Goal: Task Accomplishment & Management: Manage account settings

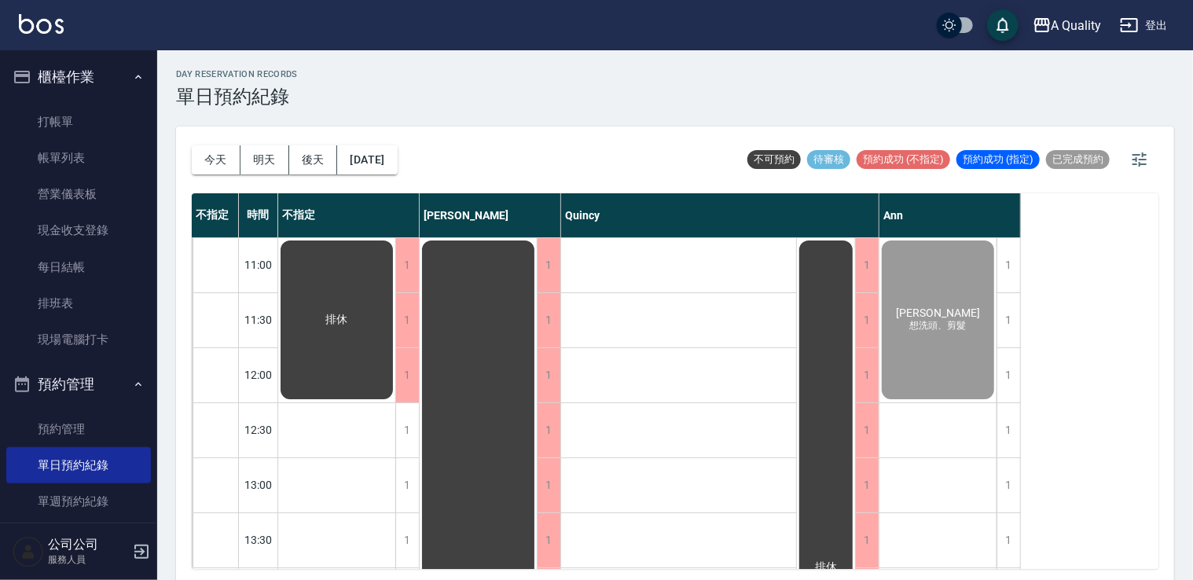
scroll to position [472, 0]
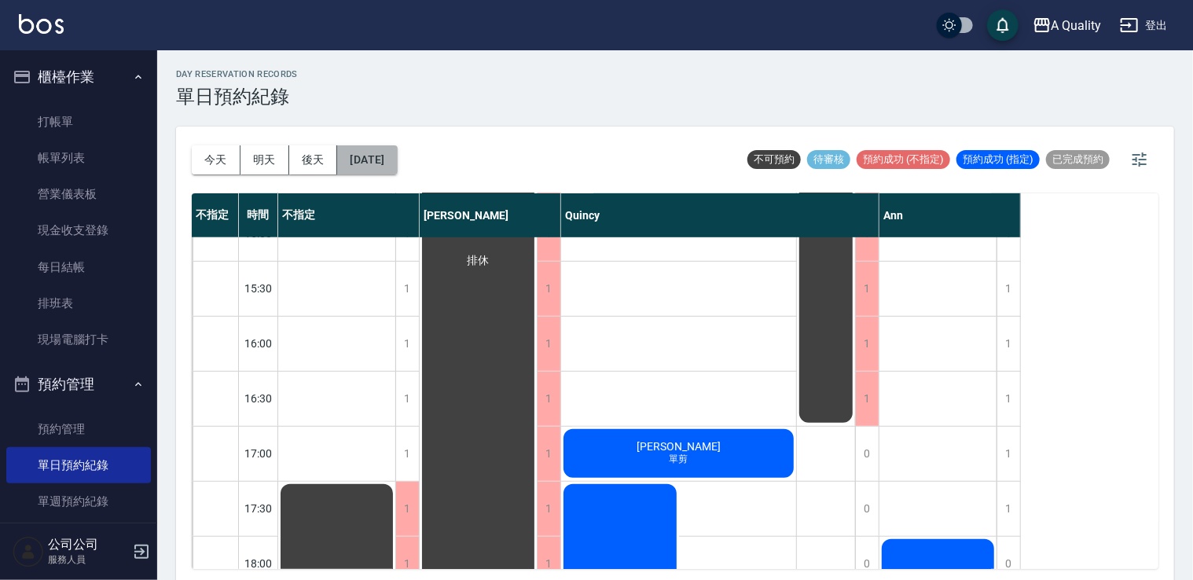
click at [346, 163] on button "[DATE]" at bounding box center [367, 159] width 60 height 29
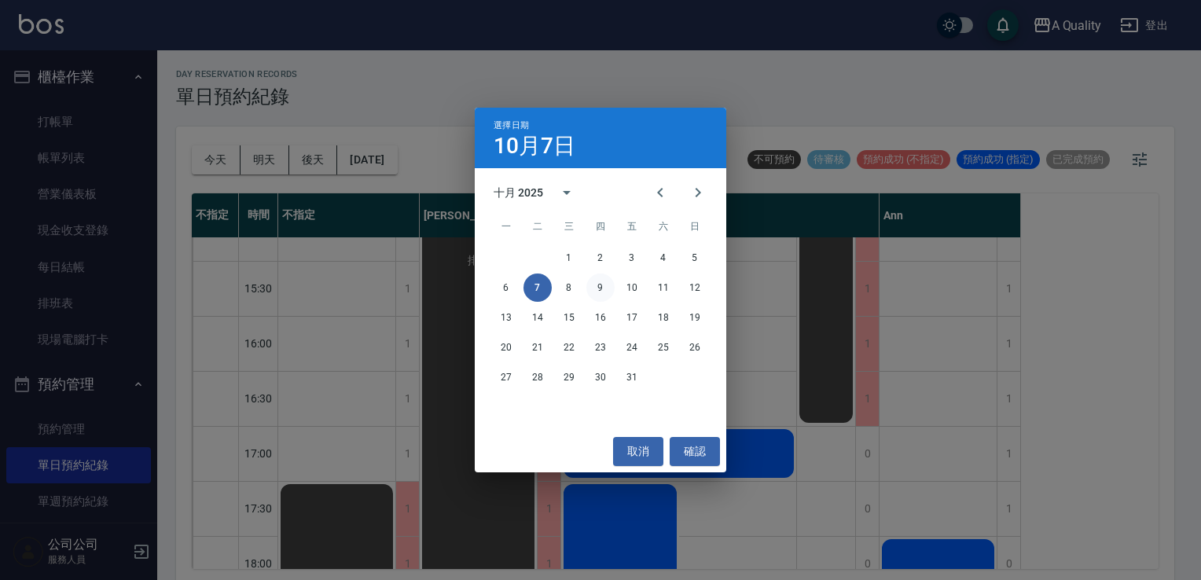
click at [604, 286] on button "9" at bounding box center [601, 288] width 28 height 28
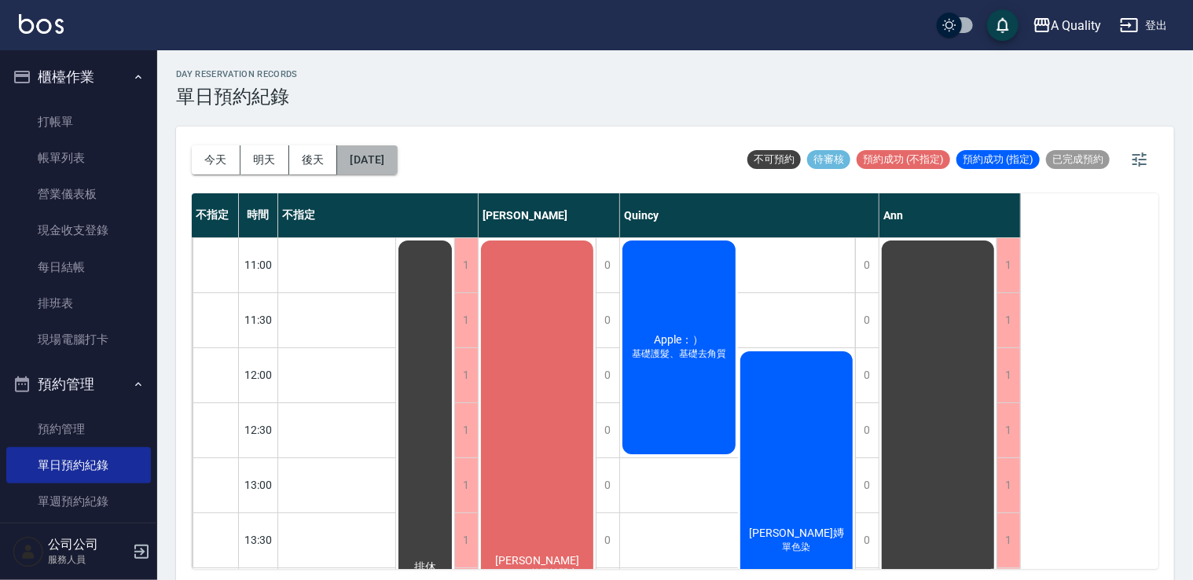
click at [365, 152] on button "2025/10/09" at bounding box center [367, 159] width 60 height 29
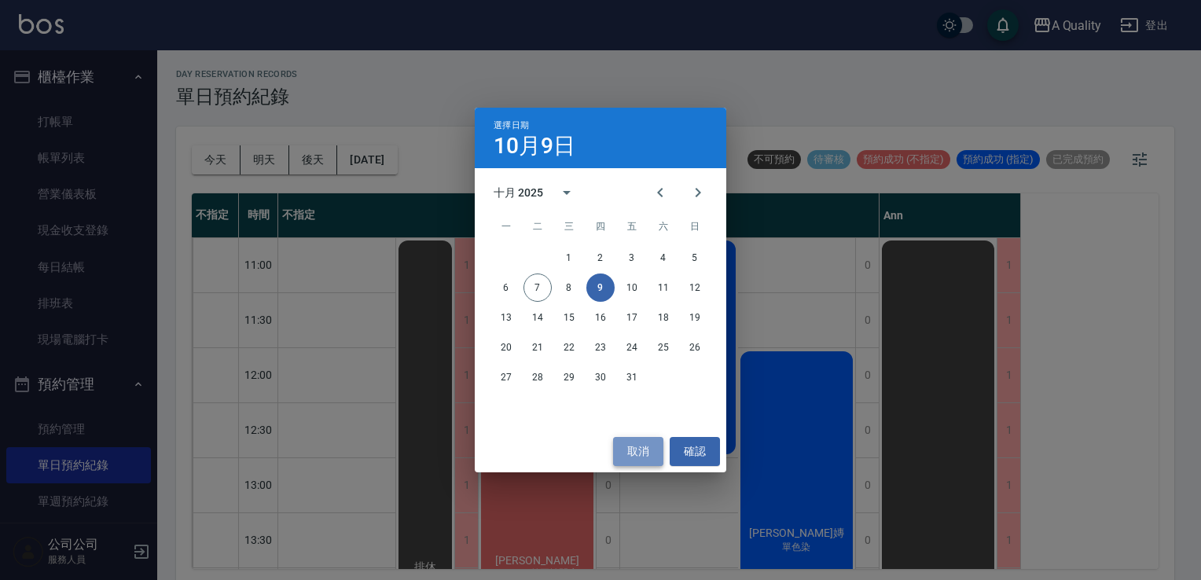
click at [631, 447] on button "取消" at bounding box center [638, 451] width 50 height 29
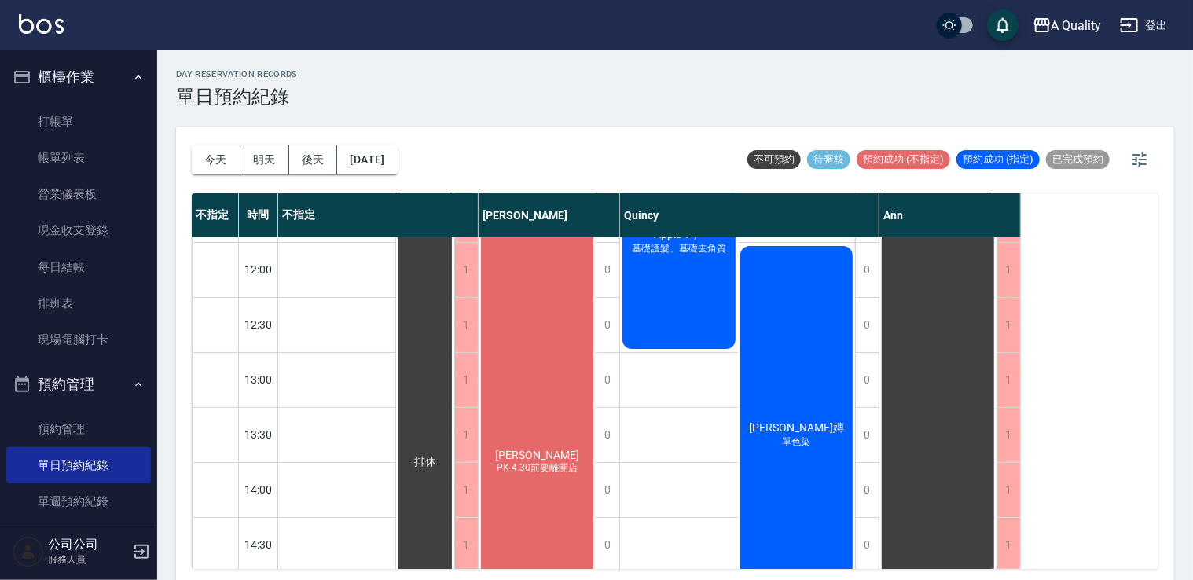
scroll to position [79, 0]
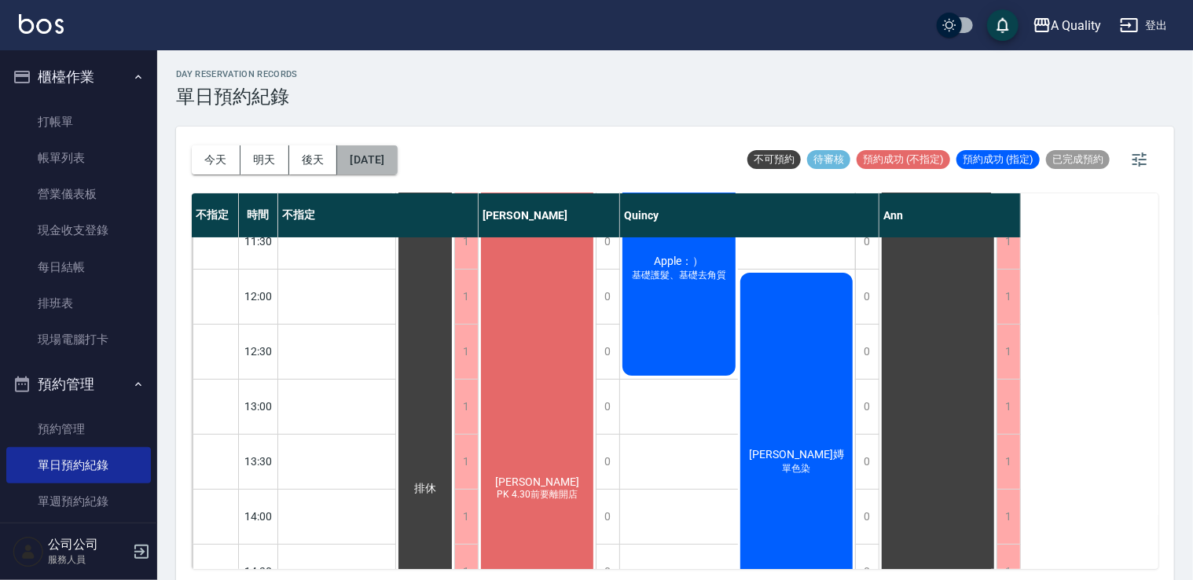
click at [397, 169] on button "2025/10/09" at bounding box center [367, 159] width 60 height 29
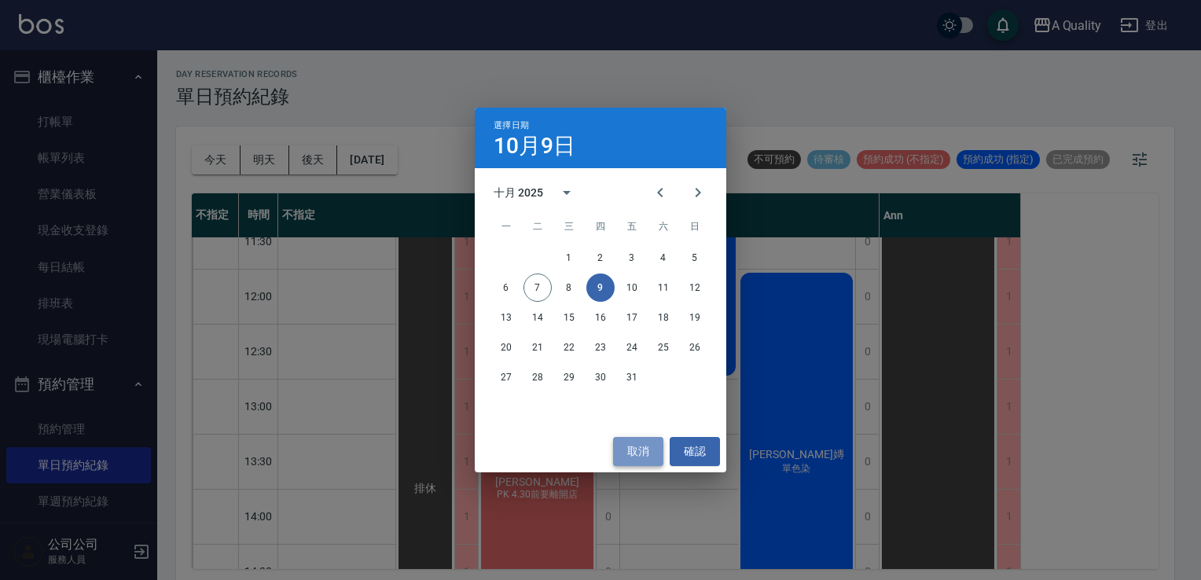
drag, startPoint x: 637, startPoint y: 458, endPoint x: 620, endPoint y: 461, distance: 16.8
click at [637, 459] on button "取消" at bounding box center [638, 451] width 50 height 29
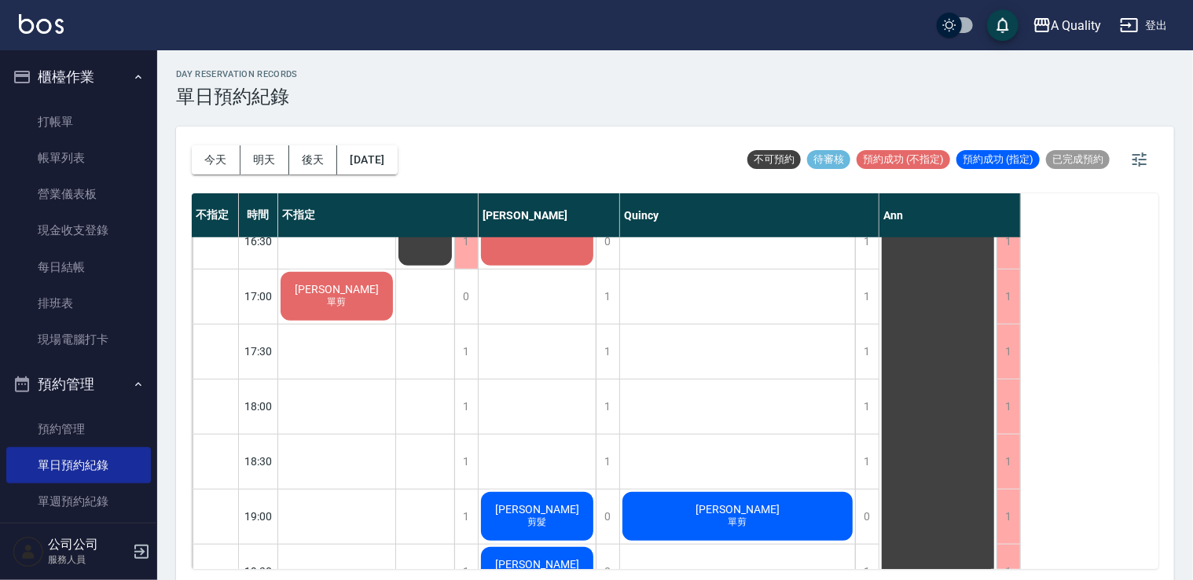
scroll to position [671, 0]
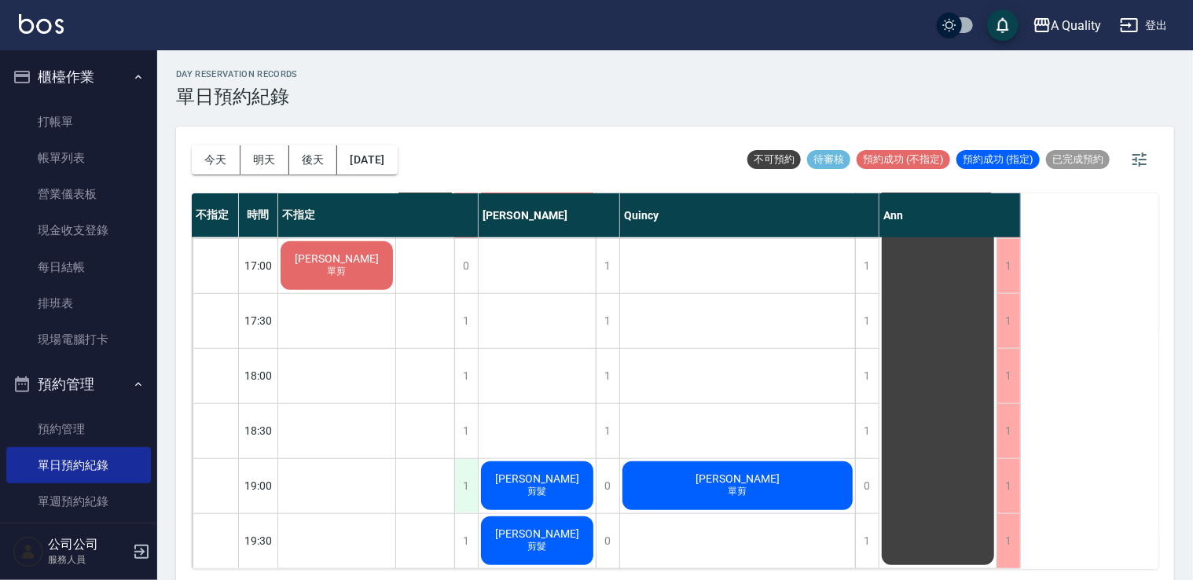
click at [462, 484] on div "1" at bounding box center [466, 486] width 24 height 54
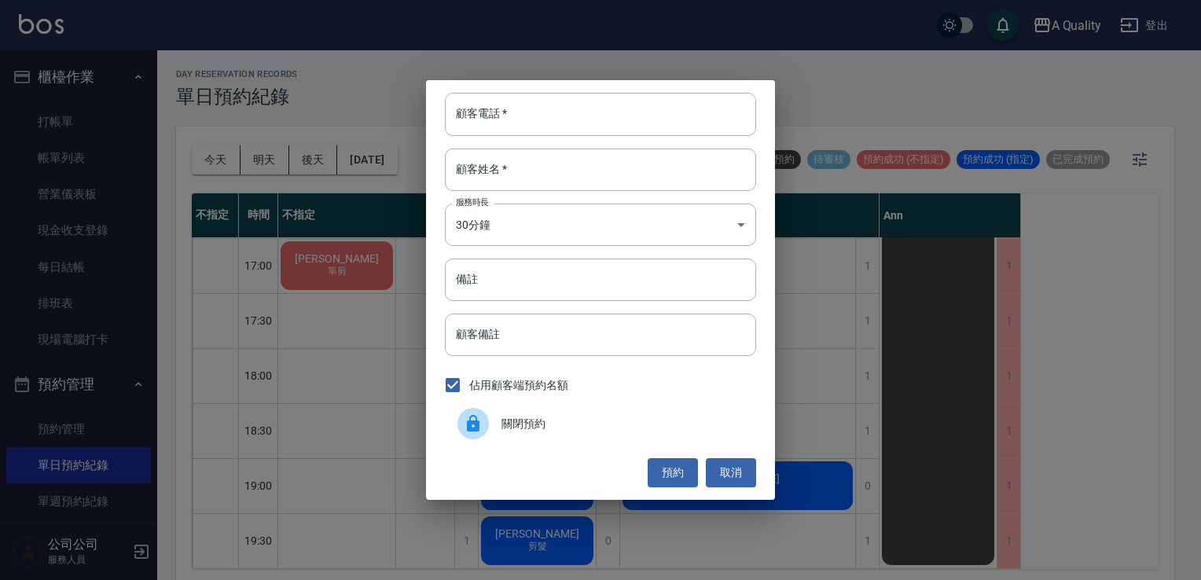
click at [528, 416] on span "關閉預約" at bounding box center [623, 424] width 242 height 17
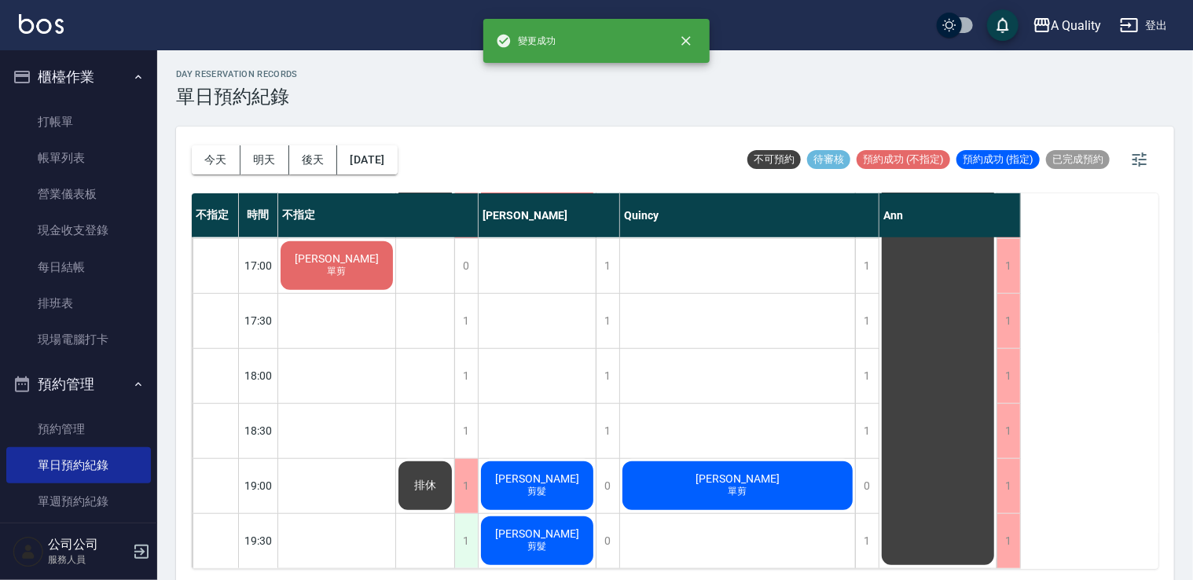
click at [464, 530] on div "1" at bounding box center [466, 541] width 24 height 54
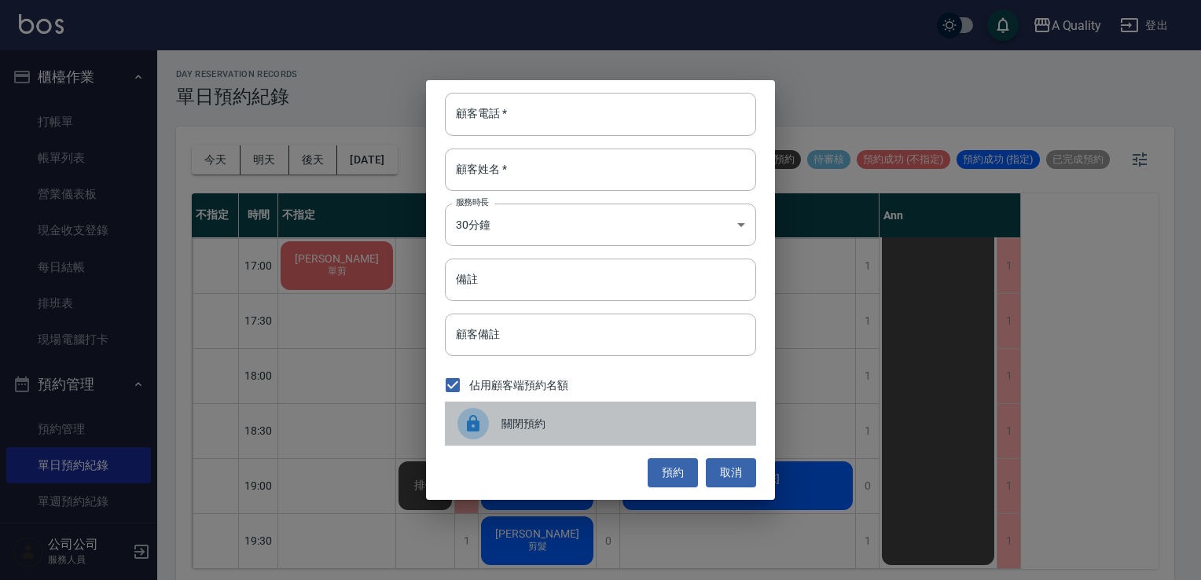
click at [558, 430] on span "關閉預約" at bounding box center [623, 424] width 242 height 17
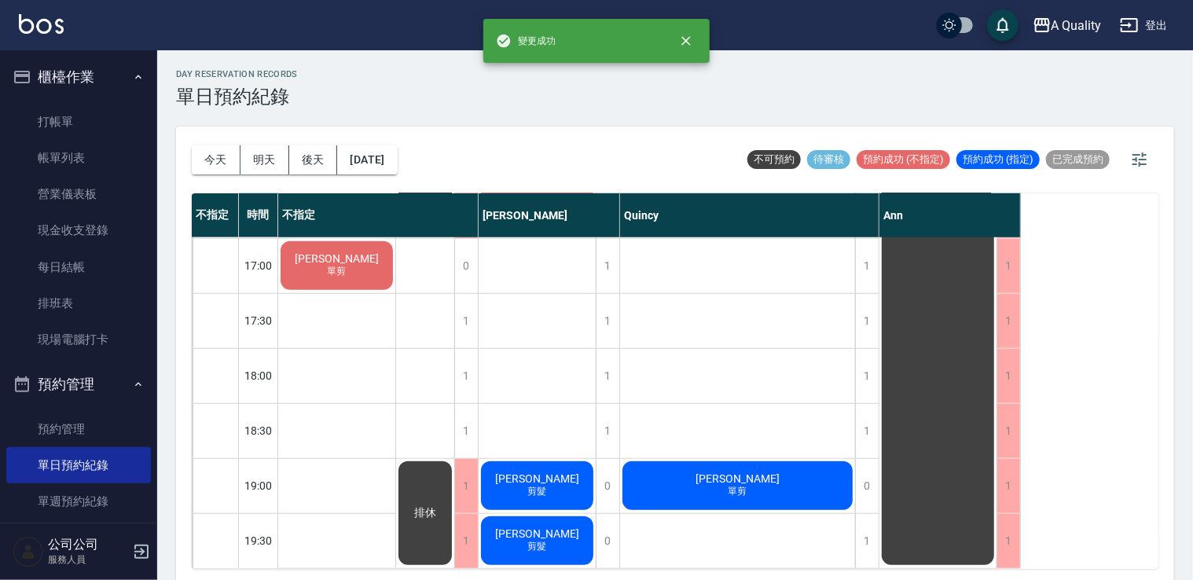
click at [398, 142] on div "今天 明天 後天 2025/10/09" at bounding box center [295, 160] width 206 height 67
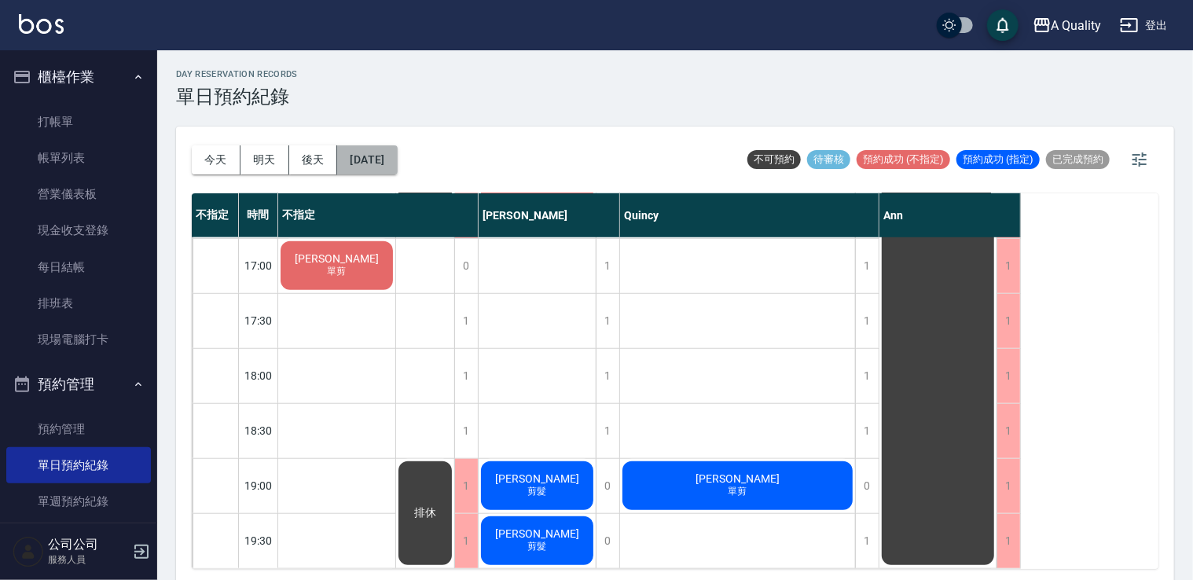
click at [380, 173] on button "2025/10/09" at bounding box center [367, 159] width 60 height 29
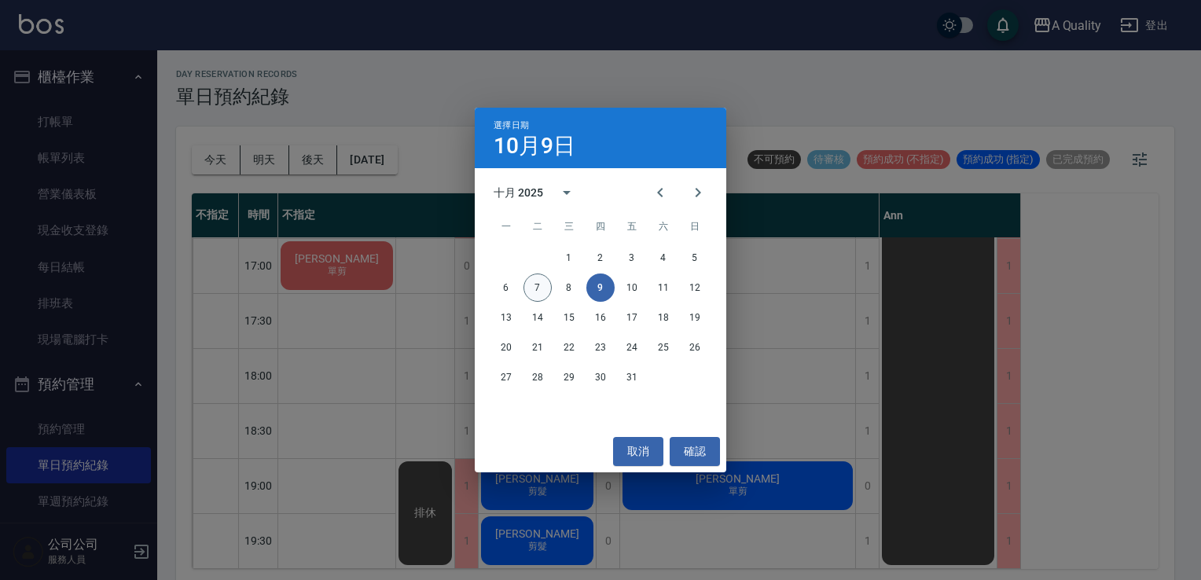
click at [542, 285] on button "7" at bounding box center [538, 288] width 28 height 28
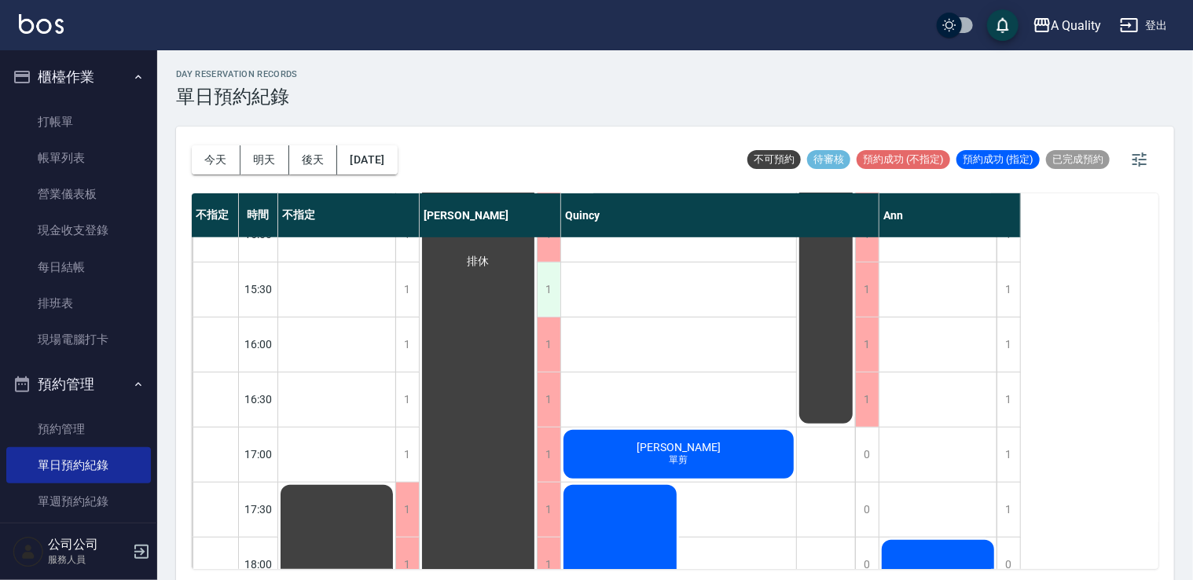
scroll to position [498, 0]
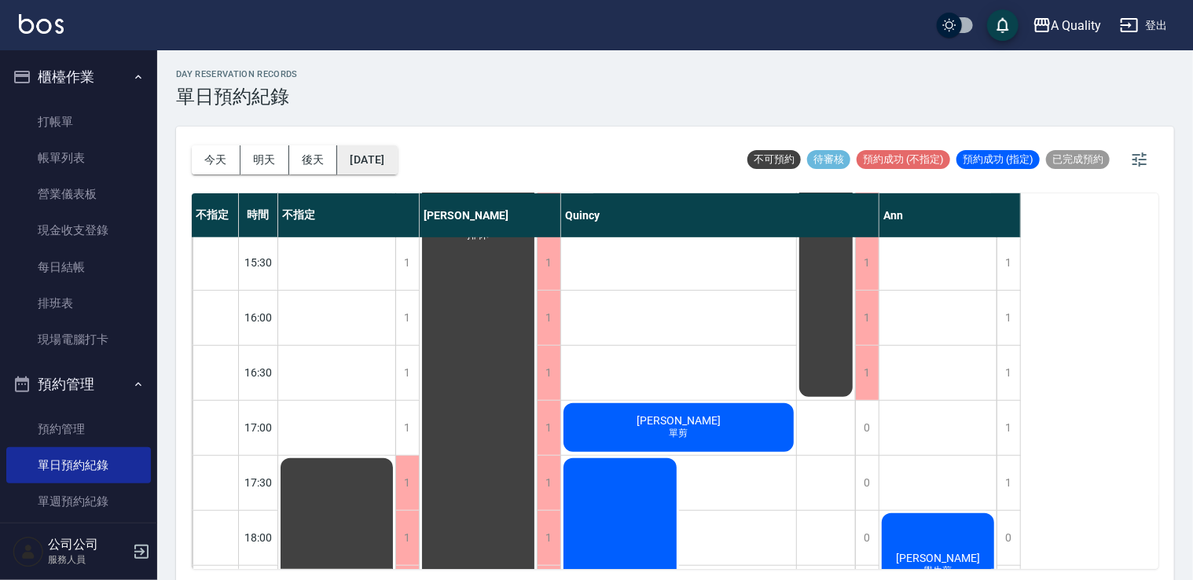
click at [396, 160] on button "[DATE]" at bounding box center [367, 159] width 60 height 29
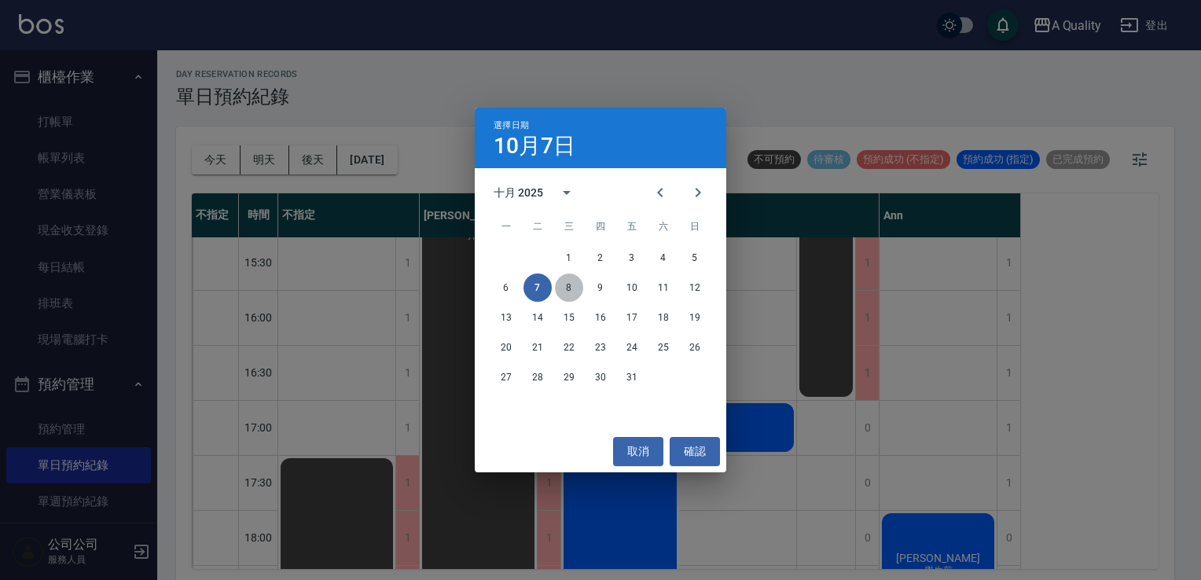
click at [572, 291] on button "8" at bounding box center [569, 288] width 28 height 28
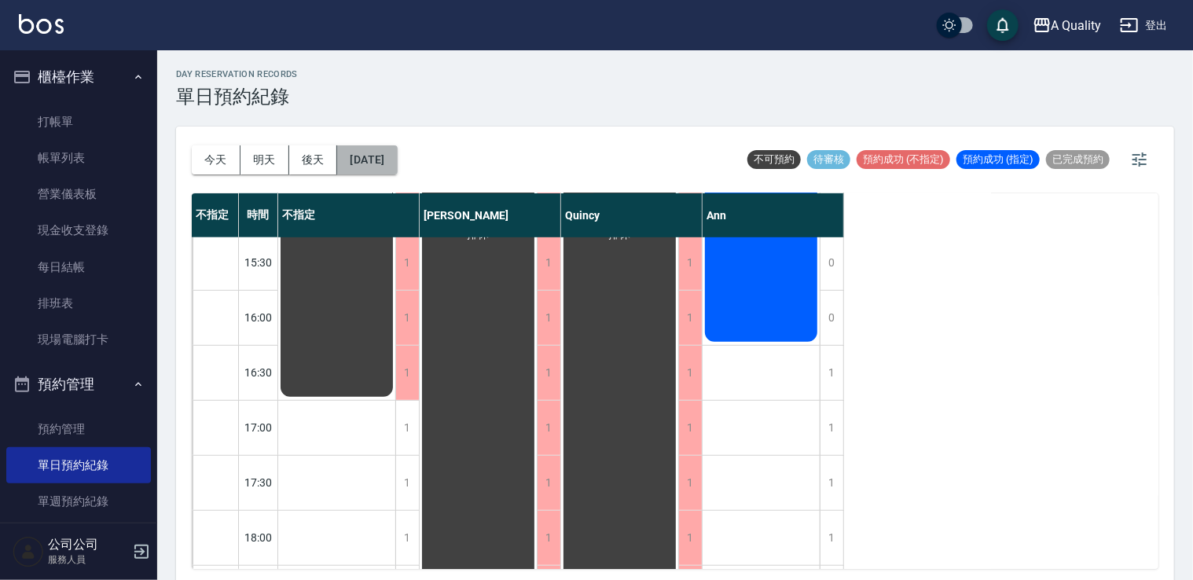
click at [388, 154] on button "2025/10/08" at bounding box center [367, 159] width 60 height 29
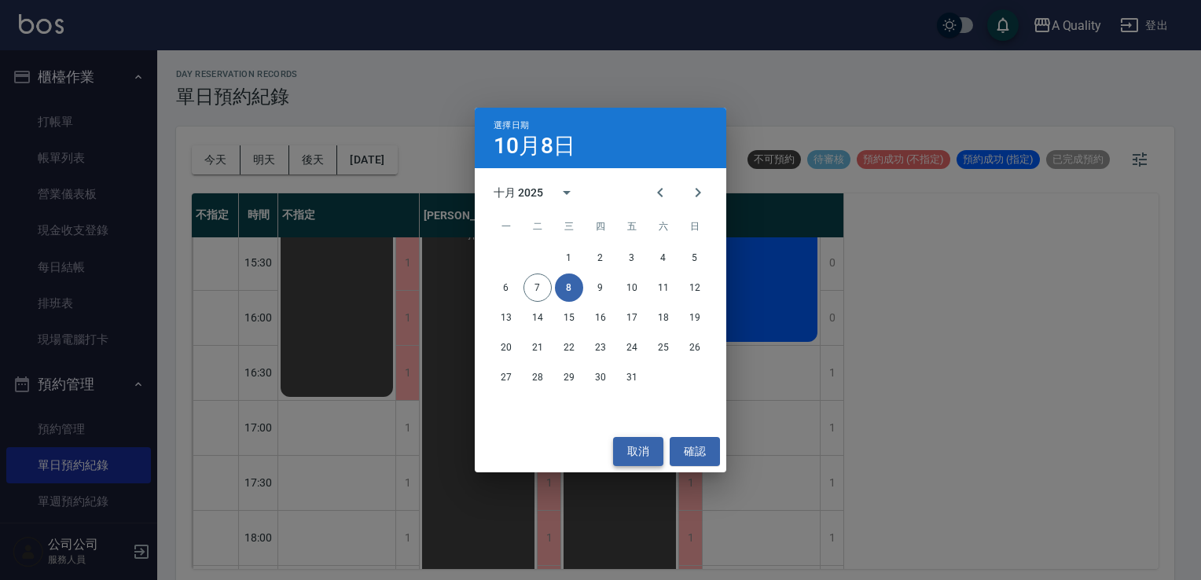
click at [645, 445] on button "取消" at bounding box center [638, 451] width 50 height 29
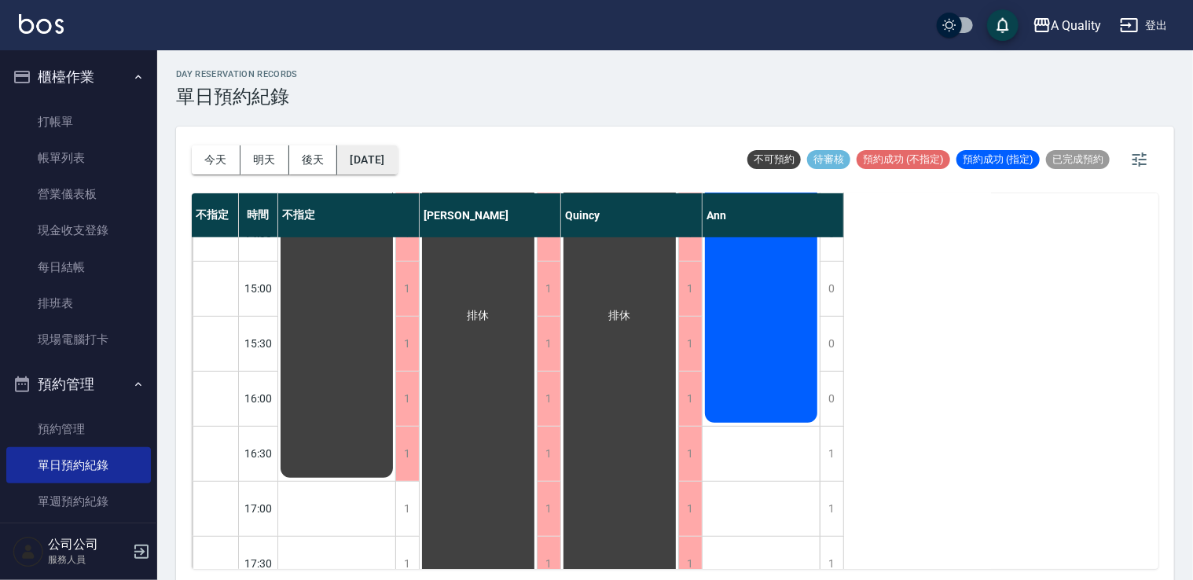
scroll to position [356, 0]
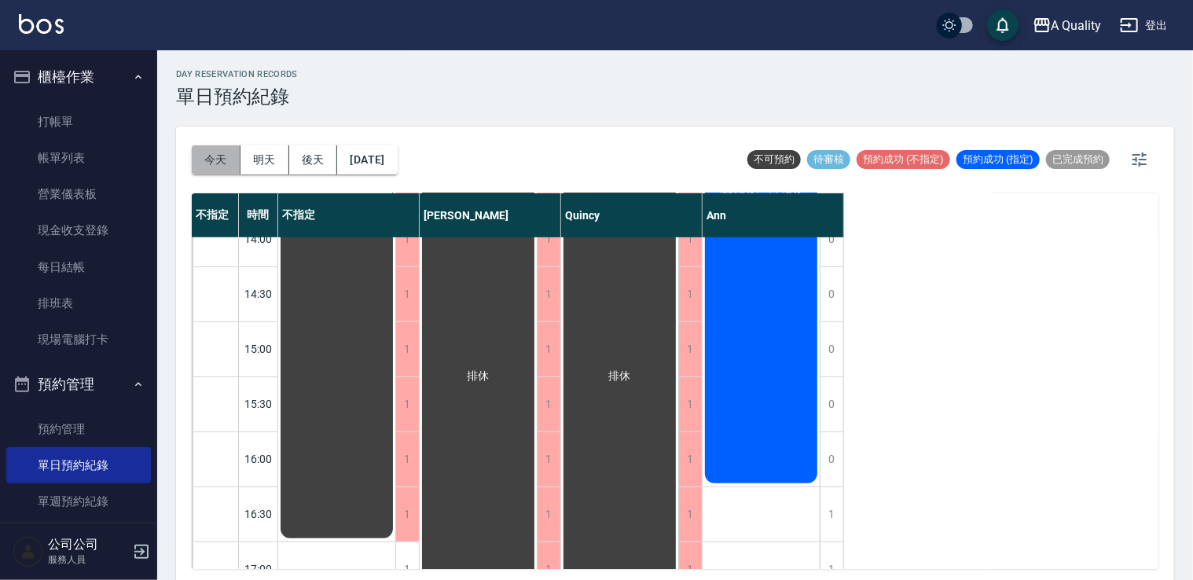
click at [207, 156] on button "今天" at bounding box center [216, 159] width 49 height 29
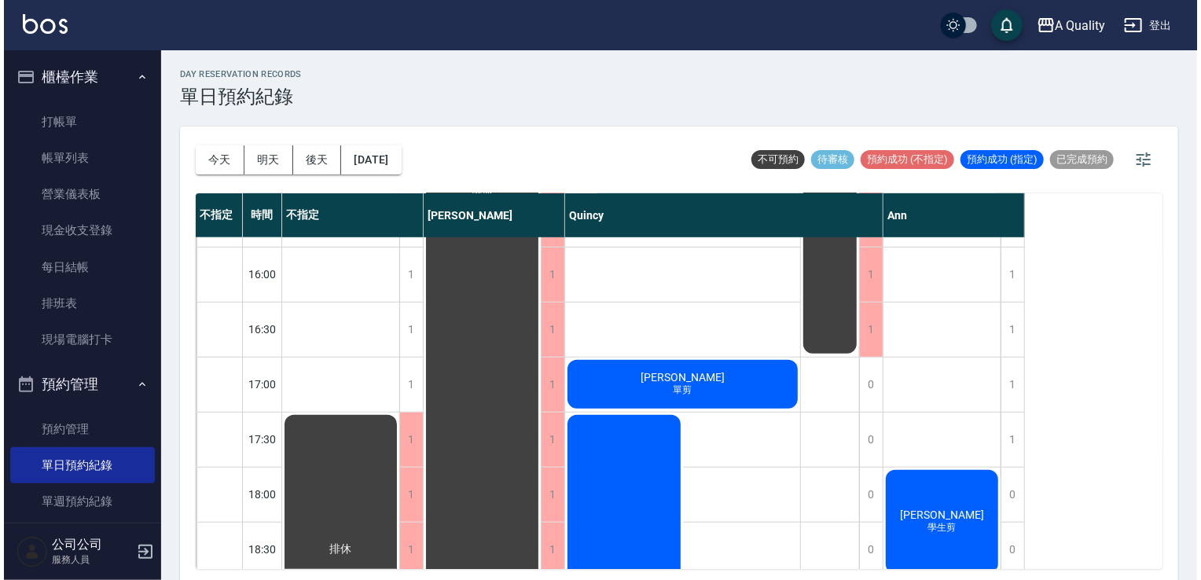
scroll to position [513, 0]
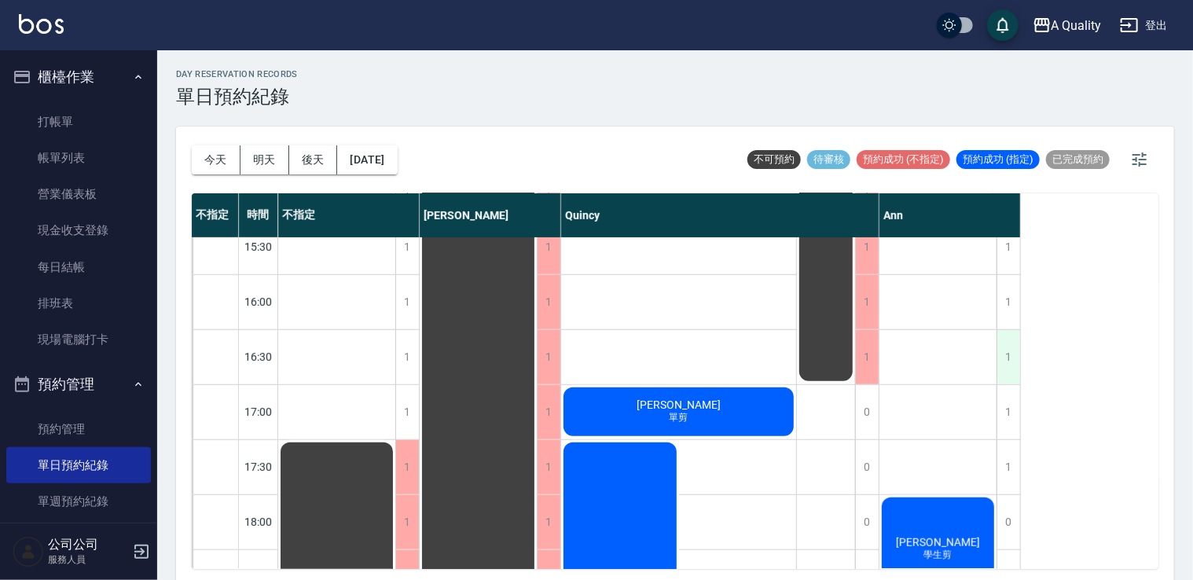
click at [1003, 361] on div "1" at bounding box center [1009, 357] width 24 height 54
click at [1005, 348] on div "1" at bounding box center [1009, 357] width 24 height 54
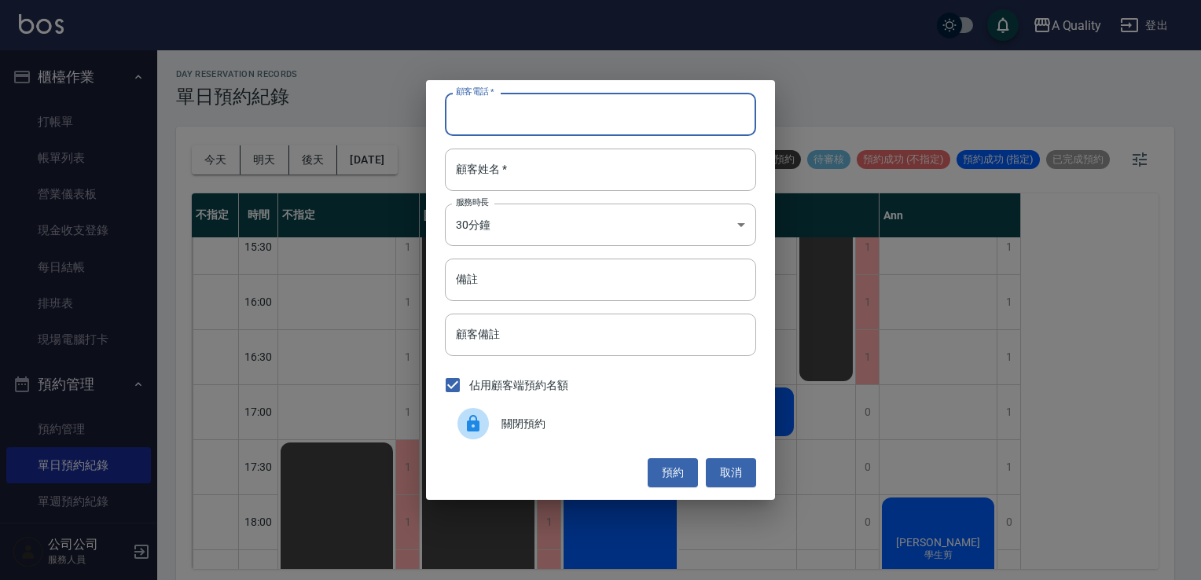
click at [515, 112] on input "顧客電話   *" at bounding box center [600, 114] width 311 height 42
type input "0919879980"
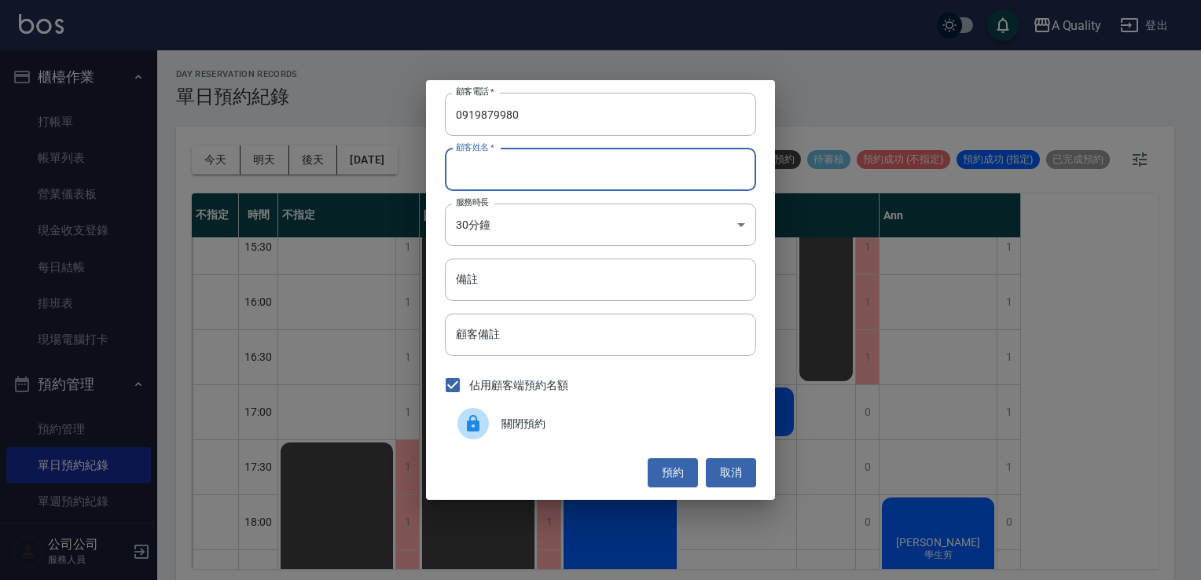
click at [540, 167] on input "顧客姓名   *" at bounding box center [600, 170] width 311 height 42
click at [528, 223] on body "A Quality 登出 櫃檯作業 打帳單 帳單列表 營業儀表板 現金收支登錄 每日結帳 排班表 現場電腦打卡 預約管理 預約管理 單日預約紀錄 單週預約紀錄…" at bounding box center [600, 292] width 1201 height 585
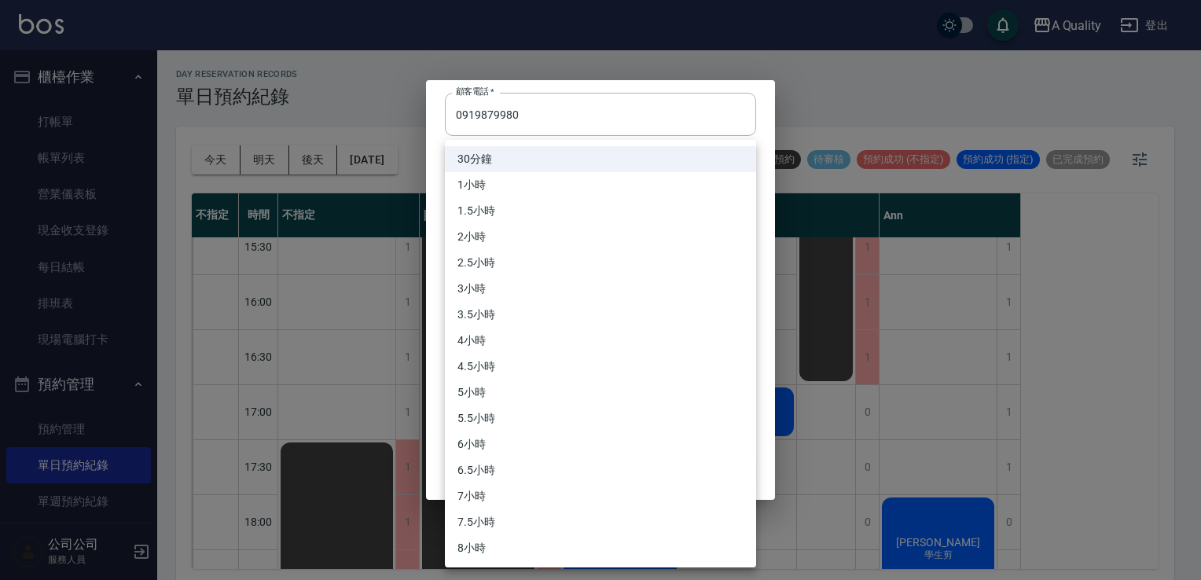
click at [500, 186] on li "1小時" at bounding box center [600, 185] width 311 height 26
type input "2"
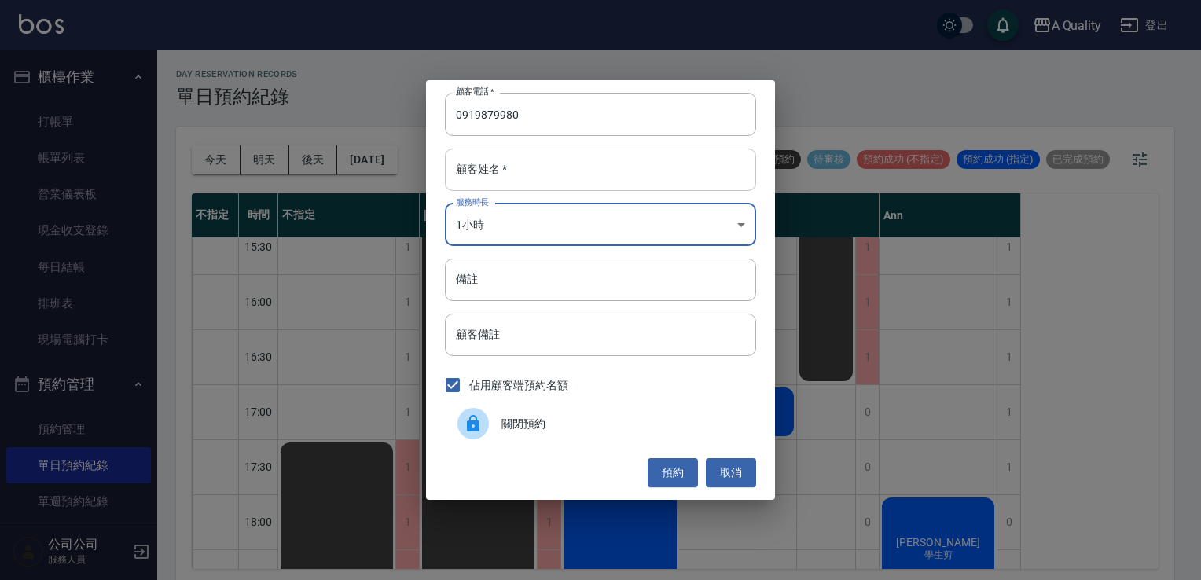
click at [509, 174] on input "顧客姓名   *" at bounding box center [600, 170] width 311 height 42
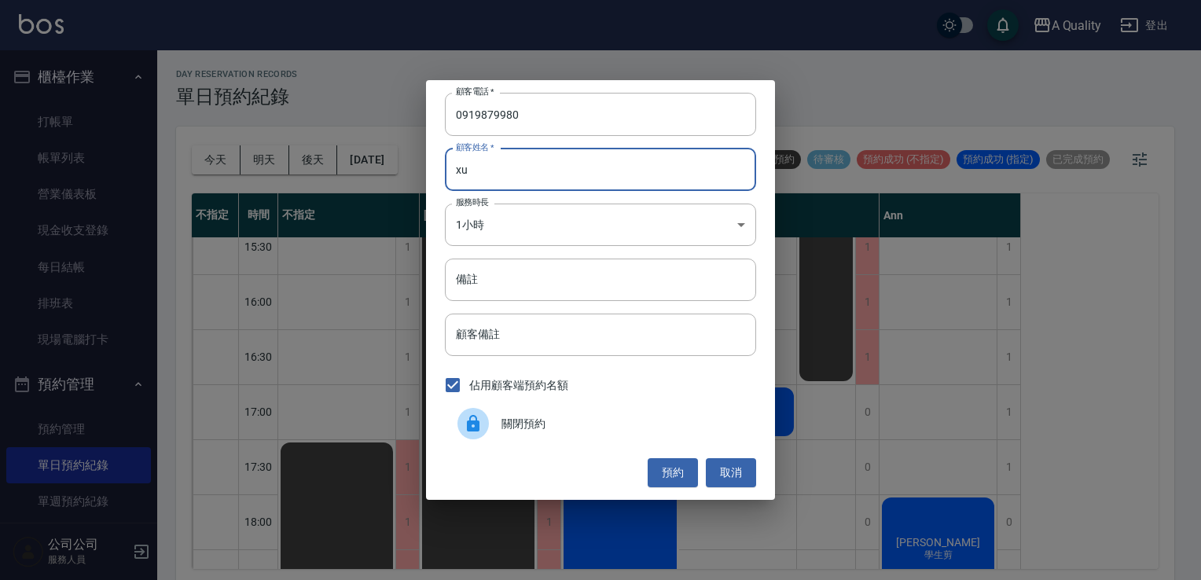
type input "x"
type input "李"
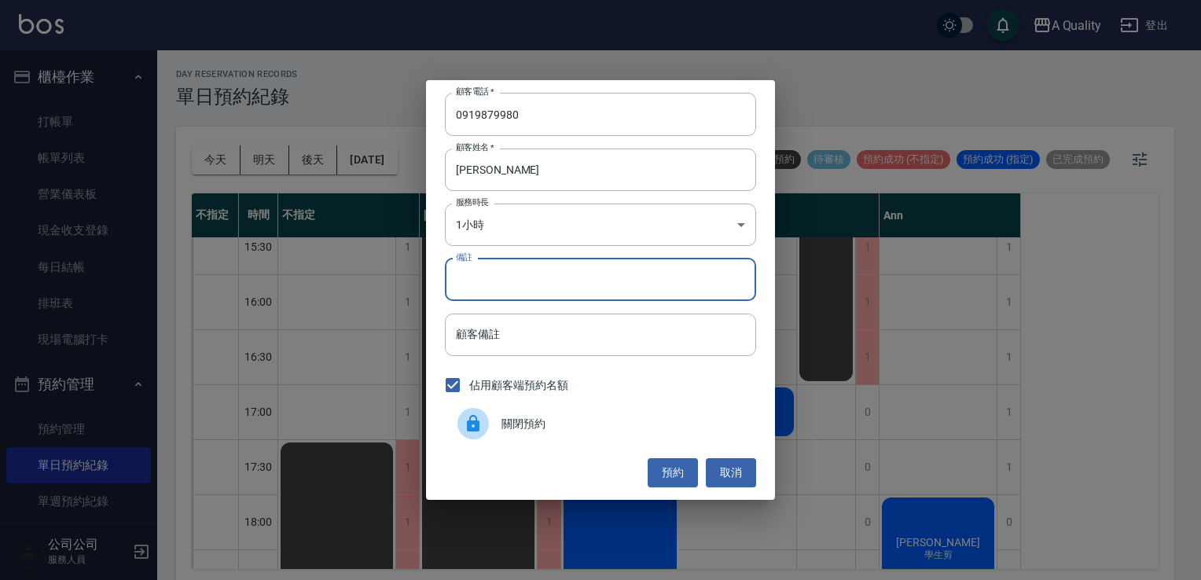
click at [503, 281] on input "備註" at bounding box center [600, 280] width 311 height 42
type input "sc"
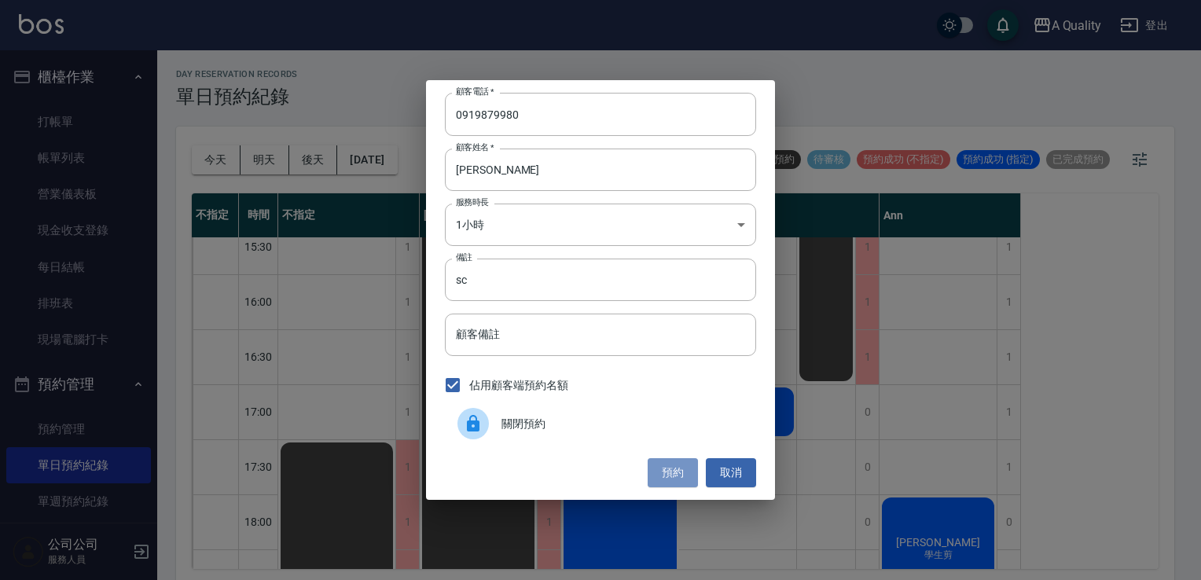
drag, startPoint x: 692, startPoint y: 469, endPoint x: 679, endPoint y: 463, distance: 14.5
click at [692, 469] on button "預約" at bounding box center [673, 472] width 50 height 29
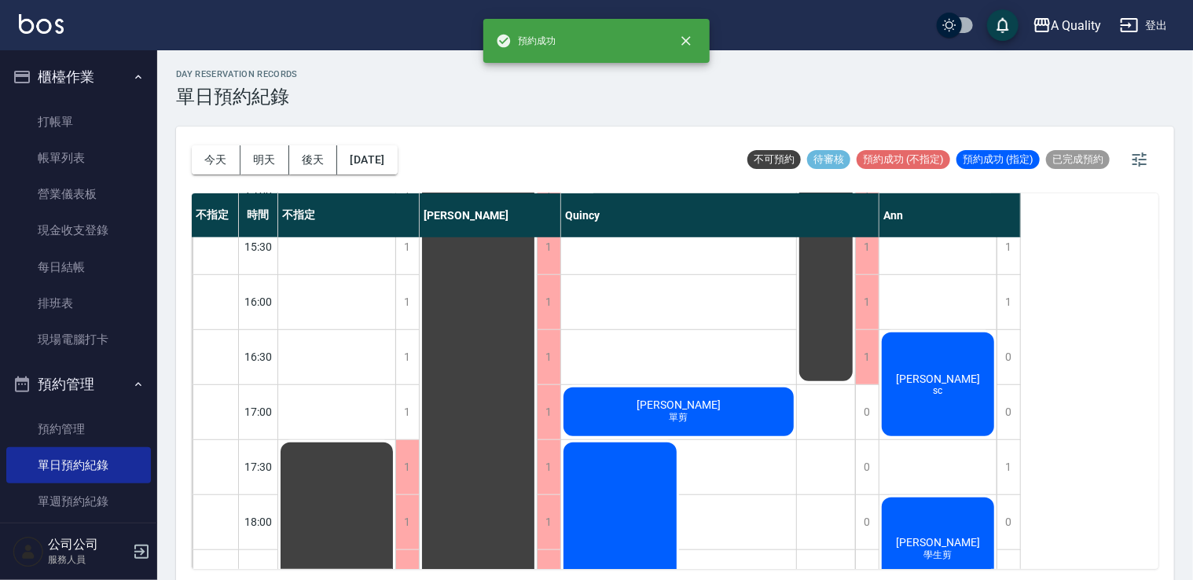
click at [914, 376] on div "李 sc" at bounding box center [938, 384] width 117 height 108
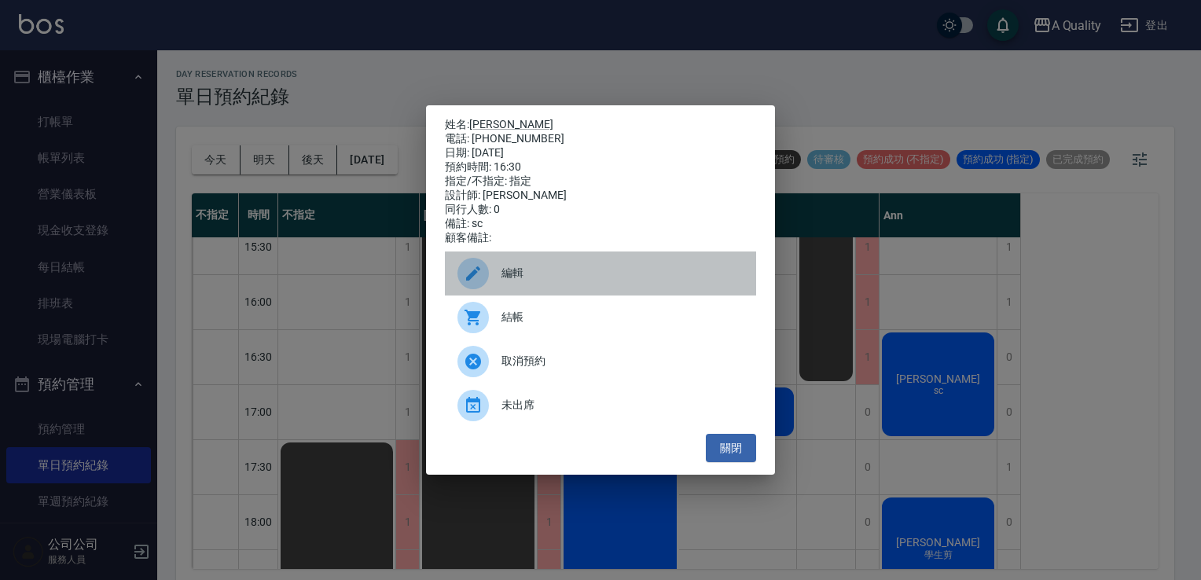
click at [510, 276] on span "編輯" at bounding box center [623, 273] width 242 height 17
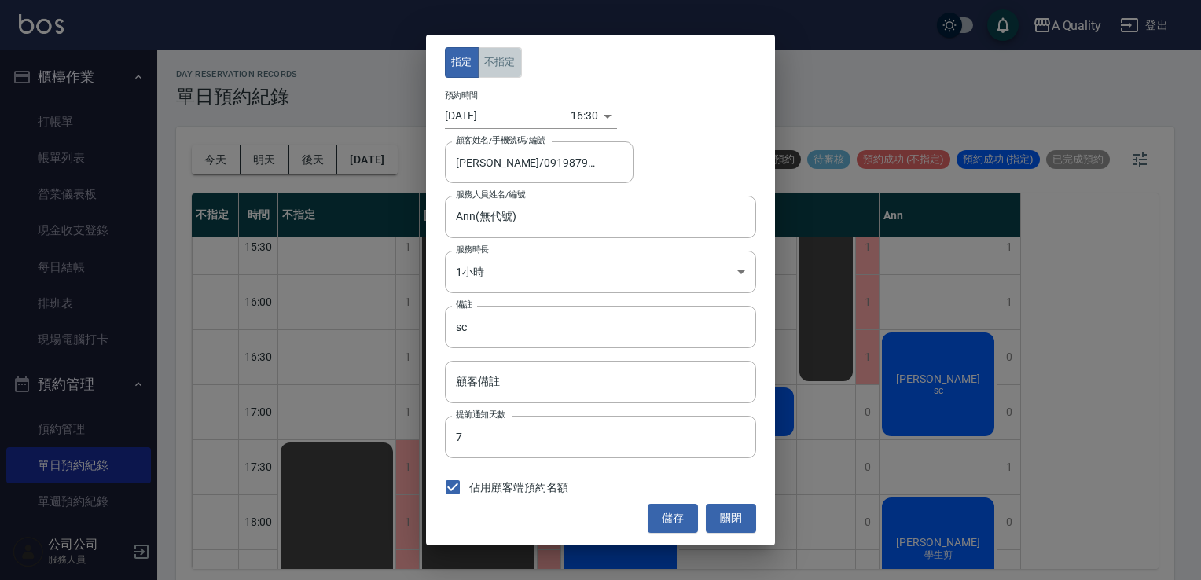
click at [500, 58] on button "不指定" at bounding box center [500, 62] width 44 height 31
click at [660, 510] on button "儲存" at bounding box center [673, 518] width 50 height 29
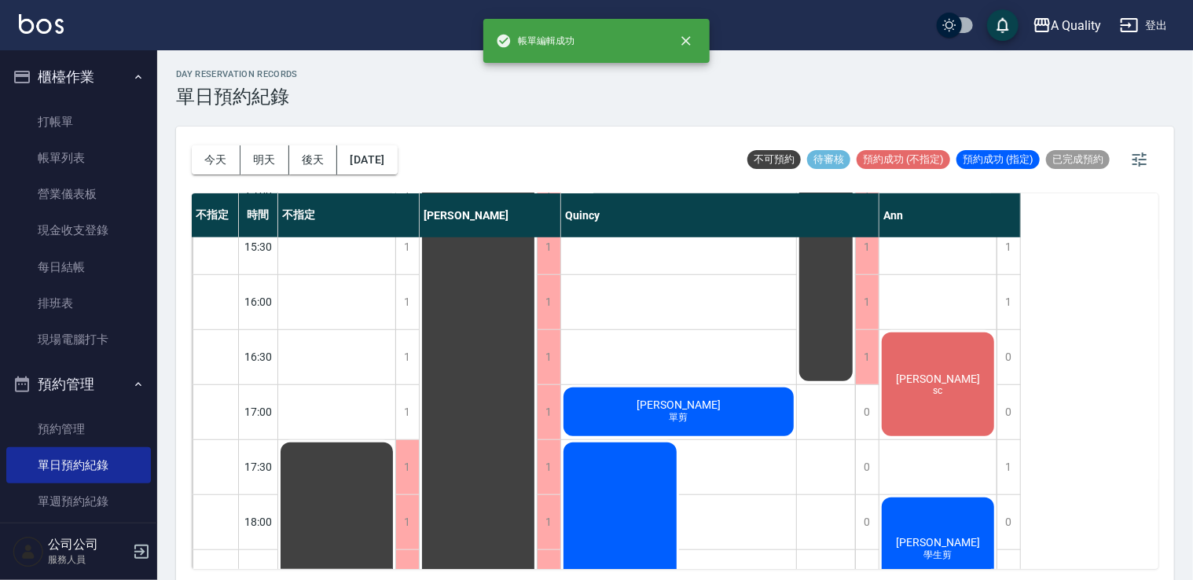
click at [965, 349] on div "李 sc" at bounding box center [938, 384] width 117 height 108
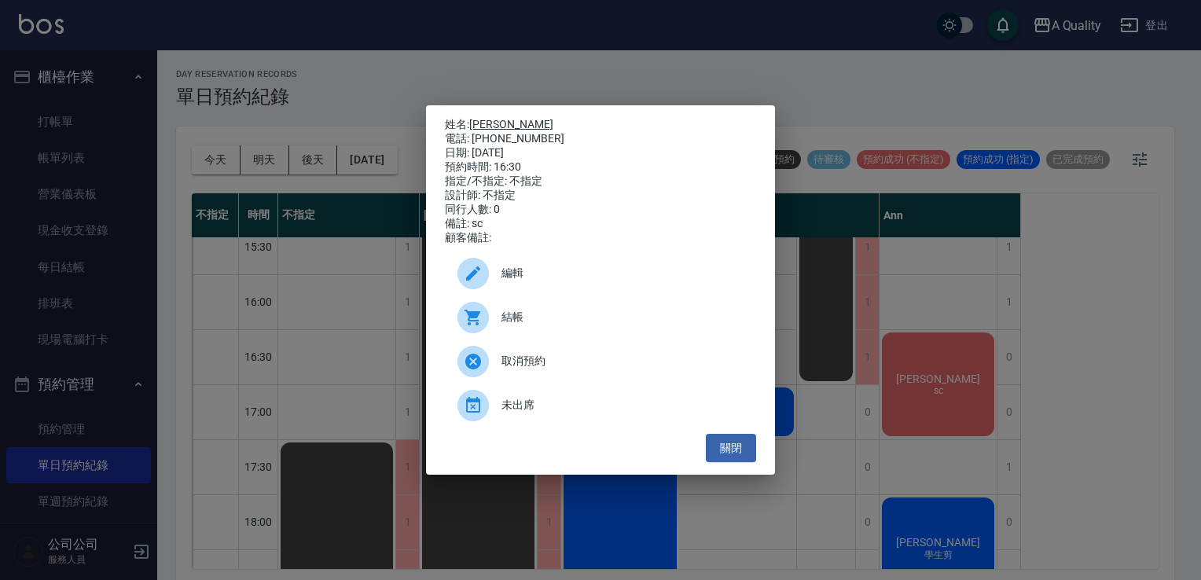
click at [475, 120] on link "李" at bounding box center [511, 124] width 84 height 13
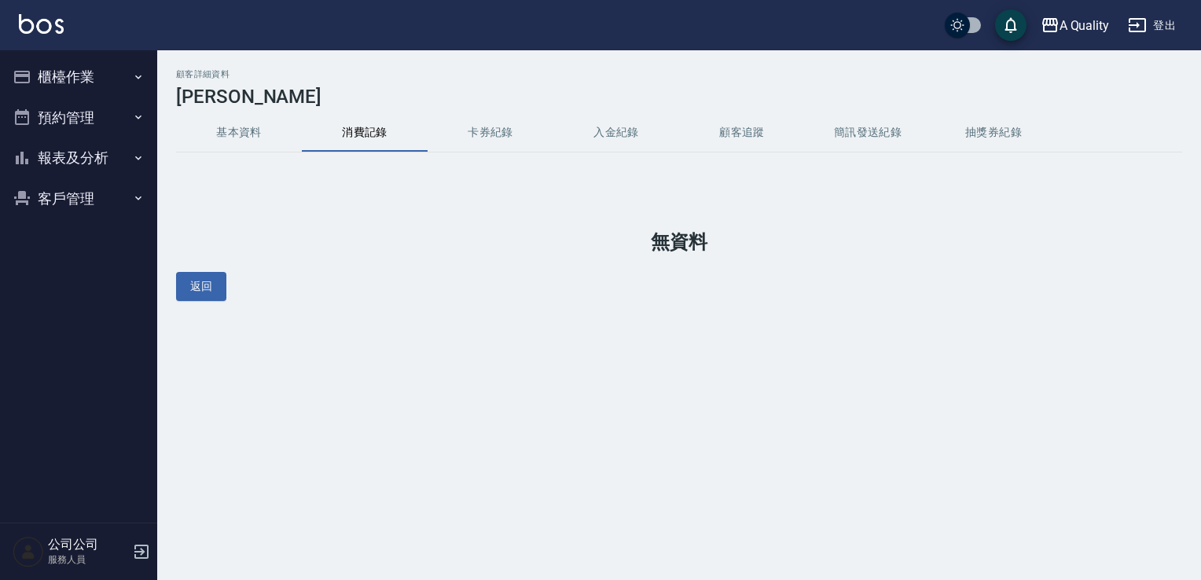
click at [213, 129] on button "基本資料" at bounding box center [239, 133] width 126 height 38
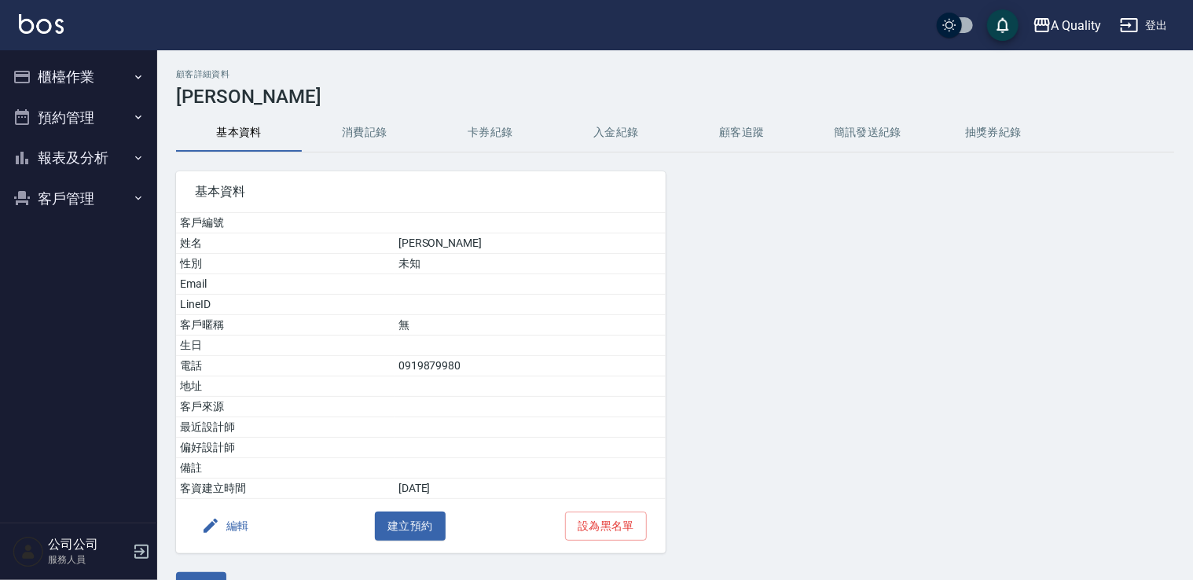
click at [76, 124] on button "預約管理" at bounding box center [78, 117] width 145 height 41
click at [220, 514] on button "編輯" at bounding box center [225, 526] width 61 height 29
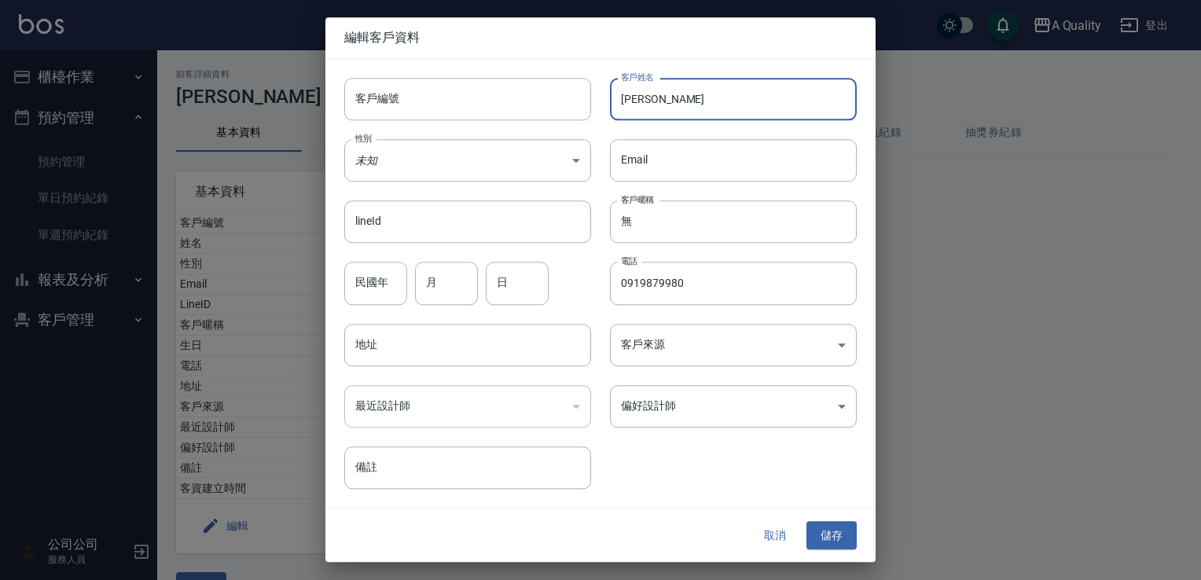
click at [680, 101] on input "李" at bounding box center [733, 99] width 247 height 42
type input "[PERSON_NAME]"
click at [840, 546] on button "儲存" at bounding box center [832, 535] width 50 height 29
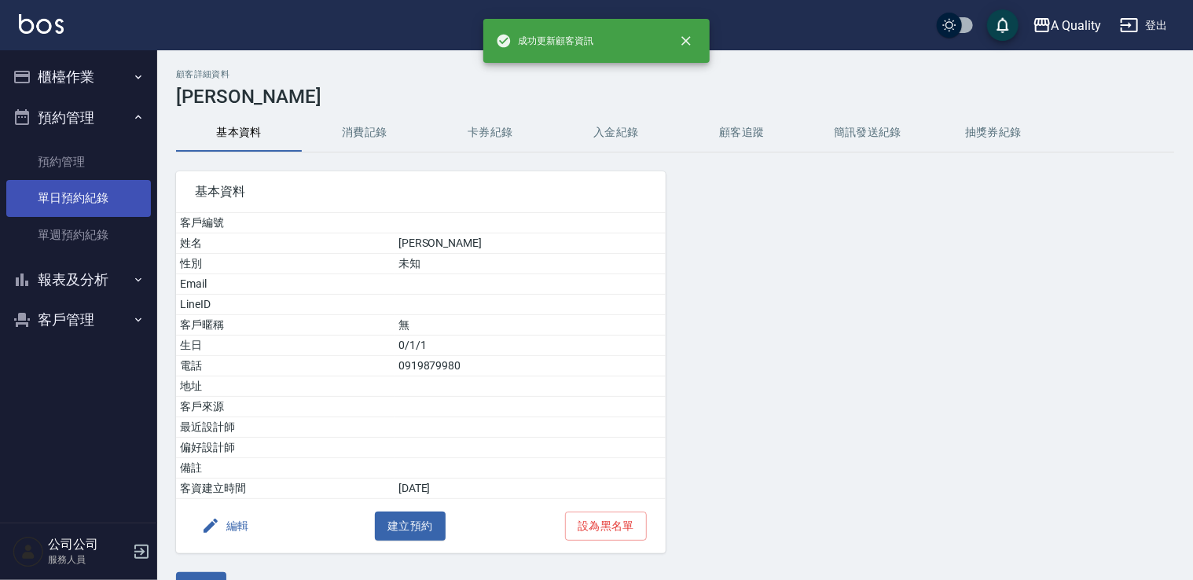
click at [83, 188] on link "單日預約紀錄" at bounding box center [78, 198] width 145 height 36
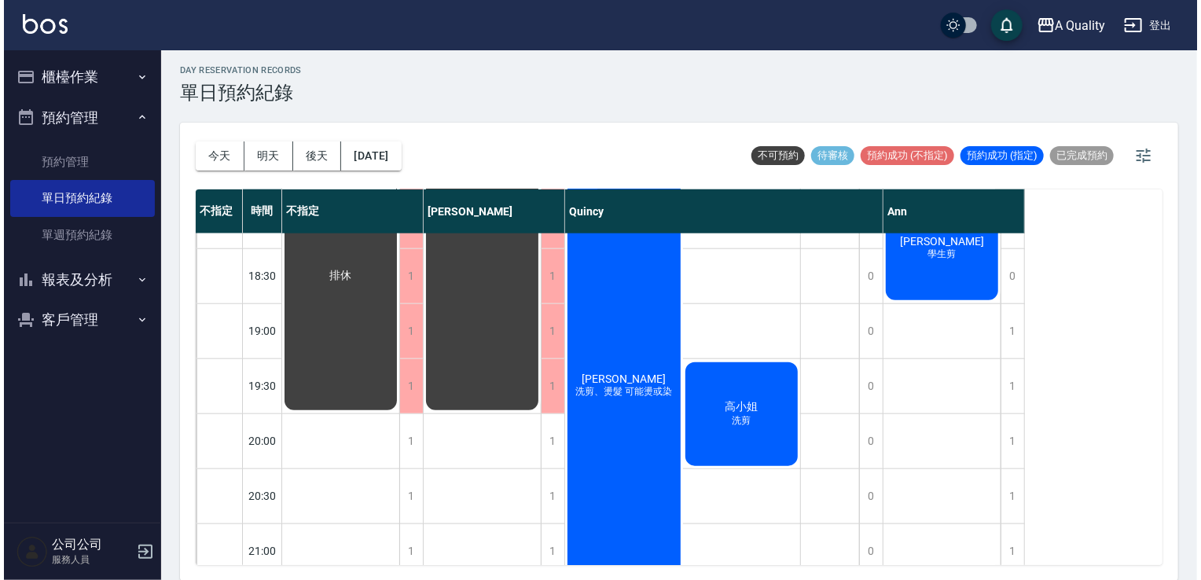
scroll to position [812, 0]
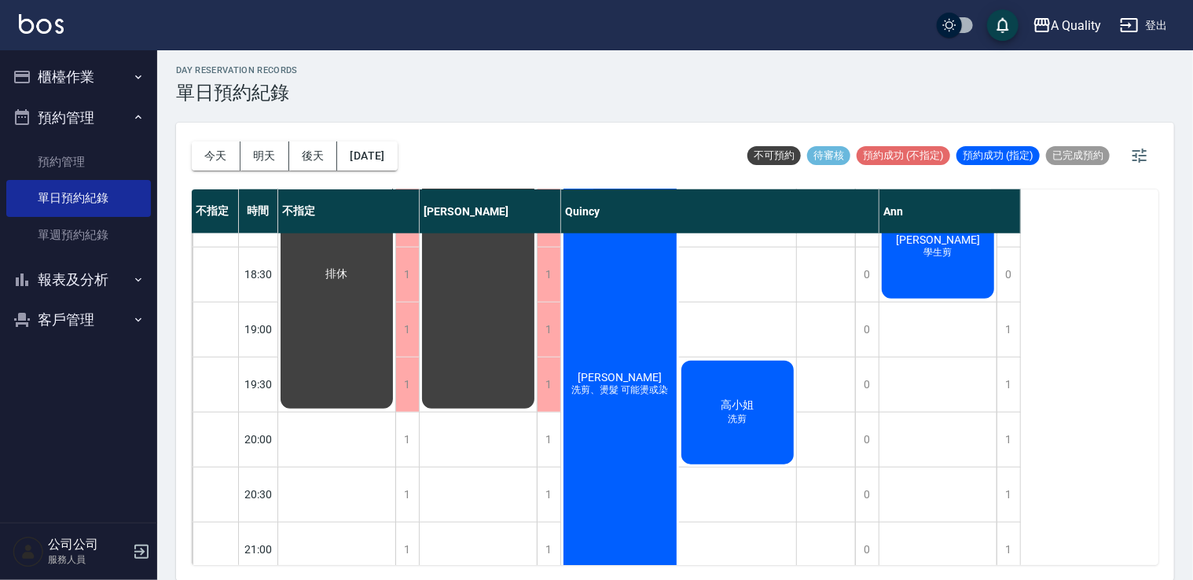
click at [757, 427] on div "高小姐 洗剪" at bounding box center [738, 413] width 118 height 108
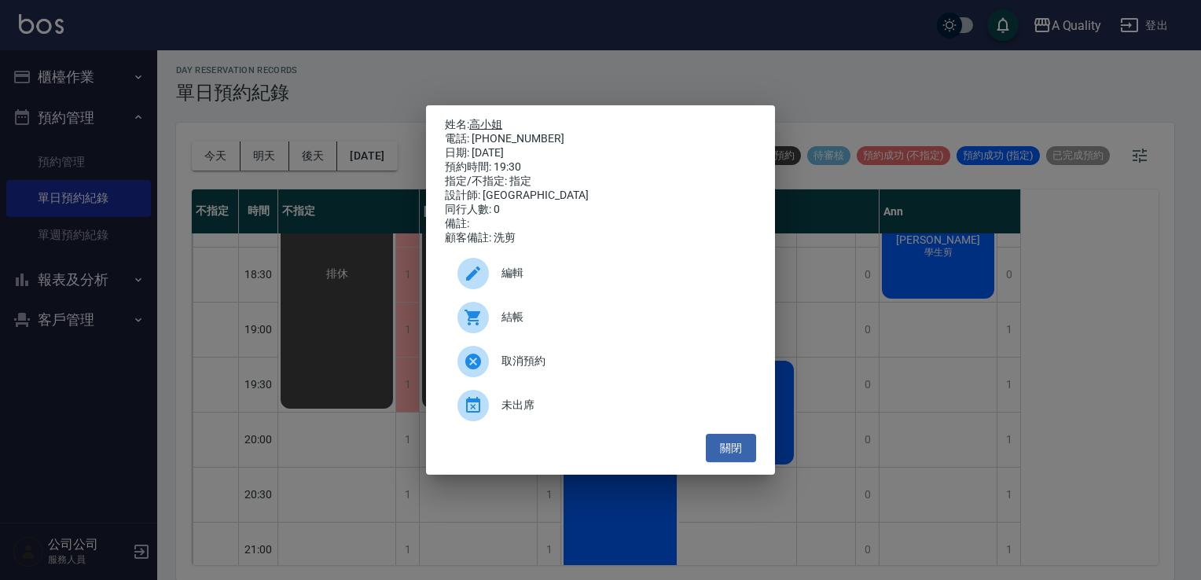
click at [494, 118] on link "高小姐" at bounding box center [485, 124] width 33 height 13
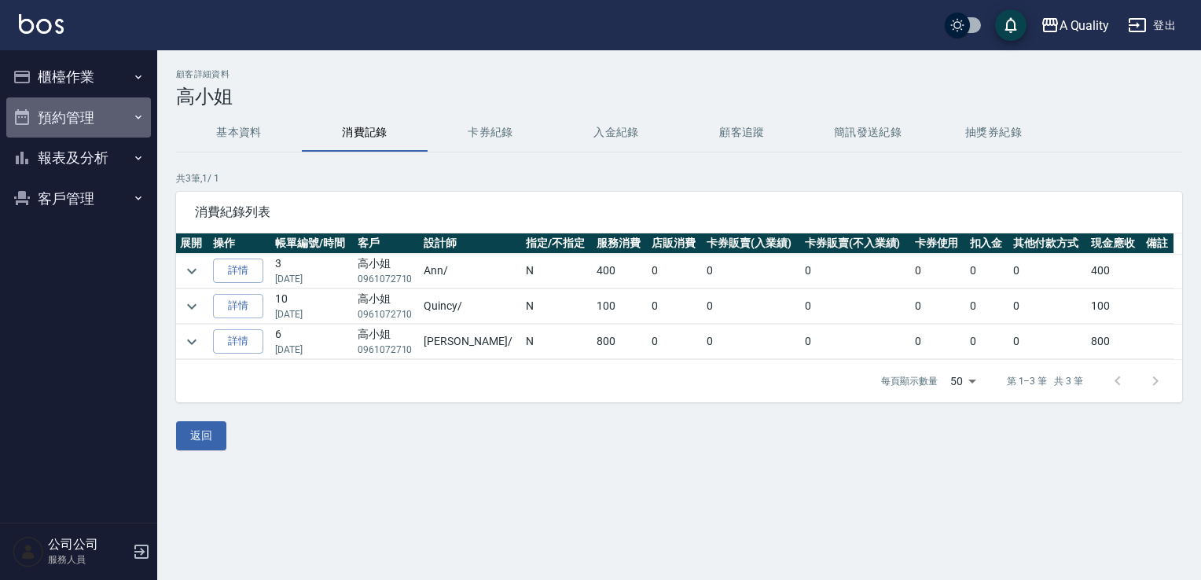
click at [81, 131] on button "預約管理" at bounding box center [78, 117] width 145 height 41
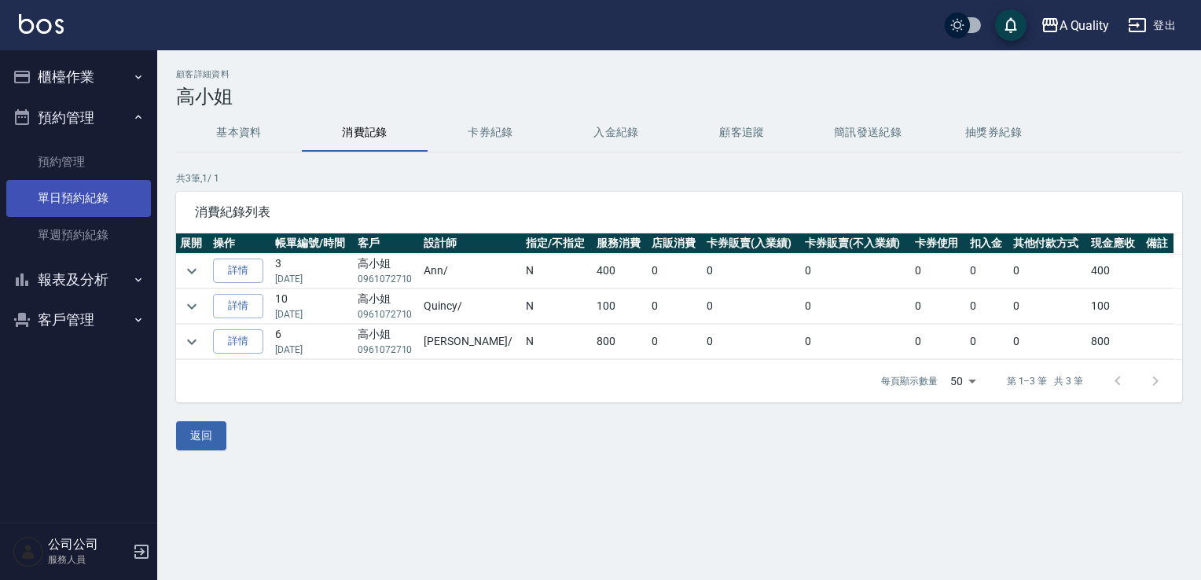
click at [80, 215] on link "單日預約紀錄" at bounding box center [78, 198] width 145 height 36
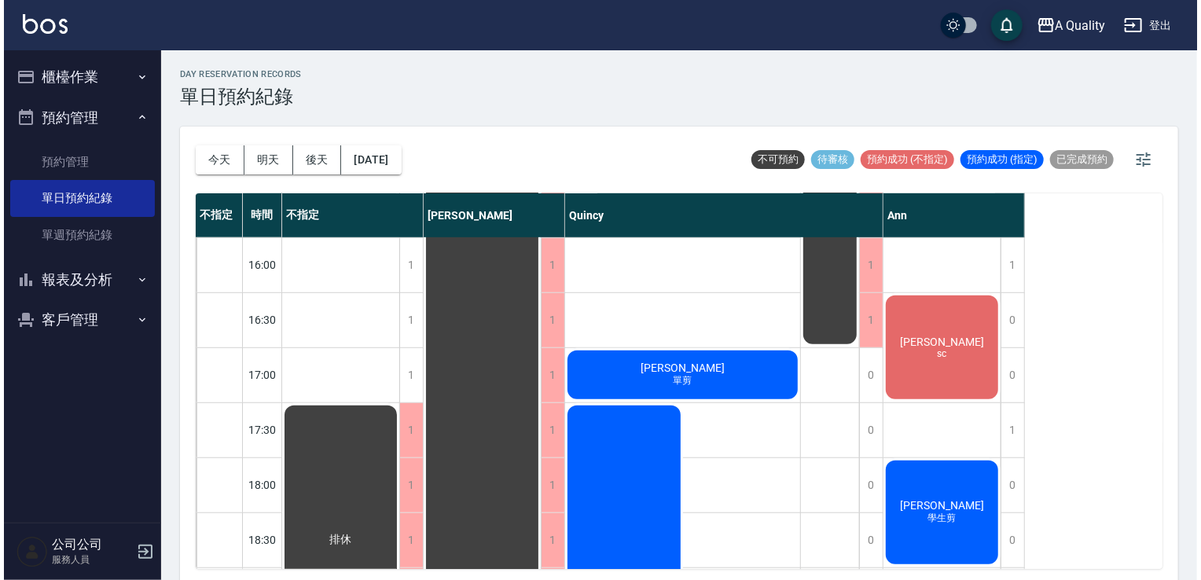
scroll to position [629, 0]
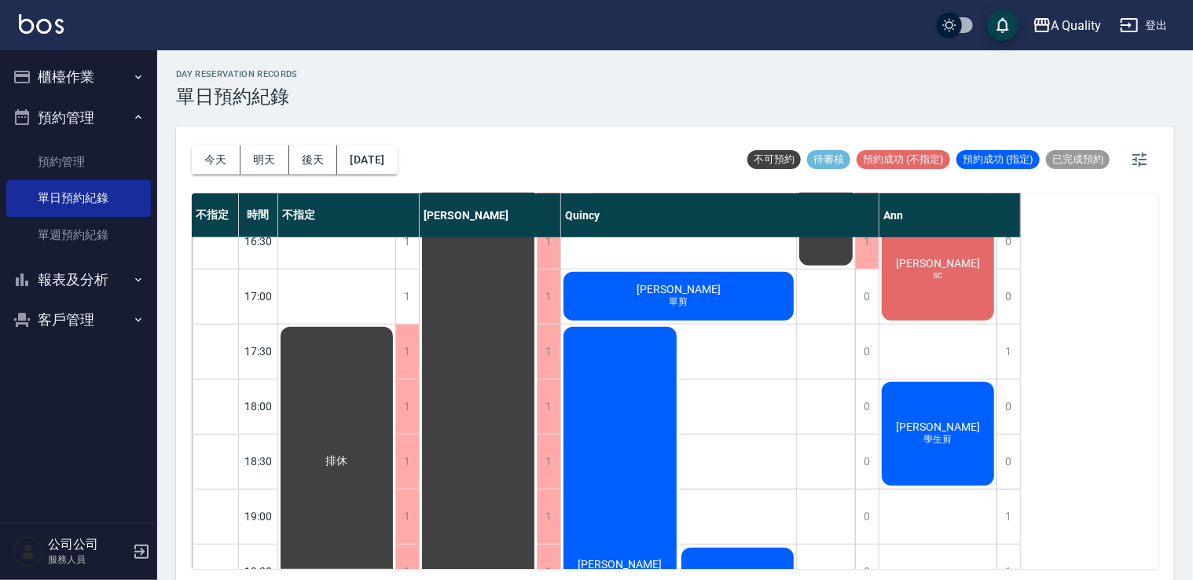
click at [647, 354] on div "簡華佐 洗剪、燙髮 可能燙或染" at bounding box center [620, 572] width 118 height 494
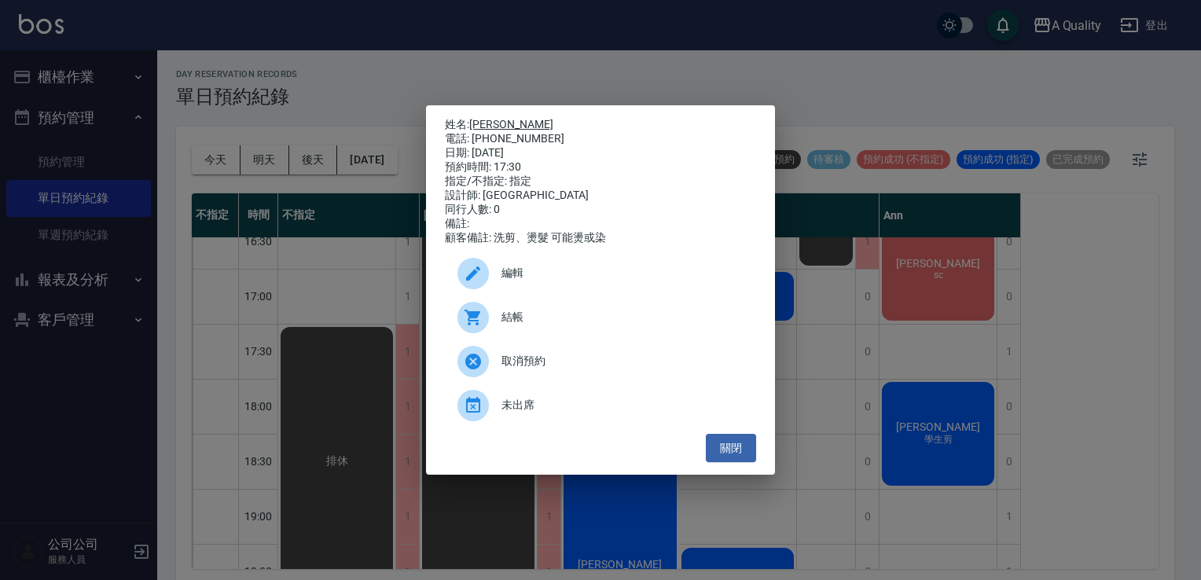
click at [493, 121] on link "[PERSON_NAME]" at bounding box center [511, 124] width 84 height 13
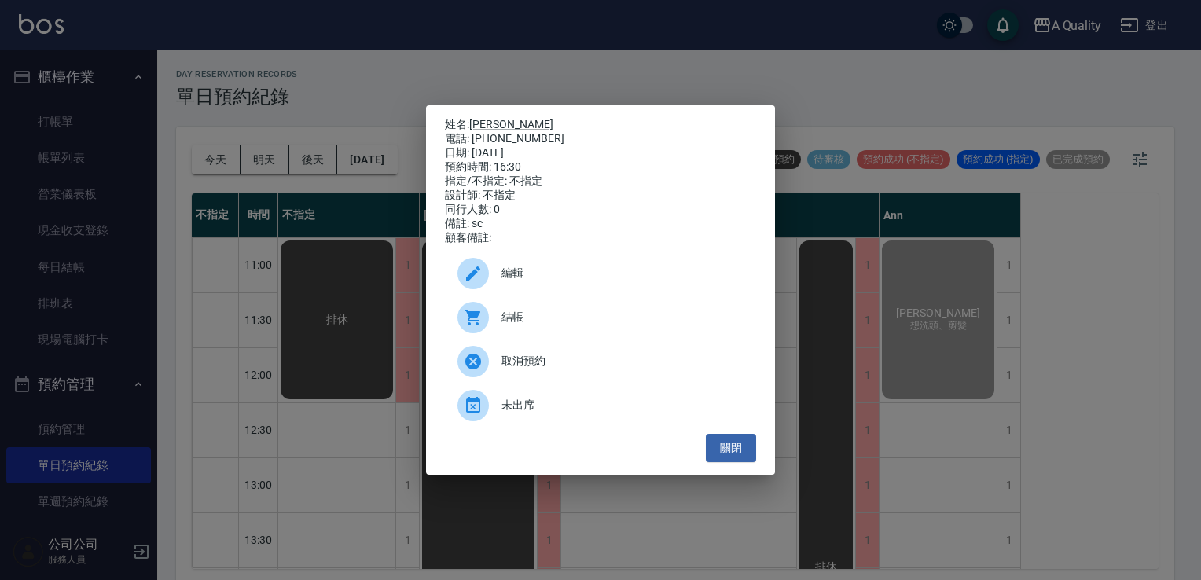
scroll to position [513, 0]
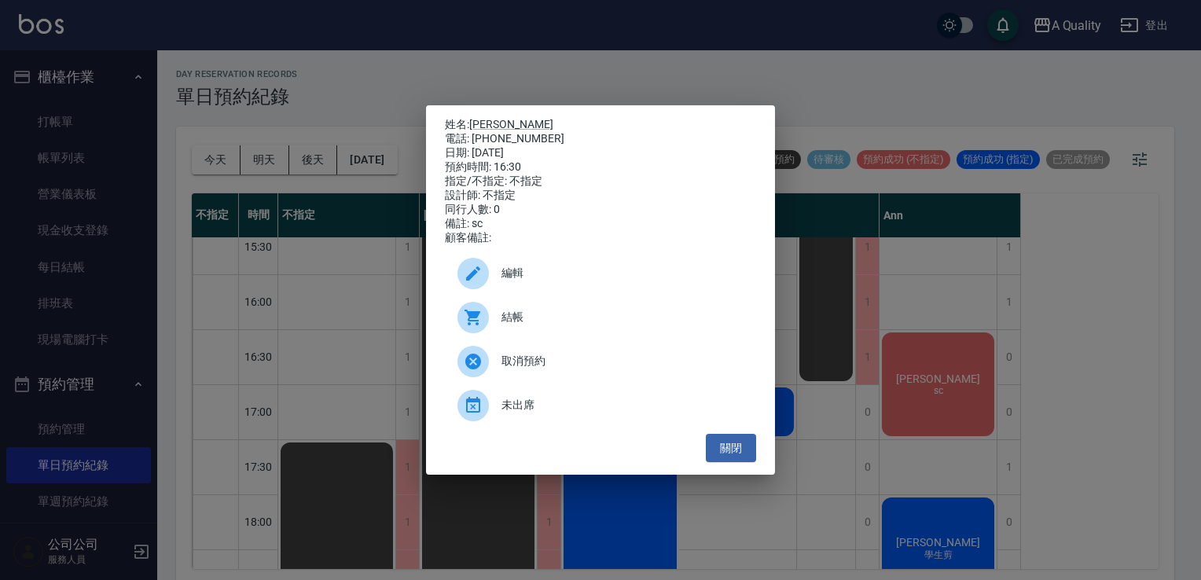
click at [562, 123] on p "姓名: [PERSON_NAME]" at bounding box center [600, 125] width 311 height 14
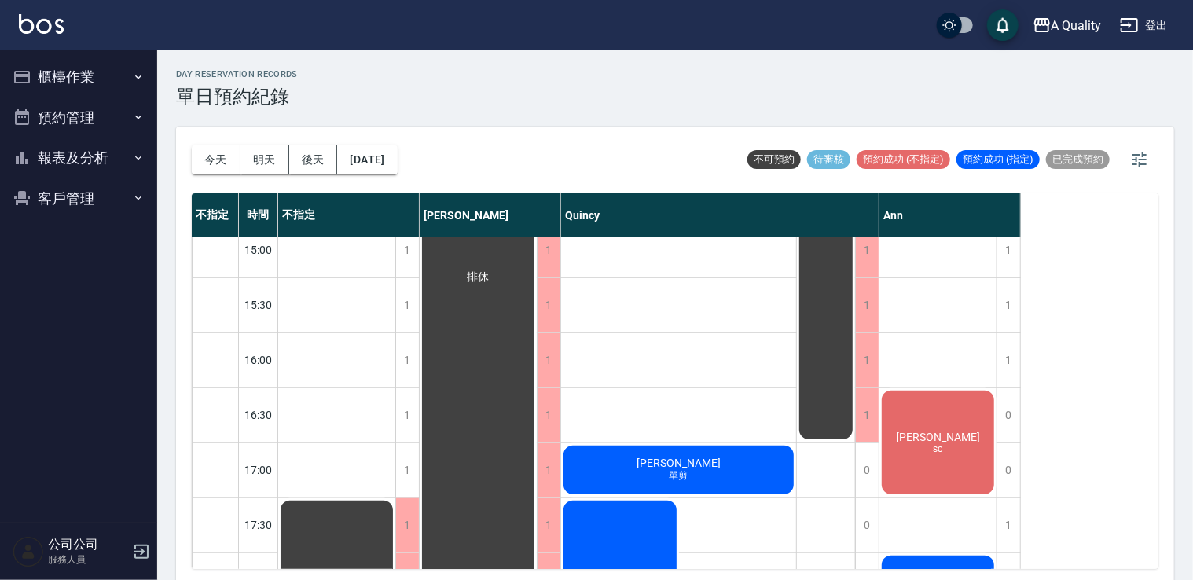
scroll to position [550, 0]
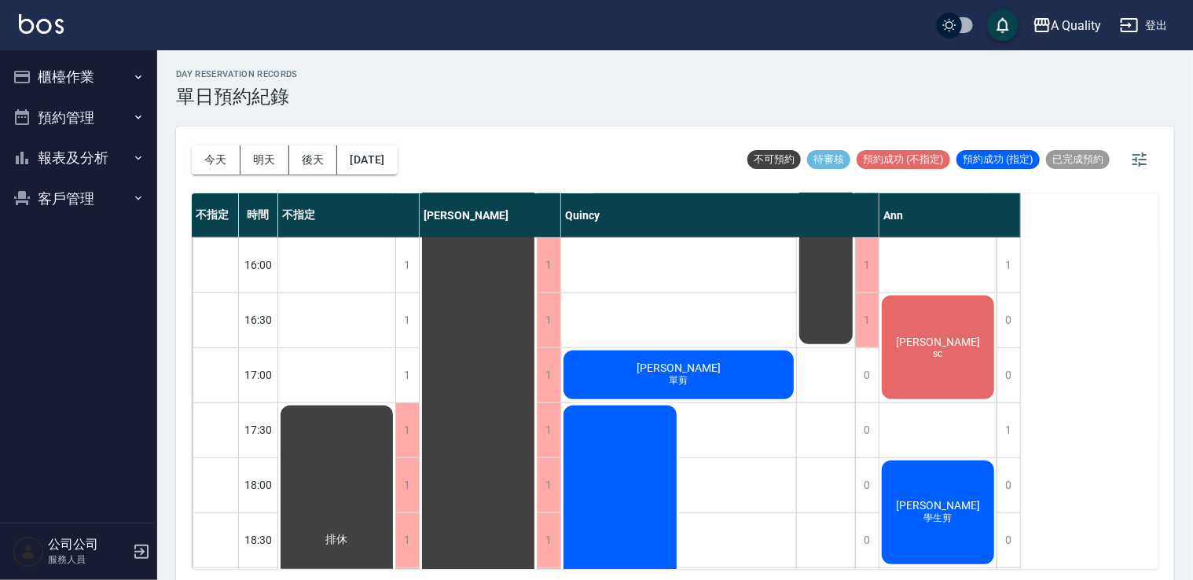
click at [929, 367] on div "李R sc" at bounding box center [938, 347] width 117 height 108
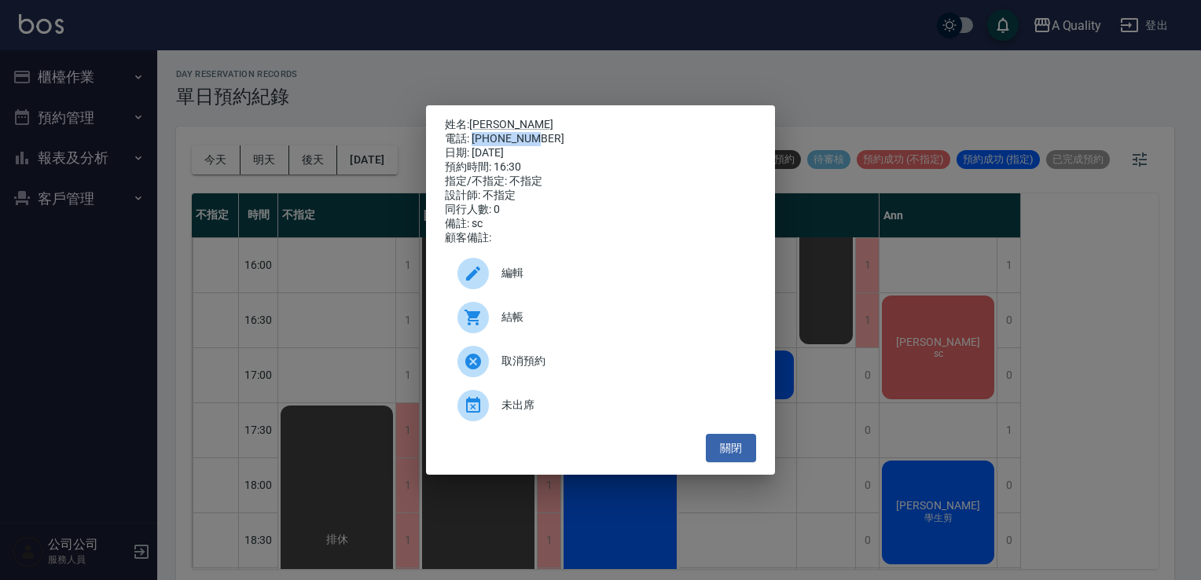
drag, startPoint x: 535, startPoint y: 131, endPoint x: 472, endPoint y: 137, distance: 63.1
click at [472, 137] on div "電話: 0919879980" at bounding box center [600, 139] width 311 height 14
copy div "0919879980"
click at [730, 448] on button "關閉" at bounding box center [731, 448] width 50 height 29
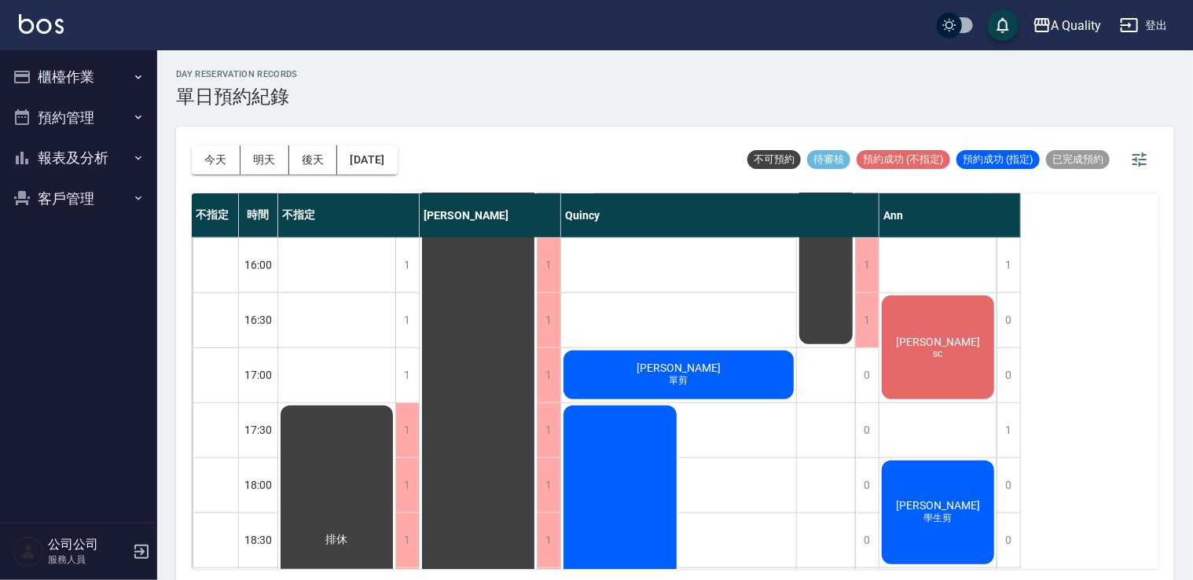
click at [978, 344] on div "李R sc" at bounding box center [938, 347] width 117 height 108
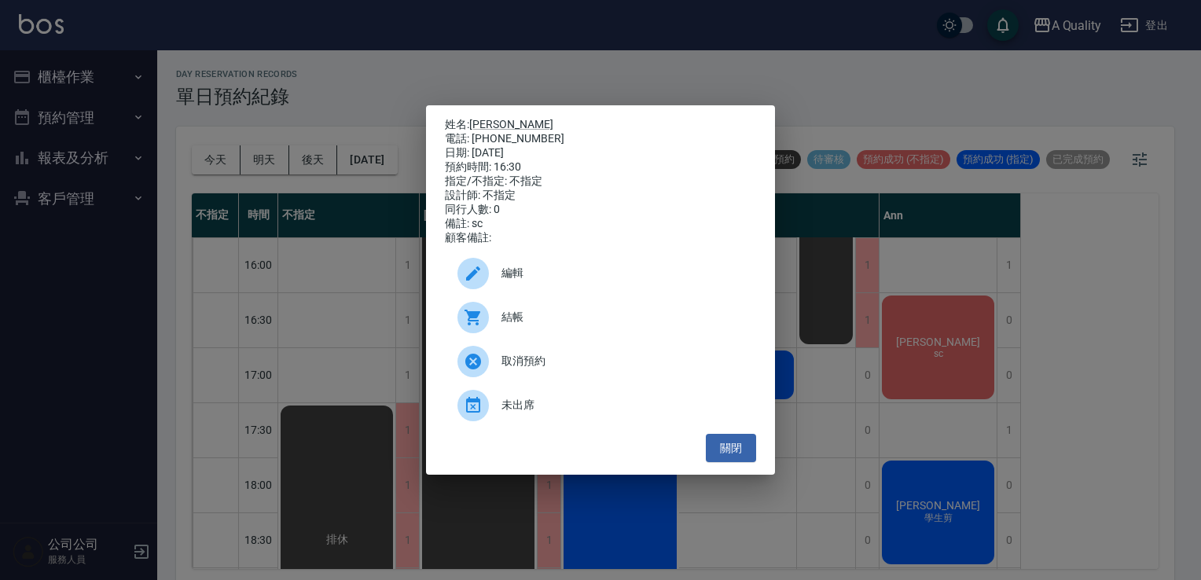
click at [594, 324] on span "結帳" at bounding box center [623, 317] width 242 height 17
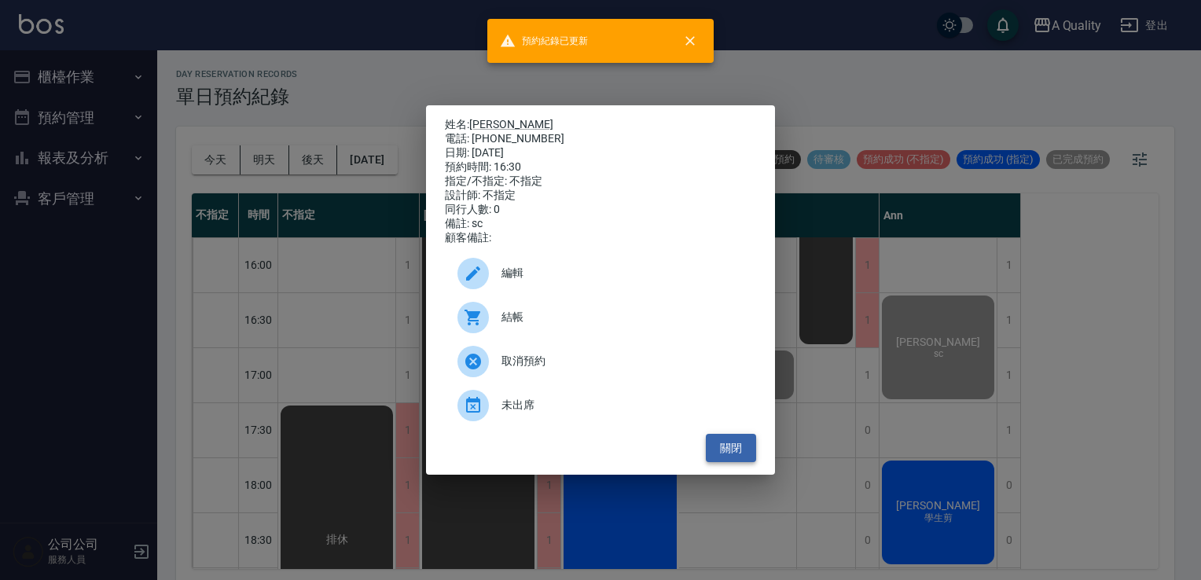
click at [745, 451] on button "關閉" at bounding box center [731, 448] width 50 height 29
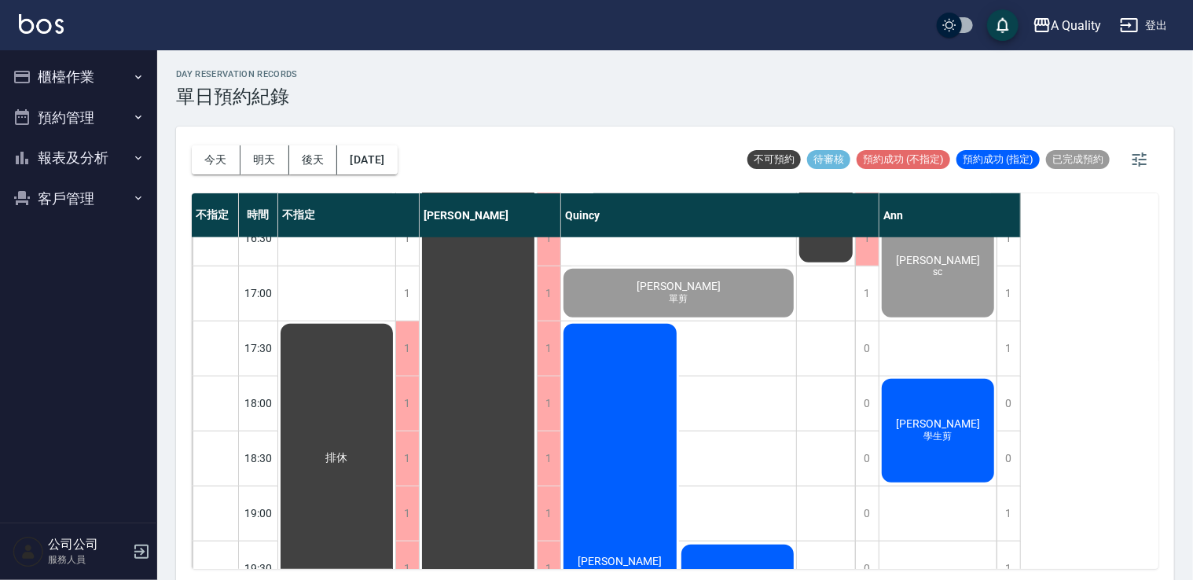
scroll to position [629, 0]
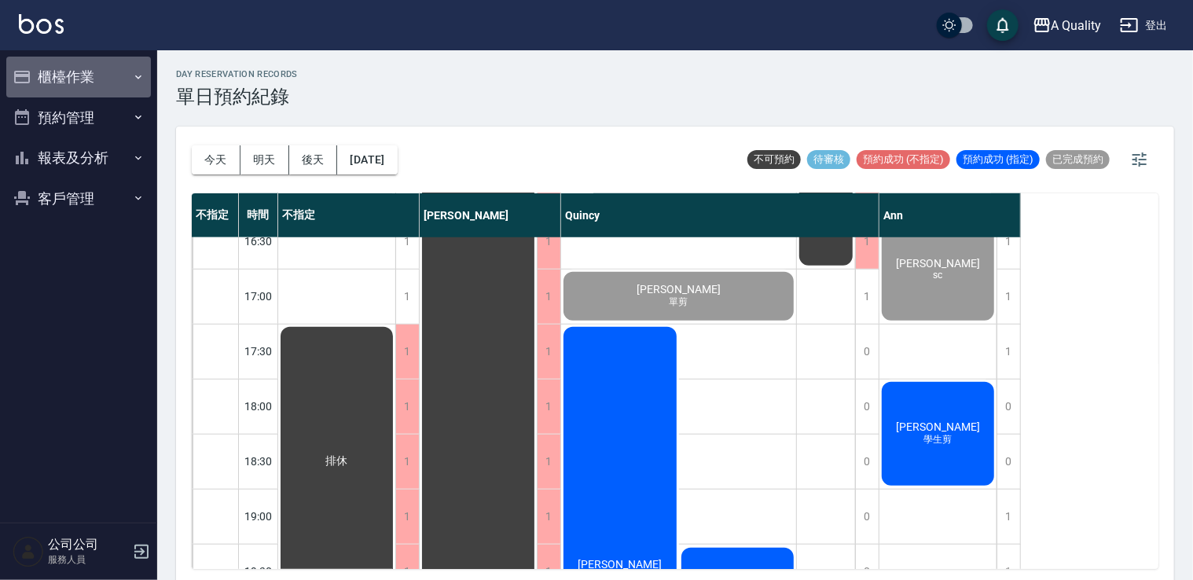
drag, startPoint x: 77, startPoint y: 77, endPoint x: 85, endPoint y: 83, distance: 9.6
click at [73, 77] on button "櫃檯作業" at bounding box center [78, 77] width 145 height 41
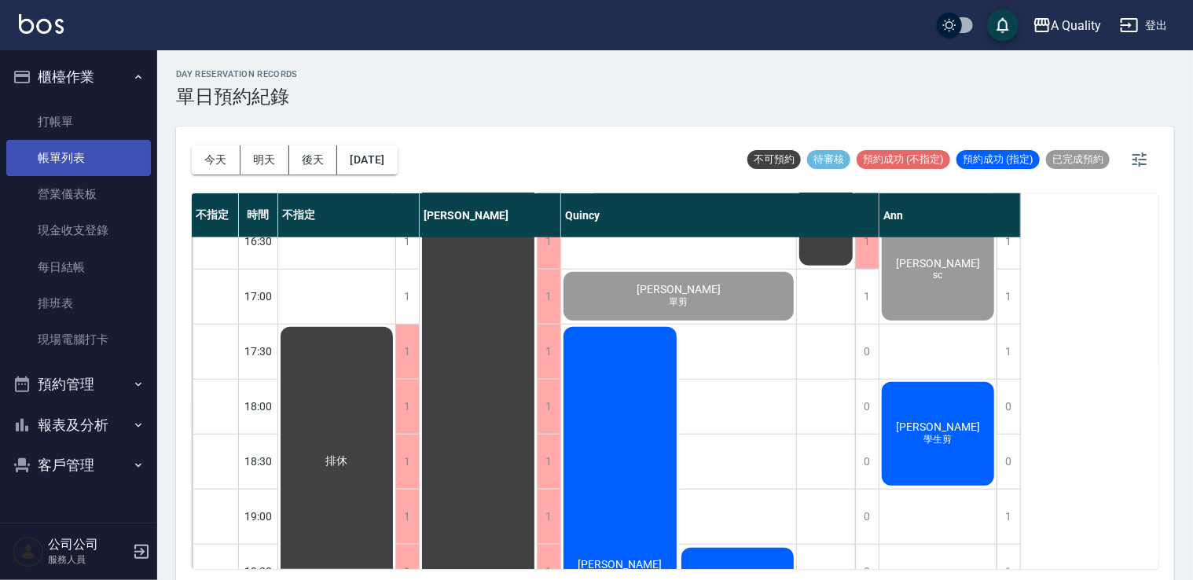
click at [83, 147] on link "帳單列表" at bounding box center [78, 158] width 145 height 36
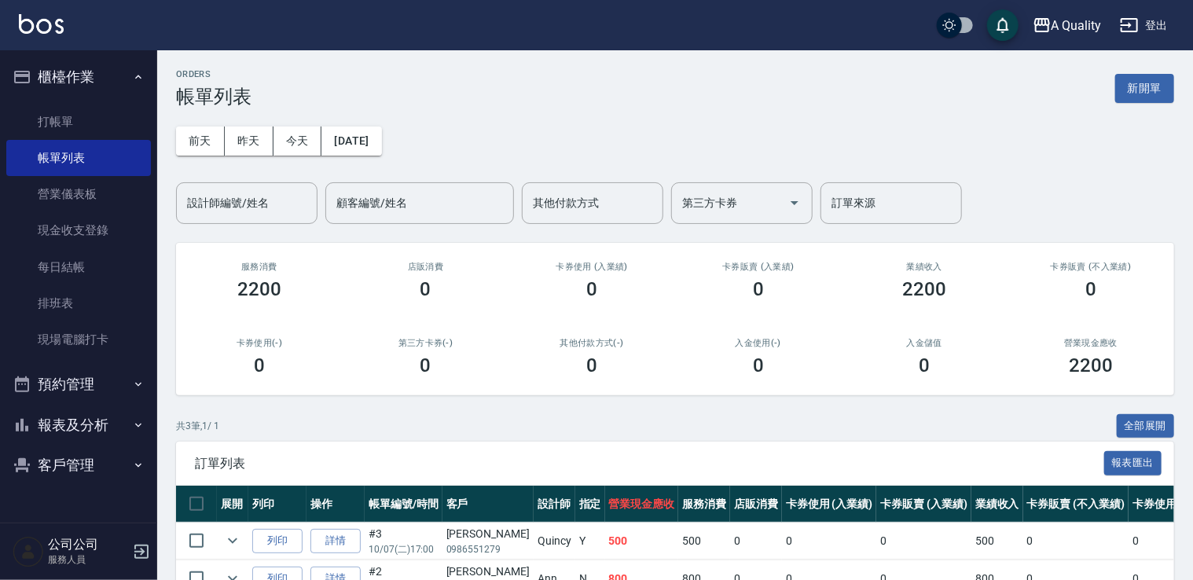
drag, startPoint x: 94, startPoint y: 377, endPoint x: 93, endPoint y: 388, distance: 10.3
click at [93, 388] on button "預約管理" at bounding box center [78, 384] width 145 height 41
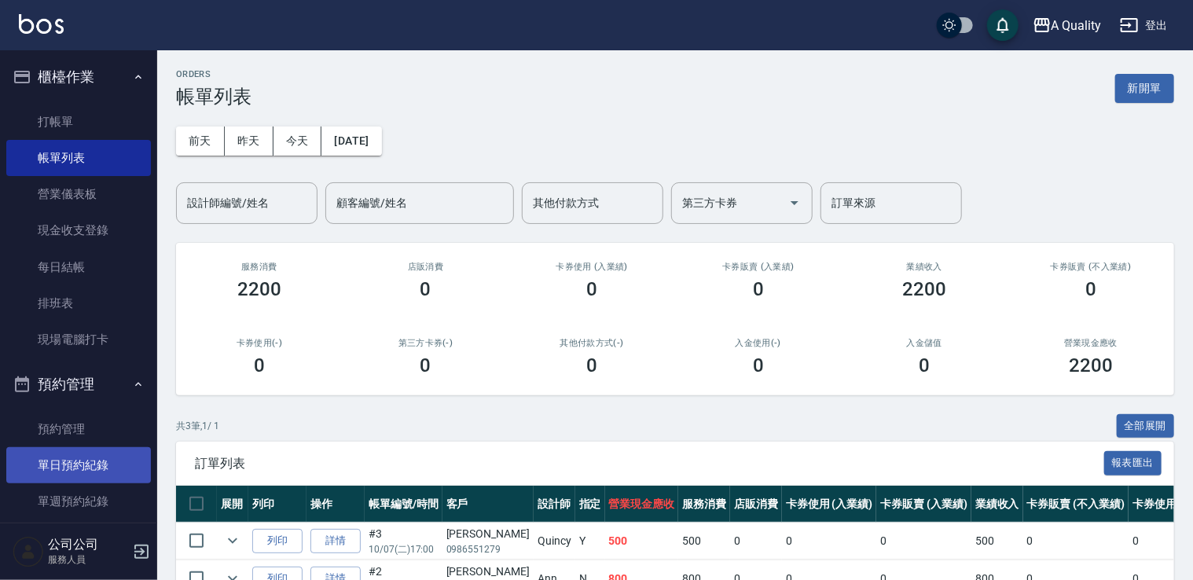
click at [77, 459] on link "單日預約紀錄" at bounding box center [78, 465] width 145 height 36
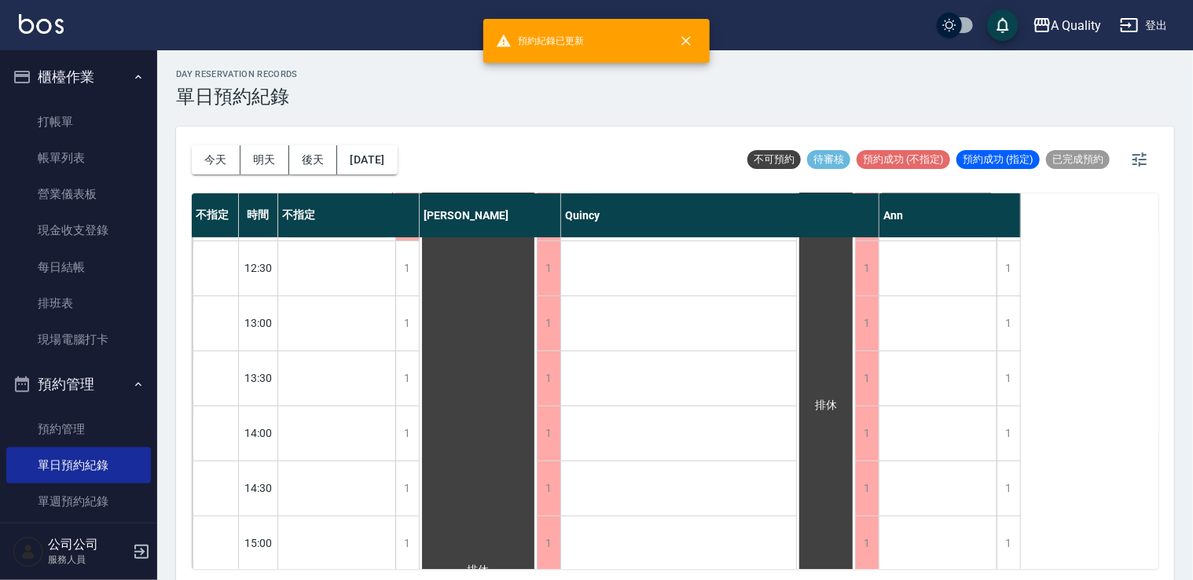
scroll to position [157, 0]
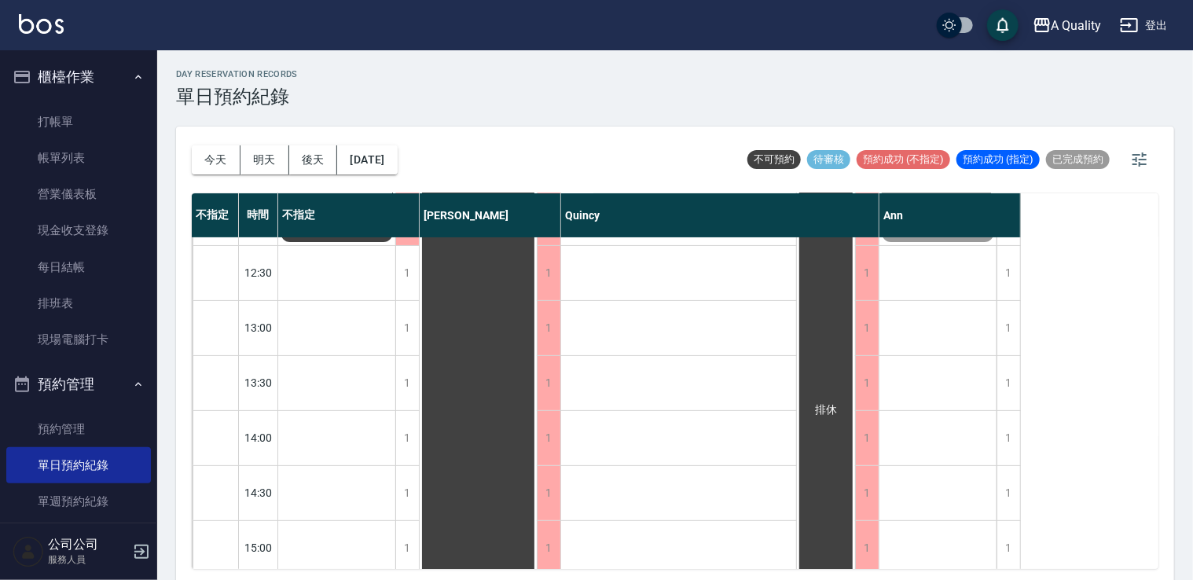
click at [259, 162] on button "明天" at bounding box center [265, 159] width 49 height 29
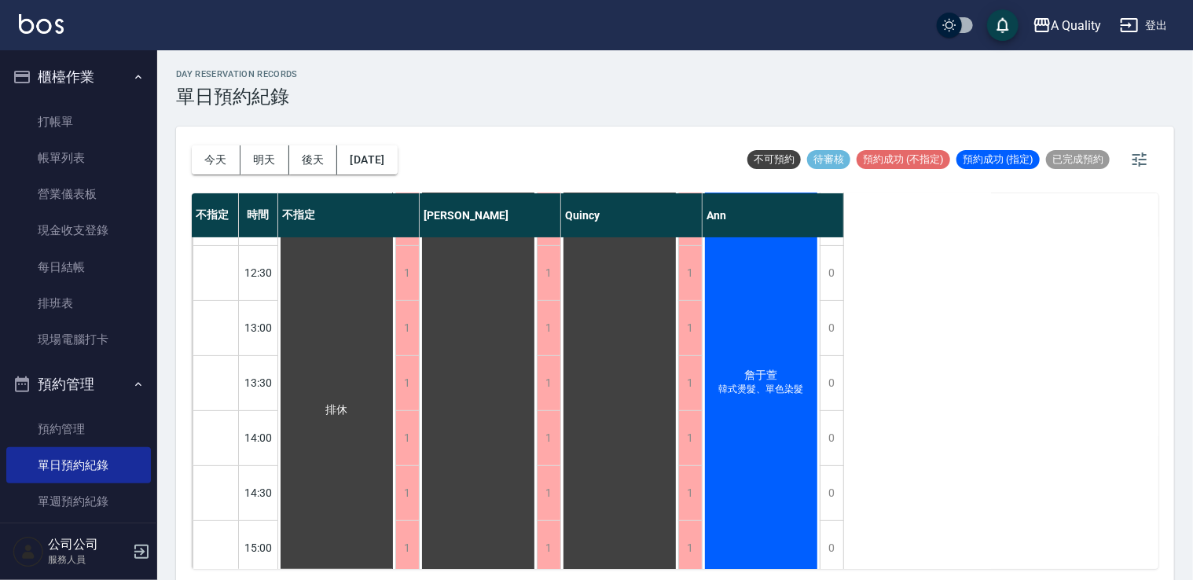
click at [778, 353] on div "詹于萱 韓式燙髮、單色染髮" at bounding box center [761, 383] width 117 height 604
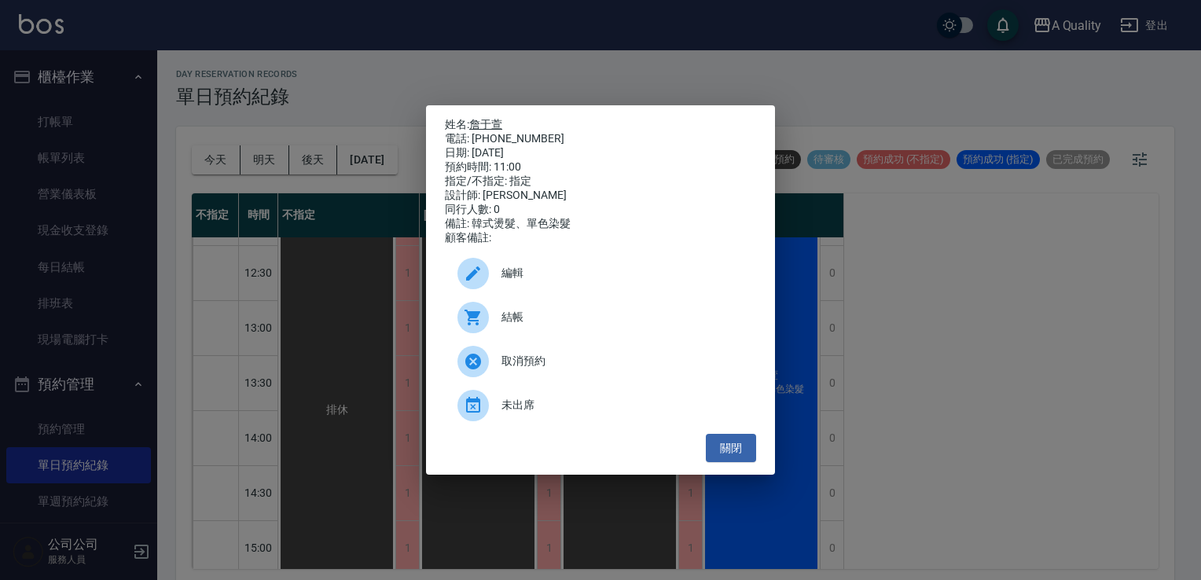
click at [497, 123] on link "詹于萱" at bounding box center [485, 124] width 33 height 13
drag, startPoint x: 722, startPoint y: 451, endPoint x: 705, endPoint y: 437, distance: 21.7
click at [722, 451] on button "關閉" at bounding box center [731, 448] width 50 height 29
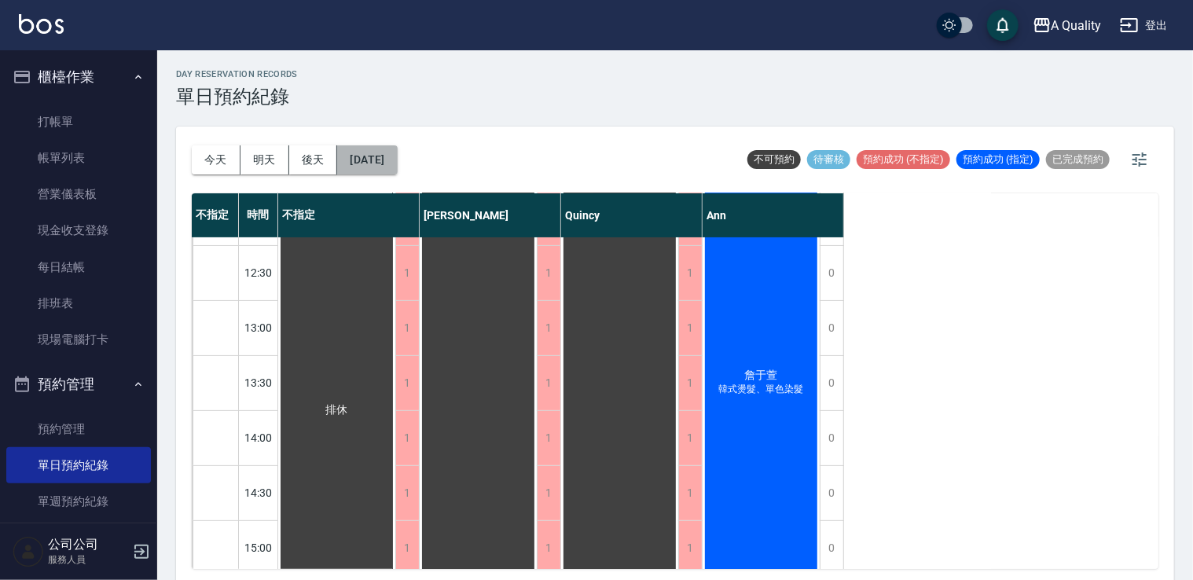
click at [397, 156] on button "2025/10/08" at bounding box center [367, 159] width 60 height 29
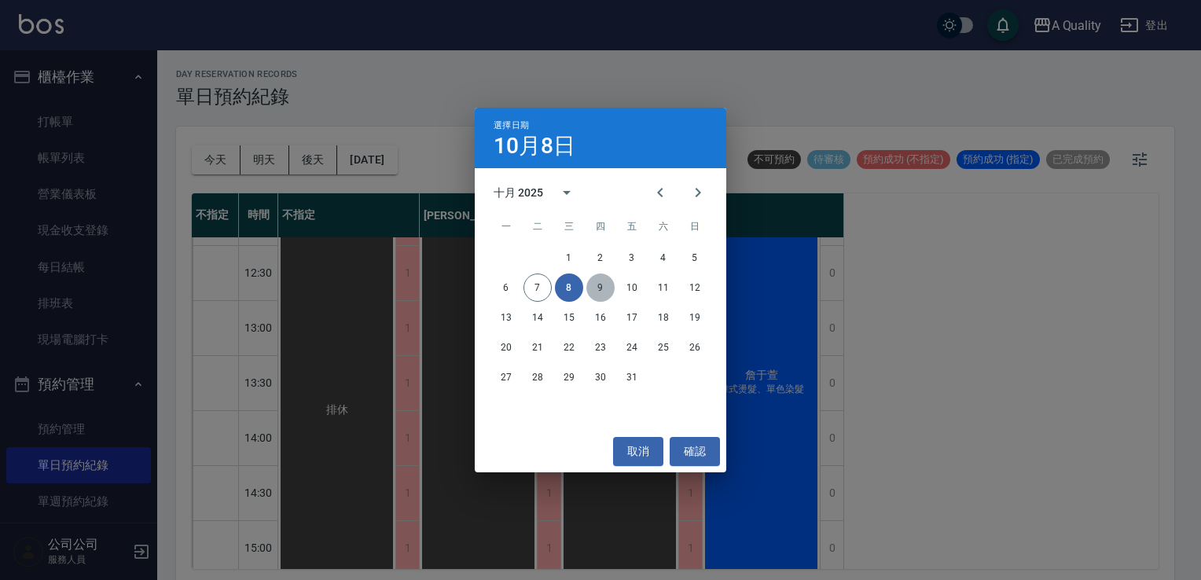
click at [605, 286] on button "9" at bounding box center [601, 288] width 28 height 28
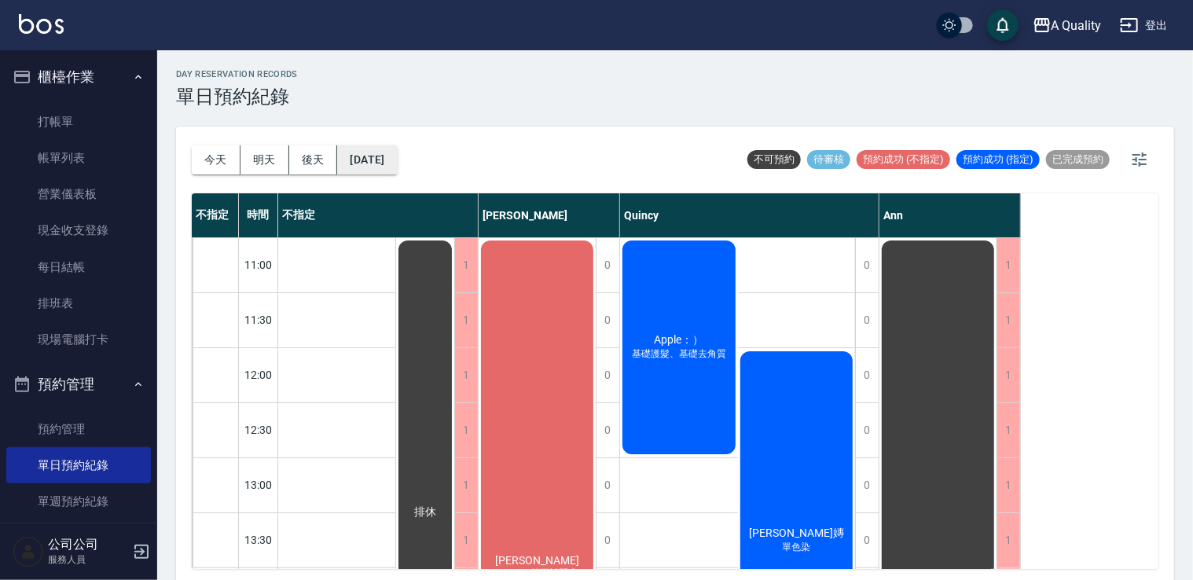
click at [384, 158] on button "2025/10/09" at bounding box center [367, 159] width 60 height 29
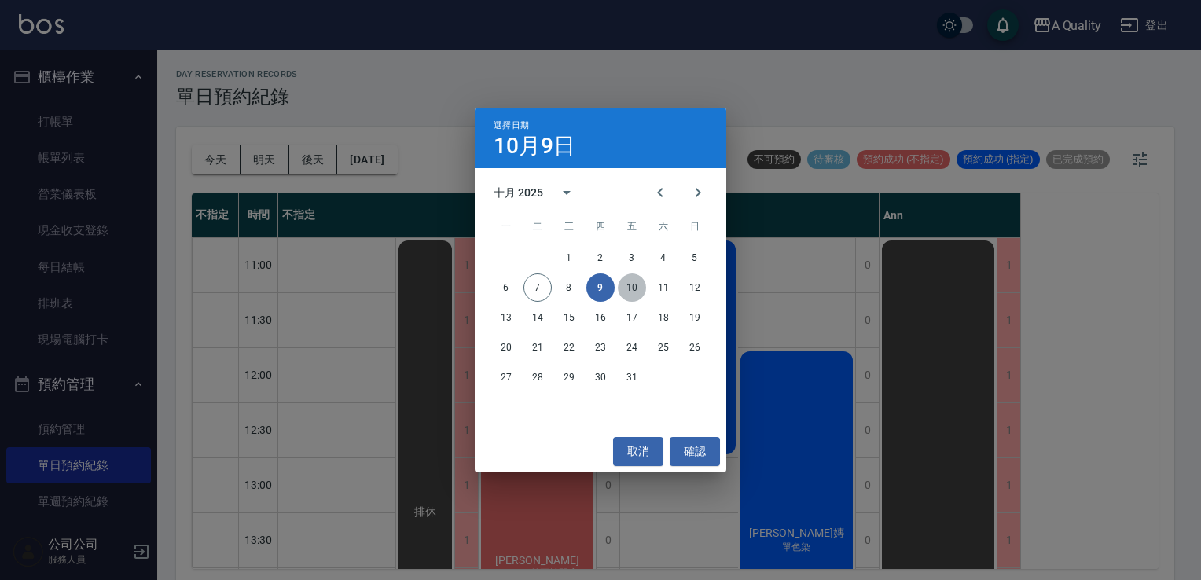
click at [638, 289] on button "10" at bounding box center [632, 288] width 28 height 28
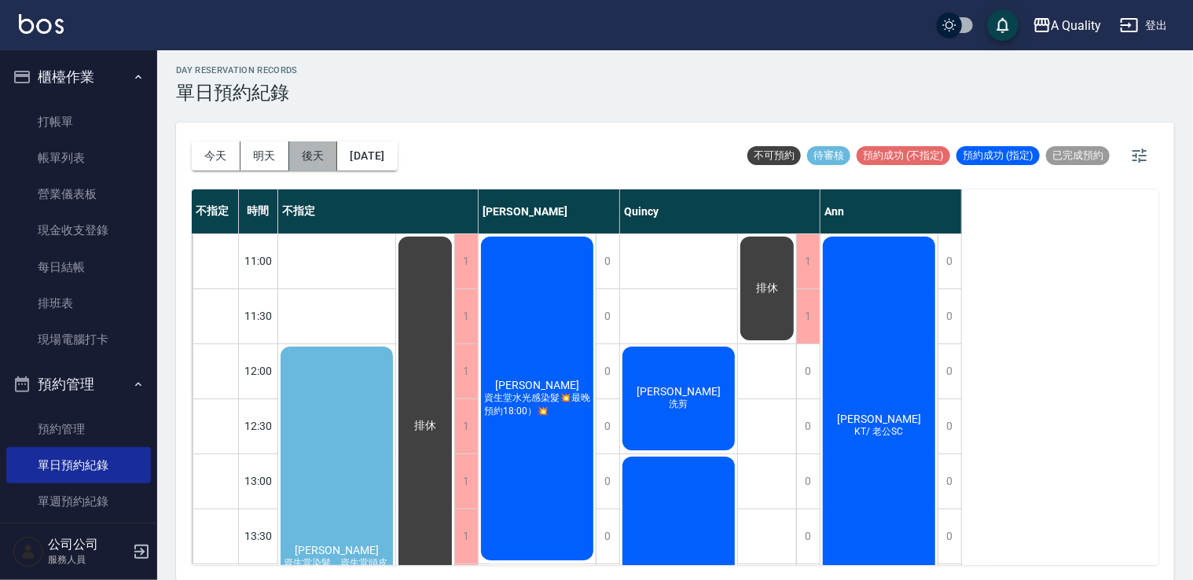
click at [302, 162] on button "後天" at bounding box center [313, 156] width 49 height 29
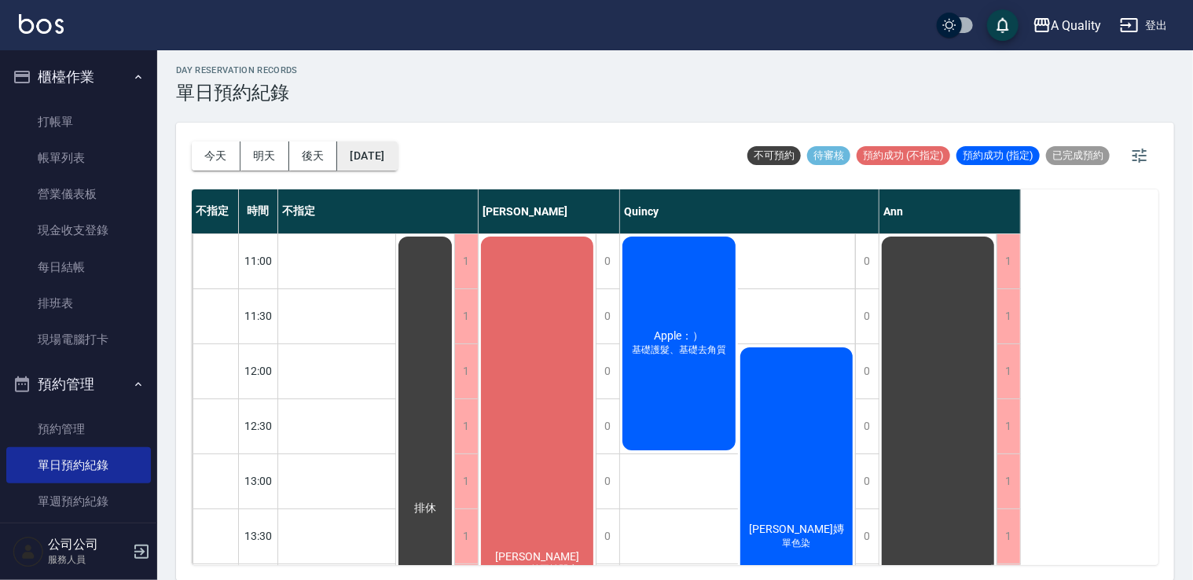
click at [386, 142] on button "2025/10/09" at bounding box center [367, 156] width 60 height 29
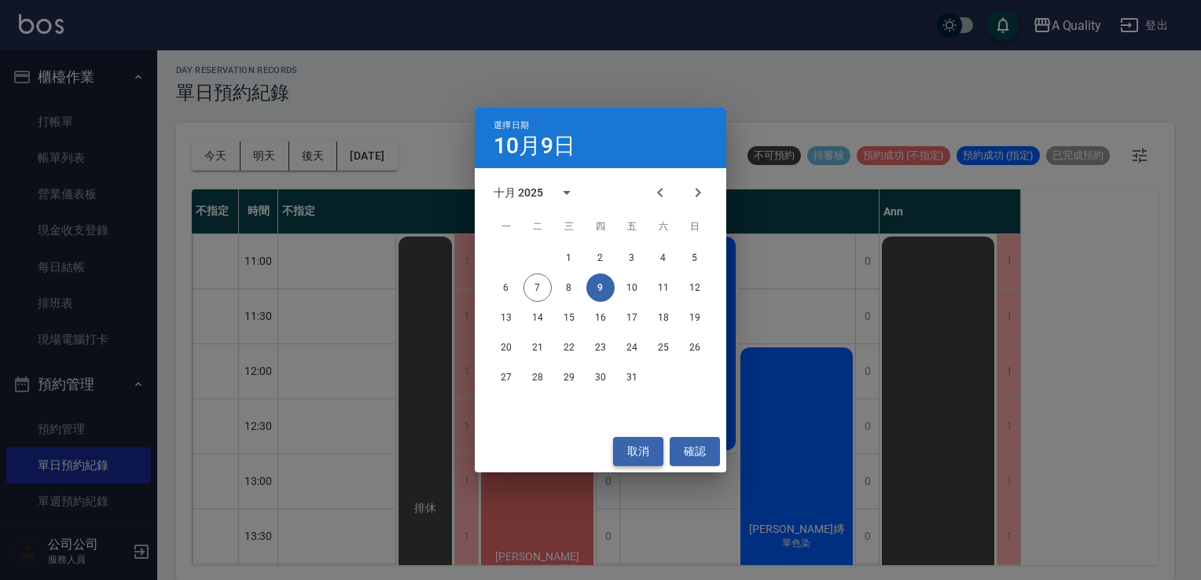
click at [626, 443] on button "取消" at bounding box center [638, 451] width 50 height 29
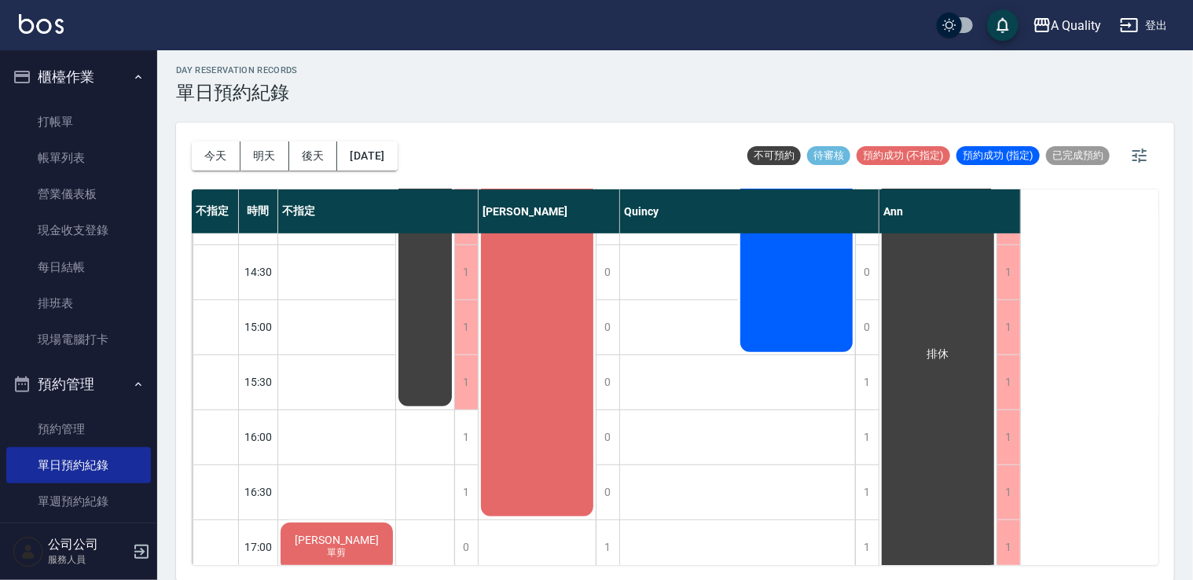
scroll to position [236, 0]
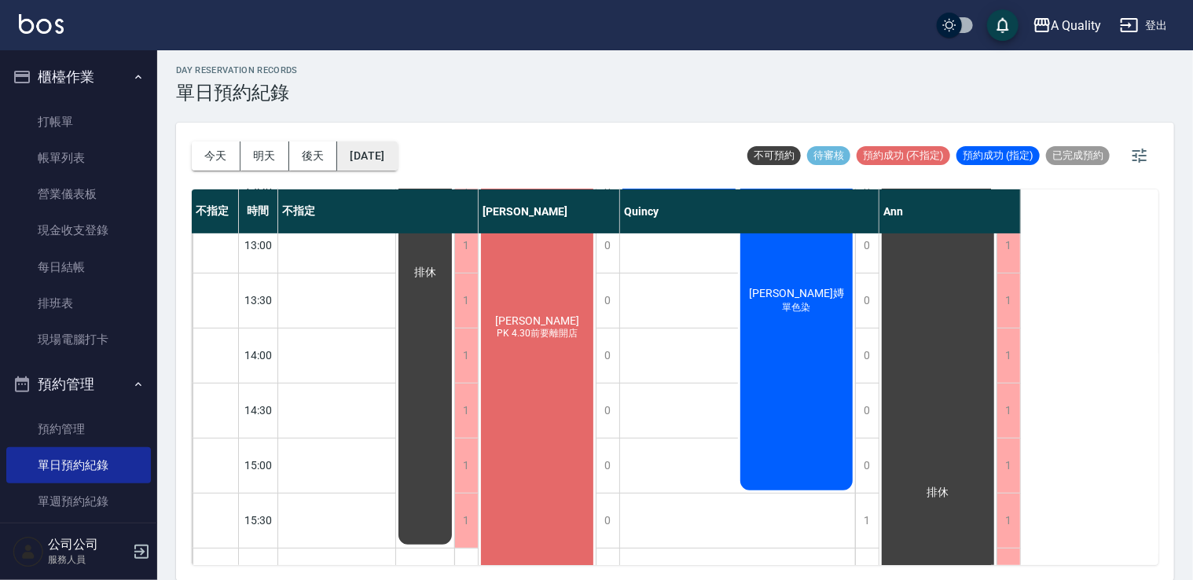
click at [397, 158] on button "2025/10/09" at bounding box center [367, 156] width 60 height 29
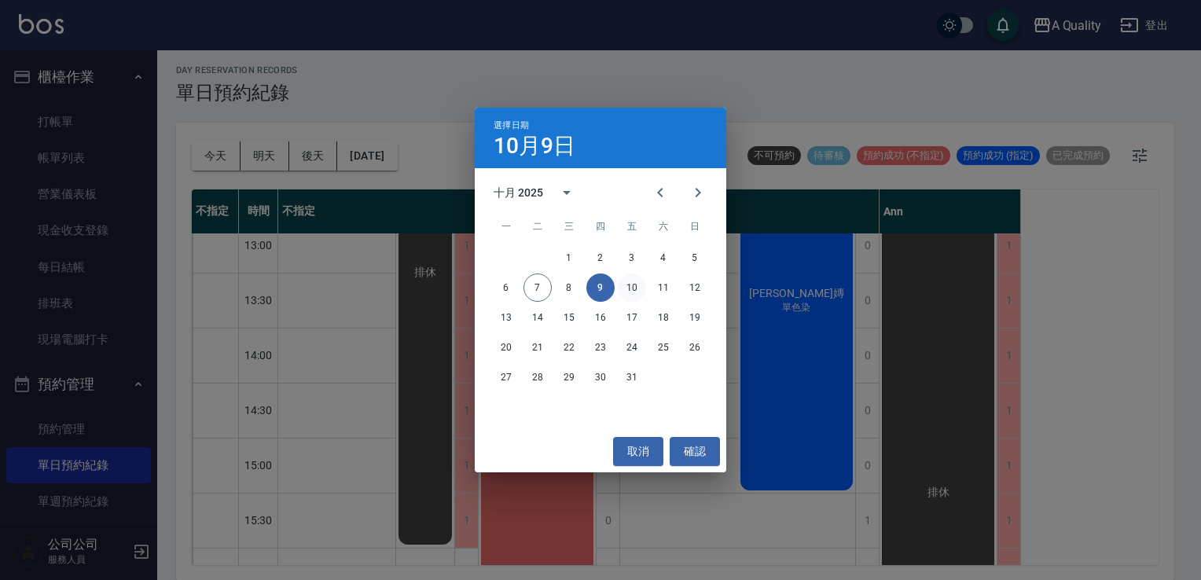
click at [634, 291] on button "10" at bounding box center [632, 288] width 28 height 28
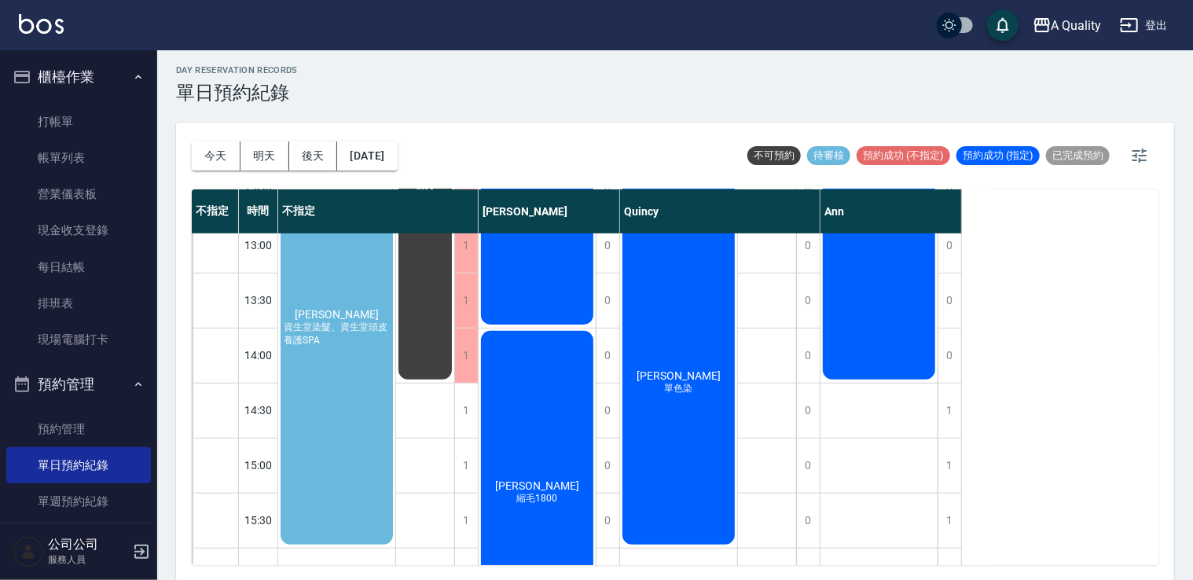
drag, startPoint x: 355, startPoint y: 234, endPoint x: 352, endPoint y: 222, distance: 13.0
click at [352, 222] on div "不指定 時間 不指定 Taylor Quincy Ann 11:00 11:30 12:00 12:30 13:00 13:30 14:00 14:30 15…" at bounding box center [675, 377] width 967 height 376
click at [343, 330] on span "資生堂染髮、資生堂頭皮養護SPA" at bounding box center [337, 334] width 112 height 27
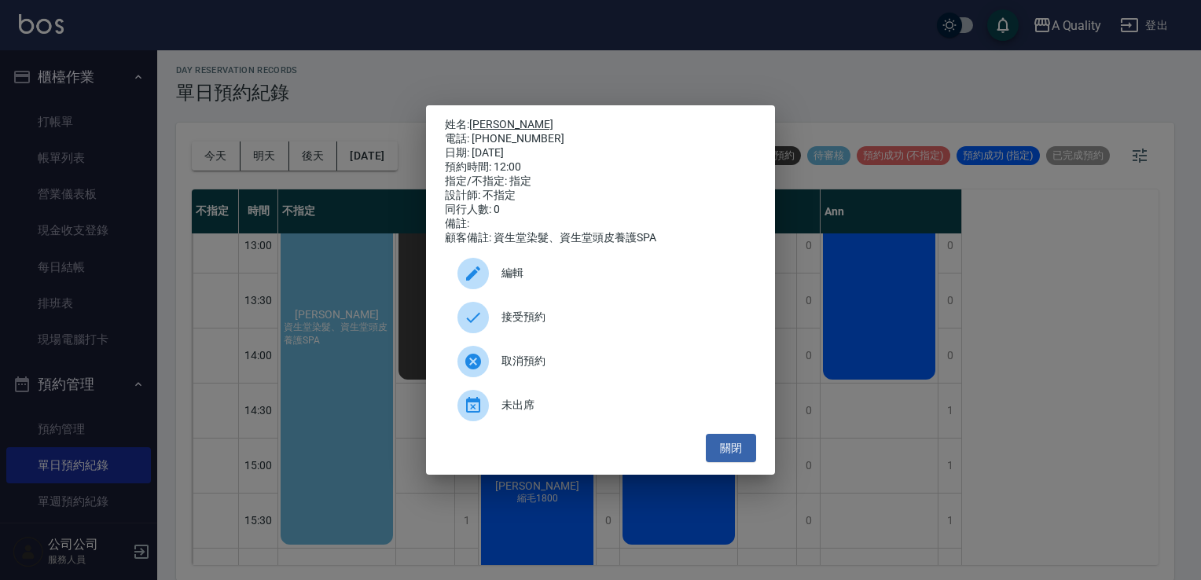
click at [487, 119] on link "徐鈺婷" at bounding box center [511, 124] width 84 height 13
click at [726, 453] on button "關閉" at bounding box center [731, 448] width 50 height 29
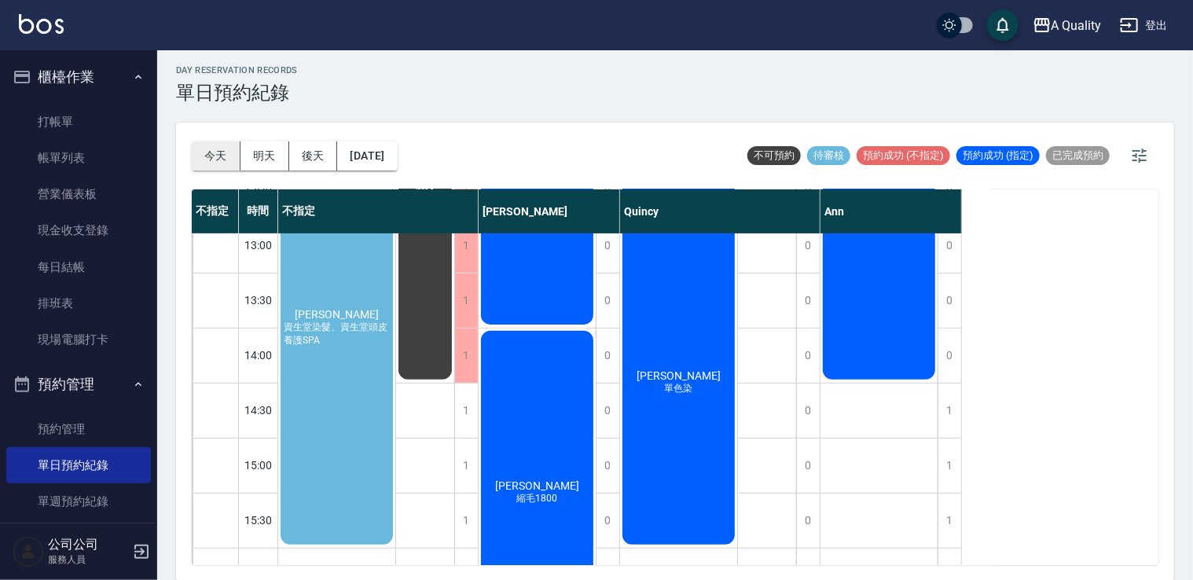
click at [228, 149] on button "今天" at bounding box center [216, 156] width 49 height 29
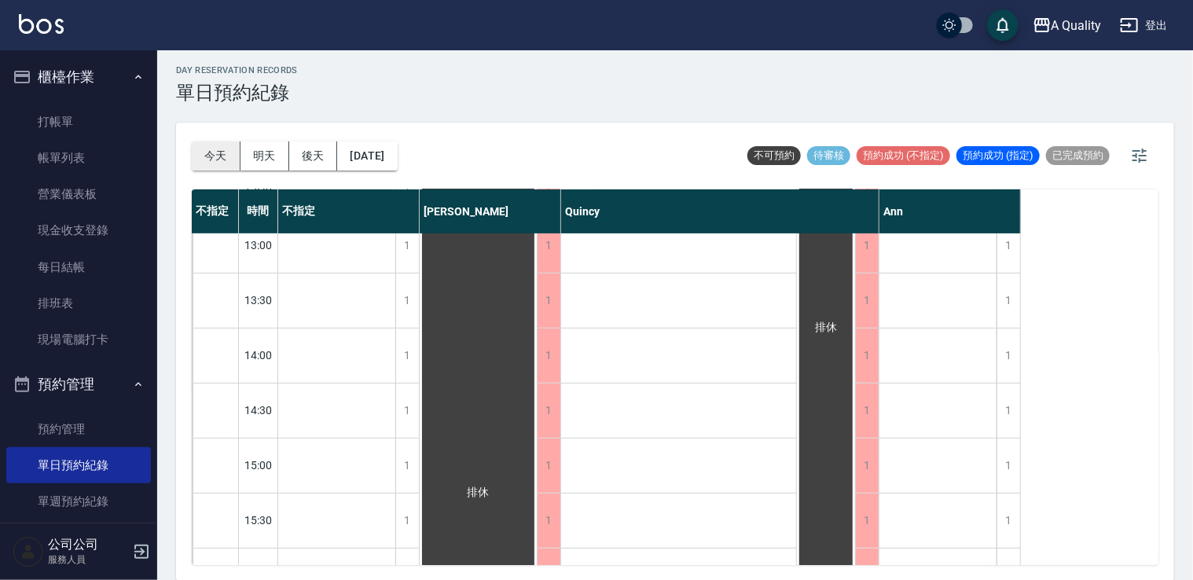
click at [222, 149] on button "今天" at bounding box center [216, 156] width 49 height 29
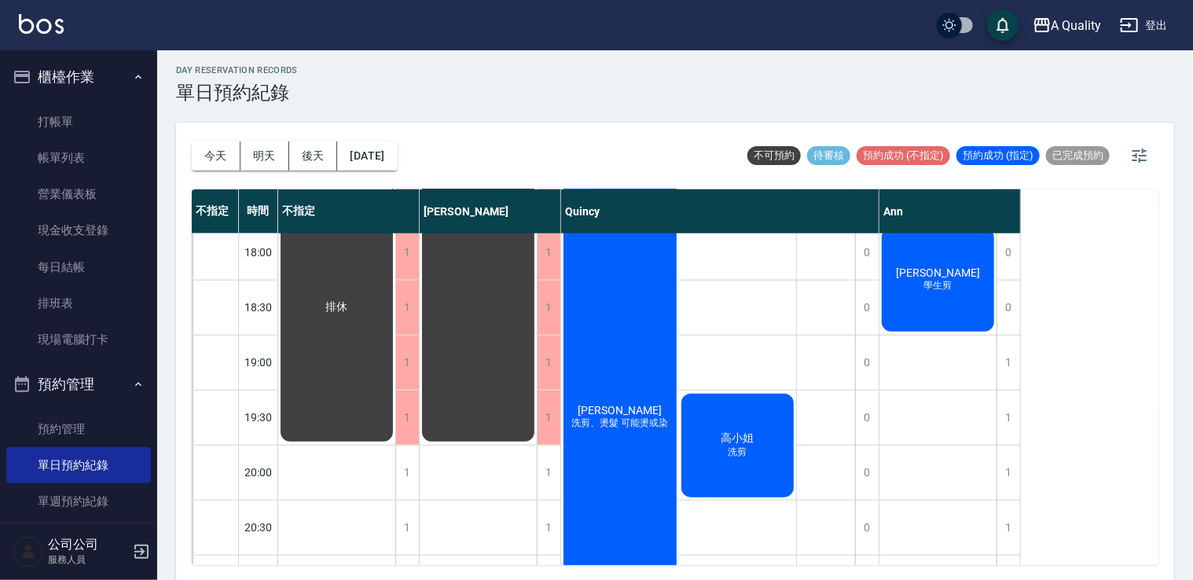
scroll to position [786, 0]
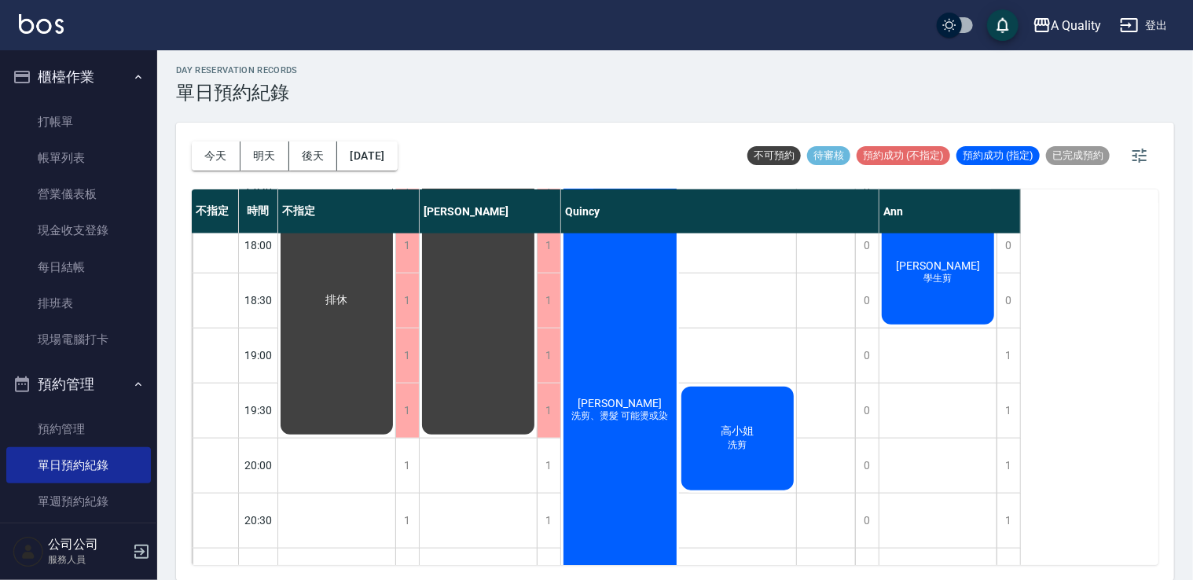
click at [84, 160] on link "帳單列表" at bounding box center [78, 158] width 145 height 36
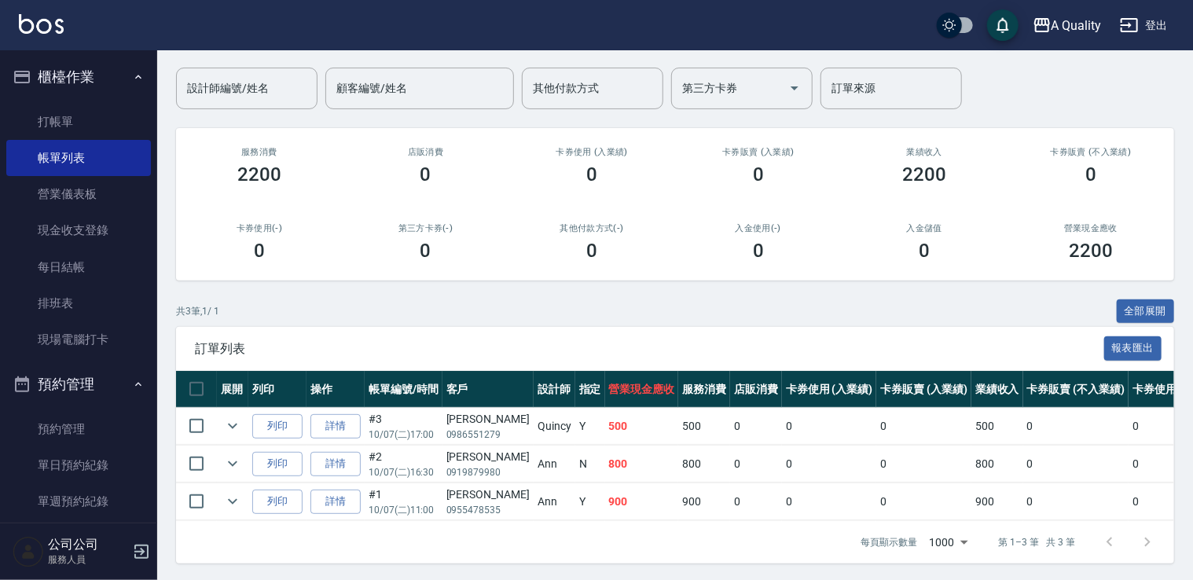
scroll to position [127, 0]
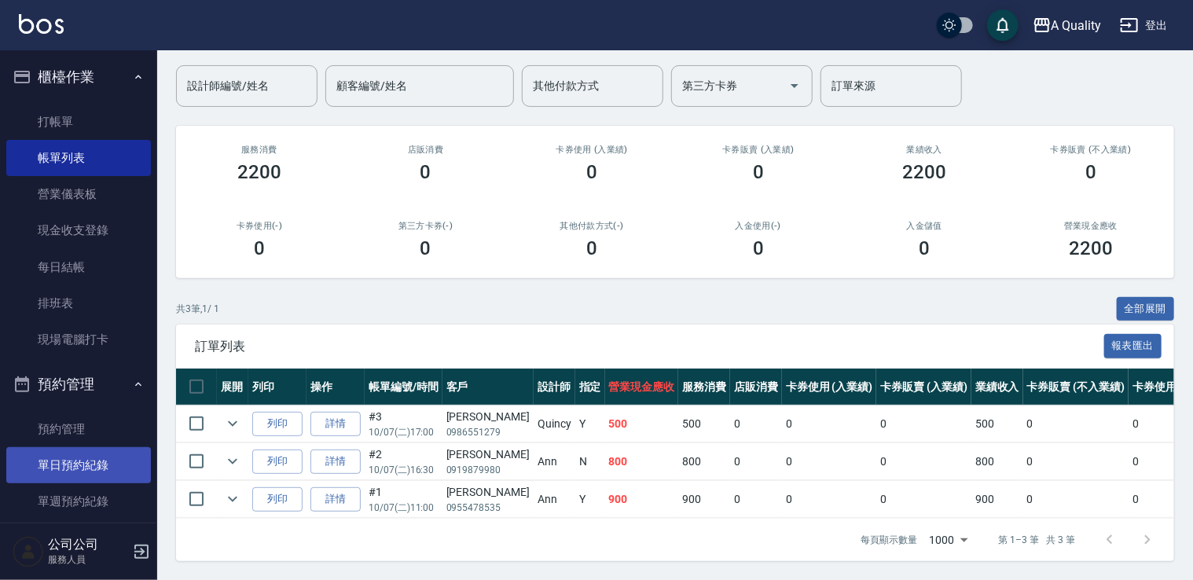
click at [75, 469] on link "單日預約紀錄" at bounding box center [78, 465] width 145 height 36
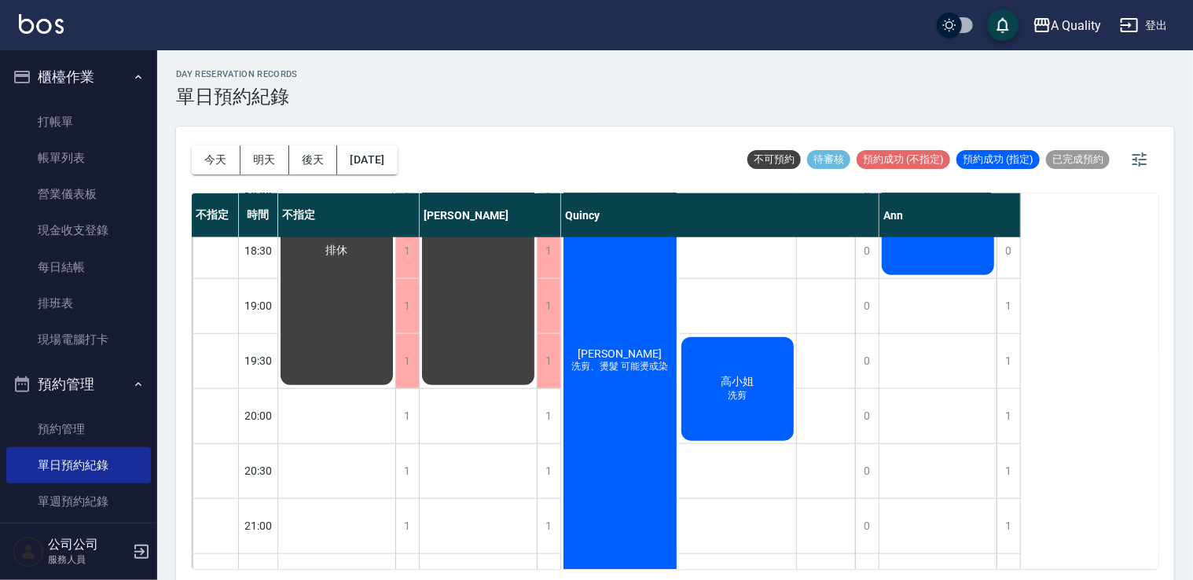
scroll to position [812, 0]
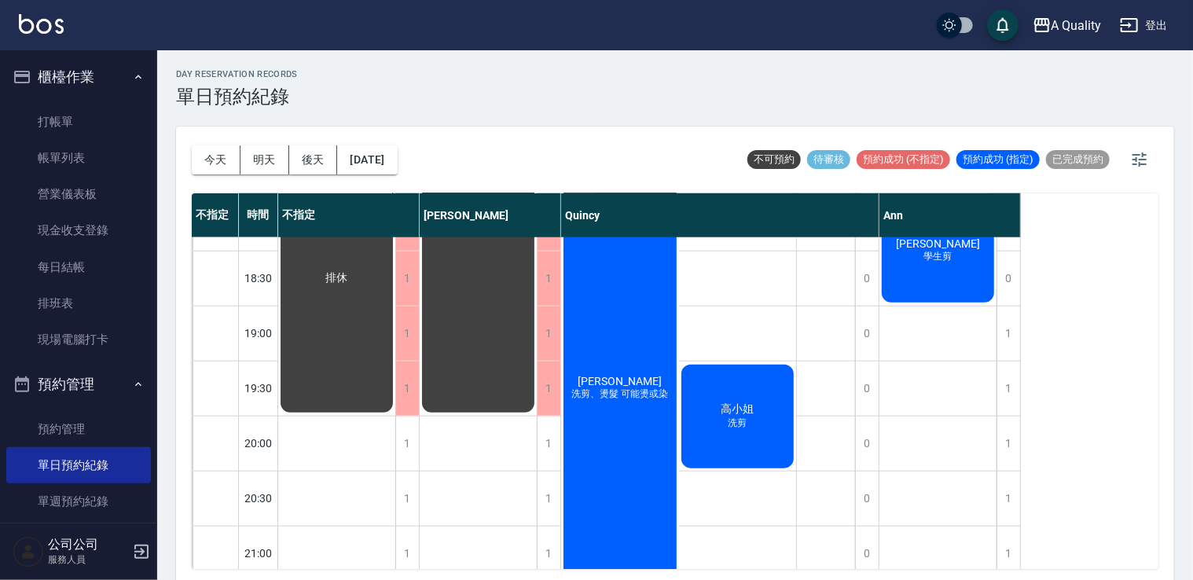
click at [629, 403] on div "簡華佐 洗剪、燙髮 可能燙或染" at bounding box center [620, 389] width 118 height 494
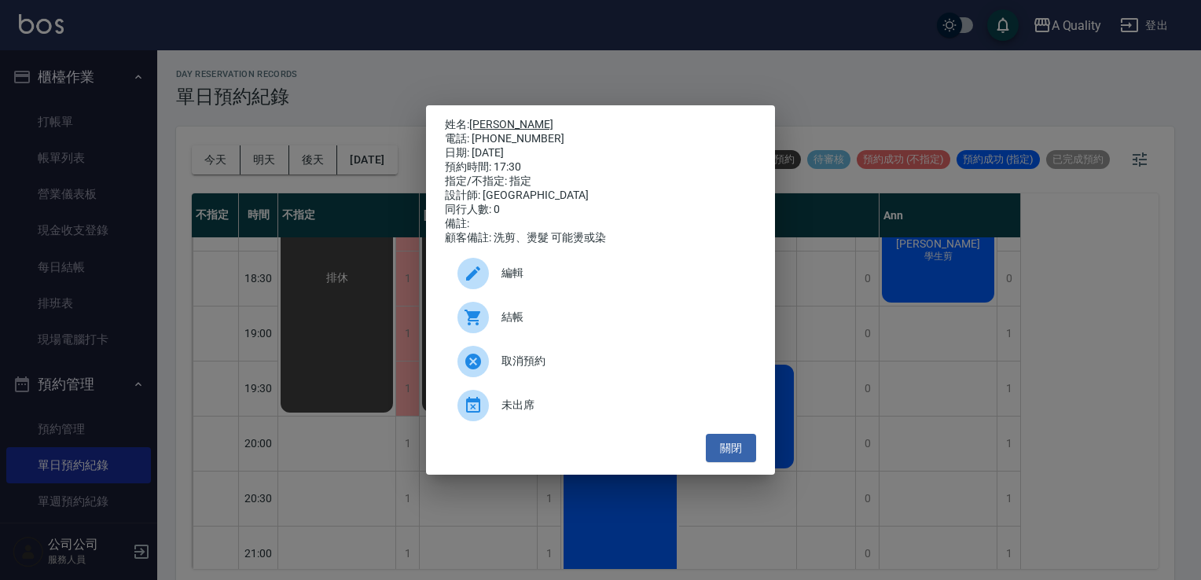
click at [491, 124] on link "[PERSON_NAME]" at bounding box center [511, 124] width 84 height 13
click at [742, 456] on button "關閉" at bounding box center [731, 448] width 50 height 29
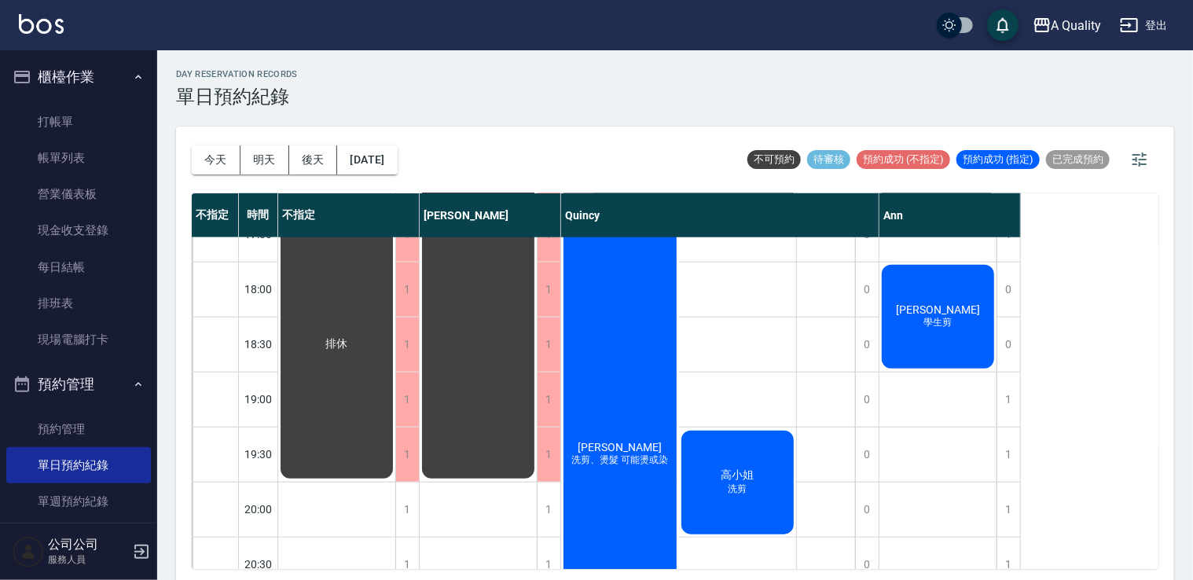
scroll to position [655, 0]
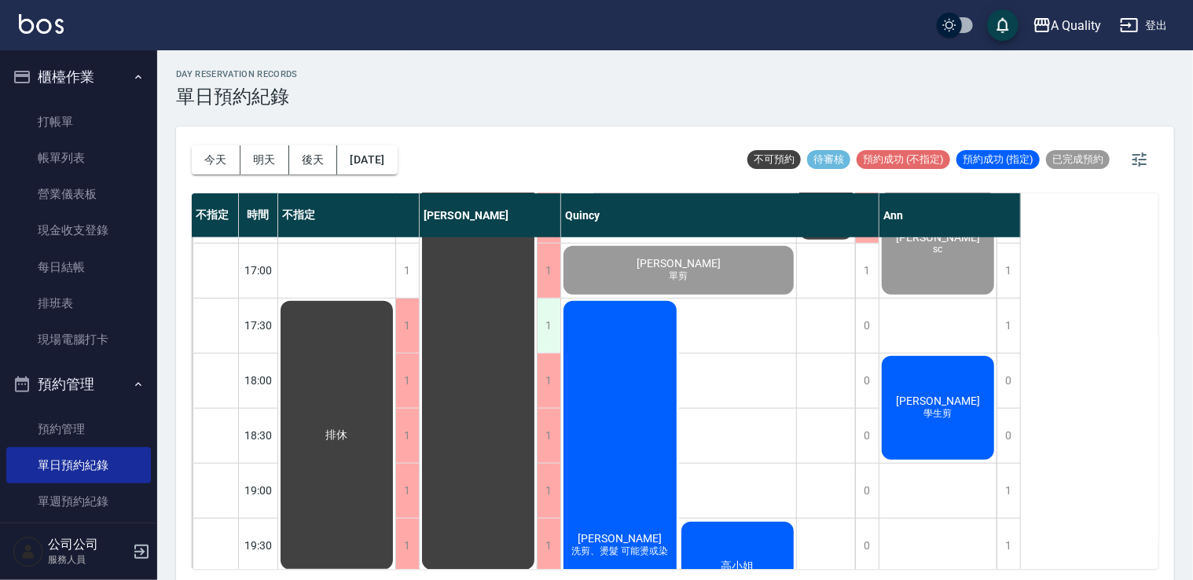
click at [553, 348] on div "1" at bounding box center [549, 326] width 24 height 54
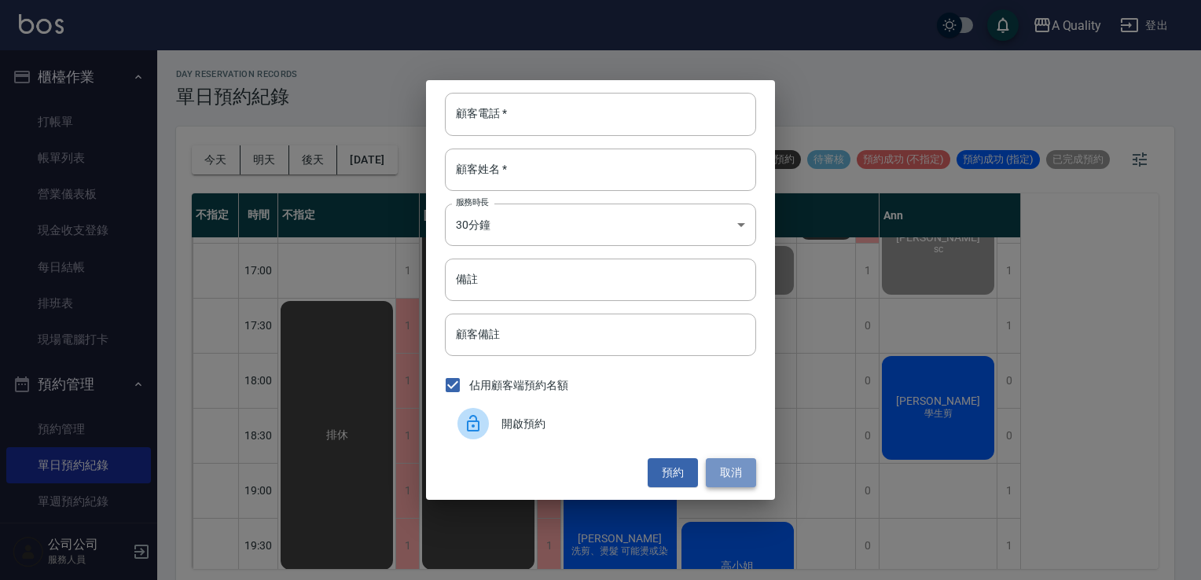
click at [732, 477] on button "取消" at bounding box center [731, 472] width 50 height 29
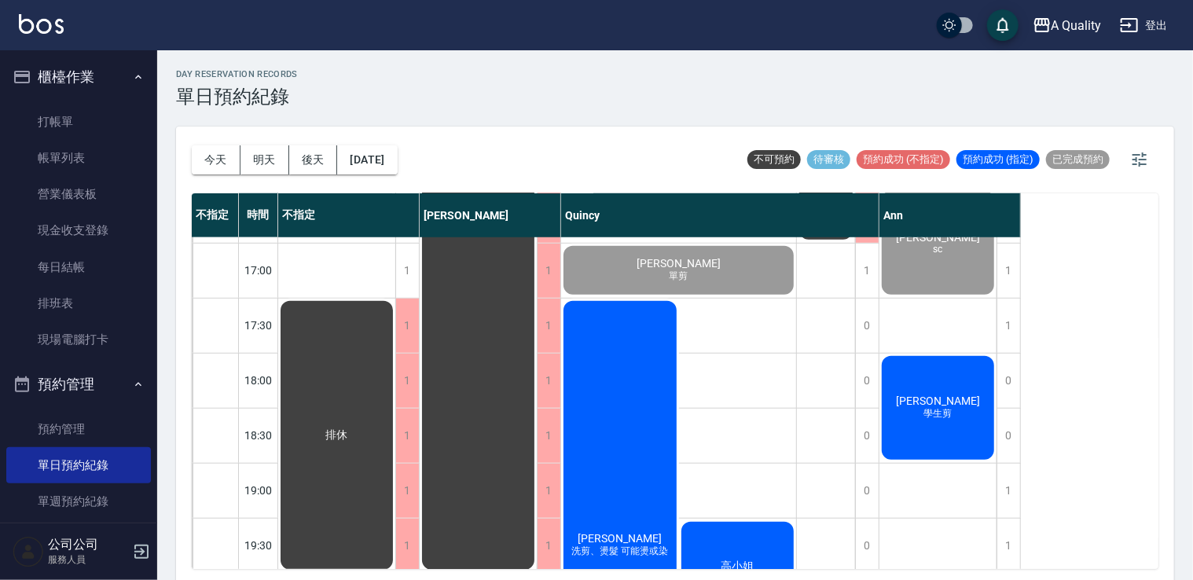
click at [618, 387] on div "簡華佐 洗剪、燙髮 可能燙或染" at bounding box center [620, 546] width 118 height 494
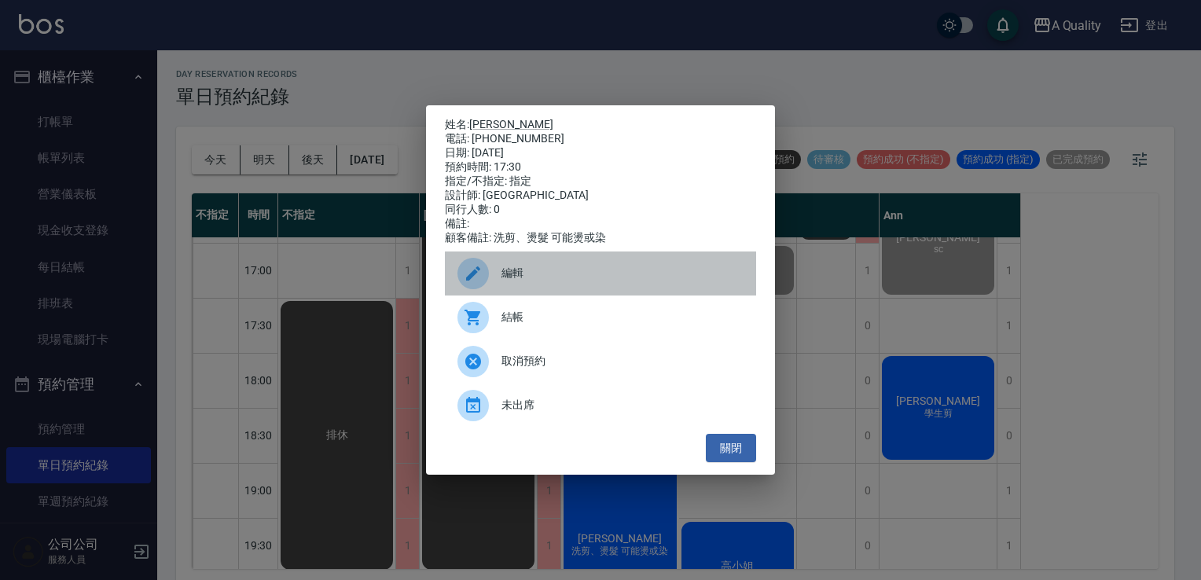
click at [476, 278] on icon at bounding box center [473, 273] width 19 height 19
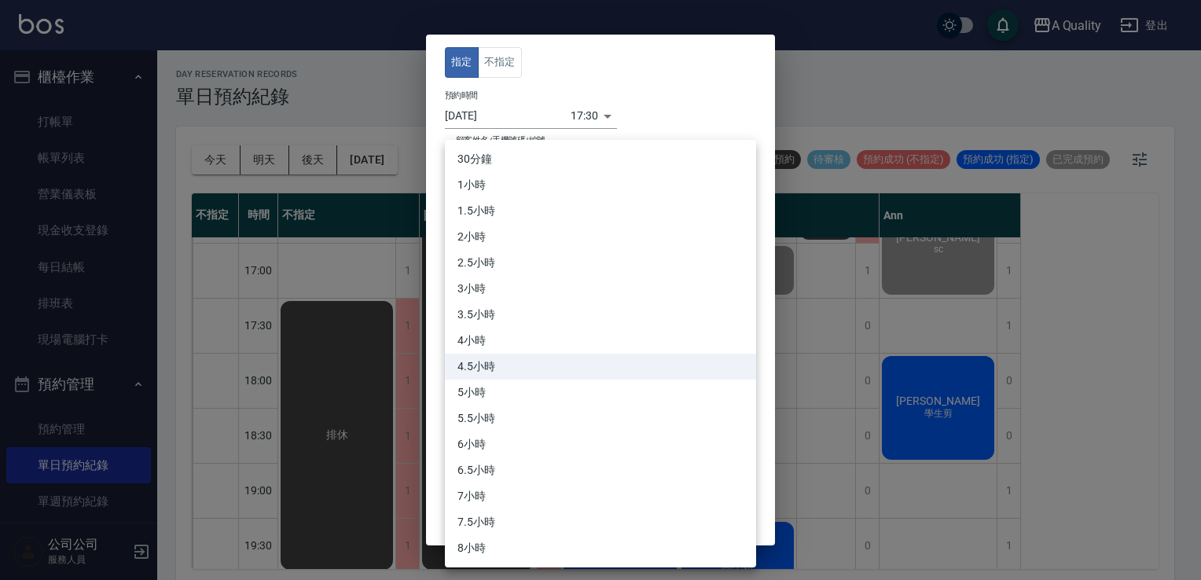
click at [499, 263] on body "A Quality 登出 櫃檯作業 打帳單 帳單列表 營業儀表板 現金收支登錄 每日結帳 排班表 現場電腦打卡 預約管理 預約管理 單日預約紀錄 單週預約紀錄…" at bounding box center [600, 292] width 1201 height 585
click at [498, 285] on li "3小時" at bounding box center [600, 289] width 311 height 26
type input "6"
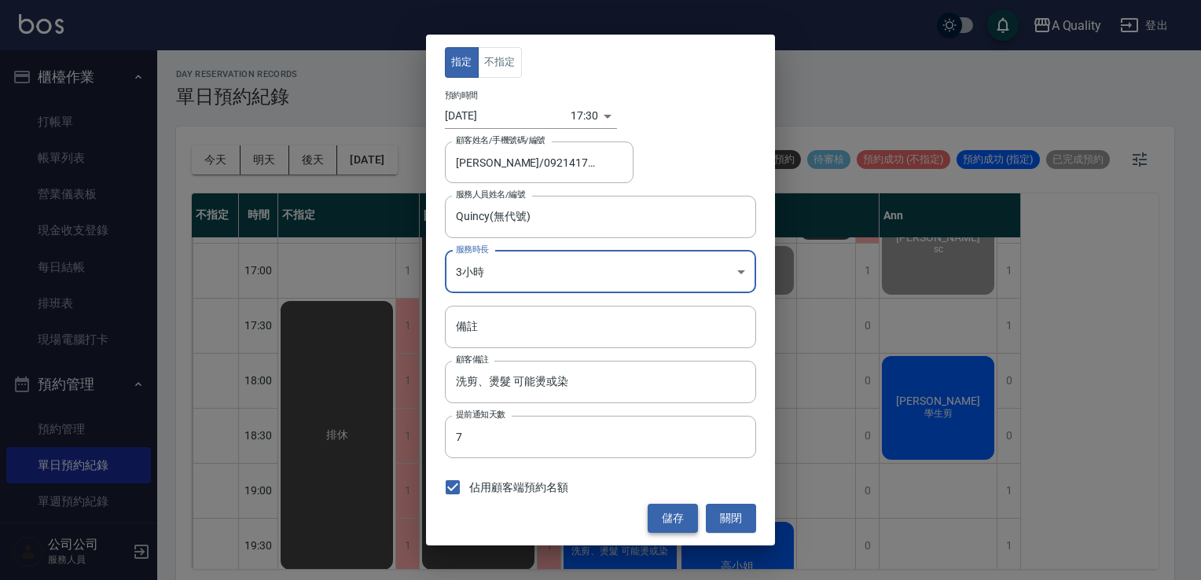
click at [667, 509] on button "儲存" at bounding box center [673, 518] width 50 height 29
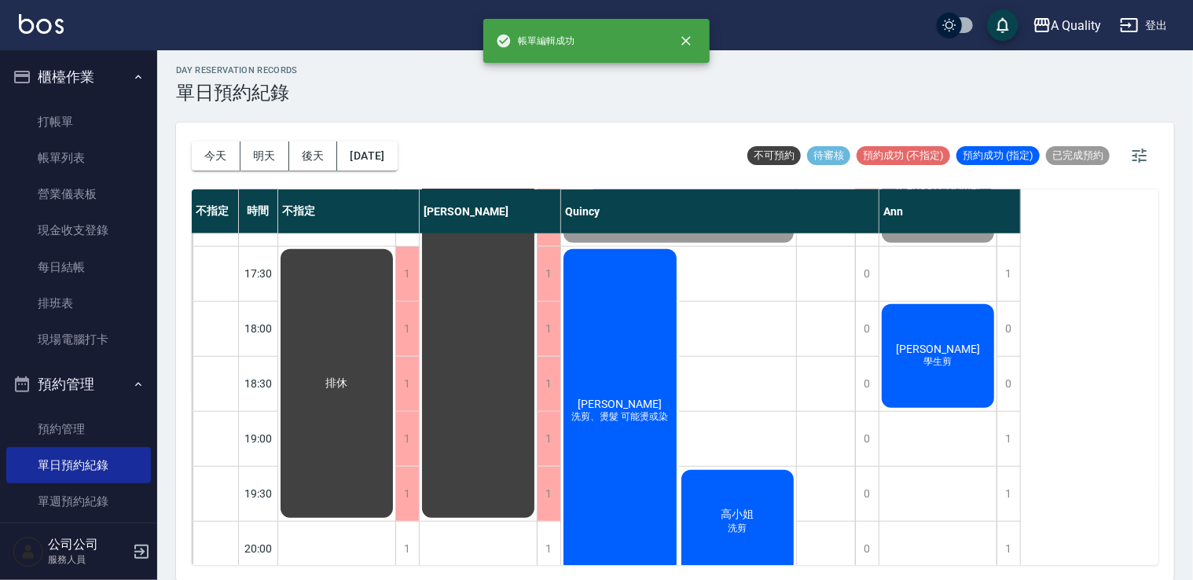
scroll to position [726, 0]
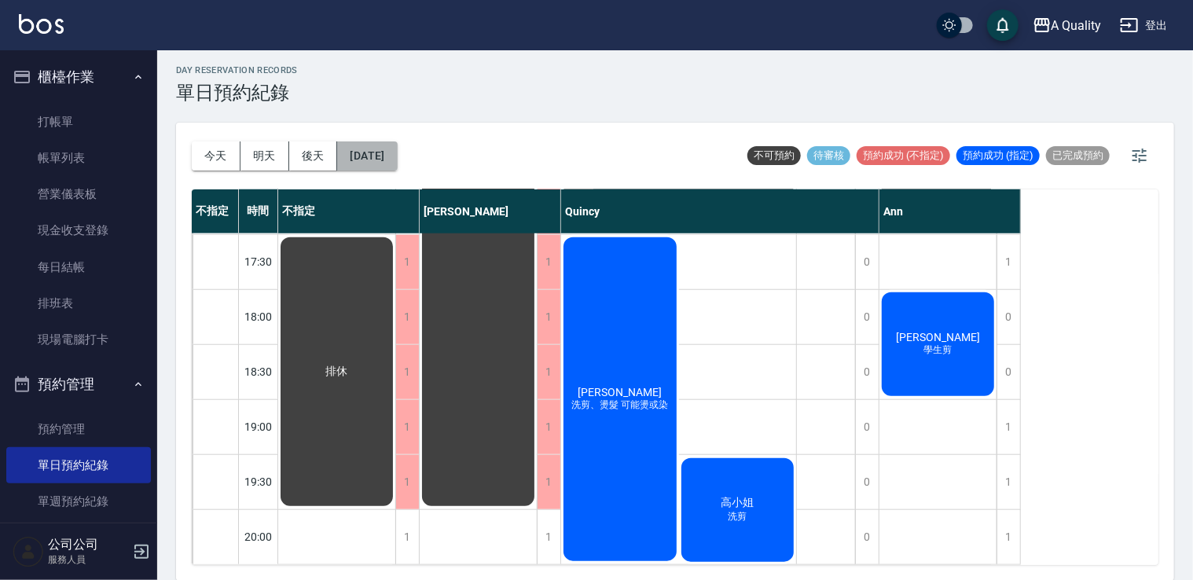
click at [397, 155] on button "[DATE]" at bounding box center [367, 156] width 60 height 29
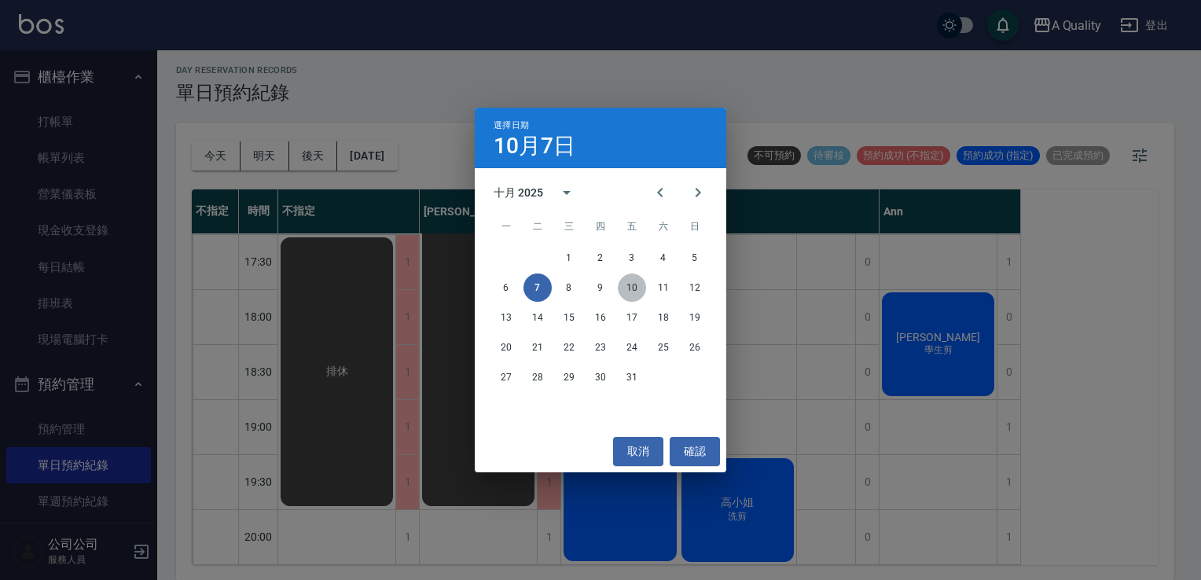
click at [640, 291] on button "10" at bounding box center [632, 288] width 28 height 28
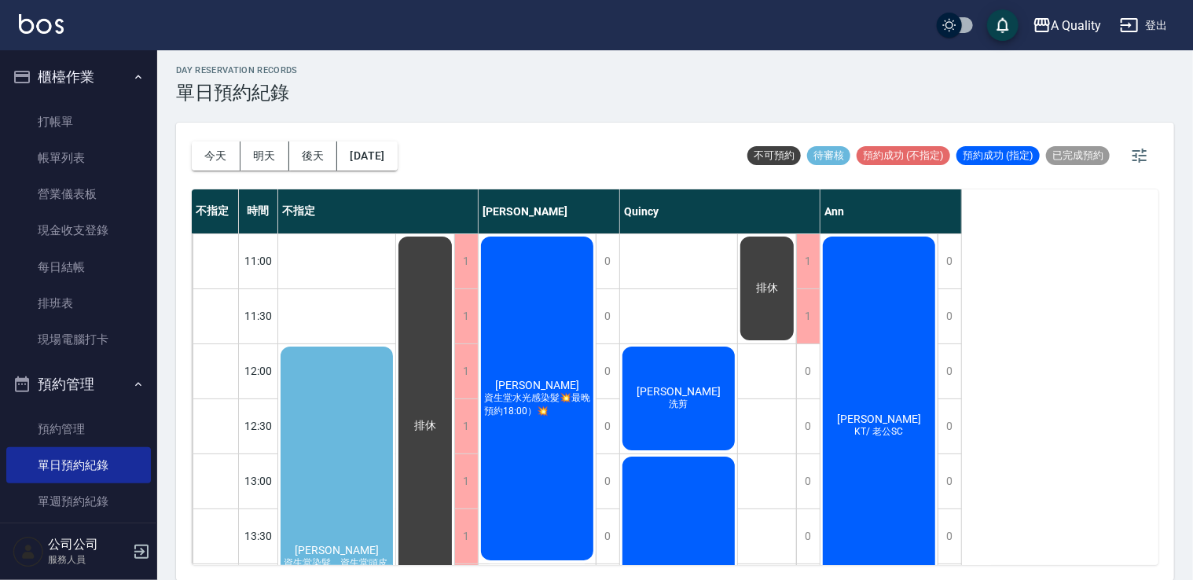
click at [896, 380] on div "許玉玲 KT/ 老公SC" at bounding box center [879, 426] width 117 height 384
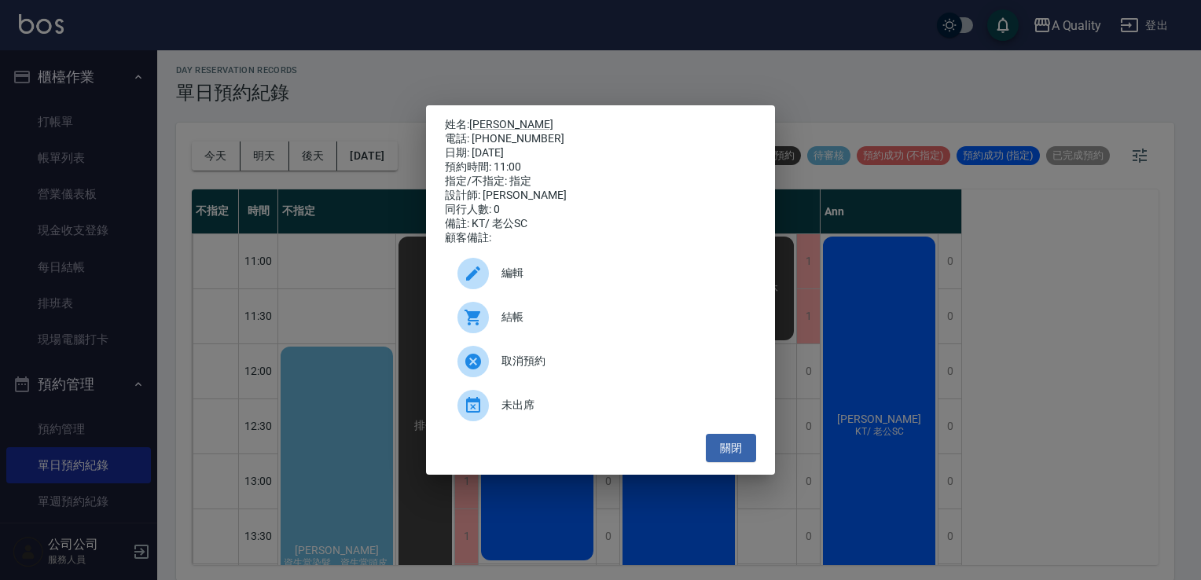
click at [507, 280] on span "編輯" at bounding box center [623, 273] width 242 height 17
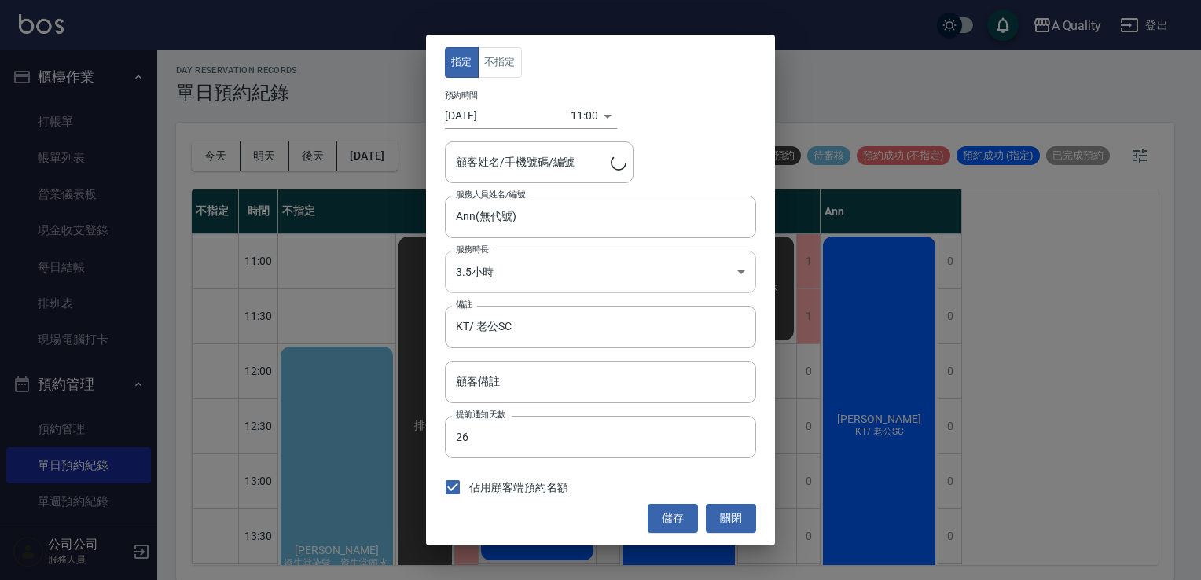
type input "許玉玲/0929539912/"
click at [553, 325] on input "KT/ 老公SC" at bounding box center [600, 327] width 311 height 42
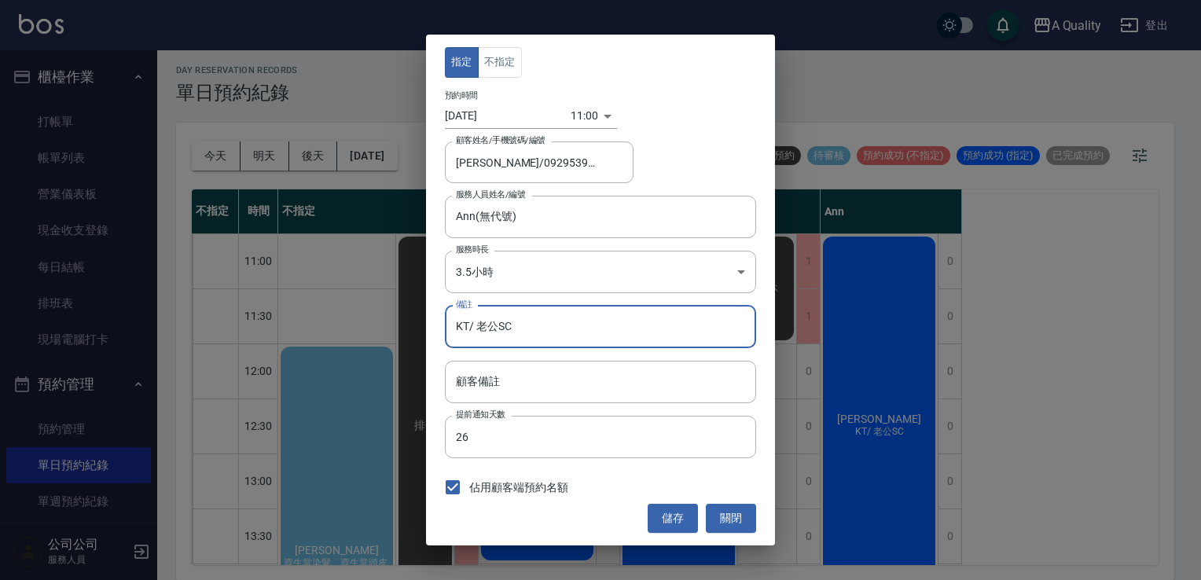
click at [553, 325] on input "KT/ 老公SC" at bounding box center [600, 327] width 311 height 42
click at [470, 320] on input "KT/ 老公SC" at bounding box center [600, 327] width 311 height 42
click at [565, 325] on input "KTp/ 老公SC" at bounding box center [600, 327] width 311 height 42
type input "KTp/ 老公SC"
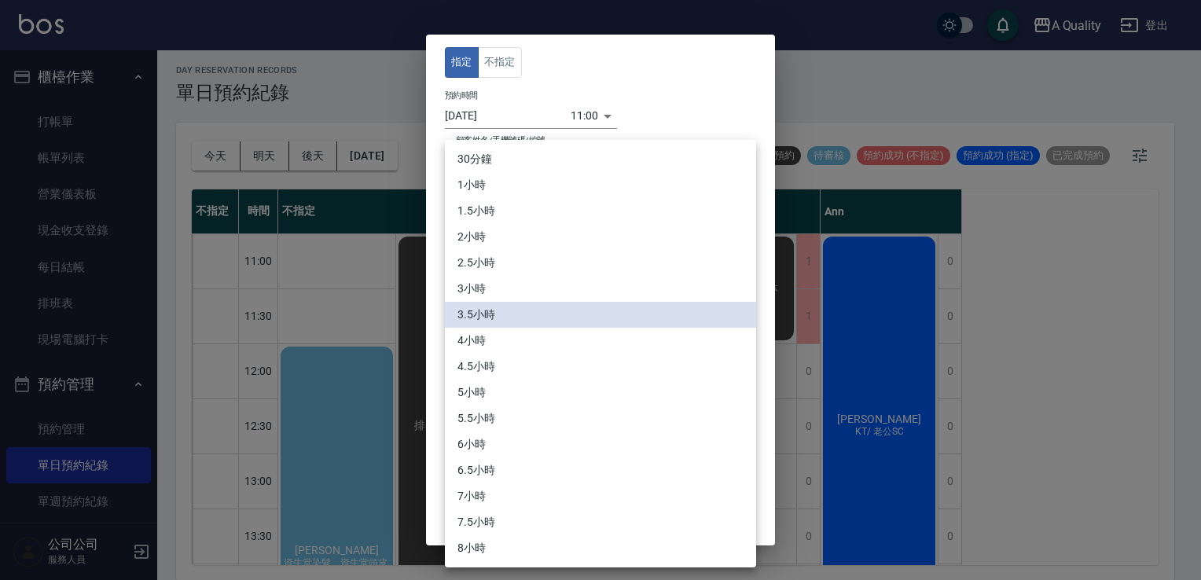
click at [519, 265] on body "A Quality 登出 櫃檯作業 打帳單 帳單列表 營業儀表板 現金收支登錄 每日結帳 排班表 現場電腦打卡 預約管理 預約管理 單日預約紀錄 單週預約紀錄…" at bounding box center [600, 288] width 1201 height 585
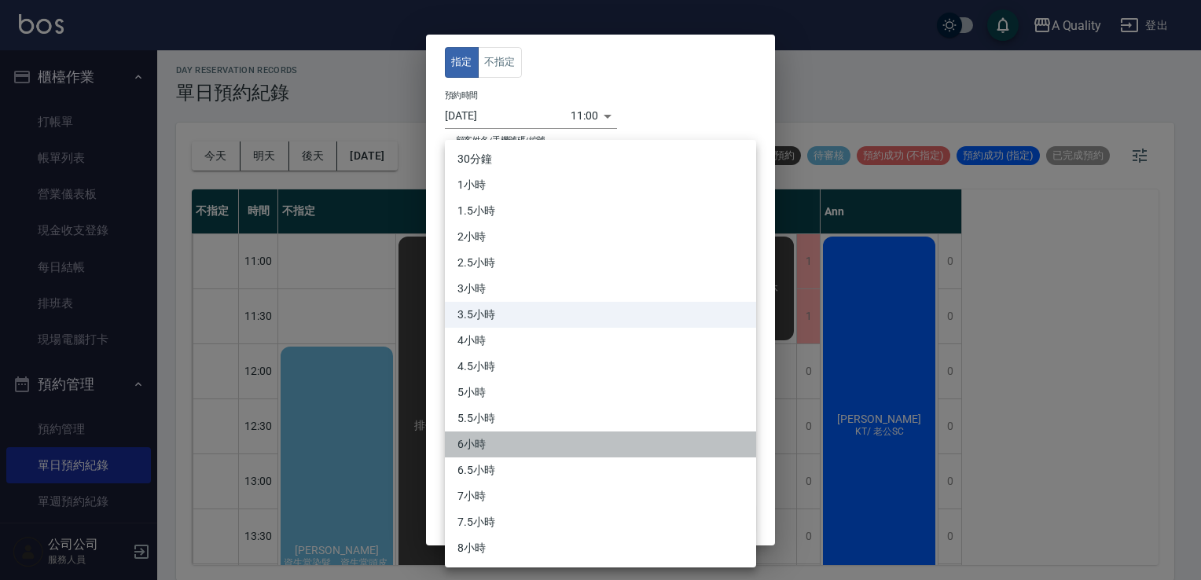
click at [509, 440] on li "6小時" at bounding box center [600, 445] width 311 height 26
type input "12"
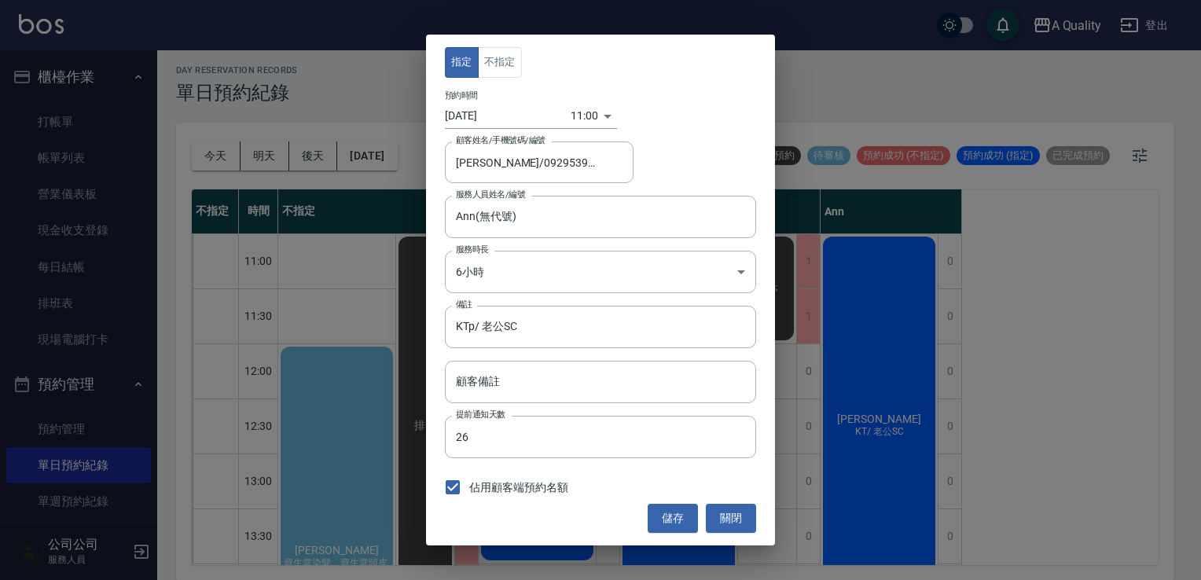
click at [673, 536] on div "指定 不指定 預約時間 2025/10/10 11:00 1760065200000 顧客姓名/手機號碼/編號 許玉玲/0929539912/ 顧客姓名/手機…" at bounding box center [600, 290] width 349 height 510
click at [675, 519] on button "儲存" at bounding box center [673, 518] width 50 height 29
click at [675, 519] on div "儲存 關閉" at bounding box center [600, 518] width 311 height 29
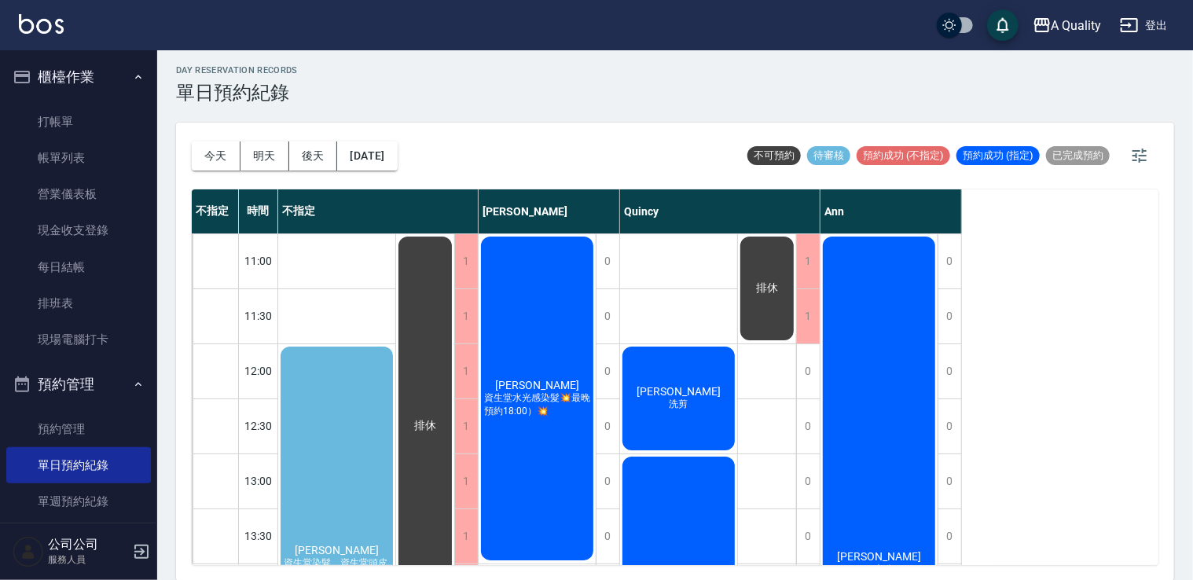
click at [375, 459] on div "徐鈺婷 資生堂染髮、資生堂頭皮養護SPA" at bounding box center [336, 563] width 117 height 439
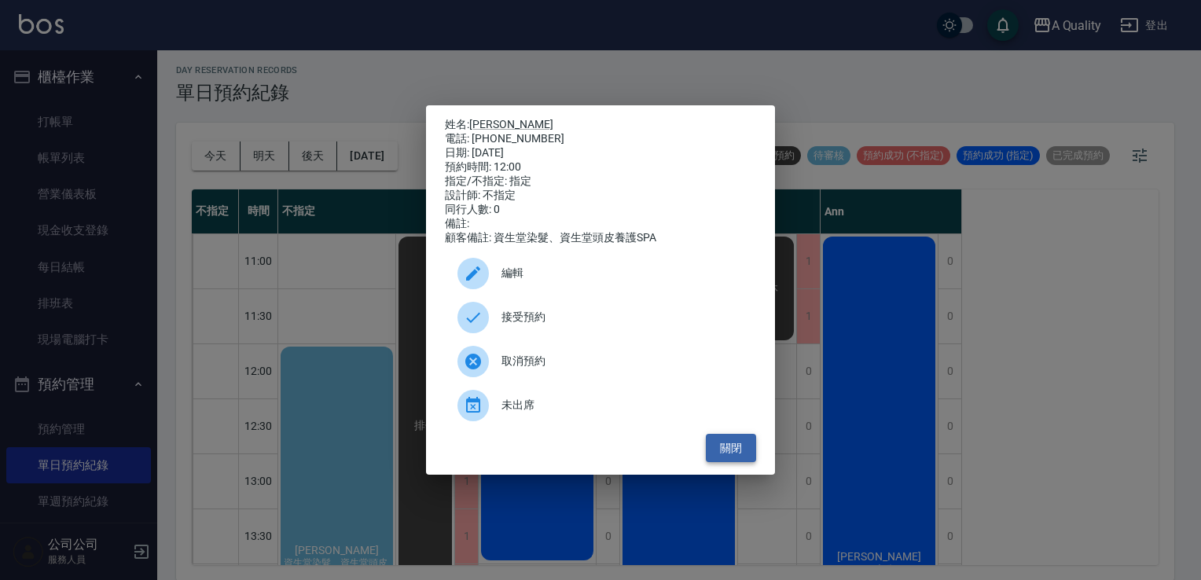
click at [746, 451] on button "關閉" at bounding box center [731, 448] width 50 height 29
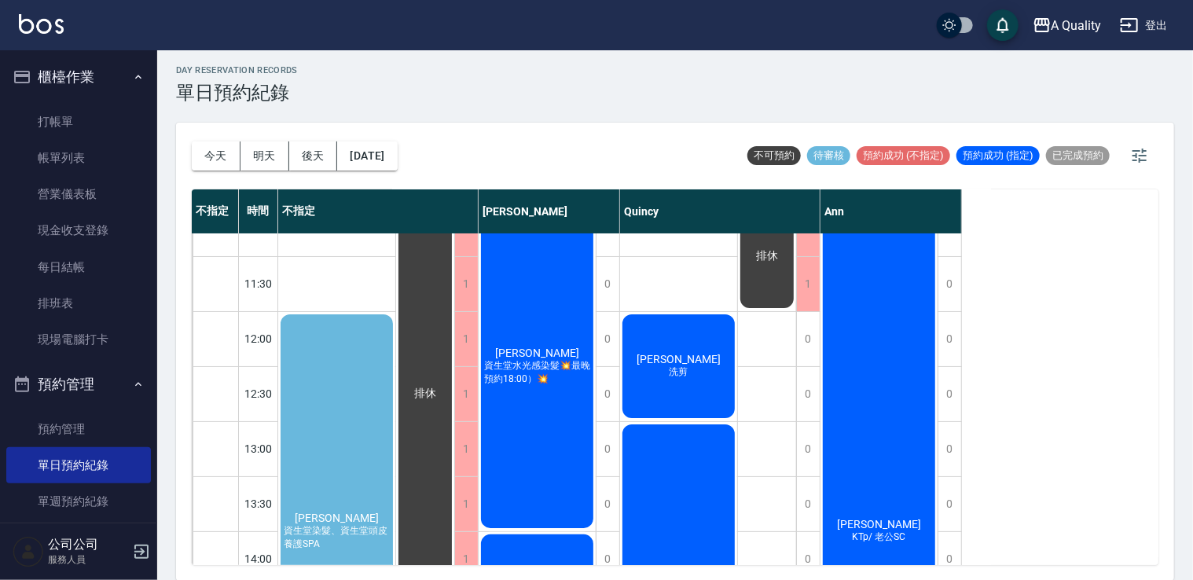
scroll to position [157, 0]
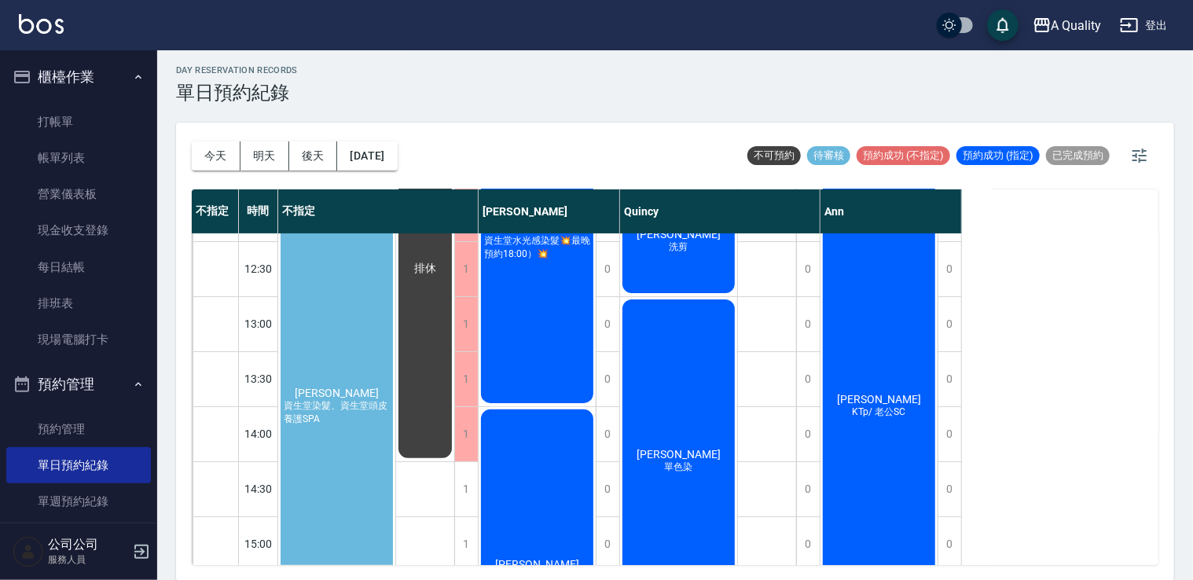
click at [351, 414] on span "資生堂染髮、資生堂頭皮養護SPA" at bounding box center [337, 412] width 112 height 27
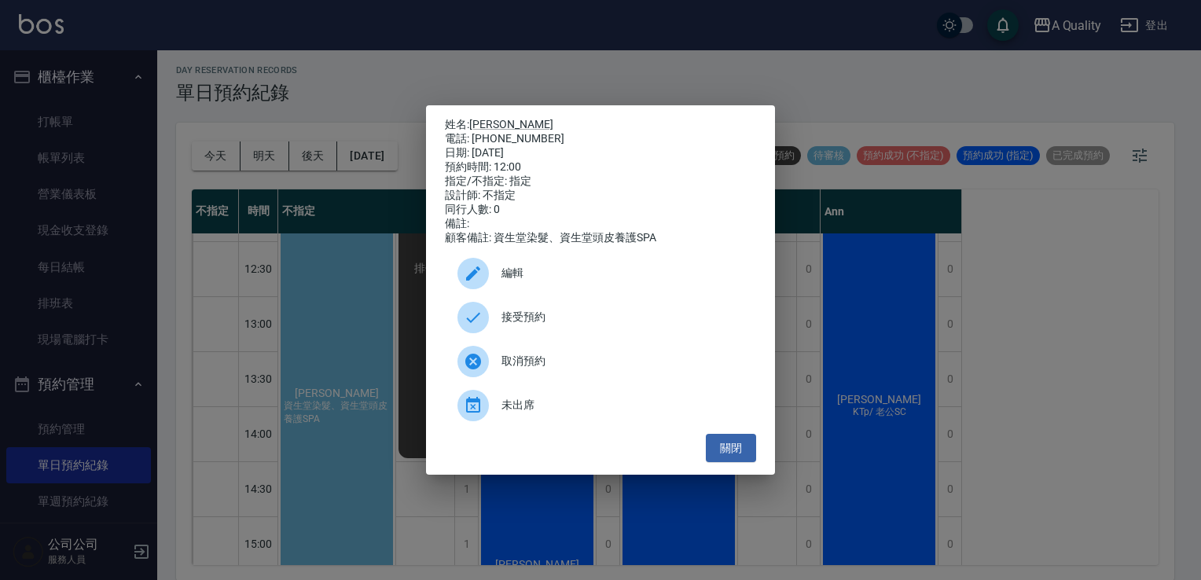
click at [704, 463] on div "關閉" at bounding box center [600, 448] width 311 height 29
click at [734, 457] on button "關閉" at bounding box center [731, 448] width 50 height 29
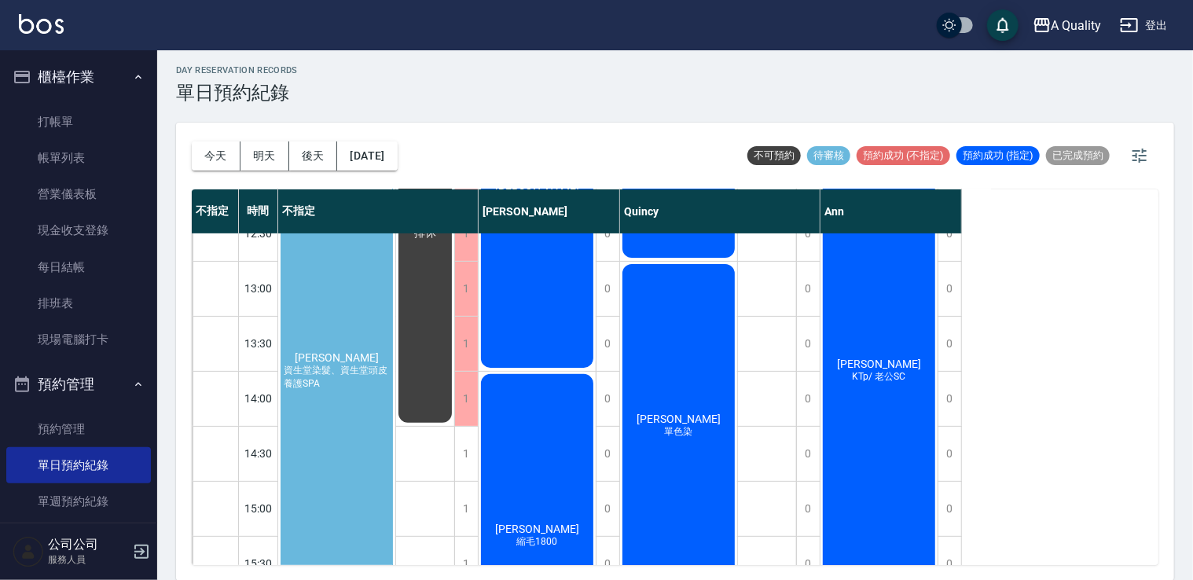
scroll to position [0, 0]
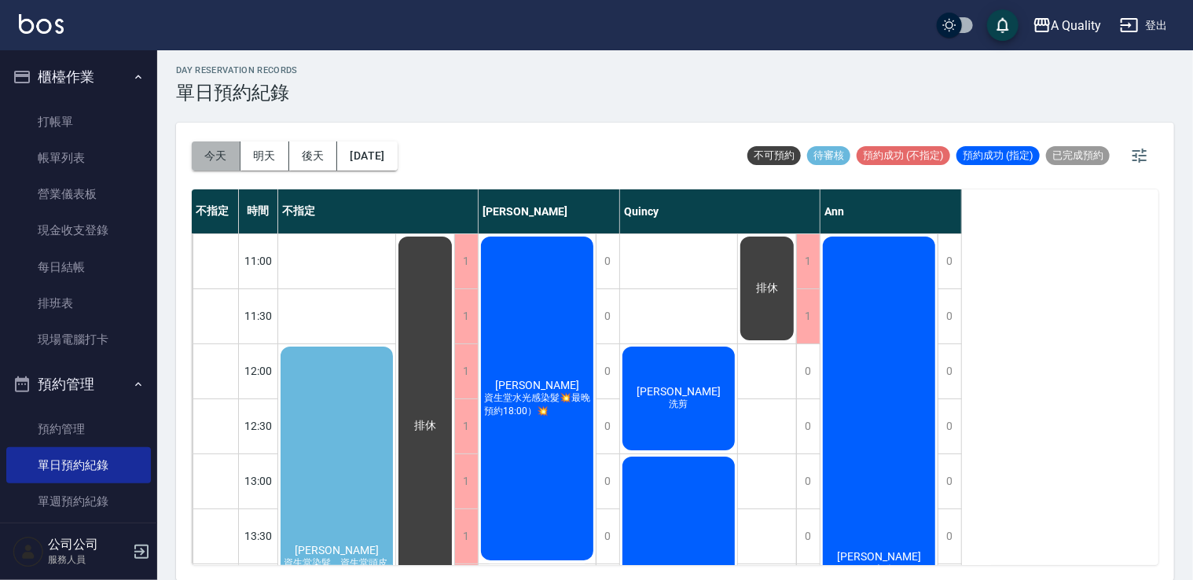
click at [218, 164] on button "今天" at bounding box center [216, 156] width 49 height 29
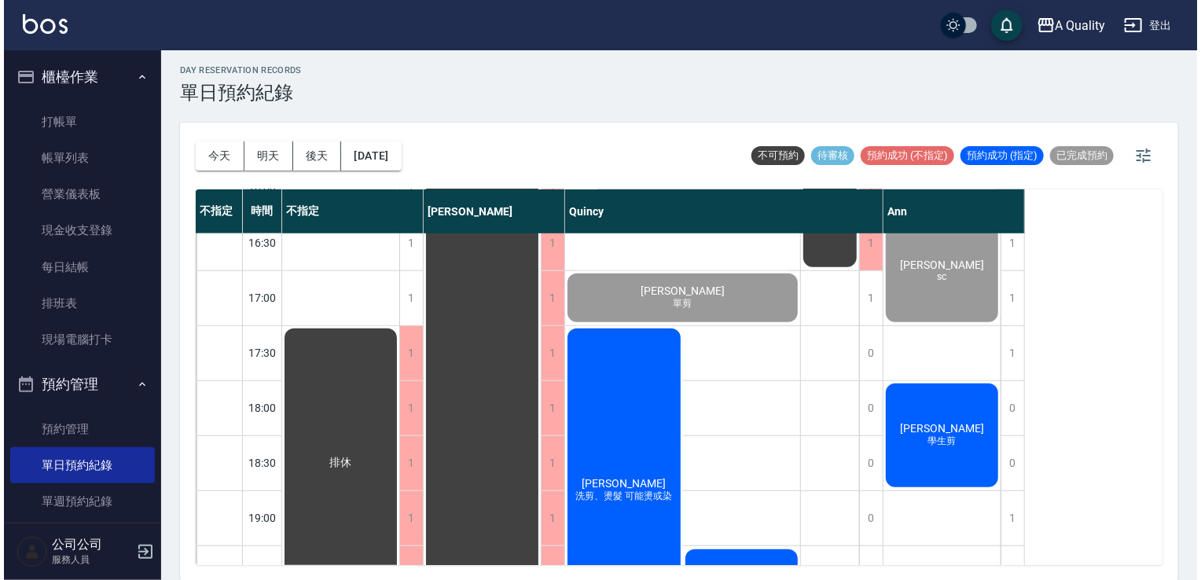
scroll to position [726, 0]
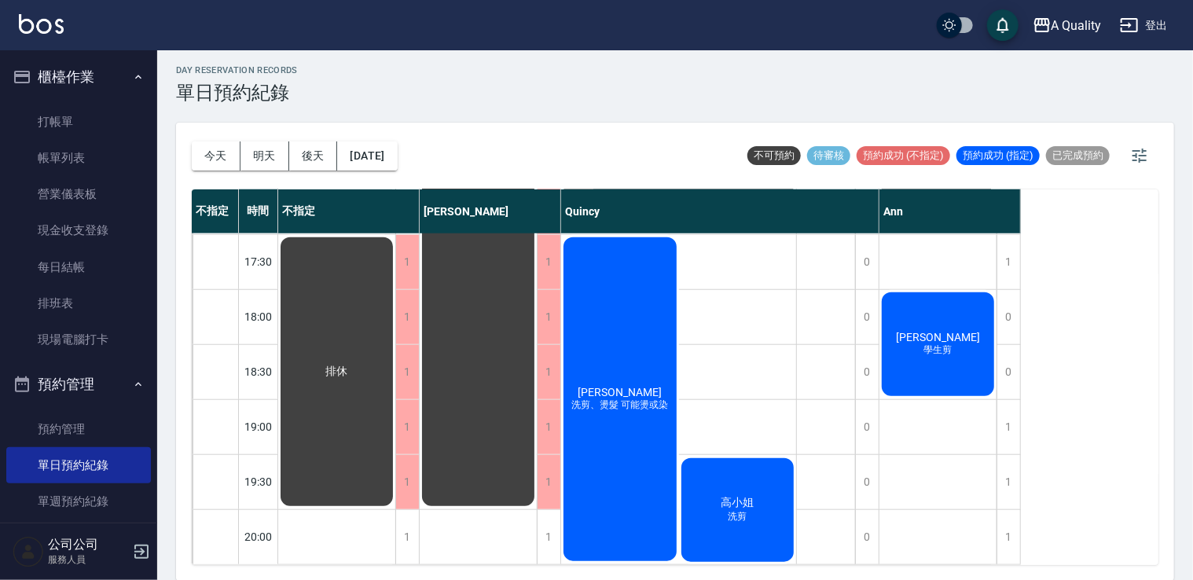
click at [745, 473] on div "高小姐 洗剪" at bounding box center [738, 510] width 118 height 108
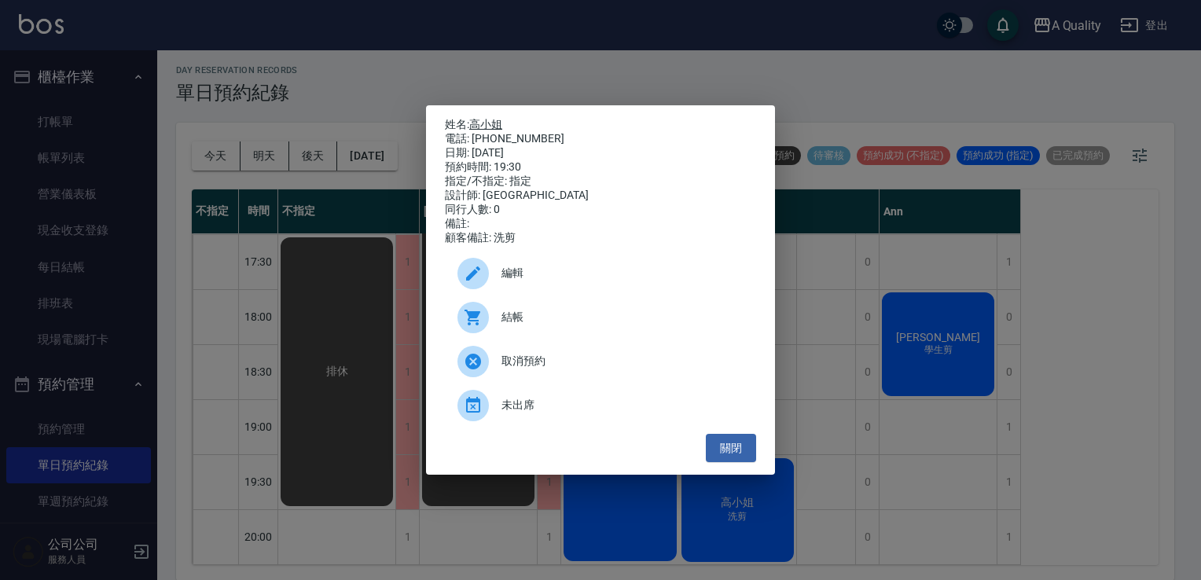
click at [477, 118] on link "高小姐" at bounding box center [485, 124] width 33 height 13
click at [730, 451] on button "關閉" at bounding box center [731, 448] width 50 height 29
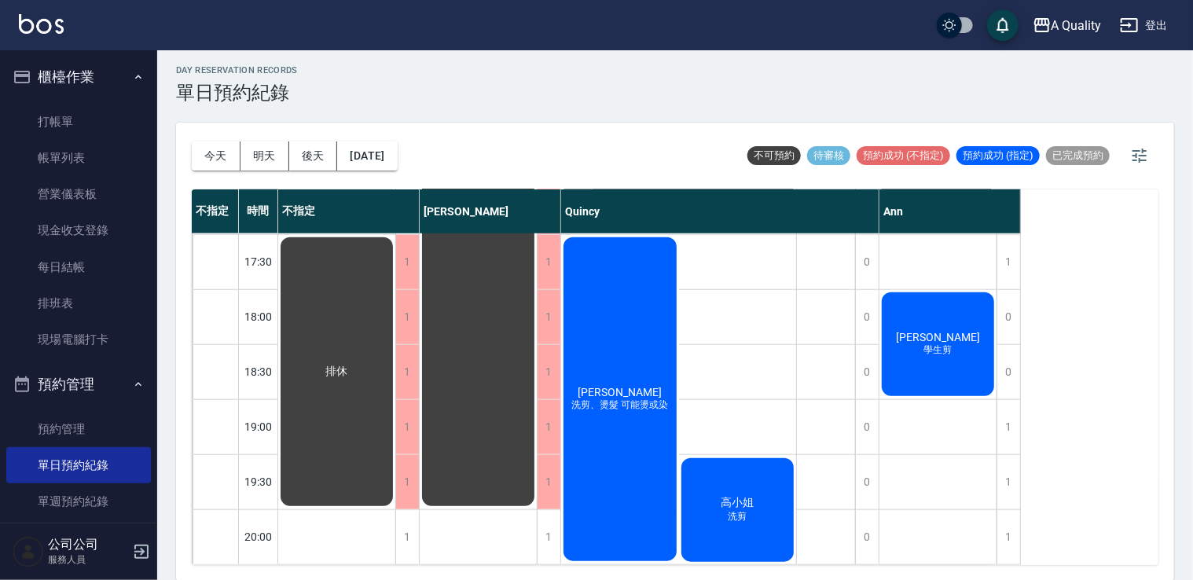
click at [733, 496] on span "高小姐" at bounding box center [737, 503] width 39 height 14
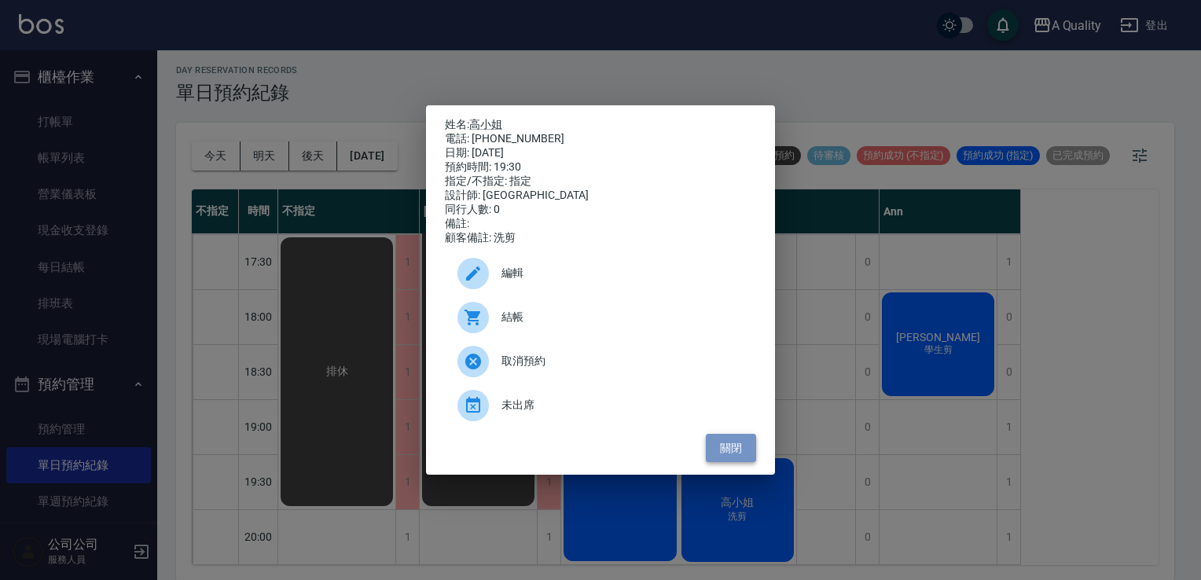
click at [726, 451] on button "關閉" at bounding box center [731, 448] width 50 height 29
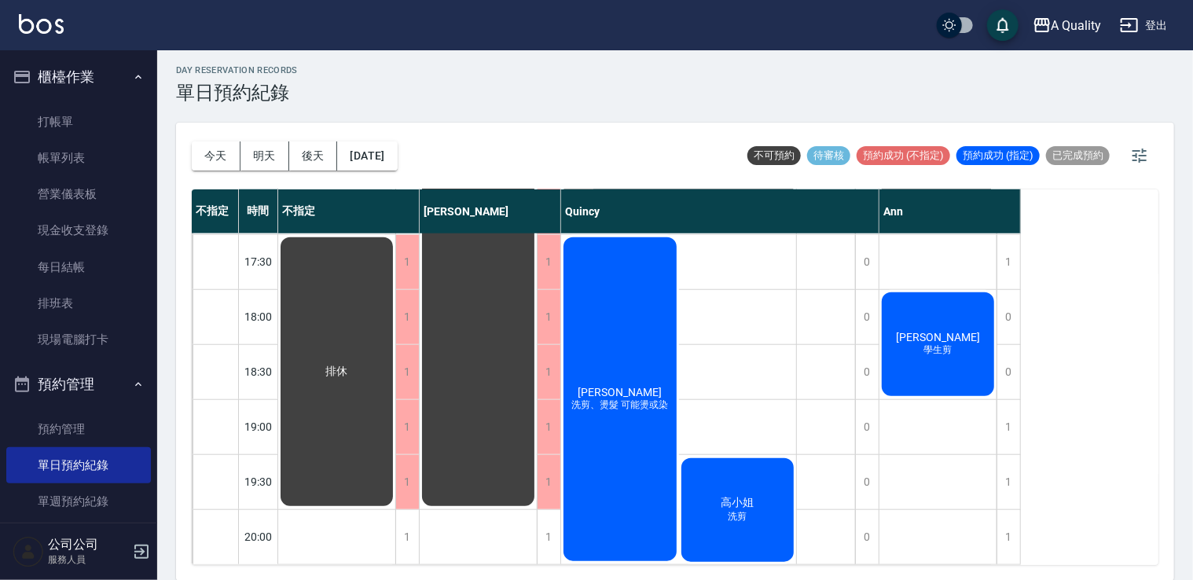
click at [741, 472] on div "高小姐 洗剪" at bounding box center [738, 510] width 118 height 108
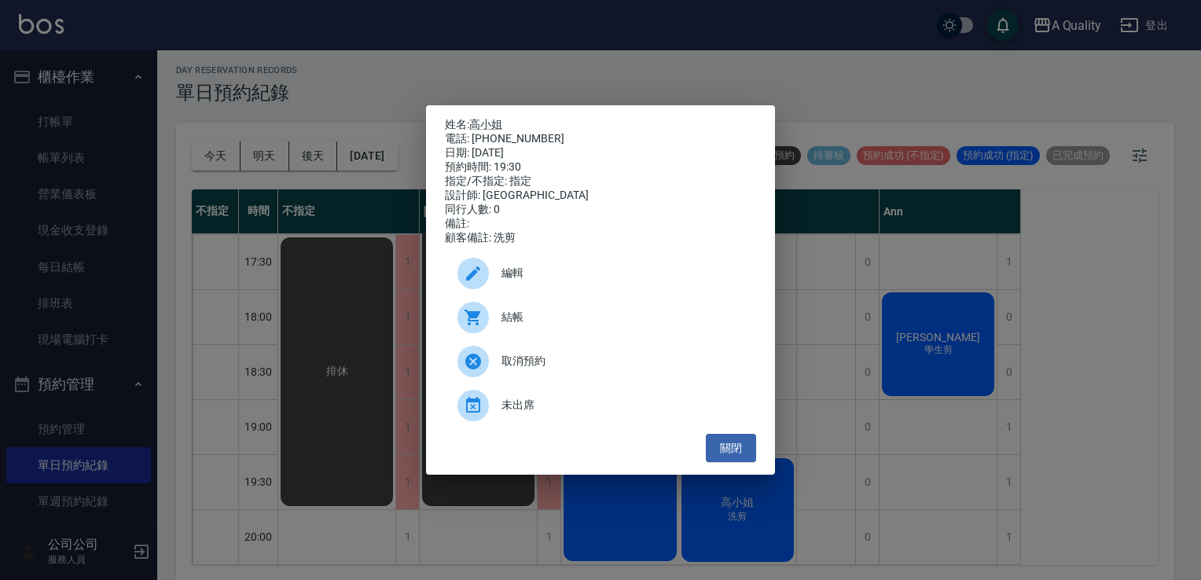
click at [559, 281] on span "編輯" at bounding box center [623, 273] width 242 height 17
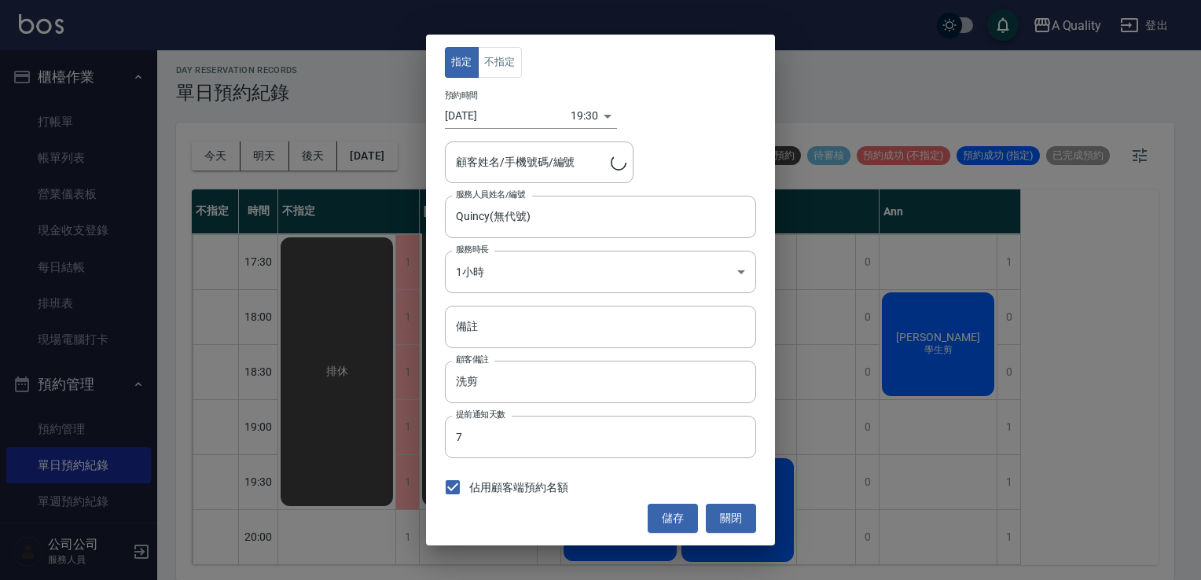
type input "高小姐/0961072710/"
click at [591, 106] on body "A Quality 登出 櫃檯作業 打帳單 帳單列表 營業儀表板 現金收支登錄 每日結帳 排班表 現場電腦打卡 預約管理 預約管理 單日預約紀錄 單週預約紀錄…" at bounding box center [600, 288] width 1201 height 585
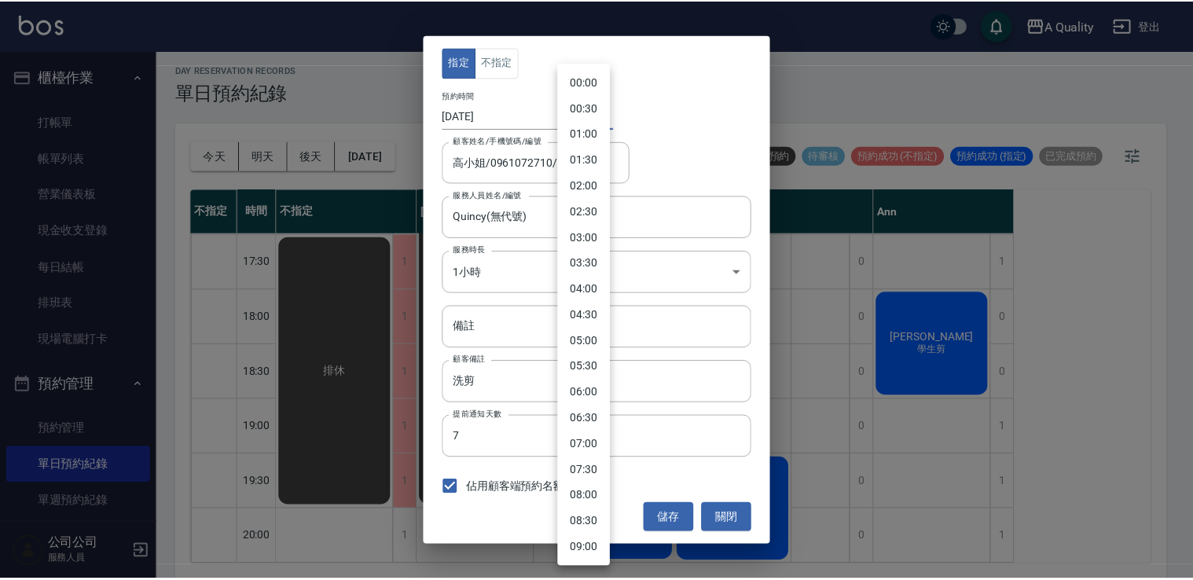
scroll to position [752, 0]
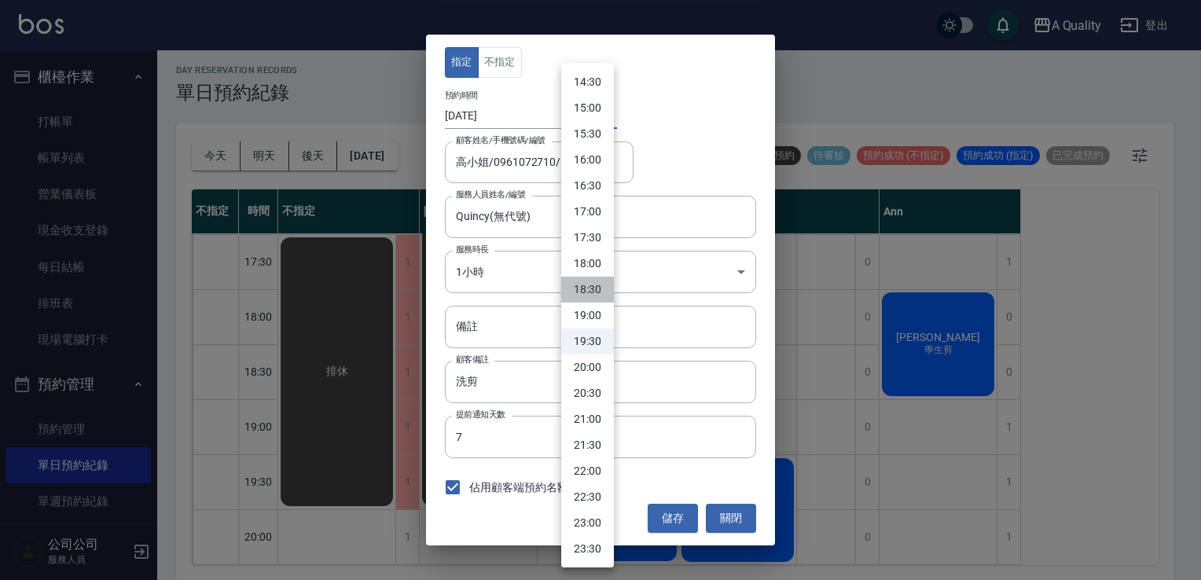
click at [604, 280] on li "18:30" at bounding box center [587, 290] width 53 height 26
type input "1759833000000"
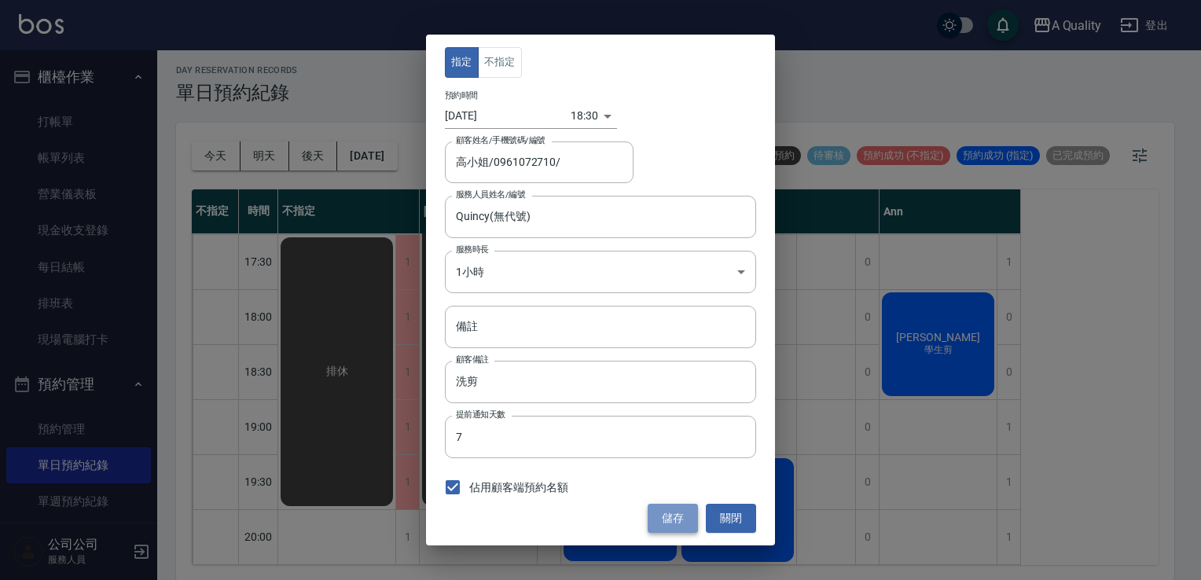
click at [679, 509] on button "儲存" at bounding box center [673, 518] width 50 height 29
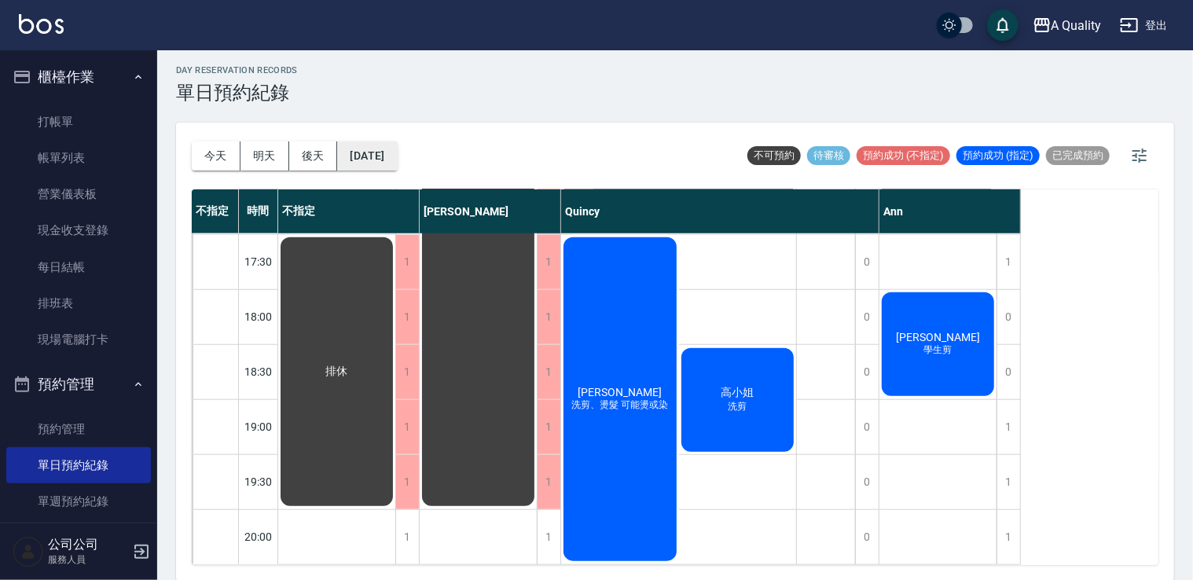
click at [397, 153] on button "[DATE]" at bounding box center [367, 156] width 60 height 29
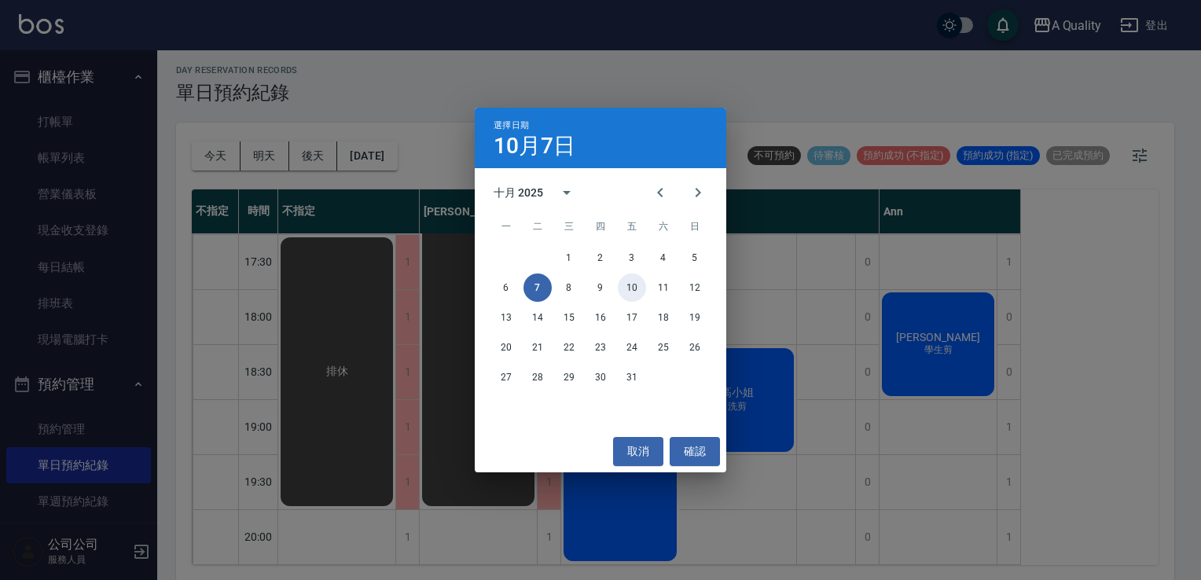
click at [638, 285] on button "10" at bounding box center [632, 288] width 28 height 28
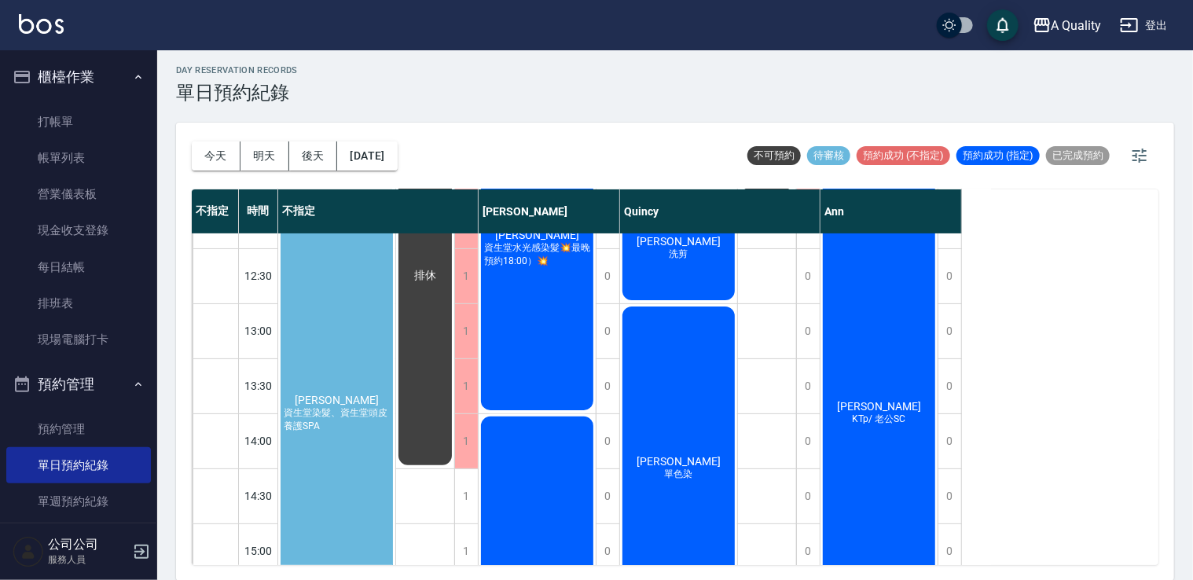
scroll to position [157, 0]
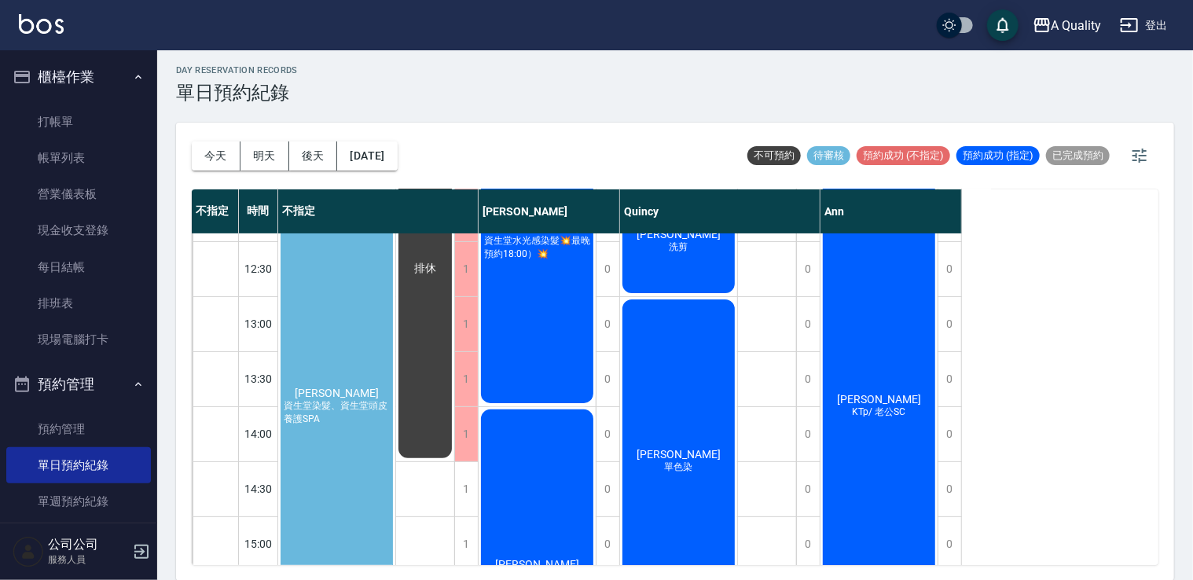
click at [381, 349] on div "徐鈺婷 資生堂染髮、資生堂頭皮養護SPA" at bounding box center [336, 406] width 117 height 439
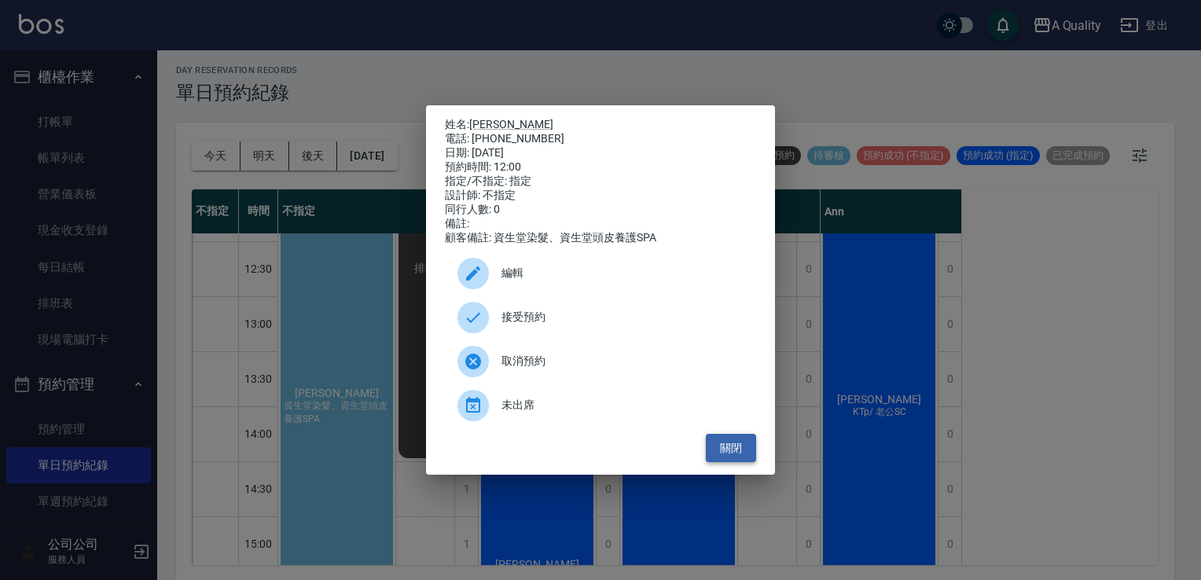
click at [744, 454] on button "關閉" at bounding box center [731, 448] width 50 height 29
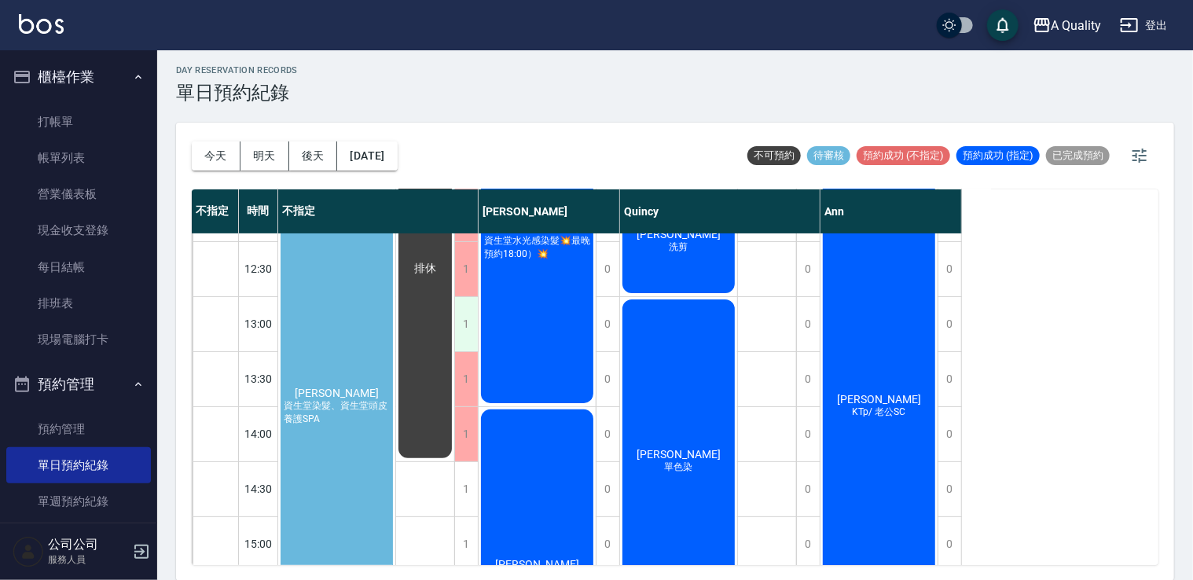
scroll to position [79, 0]
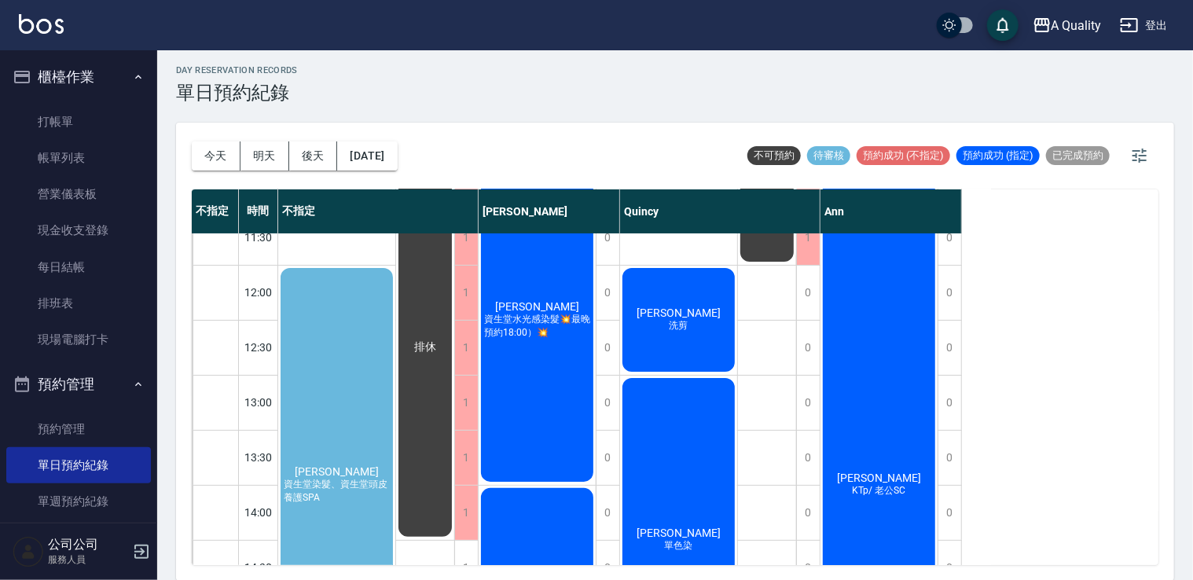
click at [384, 329] on div "徐鈺婷 資生堂染髮、資生堂頭皮養護SPA" at bounding box center [336, 485] width 117 height 439
drag, startPoint x: 384, startPoint y: 329, endPoint x: 338, endPoint y: 338, distance: 47.2
click at [338, 338] on div "徐鈺婷 資生堂染髮、資生堂頭皮養護SPA" at bounding box center [336, 485] width 117 height 439
click at [333, 341] on div "徐鈺婷 資生堂染髮、資生堂頭皮養護SPA" at bounding box center [336, 485] width 117 height 439
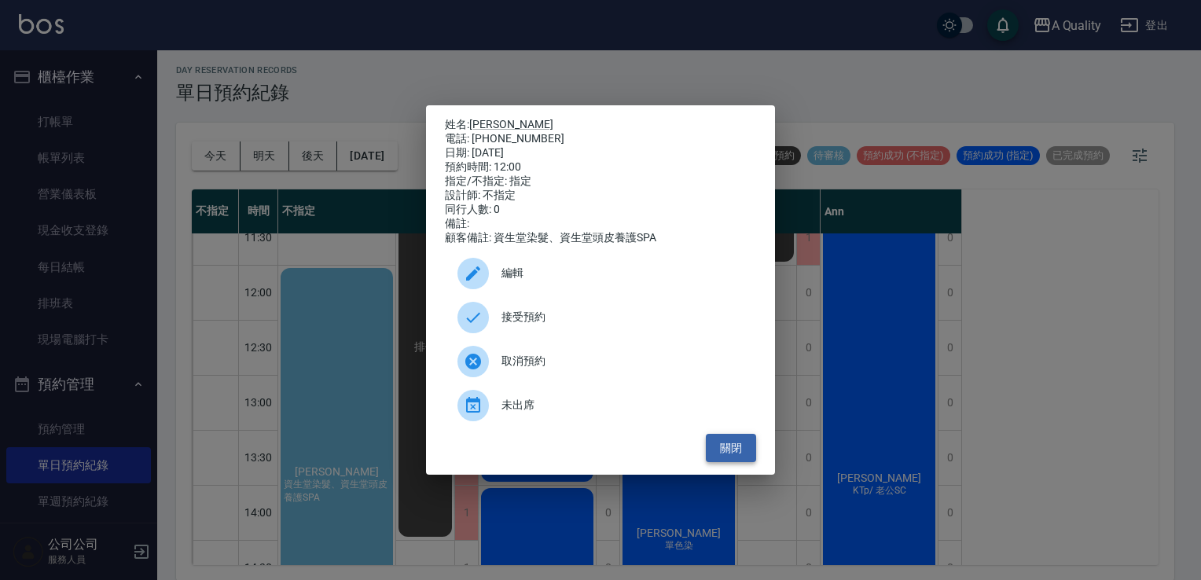
drag, startPoint x: 743, startPoint y: 457, endPoint x: 734, endPoint y: 454, distance: 9.7
click at [742, 457] on button "關閉" at bounding box center [731, 448] width 50 height 29
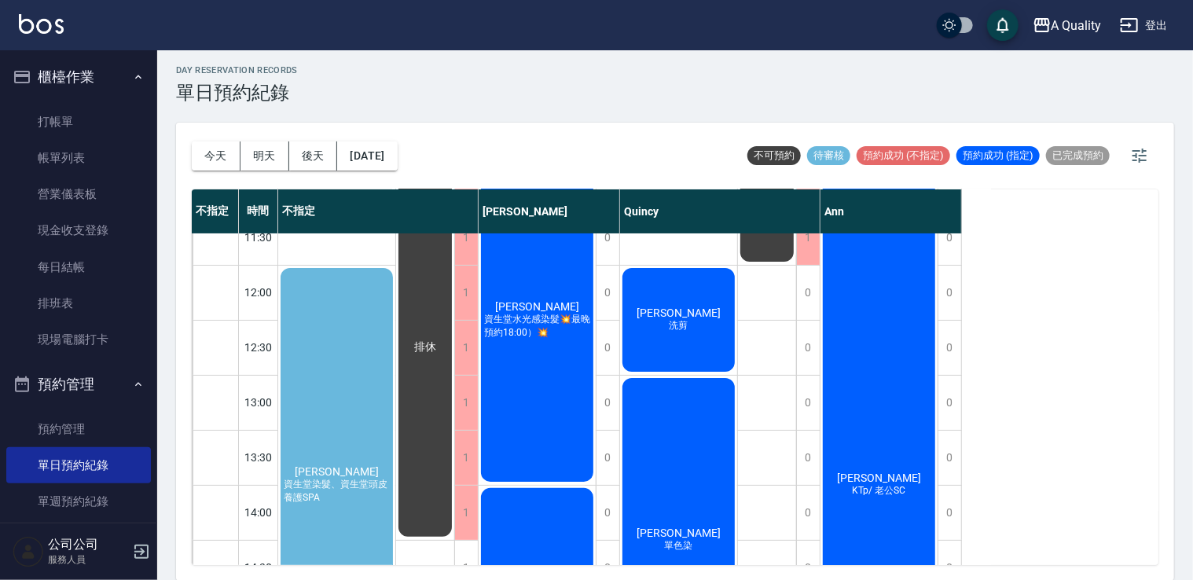
click at [355, 333] on div "徐鈺婷 資生堂染髮、資生堂頭皮養護SPA" at bounding box center [336, 485] width 117 height 439
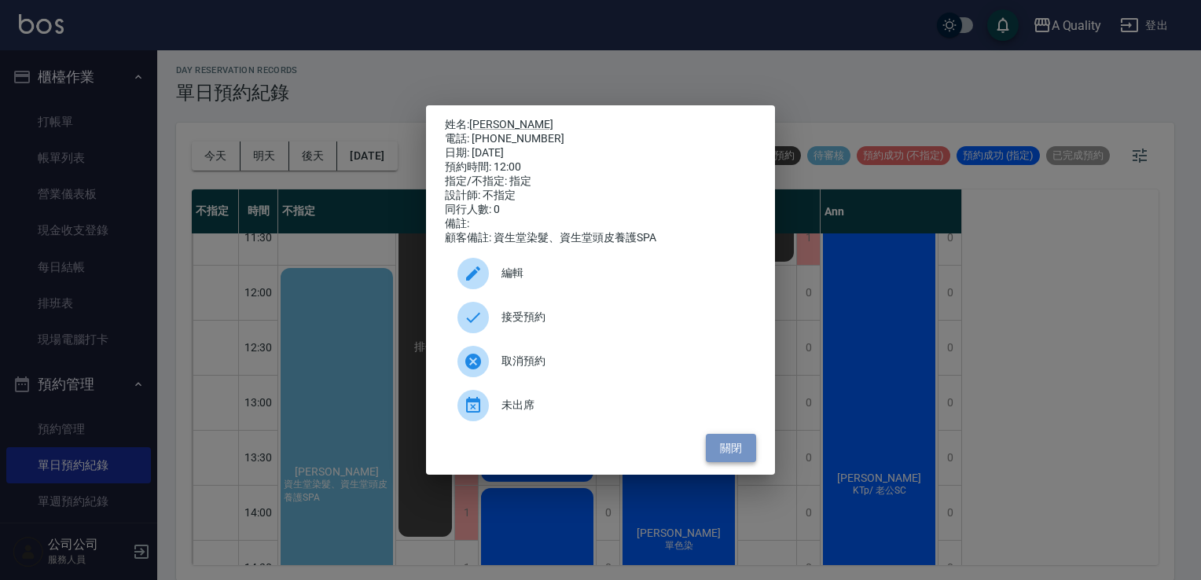
drag, startPoint x: 747, startPoint y: 459, endPoint x: 728, endPoint y: 457, distance: 19.0
click at [745, 459] on button "關閉" at bounding box center [731, 448] width 50 height 29
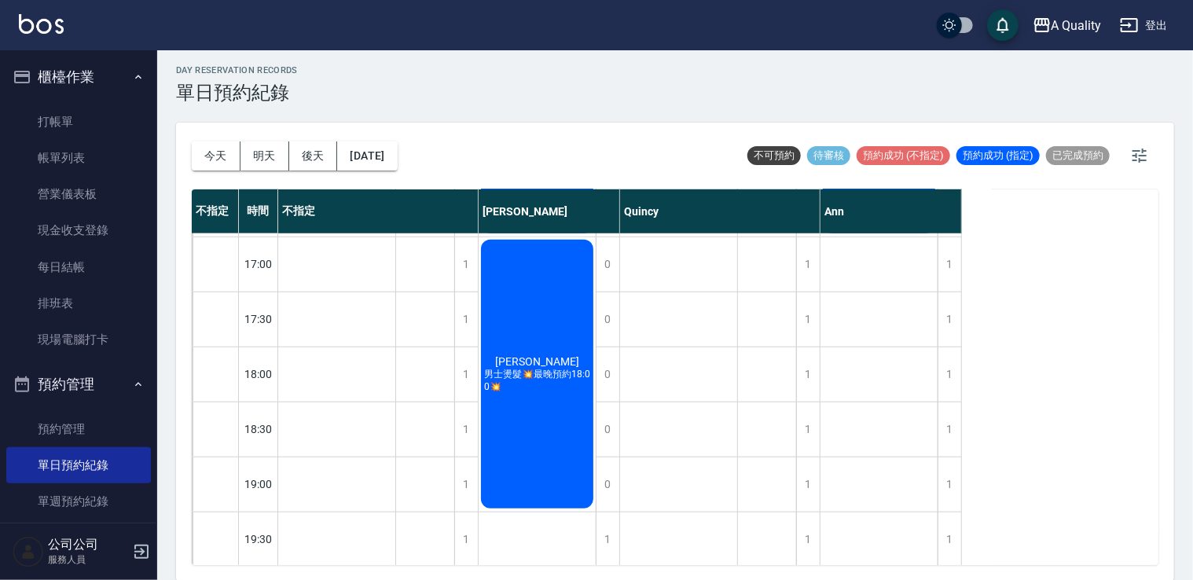
scroll to position [671, 0]
click at [568, 439] on div "蔡宗輝 男士燙髮💥最晚預約18:00💥" at bounding box center [537, 372] width 117 height 274
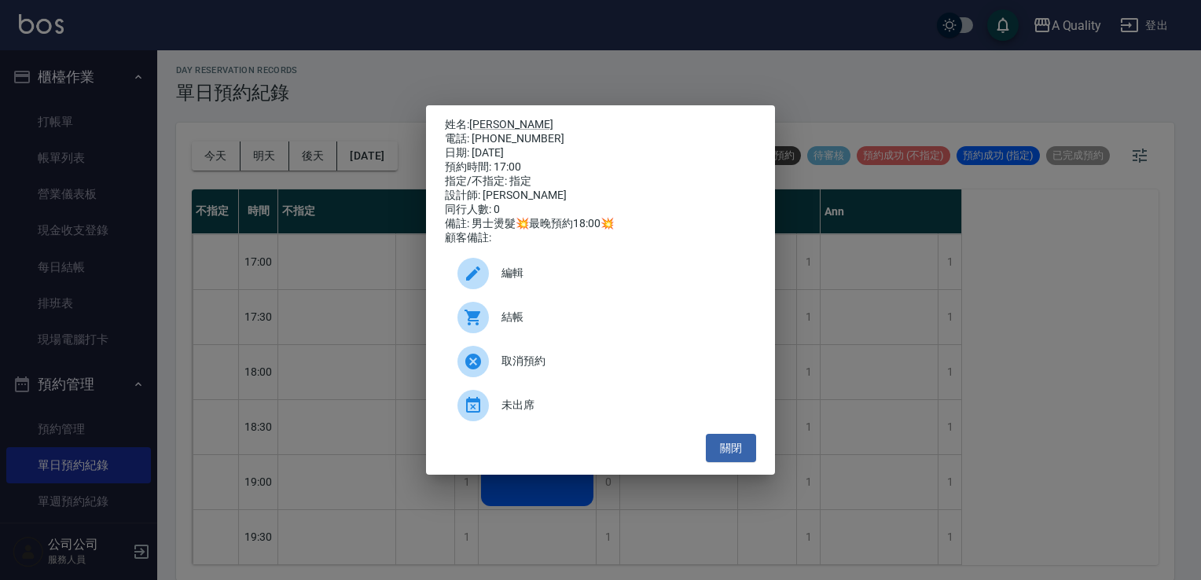
click at [579, 275] on span "編輯" at bounding box center [623, 273] width 242 height 17
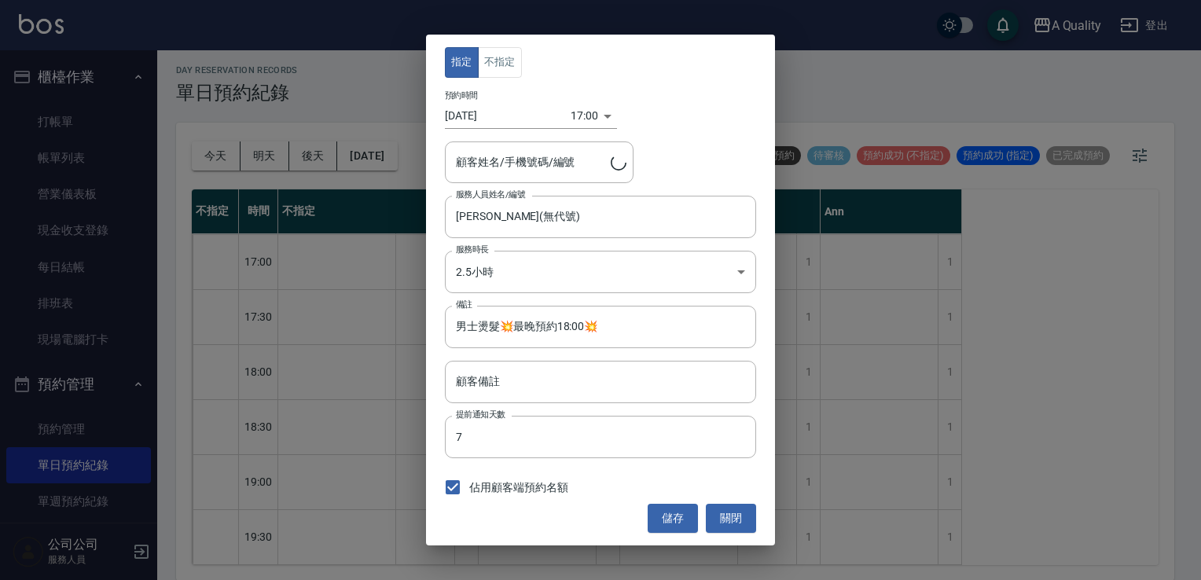
type input "蔡宗輝/0928853487/000274"
click at [529, 270] on body "A Quality 登出 櫃檯作業 打帳單 帳單列表 營業儀表板 現金收支登錄 每日結帳 排班表 現場電腦打卡 預約管理 預約管理 單日預約紀錄 單週預約紀錄…" at bounding box center [600, 288] width 1201 height 585
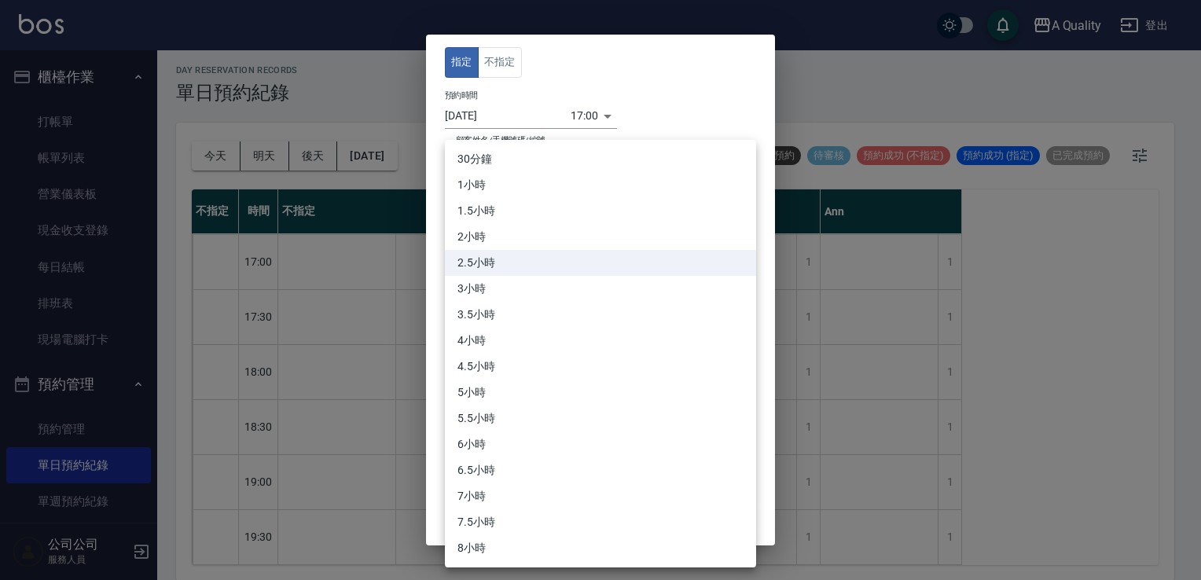
click at [517, 295] on li "3小時" at bounding box center [600, 289] width 311 height 26
type input "6"
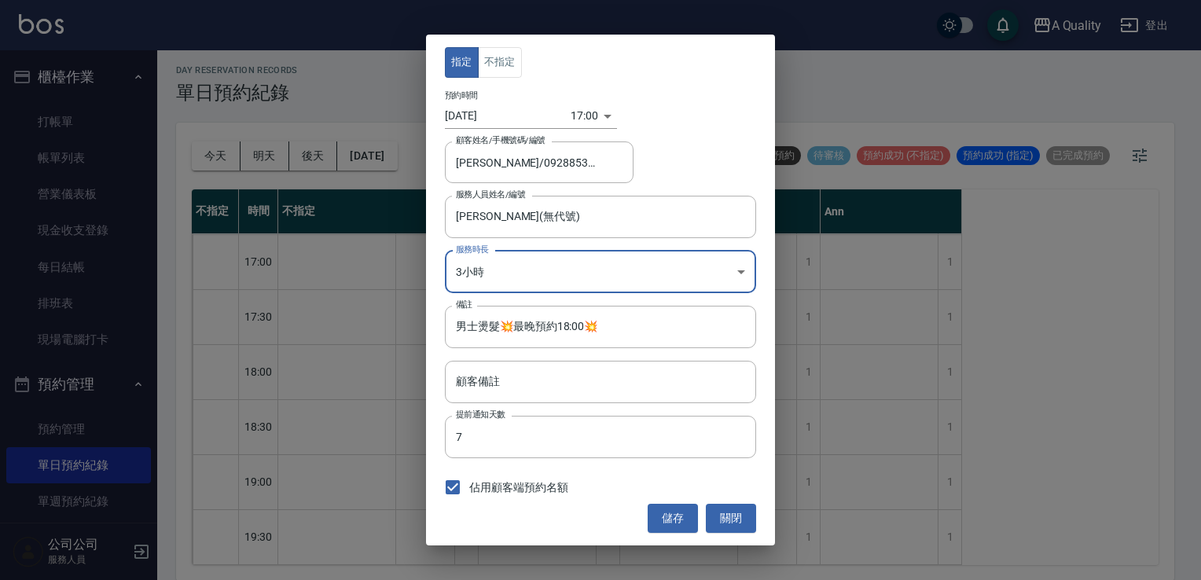
drag, startPoint x: 671, startPoint y: 517, endPoint x: 644, endPoint y: 504, distance: 30.3
click at [668, 514] on button "儲存" at bounding box center [673, 518] width 50 height 29
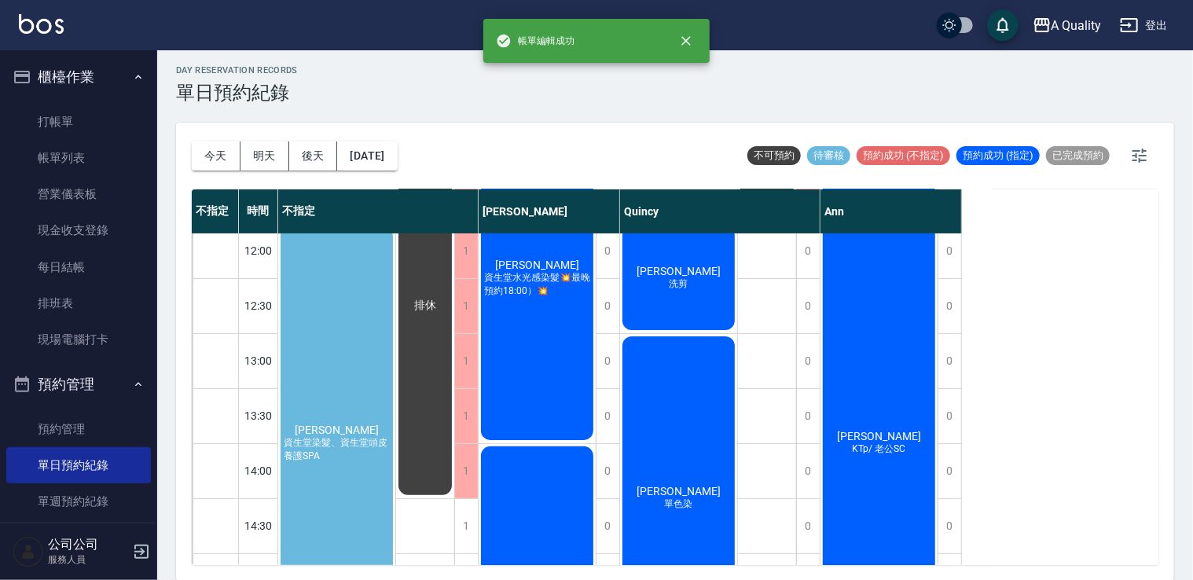
scroll to position [199, 0]
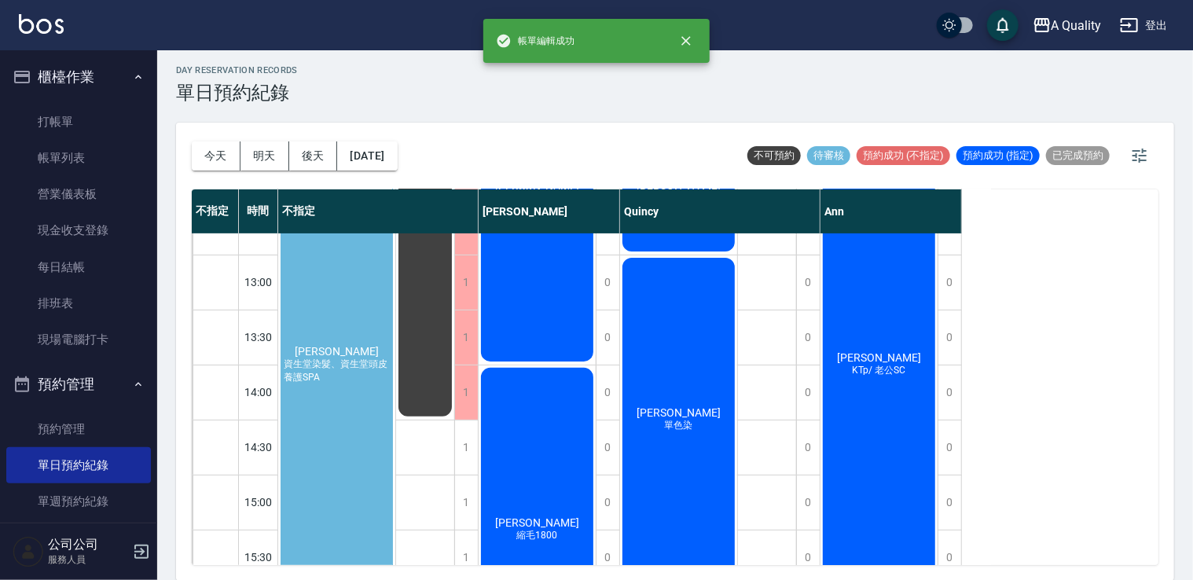
click at [562, 421] on div "林S 縮毛1800" at bounding box center [537, 530] width 117 height 329
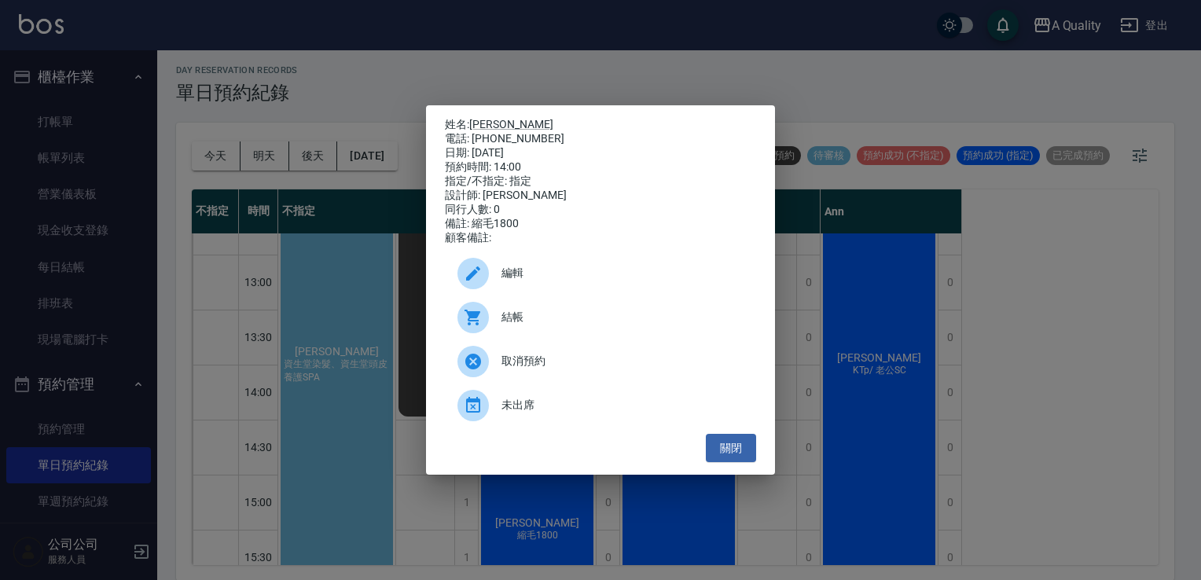
click at [542, 280] on span "編輯" at bounding box center [623, 273] width 242 height 17
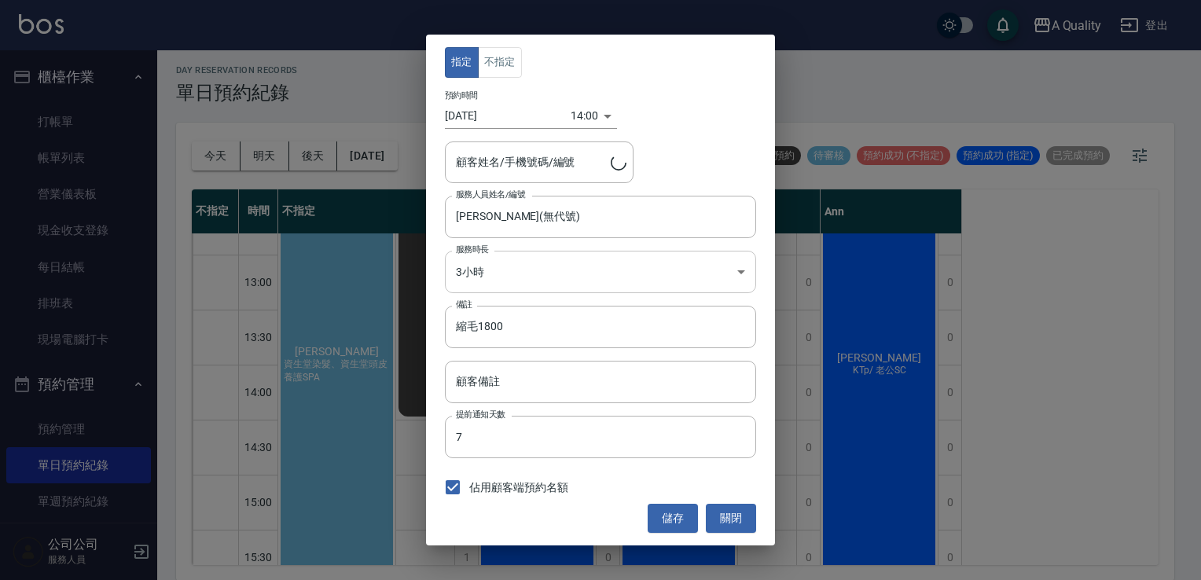
type input "林S/0952662953"
click at [733, 513] on button "關閉" at bounding box center [731, 518] width 50 height 29
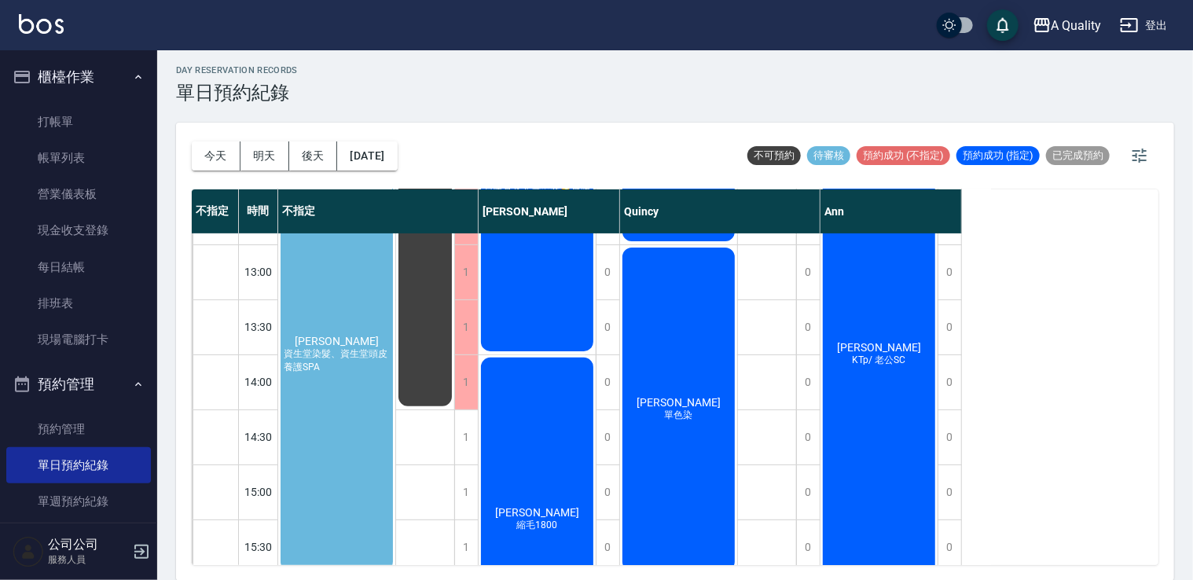
scroll to position [157, 0]
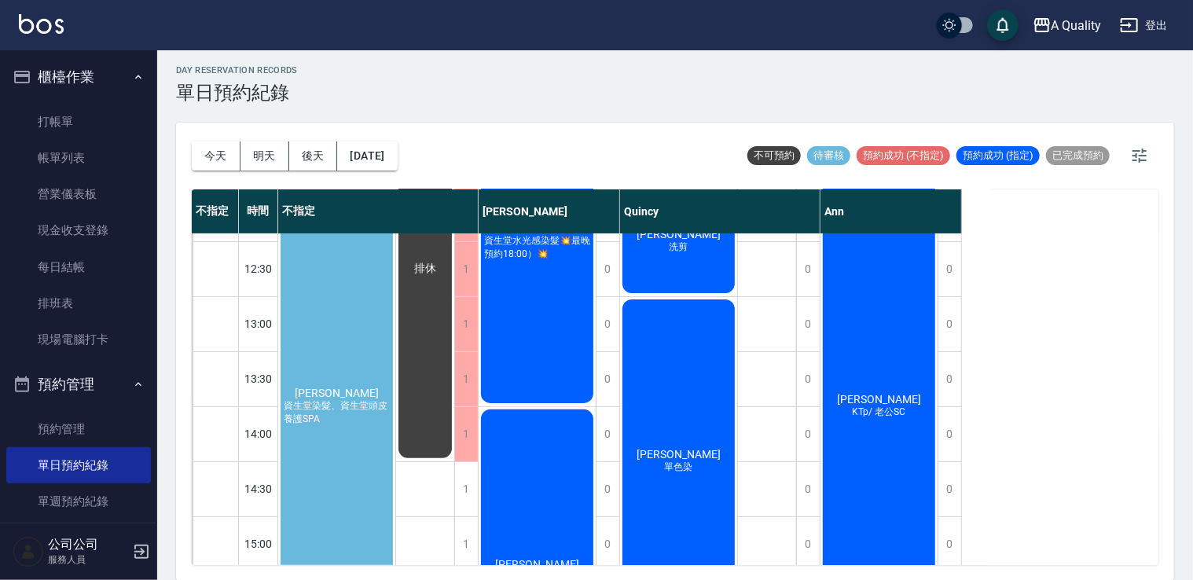
click at [336, 267] on div "徐鈺婷 資生堂染髮、資生堂頭皮養護SPA" at bounding box center [336, 406] width 117 height 439
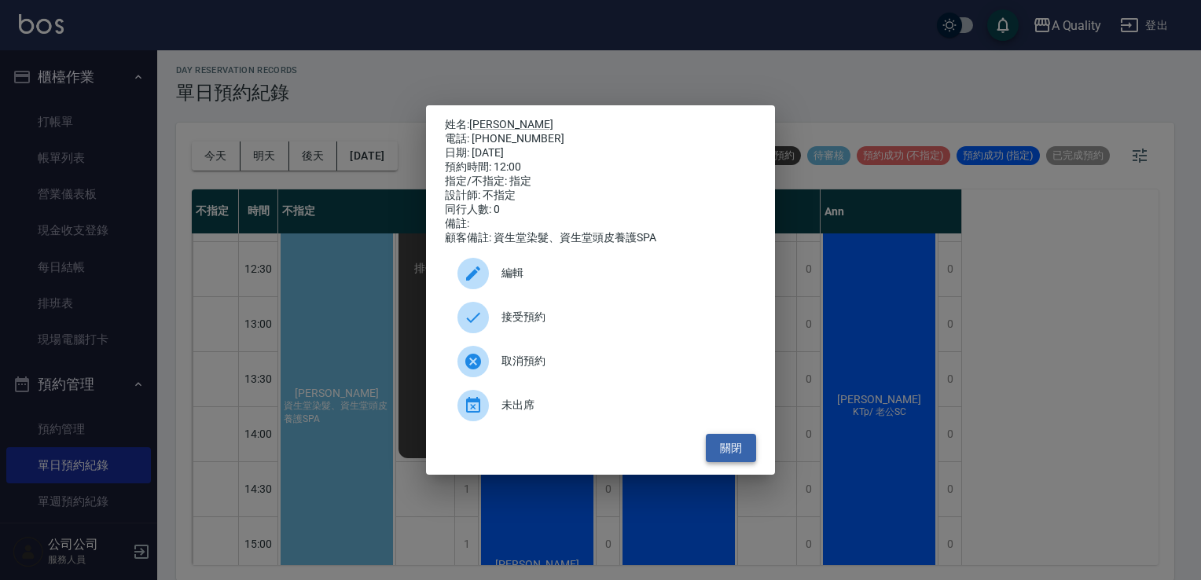
click at [731, 444] on button "關閉" at bounding box center [731, 448] width 50 height 29
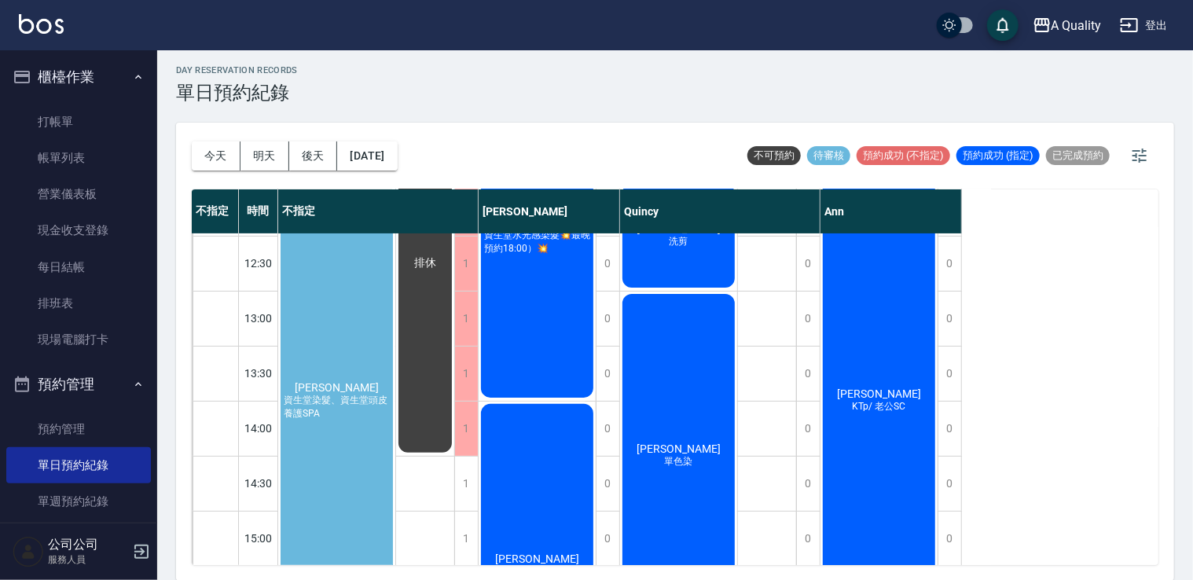
scroll to position [314, 0]
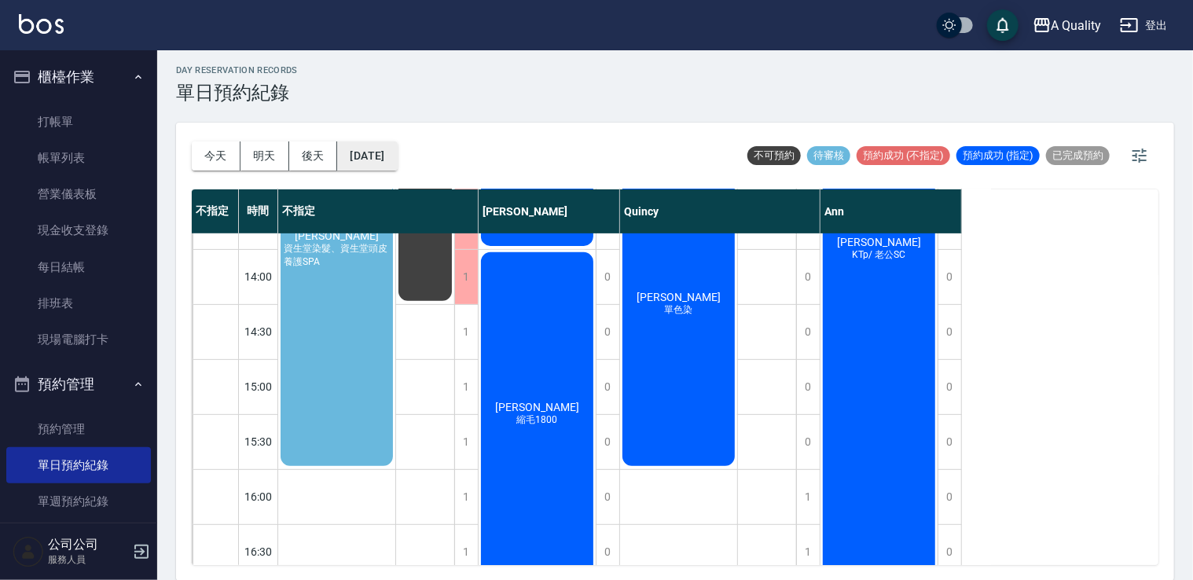
click at [397, 152] on button "2025/10/10" at bounding box center [367, 156] width 60 height 29
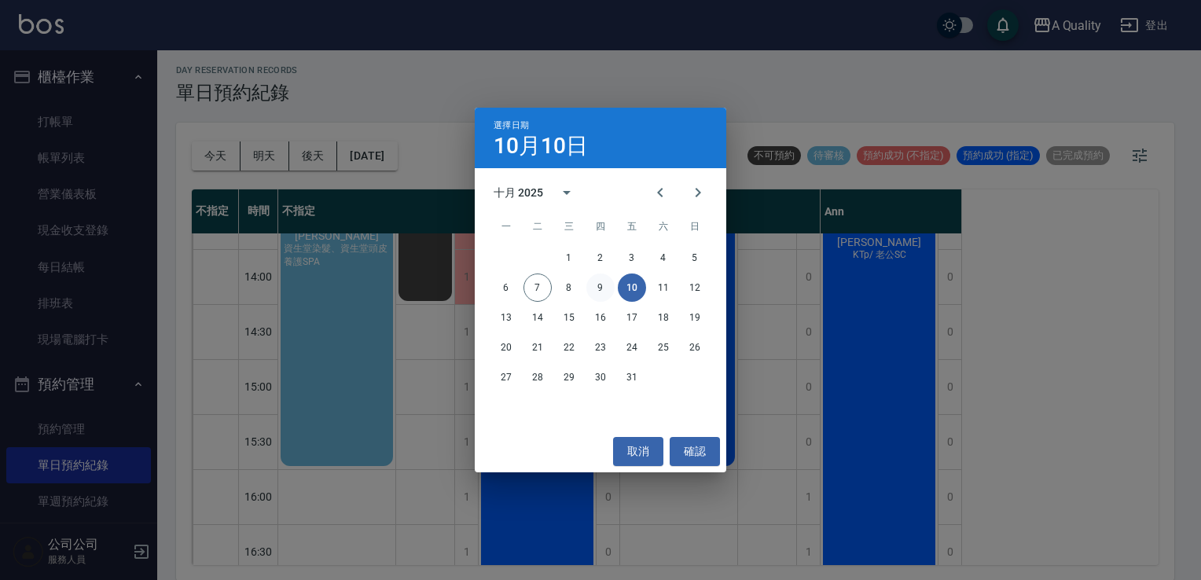
click at [590, 286] on button "9" at bounding box center [601, 288] width 28 height 28
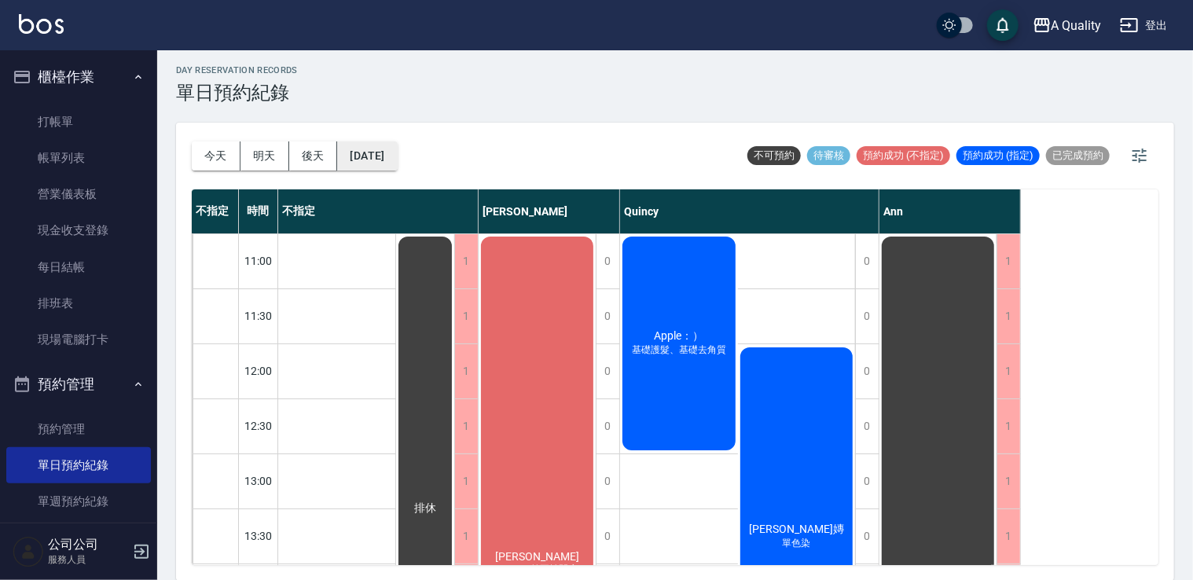
click at [358, 156] on button "2025/10/09" at bounding box center [367, 156] width 60 height 29
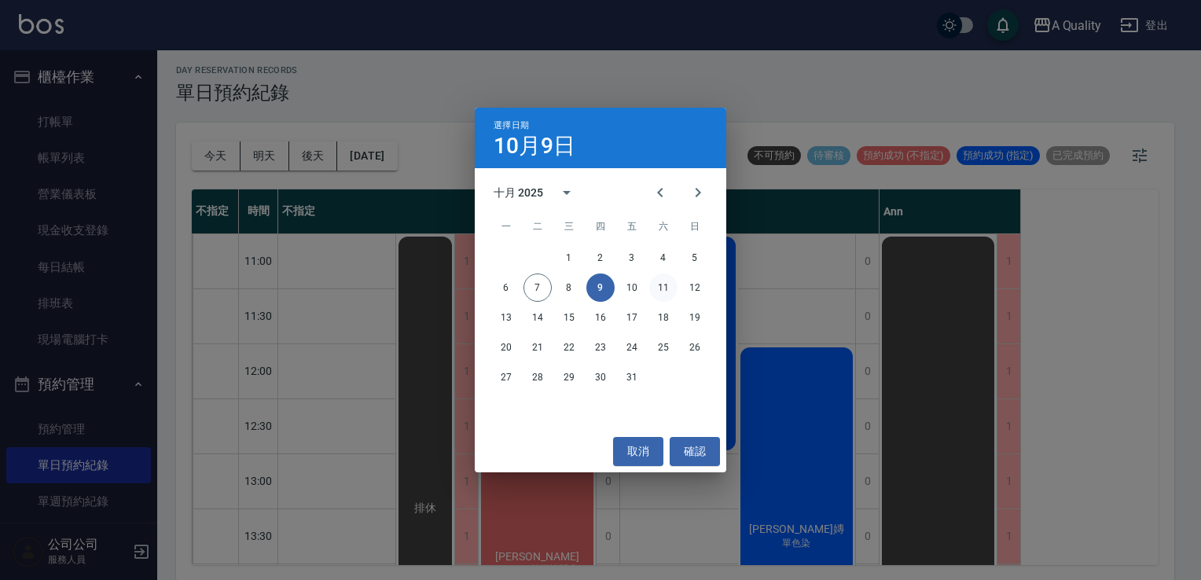
click at [660, 285] on button "11" at bounding box center [663, 288] width 28 height 28
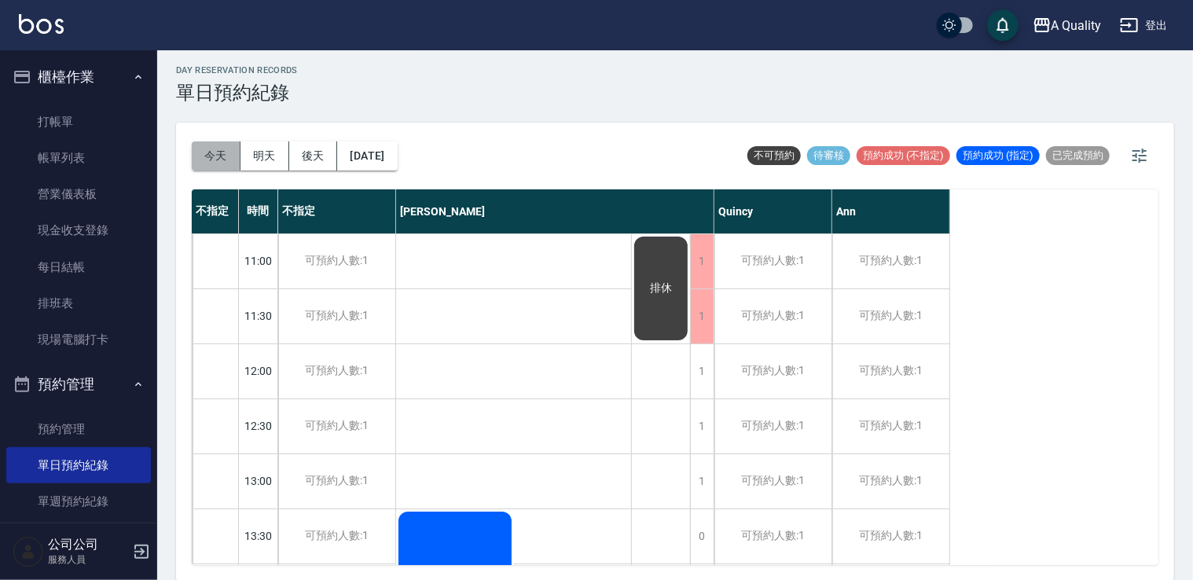
drag, startPoint x: 216, startPoint y: 162, endPoint x: 204, endPoint y: 164, distance: 12.0
click at [215, 162] on button "今天" at bounding box center [216, 156] width 49 height 29
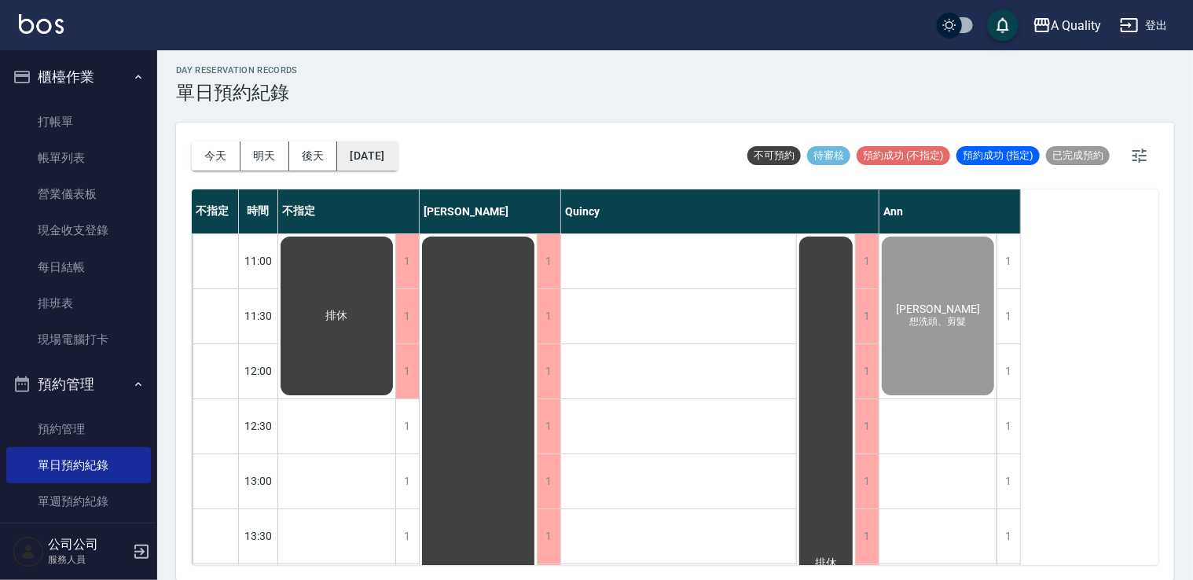
click at [397, 154] on button "[DATE]" at bounding box center [367, 156] width 60 height 29
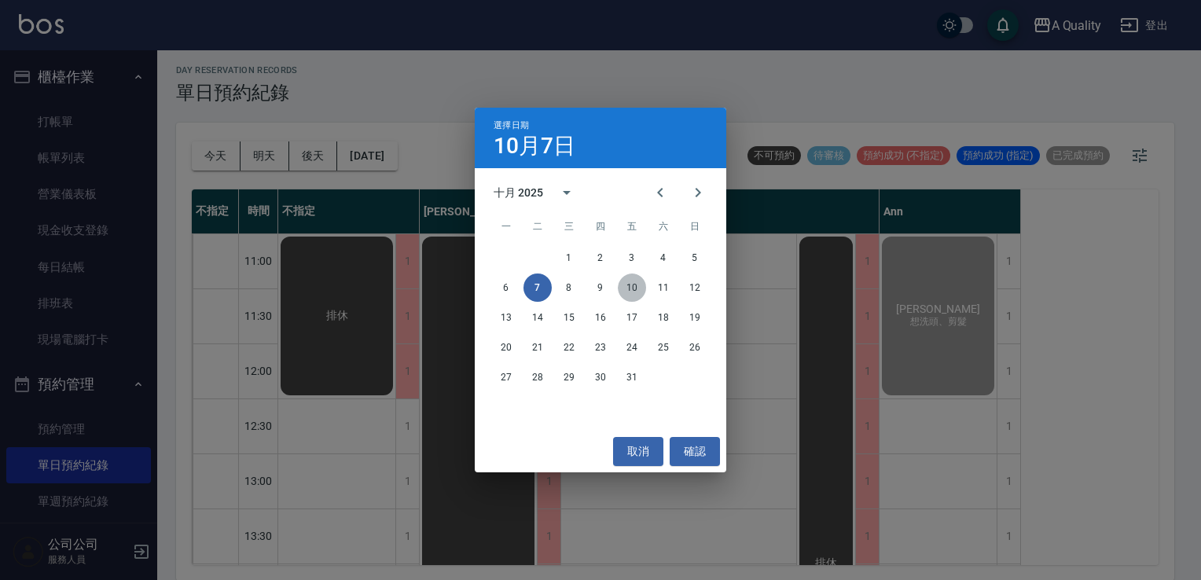
click at [627, 285] on button "10" at bounding box center [632, 288] width 28 height 28
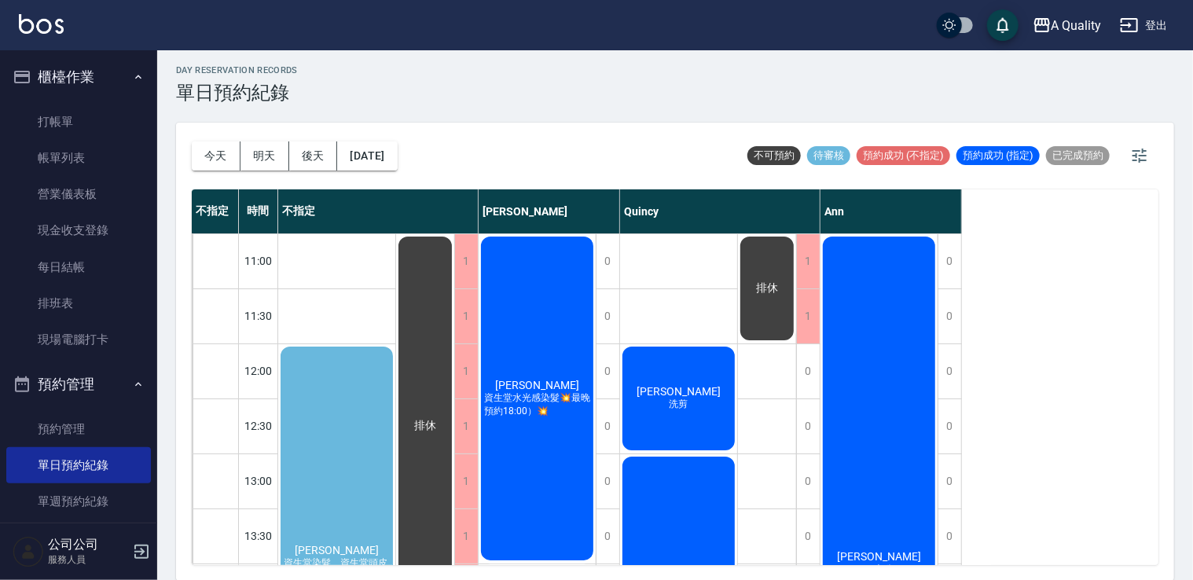
click at [352, 423] on div "徐鈺婷 資生堂染髮、資生堂頭皮養護SPA" at bounding box center [336, 563] width 117 height 439
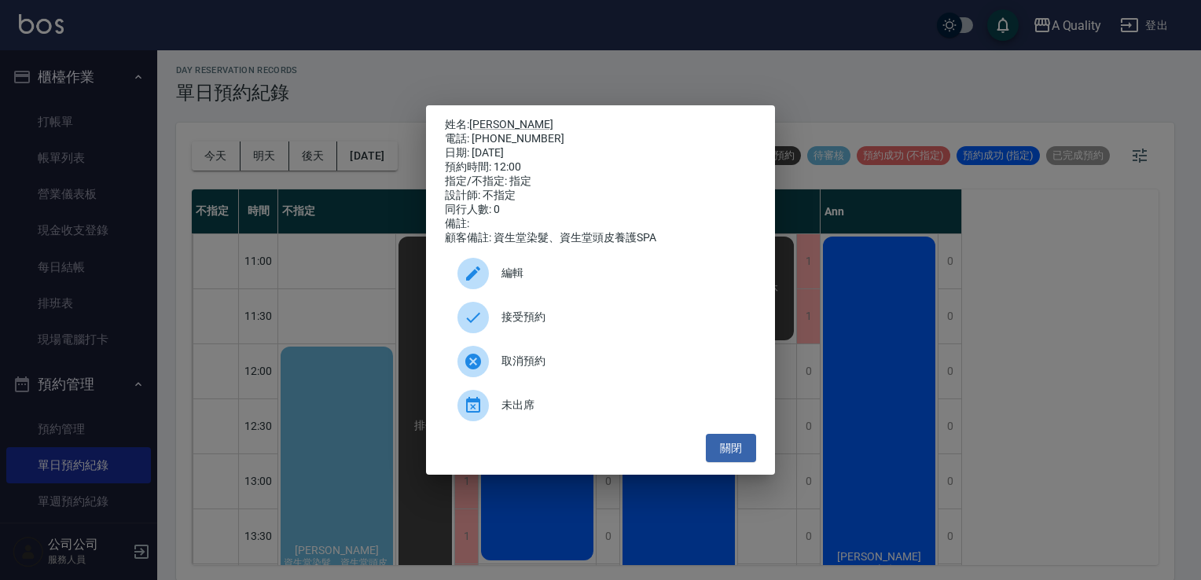
click at [532, 281] on span "編輯" at bounding box center [623, 273] width 242 height 17
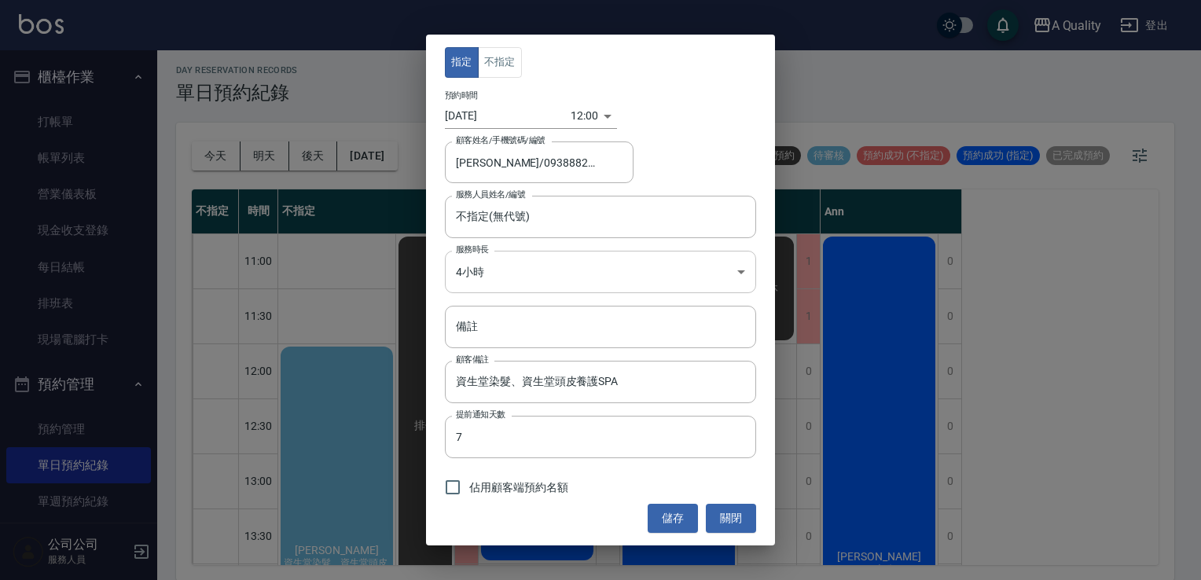
click at [503, 269] on body "A Quality 登出 櫃檯作業 打帳單 帳單列表 營業儀表板 現金收支登錄 每日結帳 排班表 現場電腦打卡 預約管理 預約管理 單日預約紀錄 單週預約紀錄…" at bounding box center [600, 288] width 1201 height 585
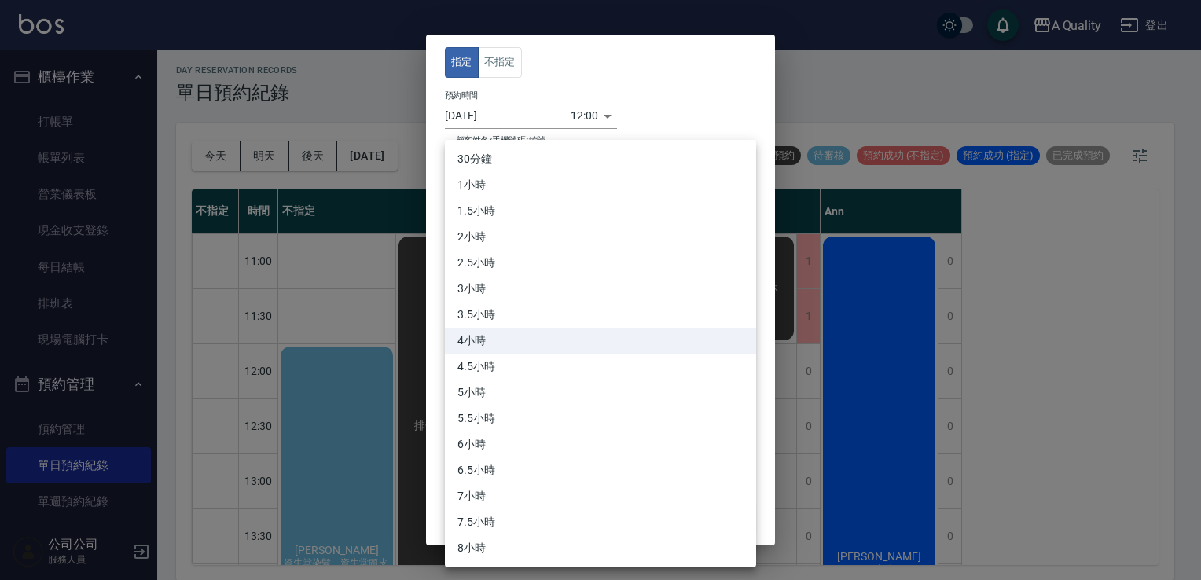
click at [496, 156] on li "30分鐘" at bounding box center [600, 159] width 311 height 26
type input "1"
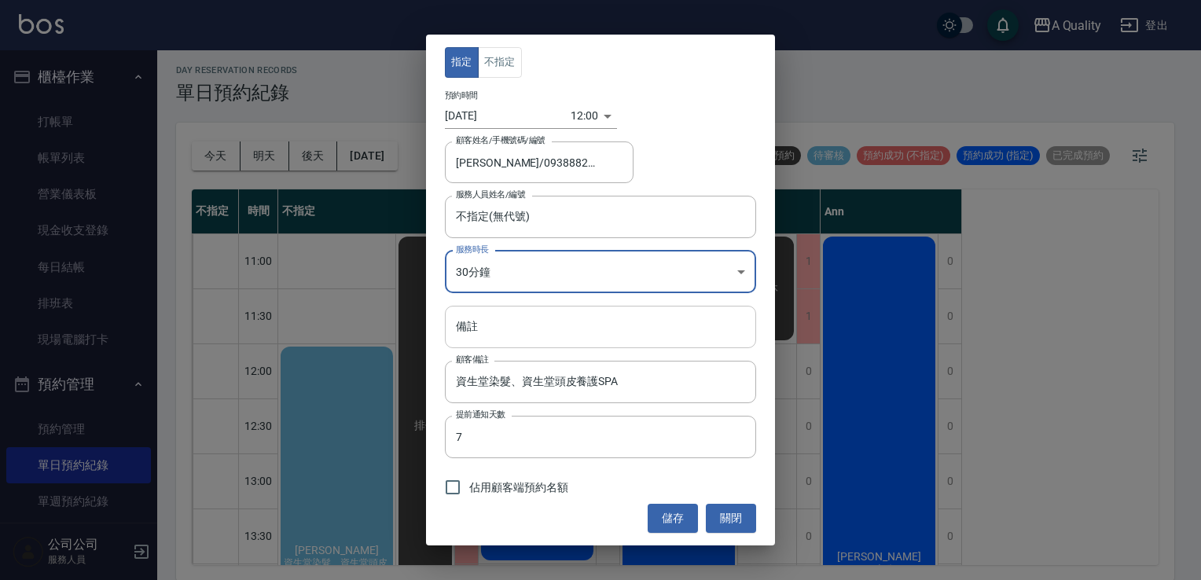
click at [486, 321] on input "備註" at bounding box center [600, 327] width 311 height 42
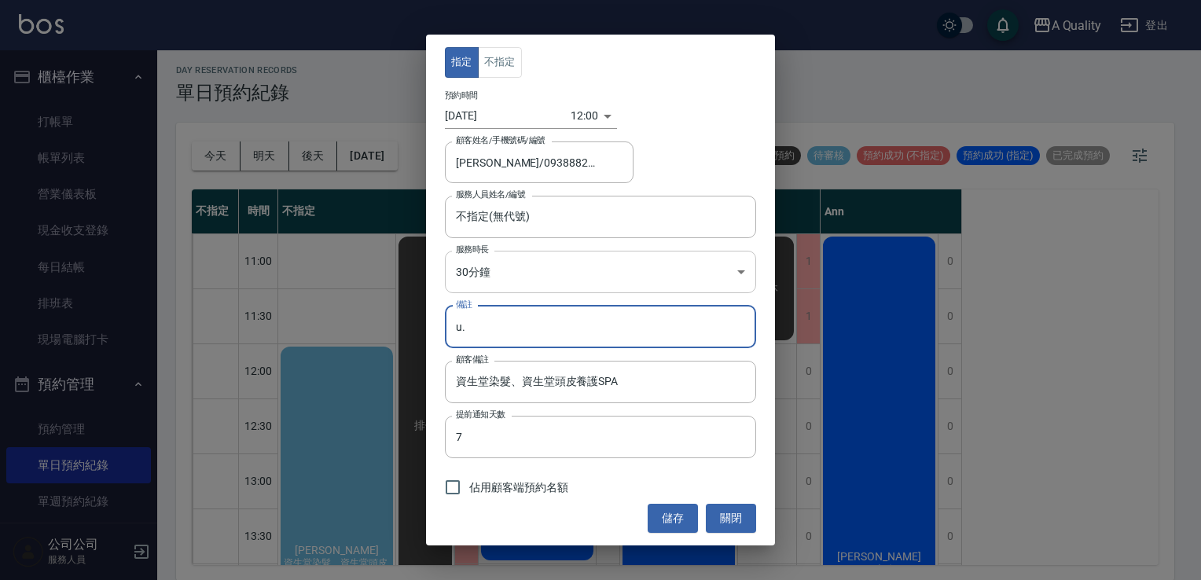
type input "u"
type input "有告知取消"
click at [654, 520] on button "儲存" at bounding box center [673, 518] width 50 height 29
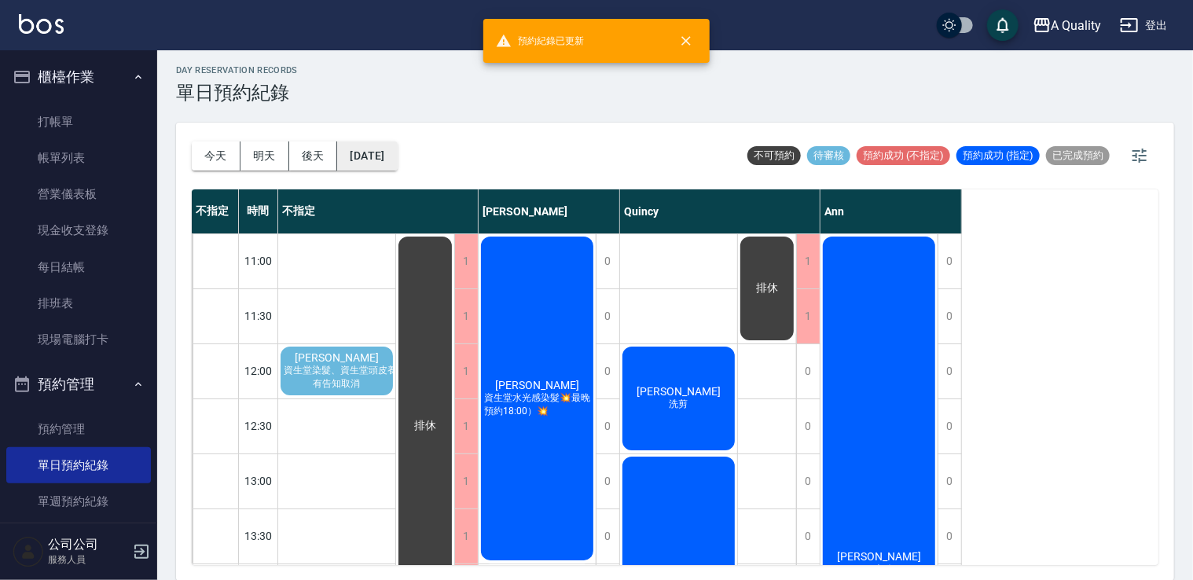
click at [374, 159] on button "2025/10/10" at bounding box center [367, 156] width 60 height 29
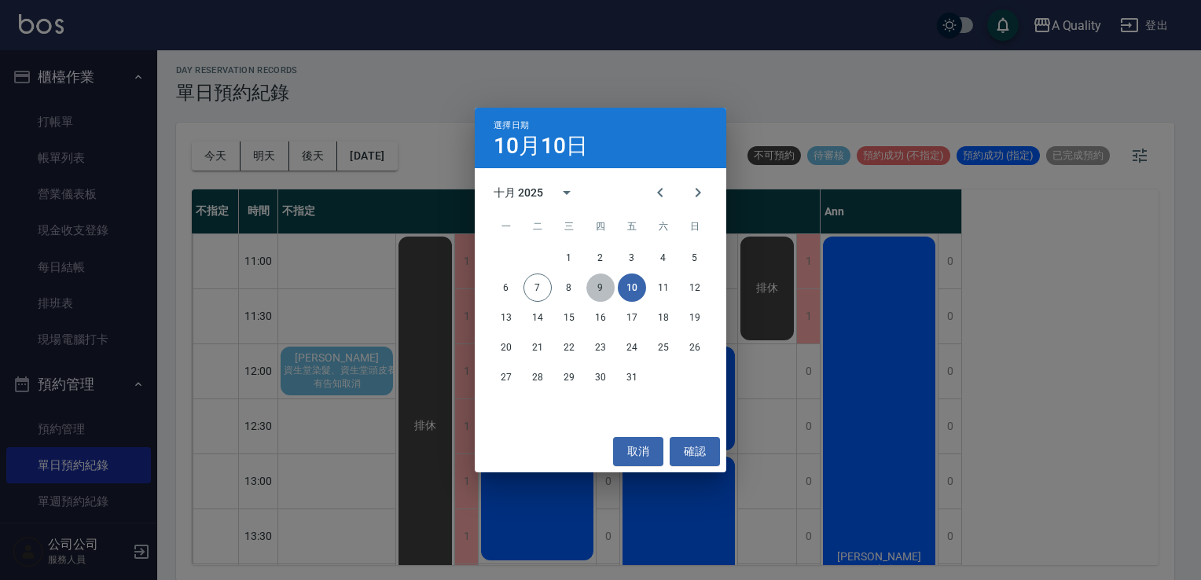
click at [596, 292] on button "9" at bounding box center [601, 288] width 28 height 28
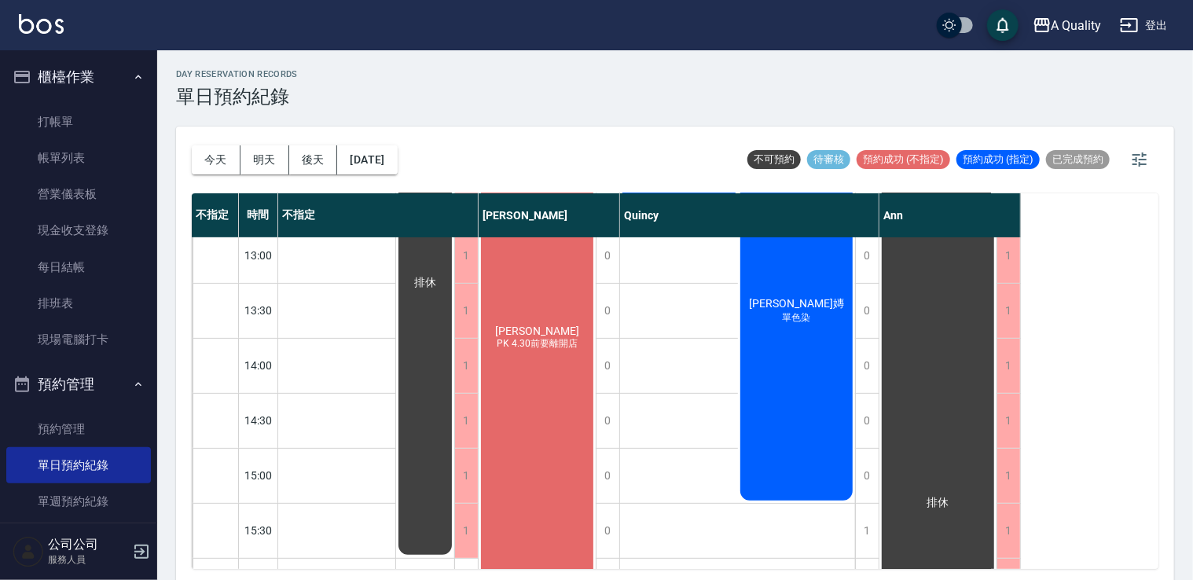
scroll to position [236, 0]
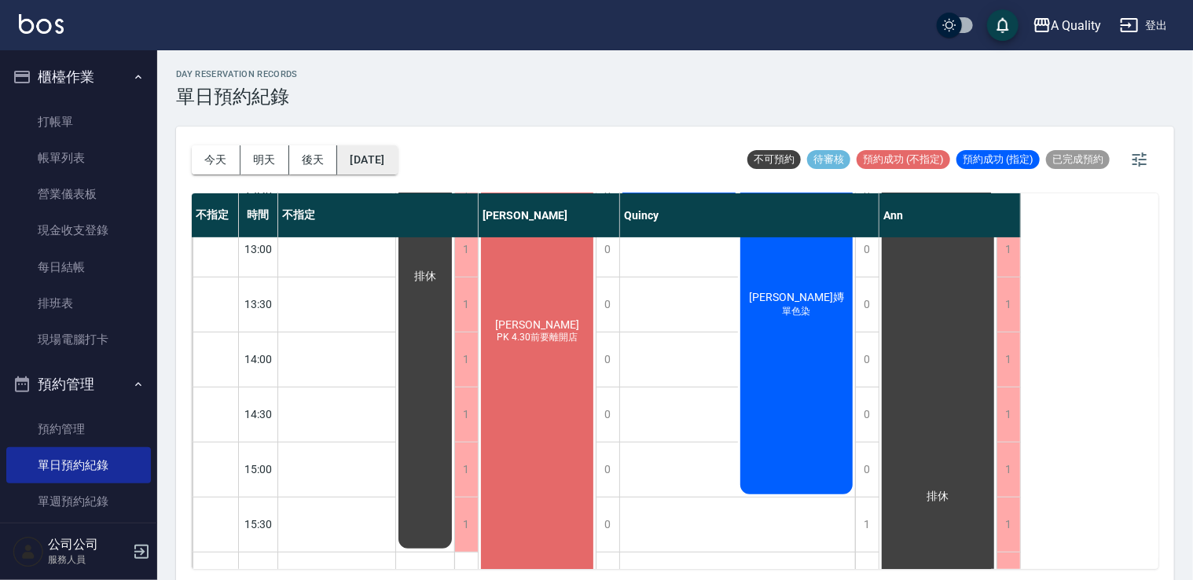
click at [392, 165] on button "2025/10/09" at bounding box center [367, 159] width 60 height 29
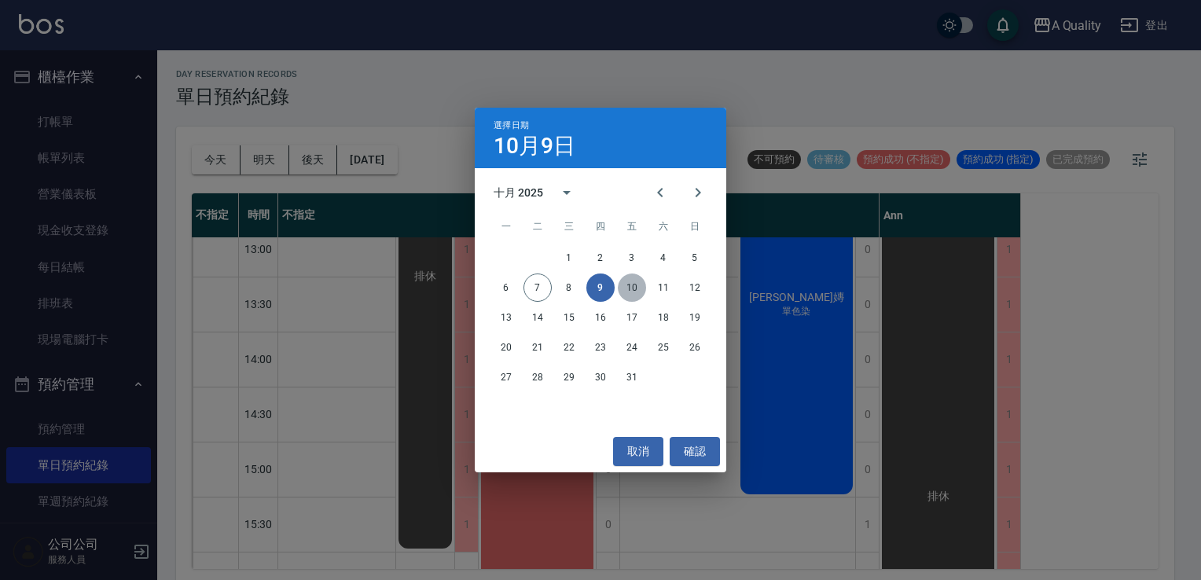
drag, startPoint x: 631, startPoint y: 288, endPoint x: 639, endPoint y: 297, distance: 12.3
click at [632, 288] on button "10" at bounding box center [632, 288] width 28 height 28
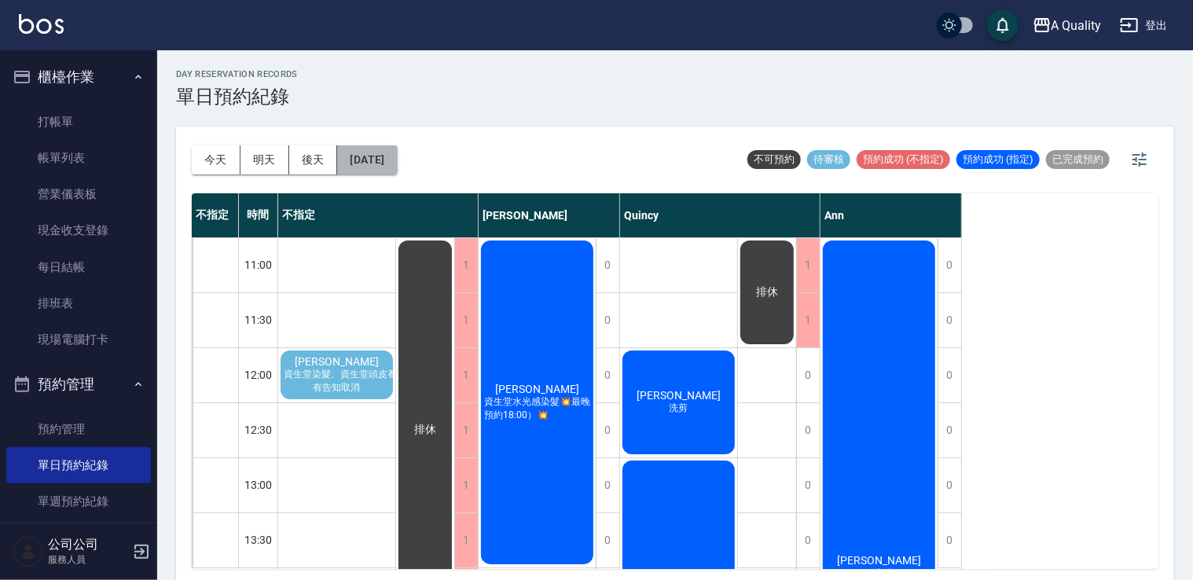
click at [386, 165] on button "2025/10/10" at bounding box center [367, 159] width 60 height 29
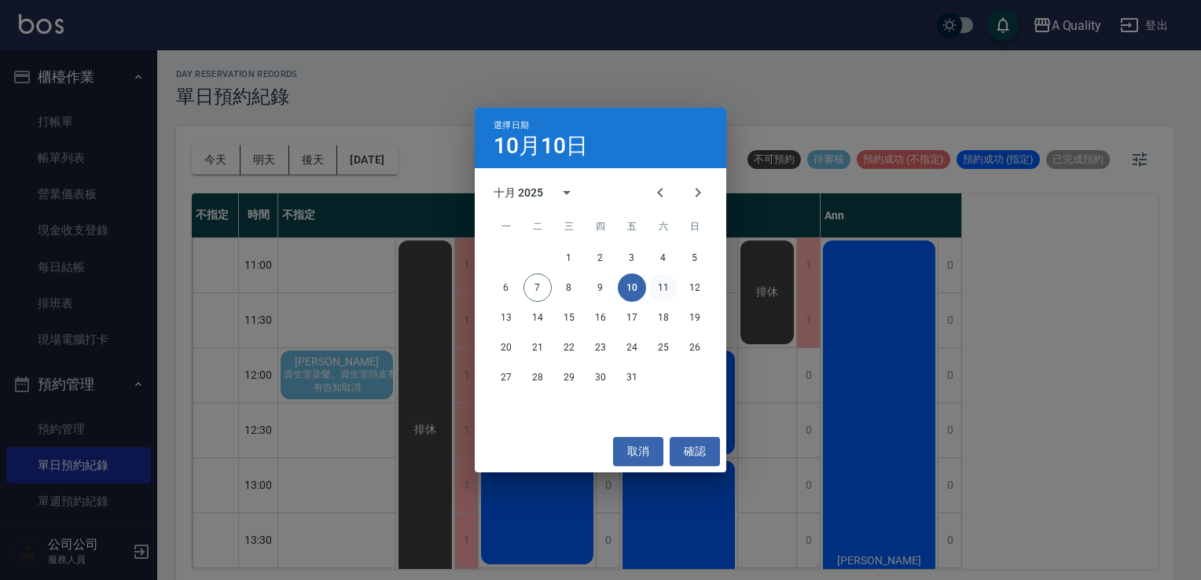
click at [662, 279] on button "11" at bounding box center [663, 288] width 28 height 28
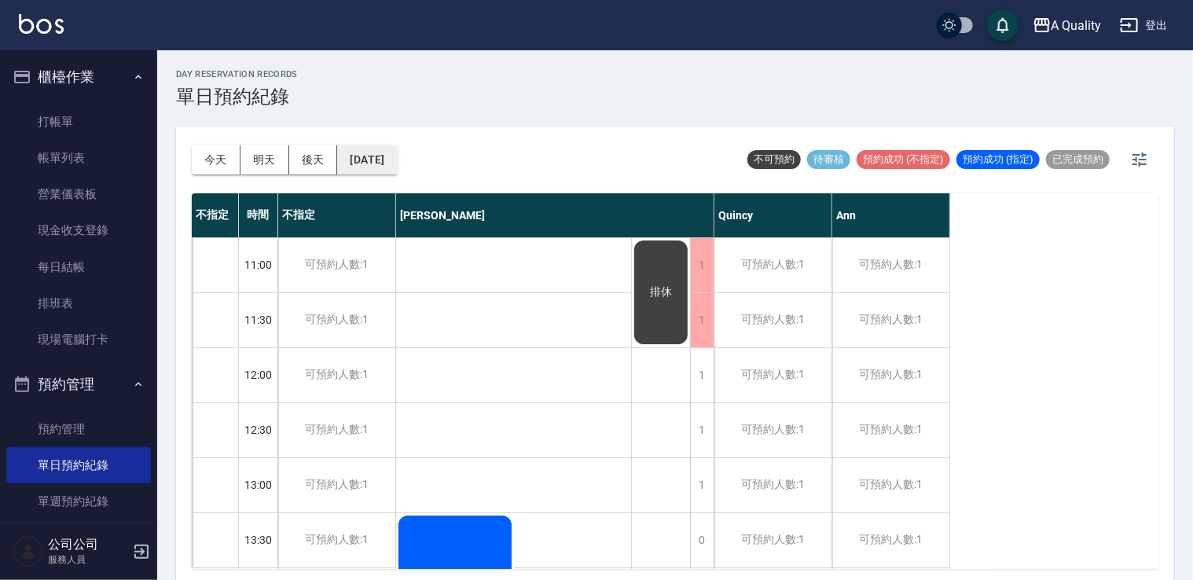
click at [395, 158] on button "2025/10/11" at bounding box center [367, 159] width 60 height 29
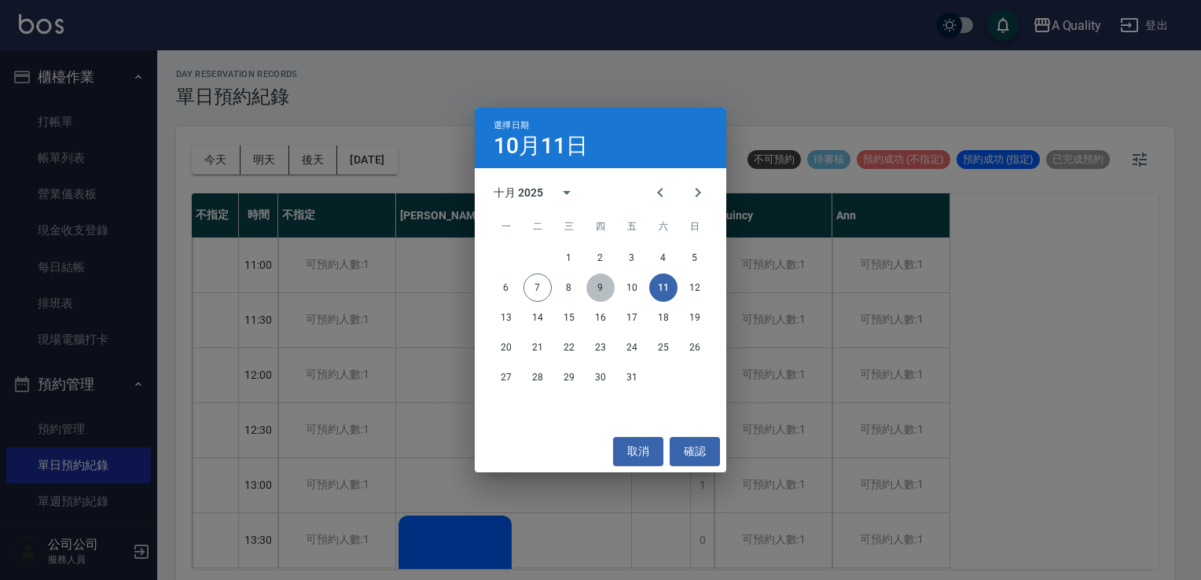
click at [598, 291] on button "9" at bounding box center [601, 288] width 28 height 28
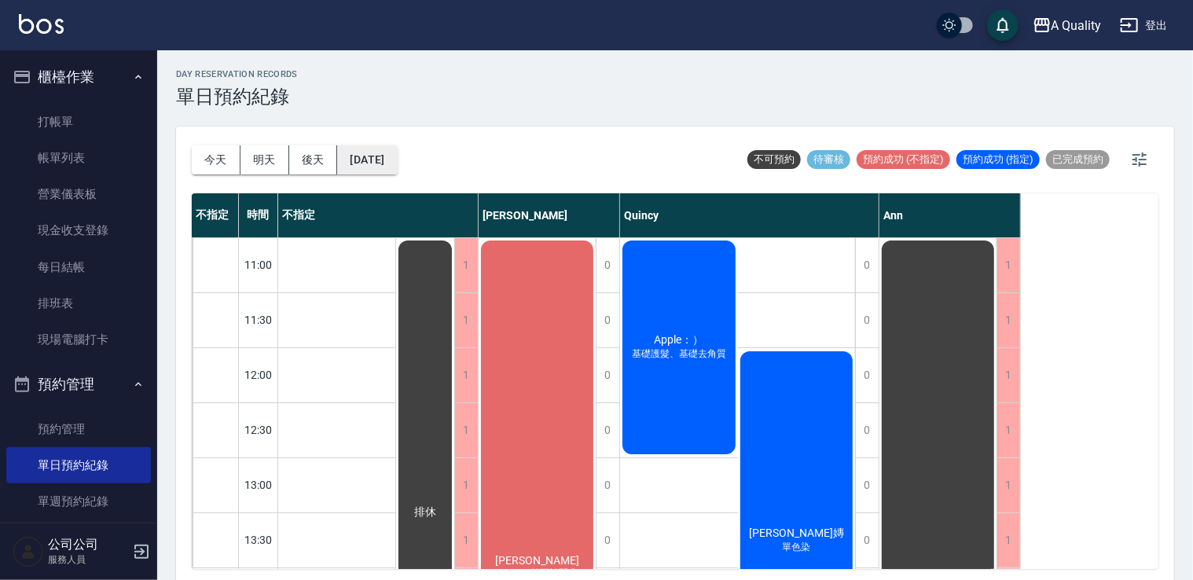
click at [397, 156] on button "2025/10/09" at bounding box center [367, 159] width 60 height 29
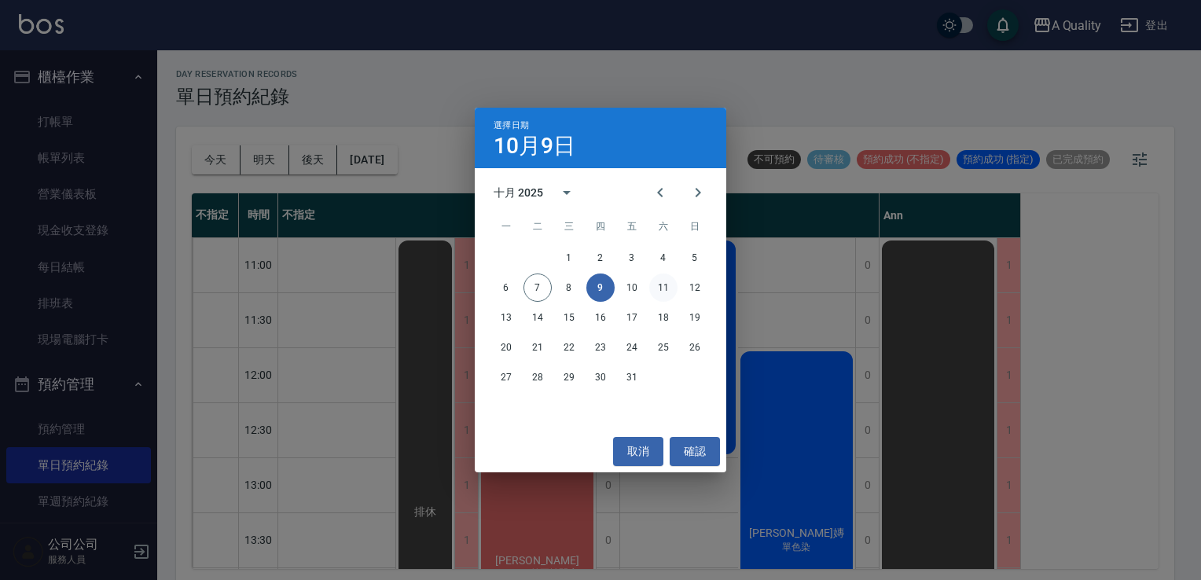
click at [663, 289] on button "11" at bounding box center [663, 288] width 28 height 28
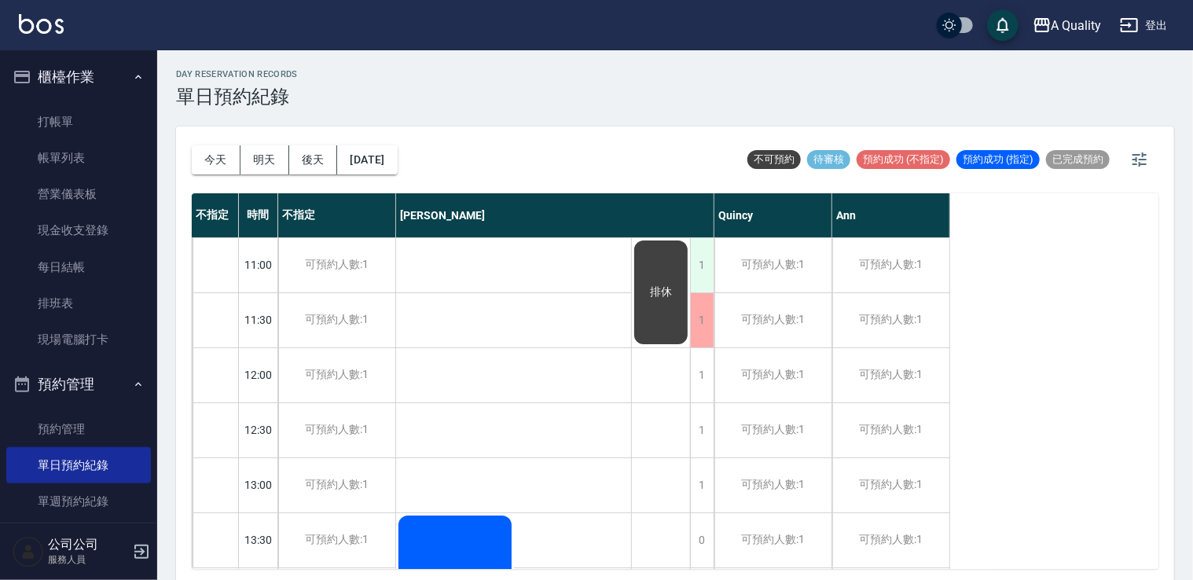
click at [701, 266] on div "1" at bounding box center [702, 265] width 24 height 54
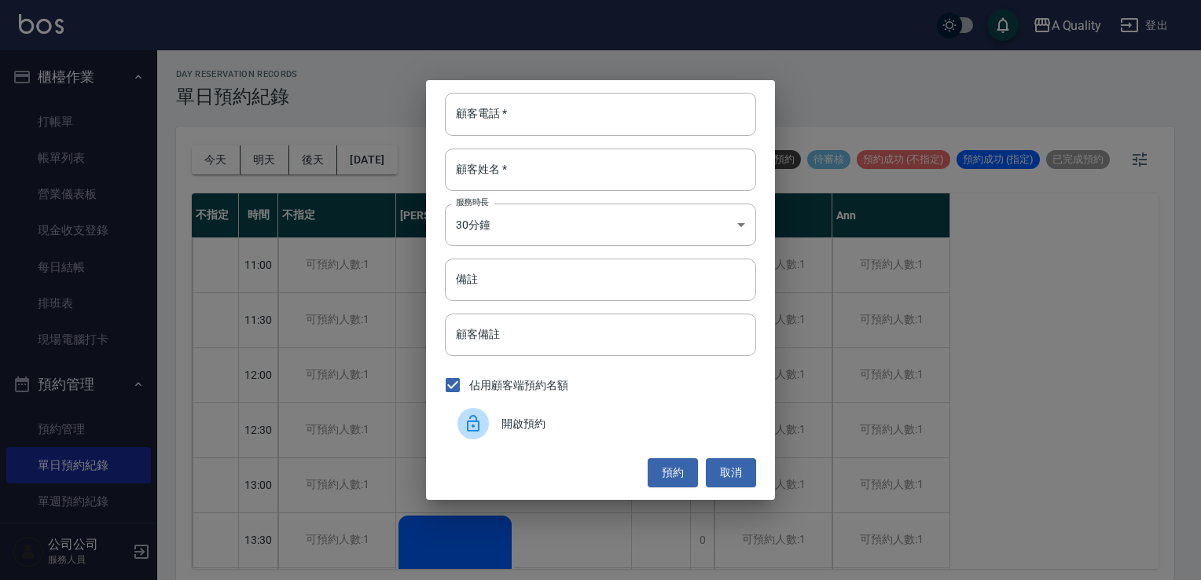
click at [554, 414] on div "開啟預約" at bounding box center [600, 424] width 311 height 44
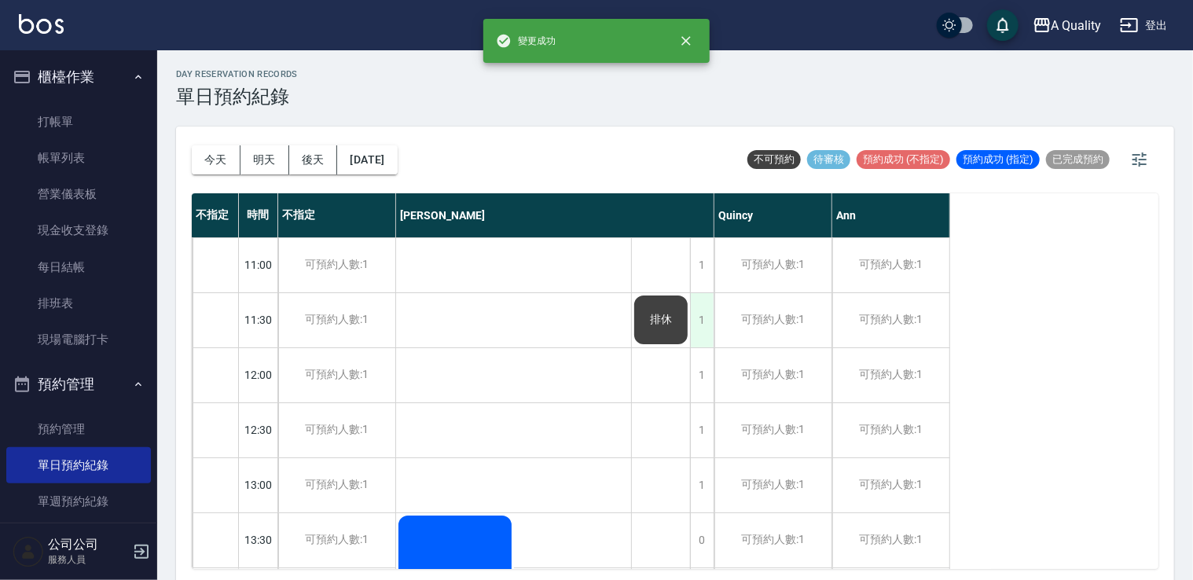
click at [704, 321] on div "1" at bounding box center [702, 320] width 24 height 54
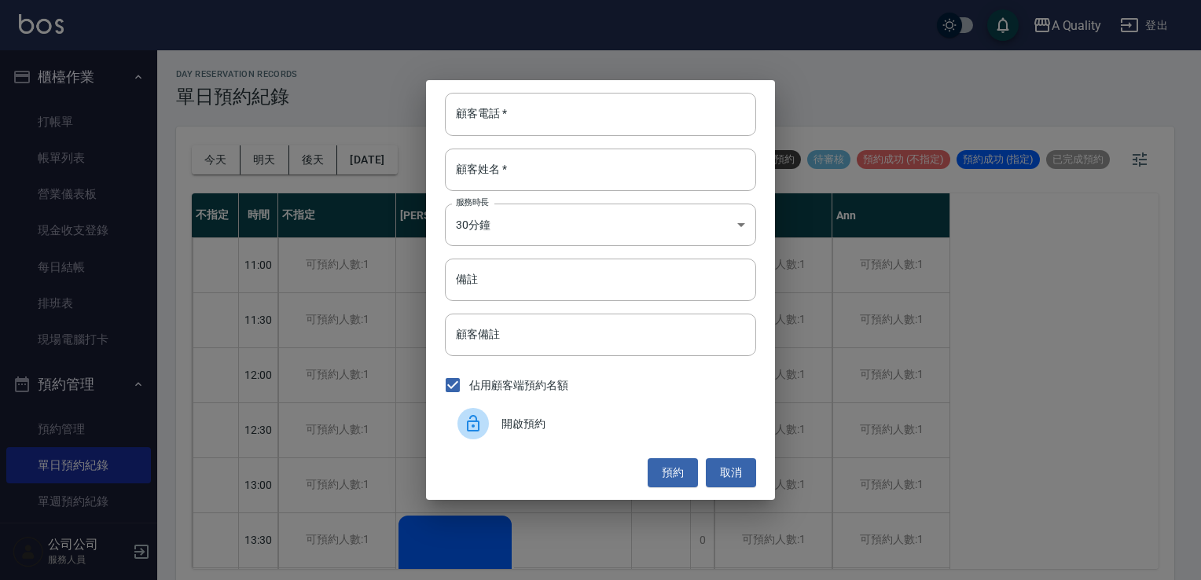
click at [498, 417] on div at bounding box center [480, 423] width 44 height 31
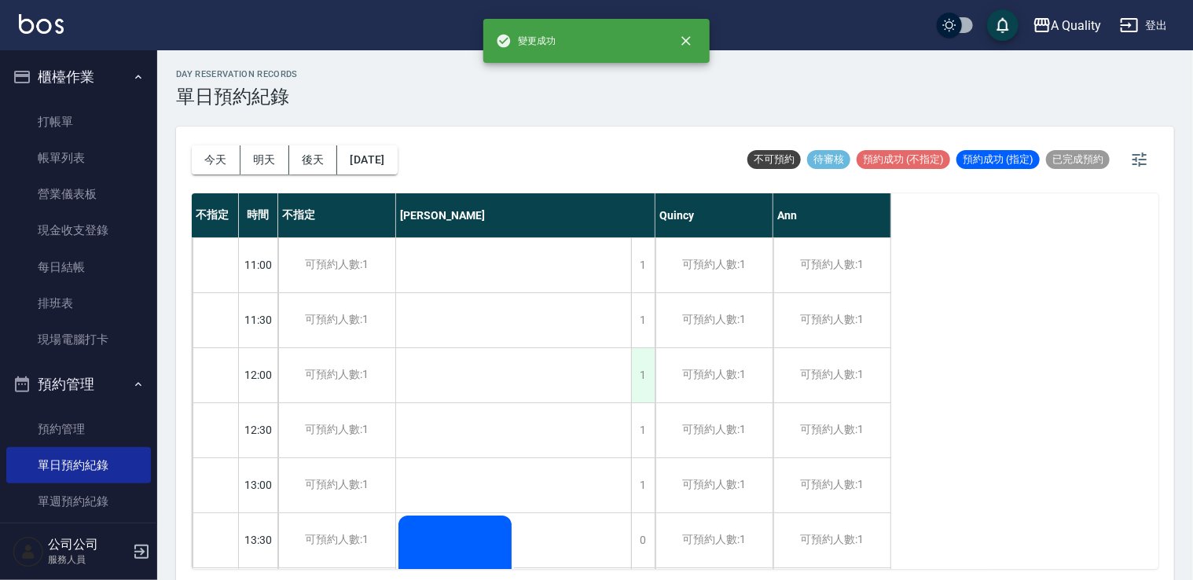
click at [642, 366] on div "1" at bounding box center [643, 375] width 24 height 54
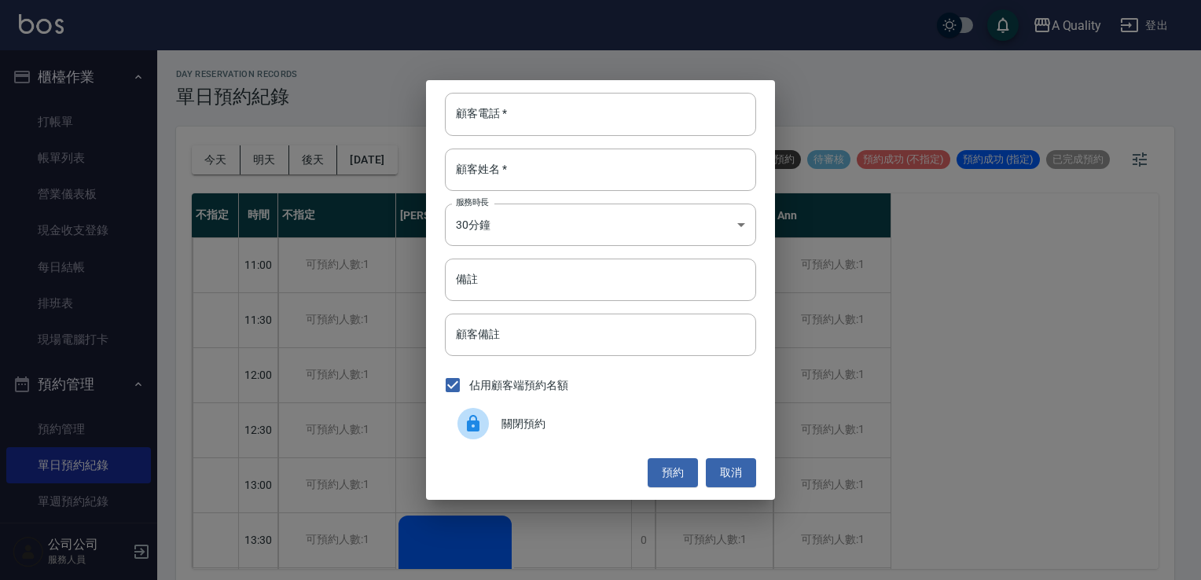
click at [527, 420] on span "關閉預約" at bounding box center [623, 424] width 242 height 17
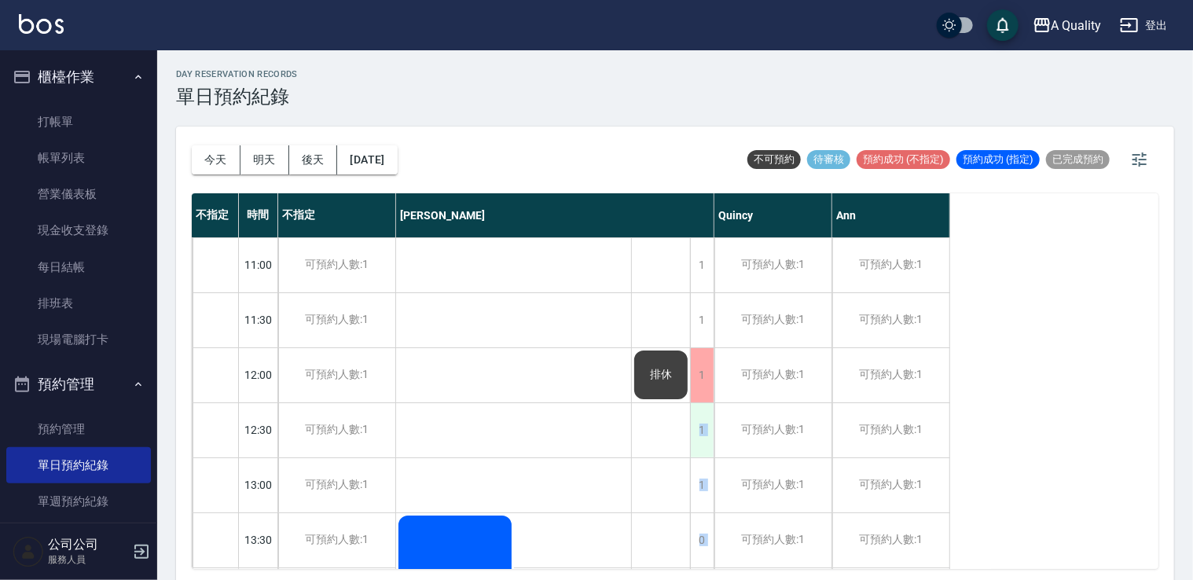
click at [708, 427] on div "1" at bounding box center [702, 430] width 24 height 54
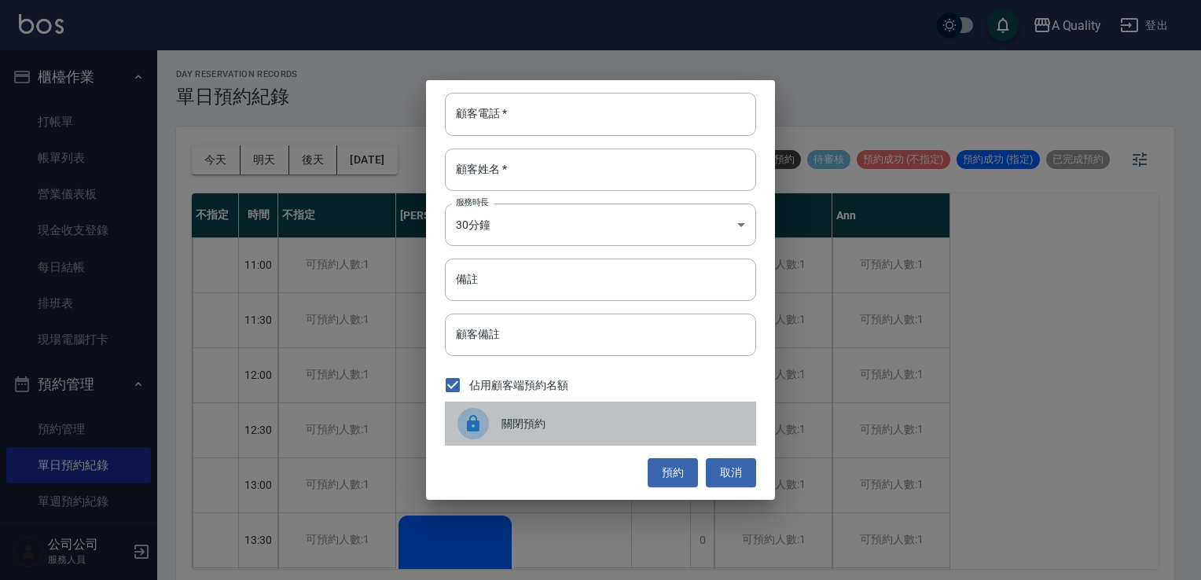
click at [528, 426] on span "關閉預約" at bounding box center [623, 424] width 242 height 17
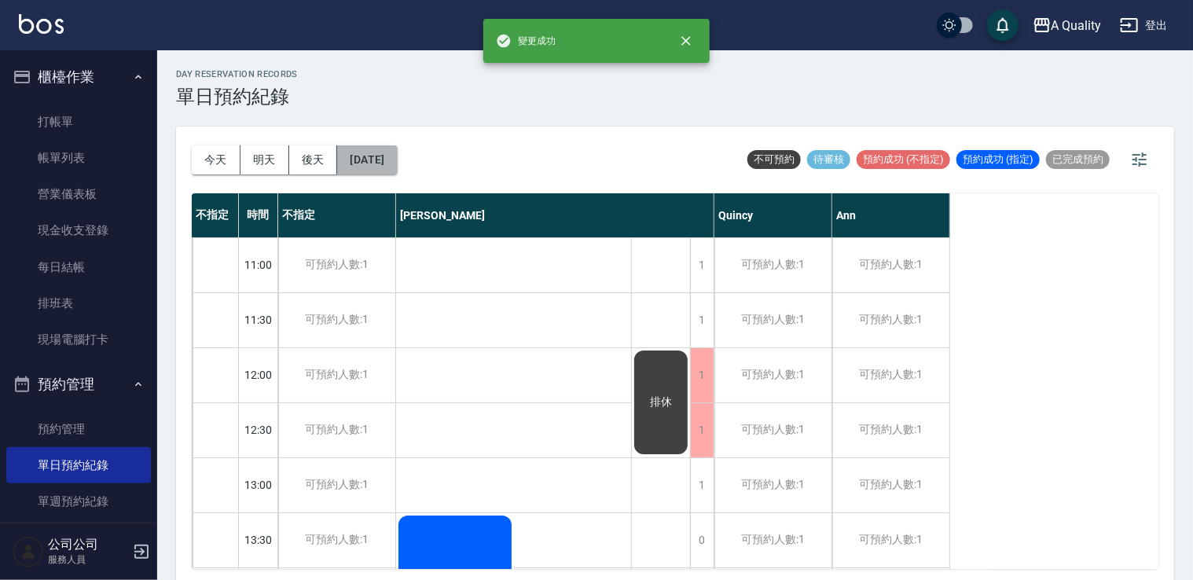
click at [397, 153] on button "2025/10/11" at bounding box center [367, 159] width 60 height 29
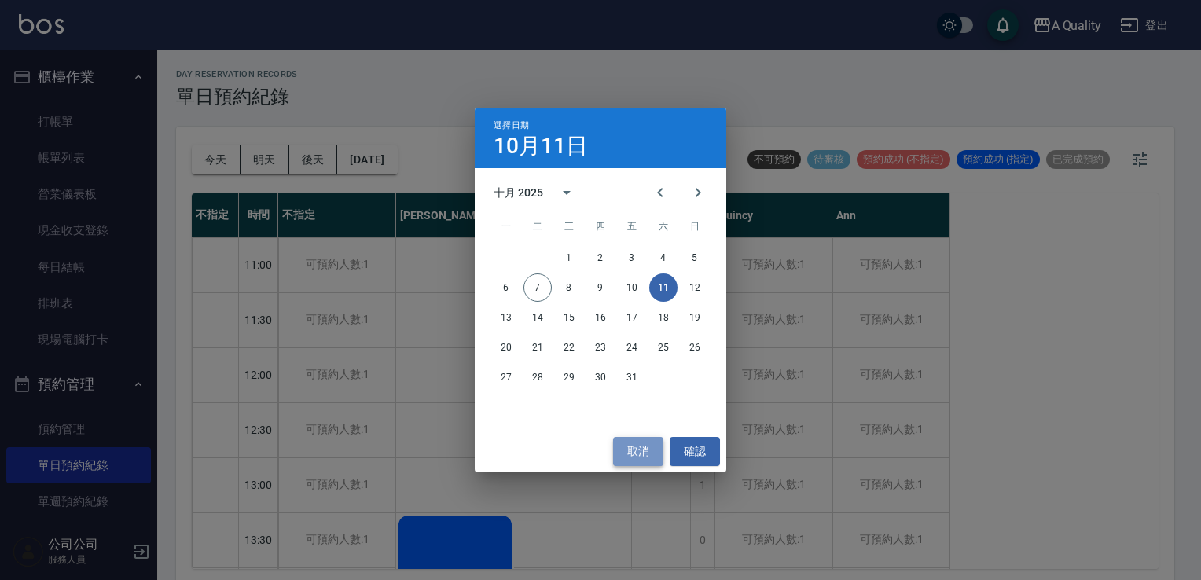
click at [644, 447] on button "取消" at bounding box center [638, 451] width 50 height 29
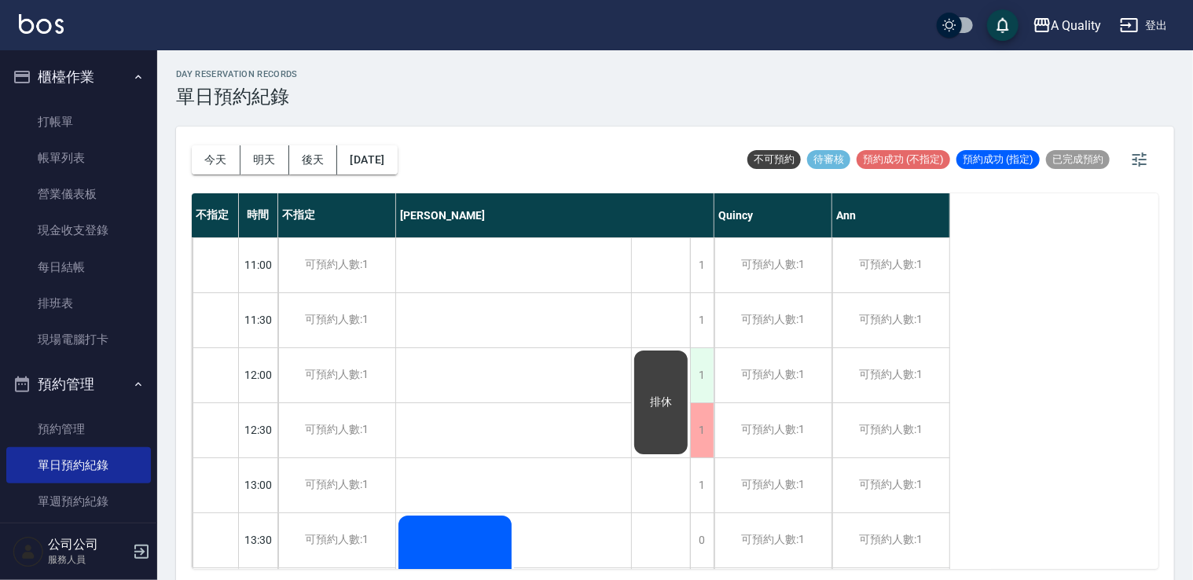
click at [706, 383] on div "1" at bounding box center [702, 375] width 24 height 54
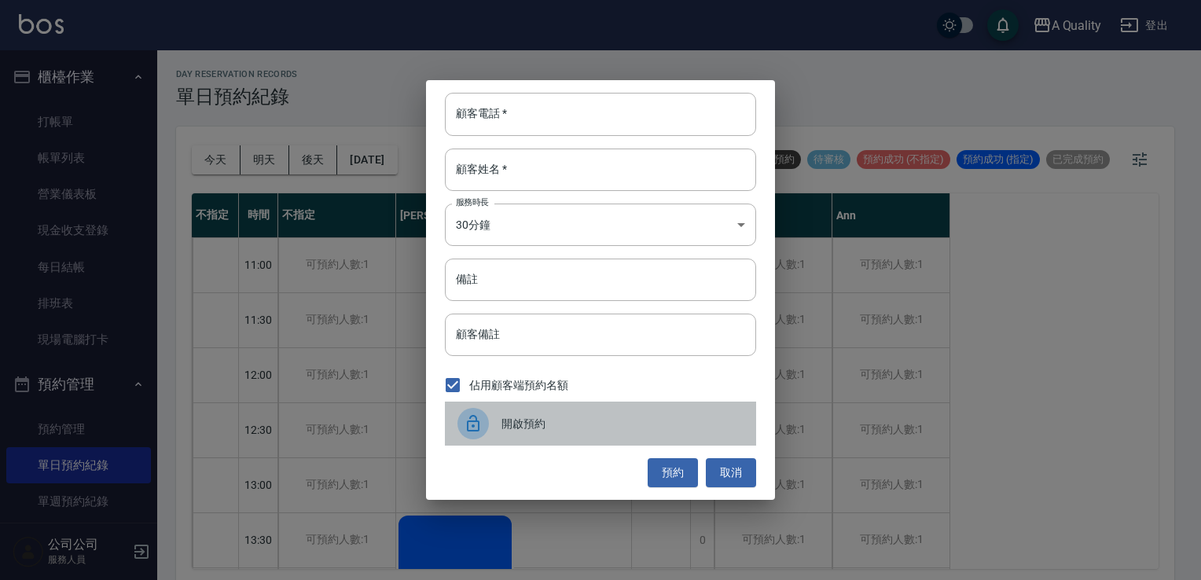
click at [557, 420] on span "開啟預約" at bounding box center [623, 424] width 242 height 17
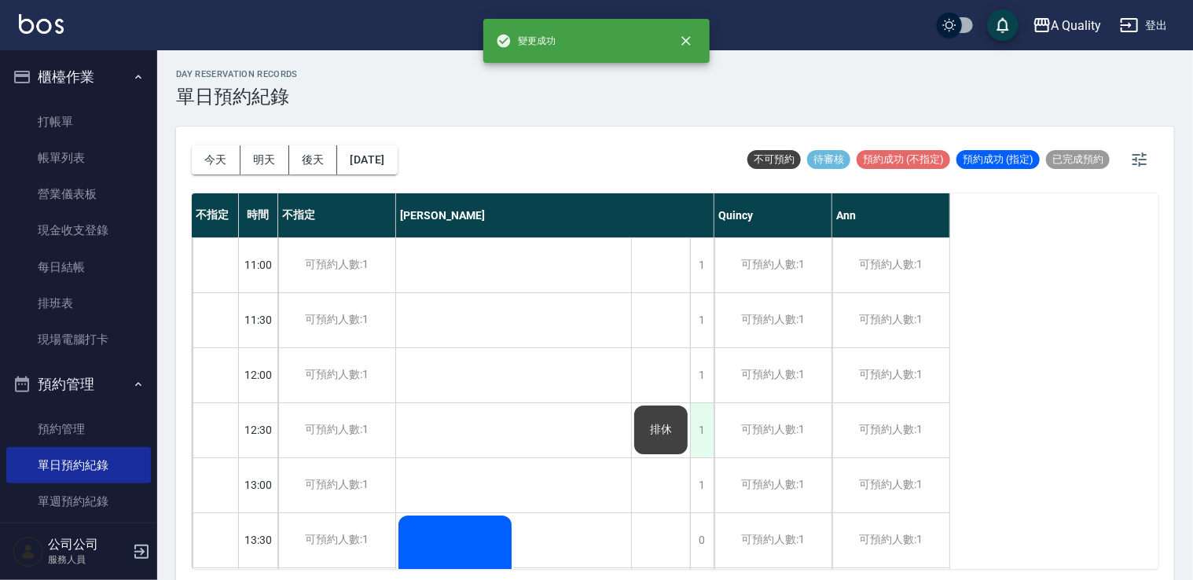
click at [701, 427] on div "1" at bounding box center [702, 430] width 24 height 54
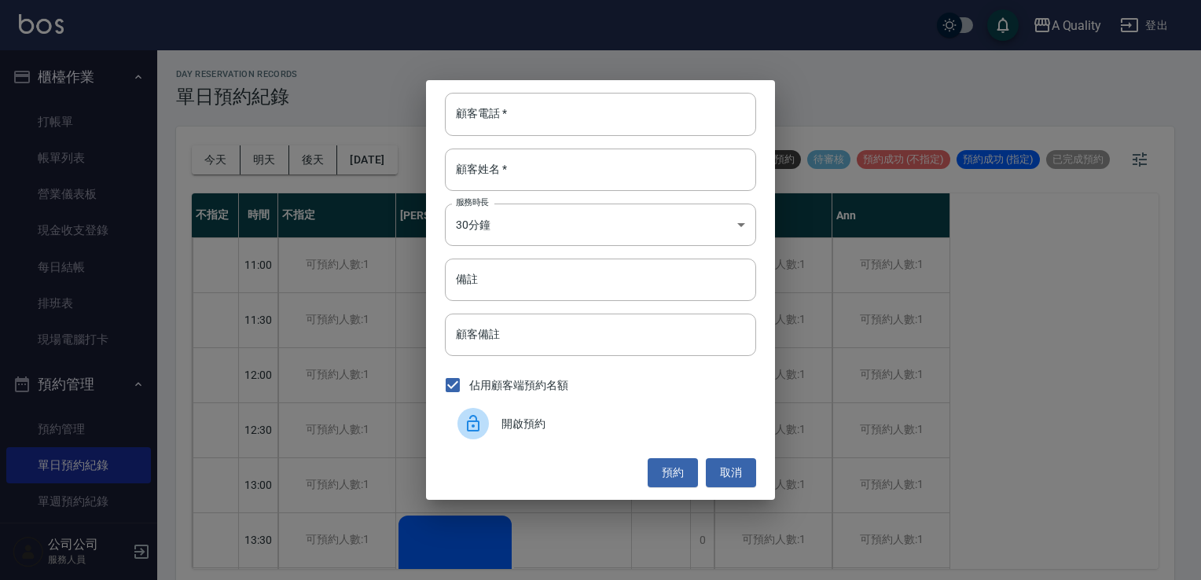
click at [535, 410] on div "開啟預約" at bounding box center [600, 424] width 311 height 44
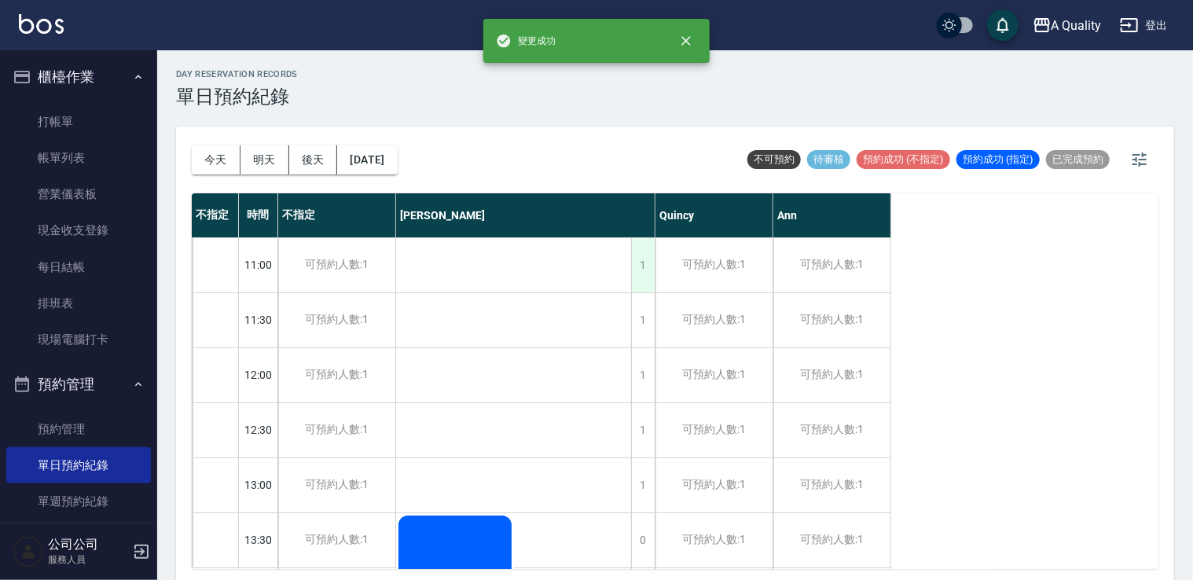
click at [637, 264] on div "1" at bounding box center [643, 265] width 24 height 54
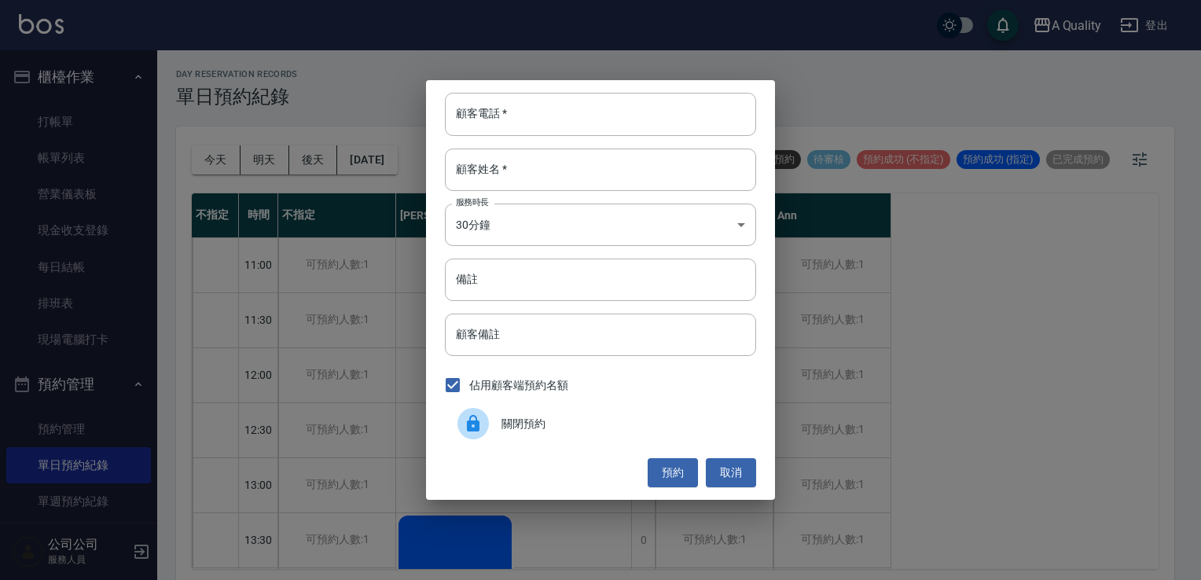
click at [587, 417] on span "關閉預約" at bounding box center [623, 424] width 242 height 17
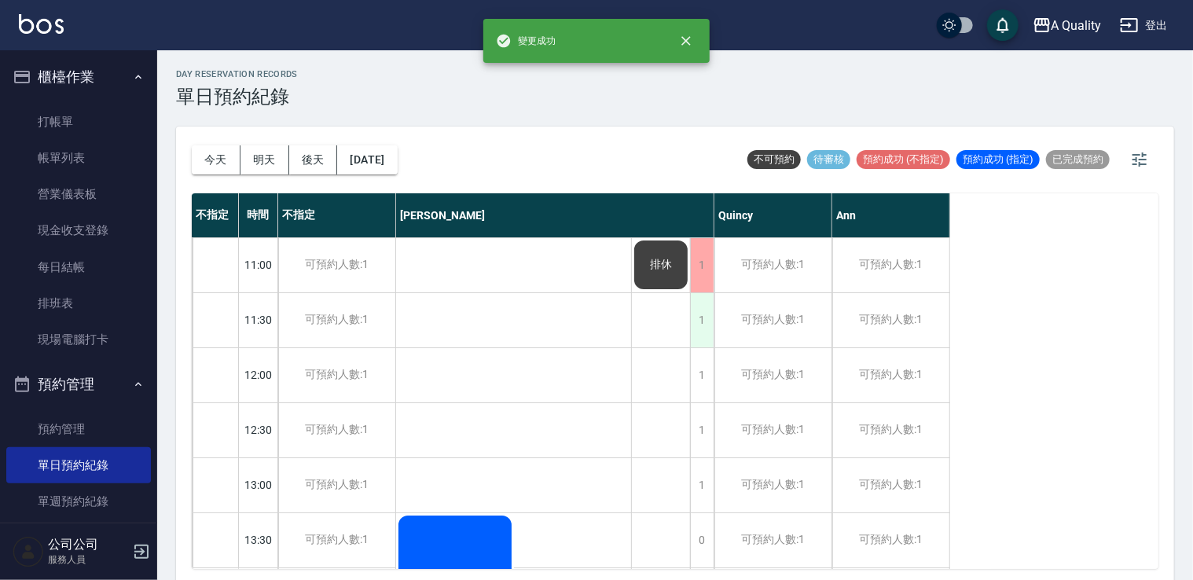
click at [704, 322] on div "1" at bounding box center [702, 320] width 24 height 54
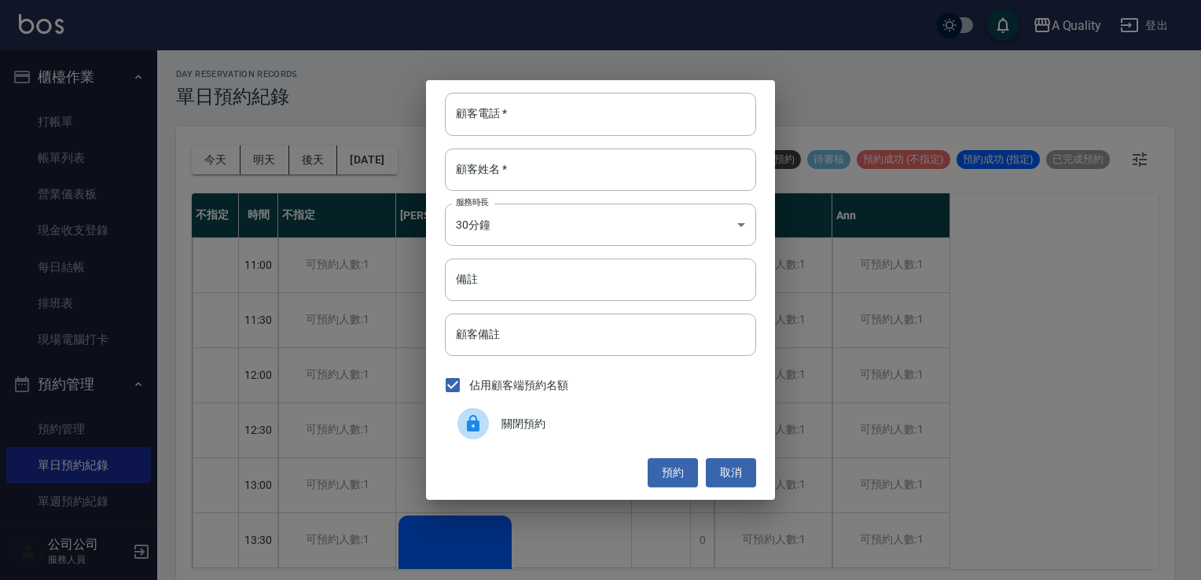
click at [594, 423] on span "關閉預約" at bounding box center [623, 424] width 242 height 17
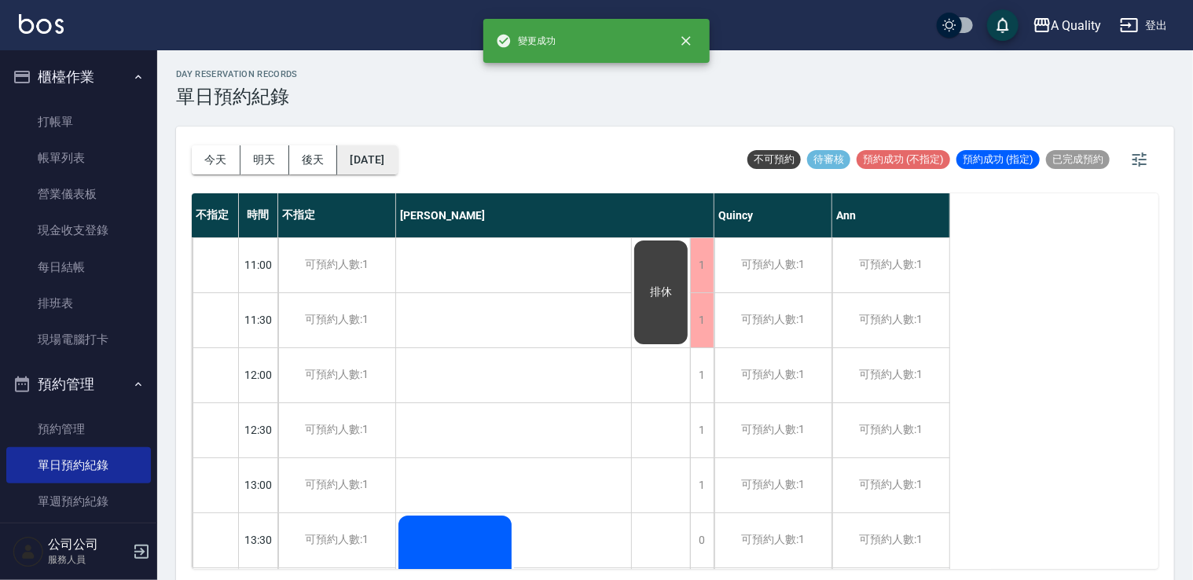
click at [379, 160] on button "2025/10/11" at bounding box center [367, 159] width 60 height 29
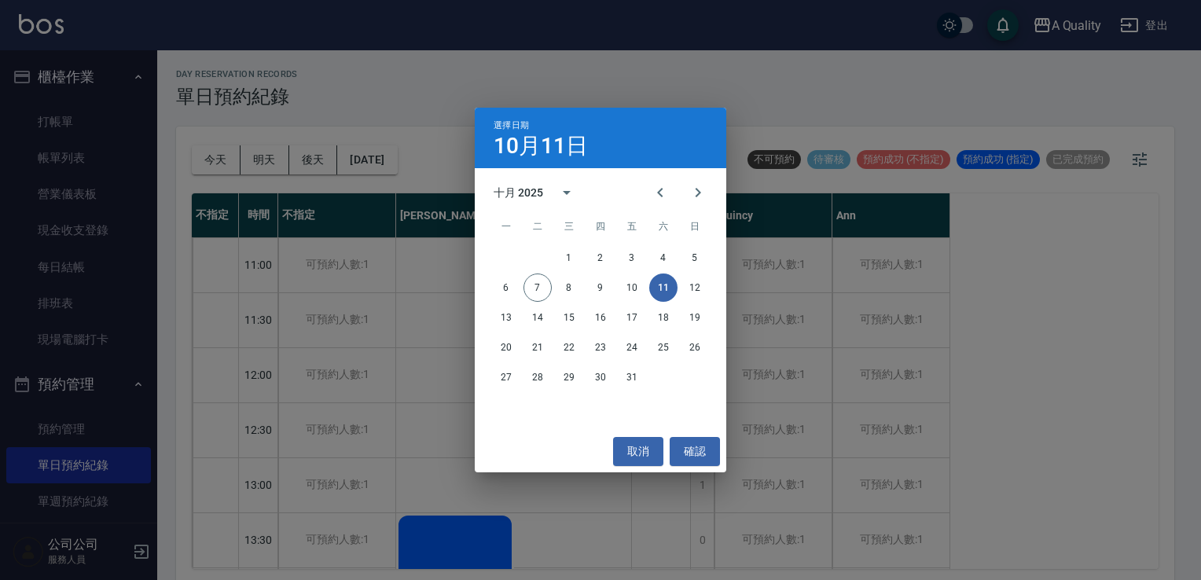
click at [669, 289] on button "11" at bounding box center [663, 288] width 28 height 28
click at [639, 452] on button "取消" at bounding box center [638, 451] width 50 height 29
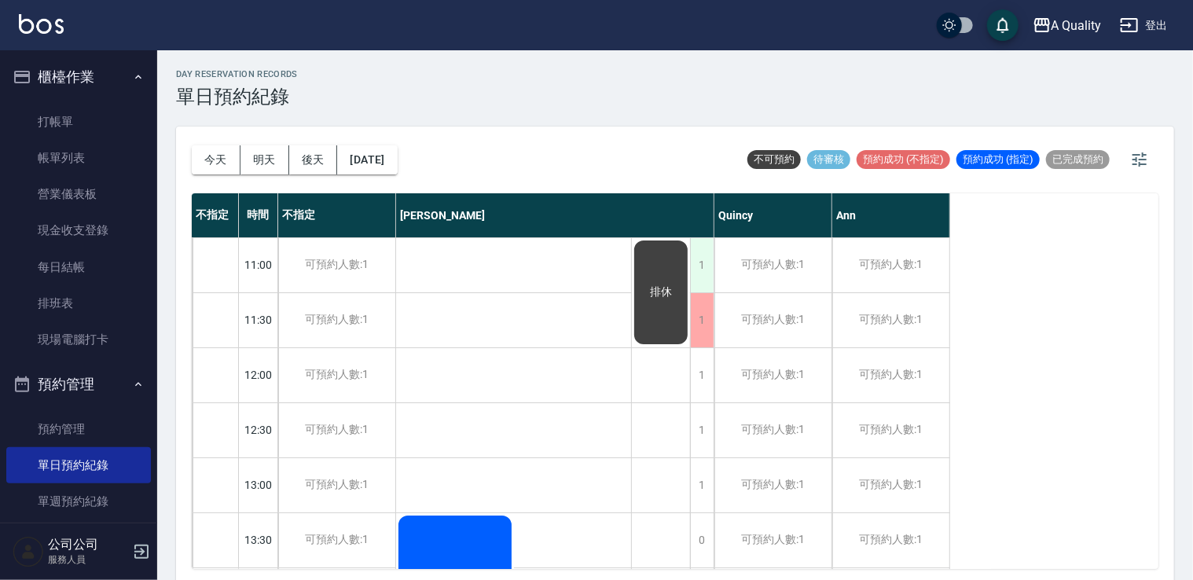
click at [708, 270] on div "1" at bounding box center [702, 265] width 24 height 54
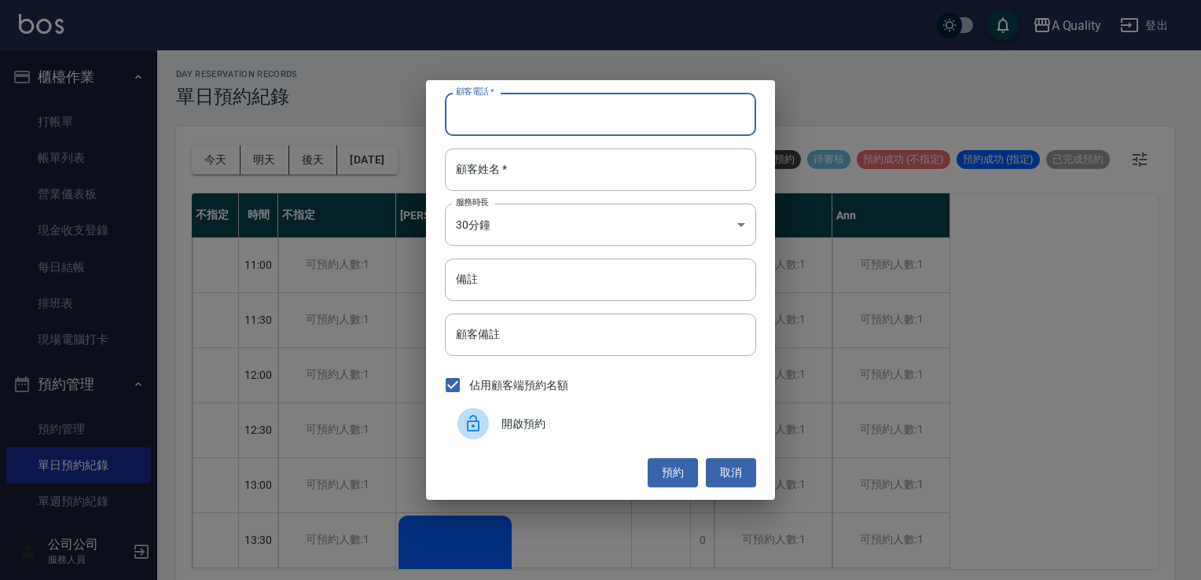
click at [526, 131] on input "顧客電話   *" at bounding box center [600, 114] width 311 height 42
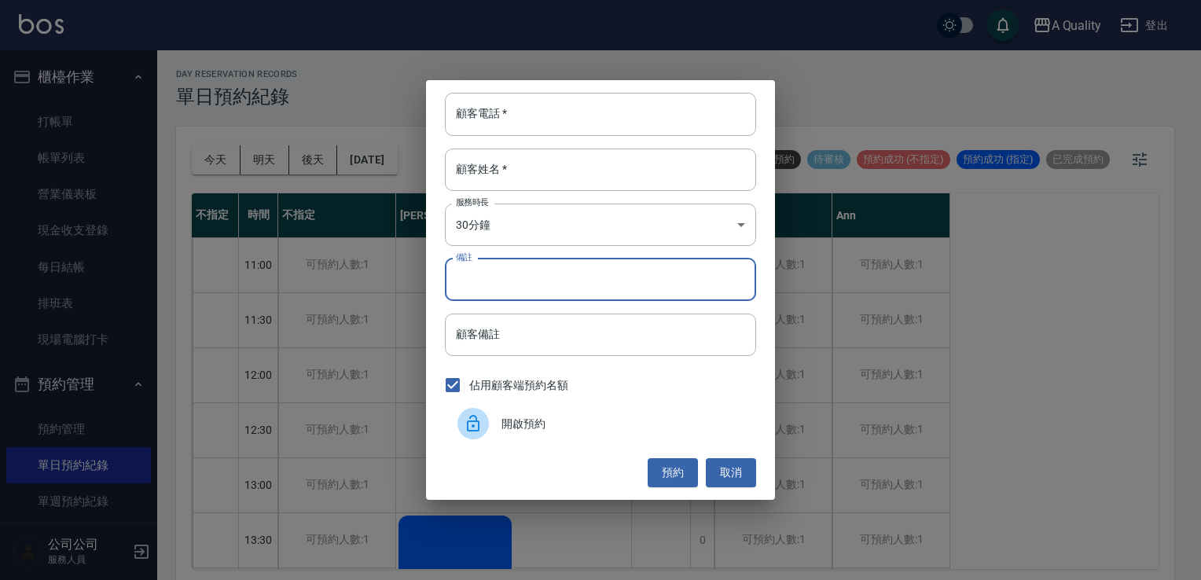
click at [509, 281] on input "備註" at bounding box center [600, 280] width 311 height 42
type input "sc"
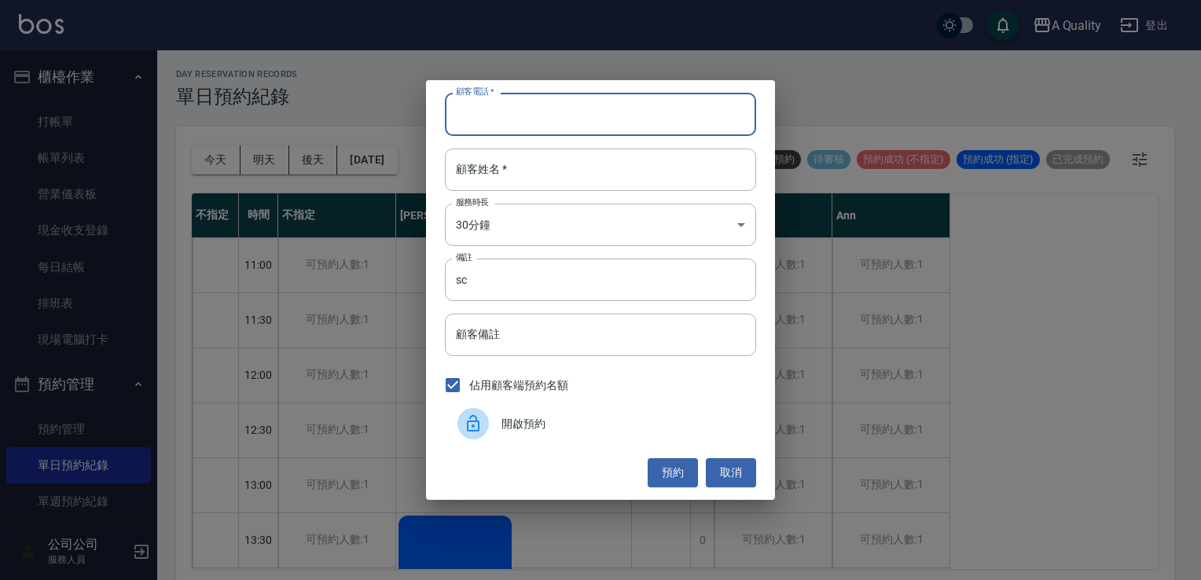
click at [483, 125] on input "顧客電話   *" at bounding box center [600, 114] width 311 height 42
type input "0908228820"
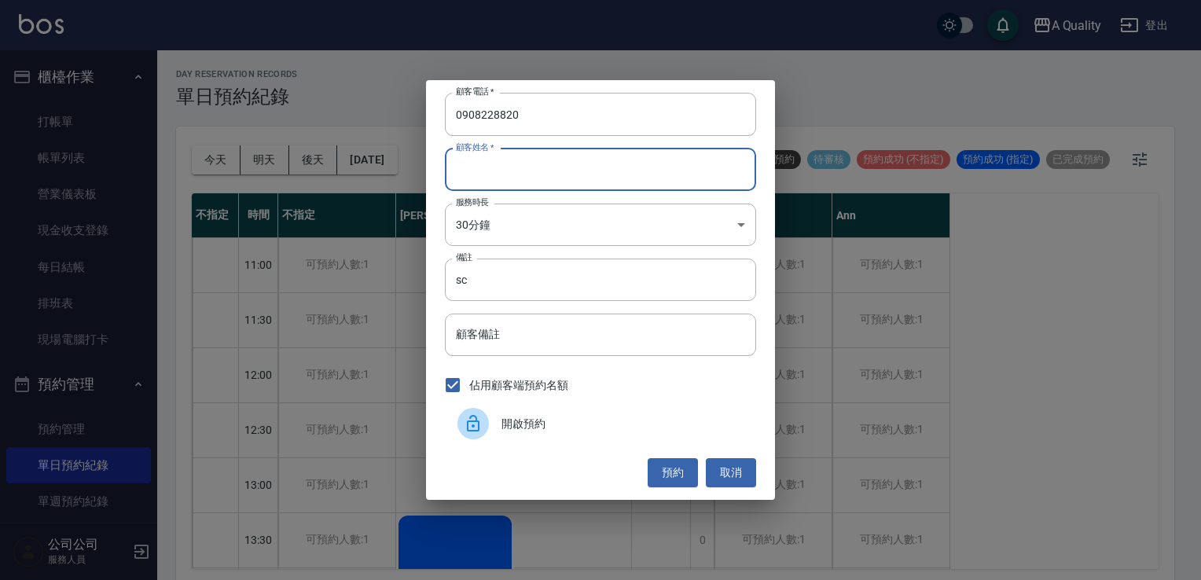
drag, startPoint x: 476, startPoint y: 167, endPoint x: 476, endPoint y: 182, distance: 14.9
click at [476, 168] on input "顧客姓名   *" at bounding box center [600, 170] width 311 height 42
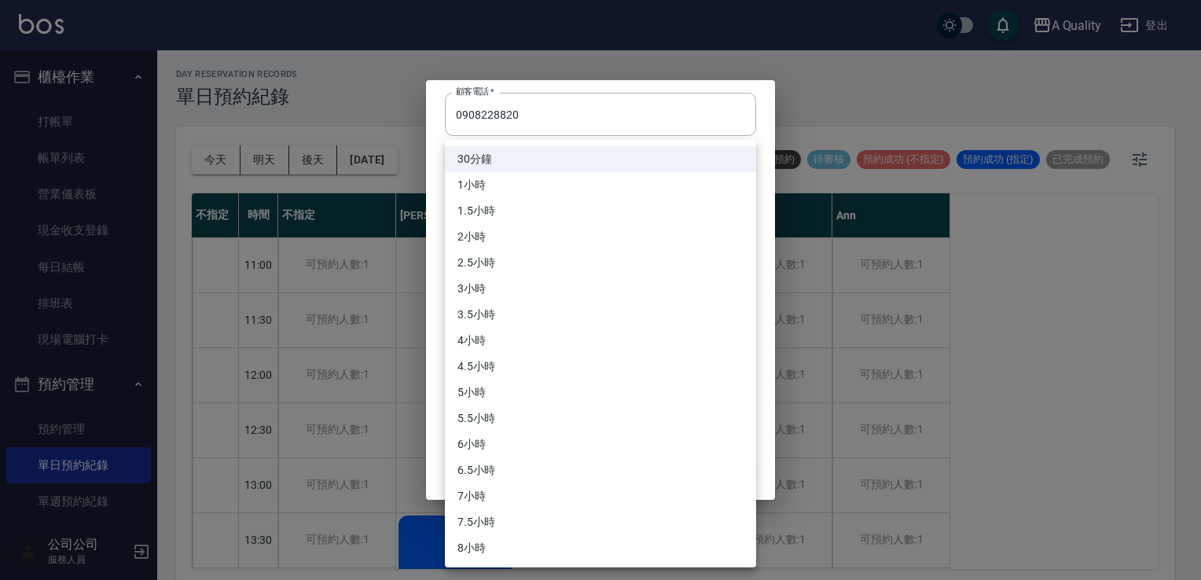
drag, startPoint x: 500, startPoint y: 229, endPoint x: 494, endPoint y: 190, distance: 39.0
click at [499, 225] on body "A Quality 登出 櫃檯作業 打帳單 帳單列表 營業儀表板 現金收支登錄 每日結帳 排班表 現場電腦打卡 預約管理 預約管理 單日預約紀錄 單週預約紀錄…" at bounding box center [600, 292] width 1201 height 585
click at [495, 193] on li "1小時" at bounding box center [600, 185] width 311 height 26
type input "2"
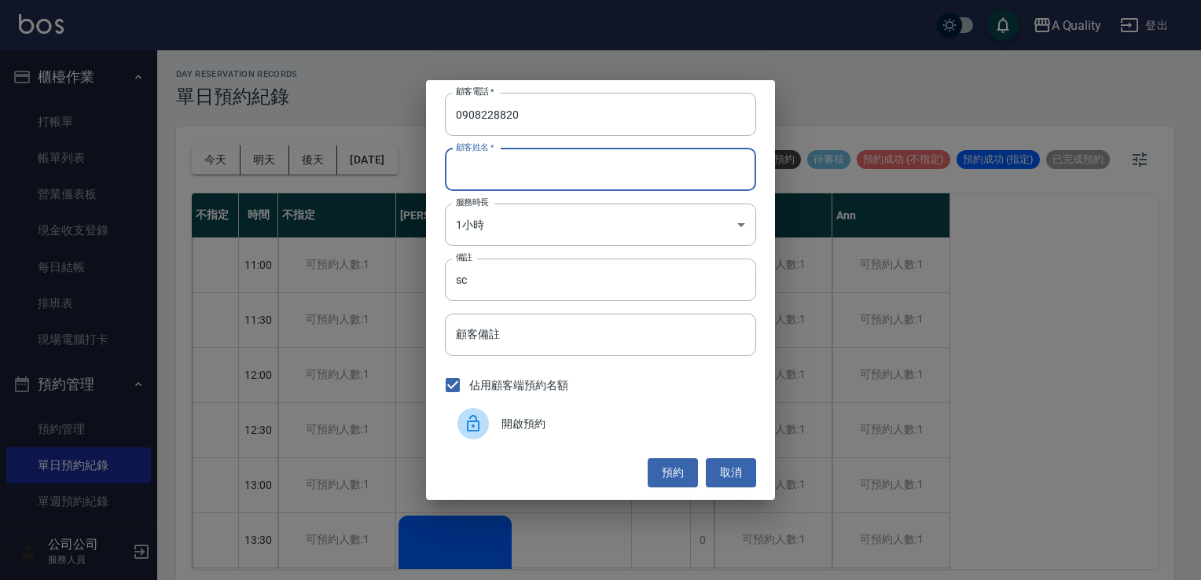
click at [500, 166] on input "顧客姓名   *" at bounding box center [600, 170] width 311 height 42
type input "j"
type input "吳S"
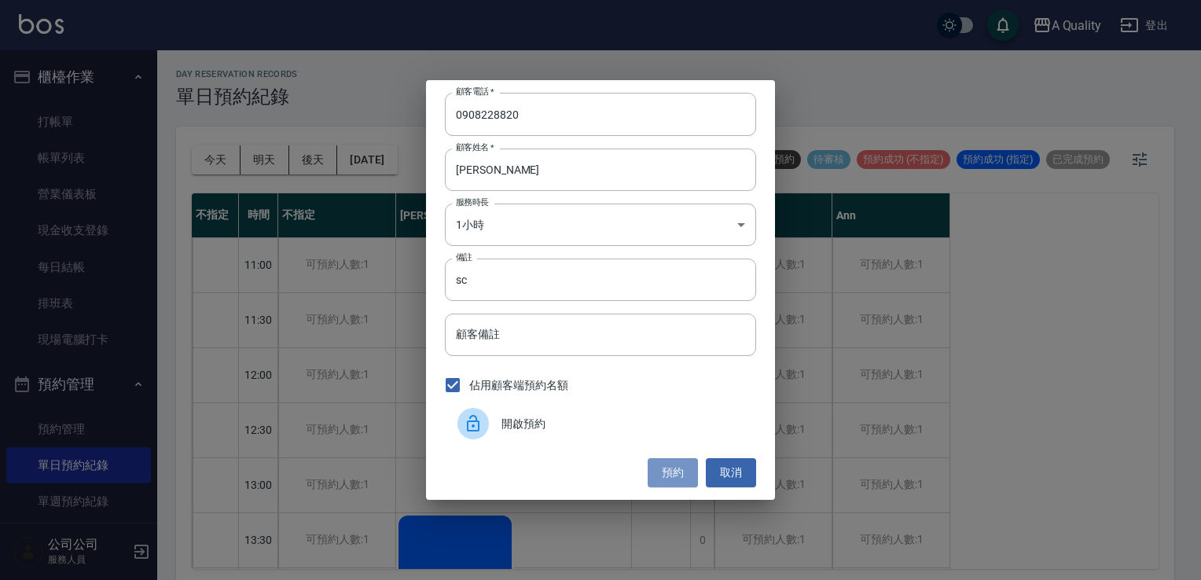
drag, startPoint x: 686, startPoint y: 467, endPoint x: 676, endPoint y: 468, distance: 9.5
click at [682, 467] on button "預約" at bounding box center [673, 472] width 50 height 29
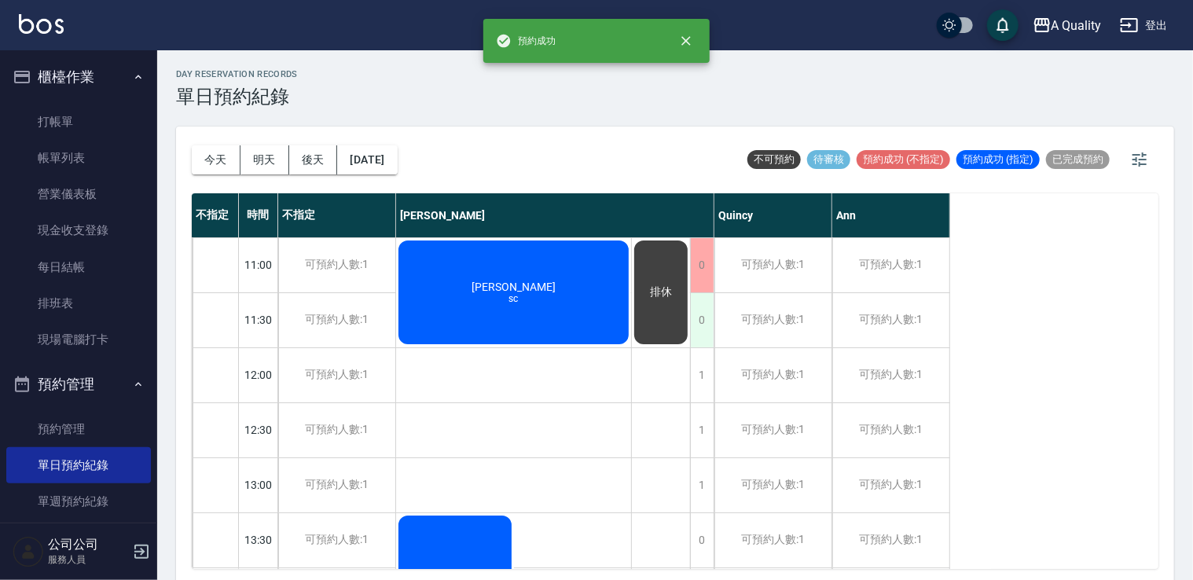
click at [704, 319] on div "0" at bounding box center [702, 320] width 24 height 54
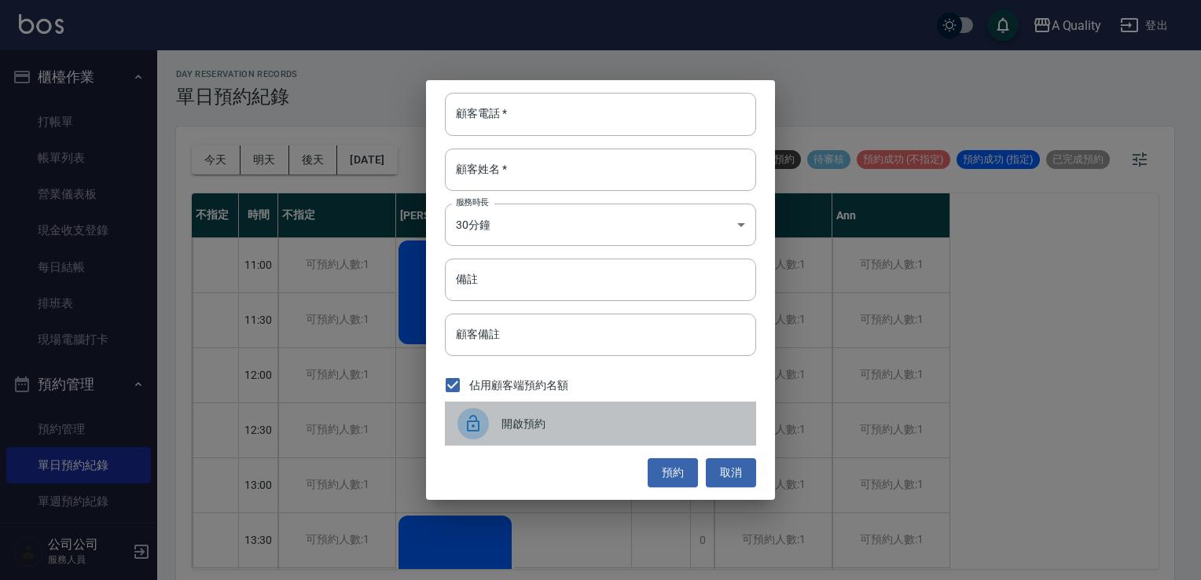
drag, startPoint x: 500, startPoint y: 412, endPoint x: 514, endPoint y: 404, distance: 16.2
click at [501, 412] on div at bounding box center [480, 423] width 44 height 31
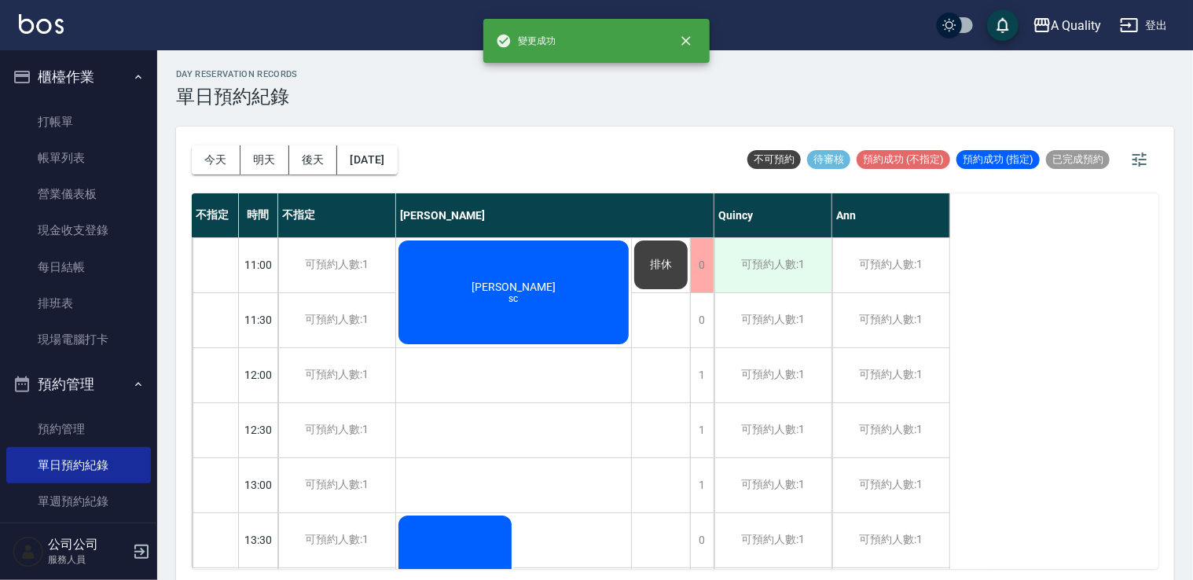
click at [715, 276] on div "可預約人數:1" at bounding box center [773, 265] width 117 height 54
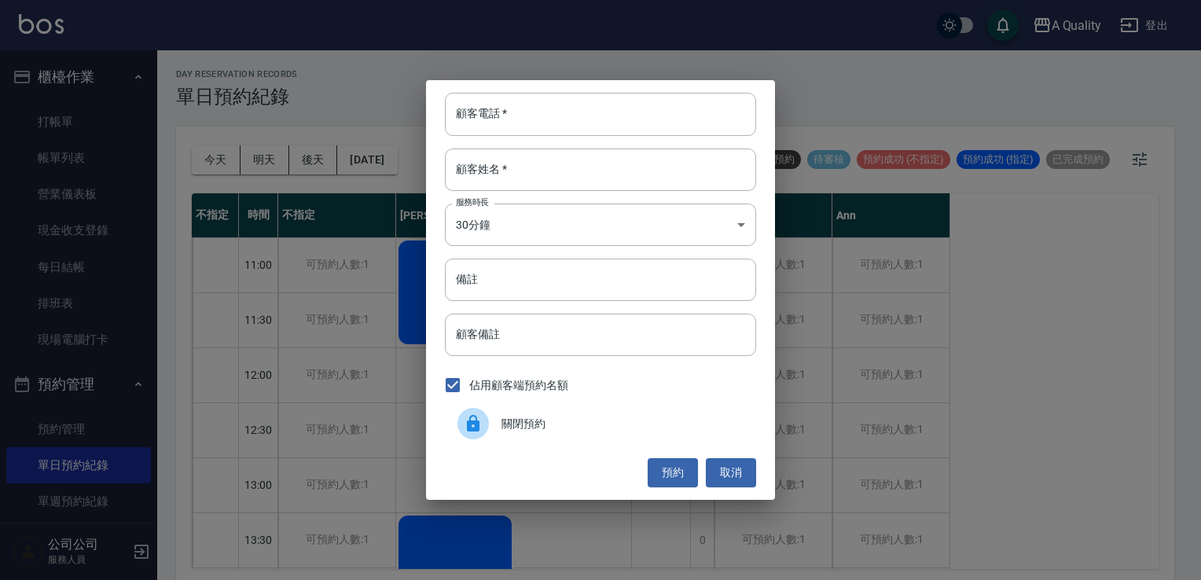
drag, startPoint x: 726, startPoint y: 464, endPoint x: 699, endPoint y: 394, distance: 74.9
click at [724, 460] on button "取消" at bounding box center [731, 472] width 50 height 29
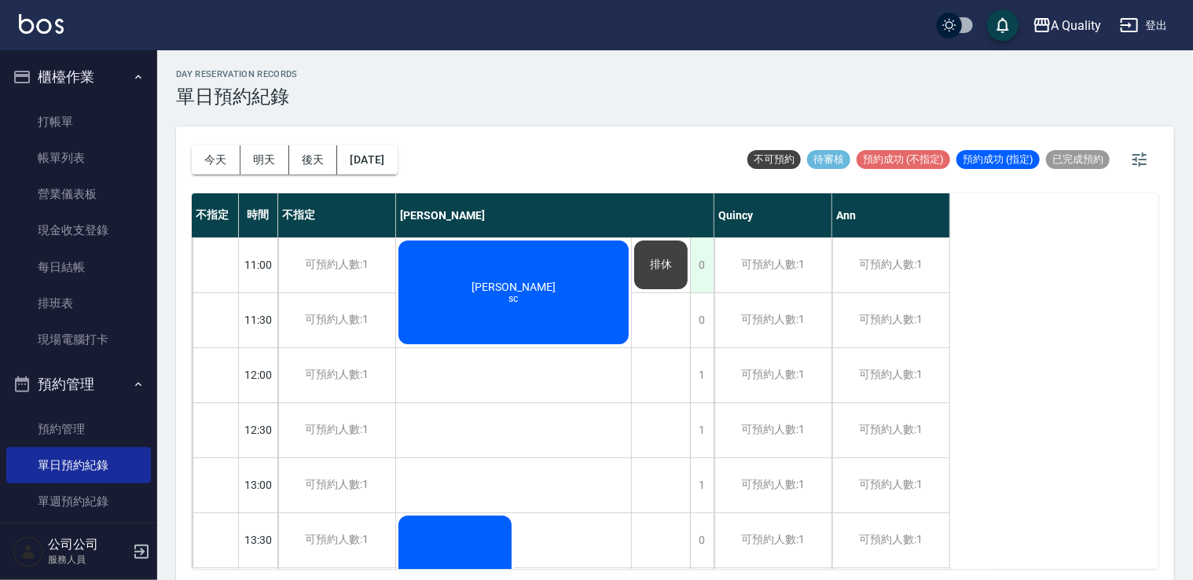
click at [696, 271] on div "0" at bounding box center [702, 265] width 24 height 54
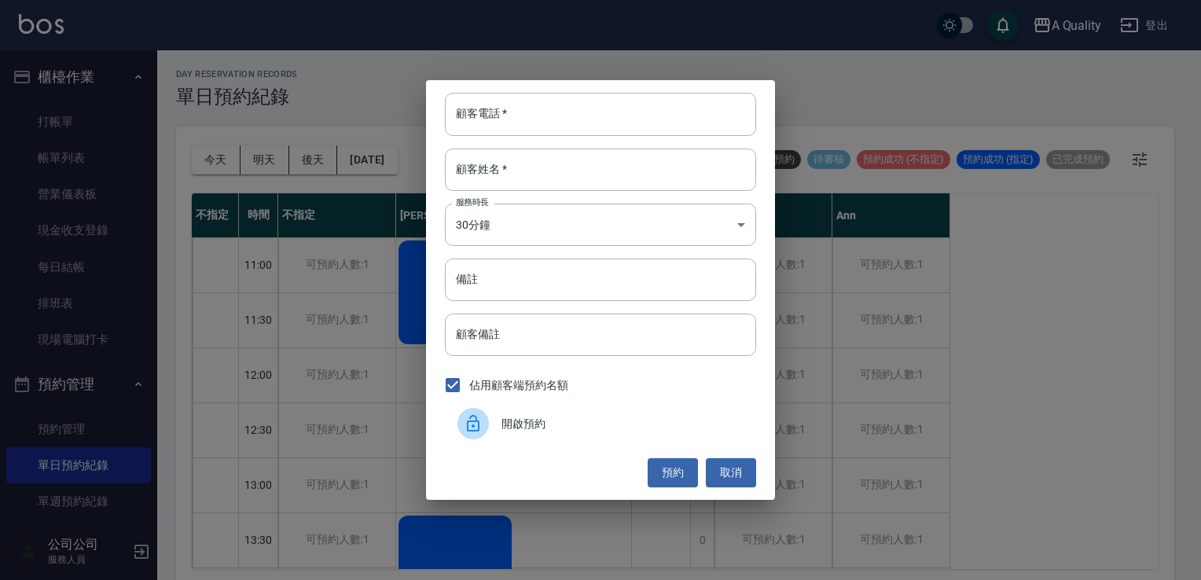
click at [488, 406] on div "開啟預約" at bounding box center [600, 424] width 311 height 44
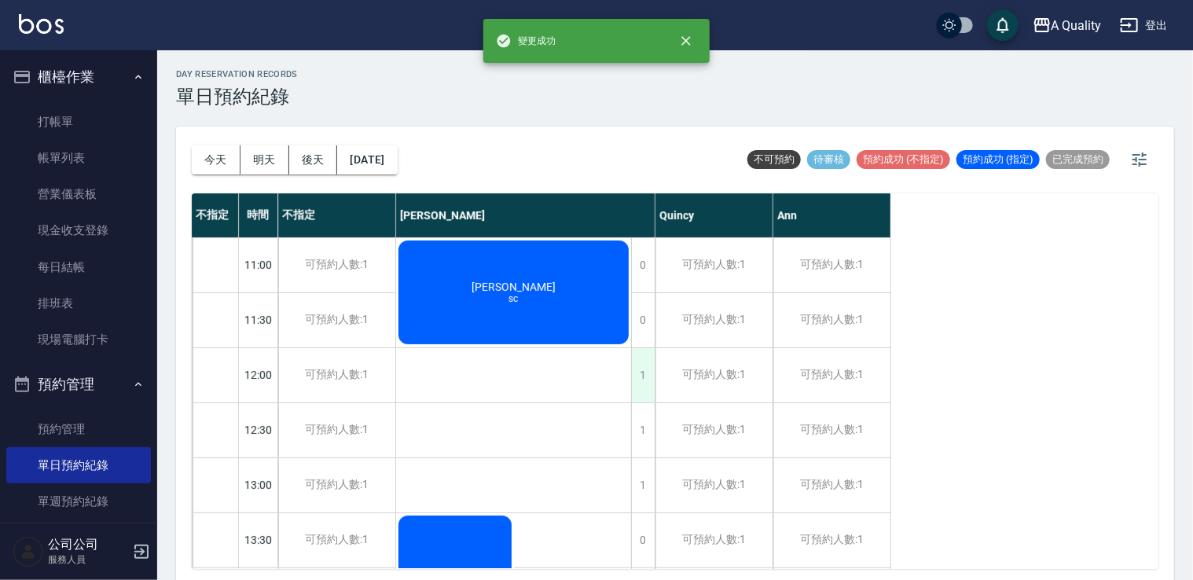
click at [642, 379] on div "1" at bounding box center [643, 375] width 24 height 54
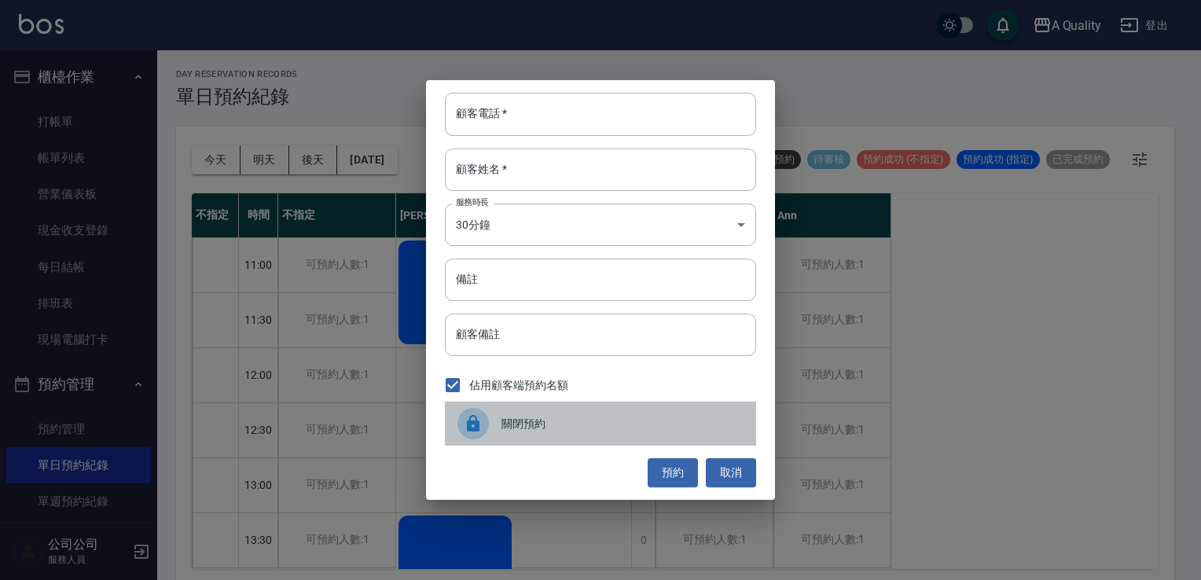
drag, startPoint x: 528, startPoint y: 419, endPoint x: 614, endPoint y: 416, distance: 85.8
click at [532, 418] on span "關閉預約" at bounding box center [623, 424] width 242 height 17
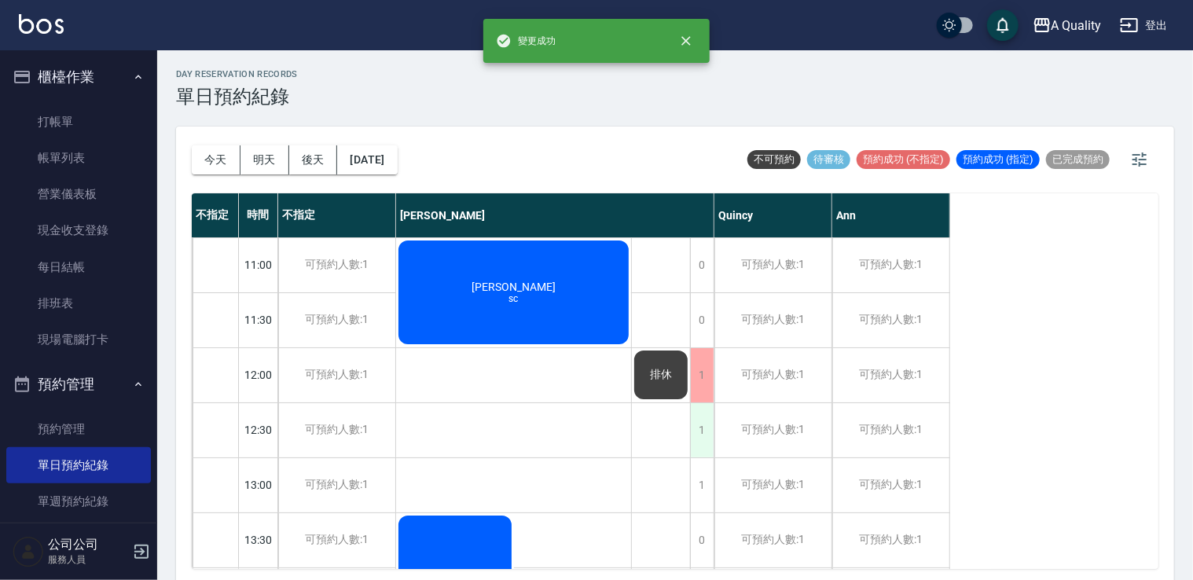
click at [708, 428] on div "1" at bounding box center [702, 430] width 24 height 54
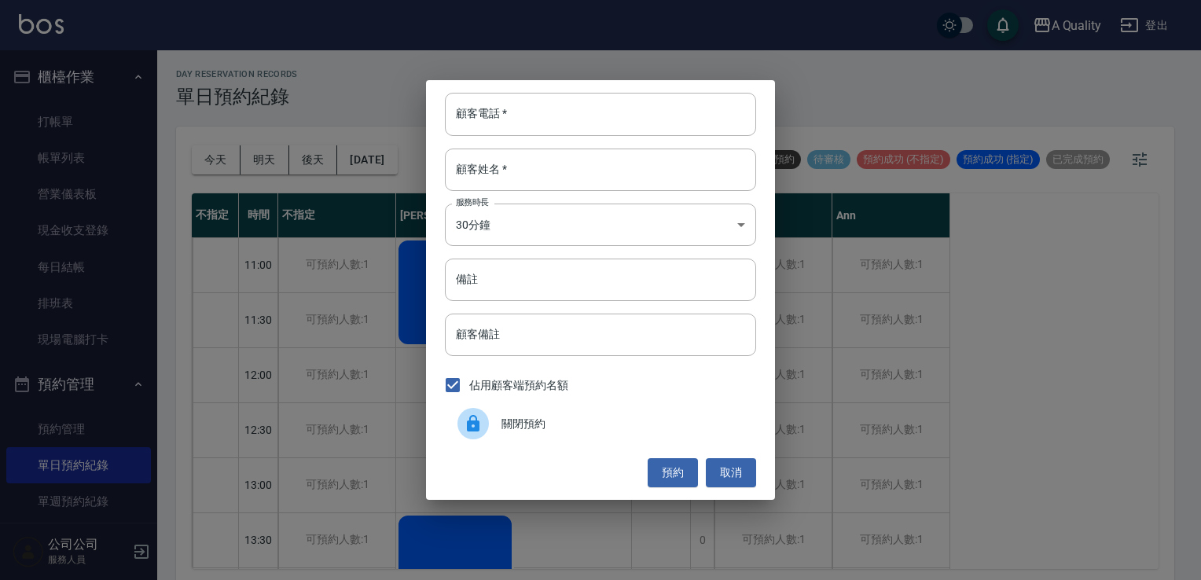
drag, startPoint x: 550, startPoint y: 426, endPoint x: 606, endPoint y: 420, distance: 56.2
click at [557, 426] on span "關閉預約" at bounding box center [623, 424] width 242 height 17
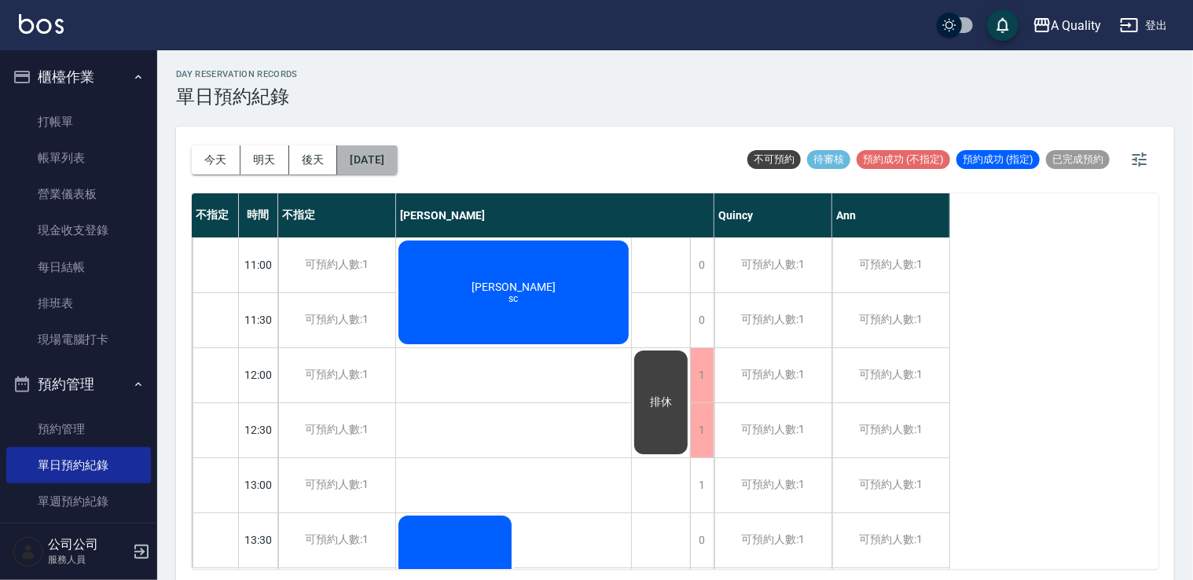
click at [382, 153] on button "2025/10/11" at bounding box center [367, 159] width 60 height 29
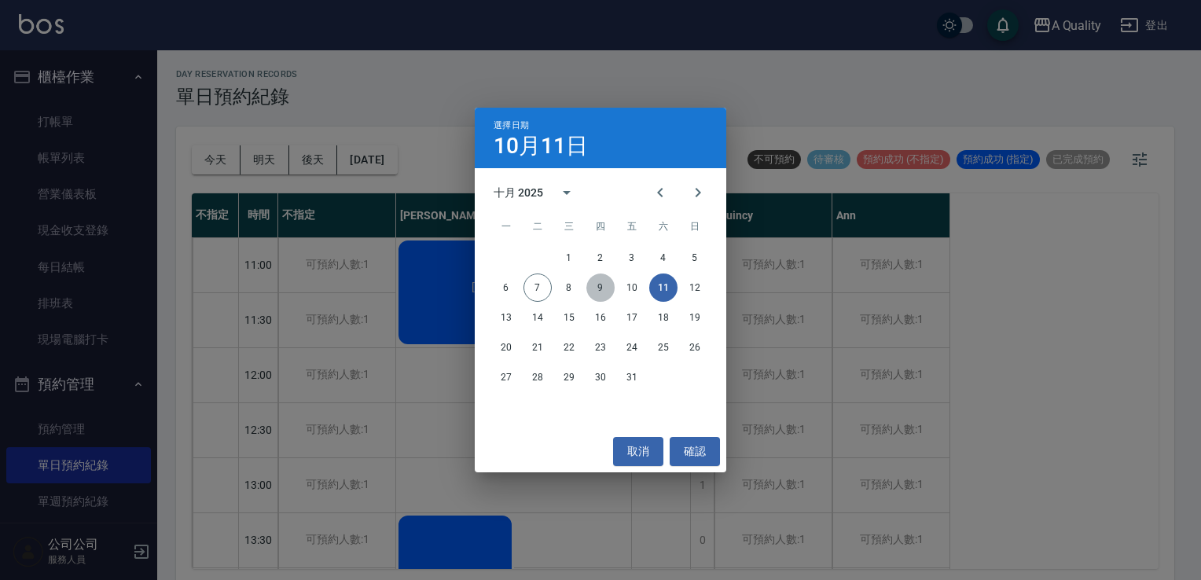
click at [590, 289] on button "9" at bounding box center [601, 288] width 28 height 28
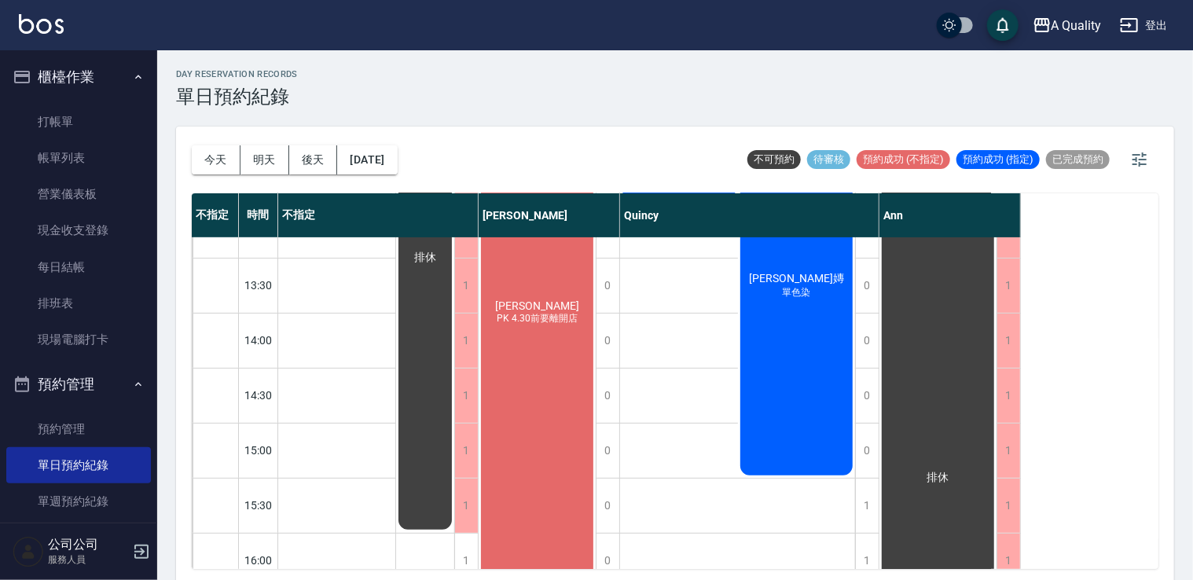
scroll to position [314, 0]
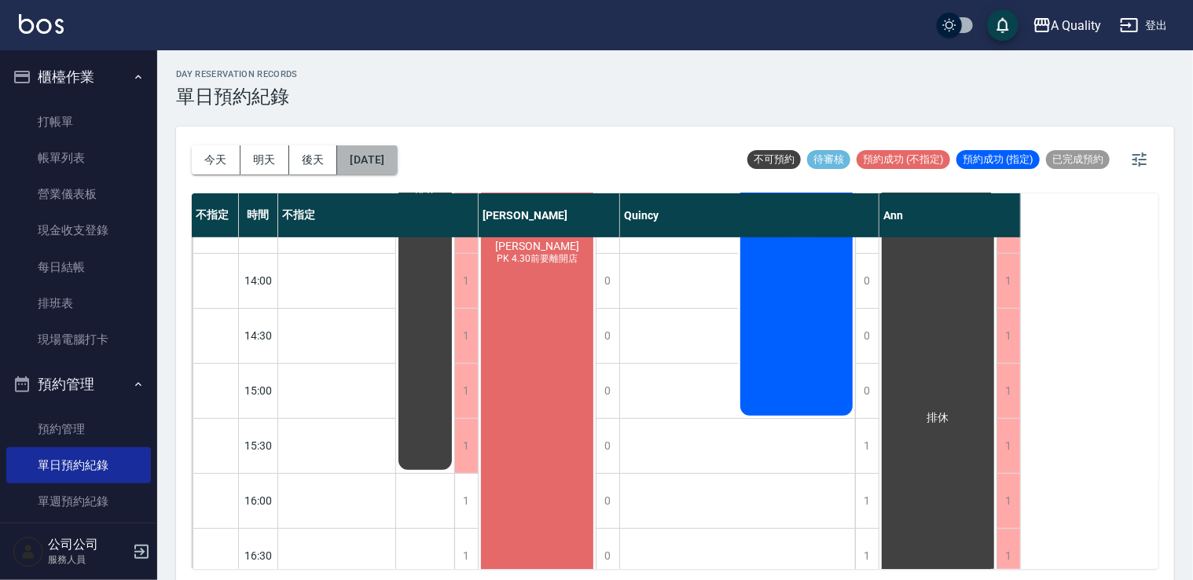
click at [382, 166] on button "2025/10/09" at bounding box center [367, 159] width 60 height 29
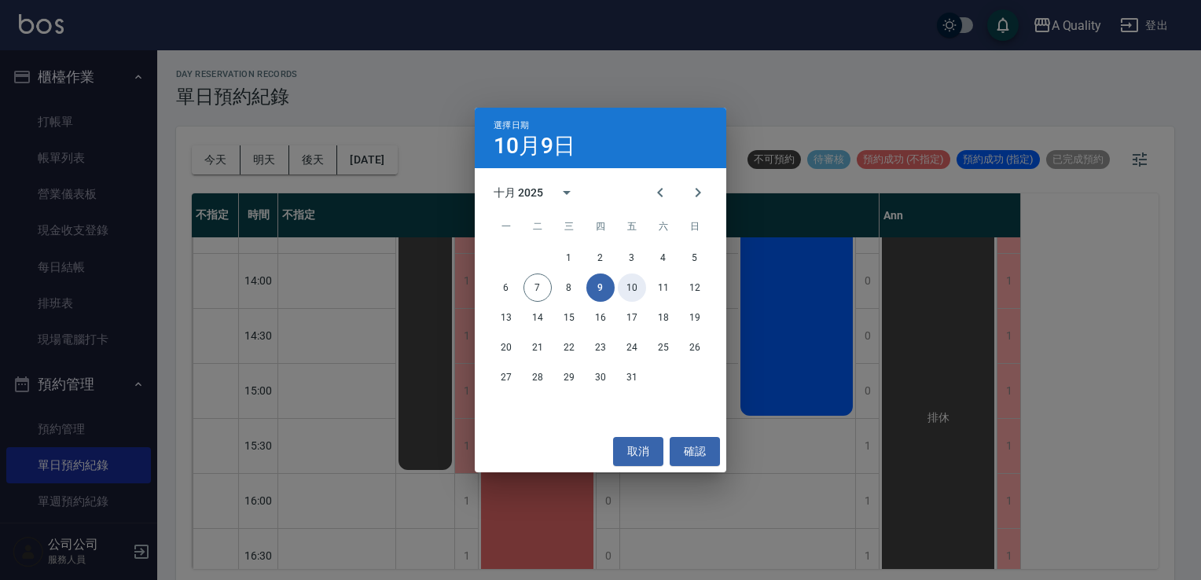
drag, startPoint x: 635, startPoint y: 285, endPoint x: 648, endPoint y: 278, distance: 14.4
click at [635, 285] on button "10" at bounding box center [632, 288] width 28 height 28
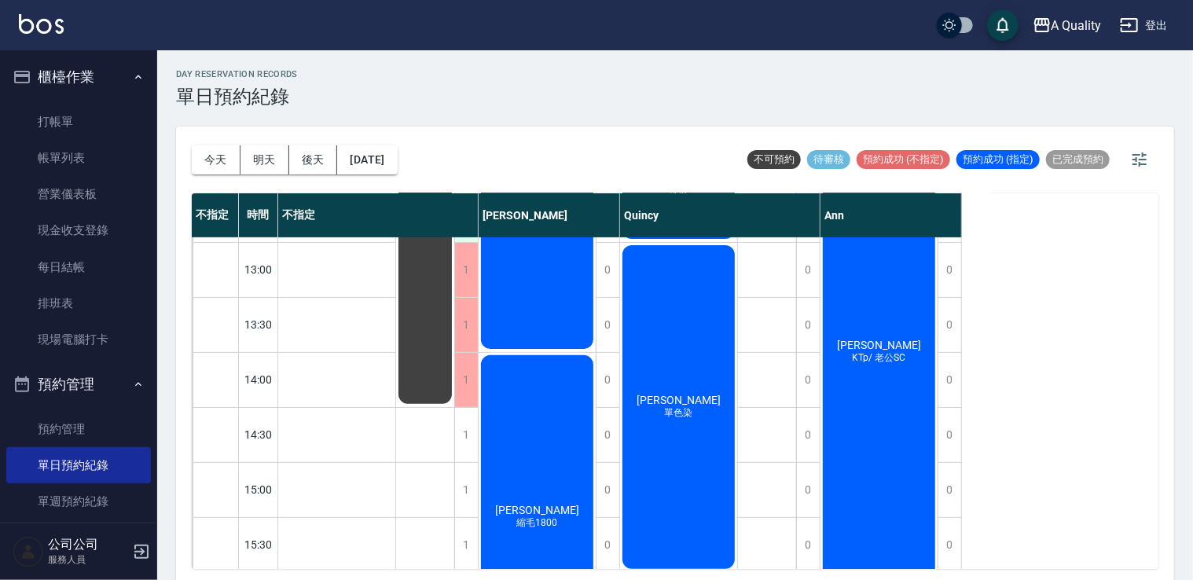
scroll to position [314, 0]
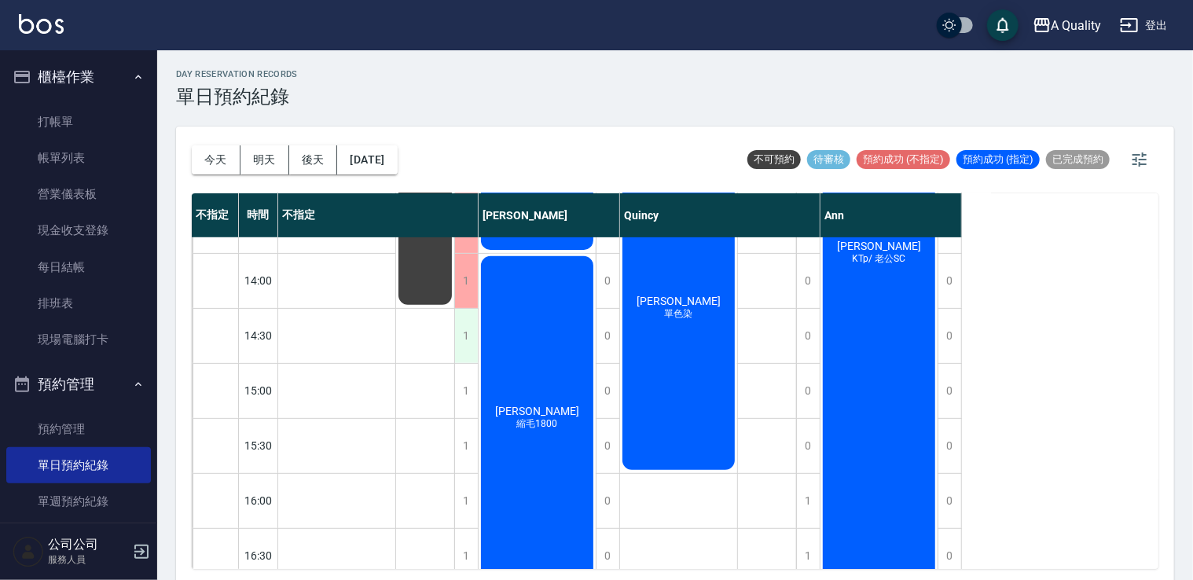
click at [462, 323] on div "1" at bounding box center [466, 336] width 24 height 54
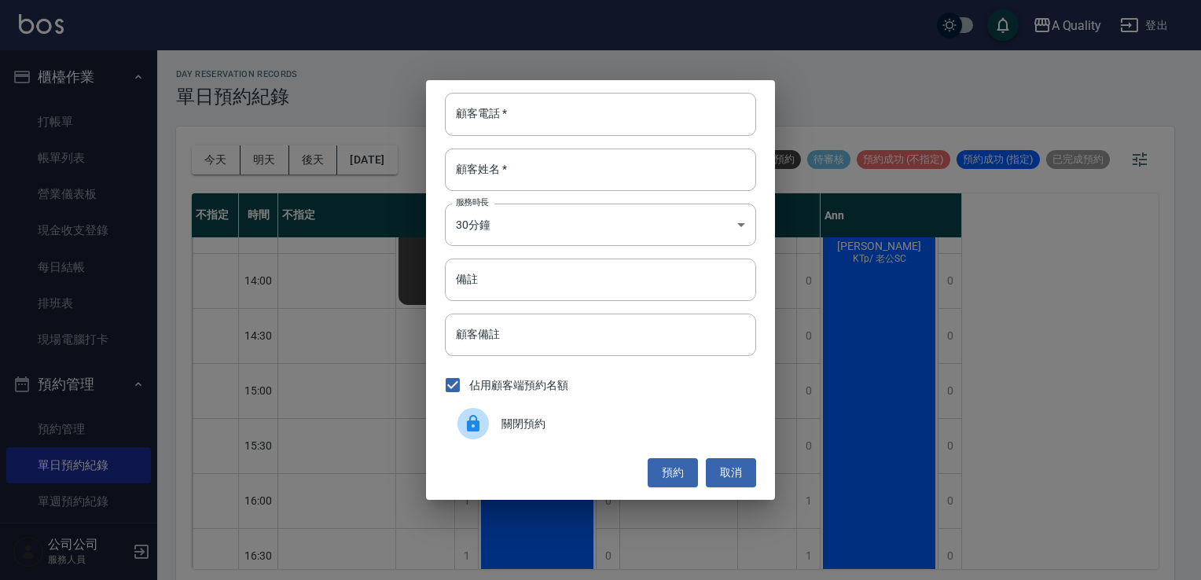
click at [525, 402] on div "關閉預約" at bounding box center [600, 424] width 311 height 44
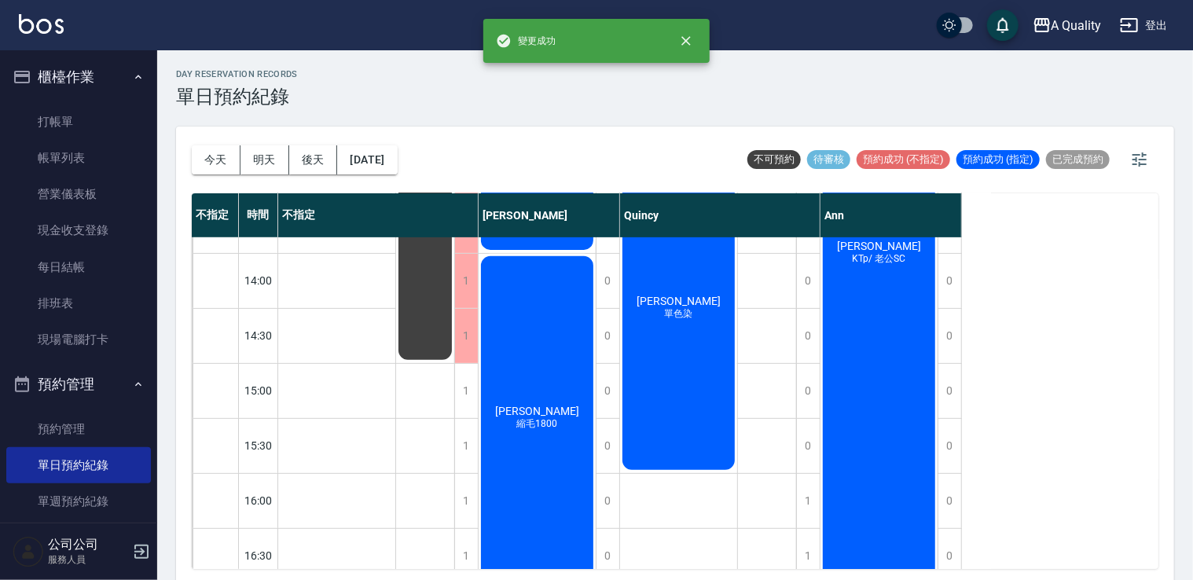
click at [479, 399] on div "林S 縮毛1800" at bounding box center [537, 418] width 117 height 329
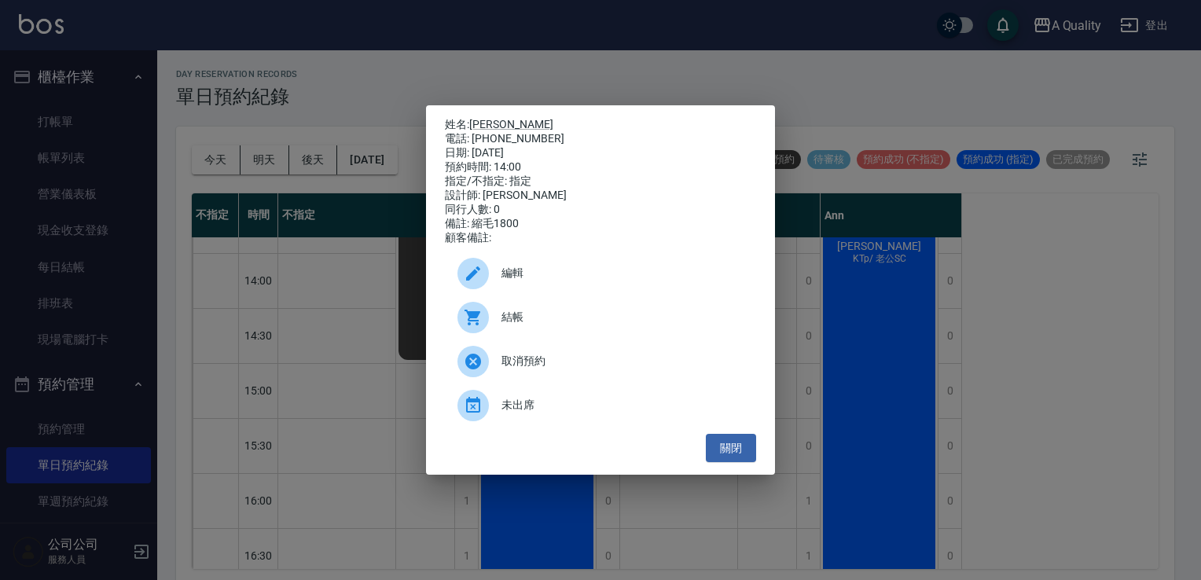
drag, startPoint x: 509, startPoint y: 424, endPoint x: 484, endPoint y: 439, distance: 29.9
click at [508, 424] on div "未出席" at bounding box center [600, 406] width 311 height 44
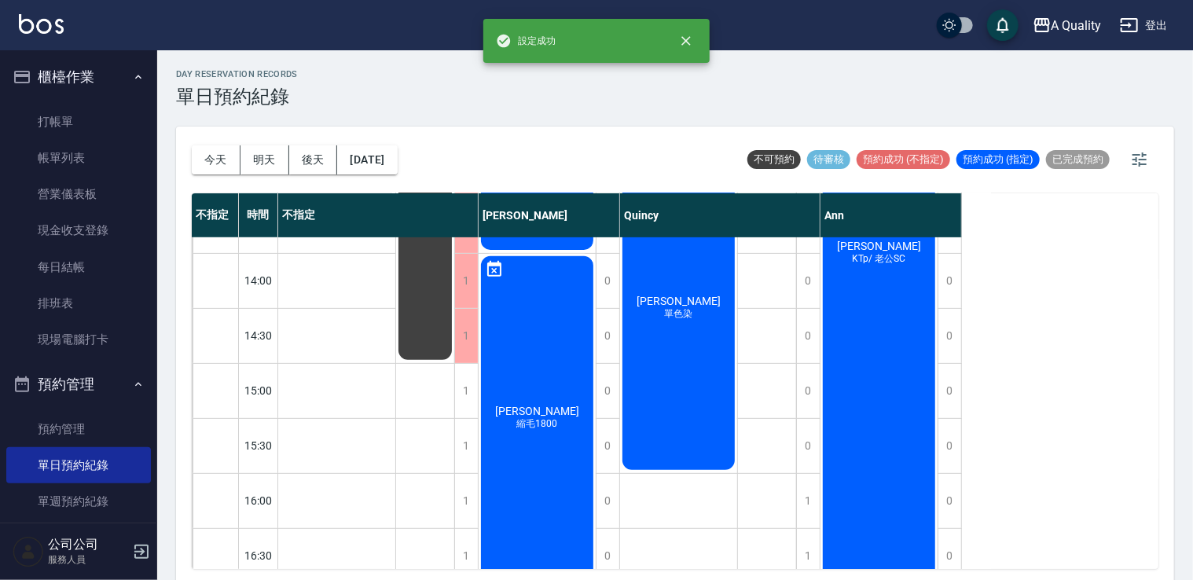
click at [499, 325] on div "林S 縮毛1800" at bounding box center [537, 418] width 117 height 329
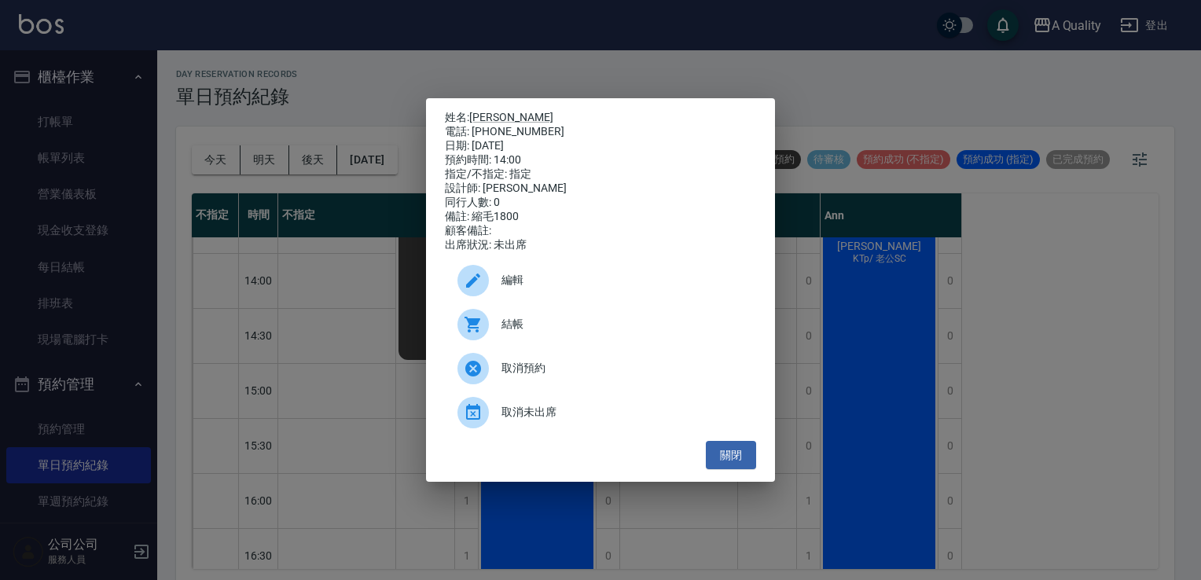
click at [515, 421] on span "取消未出席" at bounding box center [623, 412] width 242 height 17
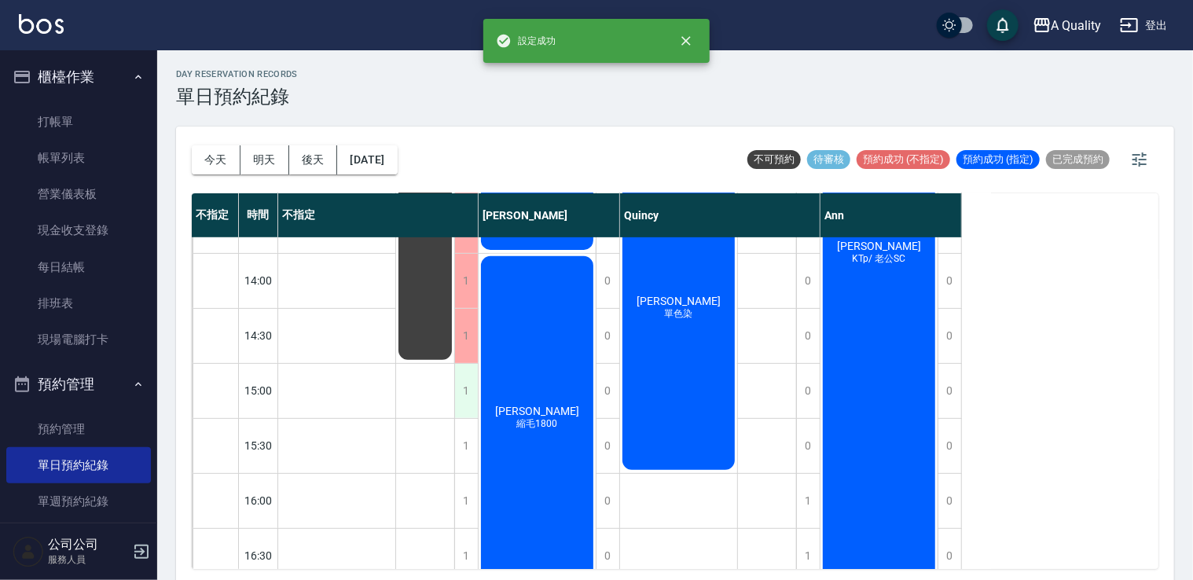
click at [459, 392] on div "1" at bounding box center [466, 391] width 24 height 54
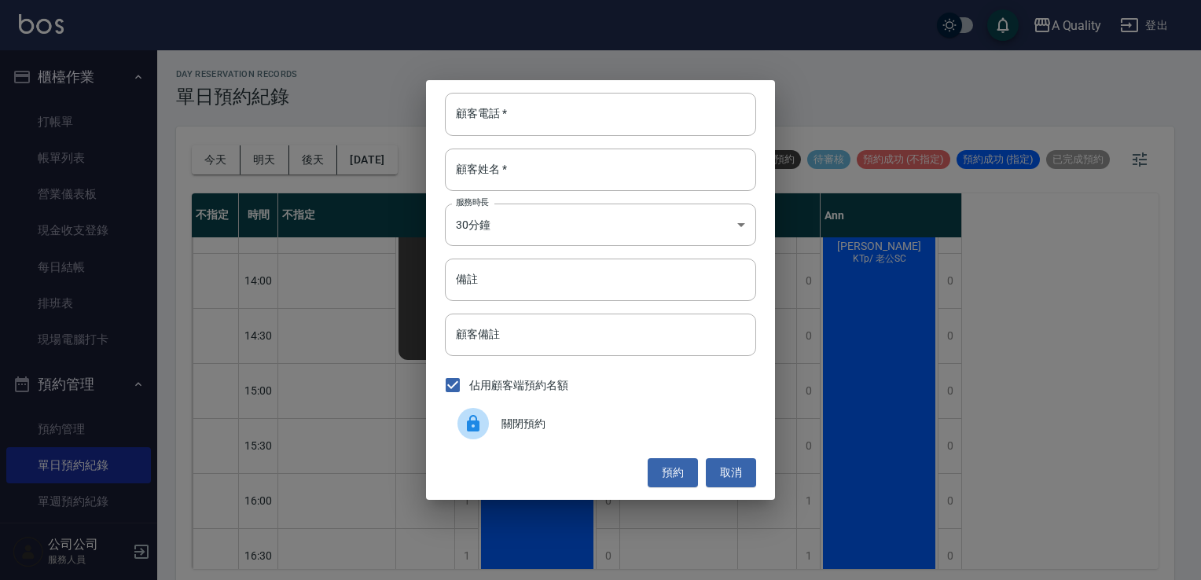
click at [476, 418] on icon at bounding box center [473, 423] width 19 height 19
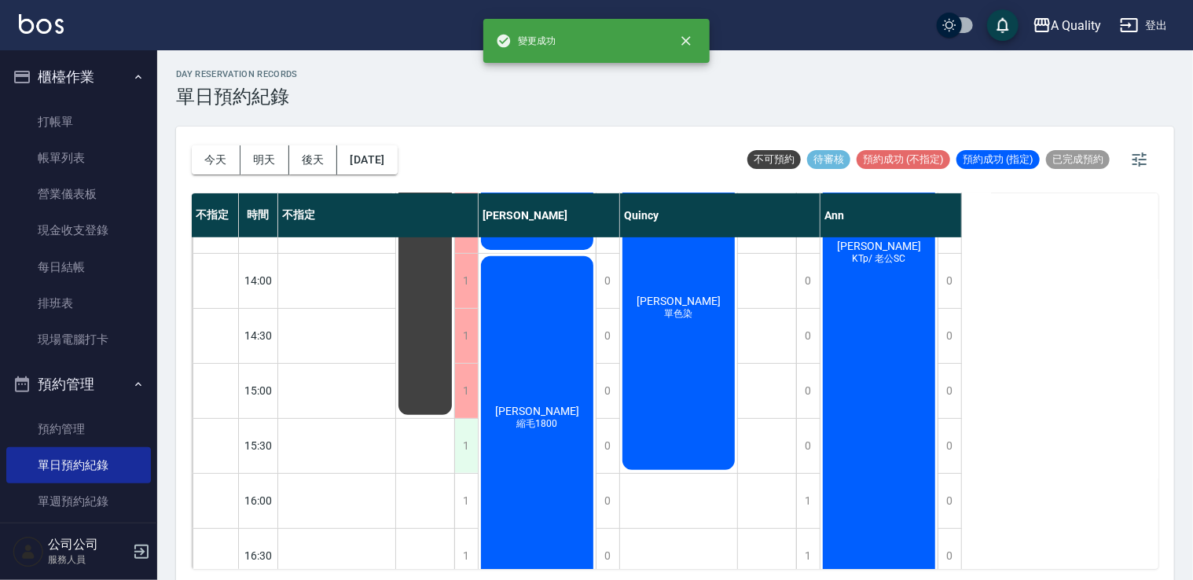
click at [462, 440] on div "1" at bounding box center [466, 446] width 24 height 54
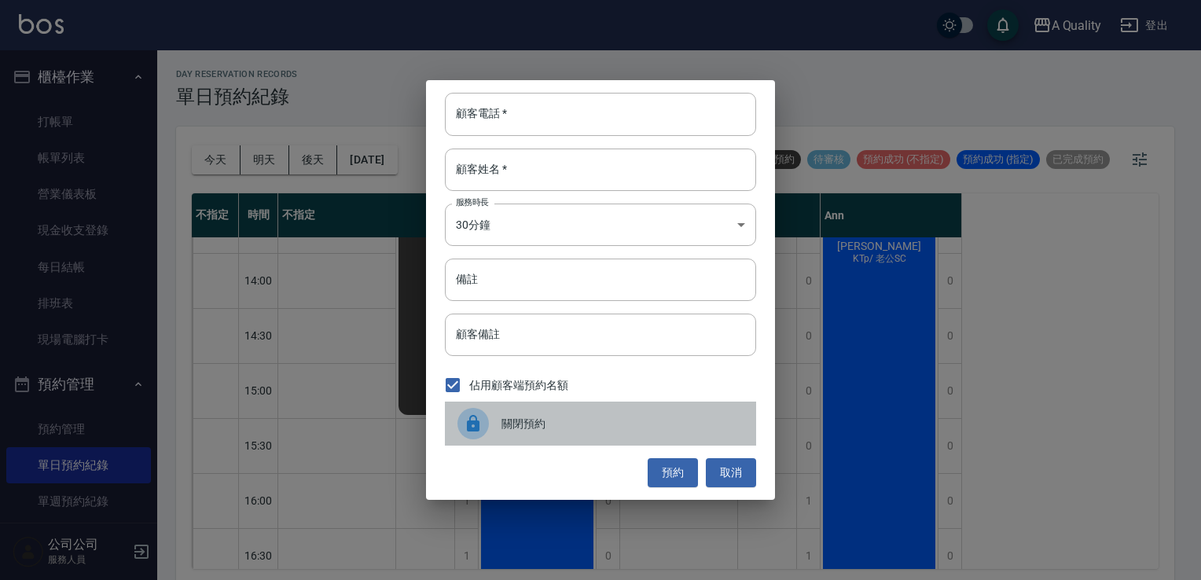
click at [487, 413] on div at bounding box center [480, 423] width 44 height 31
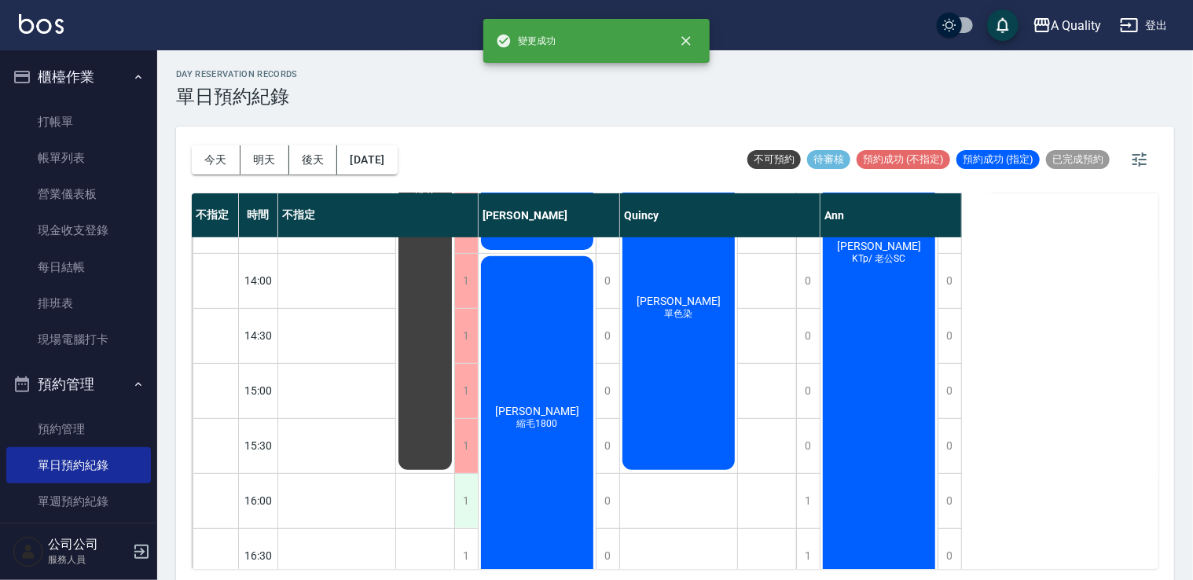
click at [468, 492] on div "1" at bounding box center [466, 501] width 24 height 54
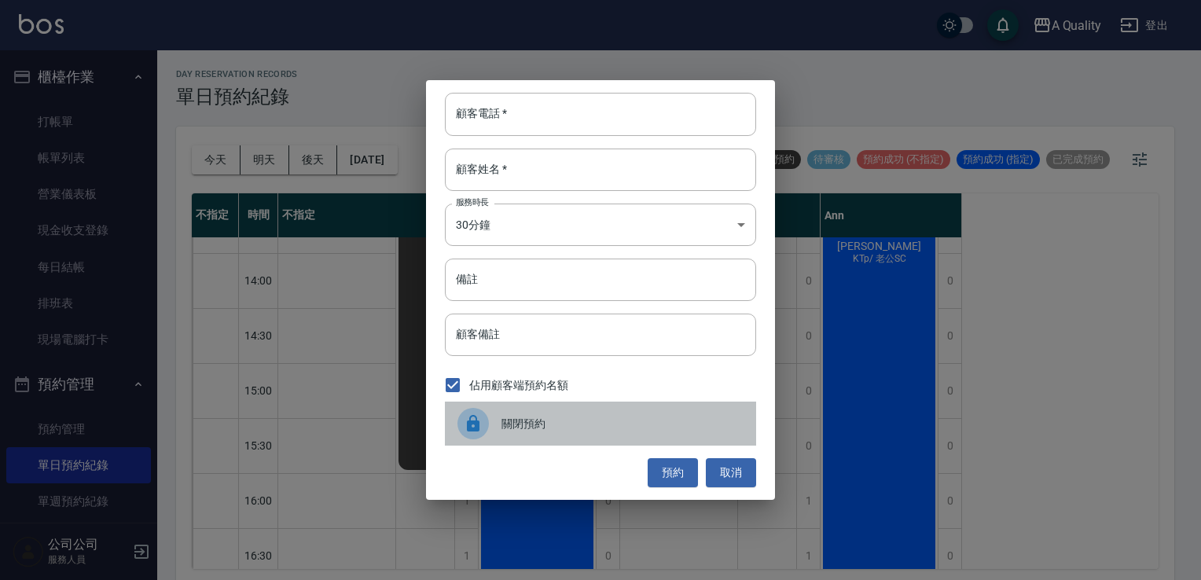
click at [545, 432] on div "關閉預約" at bounding box center [600, 424] width 311 height 44
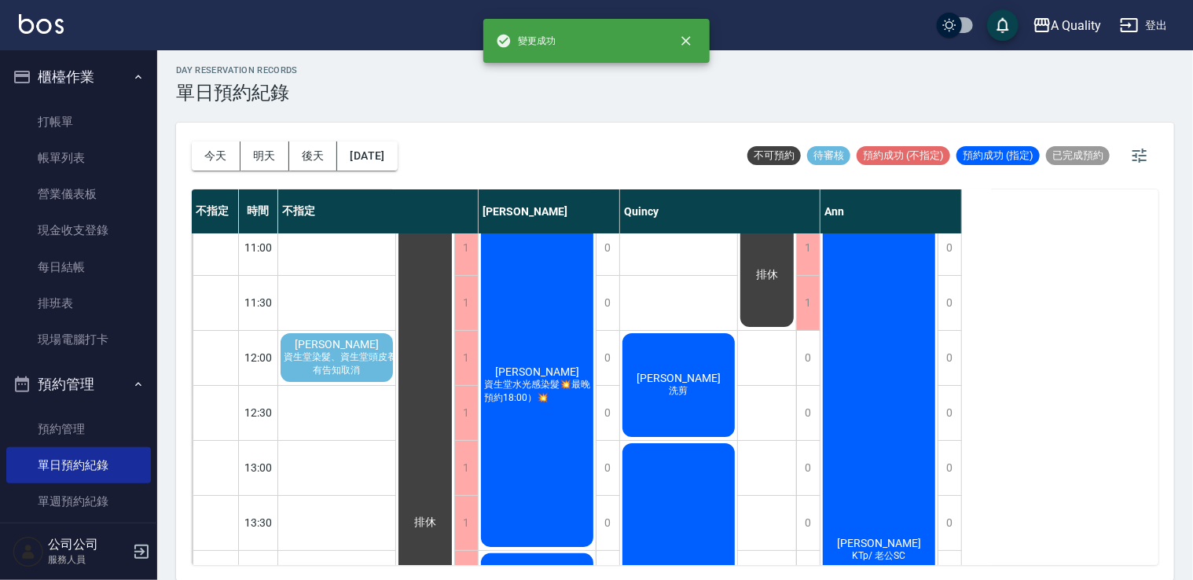
scroll to position [0, 0]
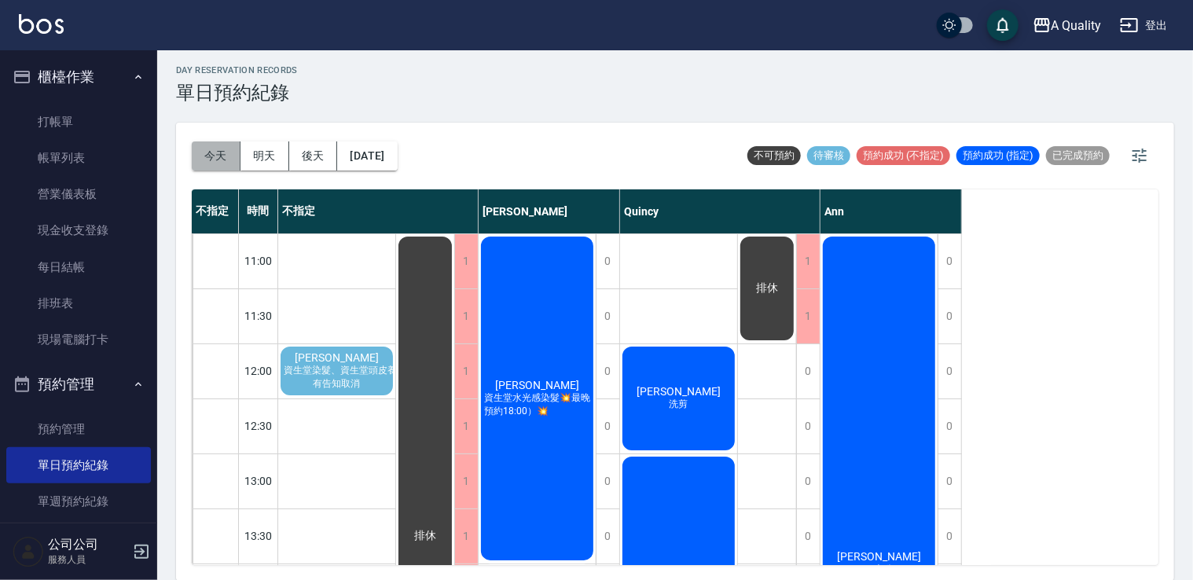
click at [219, 159] on button "今天" at bounding box center [216, 156] width 49 height 29
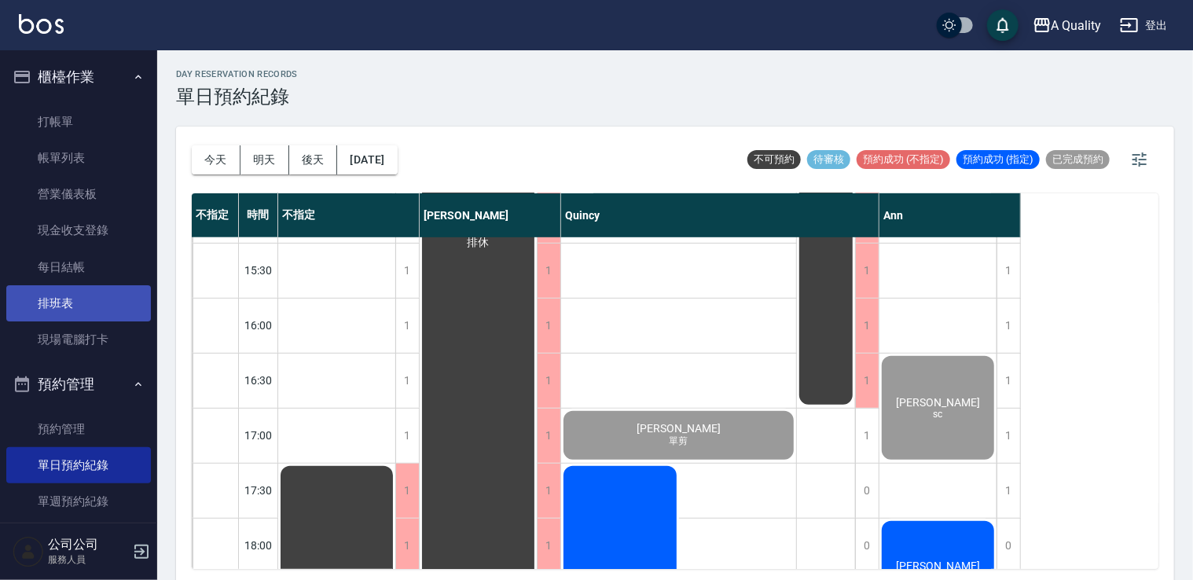
scroll to position [103, 0]
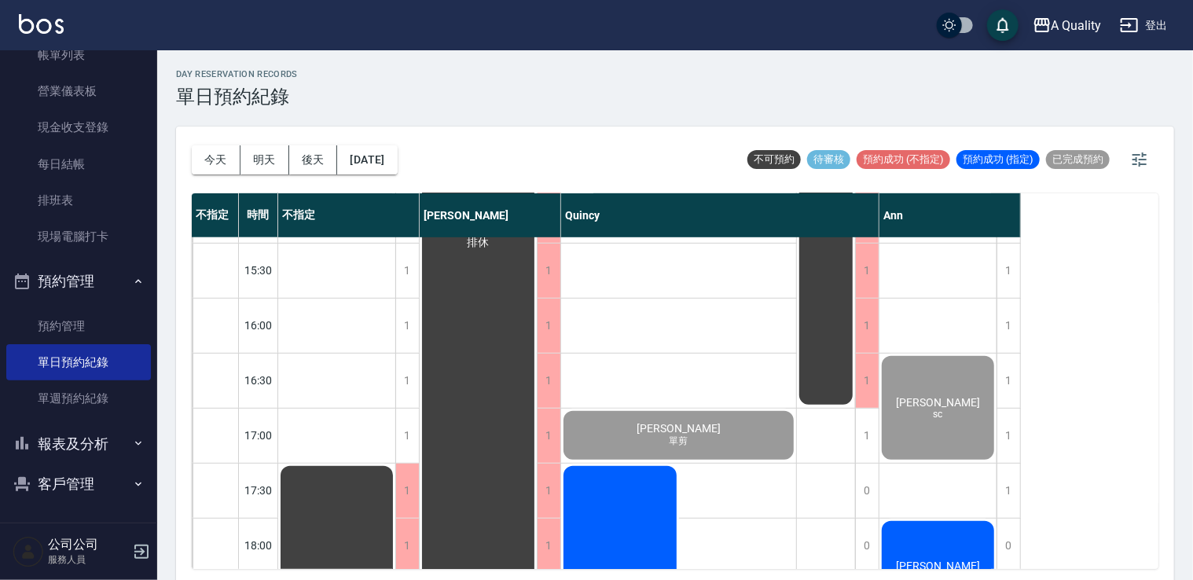
click at [99, 439] on button "報表及分析" at bounding box center [78, 444] width 145 height 41
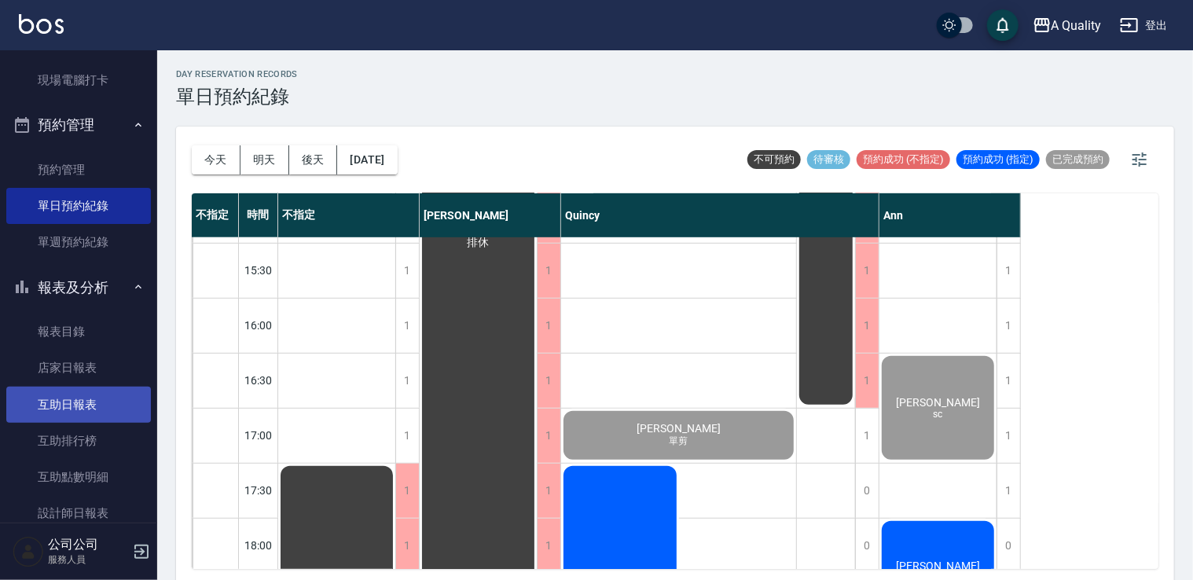
scroll to position [260, 0]
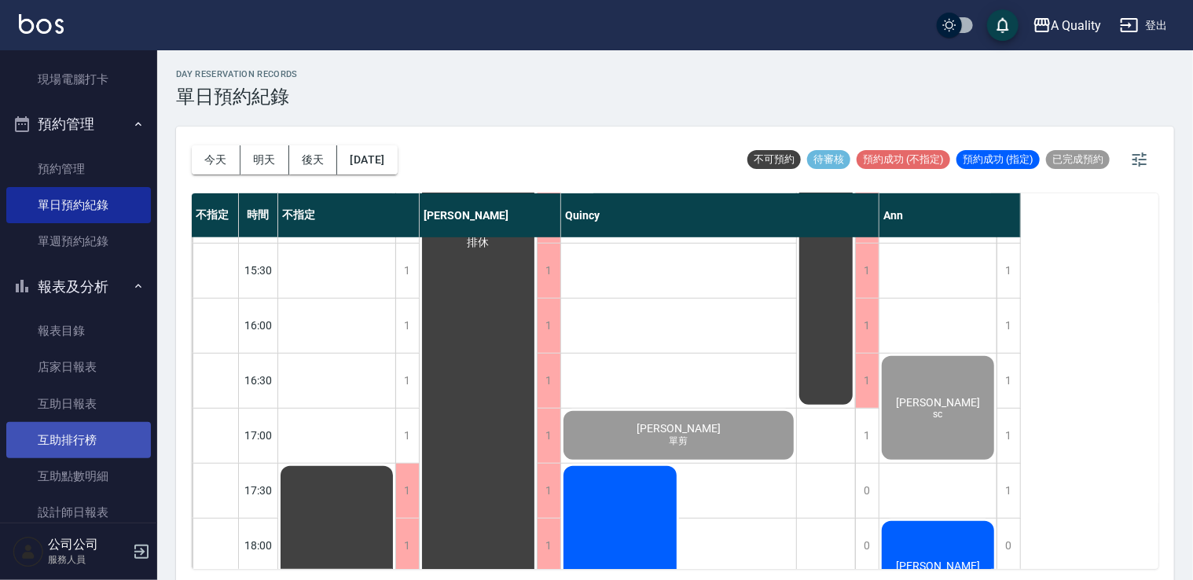
click at [97, 442] on link "互助排行榜" at bounding box center [78, 440] width 145 height 36
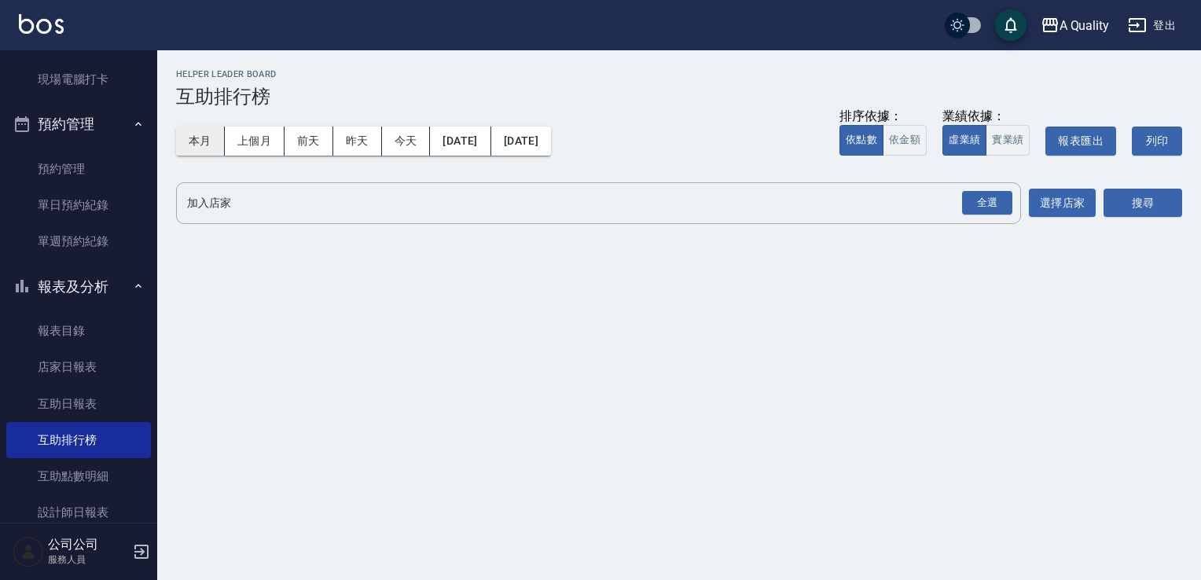
click at [204, 149] on button "本月" at bounding box center [200, 141] width 49 height 29
click at [101, 478] on link "互助點數明細" at bounding box center [78, 476] width 145 height 36
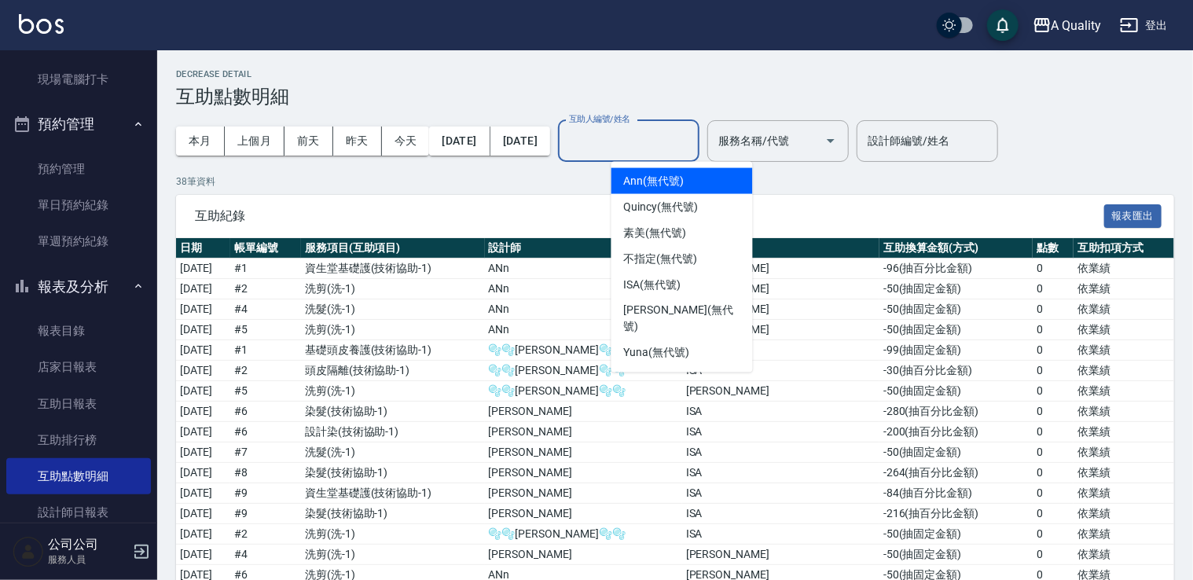
click at [693, 153] on input "互助人編號/姓名" at bounding box center [628, 141] width 127 height 28
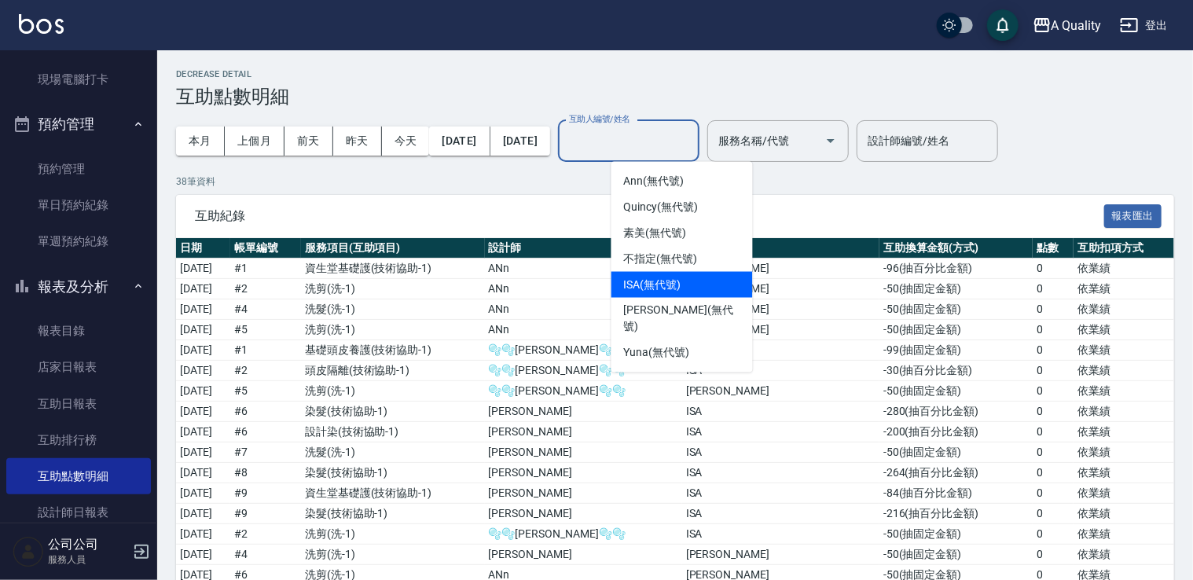
click at [688, 290] on div "ISA (無代號)" at bounding box center [683, 285] width 142 height 26
type input "ISA(無代號)"
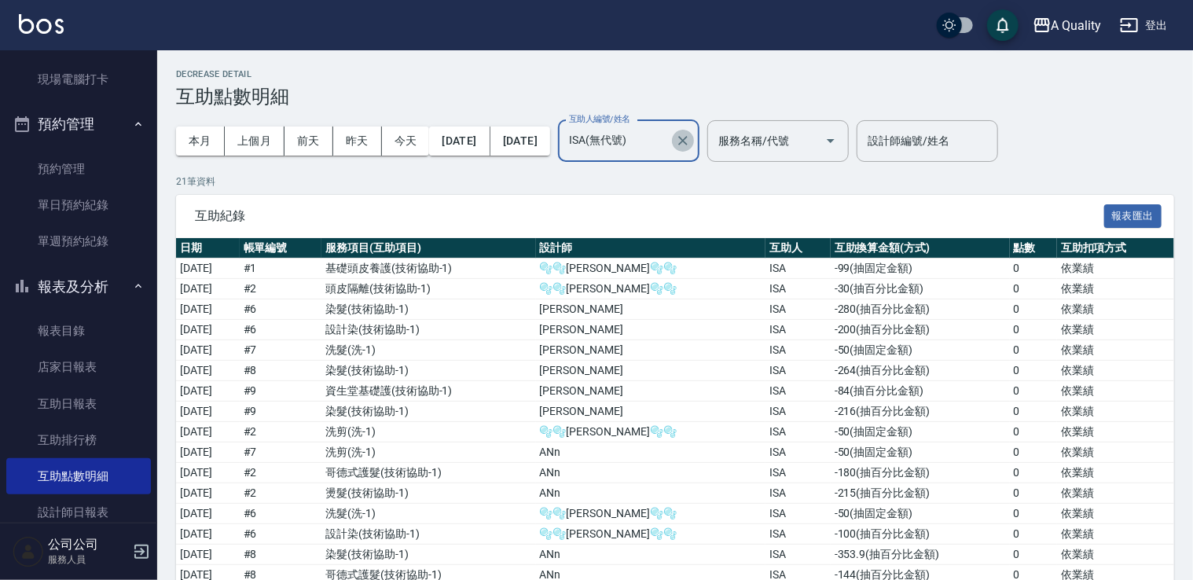
click at [691, 140] on icon "Clear" at bounding box center [683, 141] width 16 height 16
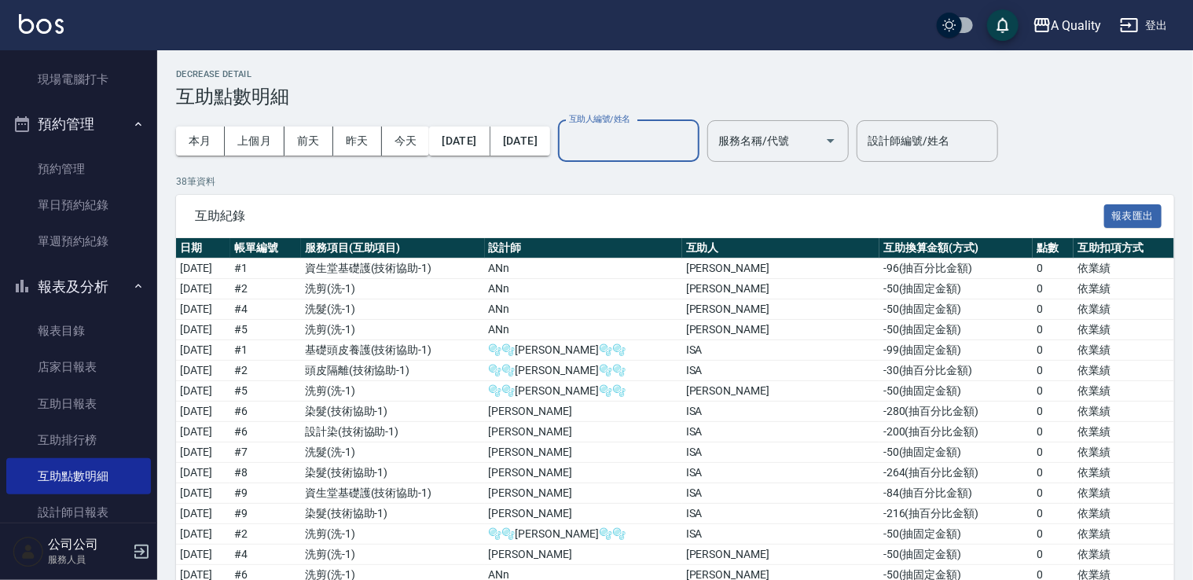
click at [693, 143] on input "互助人編號/姓名" at bounding box center [628, 141] width 127 height 28
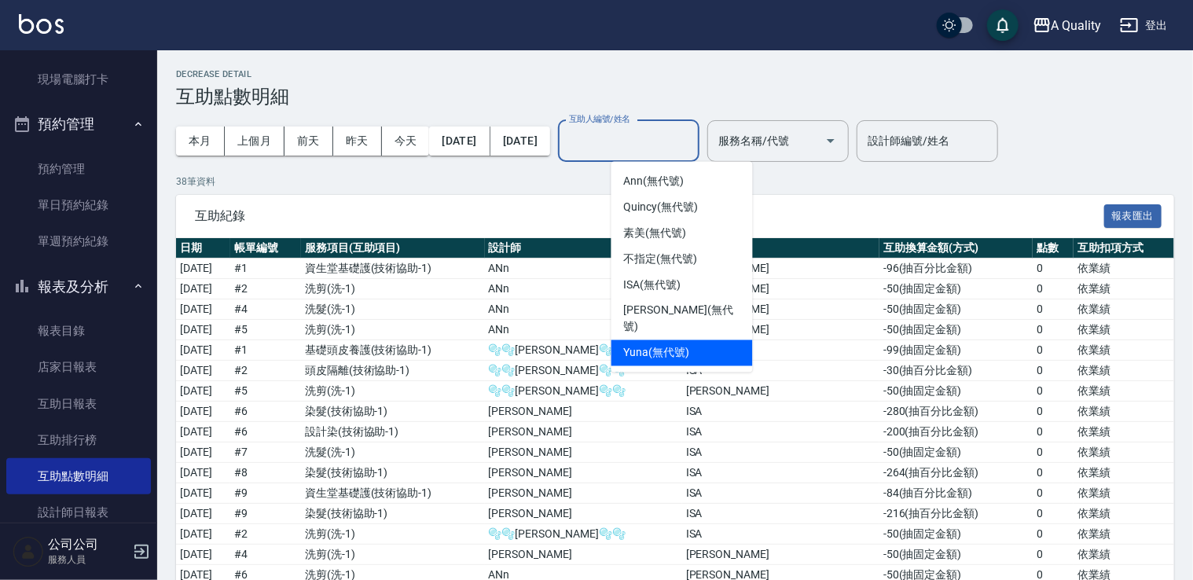
click at [678, 345] on span "Yuna (無代號)" at bounding box center [657, 353] width 66 height 17
type input "Yuna(無代號)"
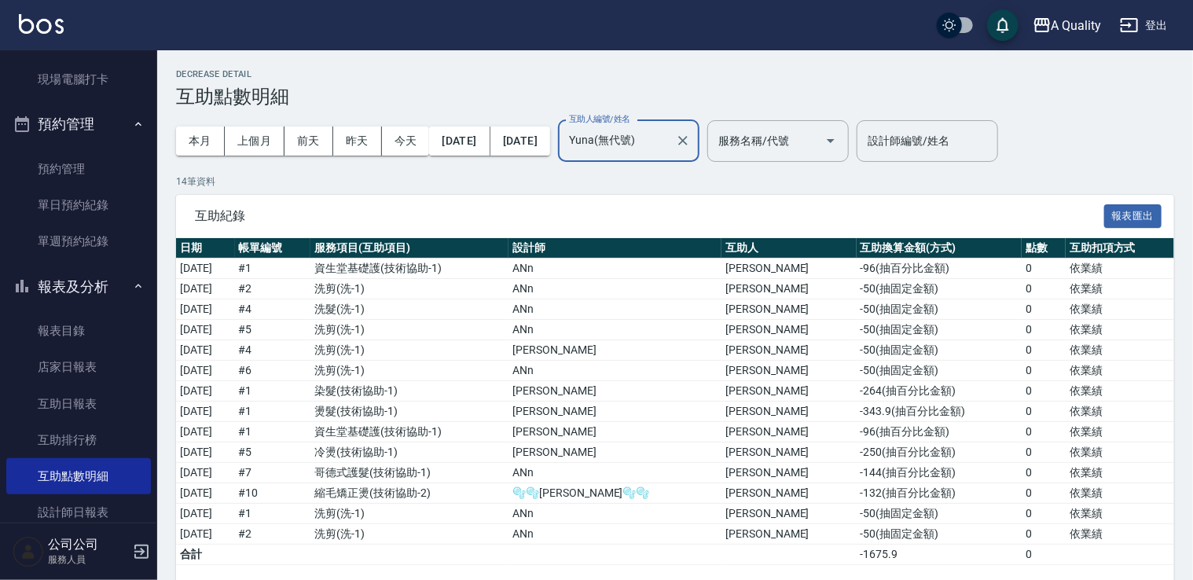
scroll to position [20, 0]
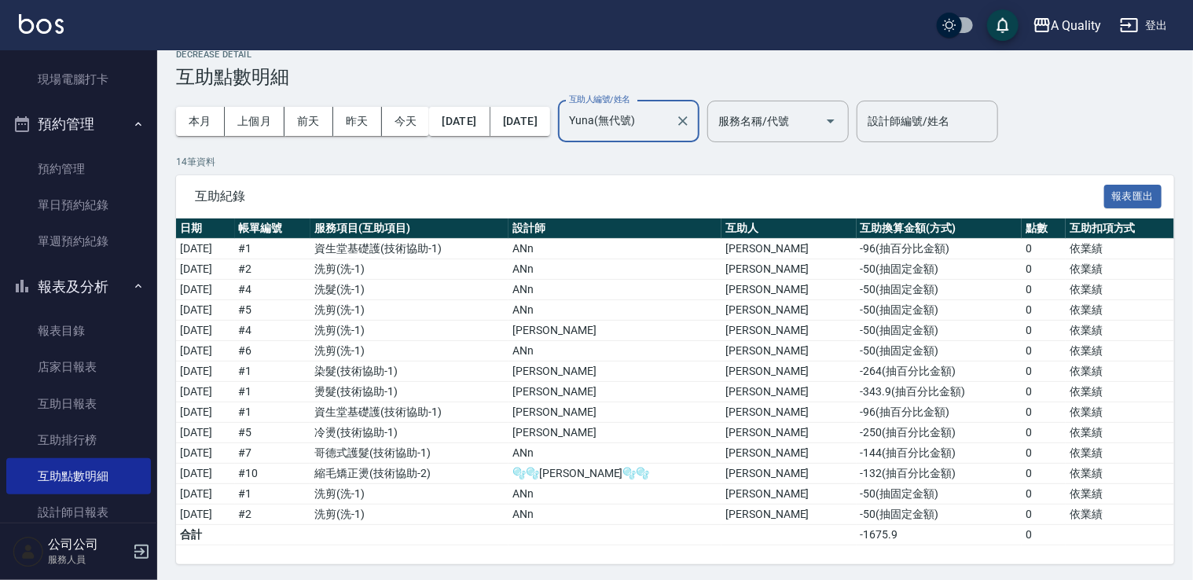
click at [123, 288] on button "報表及分析" at bounding box center [78, 287] width 145 height 41
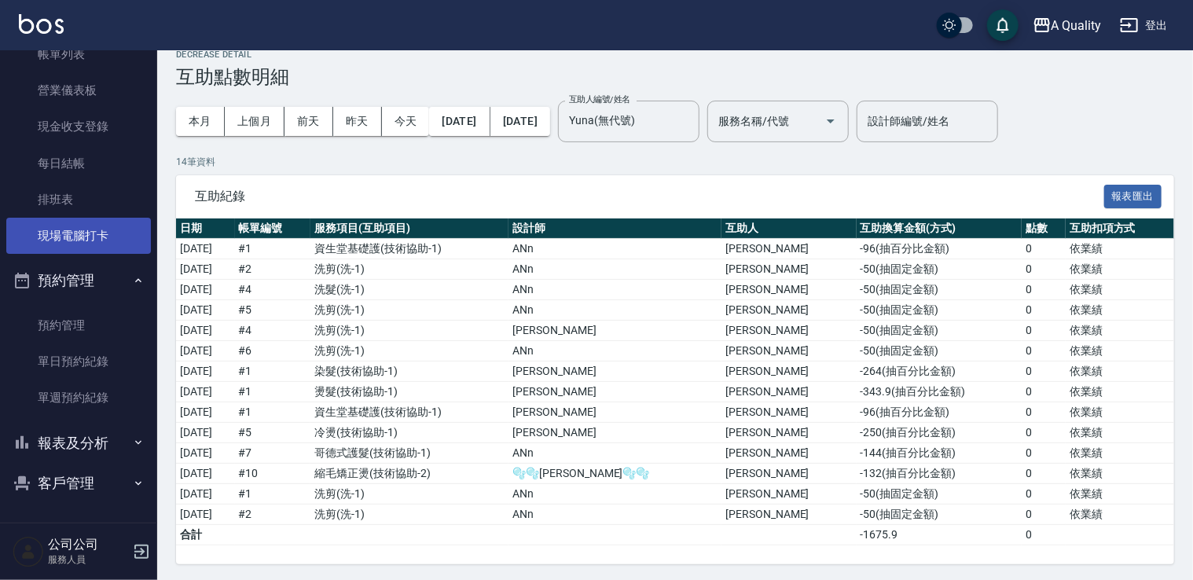
scroll to position [103, 0]
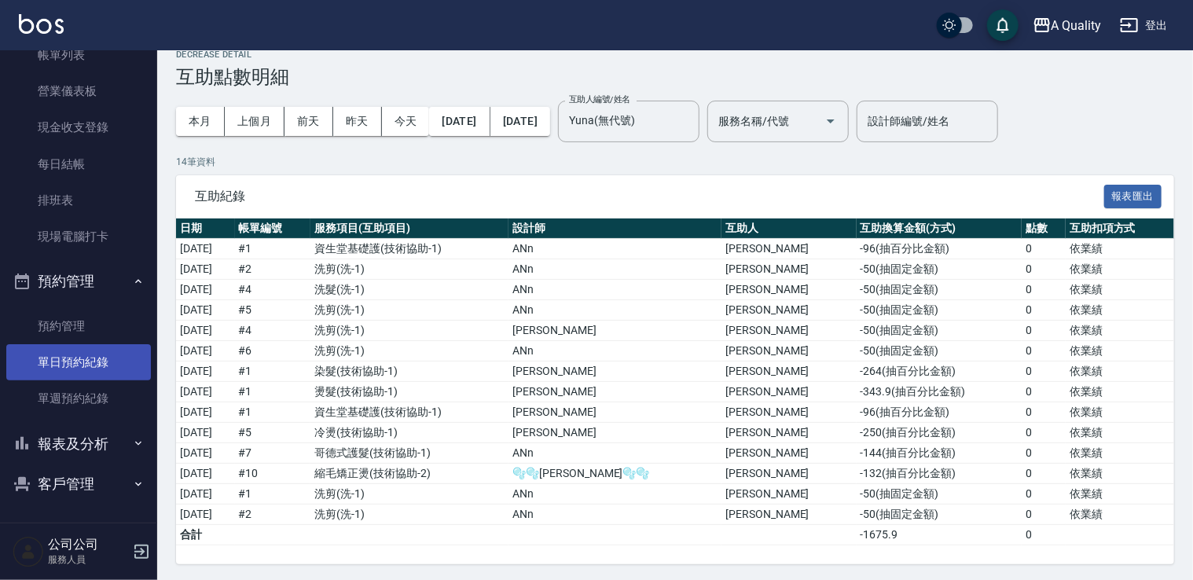
click at [121, 357] on link "單日預約紀錄" at bounding box center [78, 362] width 145 height 36
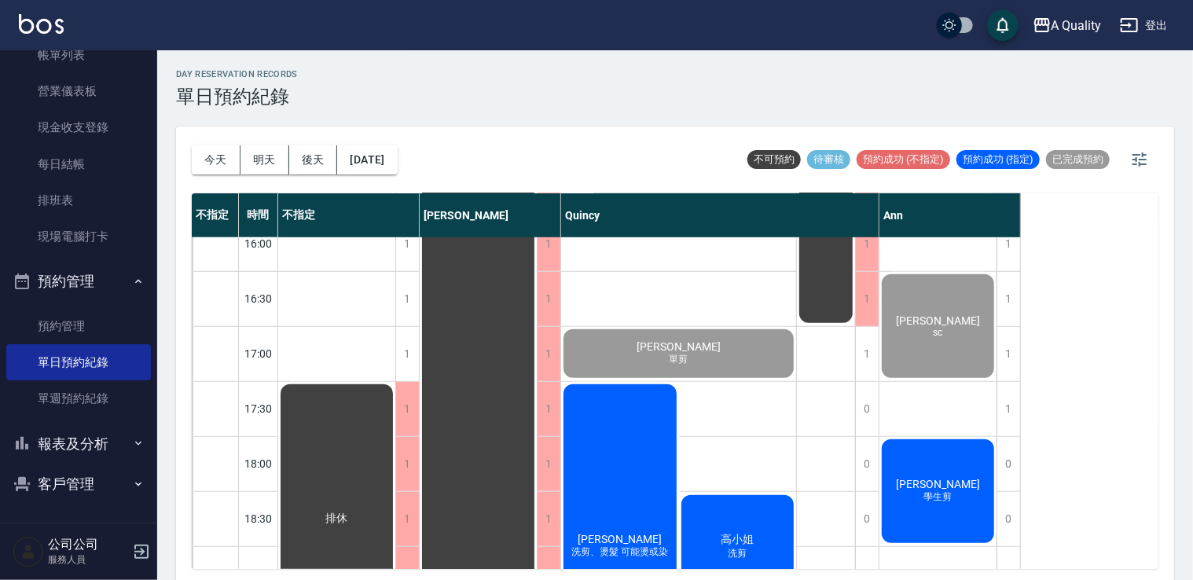
scroll to position [708, 0]
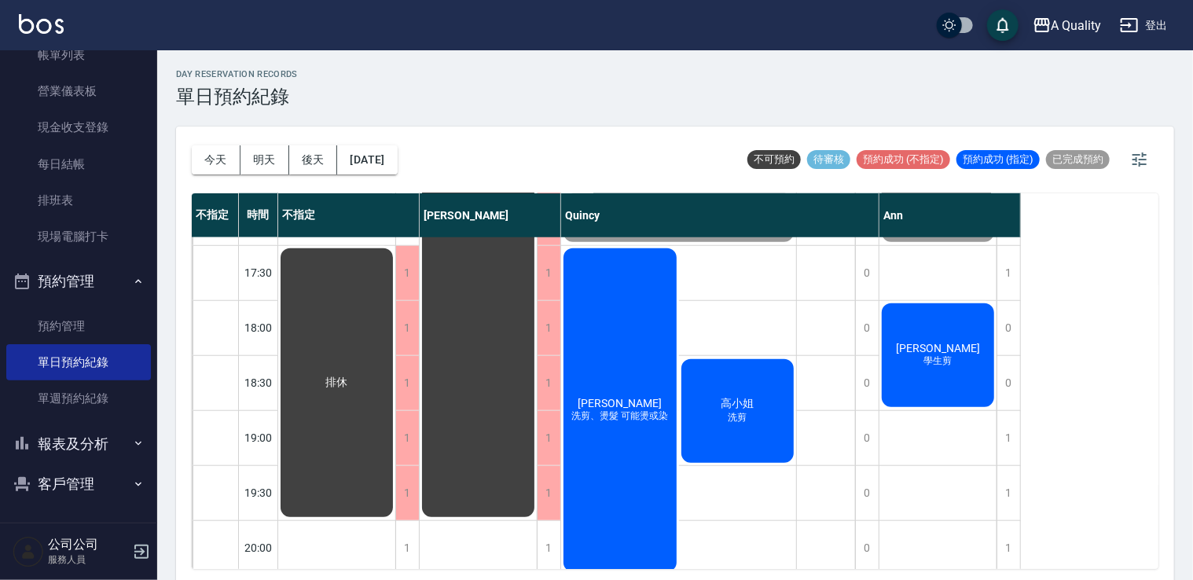
click at [912, 388] on div "謝西 學生剪" at bounding box center [938, 355] width 117 height 108
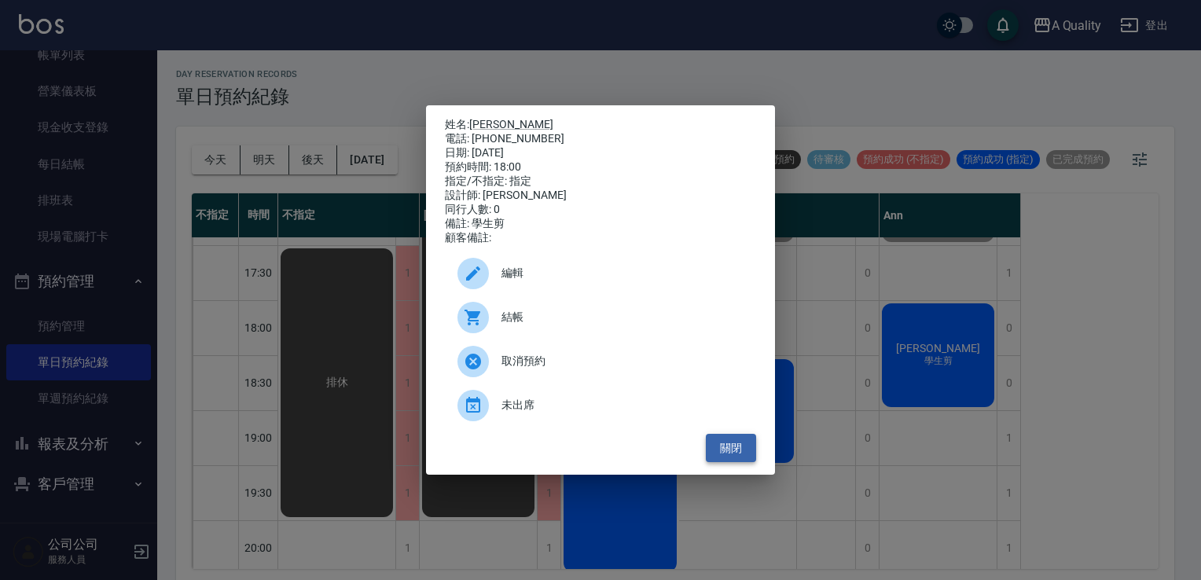
drag, startPoint x: 731, startPoint y: 461, endPoint x: 726, endPoint y: 454, distance: 8.4
click at [726, 454] on button "關閉" at bounding box center [731, 448] width 50 height 29
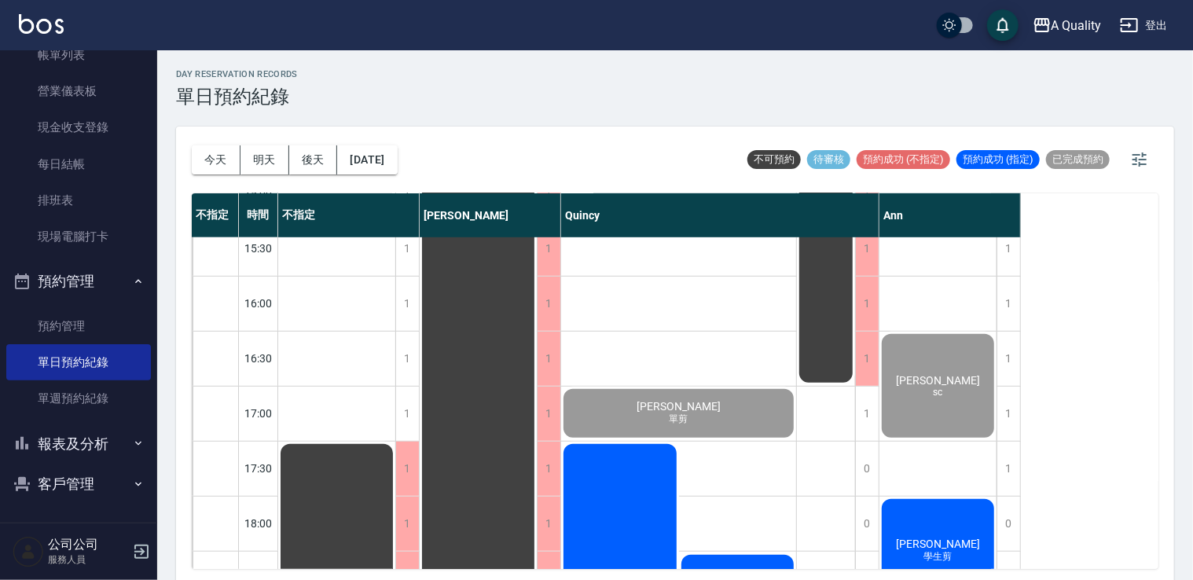
scroll to position [411, 0]
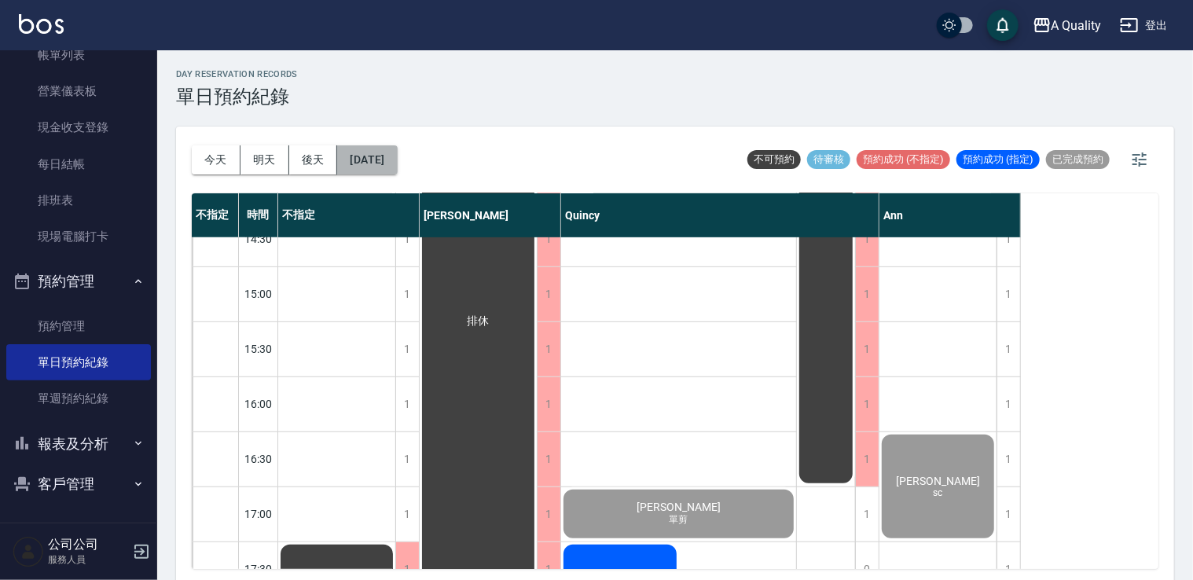
click at [376, 171] on button "[DATE]" at bounding box center [367, 159] width 60 height 29
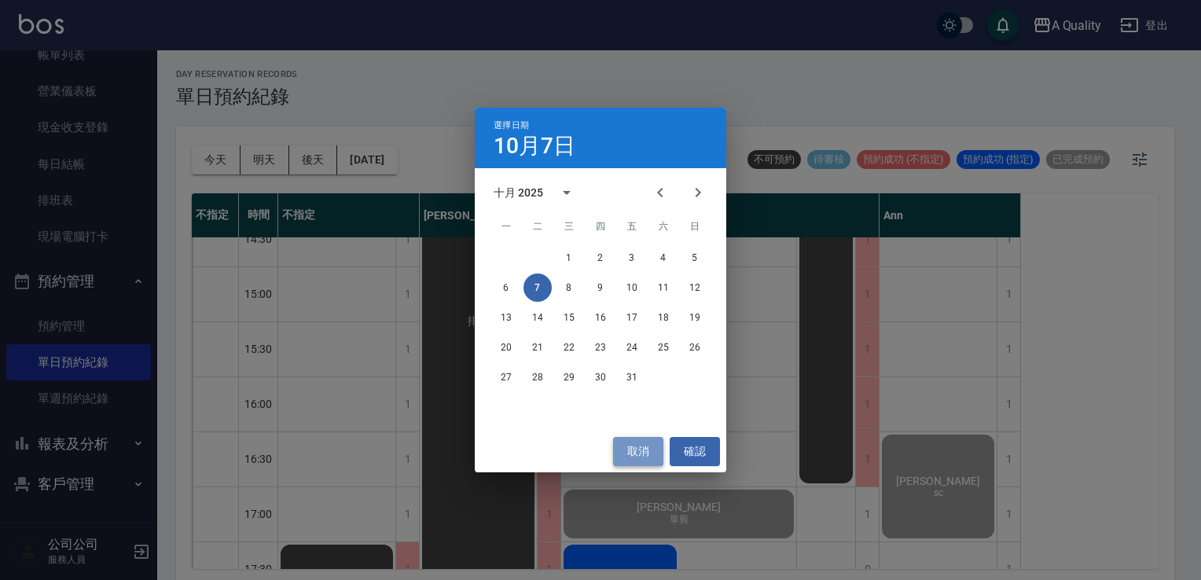
click at [657, 463] on button "取消" at bounding box center [638, 451] width 50 height 29
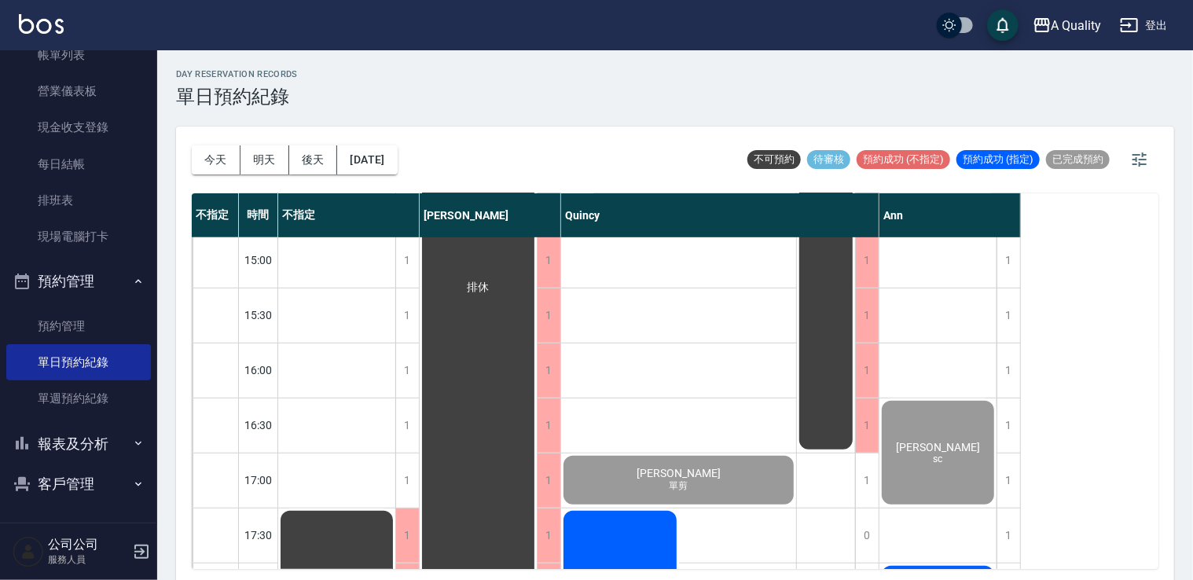
scroll to position [647, 0]
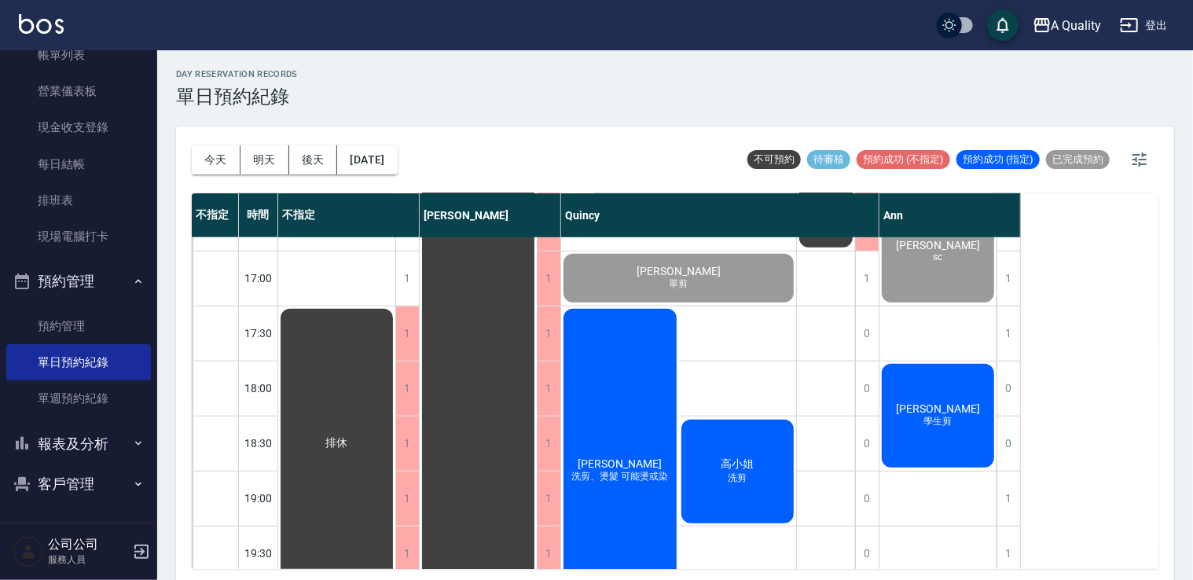
click at [930, 371] on div "謝西 學生剪" at bounding box center [938, 416] width 117 height 108
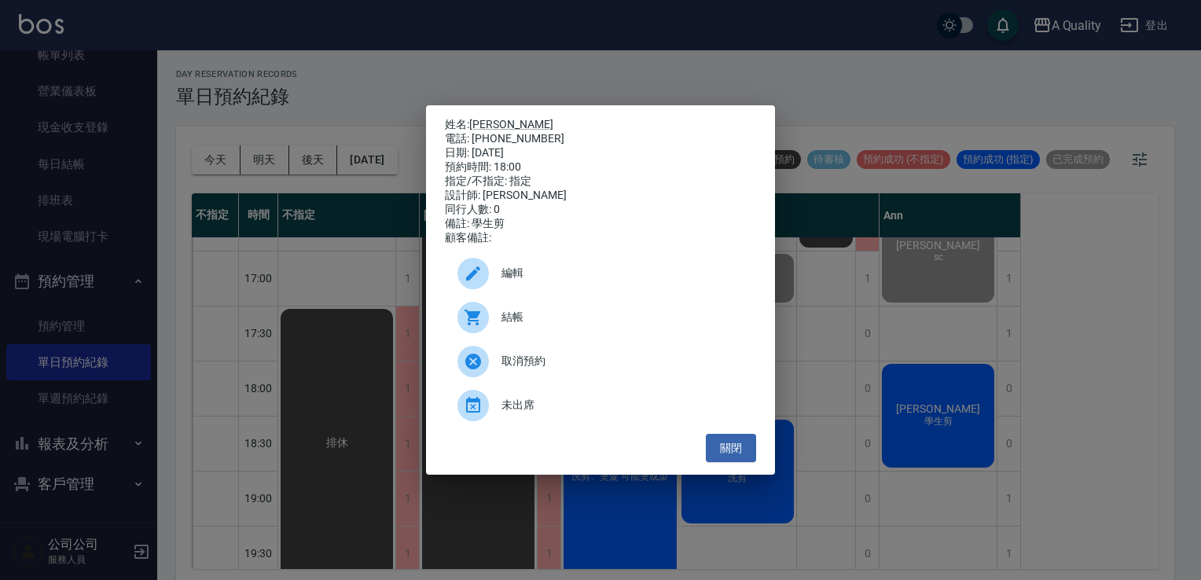
click at [592, 404] on span "未出席" at bounding box center [623, 405] width 242 height 17
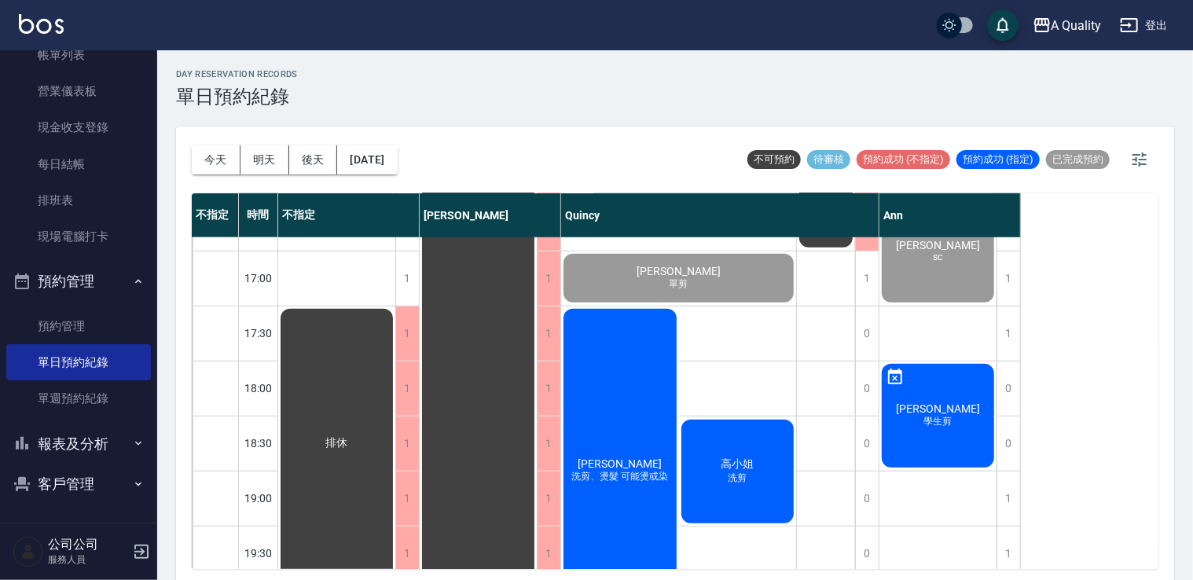
click at [660, 427] on div "簡華佐 洗剪、燙髮 可能燙或染" at bounding box center [620, 471] width 118 height 329
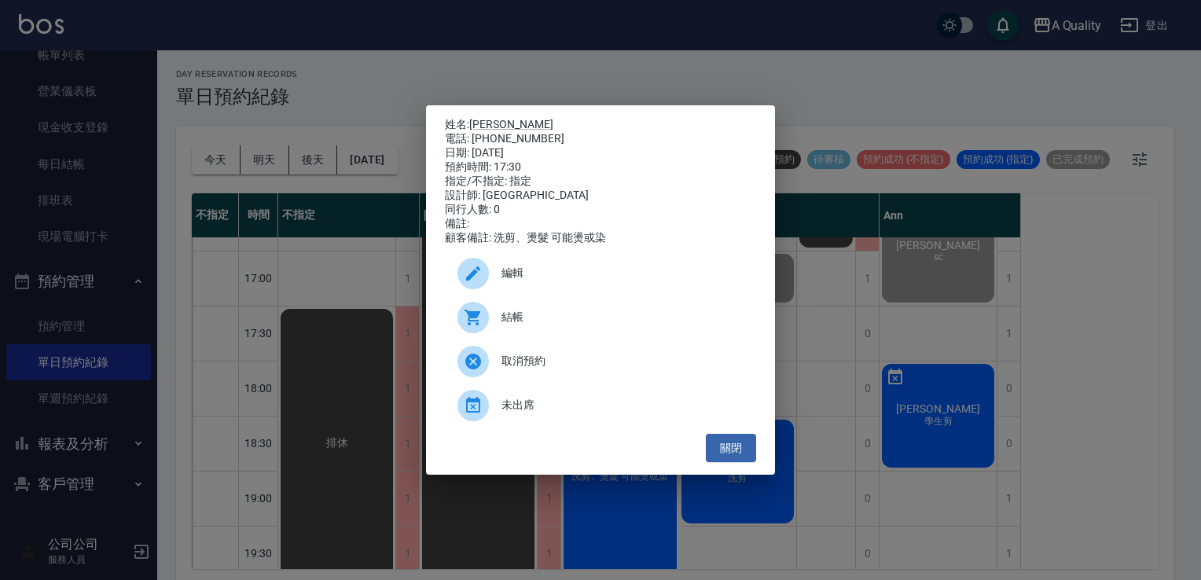
click at [601, 313] on div "結帳" at bounding box center [600, 318] width 311 height 44
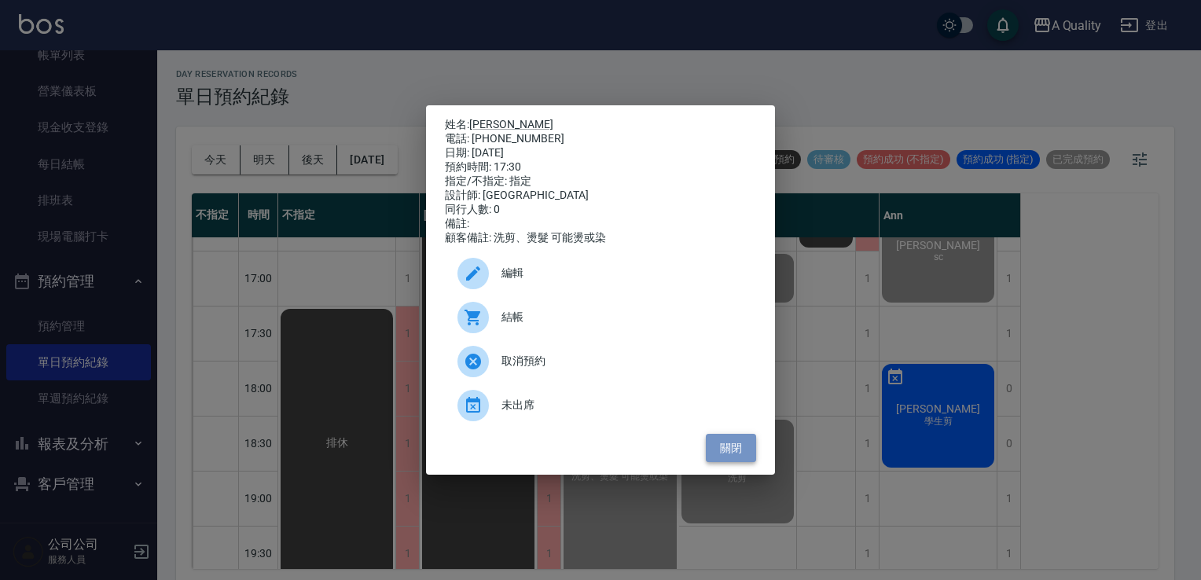
click at [730, 453] on button "關閉" at bounding box center [731, 448] width 50 height 29
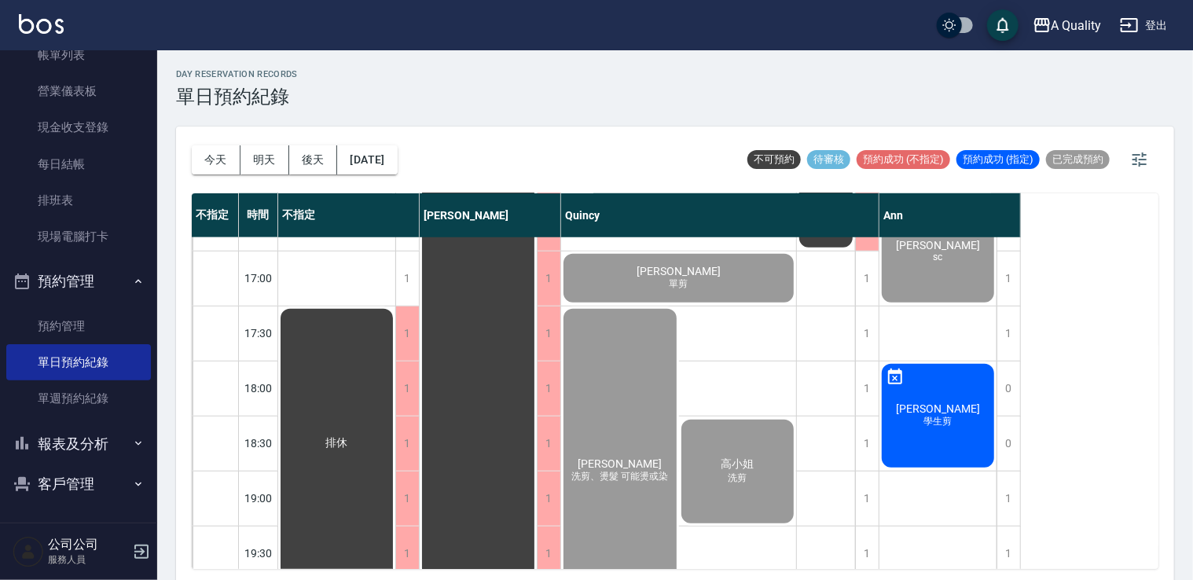
click at [935, 422] on span "學生剪" at bounding box center [938, 421] width 35 height 13
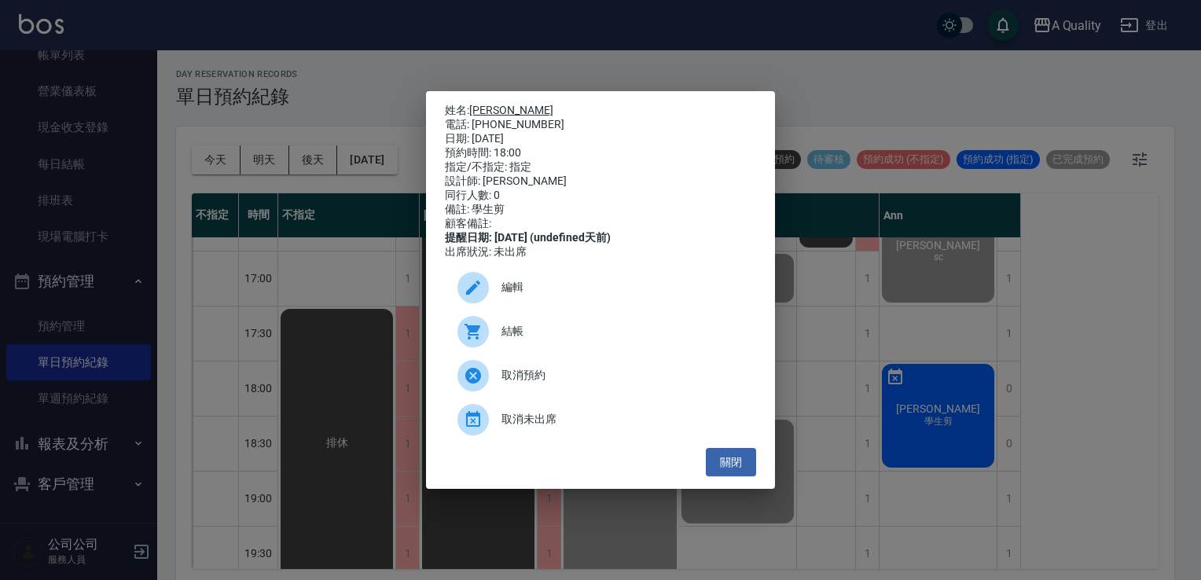
click at [476, 104] on link "[PERSON_NAME]" at bounding box center [511, 110] width 84 height 13
drag, startPoint x: 734, startPoint y: 466, endPoint x: 726, endPoint y: 462, distance: 8.5
click at [734, 464] on button "關閉" at bounding box center [731, 462] width 50 height 29
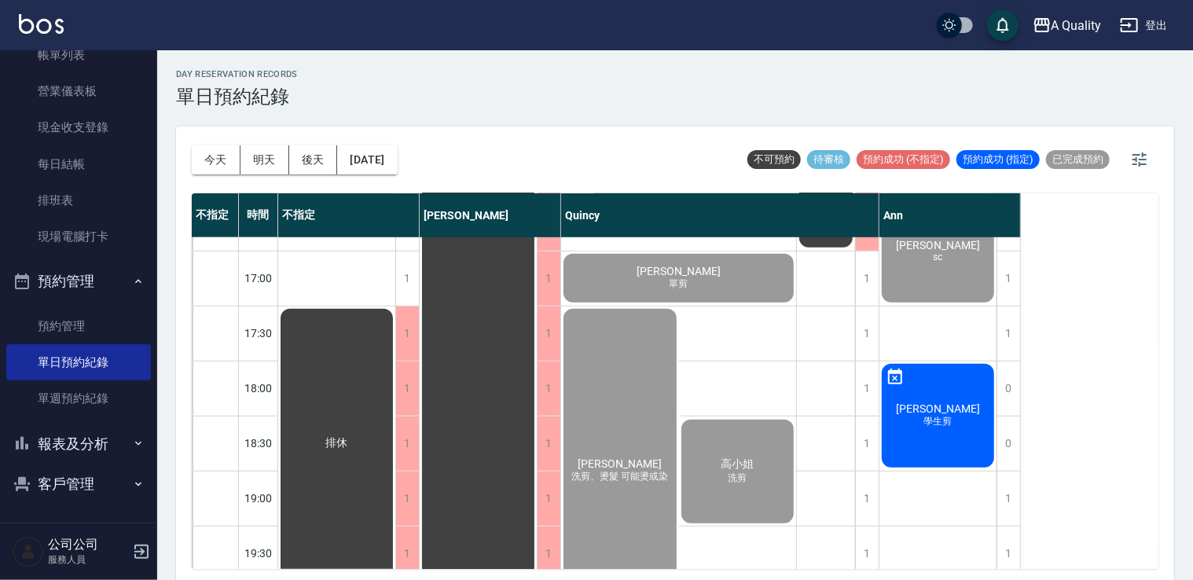
click at [768, 485] on div "高小姐 洗剪" at bounding box center [738, 471] width 118 height 108
click at [393, 154] on button "[DATE]" at bounding box center [367, 159] width 60 height 29
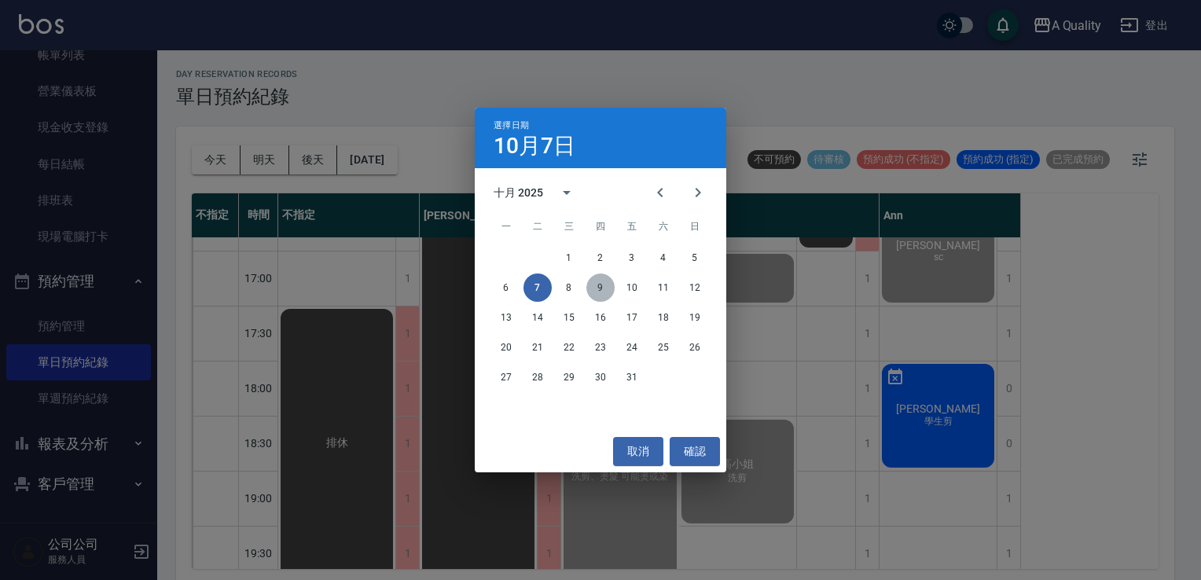
click at [598, 286] on button "9" at bounding box center [601, 288] width 28 height 28
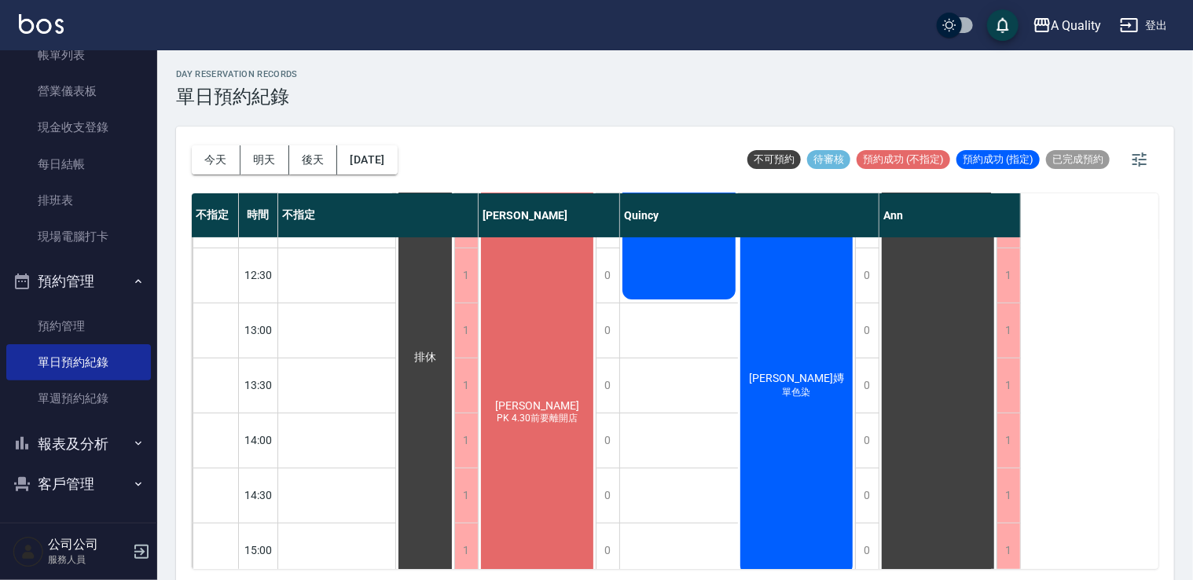
scroll to position [314, 0]
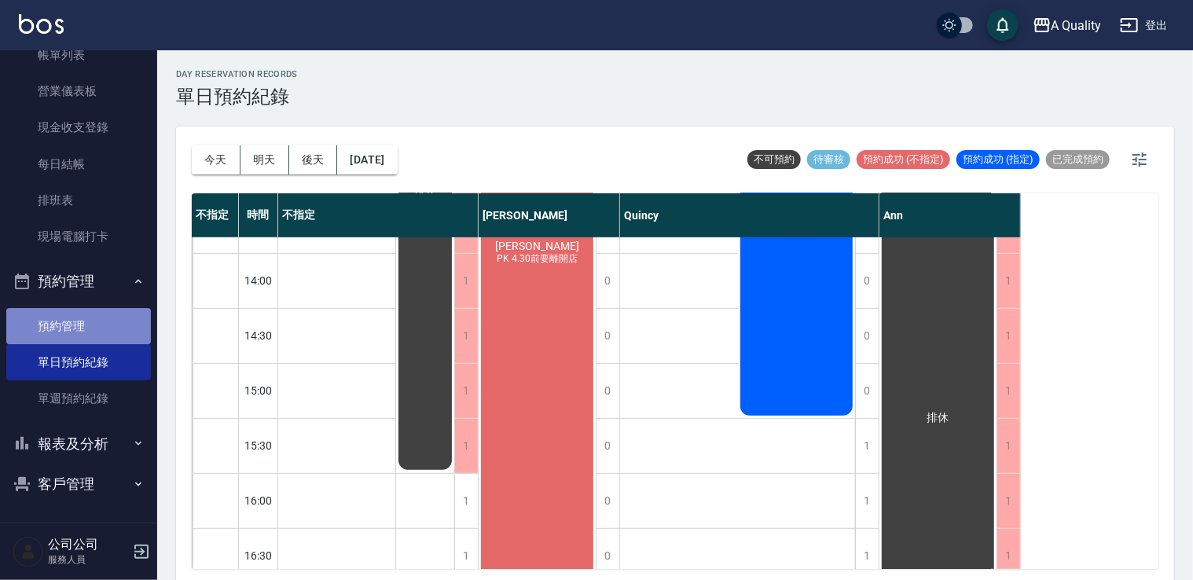
click at [90, 332] on link "預約管理" at bounding box center [78, 326] width 145 height 36
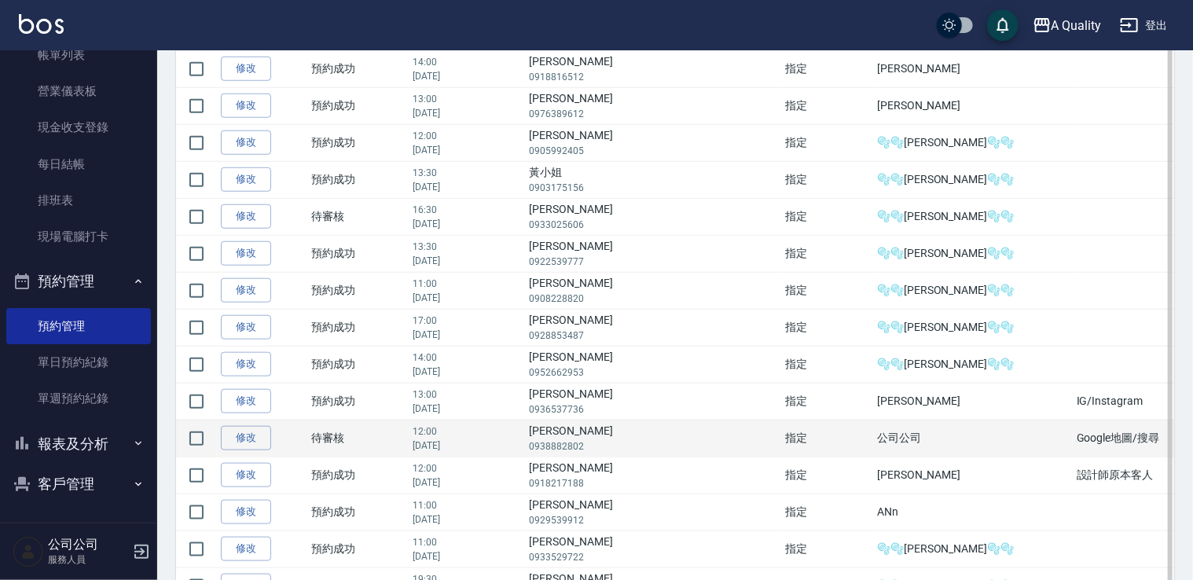
scroll to position [550, 0]
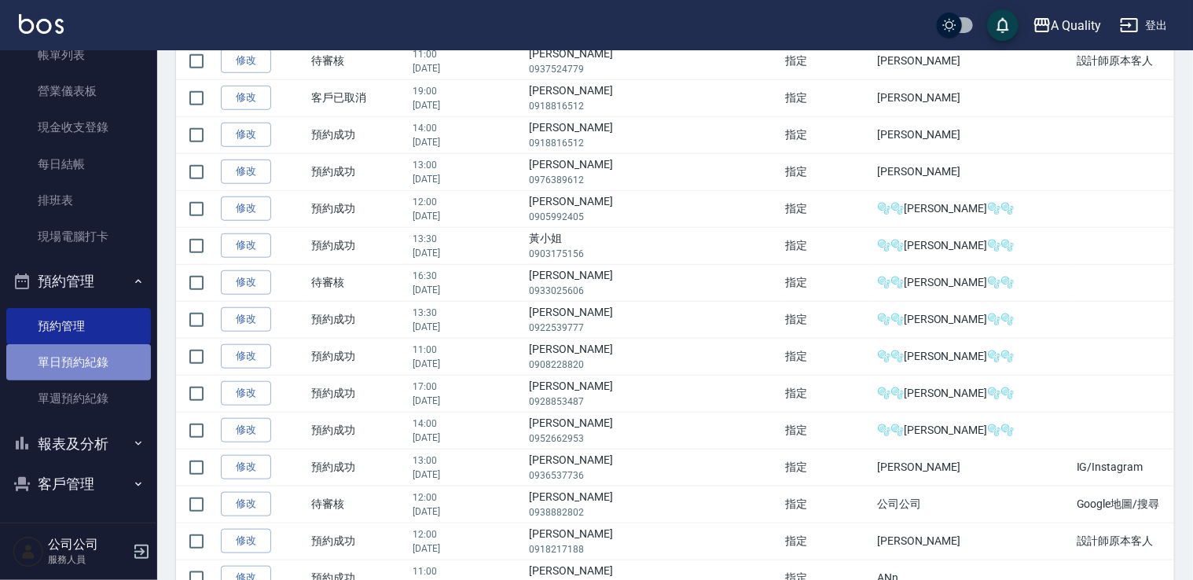
click at [85, 373] on link "單日預約紀錄" at bounding box center [78, 362] width 145 height 36
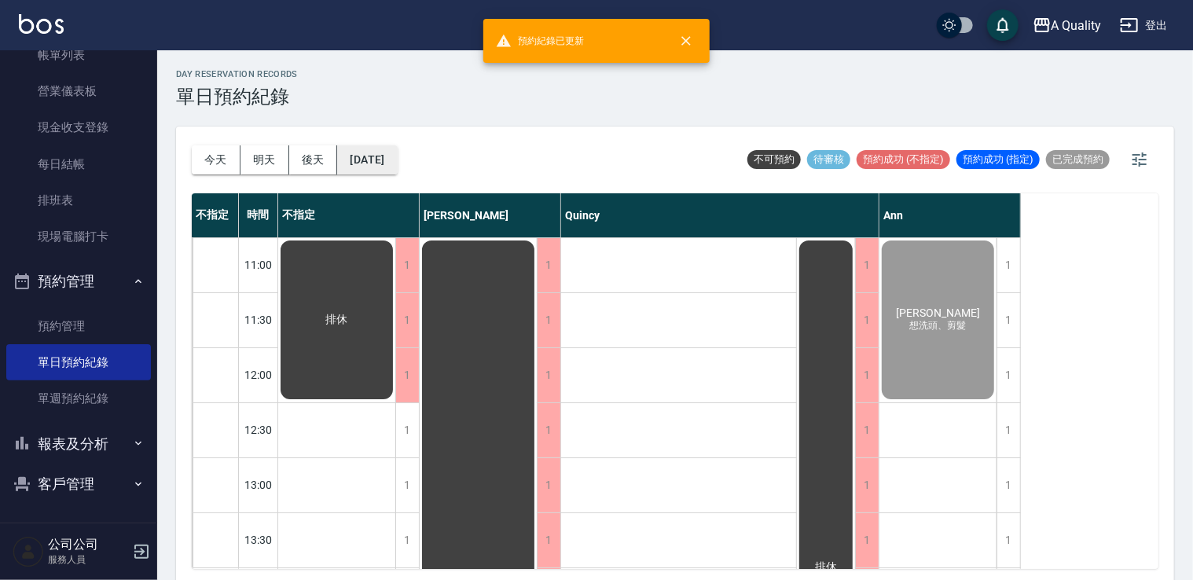
click at [374, 160] on button "[DATE]" at bounding box center [367, 159] width 60 height 29
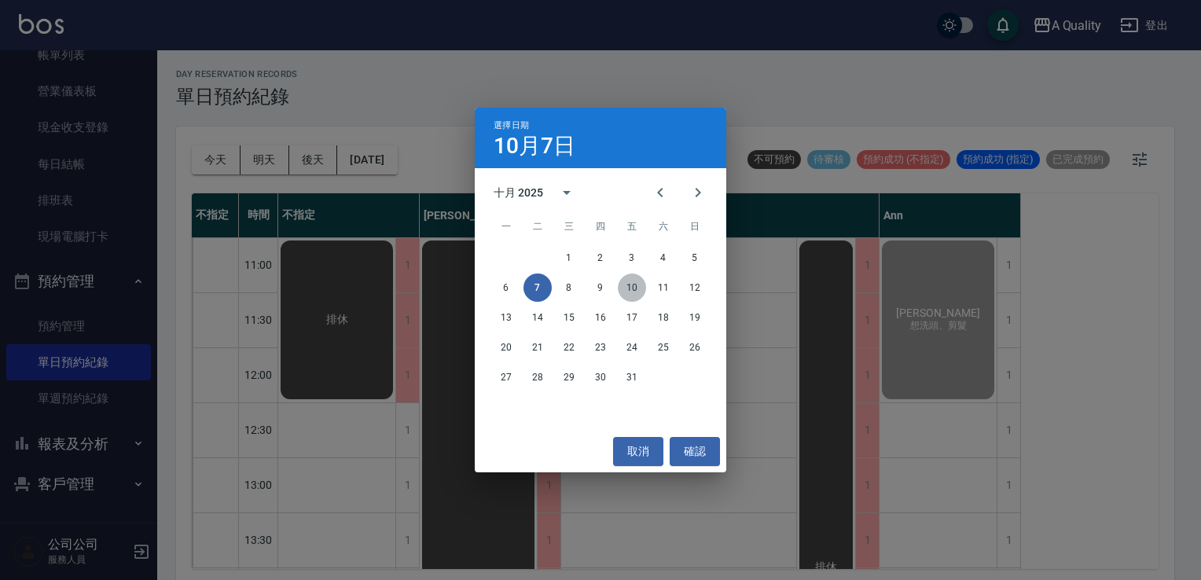
click at [623, 282] on button "10" at bounding box center [632, 288] width 28 height 28
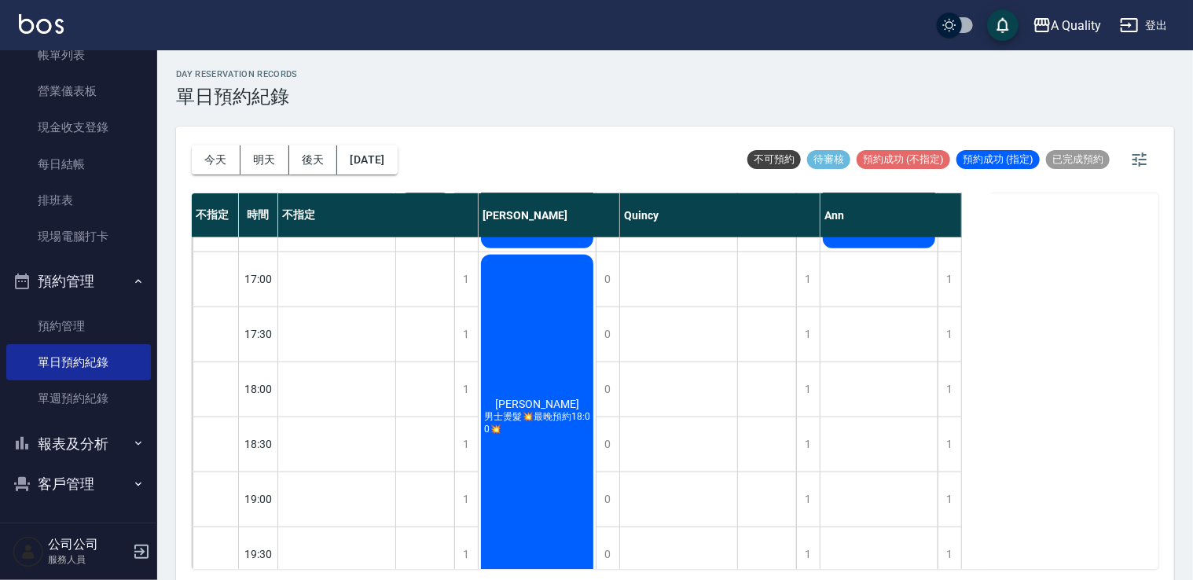
scroll to position [671, 0]
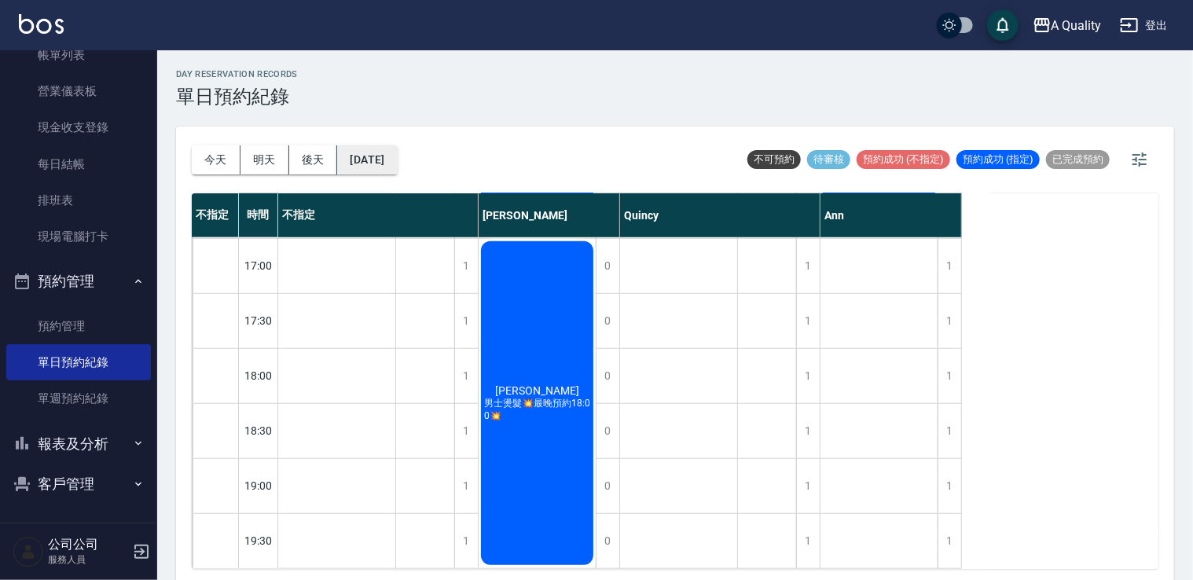
click at [387, 164] on button "2025/10/10" at bounding box center [367, 159] width 60 height 29
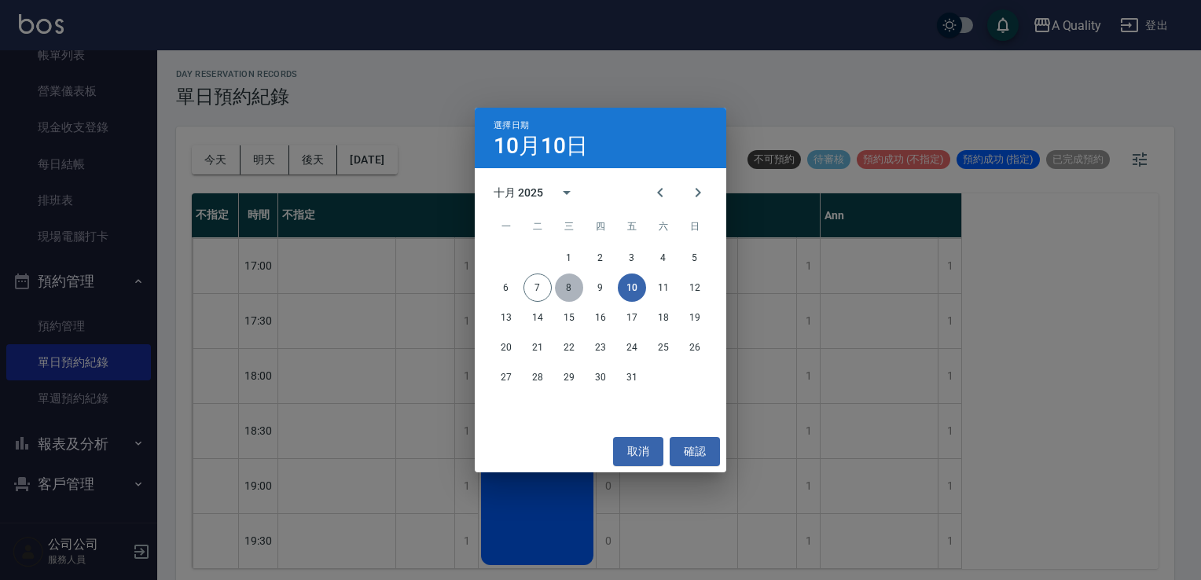
click at [574, 287] on button "8" at bounding box center [569, 288] width 28 height 28
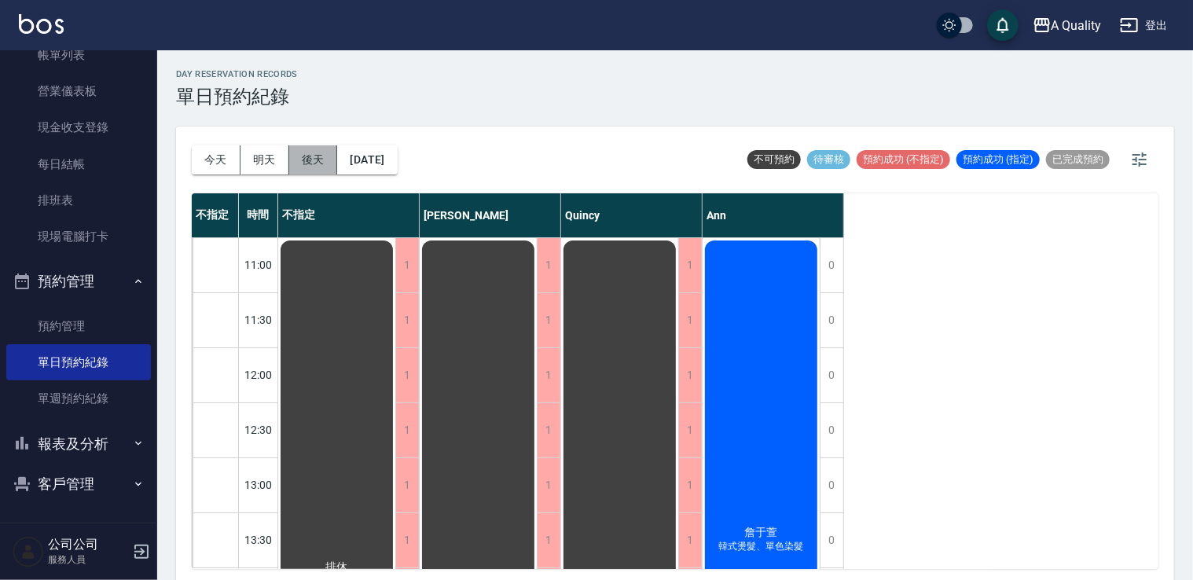
click at [315, 160] on button "後天" at bounding box center [313, 159] width 49 height 29
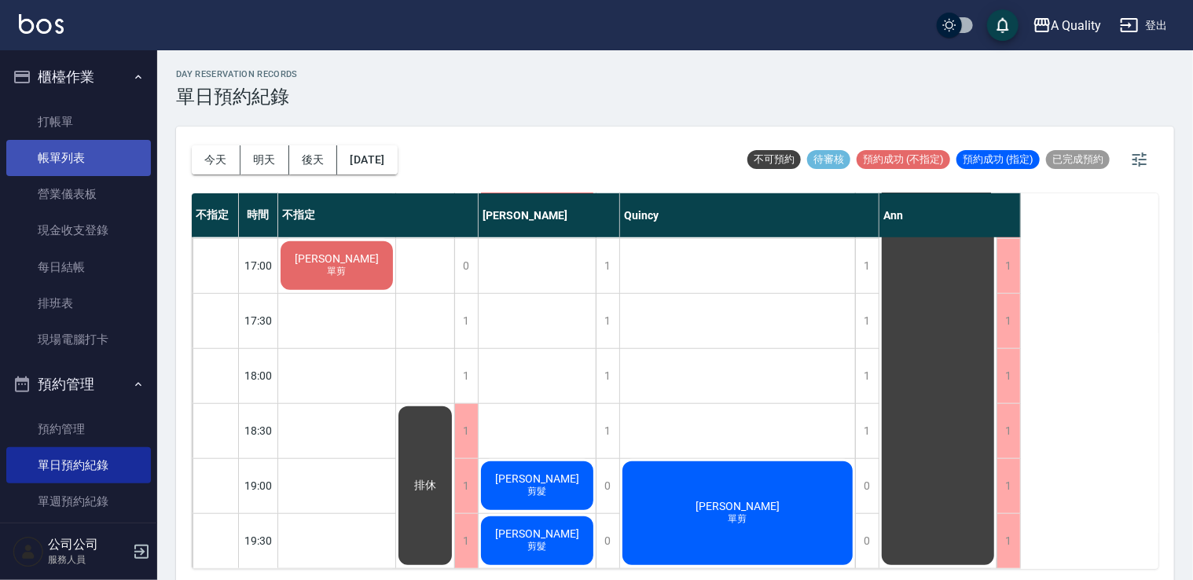
click at [100, 151] on link "帳單列表" at bounding box center [78, 158] width 145 height 36
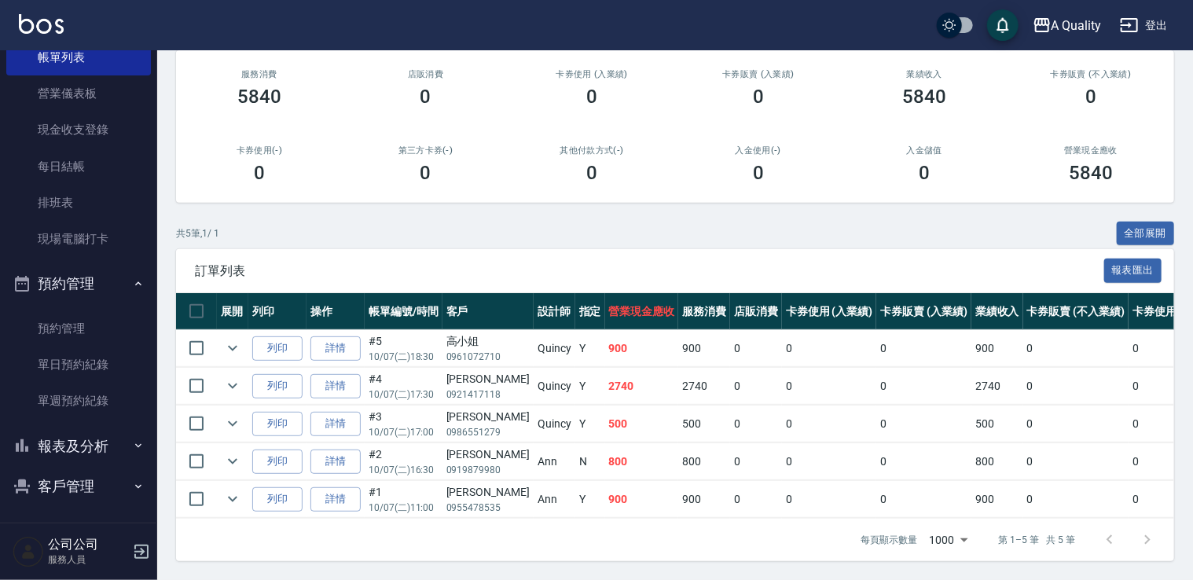
scroll to position [103, 0]
click at [110, 434] on button "報表及分析" at bounding box center [78, 444] width 145 height 41
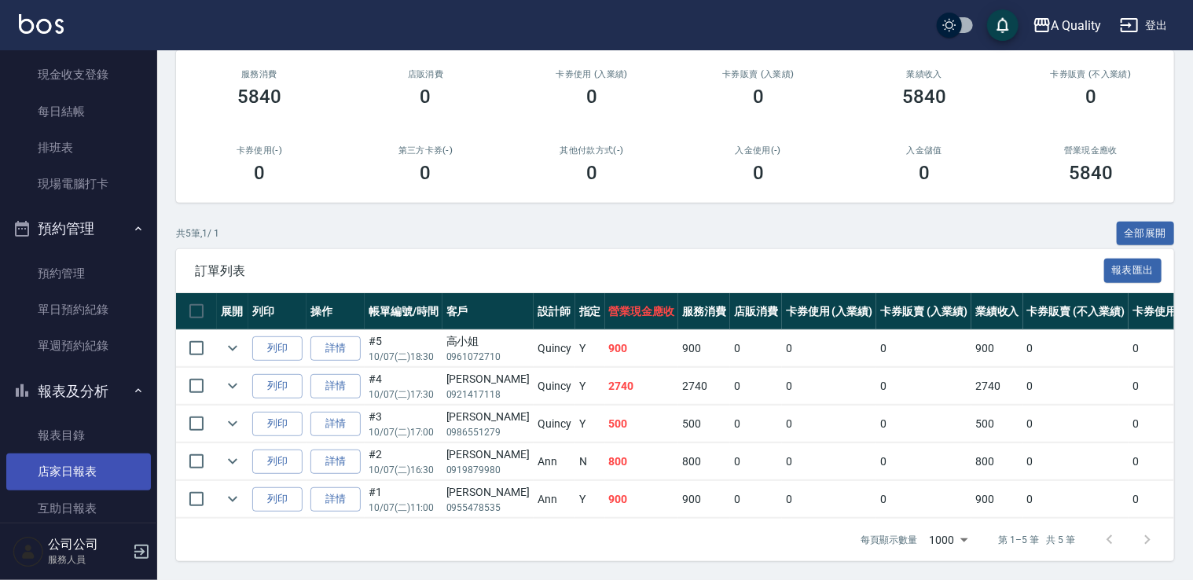
scroll to position [182, 0]
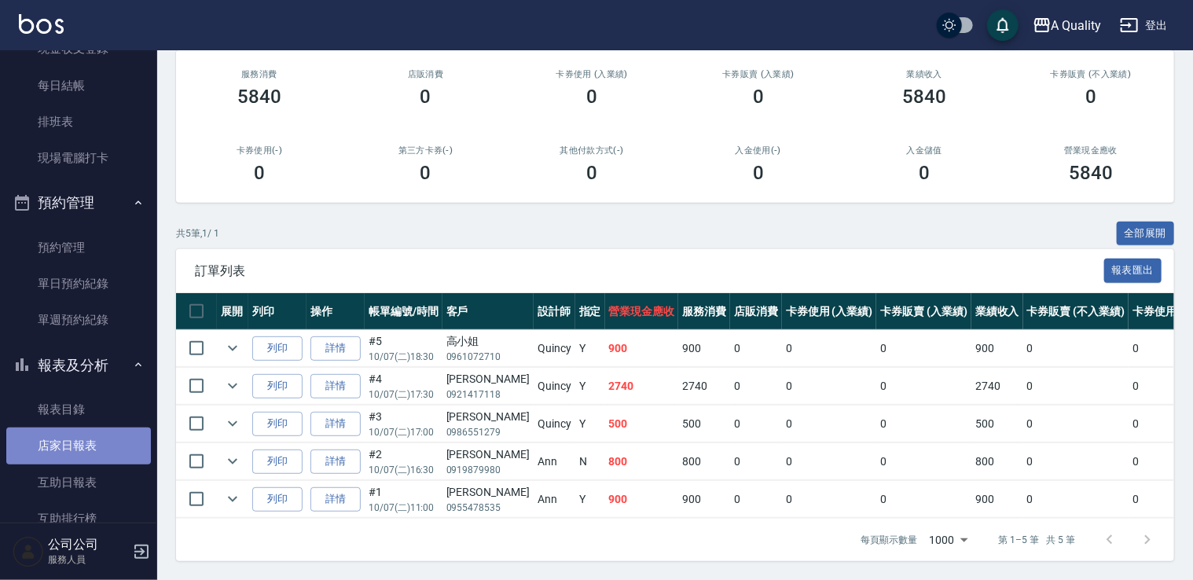
click at [97, 452] on link "店家日報表" at bounding box center [78, 446] width 145 height 36
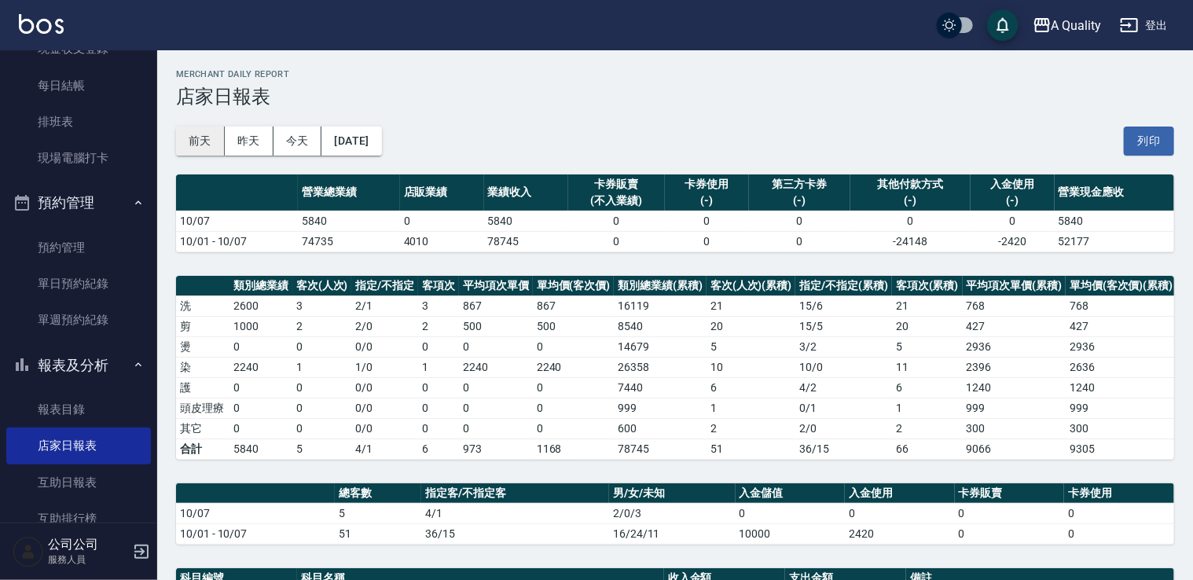
click at [209, 134] on button "前天" at bounding box center [200, 141] width 49 height 29
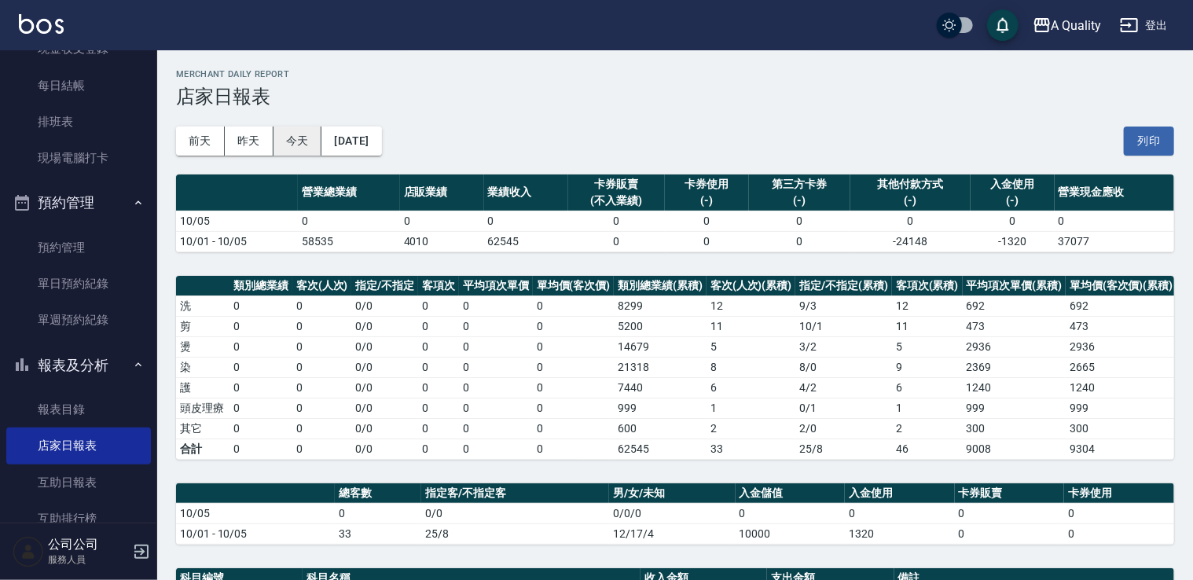
click at [289, 138] on button "今天" at bounding box center [298, 141] width 49 height 29
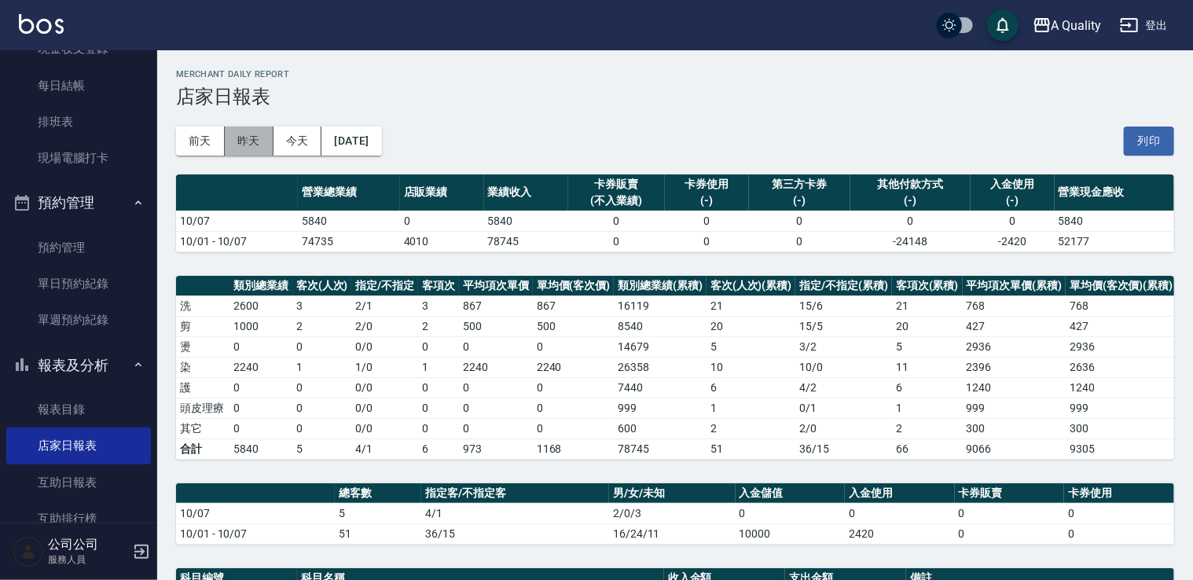
click at [251, 140] on button "昨天" at bounding box center [249, 141] width 49 height 29
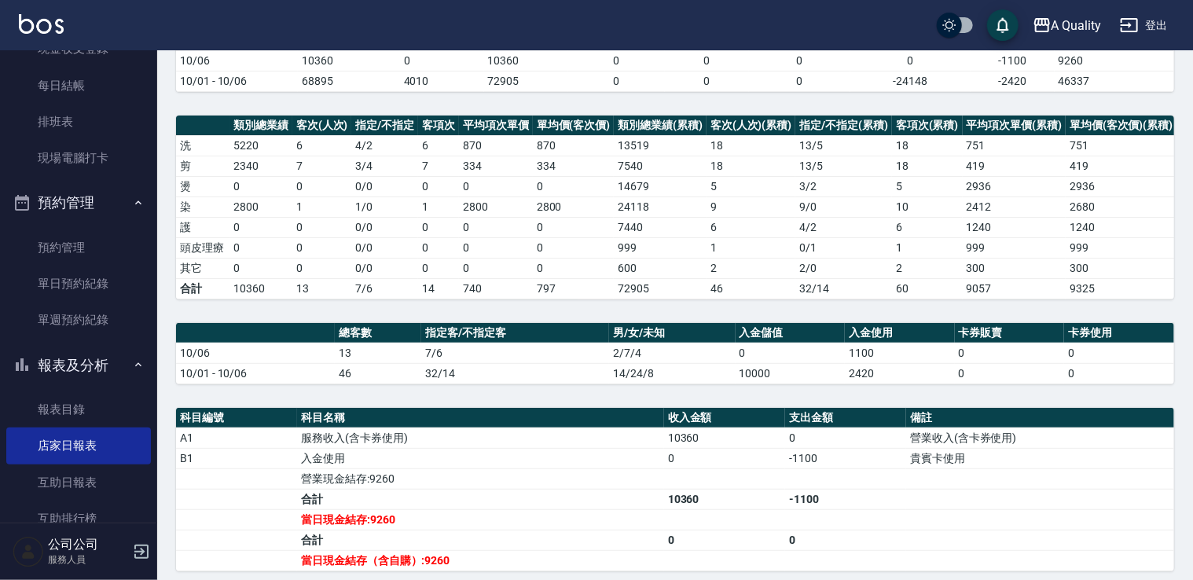
scroll to position [236, 0]
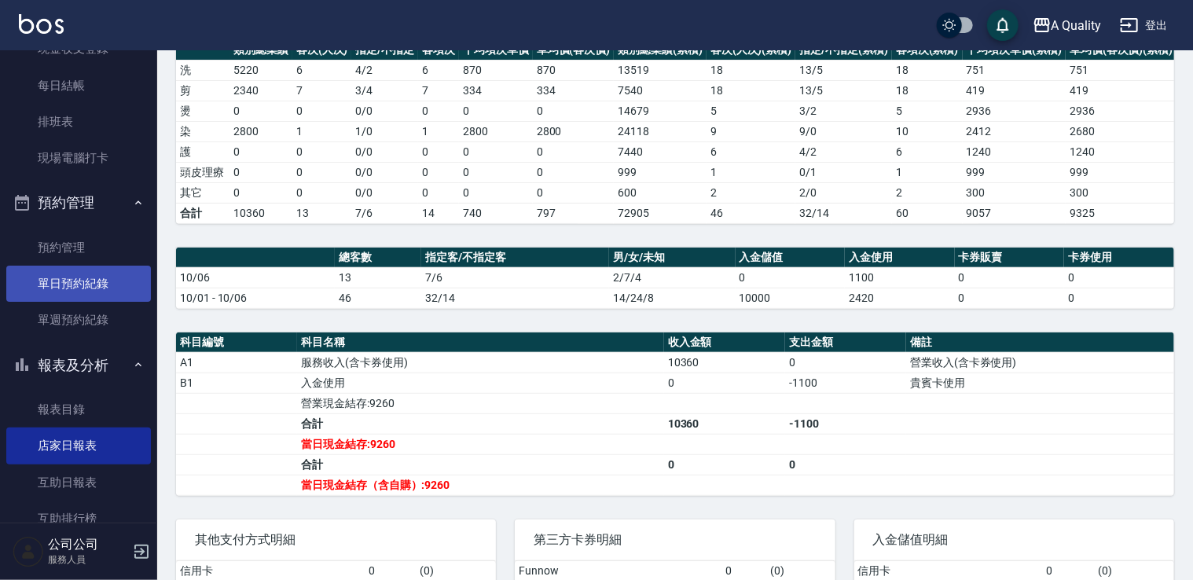
click at [126, 292] on link "單日預約紀錄" at bounding box center [78, 284] width 145 height 36
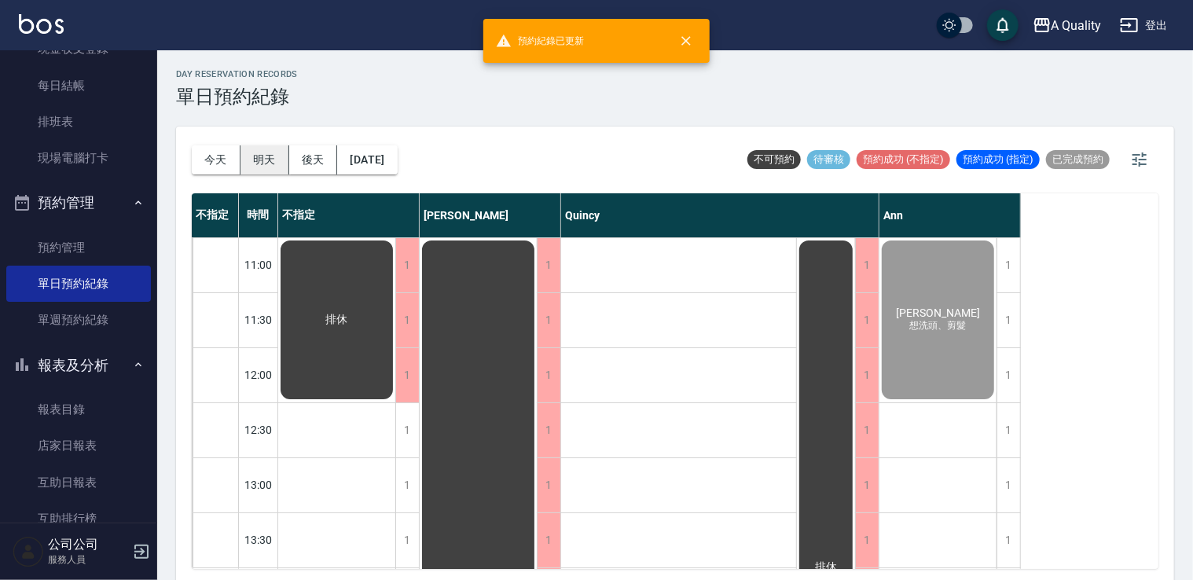
click at [273, 165] on button "明天" at bounding box center [265, 159] width 49 height 29
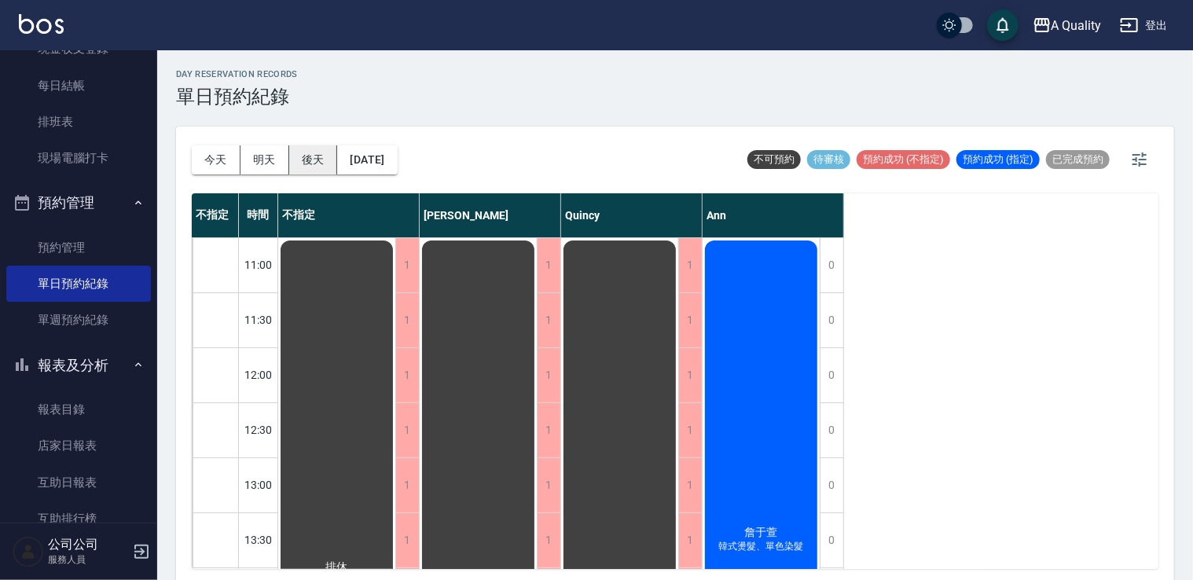
click at [330, 159] on button "後天" at bounding box center [313, 159] width 49 height 29
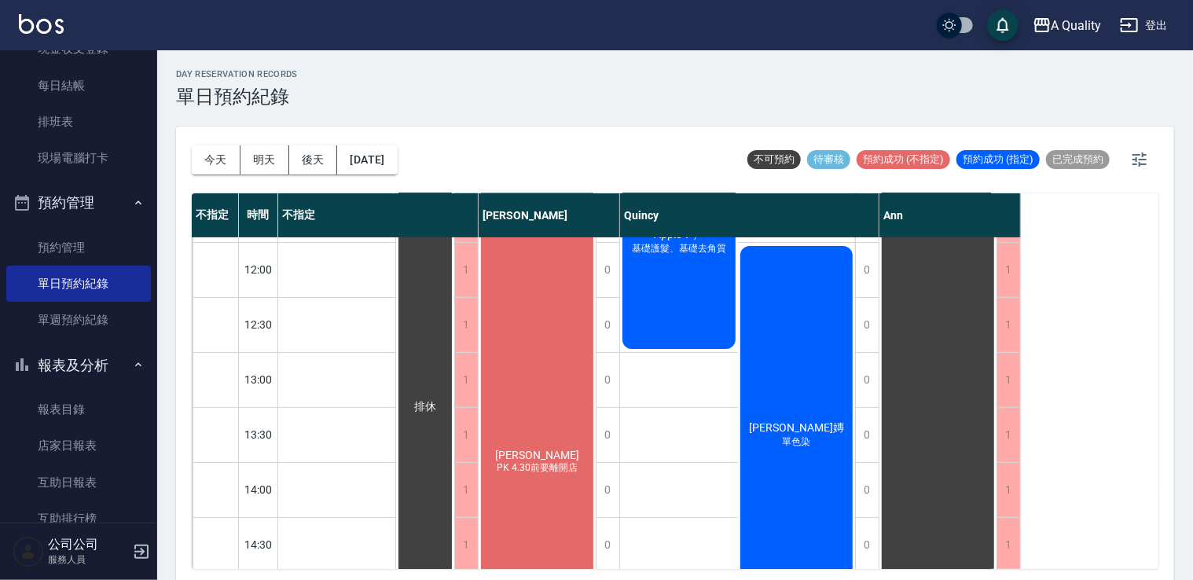
scroll to position [236, 0]
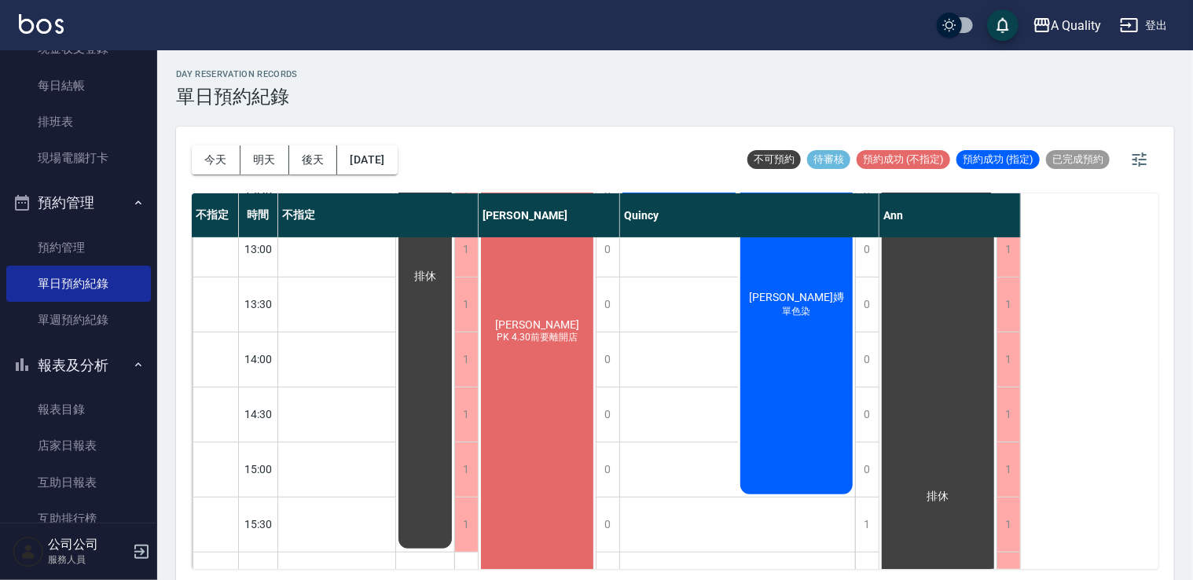
click at [552, 322] on span "林佳瑩" at bounding box center [537, 324] width 90 height 13
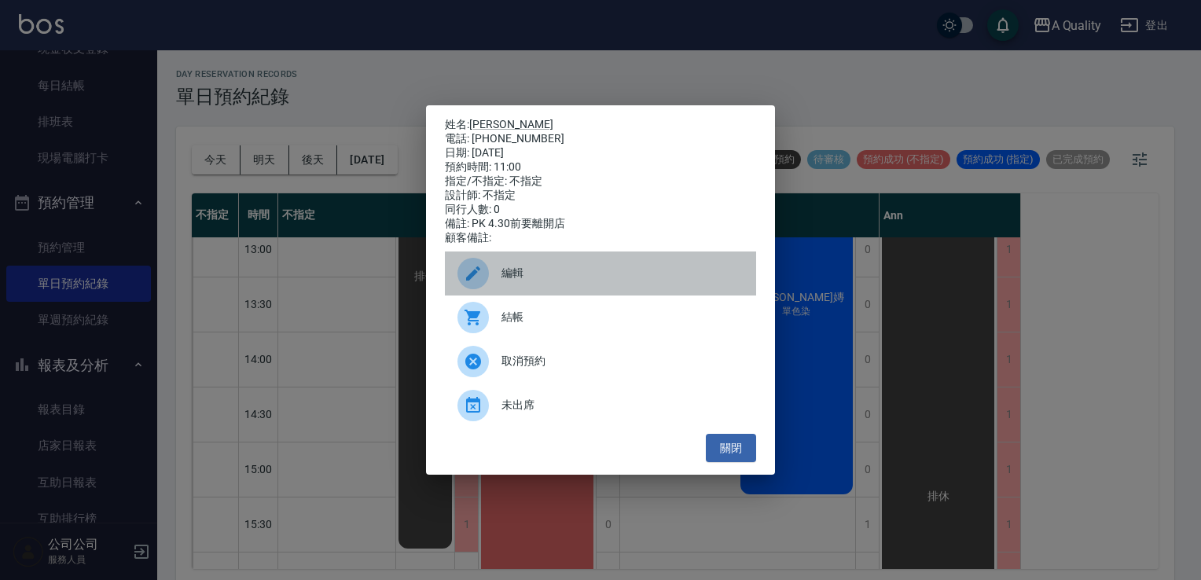
click at [538, 278] on span "編輯" at bounding box center [623, 273] width 242 height 17
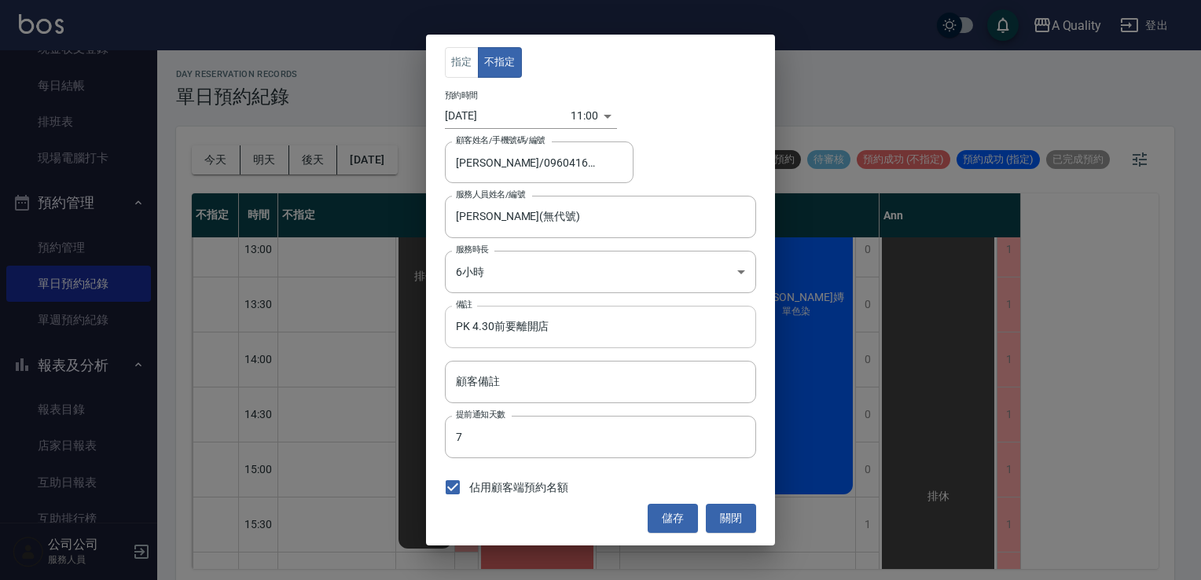
click at [515, 325] on input "PK 4.30前要離開店" at bounding box center [600, 327] width 311 height 42
click at [500, 329] on input "PK 4.30前要離開店" at bounding box center [600, 327] width 311 height 42
type input "PK 4.30前一定要離開店"
click at [673, 520] on button "儲存" at bounding box center [673, 518] width 50 height 29
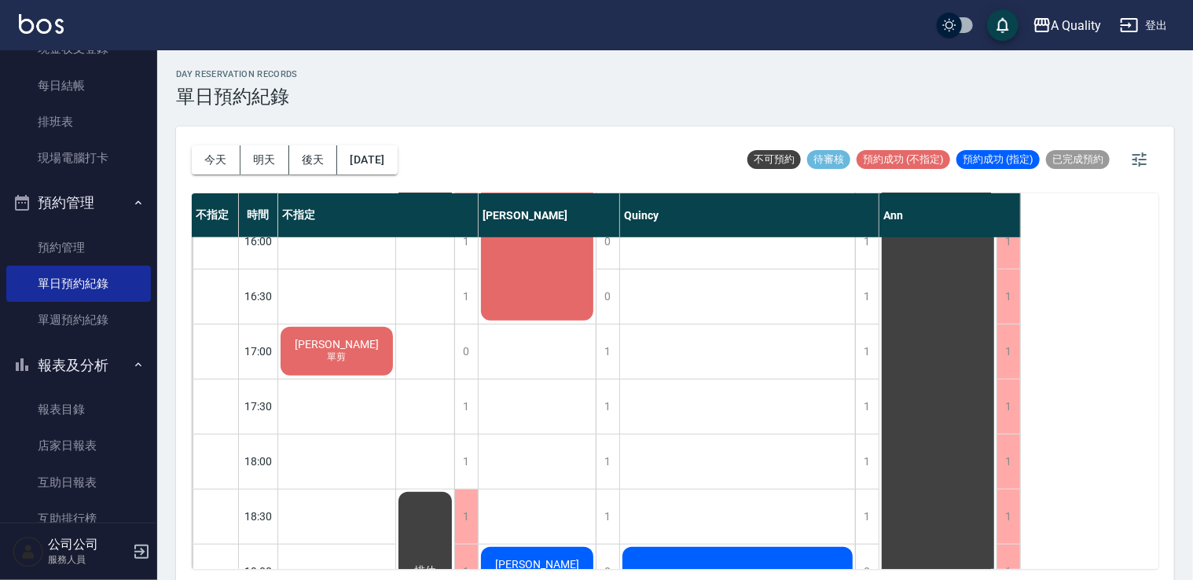
scroll to position [513, 0]
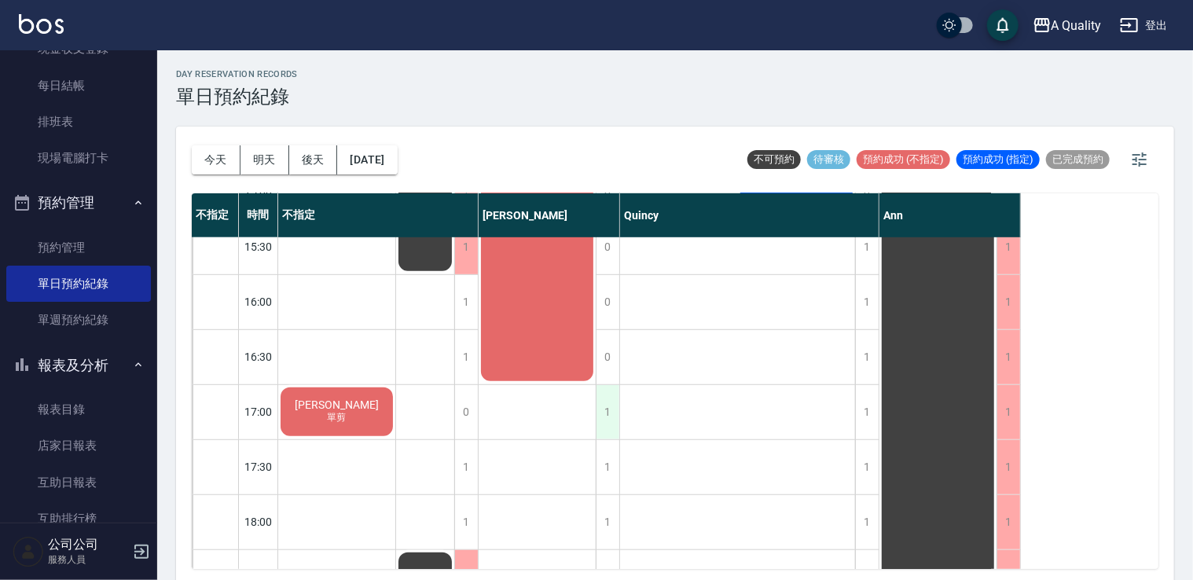
click at [610, 406] on div "1" at bounding box center [608, 412] width 24 height 54
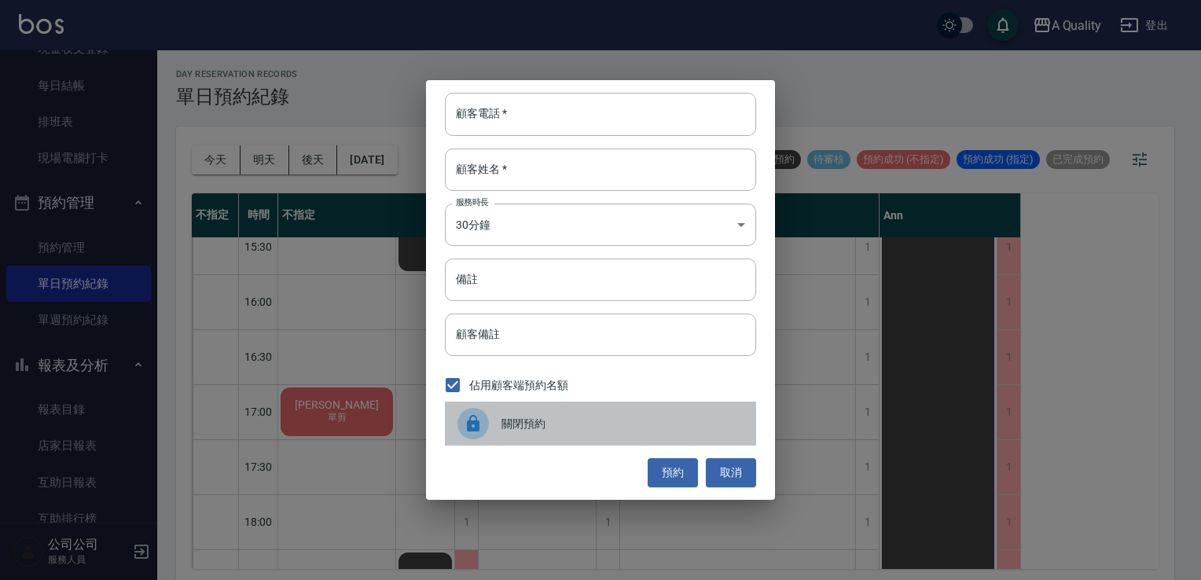
click at [546, 424] on span "關閉預約" at bounding box center [623, 424] width 242 height 17
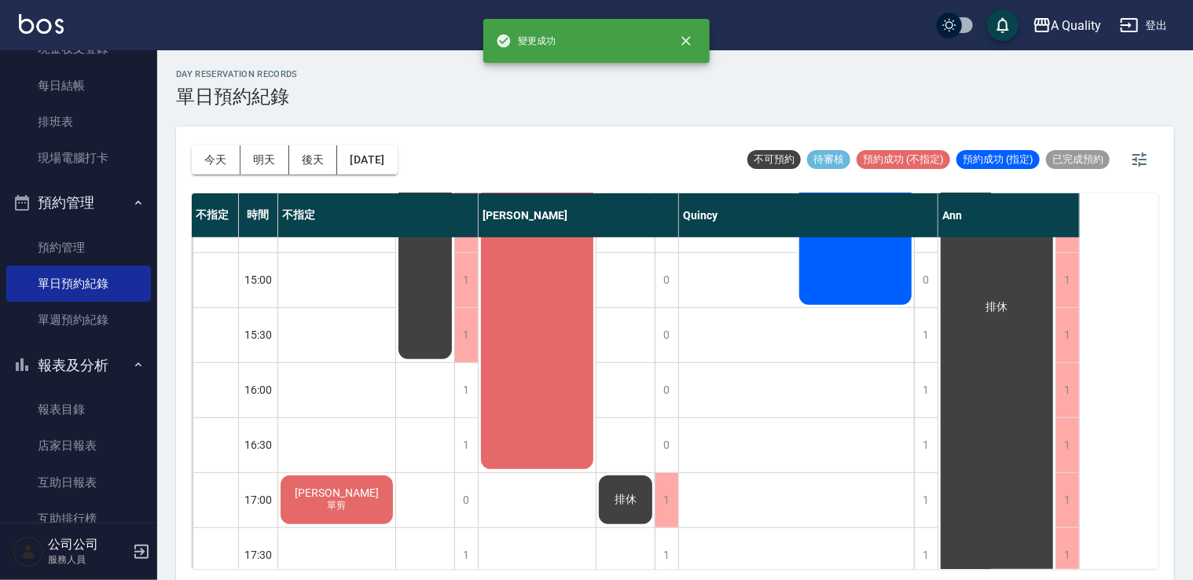
scroll to position [199, 0]
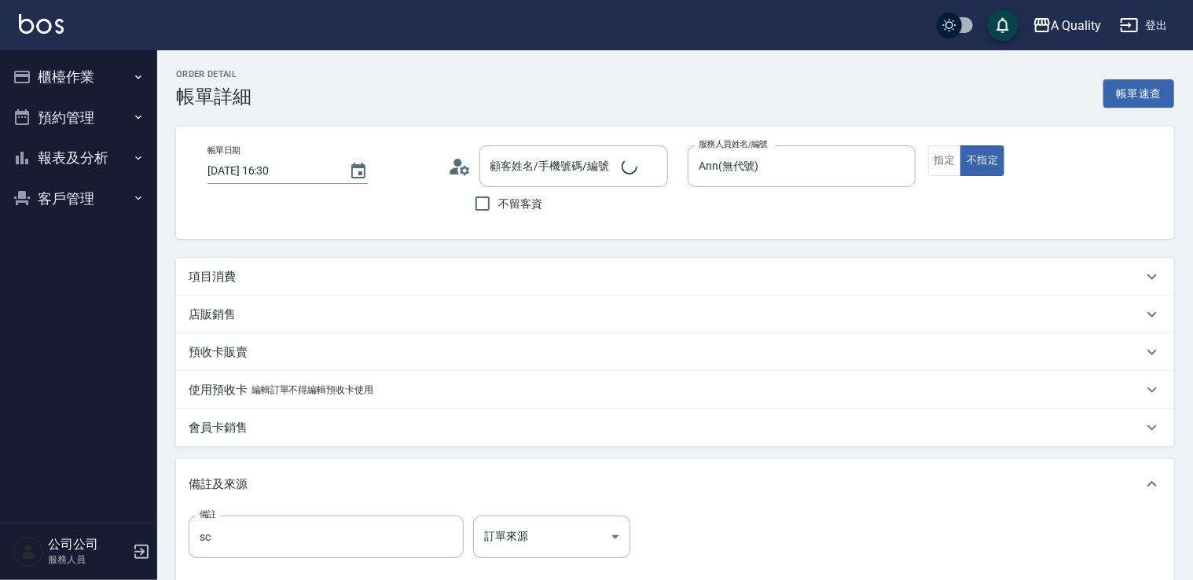
type input "[PERSON_NAME]/0919879980/"
click at [236, 275] on div "項目消費" at bounding box center [666, 277] width 954 height 17
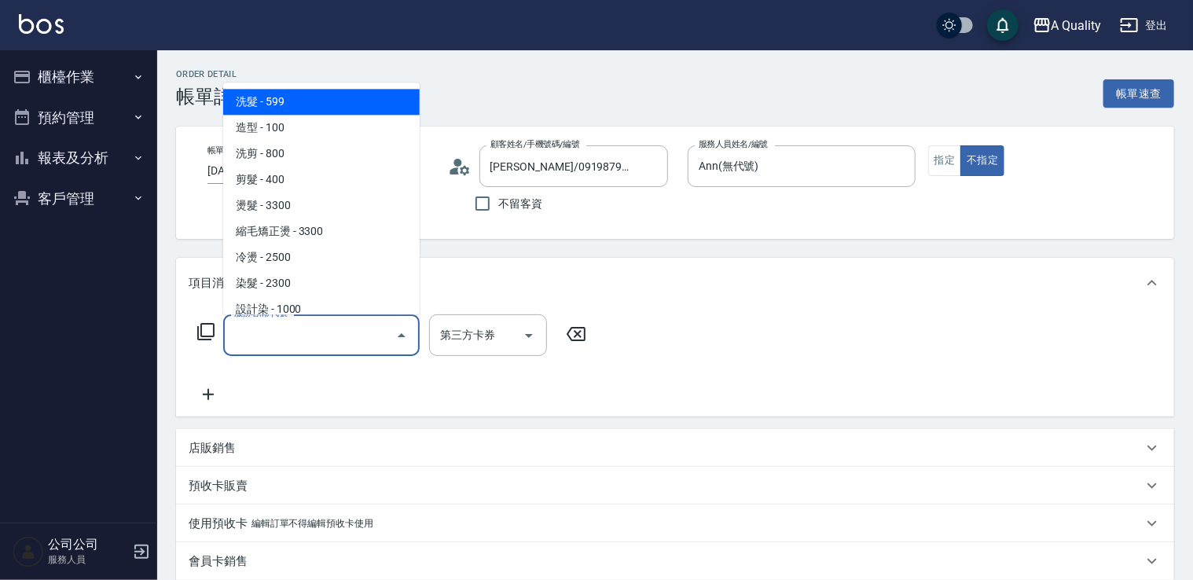
click at [261, 326] on input "服務名稱/代號" at bounding box center [309, 336] width 159 height 28
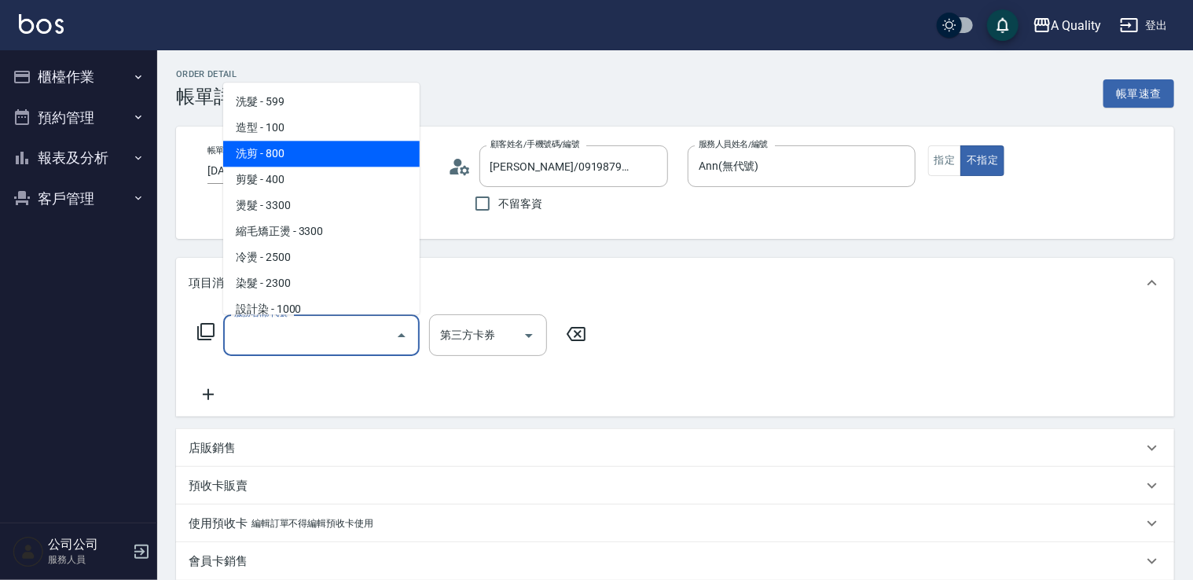
click at [319, 146] on span "洗剪 - 800" at bounding box center [321, 154] width 197 height 26
type input "洗剪(103)"
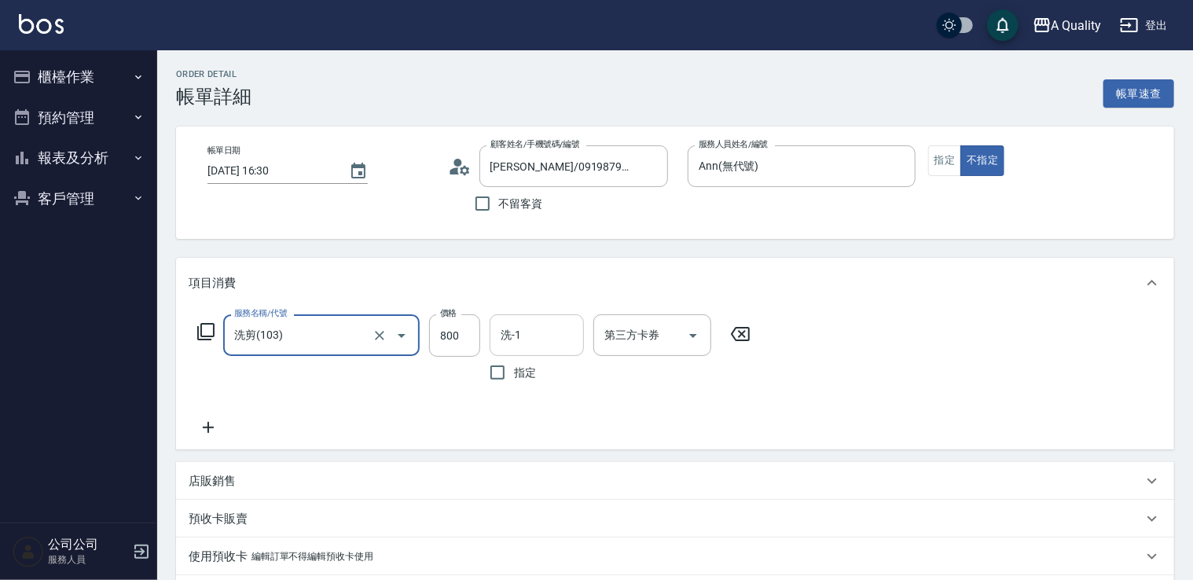
click at [541, 314] on body "A Quality 登出 櫃檯作業 打帳單 帳單列表 營業儀表板 現金收支登錄 每日結帳 排班表 現場電腦打卡 預約管理 預約管理 單日預約紀錄 單週預約紀錄…" at bounding box center [596, 478] width 1193 height 957
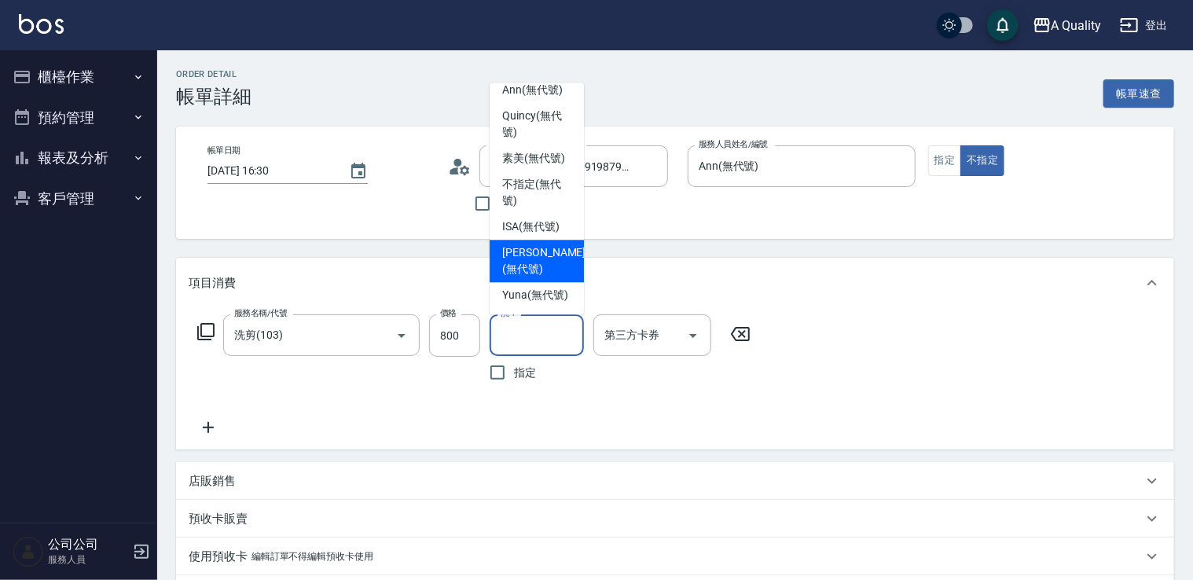
scroll to position [44, 0]
drag, startPoint x: 536, startPoint y: 288, endPoint x: 627, endPoint y: 290, distance: 90.4
click at [536, 290] on span "Yuna (無代號)" at bounding box center [535, 295] width 66 height 17
type input "Yuna(無代號)"
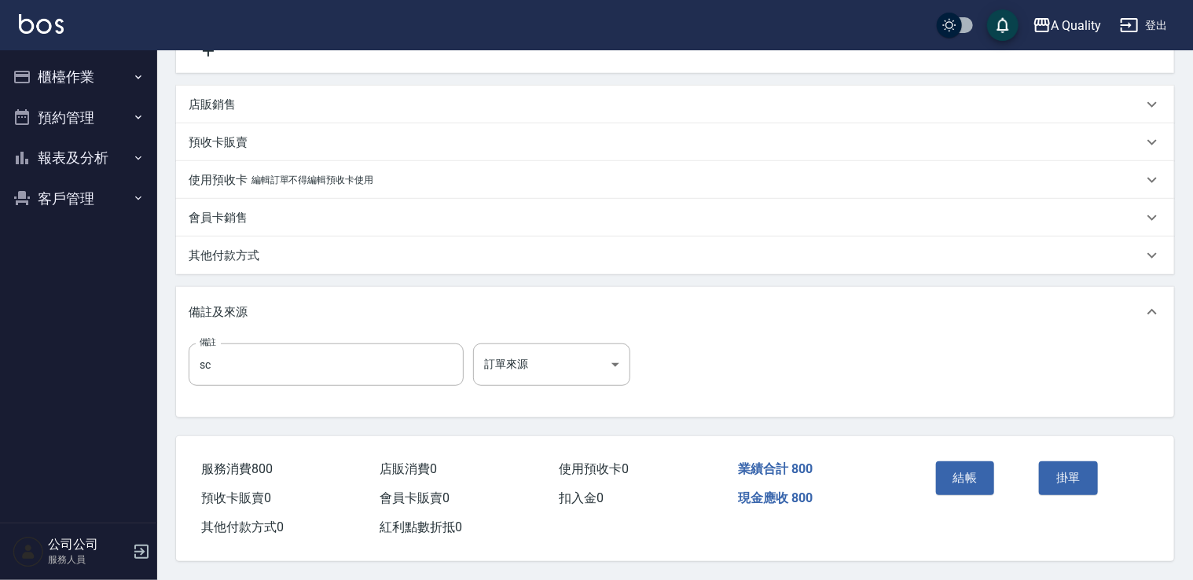
scroll to position [381, 0]
click at [969, 471] on button "結帳" at bounding box center [965, 478] width 59 height 33
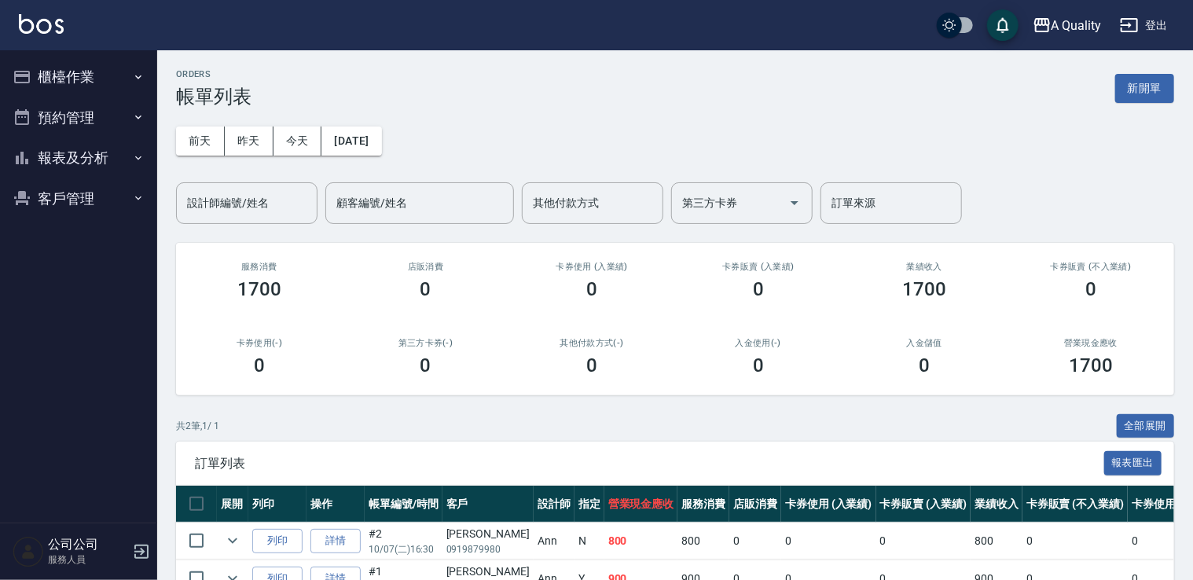
click at [88, 110] on button "預約管理" at bounding box center [78, 117] width 145 height 41
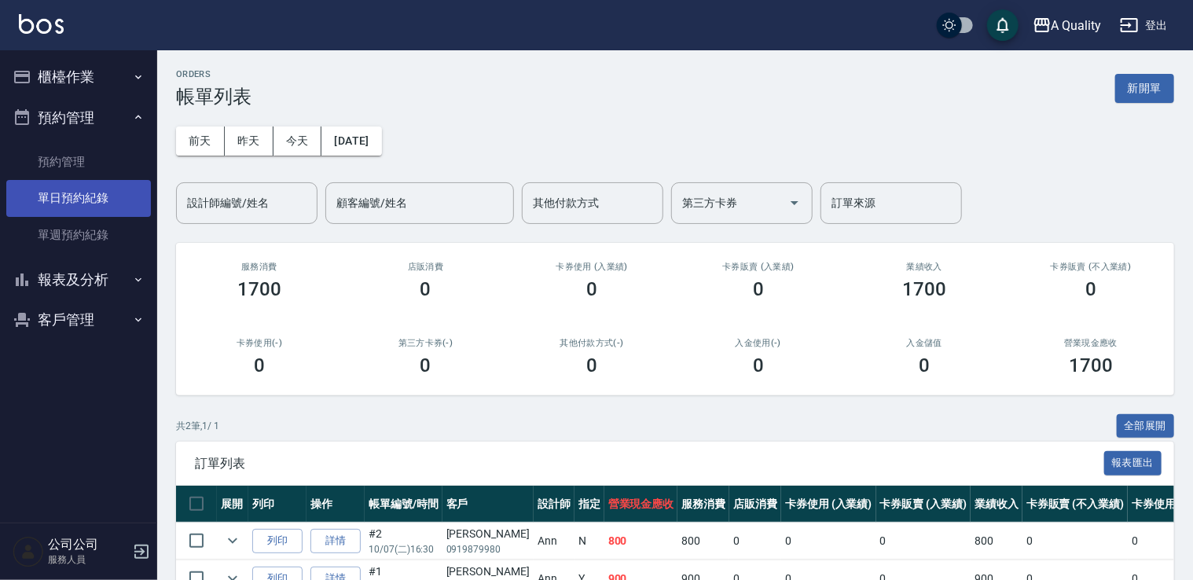
click at [103, 200] on link "單日預約紀錄" at bounding box center [78, 198] width 145 height 36
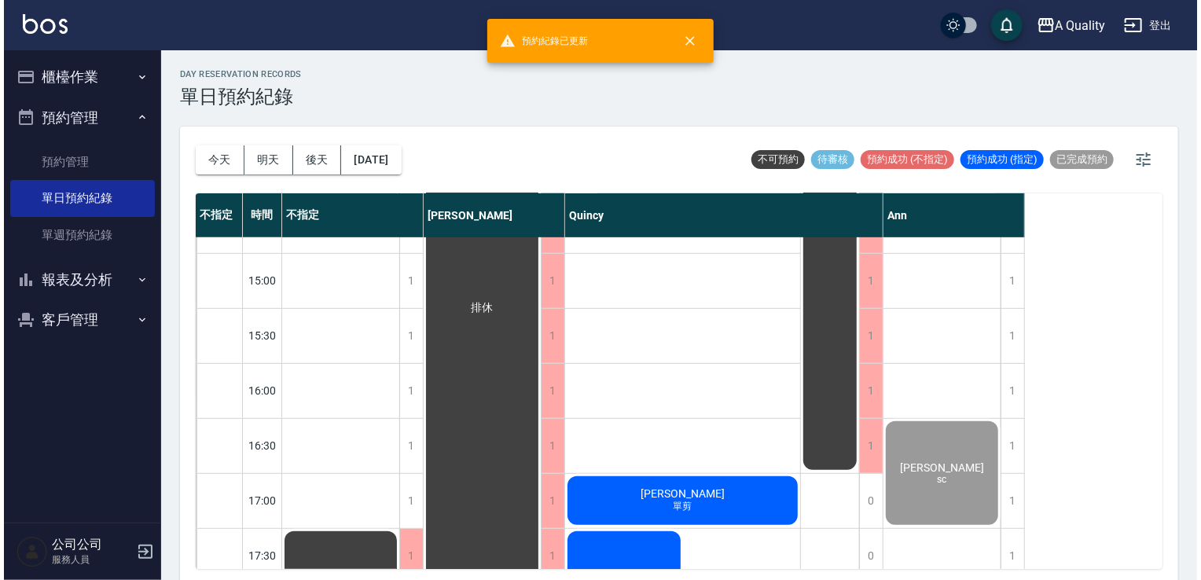
scroll to position [472, 0]
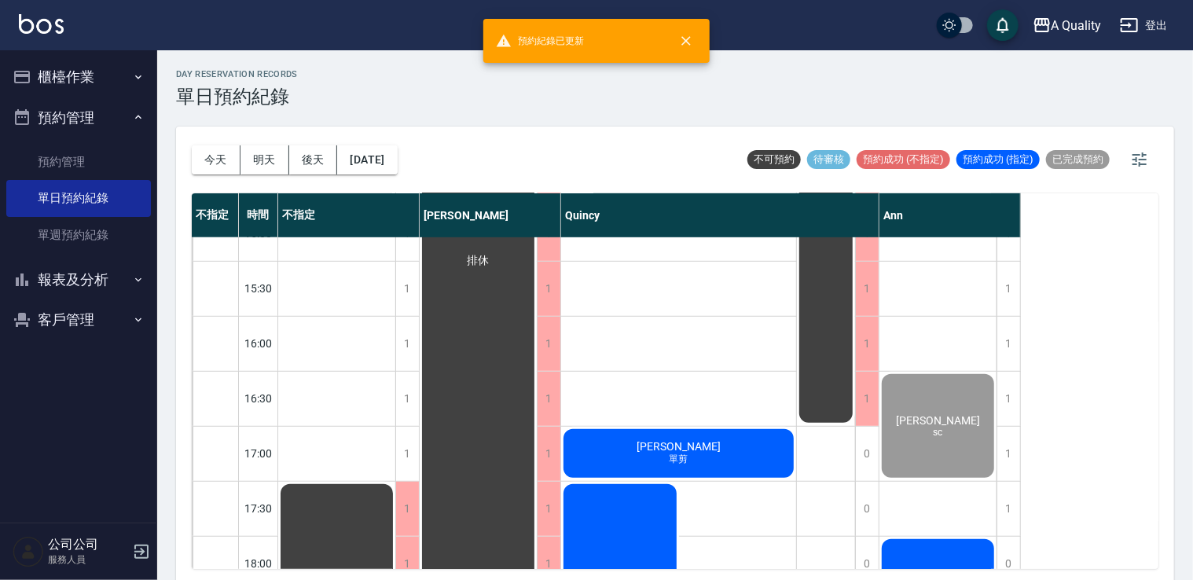
click at [726, 440] on div "林勢宇 單剪" at bounding box center [678, 453] width 235 height 53
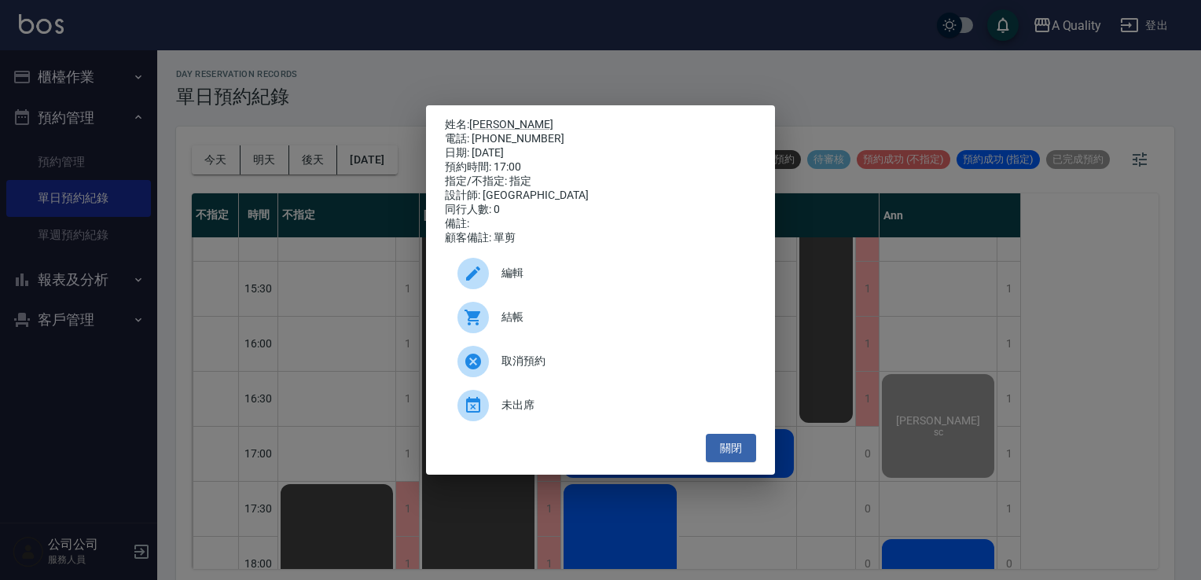
click at [543, 315] on div "結帳" at bounding box center [600, 318] width 311 height 44
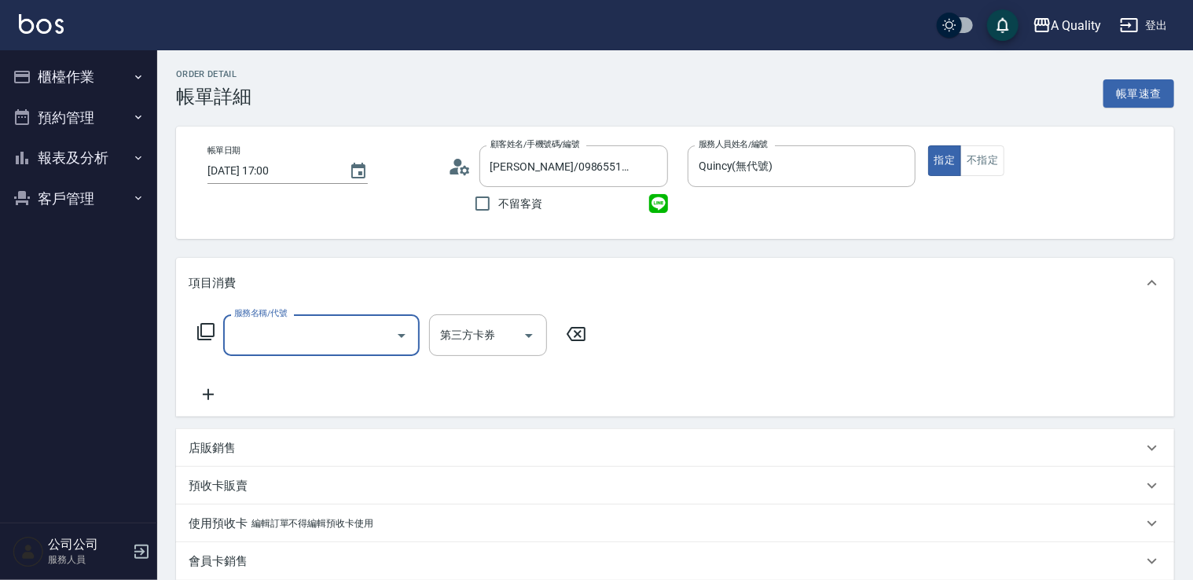
click at [372, 319] on div "服務名稱/代號" at bounding box center [321, 335] width 197 height 42
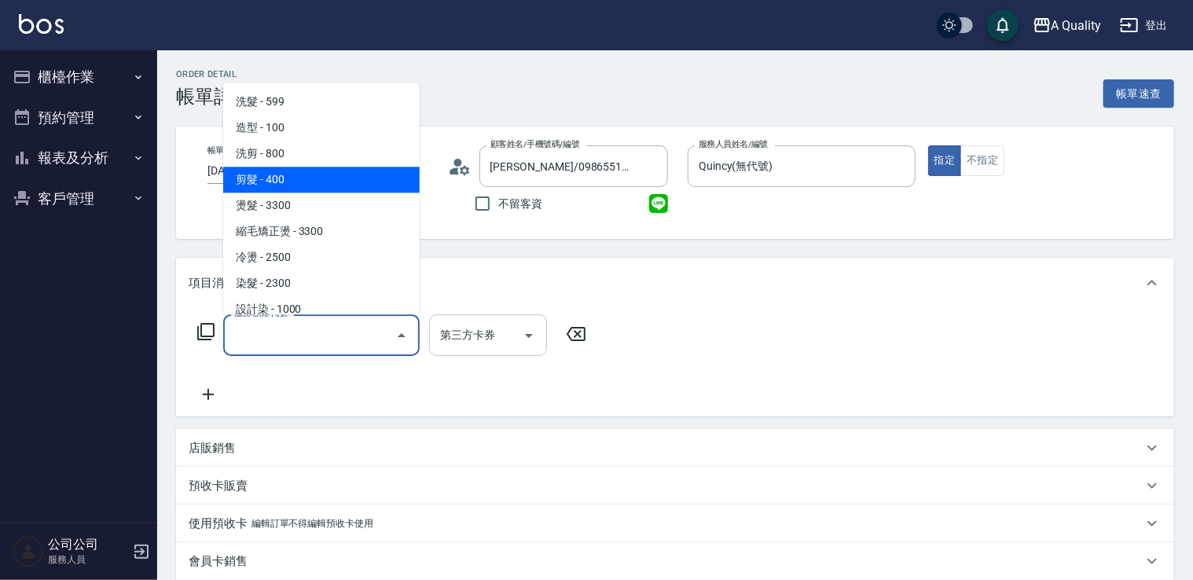
drag, startPoint x: 314, startPoint y: 183, endPoint x: 523, endPoint y: 349, distance: 266.3
click at [314, 185] on span "剪髮 - 400" at bounding box center [321, 180] width 197 height 26
type input "剪髮(201)"
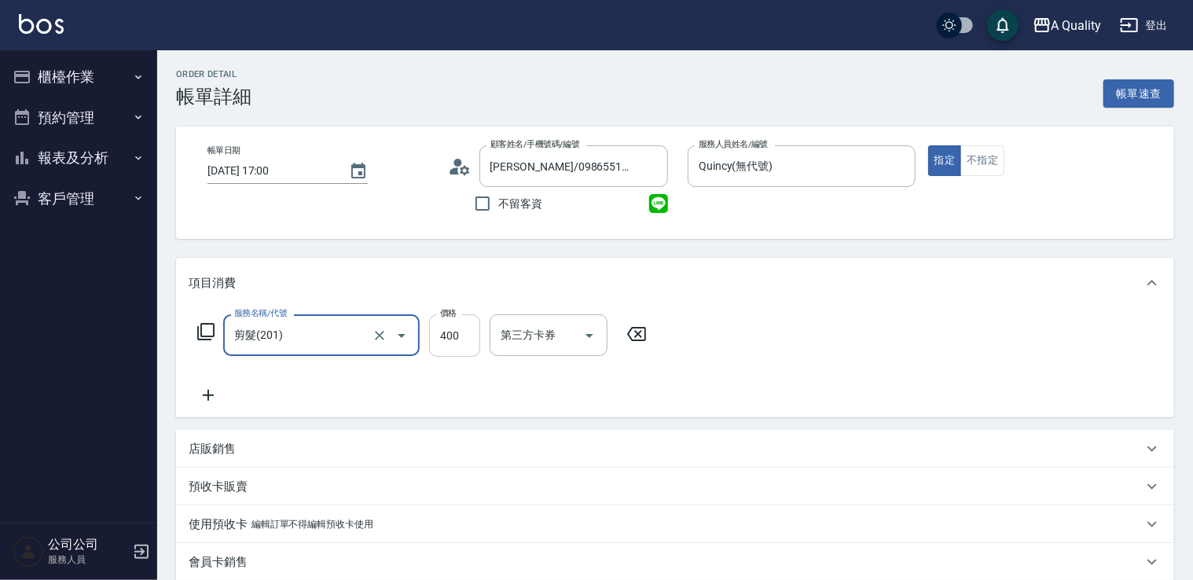
click at [453, 323] on input "400" at bounding box center [454, 335] width 51 height 42
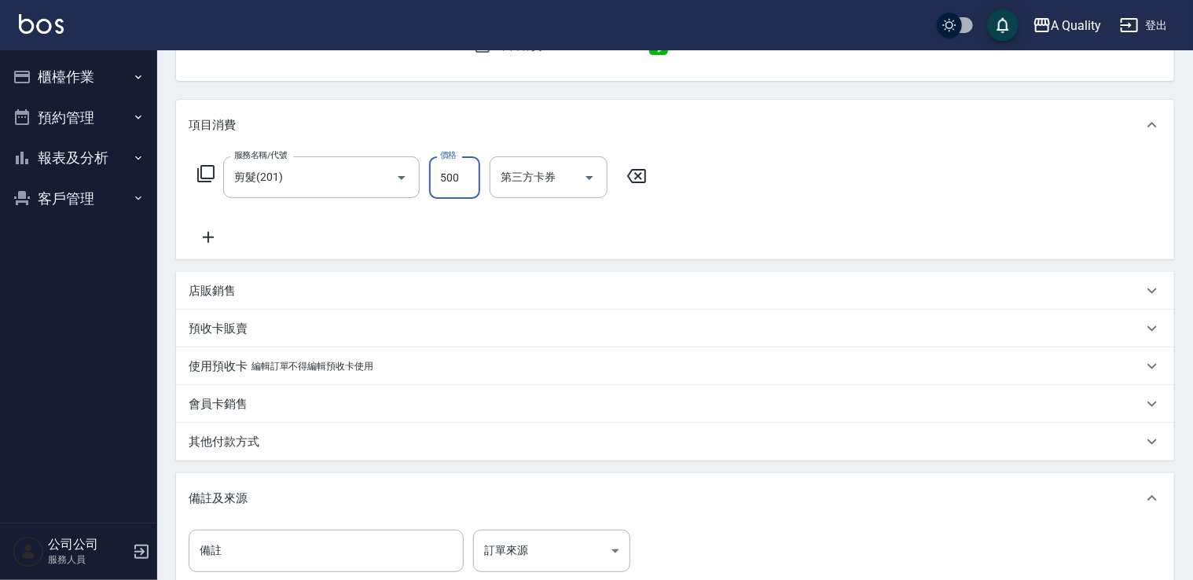
scroll to position [349, 0]
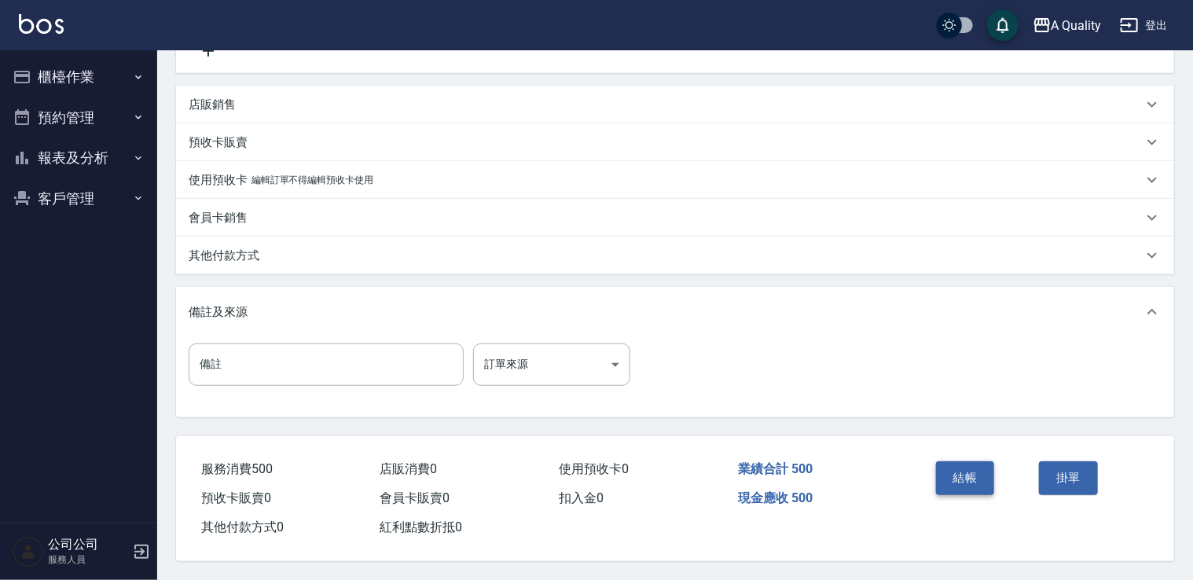
type input "500"
click at [959, 472] on button "結帳" at bounding box center [965, 478] width 59 height 33
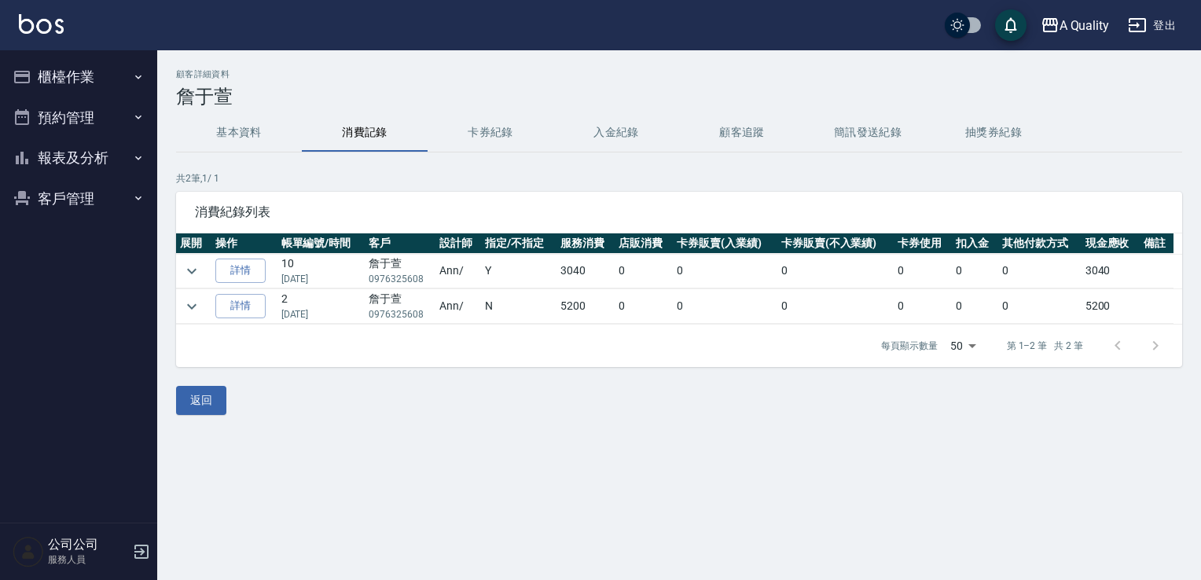
drag, startPoint x: 42, startPoint y: 108, endPoint x: 57, endPoint y: 115, distance: 16.9
click at [43, 108] on button "預約管理" at bounding box center [78, 117] width 145 height 41
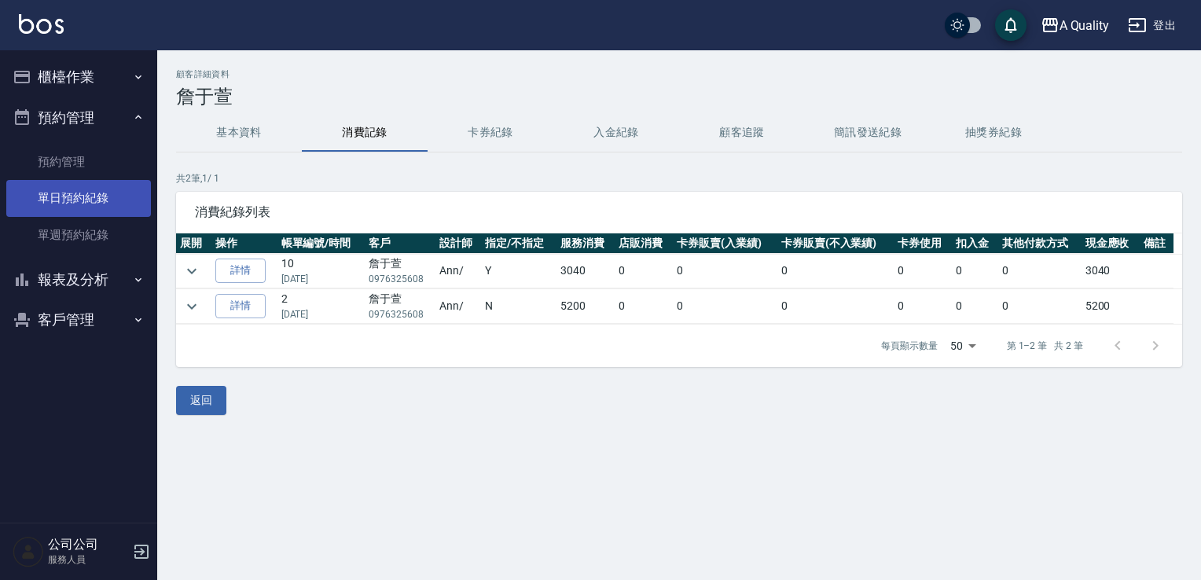
click at [67, 197] on link "單日預約紀錄" at bounding box center [78, 198] width 145 height 36
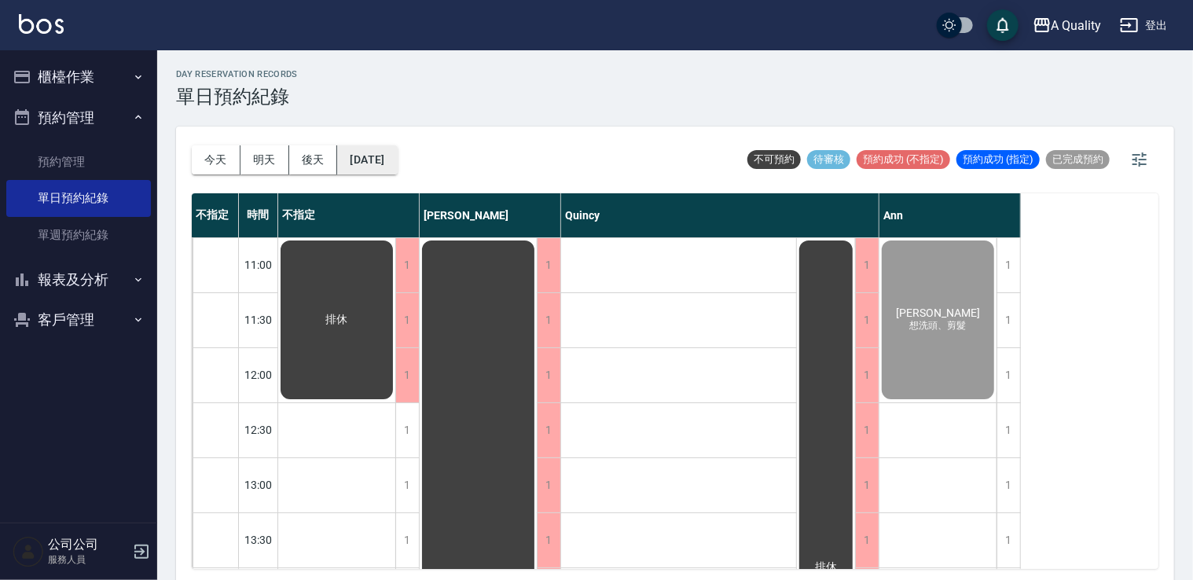
click at [392, 158] on button "[DATE]" at bounding box center [367, 159] width 60 height 29
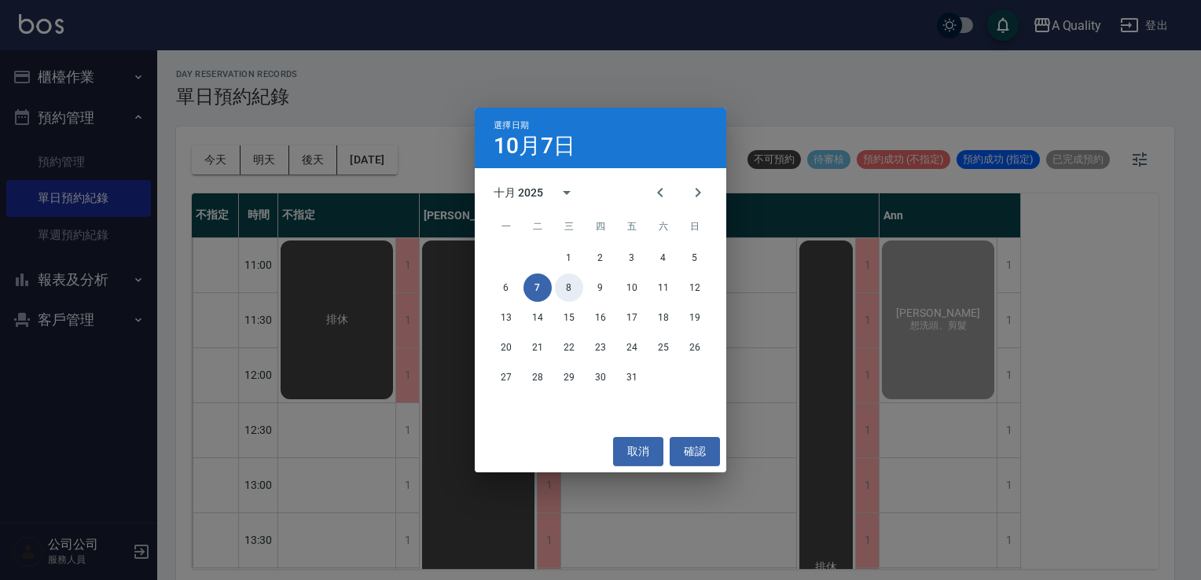
click at [570, 285] on button "8" at bounding box center [569, 288] width 28 height 28
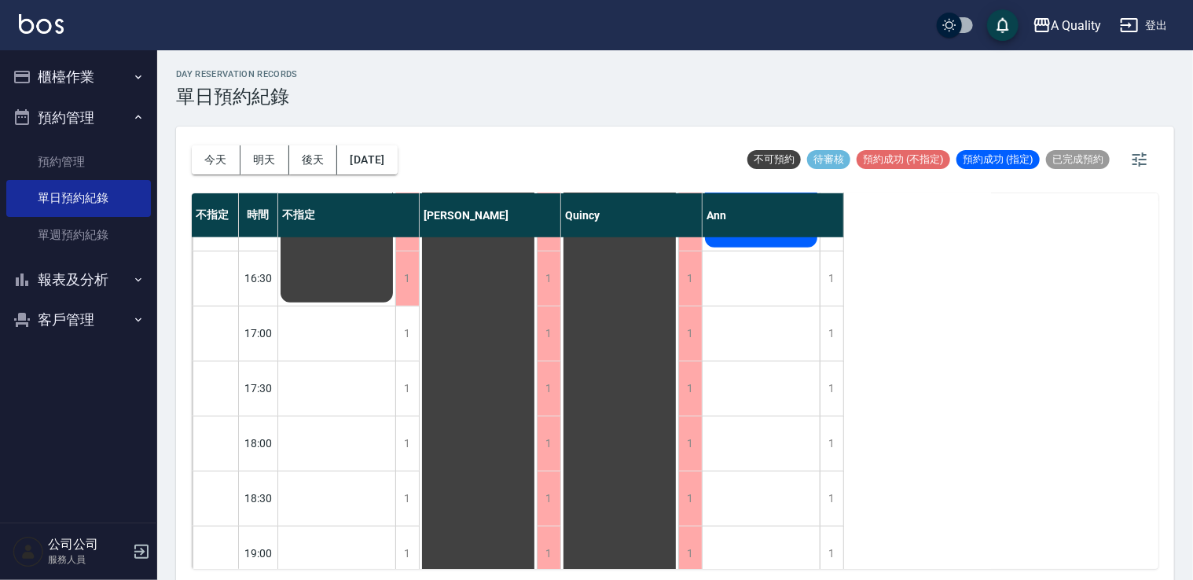
scroll to position [629, 0]
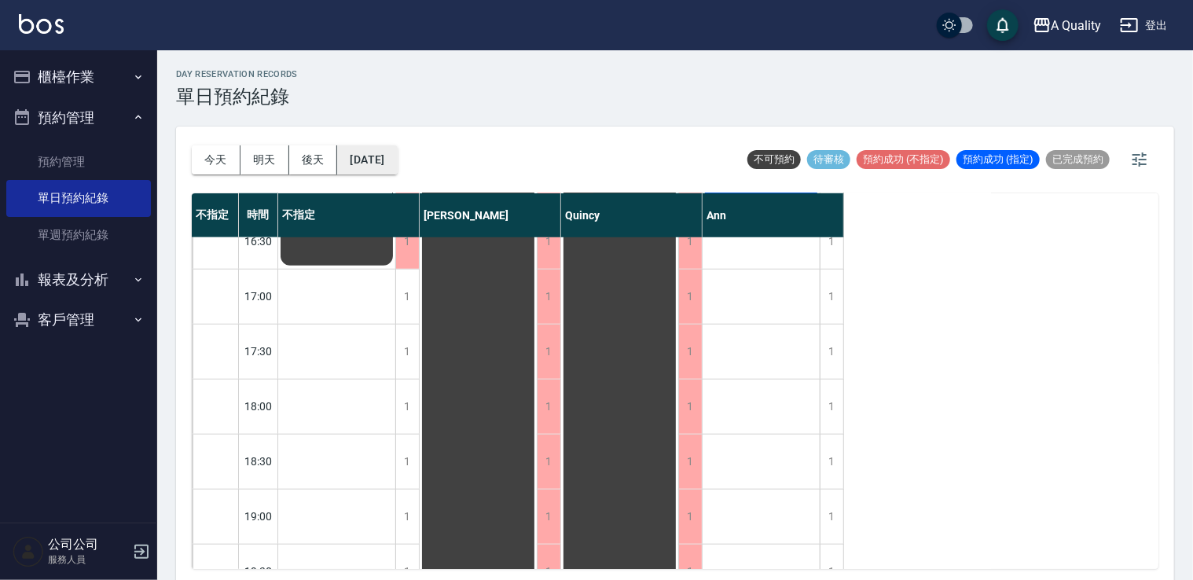
click at [387, 162] on button "2025/10/08" at bounding box center [367, 159] width 60 height 29
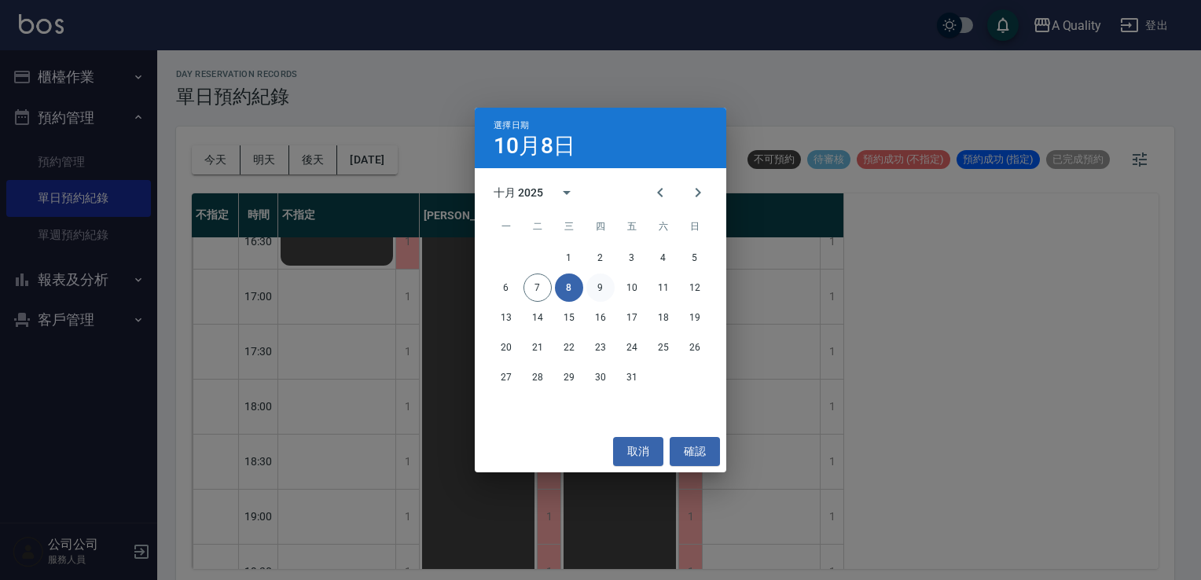
click at [594, 289] on button "9" at bounding box center [601, 288] width 28 height 28
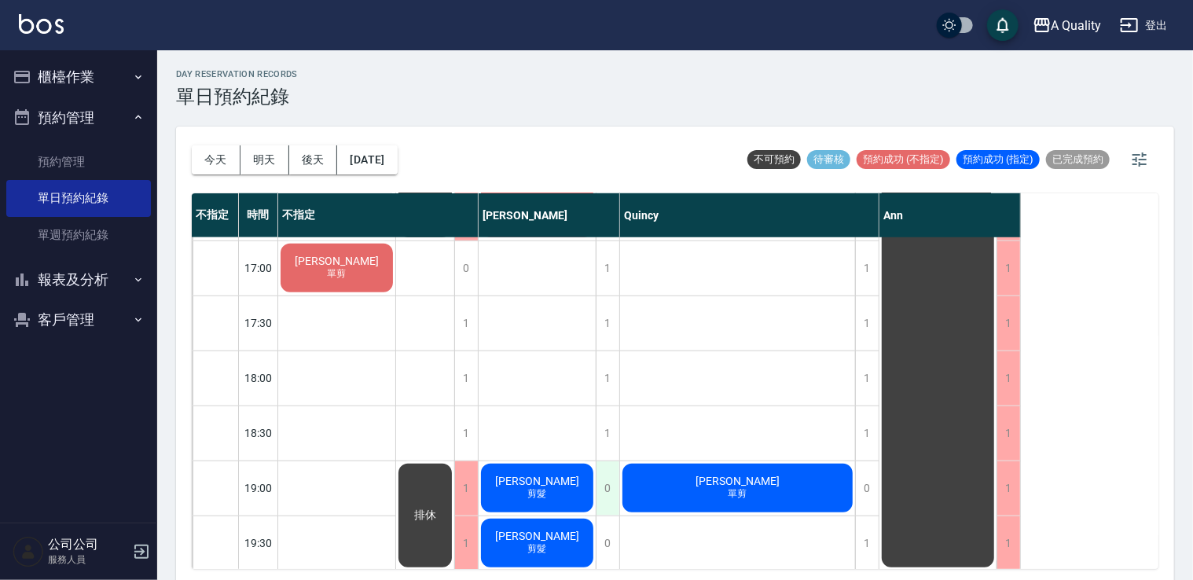
scroll to position [671, 0]
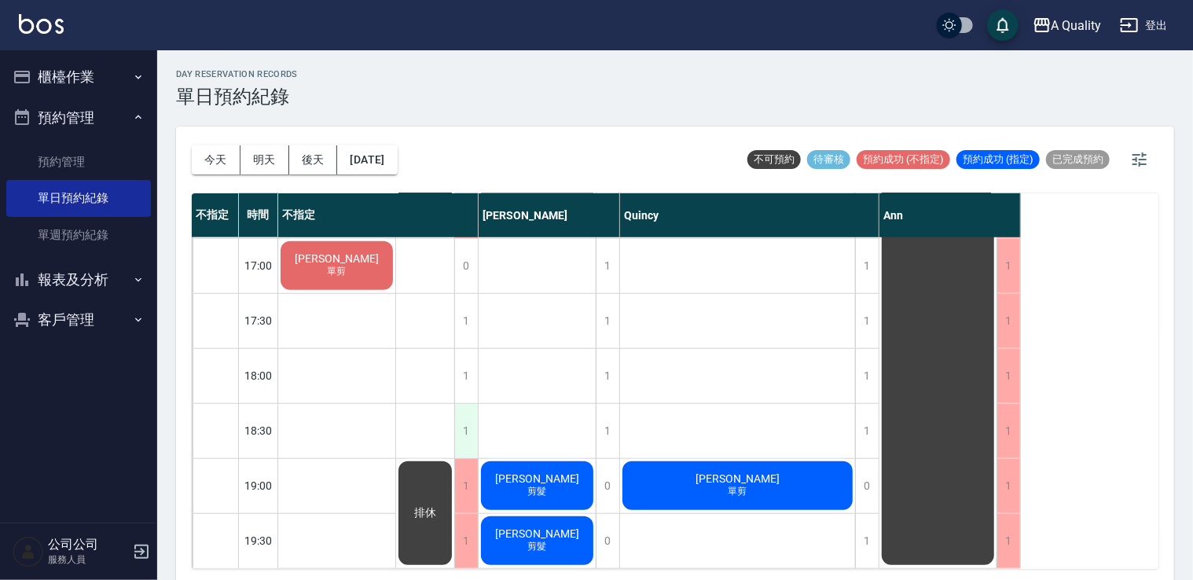
click at [462, 426] on div "1" at bounding box center [466, 431] width 24 height 54
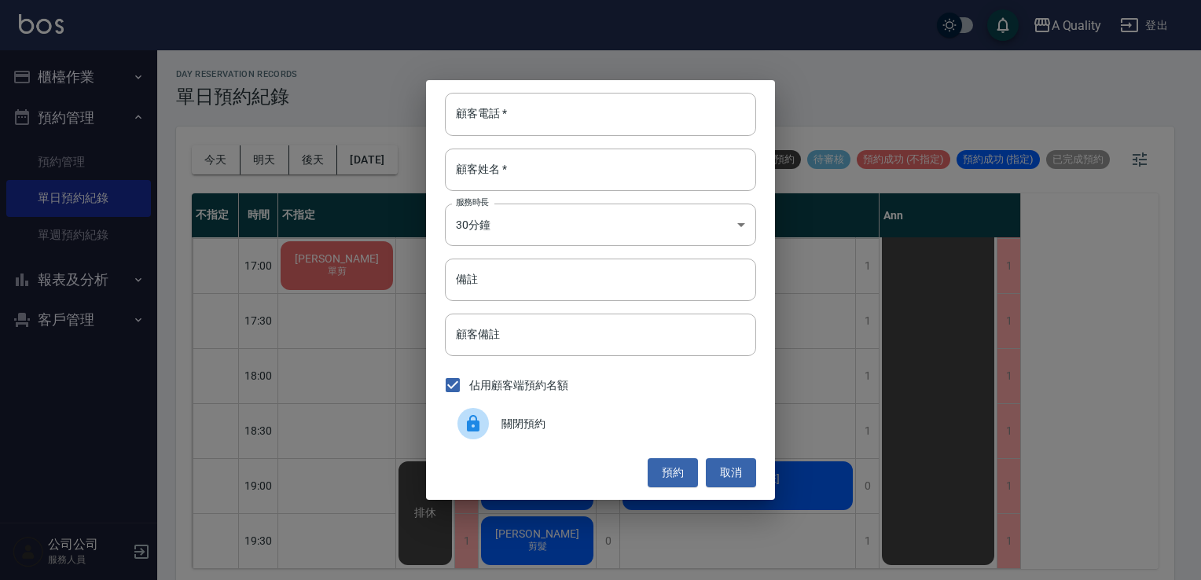
click at [556, 429] on span "關閉預約" at bounding box center [623, 424] width 242 height 17
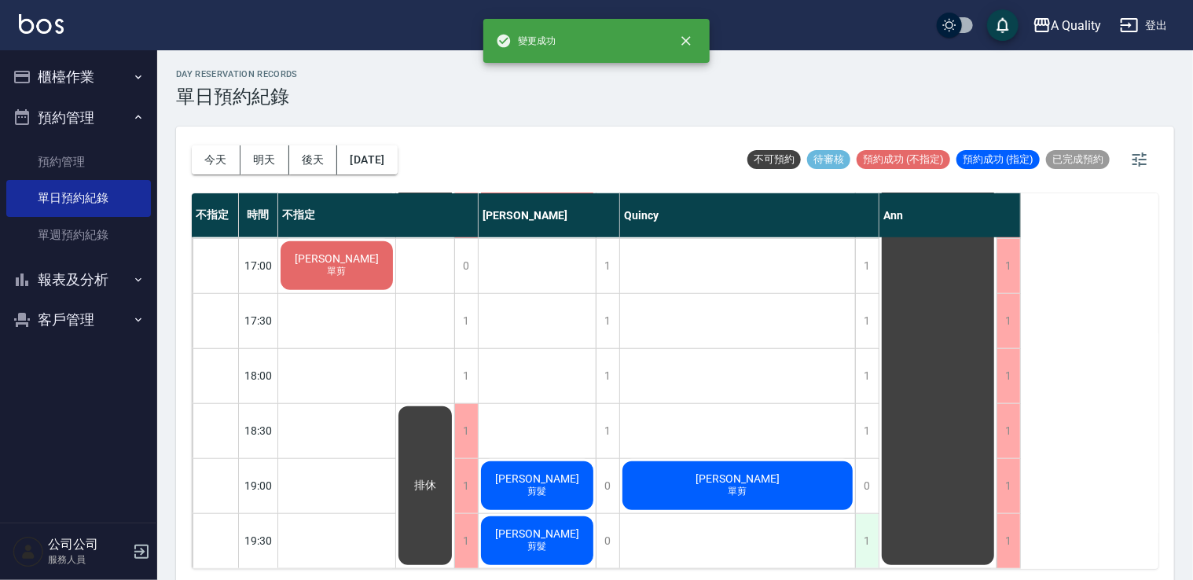
click at [874, 539] on div "1" at bounding box center [867, 541] width 24 height 54
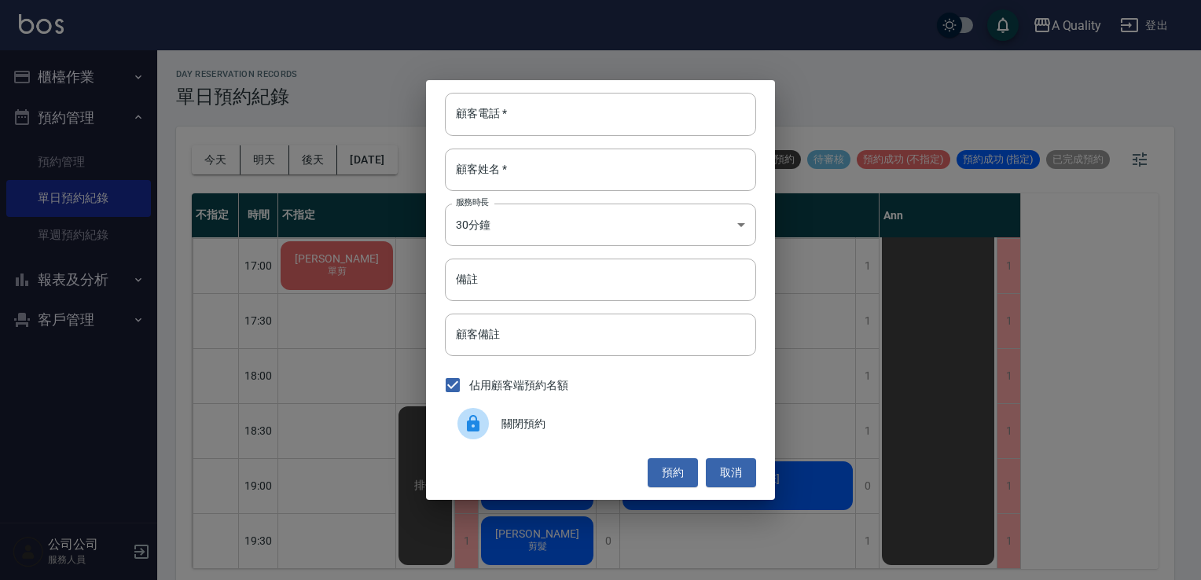
click at [759, 470] on div "顧客電話   * 顧客電話   * 顧客姓名   * 顧客姓名   * 服務時長 30分鐘 1 服務時長 備註 備註 顧客備註 顧客備註 佔用顧客端預約名額 …" at bounding box center [600, 289] width 349 height 419
click at [756, 480] on div "顧客電話   * 顧客電話   * 顧客姓名   * 顧客姓名   * 服務時長 30分鐘 1 服務時長 備註 備註 顧客備註 顧客備註 佔用顧客端預約名額 …" at bounding box center [600, 289] width 349 height 419
click at [742, 476] on button "取消" at bounding box center [731, 472] width 50 height 29
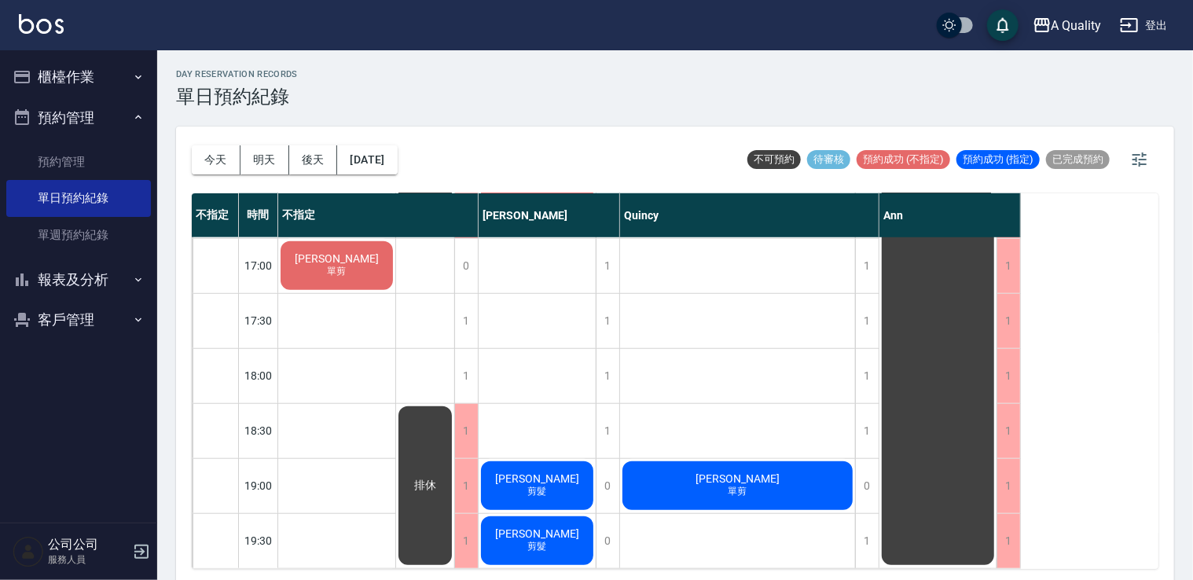
click at [698, 480] on div "毛彥傑 單剪" at bounding box center [737, 485] width 235 height 53
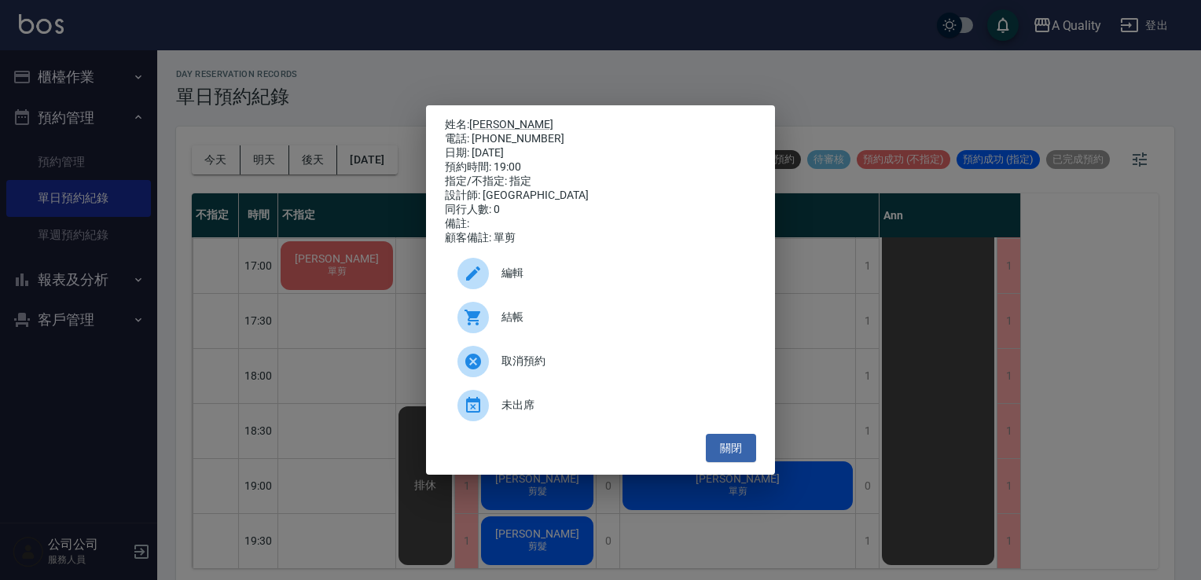
click at [538, 269] on div "編輯" at bounding box center [600, 274] width 311 height 44
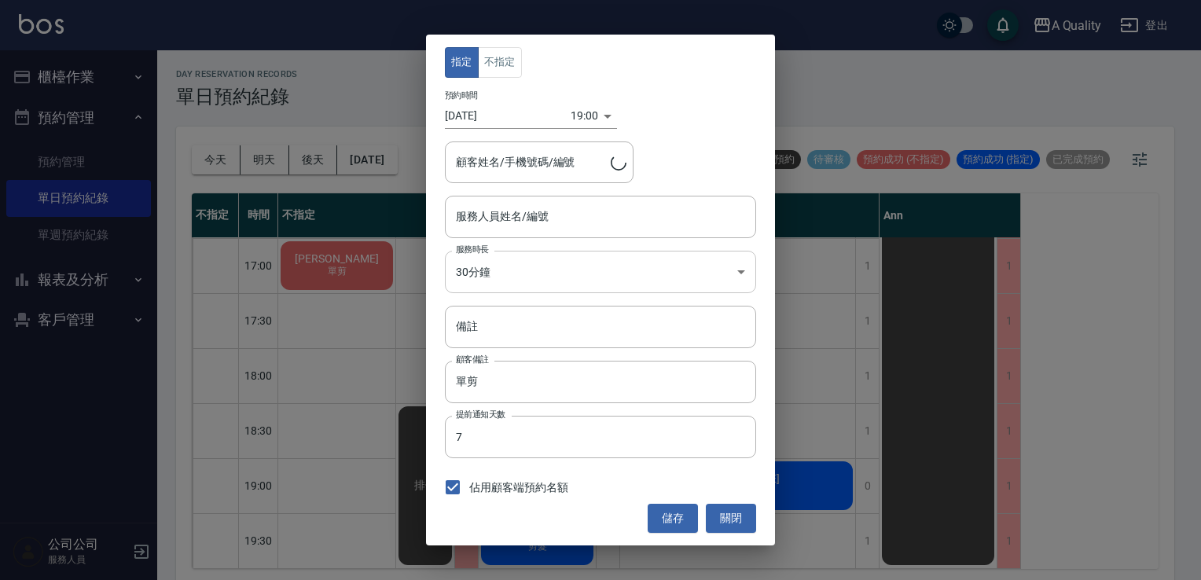
type input "Quincy(無代號)"
type input "毛彥傑/0921189863/"
click at [523, 266] on body "A Quality 登出 櫃檯作業 打帳單 帳單列表 營業儀表板 現金收支登錄 每日結帳 排班表 現場電腦打卡 預約管理 預約管理 單日預約紀錄 單週預約紀錄…" at bounding box center [600, 292] width 1201 height 585
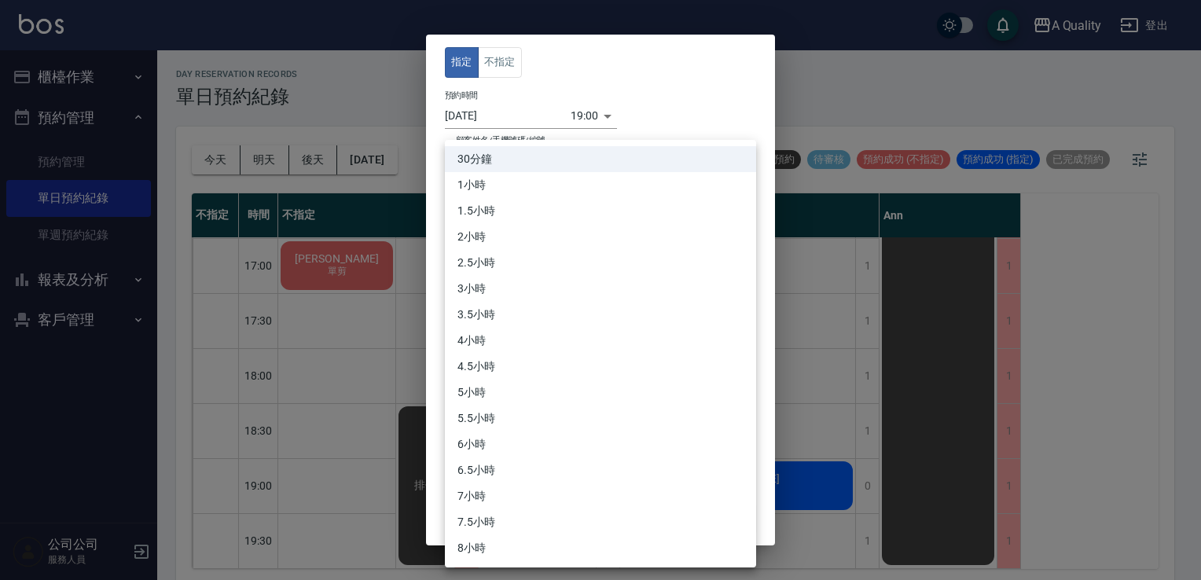
click at [484, 196] on li "1小時" at bounding box center [600, 185] width 311 height 26
type input "2"
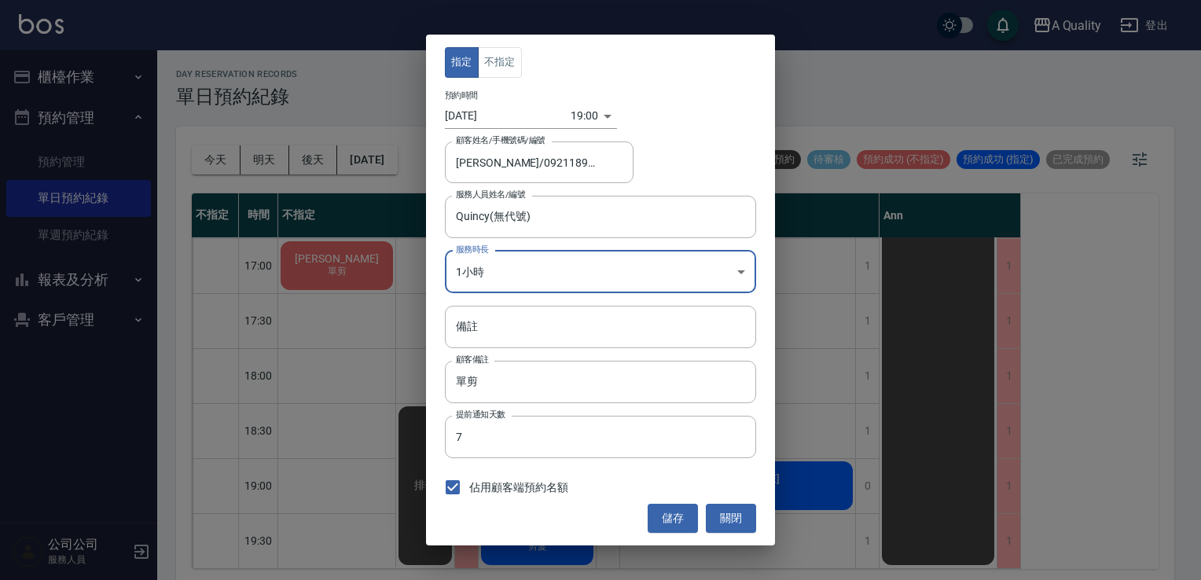
click at [668, 511] on button "儲存" at bounding box center [673, 518] width 50 height 29
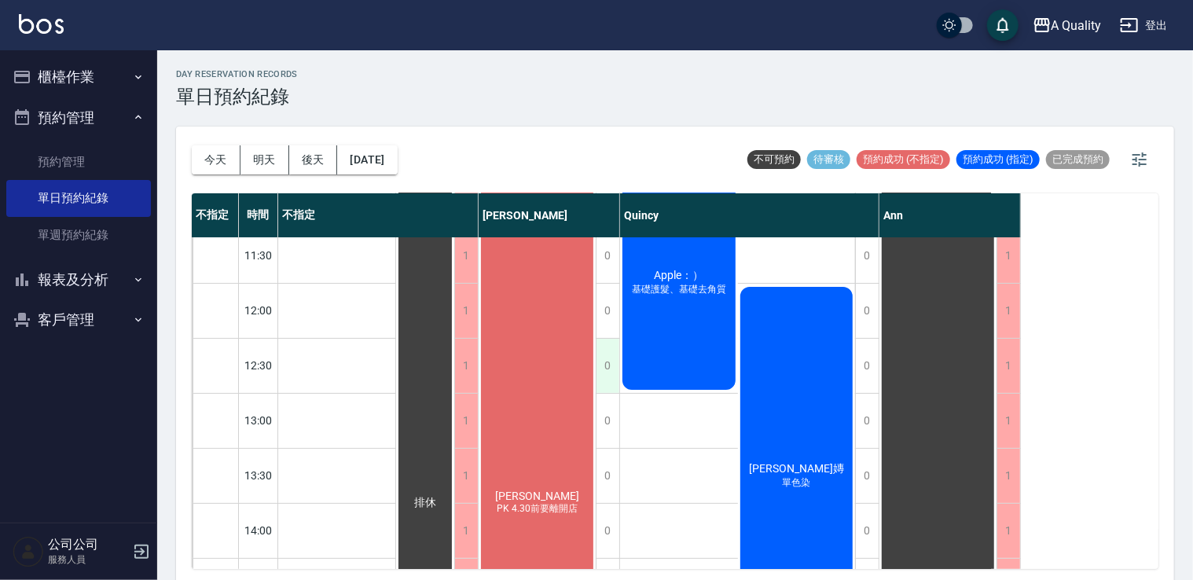
scroll to position [157, 0]
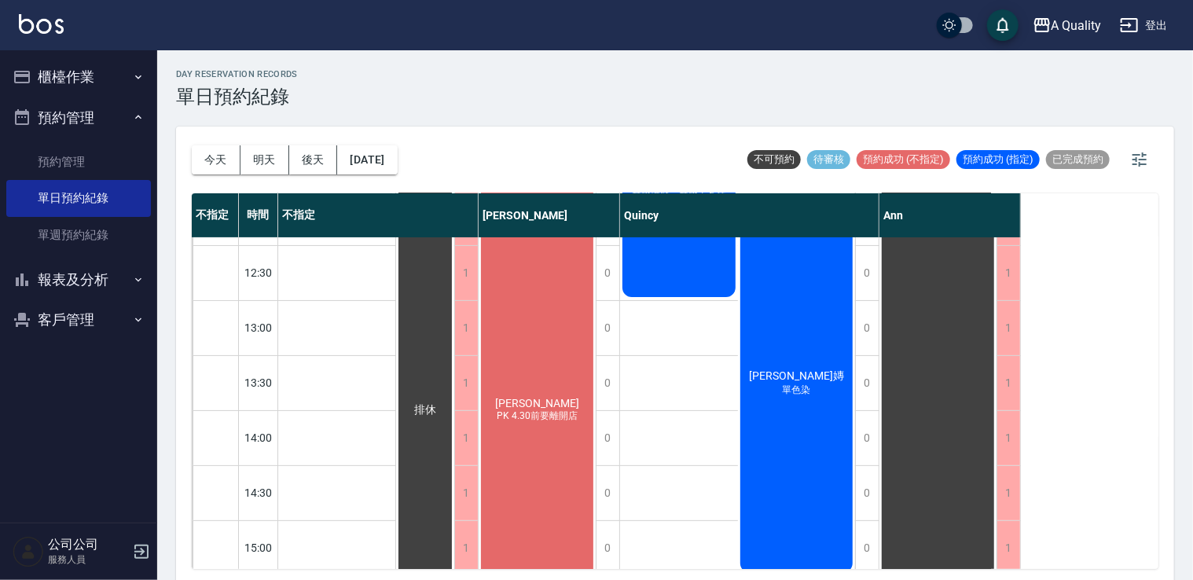
click at [506, 418] on span "PK 4.30前要離開店" at bounding box center [537, 416] width 87 height 13
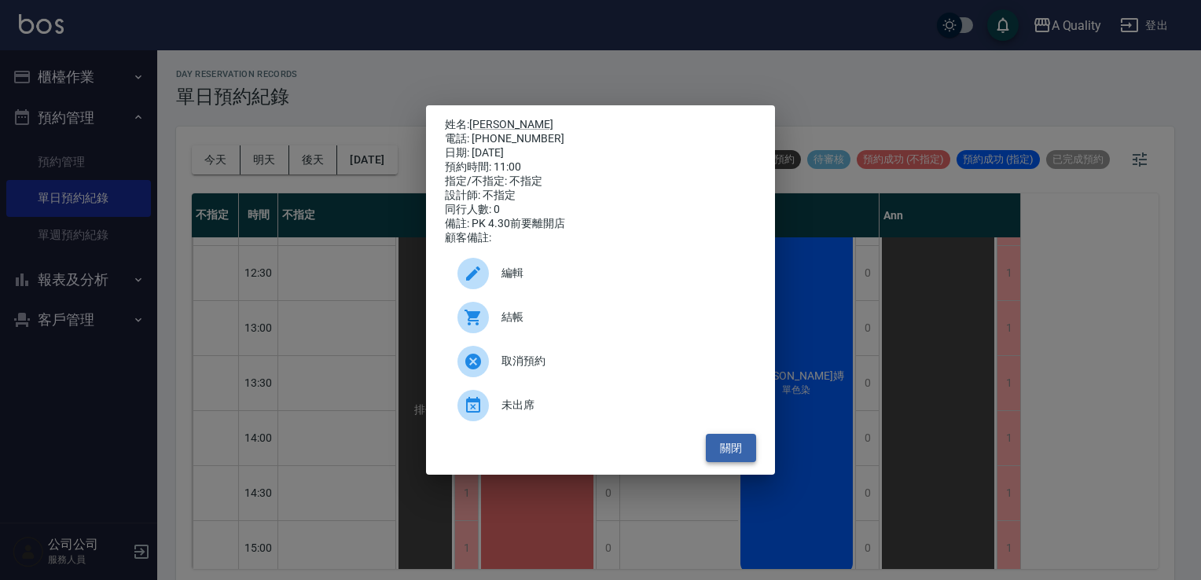
click at [736, 445] on button "關閉" at bounding box center [731, 448] width 50 height 29
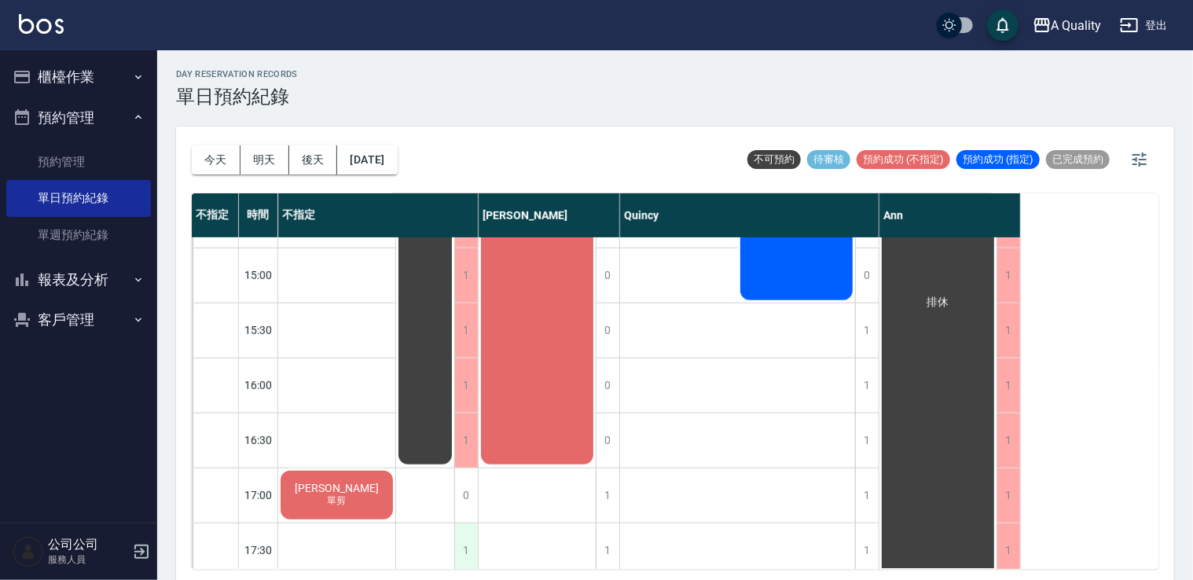
scroll to position [278, 0]
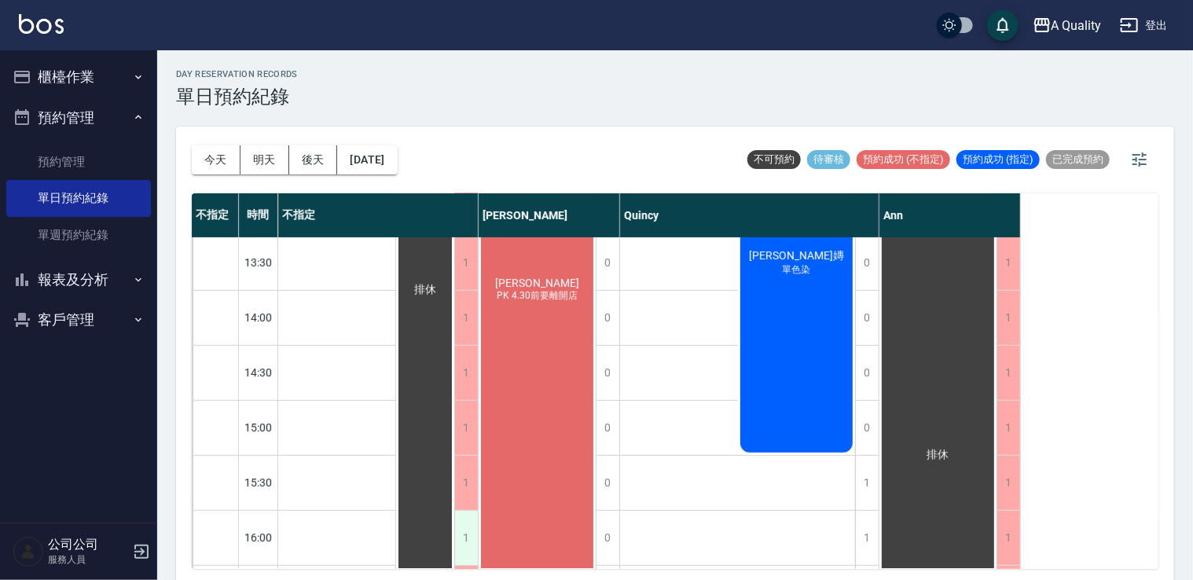
click at [470, 530] on div "1" at bounding box center [466, 538] width 24 height 54
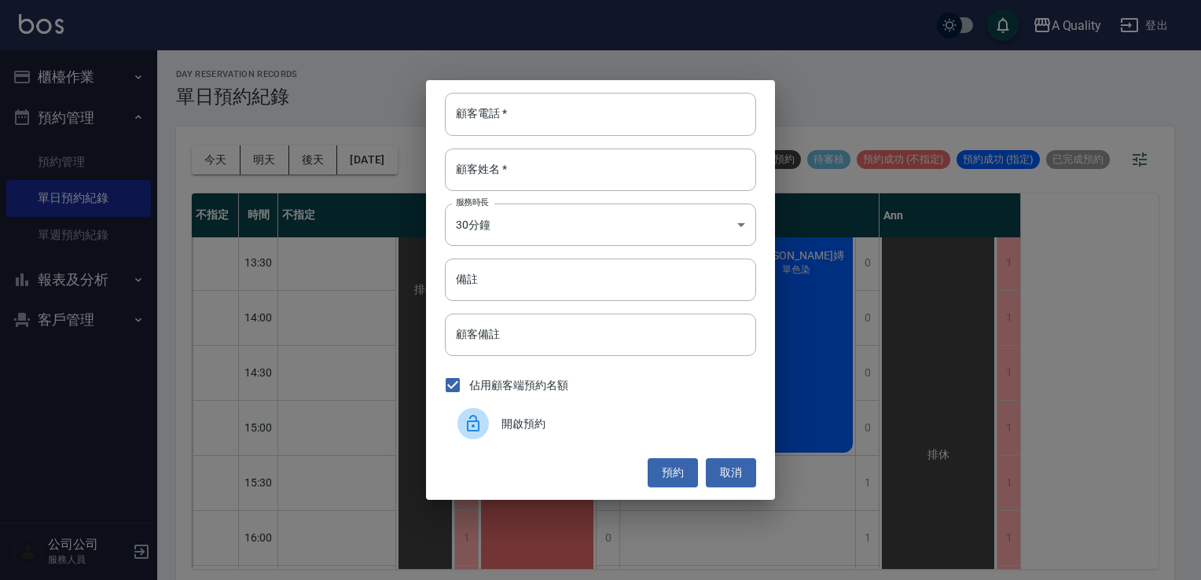
click at [499, 426] on div at bounding box center [480, 423] width 44 height 31
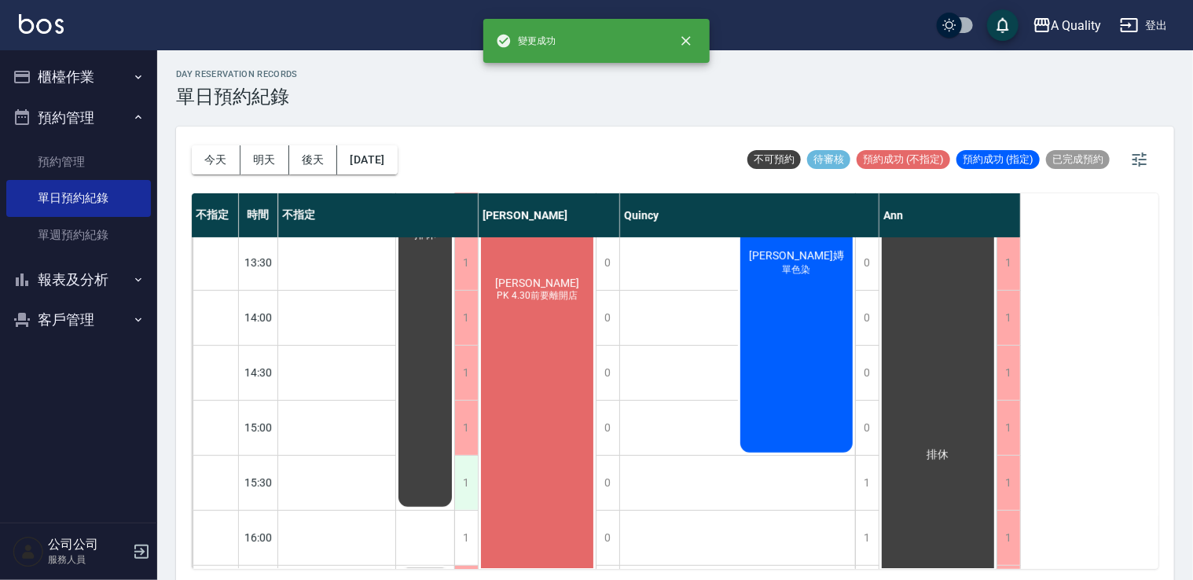
click at [472, 470] on div "1" at bounding box center [466, 483] width 24 height 54
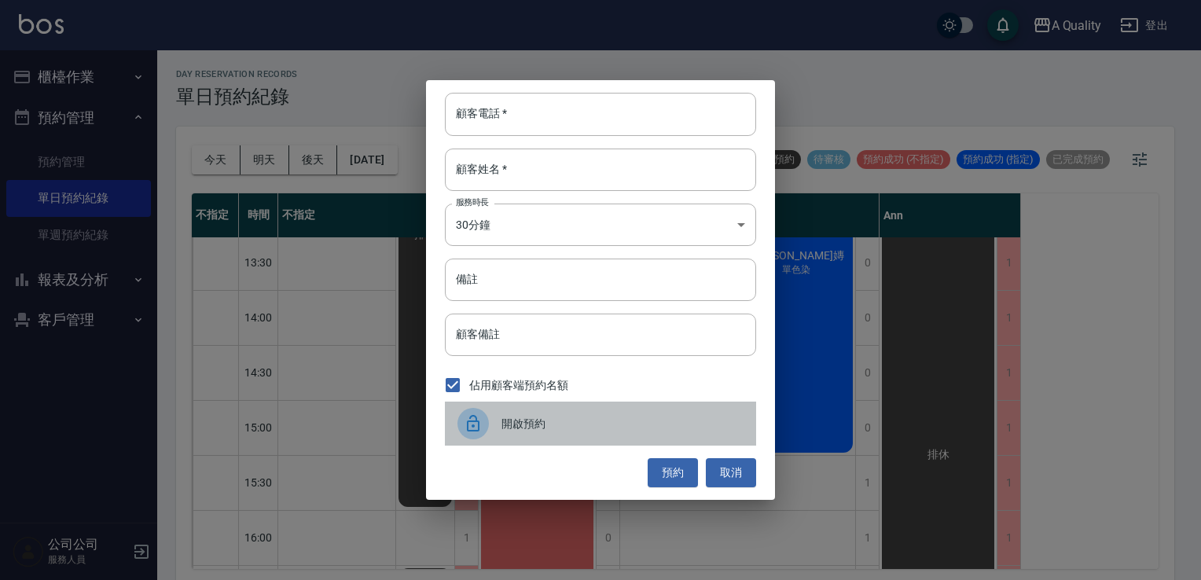
click at [532, 417] on span "開啟預約" at bounding box center [623, 424] width 242 height 17
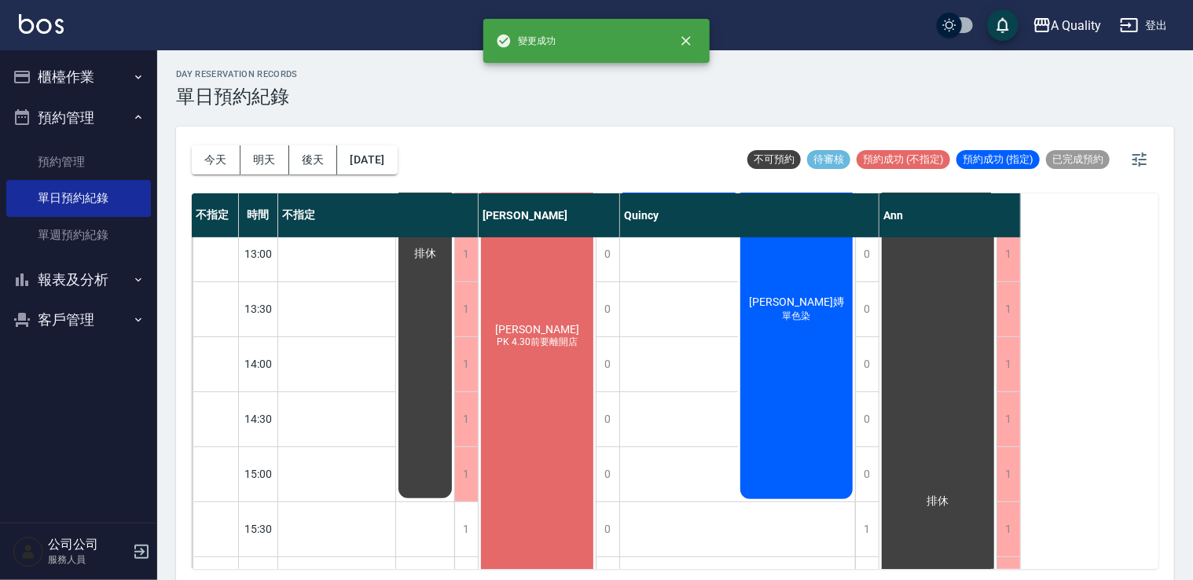
scroll to position [356, 0]
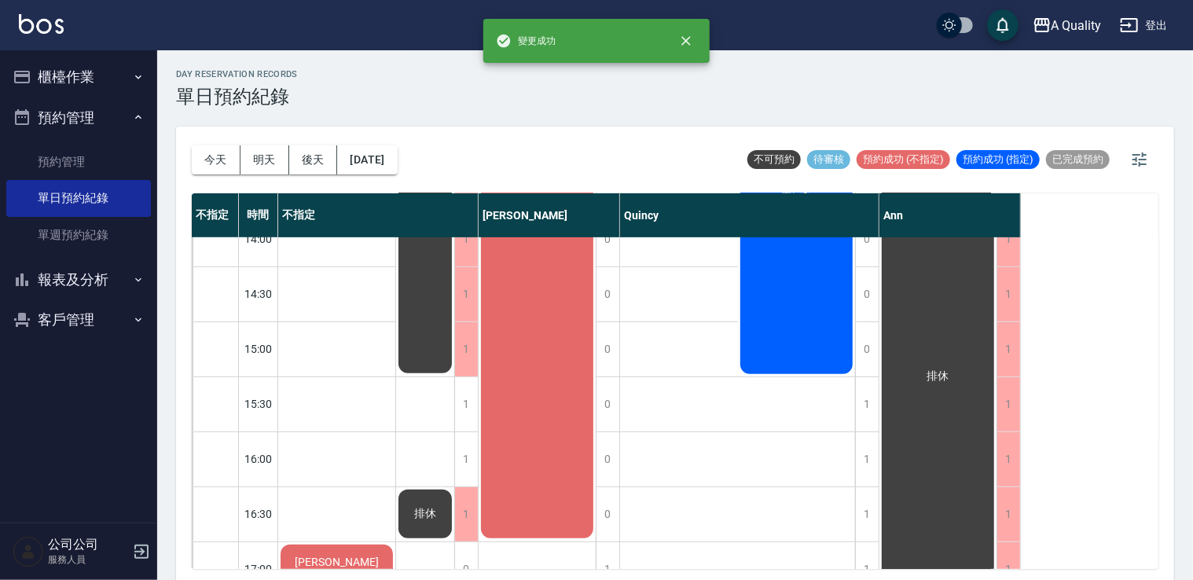
click at [454, 407] on div "排休 排休 排休" at bounding box center [425, 376] width 59 height 991
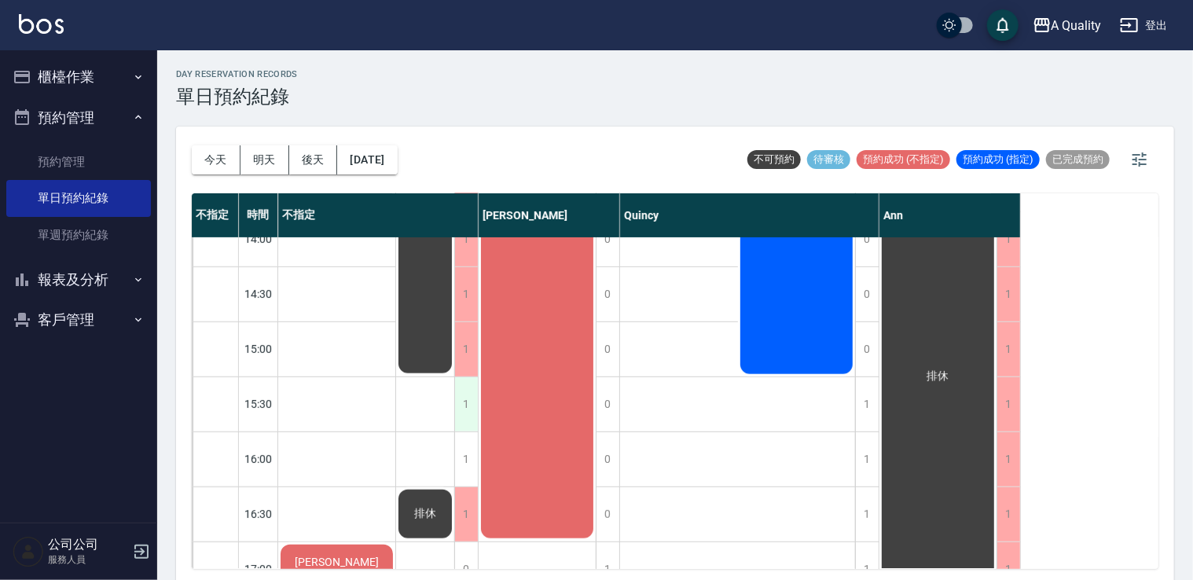
click at [476, 400] on div "1" at bounding box center [466, 404] width 24 height 54
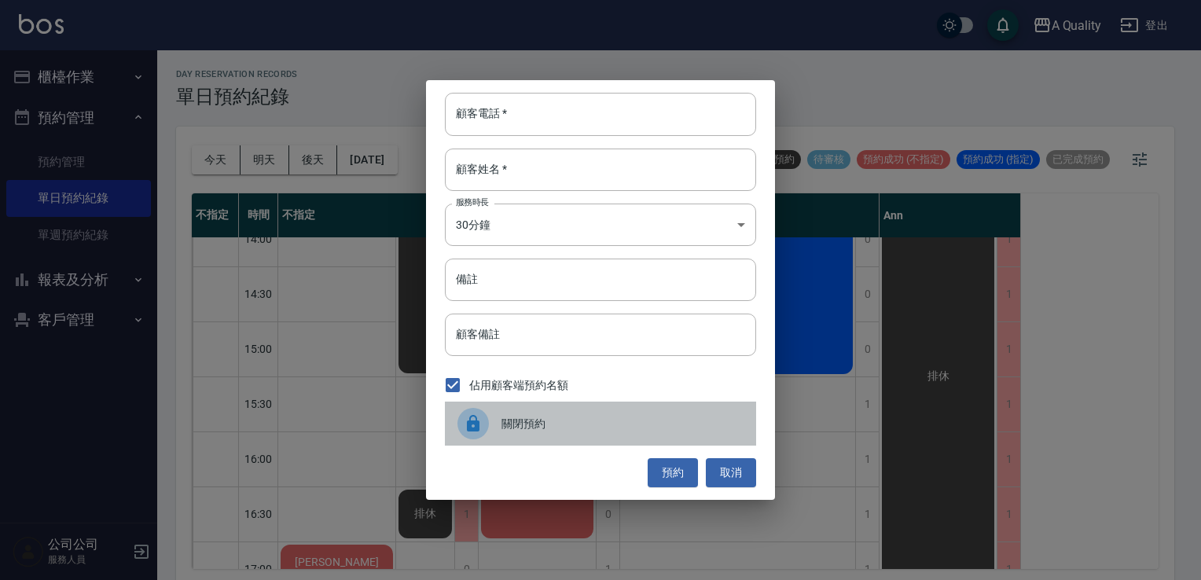
click at [504, 428] on span "關閉預約" at bounding box center [623, 424] width 242 height 17
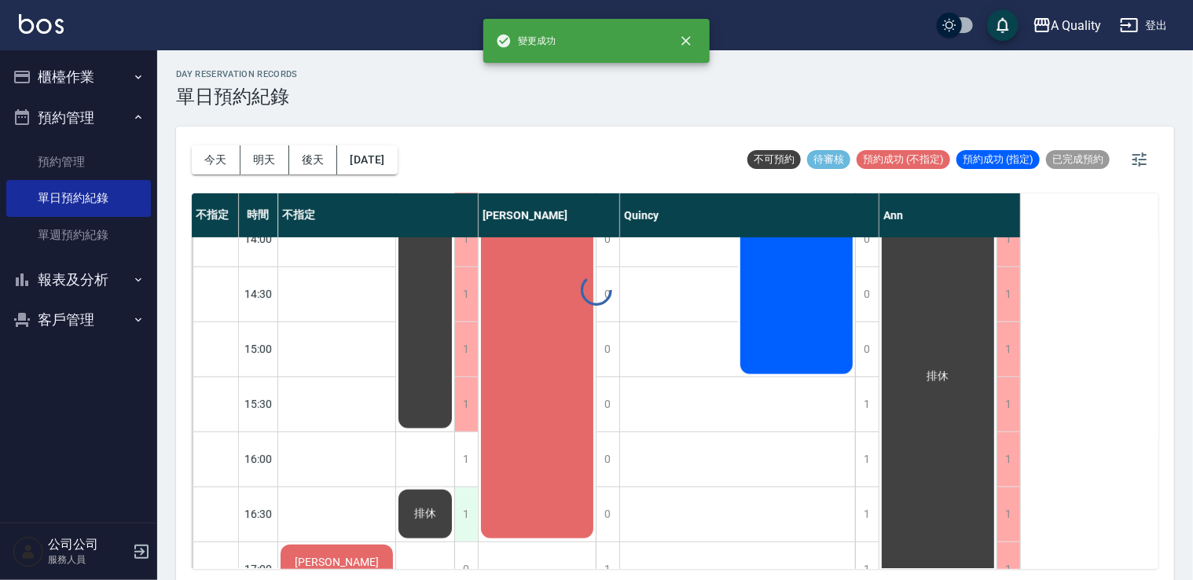
click at [466, 513] on div "1" at bounding box center [466, 514] width 24 height 54
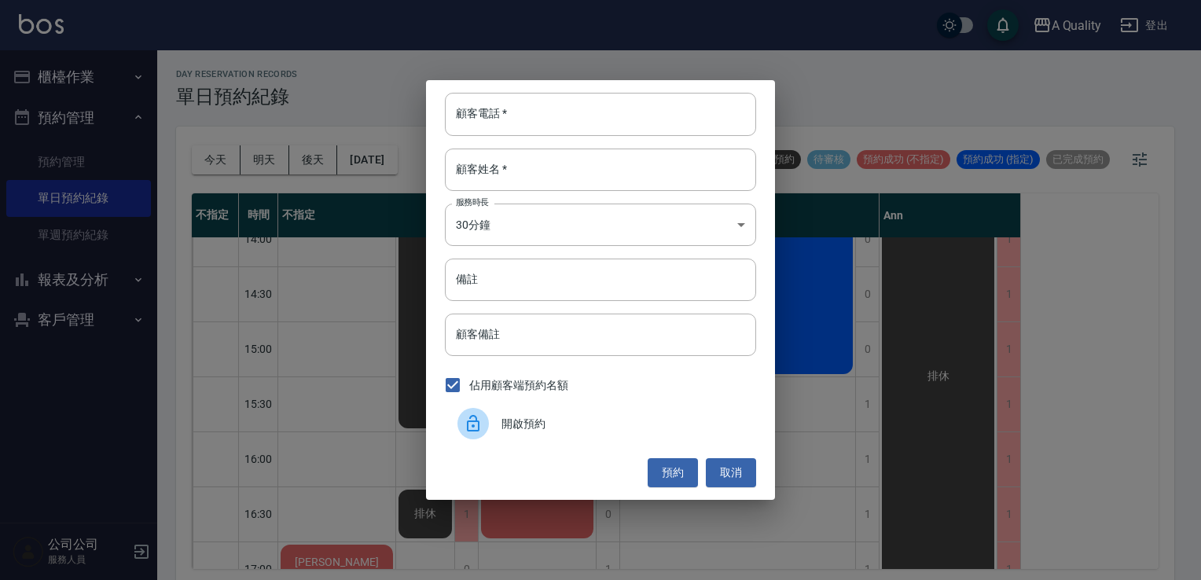
click at [527, 426] on span "開啟預約" at bounding box center [623, 424] width 242 height 17
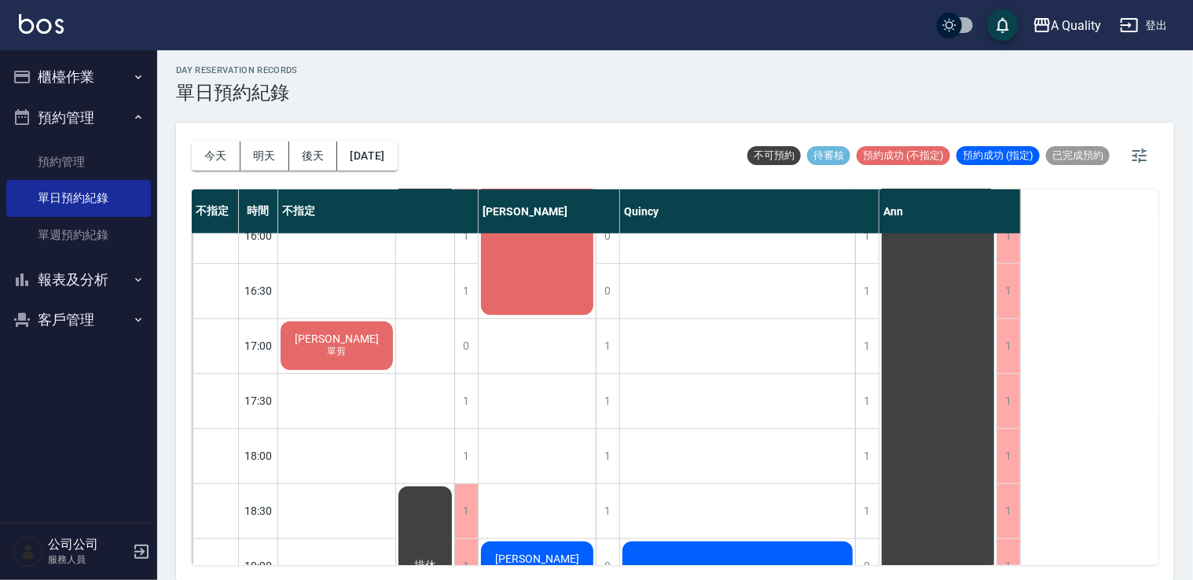
scroll to position [671, 0]
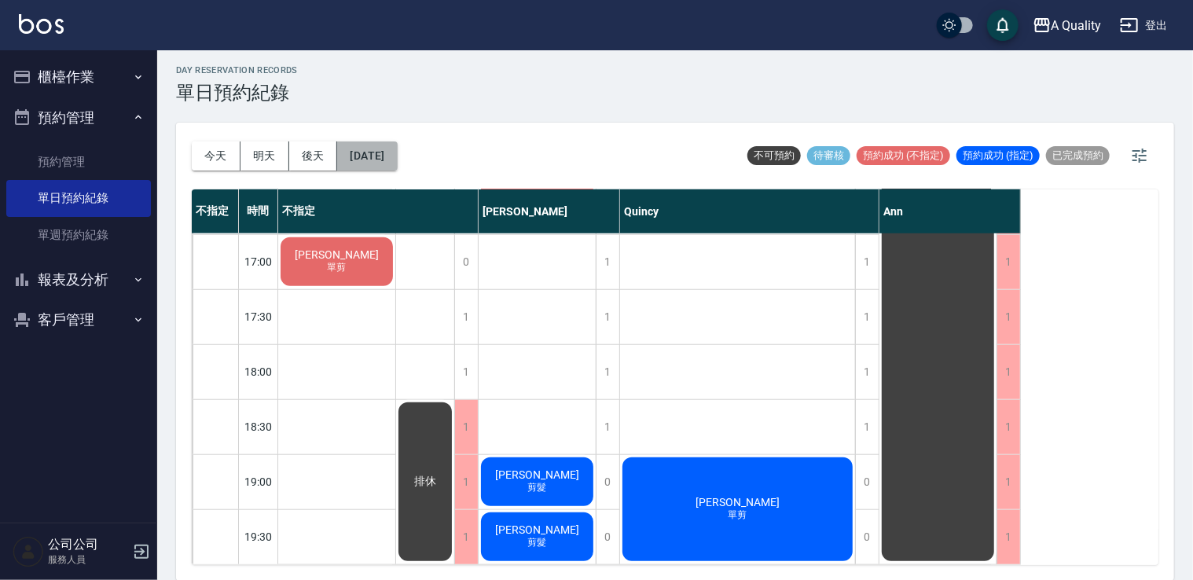
click at [362, 152] on button "2025/10/09" at bounding box center [367, 156] width 60 height 29
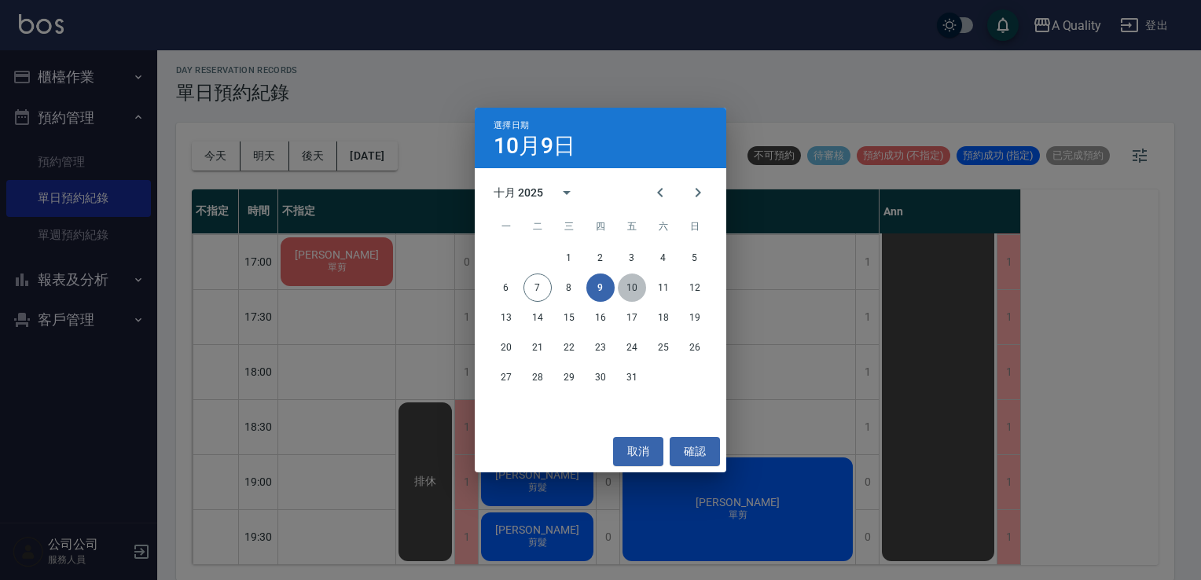
click at [636, 286] on button "10" at bounding box center [632, 288] width 28 height 28
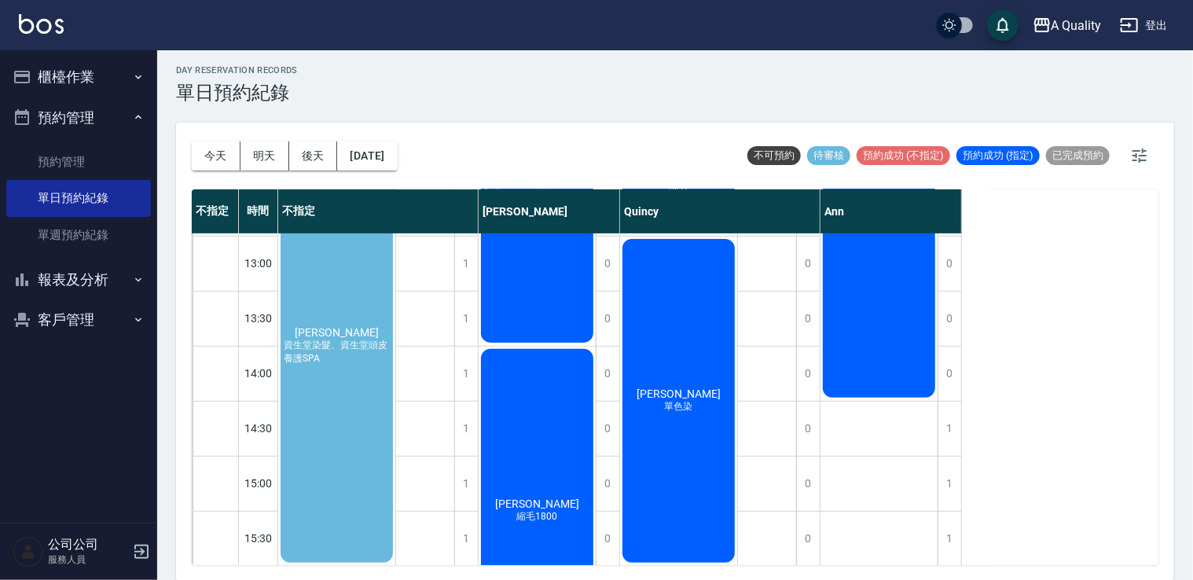
scroll to position [42, 0]
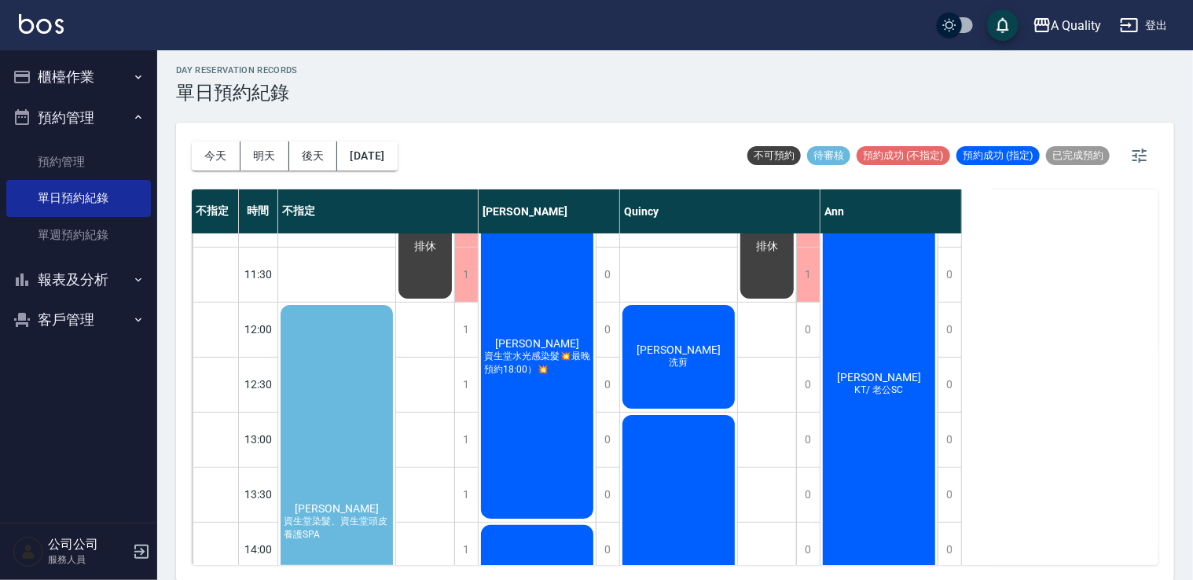
click at [322, 411] on div "徐鈺婷 資生堂染髮、資生堂頭皮養護SPA" at bounding box center [336, 522] width 117 height 439
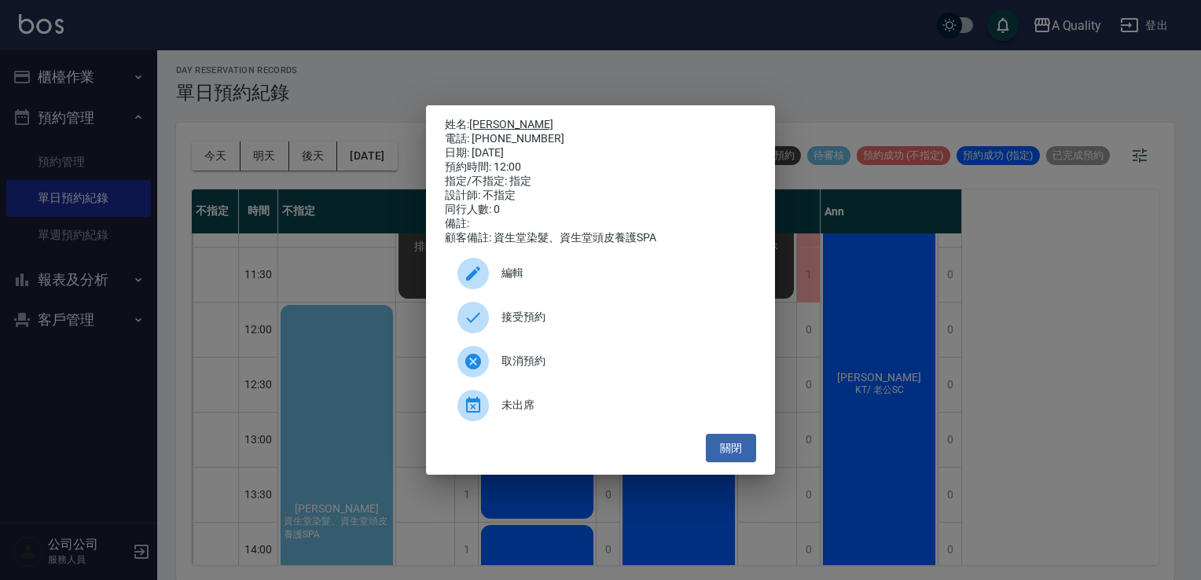
click at [487, 118] on link "徐鈺婷" at bounding box center [511, 124] width 84 height 13
drag, startPoint x: 531, startPoint y: 134, endPoint x: 475, endPoint y: 135, distance: 56.6
click at [475, 135] on div "電話: 0938882802" at bounding box center [600, 139] width 311 height 14
copy div "0938882802"
click at [730, 450] on button "關閉" at bounding box center [731, 448] width 50 height 29
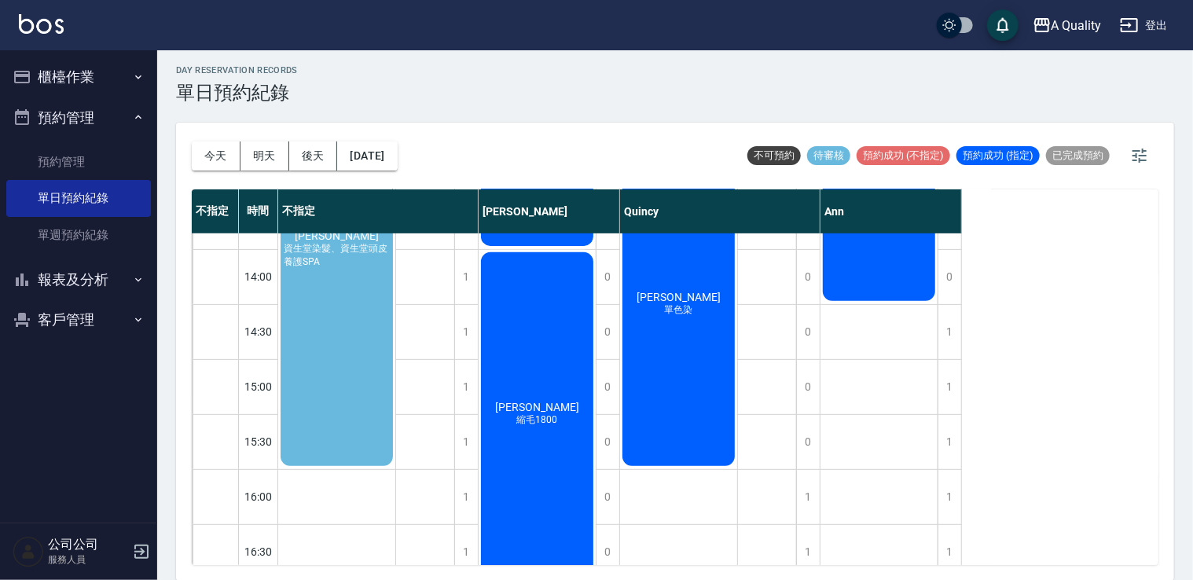
scroll to position [0, 0]
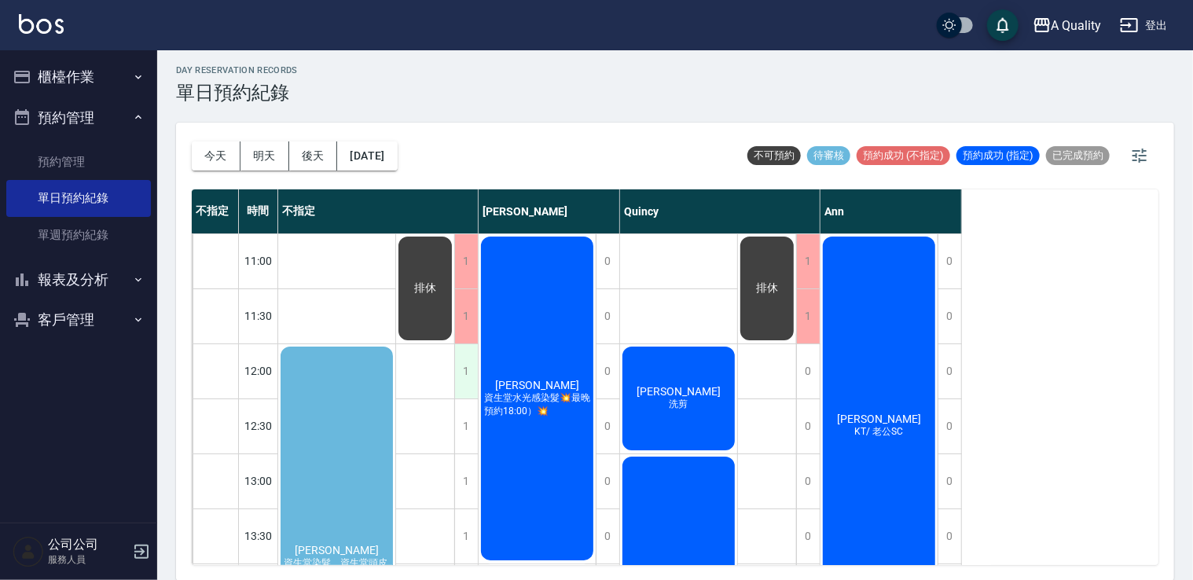
click at [463, 378] on div "1" at bounding box center [466, 371] width 24 height 54
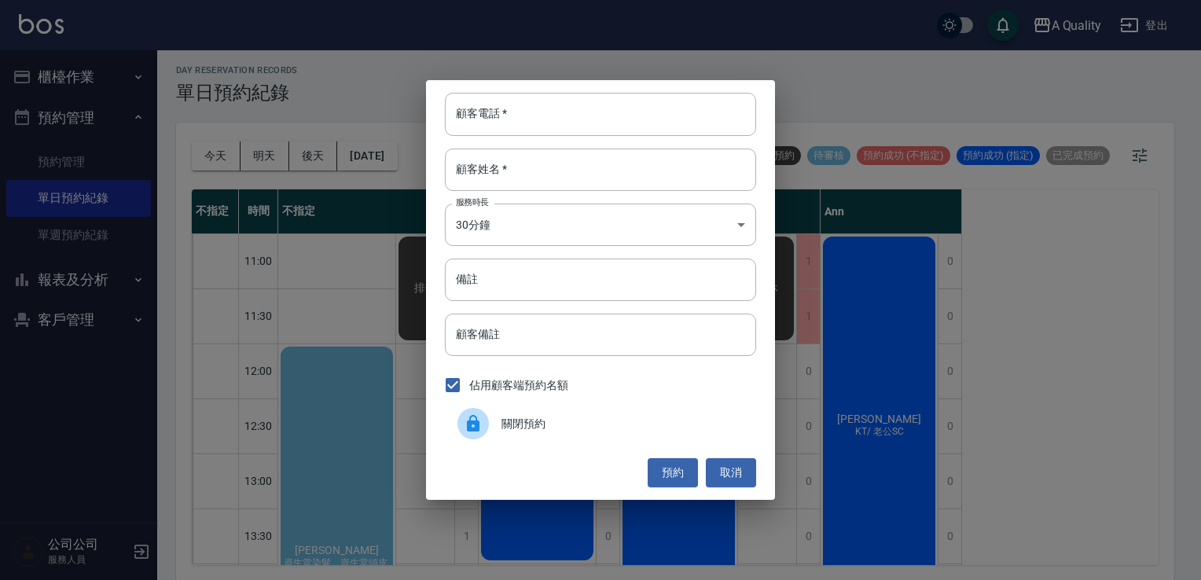
click at [491, 423] on div at bounding box center [480, 423] width 44 height 31
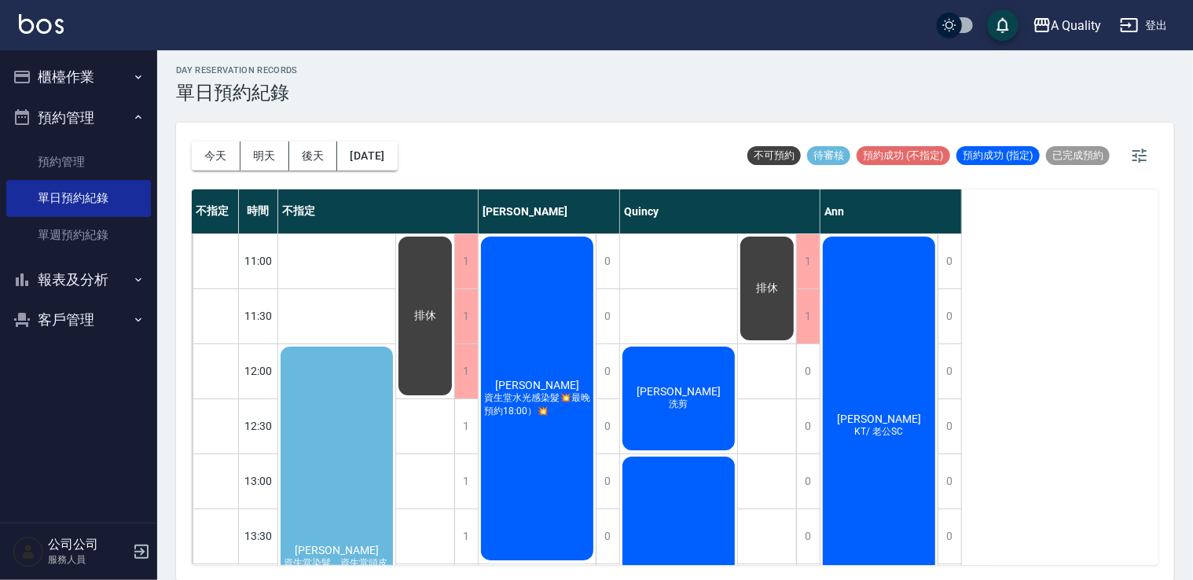
scroll to position [79, 0]
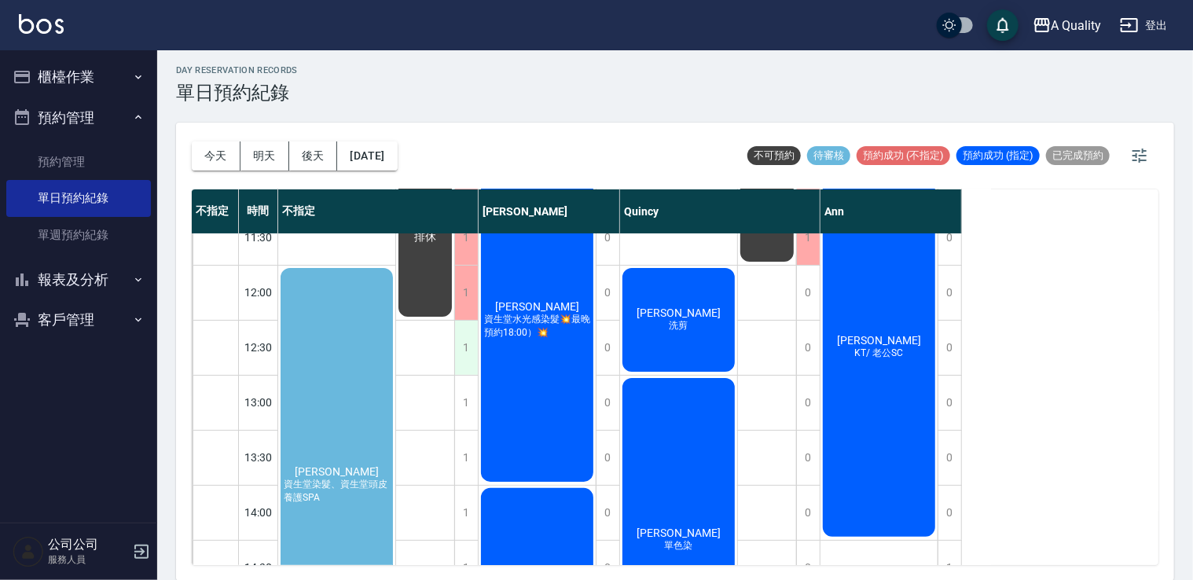
click at [470, 351] on div "1" at bounding box center [466, 348] width 24 height 54
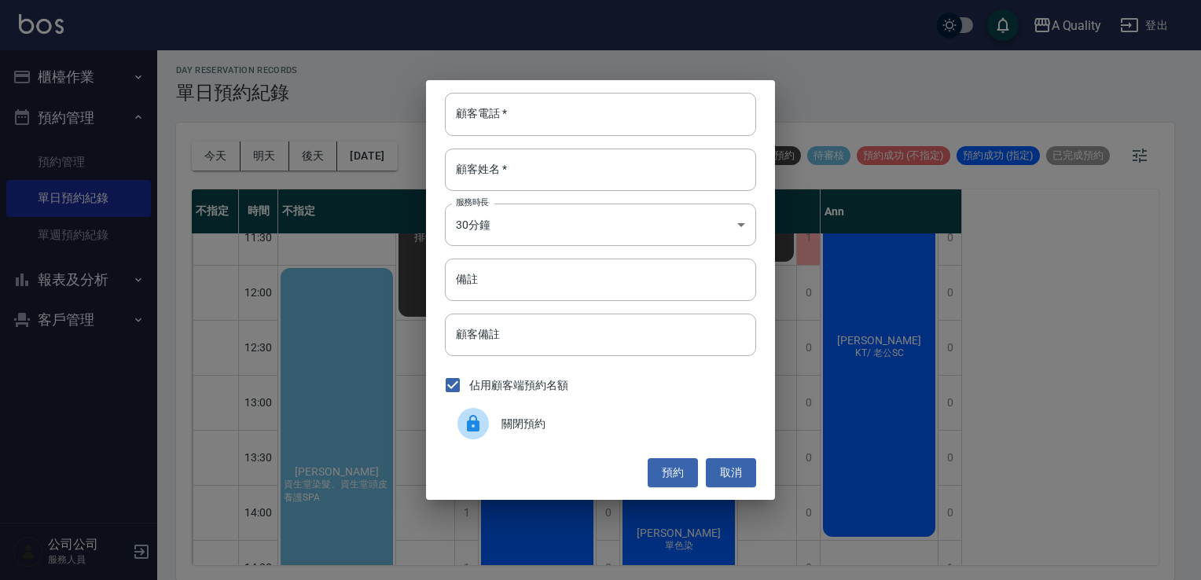
click at [489, 431] on div at bounding box center [480, 423] width 44 height 31
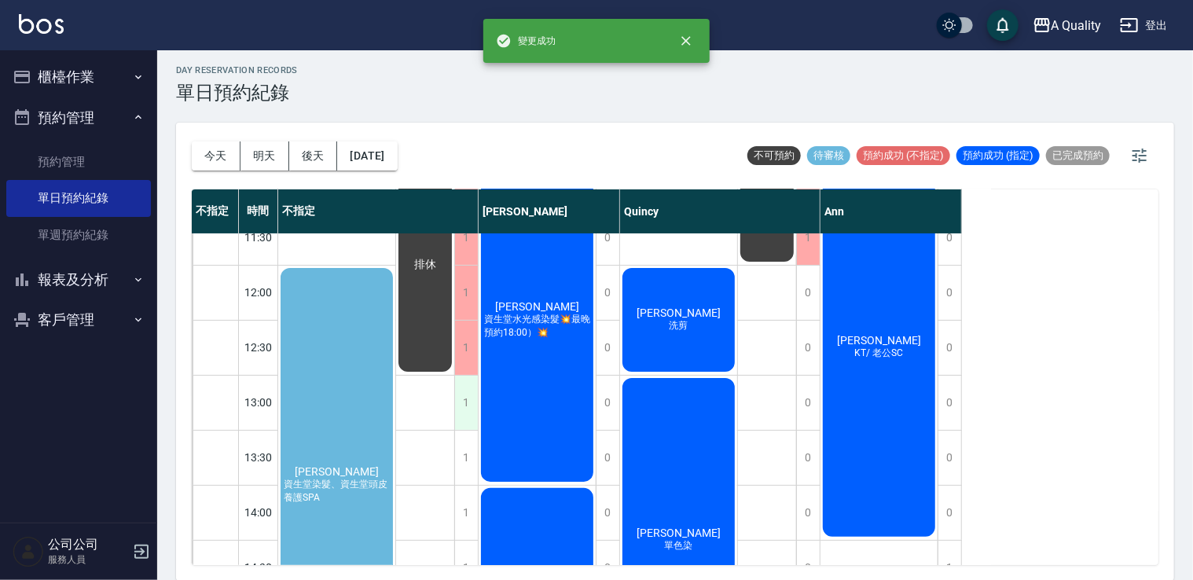
click at [465, 401] on div "1" at bounding box center [466, 403] width 24 height 54
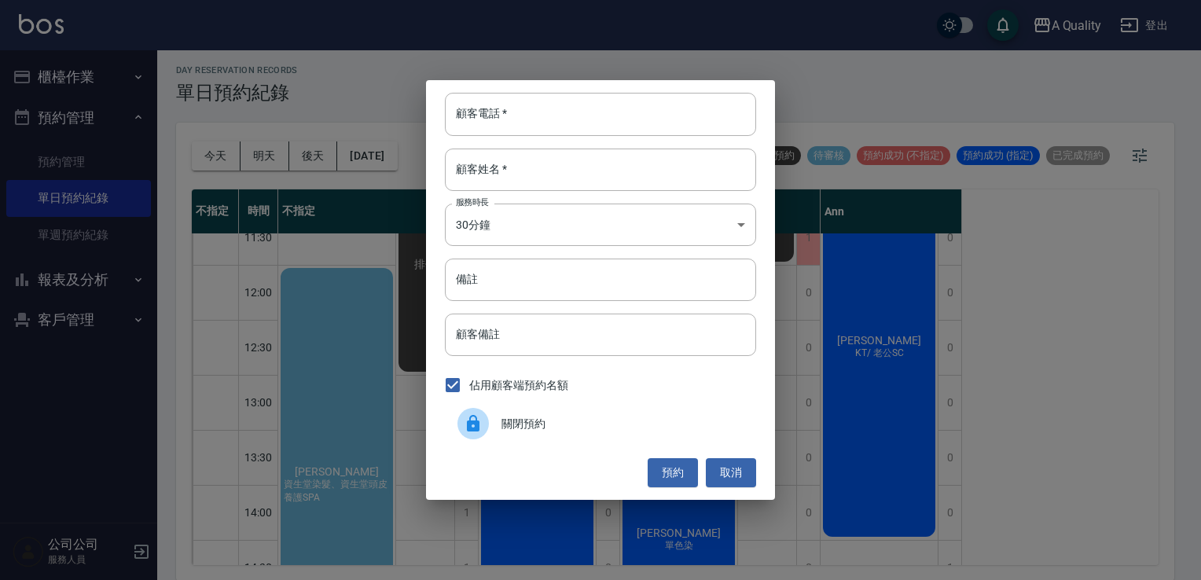
click at [540, 428] on span "關閉預約" at bounding box center [623, 424] width 242 height 17
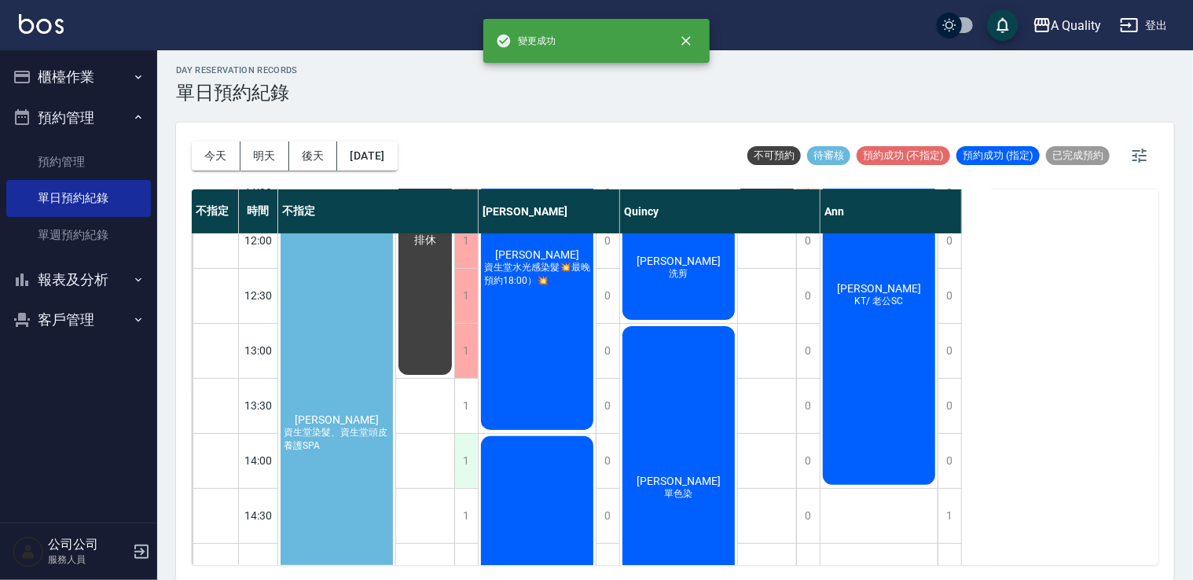
scroll to position [157, 0]
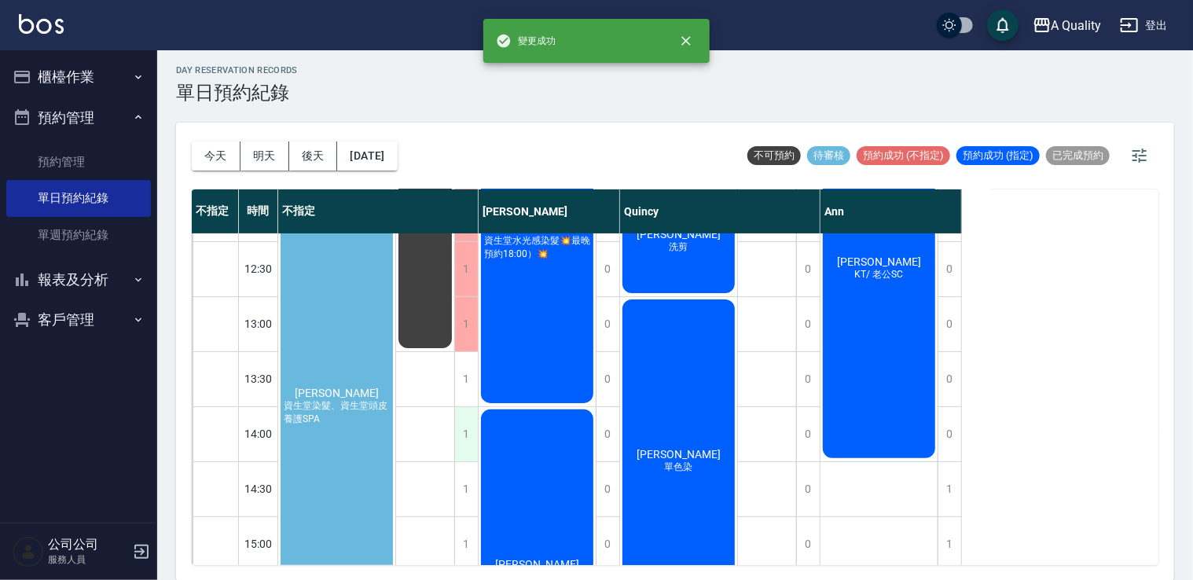
click at [459, 435] on div "1" at bounding box center [466, 434] width 24 height 54
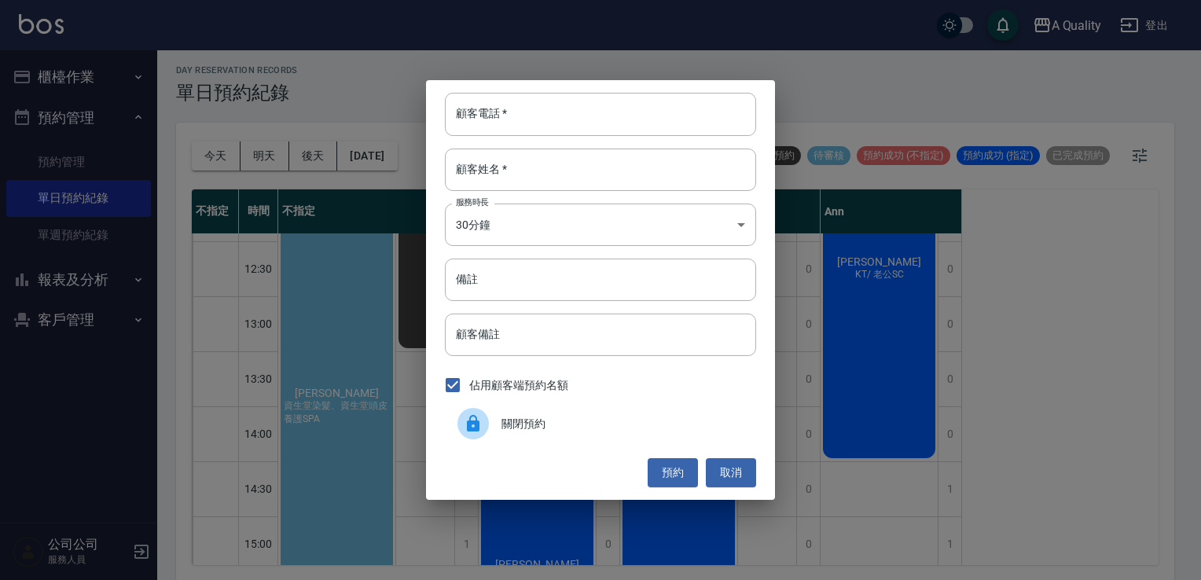
click at [486, 407] on div "顧客電話   * 顧客電話   * 顧客姓名   * 顧客姓名   * 服務時長 30分鐘 1 服務時長 備註 備註 顧客備註 顧客備註 佔用顧客端預約名額 …" at bounding box center [600, 289] width 349 height 419
drag, startPoint x: 486, startPoint y: 407, endPoint x: 476, endPoint y: 434, distance: 28.6
click at [476, 434] on div at bounding box center [473, 423] width 31 height 31
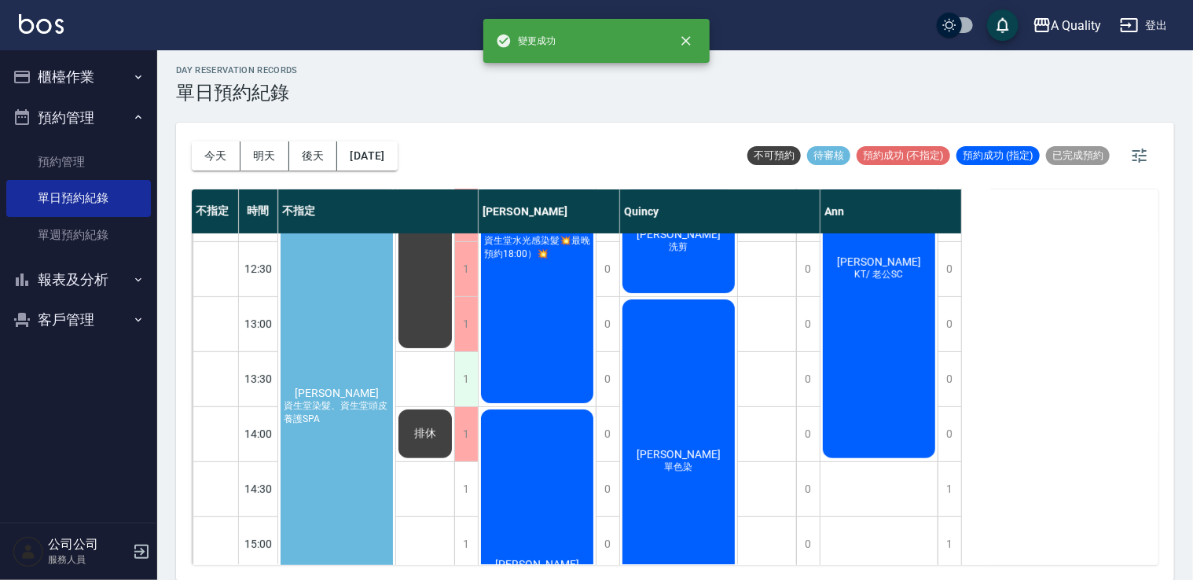
click at [468, 391] on div "1" at bounding box center [466, 379] width 24 height 54
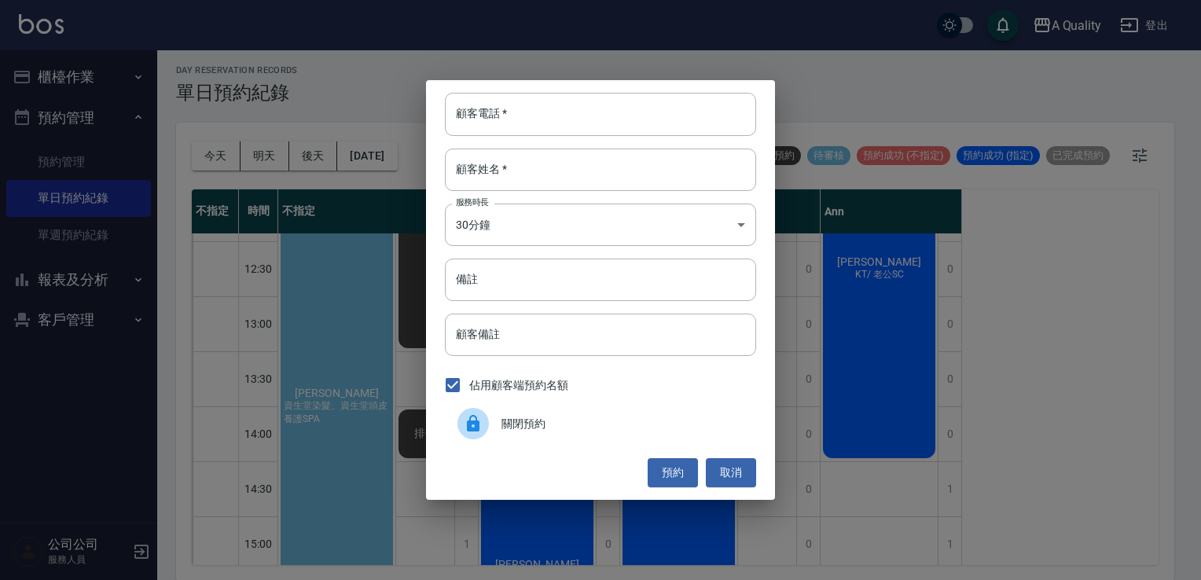
click at [505, 423] on span "關閉預約" at bounding box center [623, 424] width 242 height 17
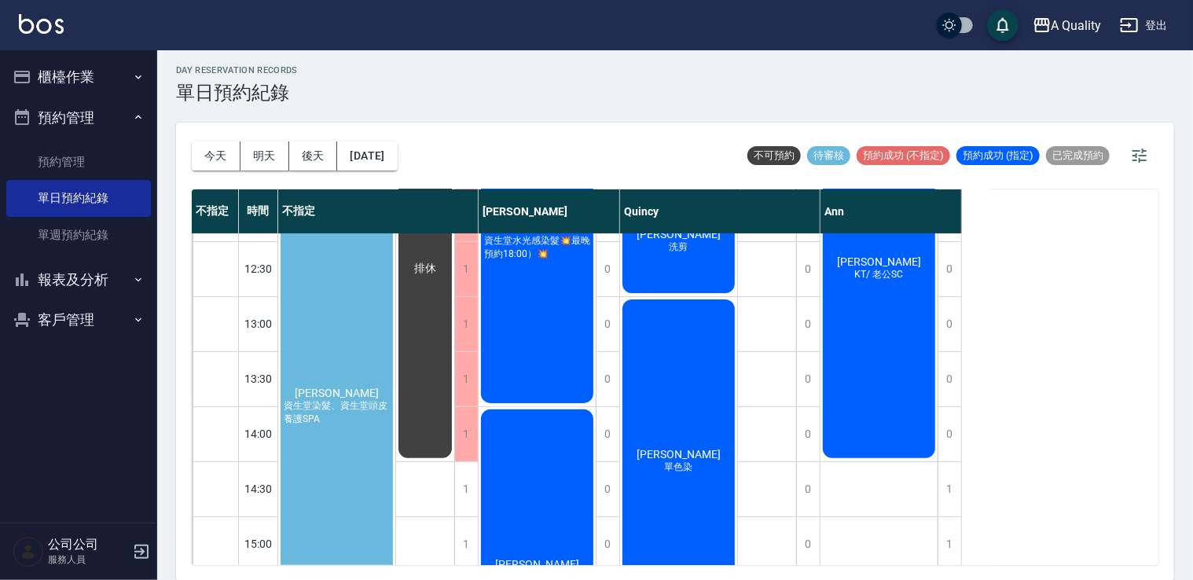
click at [892, 292] on div "許玉玲 KT/ 老公SC" at bounding box center [879, 269] width 117 height 384
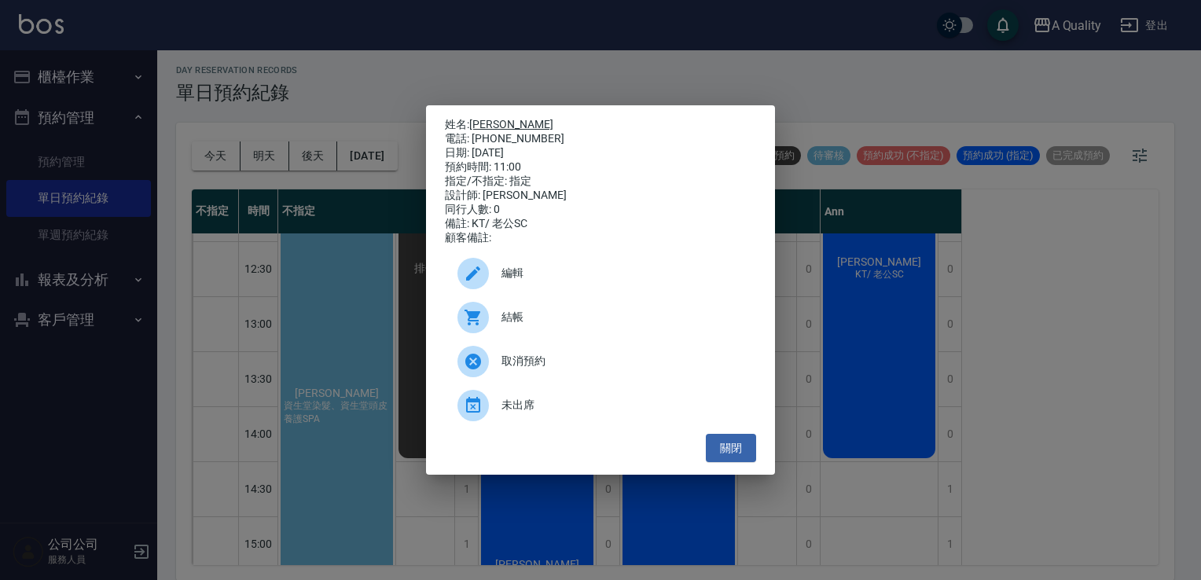
click at [487, 118] on link "許玉玲" at bounding box center [511, 124] width 84 height 13
drag, startPoint x: 745, startPoint y: 447, endPoint x: 737, endPoint y: 441, distance: 9.6
click at [745, 447] on button "關閉" at bounding box center [731, 448] width 50 height 29
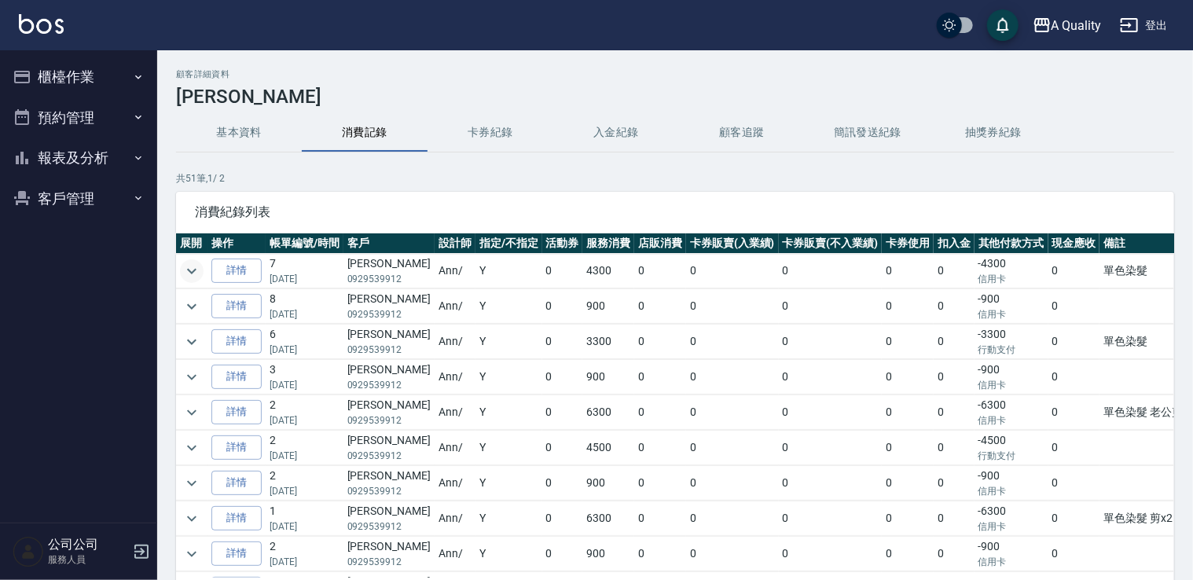
click at [191, 275] on icon "expand row" at bounding box center [191, 271] width 19 height 19
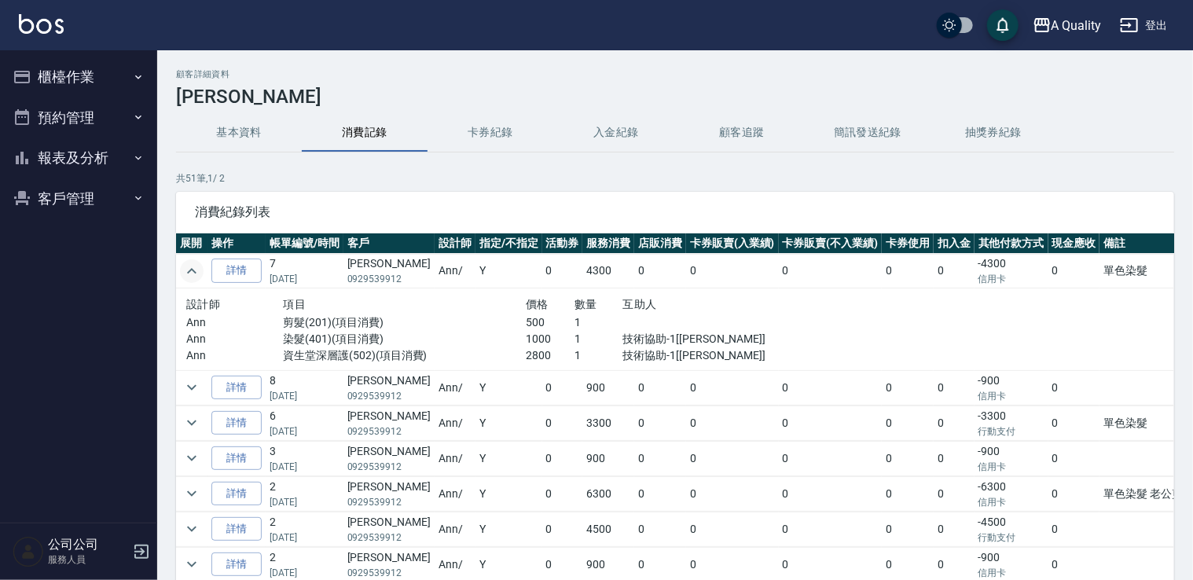
click at [189, 274] on icon "expand row" at bounding box center [191, 271] width 19 height 19
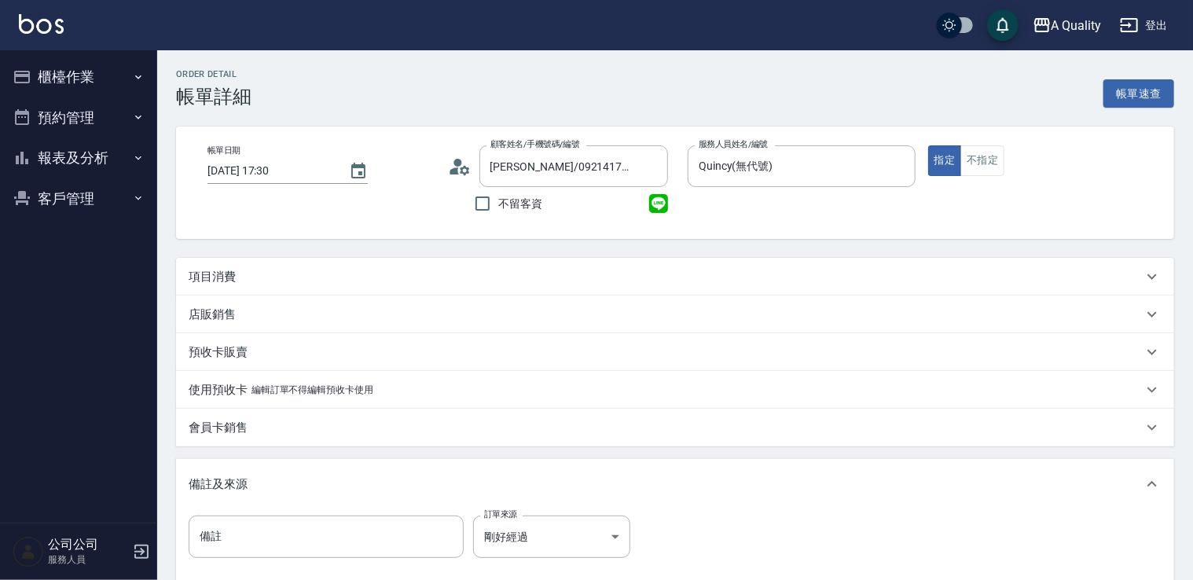
click at [468, 263] on div "項目消費" at bounding box center [675, 277] width 999 height 38
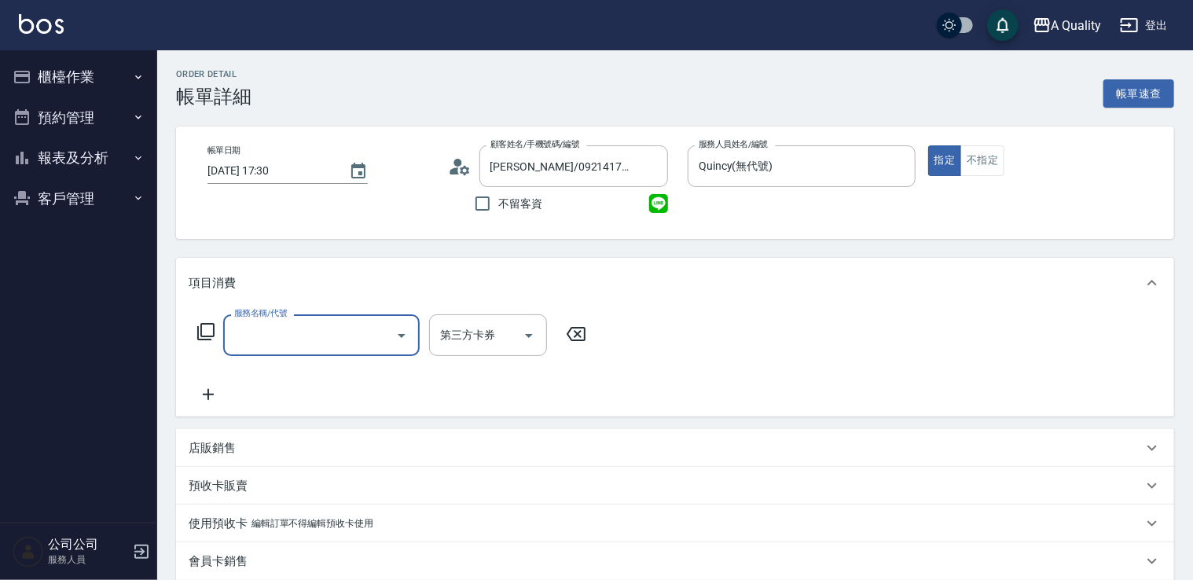
click at [284, 329] on input "服務名稱/代號" at bounding box center [309, 336] width 159 height 28
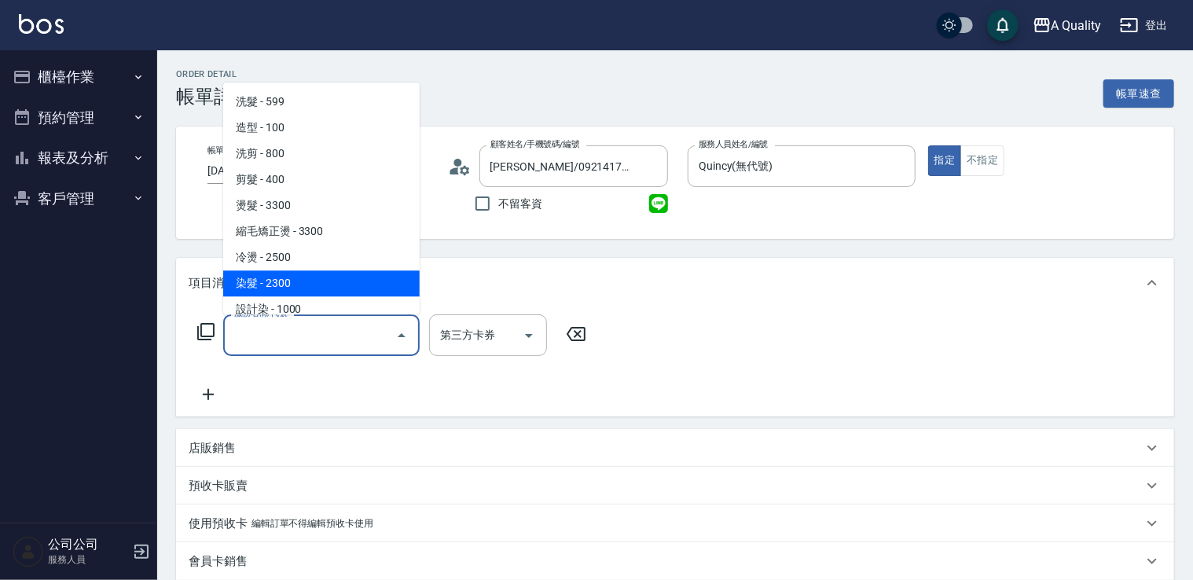
click at [264, 278] on span "染髮 - 2300" at bounding box center [321, 283] width 197 height 26
type input "染髮(401)"
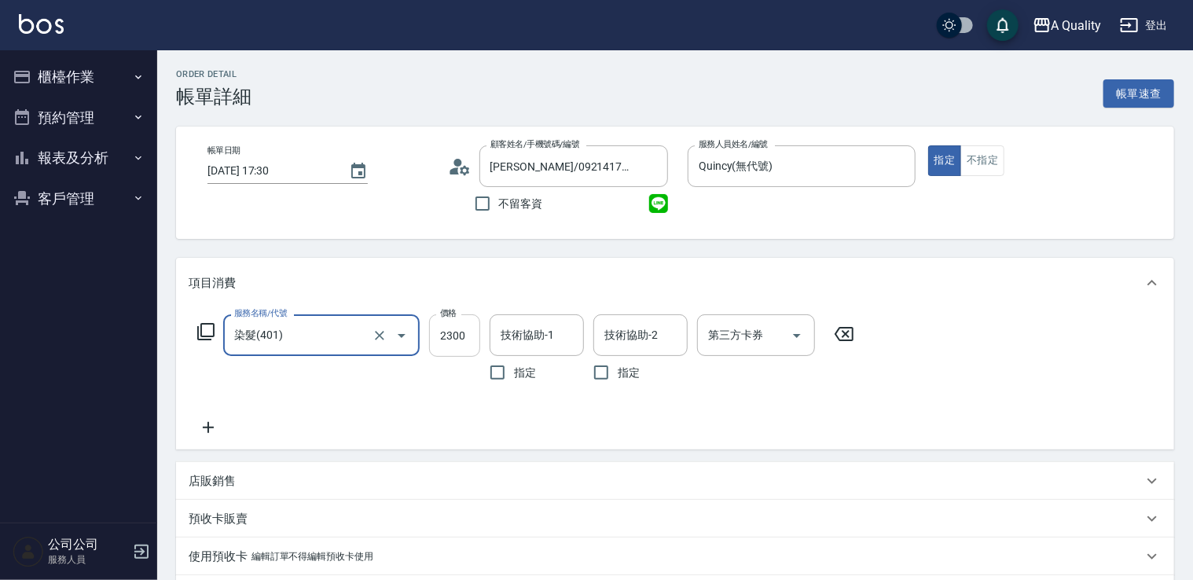
click at [453, 335] on input "2300" at bounding box center [454, 335] width 51 height 42
click at [537, 318] on div "技術協助-1" at bounding box center [537, 335] width 94 height 42
type input "2240"
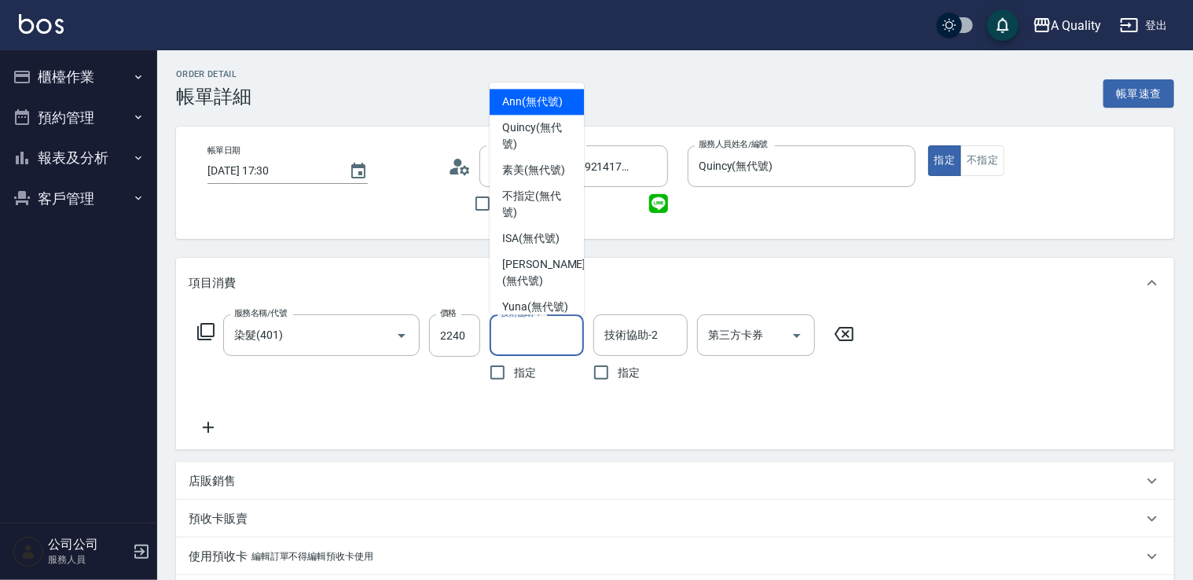
click at [535, 347] on input "技術協助-1" at bounding box center [537, 336] width 80 height 28
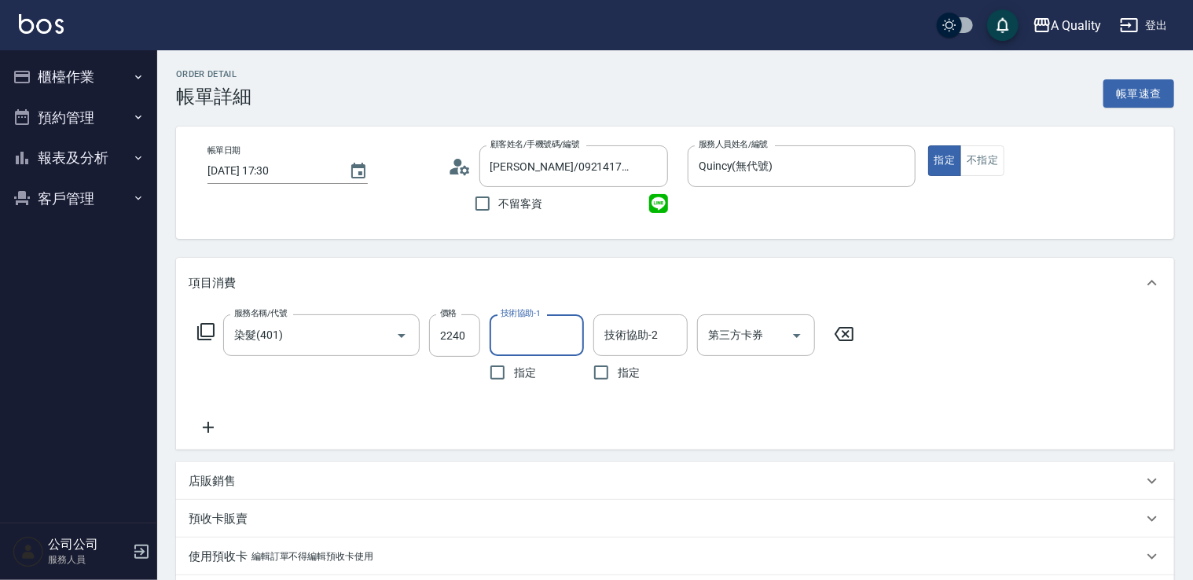
click at [525, 329] on input "技術協助-1" at bounding box center [537, 336] width 80 height 28
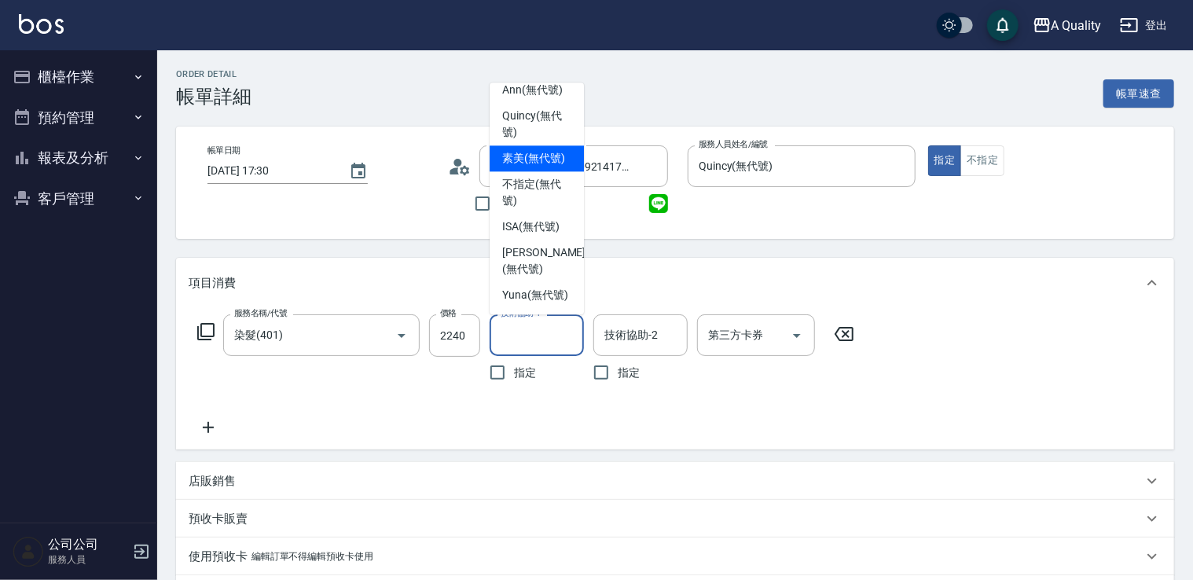
scroll to position [44, 0]
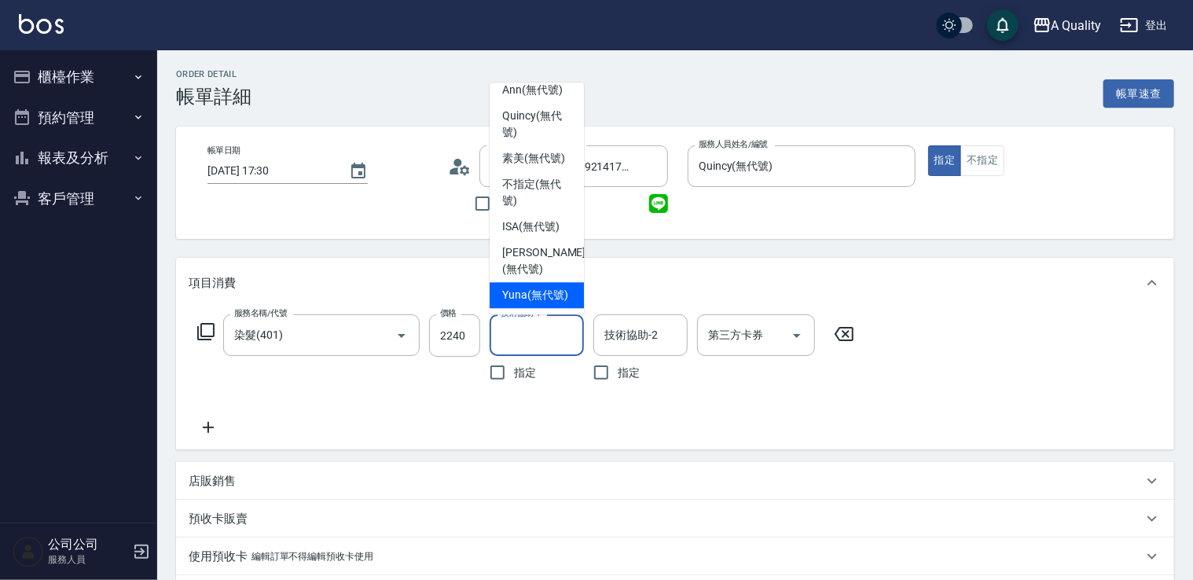
drag, startPoint x: 538, startPoint y: 285, endPoint x: 401, endPoint y: 366, distance: 159.4
click at [537, 287] on span "Yuna (無代號)" at bounding box center [535, 295] width 66 height 17
type input "Yuna(無代號)"
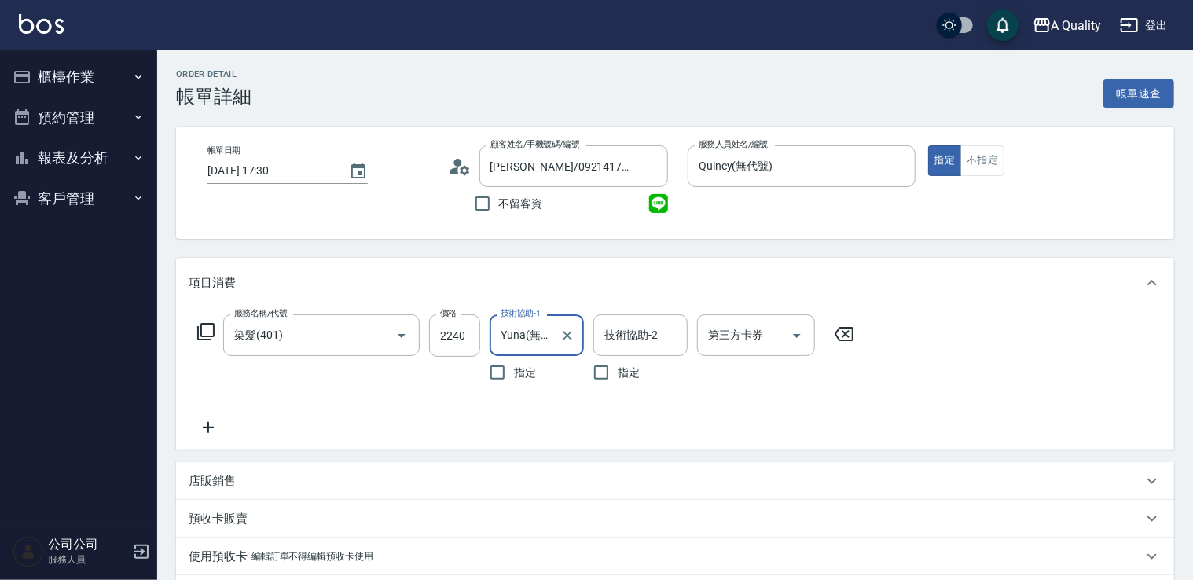
click at [214, 429] on icon at bounding box center [208, 427] width 39 height 19
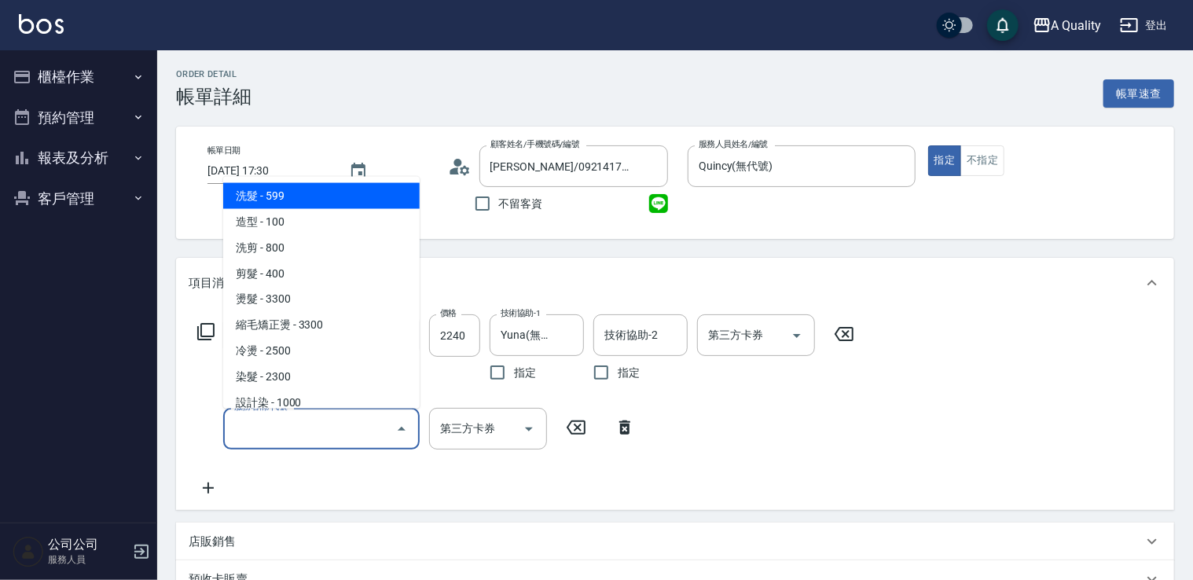
click at [247, 429] on input "服務名稱/代號" at bounding box center [309, 429] width 159 height 28
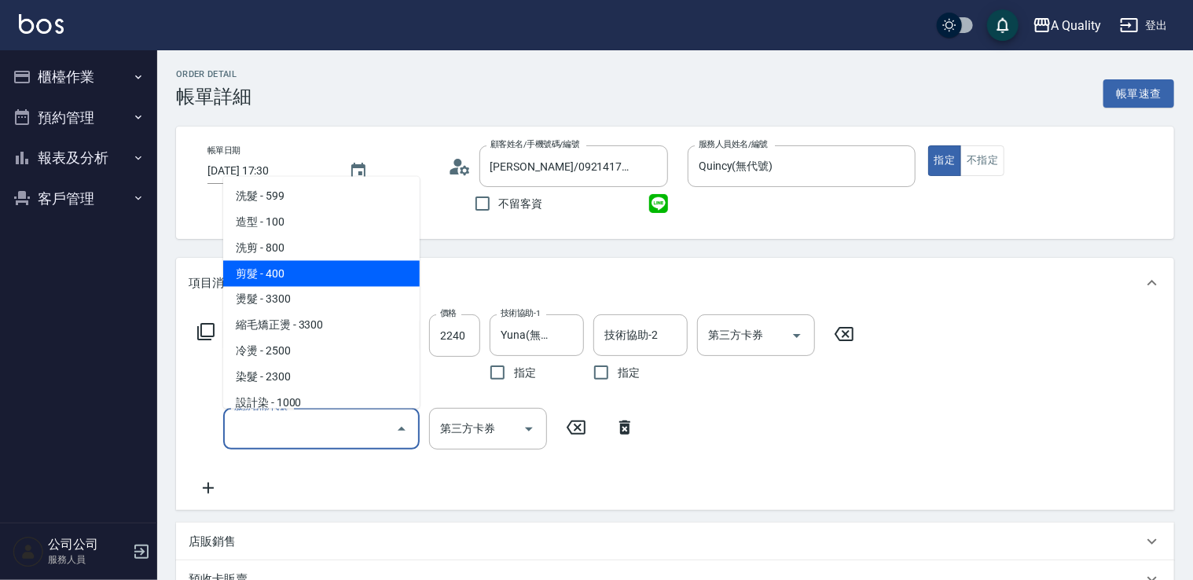
drag, startPoint x: 305, startPoint y: 277, endPoint x: 372, endPoint y: 355, distance: 102.6
click at [307, 278] on span "剪髮 - 400" at bounding box center [321, 273] width 197 height 26
type input "剪髮(201)"
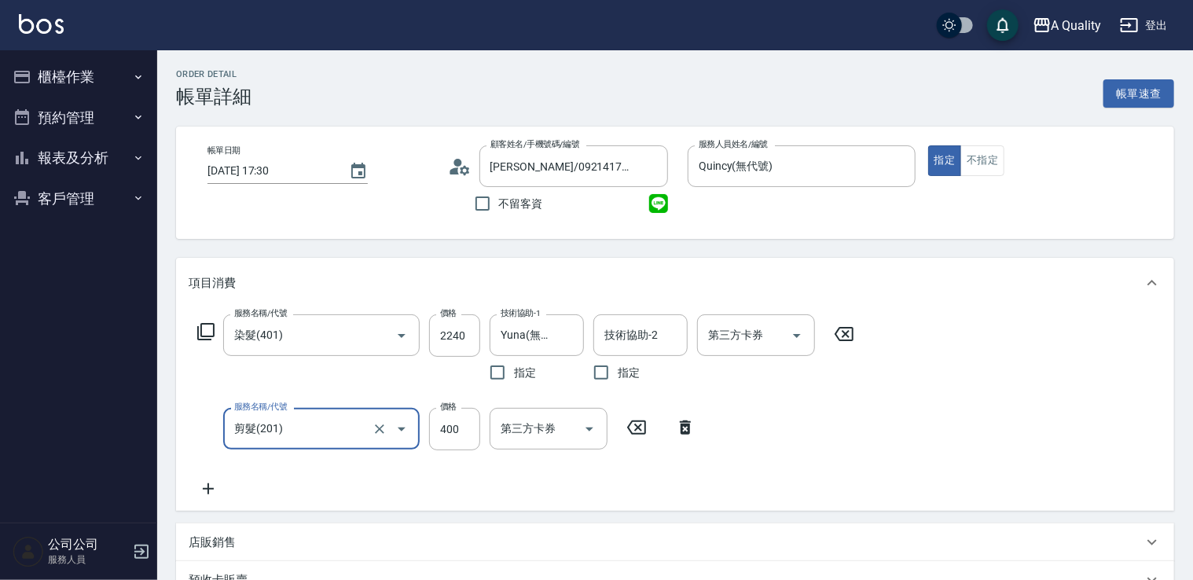
click at [461, 452] on div "服務名稱/代號 染髮(401) 服務名稱/代號 價格 2240 價格 技術協助-1 Yuna(無代號) 技術協助-1 指定 技術協助-2 技術協助-2 指定 …" at bounding box center [526, 406] width 675 height 184
click at [462, 435] on input "400" at bounding box center [454, 429] width 51 height 42
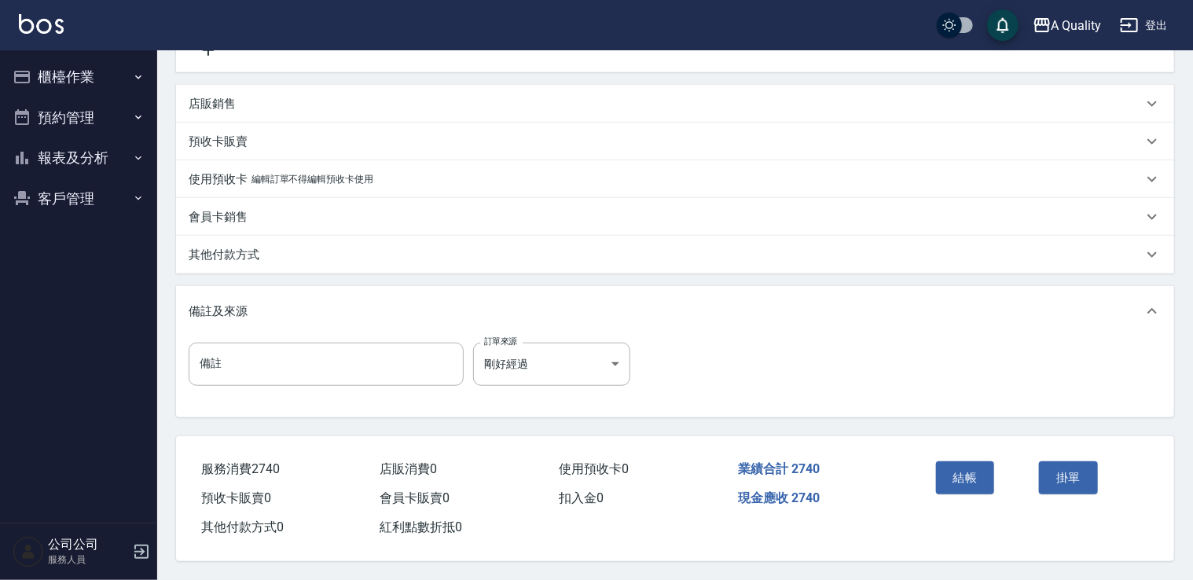
scroll to position [443, 0]
type input "500"
drag, startPoint x: 956, startPoint y: 470, endPoint x: 967, endPoint y: 466, distance: 11.7
click at [958, 469] on button "結帳" at bounding box center [965, 478] width 59 height 33
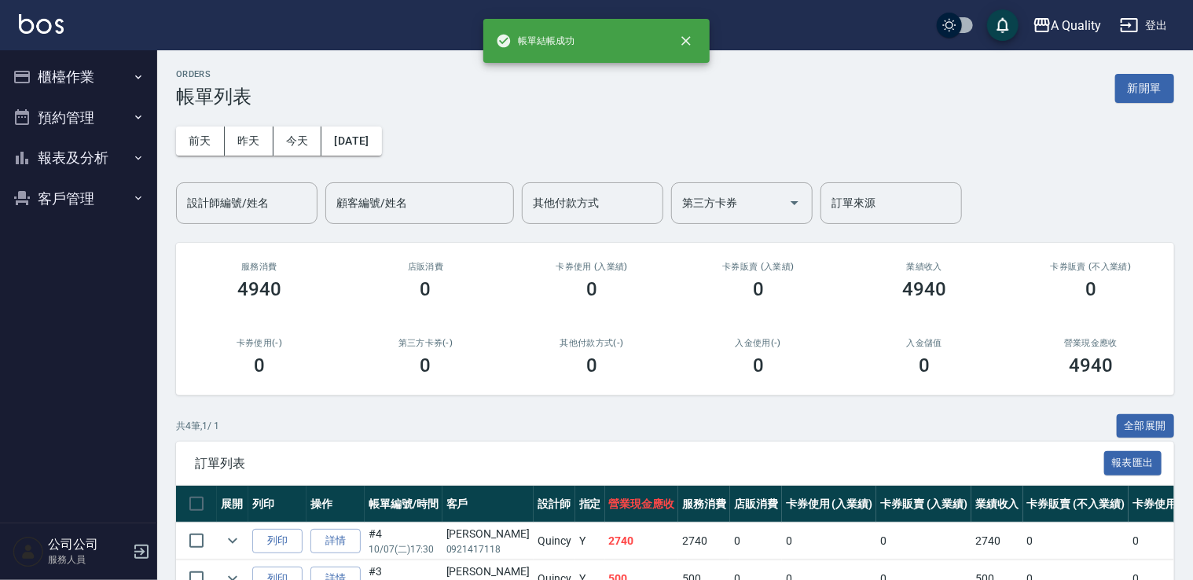
drag, startPoint x: 46, startPoint y: 118, endPoint x: 63, endPoint y: 153, distance: 38.3
click at [47, 118] on button "預約管理" at bounding box center [78, 117] width 145 height 41
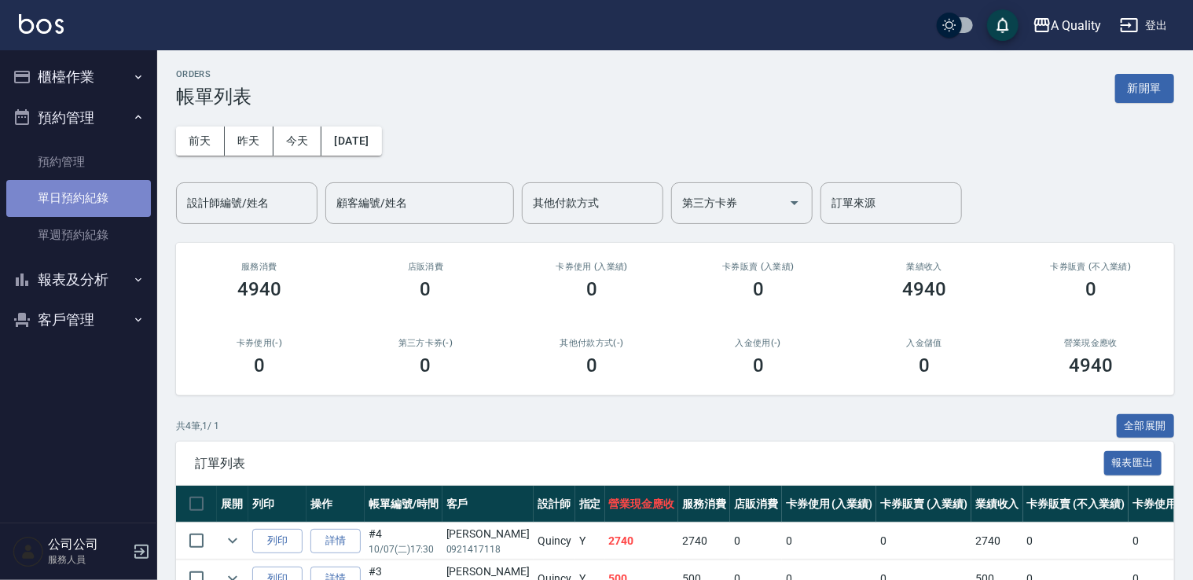
drag, startPoint x: 68, startPoint y: 200, endPoint x: 83, endPoint y: 197, distance: 14.5
click at [68, 200] on link "單日預約紀錄" at bounding box center [78, 198] width 145 height 36
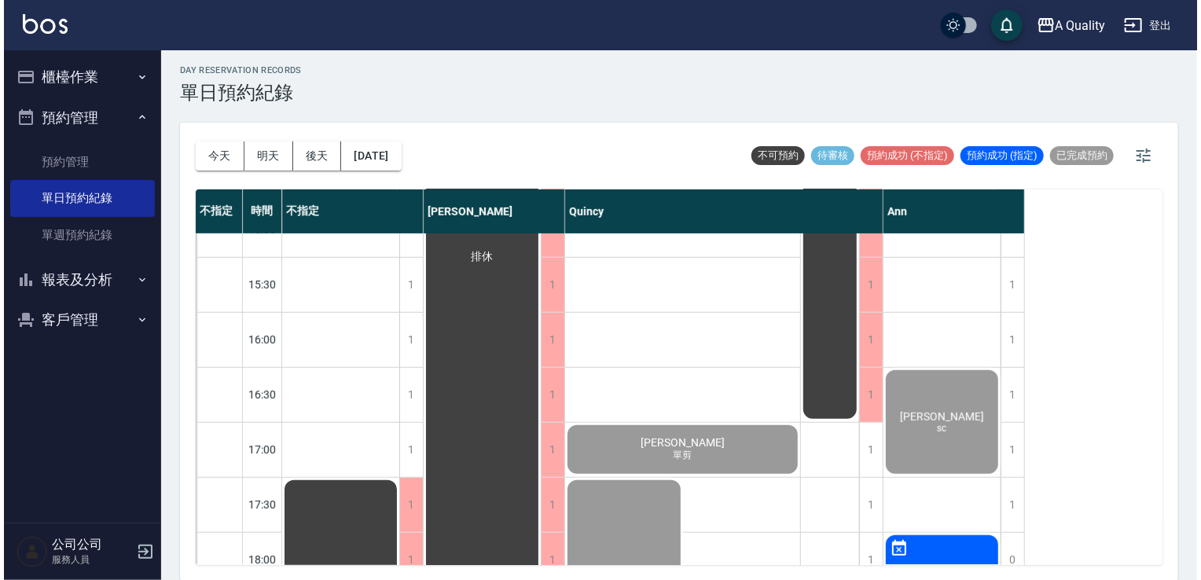
scroll to position [726, 0]
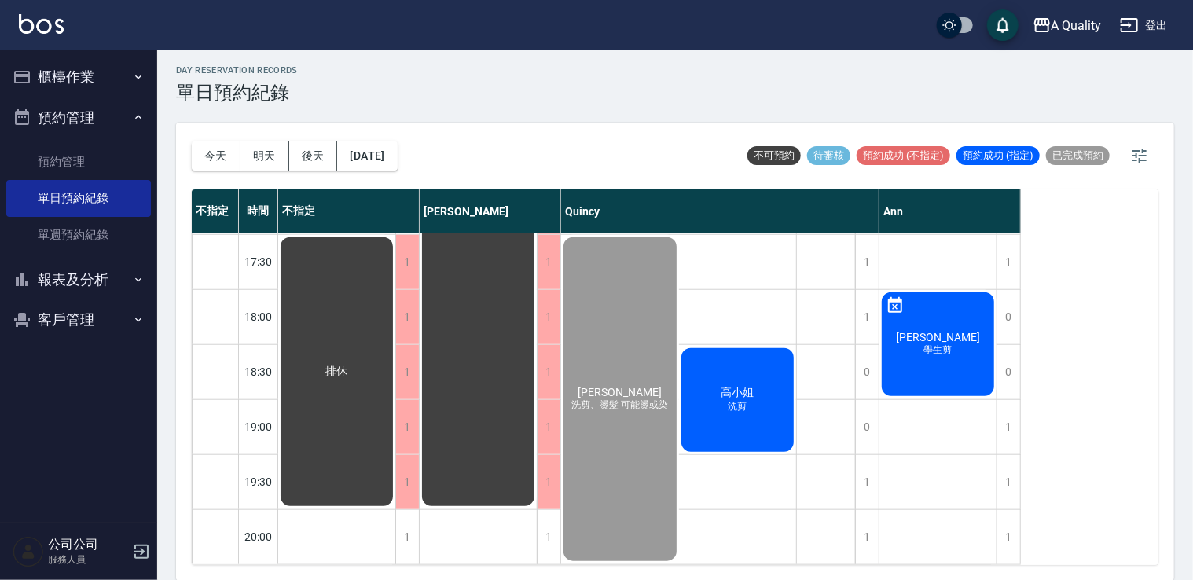
click at [724, 386] on span "高小姐" at bounding box center [737, 393] width 39 height 14
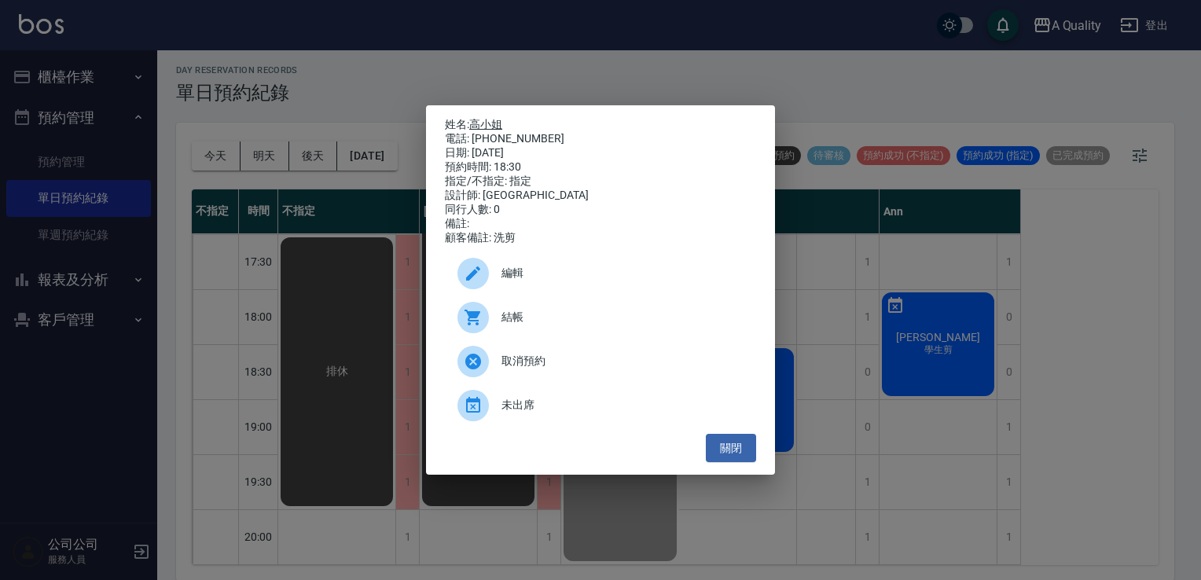
click at [496, 118] on link "高小姐" at bounding box center [485, 124] width 33 height 13
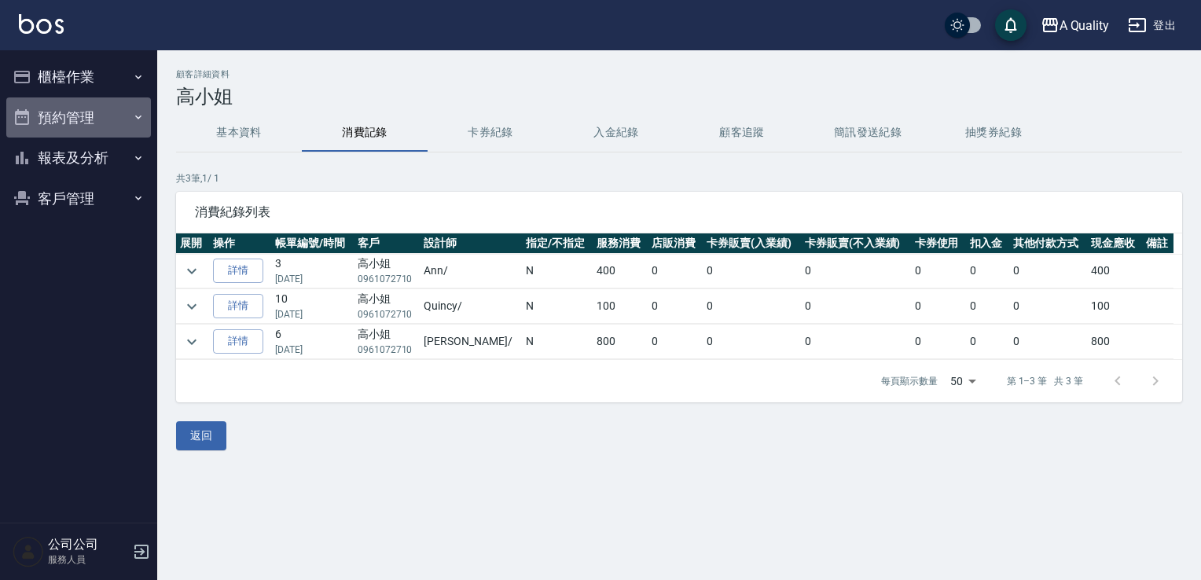
click at [76, 136] on button "預約管理" at bounding box center [78, 117] width 145 height 41
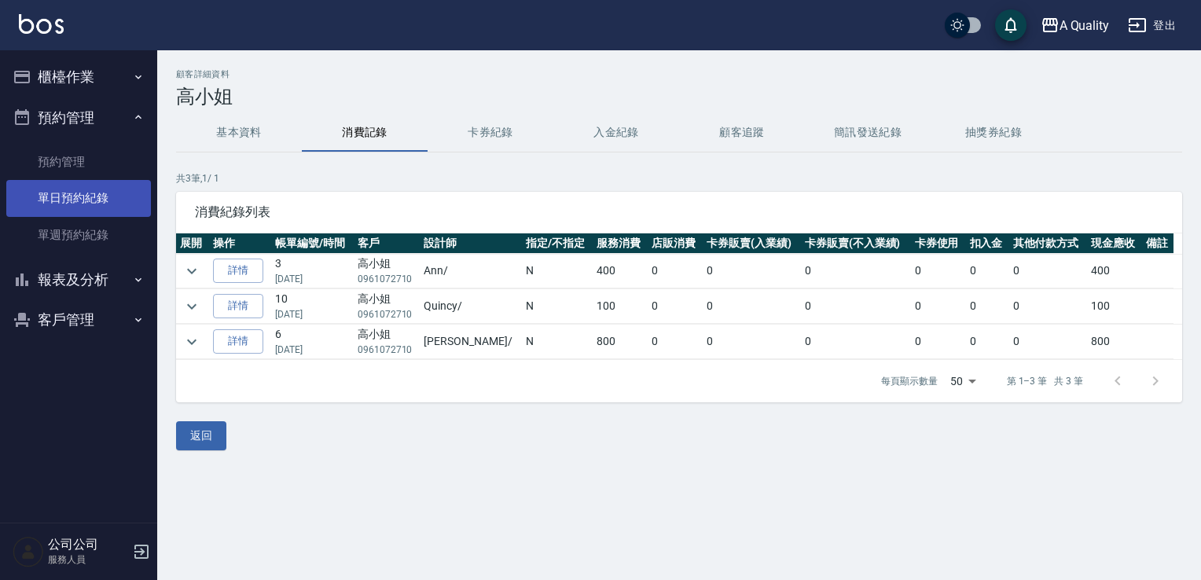
click at [87, 200] on link "單日預約紀錄" at bounding box center [78, 198] width 145 height 36
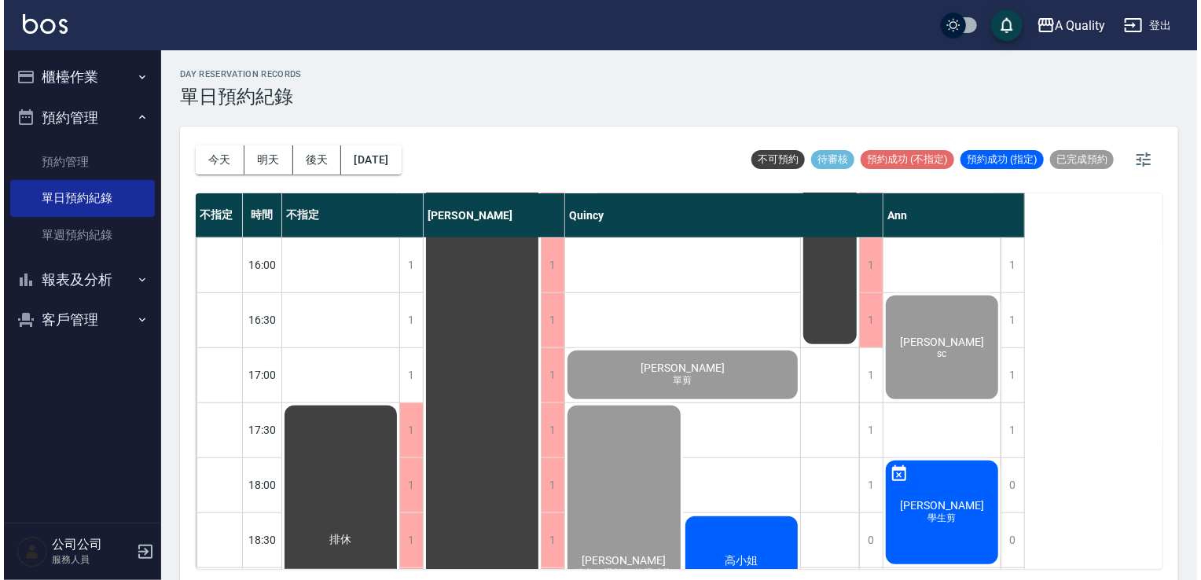
scroll to position [726, 0]
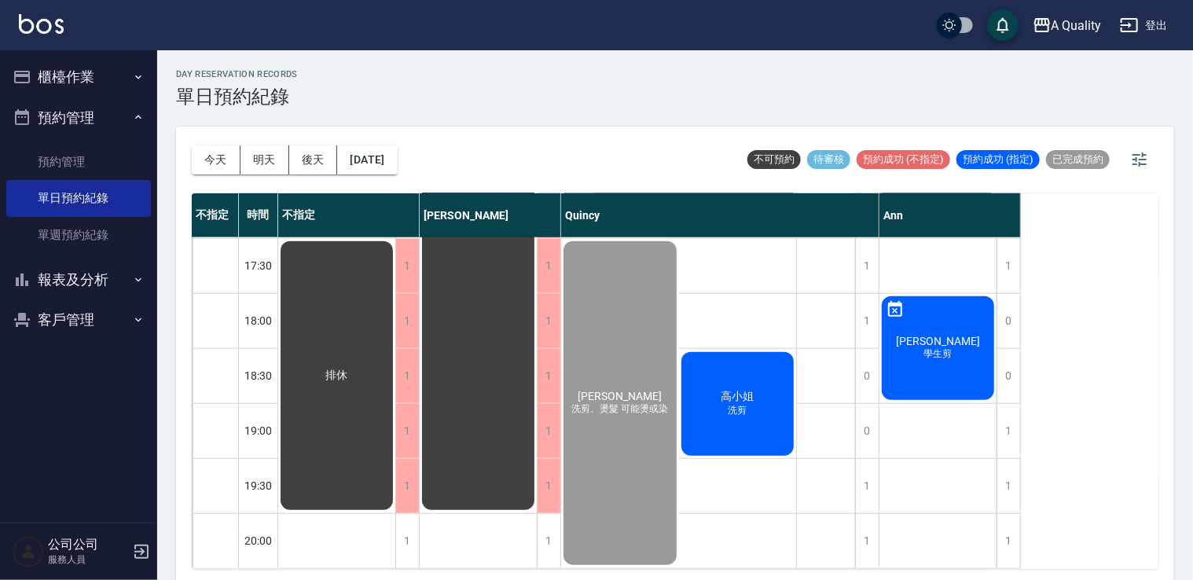
click at [740, 428] on div "高小姐 洗剪" at bounding box center [738, 404] width 118 height 108
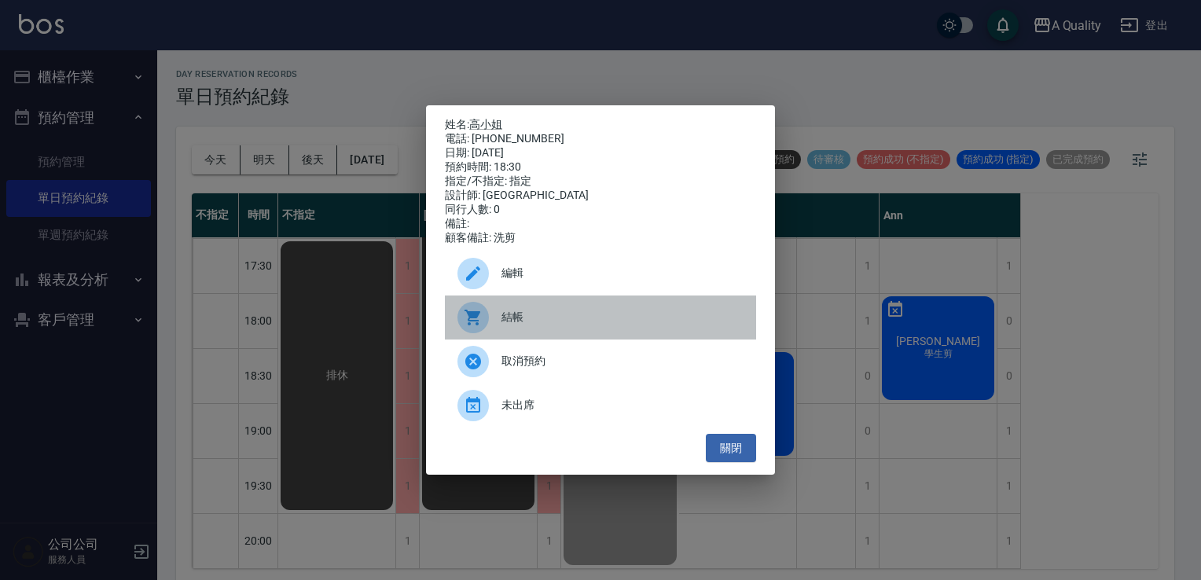
click at [555, 325] on span "結帳" at bounding box center [623, 317] width 242 height 17
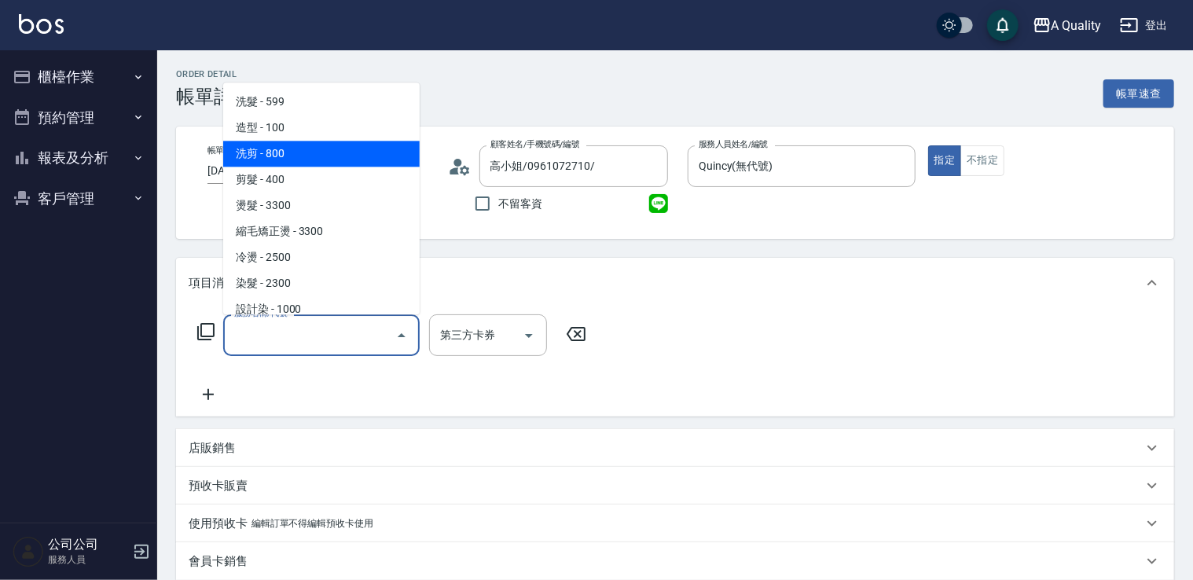
drag, startPoint x: 287, startPoint y: 158, endPoint x: 417, endPoint y: 281, distance: 179.1
click at [289, 158] on span "洗剪 - 800" at bounding box center [321, 154] width 197 height 26
type input "洗剪(103)"
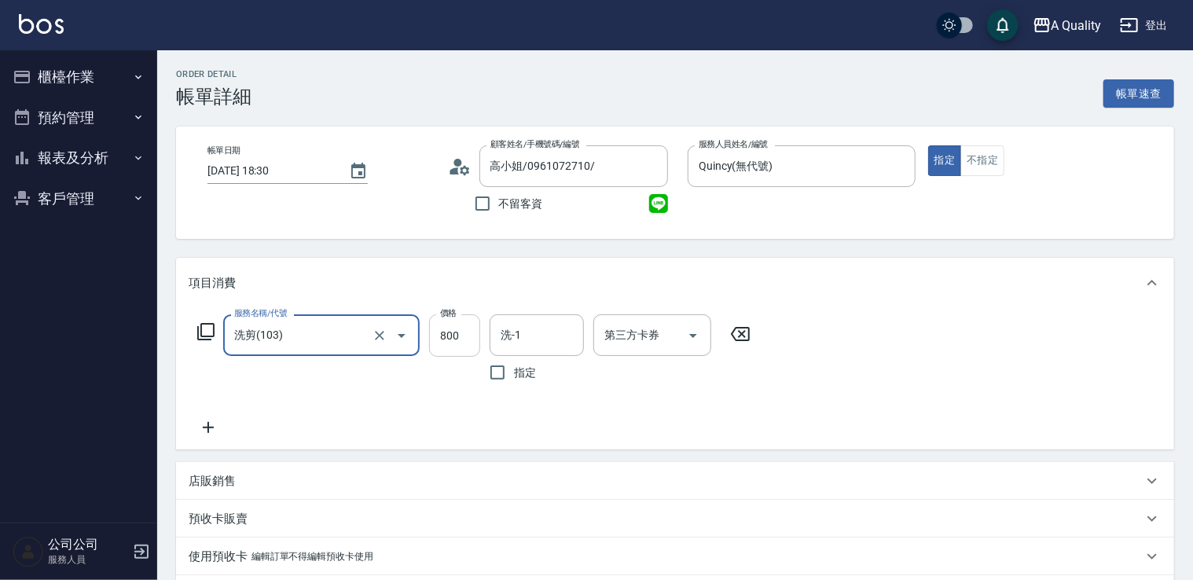
click at [458, 337] on input "800" at bounding box center [454, 335] width 51 height 42
click at [524, 350] on div "洗-1" at bounding box center [537, 335] width 94 height 42
type input "900"
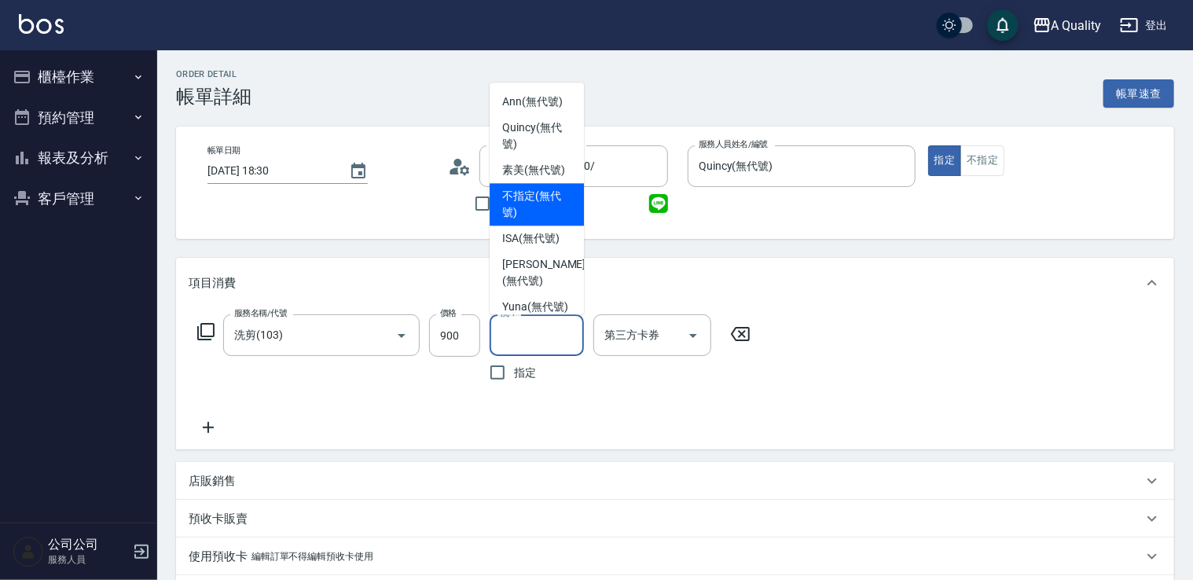
click at [535, 252] on div "ISA (無代號)" at bounding box center [537, 239] width 94 height 26
type input "ISA(無代號)"
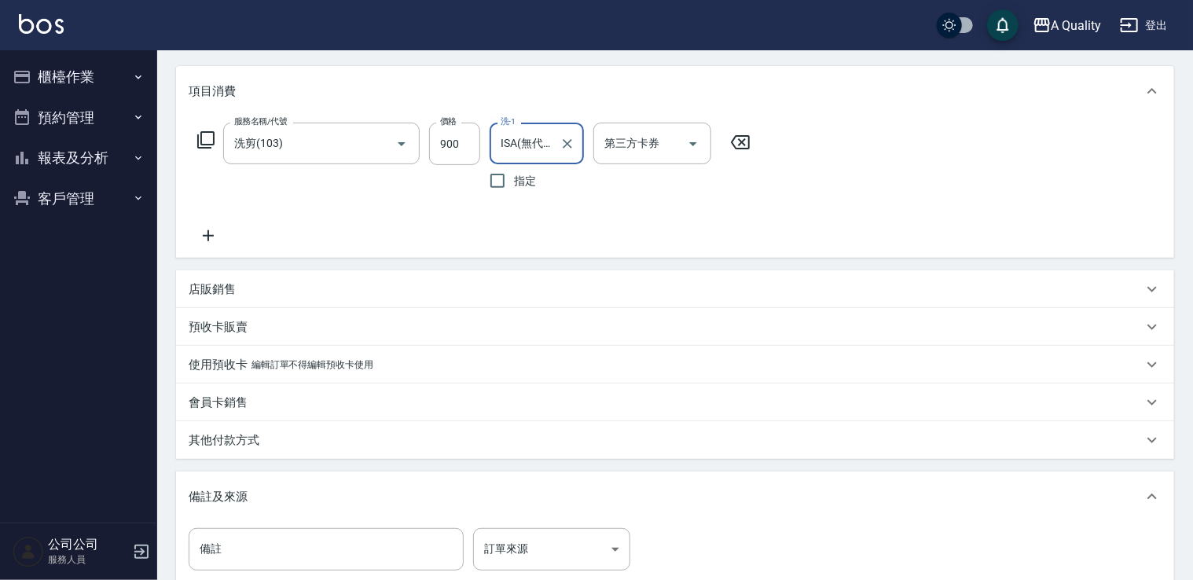
scroll to position [314, 0]
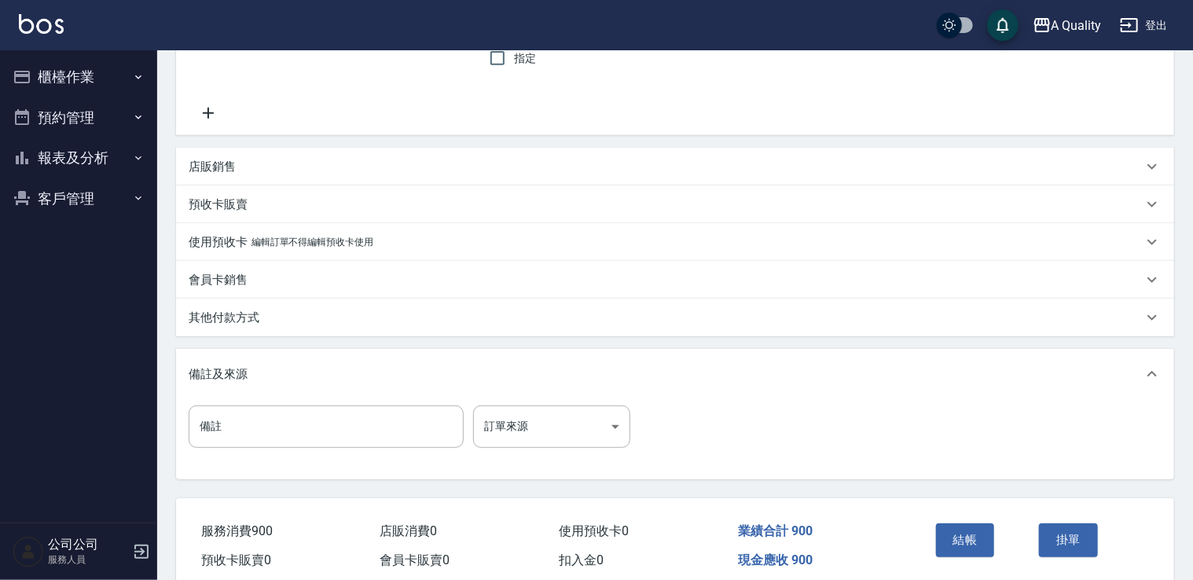
click at [967, 540] on button "結帳" at bounding box center [965, 540] width 59 height 33
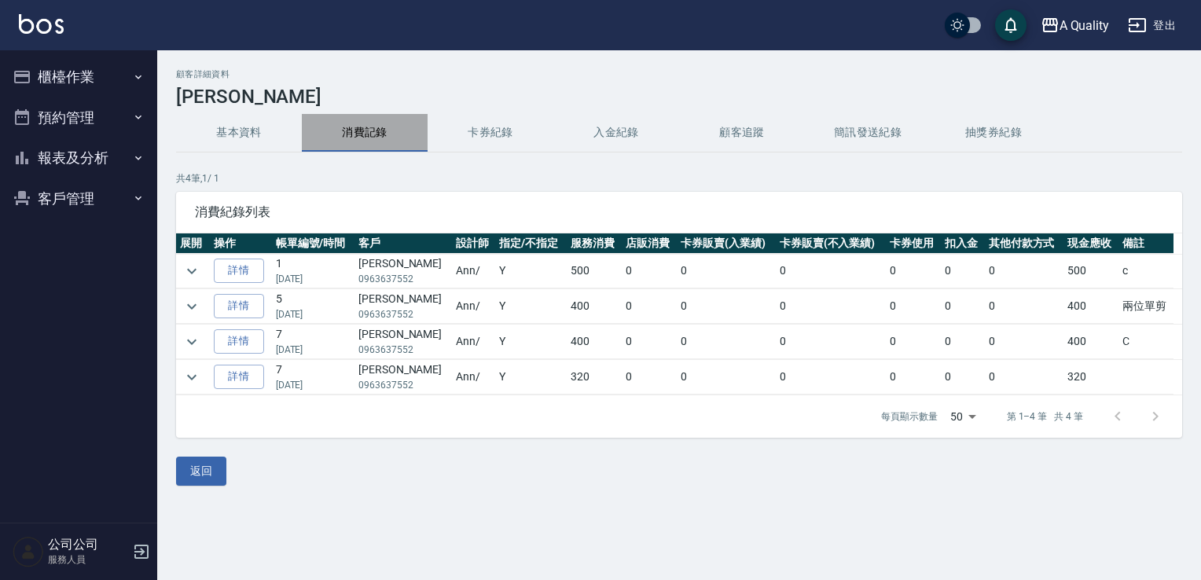
click at [359, 122] on button "消費記錄" at bounding box center [365, 133] width 126 height 38
click at [454, 133] on button "卡券紀錄" at bounding box center [491, 133] width 126 height 38
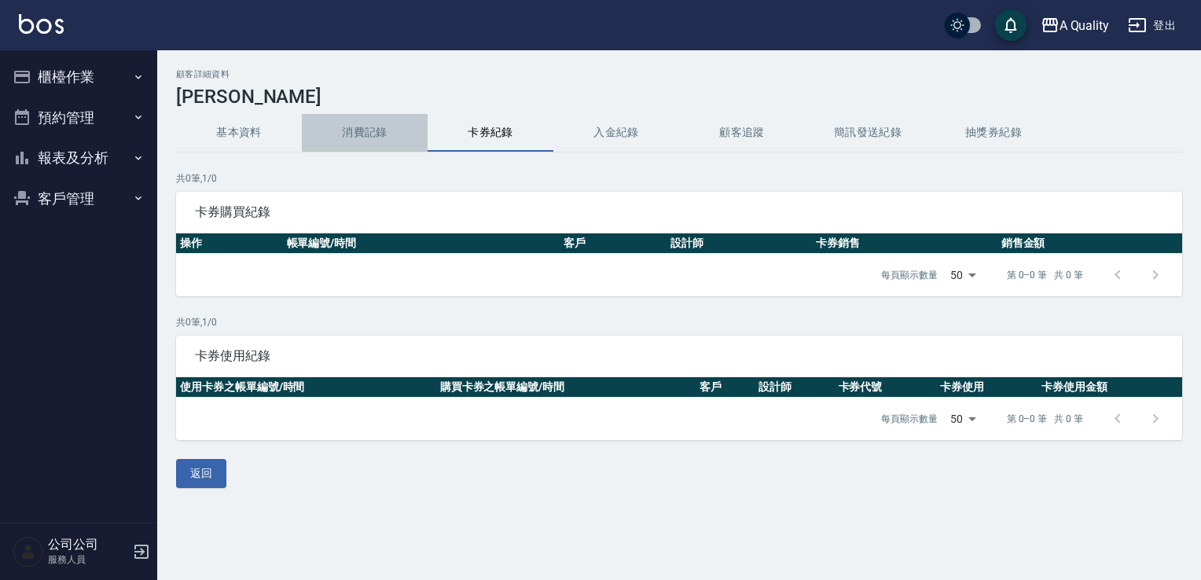
drag, startPoint x: 305, startPoint y: 121, endPoint x: 327, endPoint y: 122, distance: 22.0
click at [305, 122] on button "消費記錄" at bounding box center [365, 133] width 126 height 38
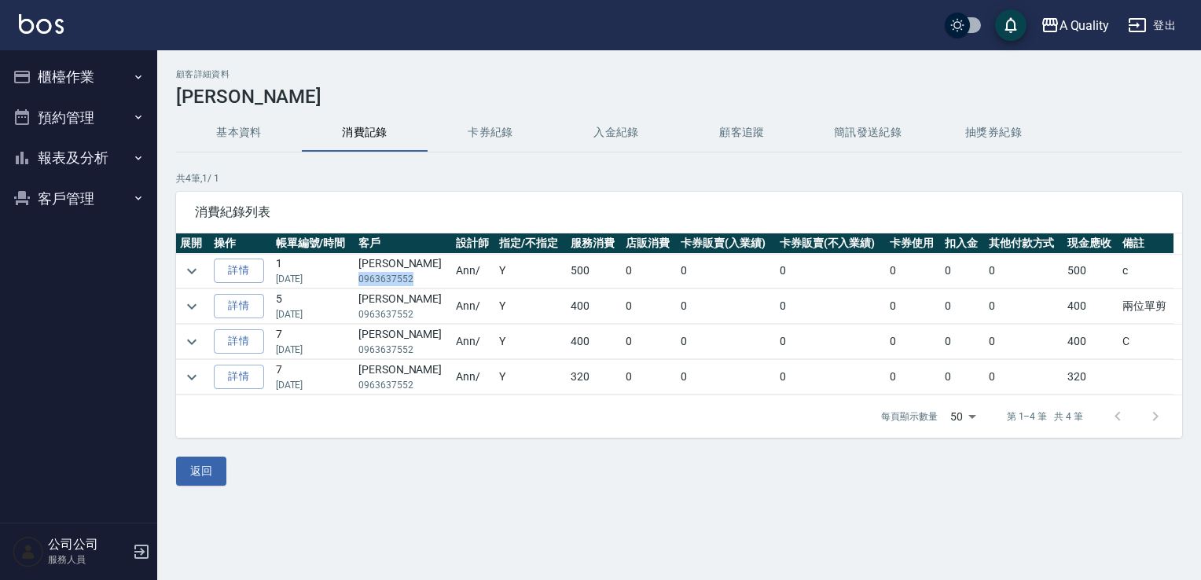
drag, startPoint x: 362, startPoint y: 276, endPoint x: 425, endPoint y: 285, distance: 62.8
click at [425, 285] on td "謝西 0963637552" at bounding box center [403, 271] width 97 height 35
drag, startPoint x: 425, startPoint y: 285, endPoint x: 406, endPoint y: 276, distance: 21.1
drag, startPoint x: 406, startPoint y: 276, endPoint x: 428, endPoint y: 188, distance: 90.8
click at [428, 188] on div "共 4 筆, 1 / 1 消費紀錄列表 展開 操作 帳單編號/時間 客戶 設計師 指定/不指定 服務消費 店販消費 卡券販賣(入業績) 卡券販賣(不入業績) …" at bounding box center [679, 304] width 1006 height 267
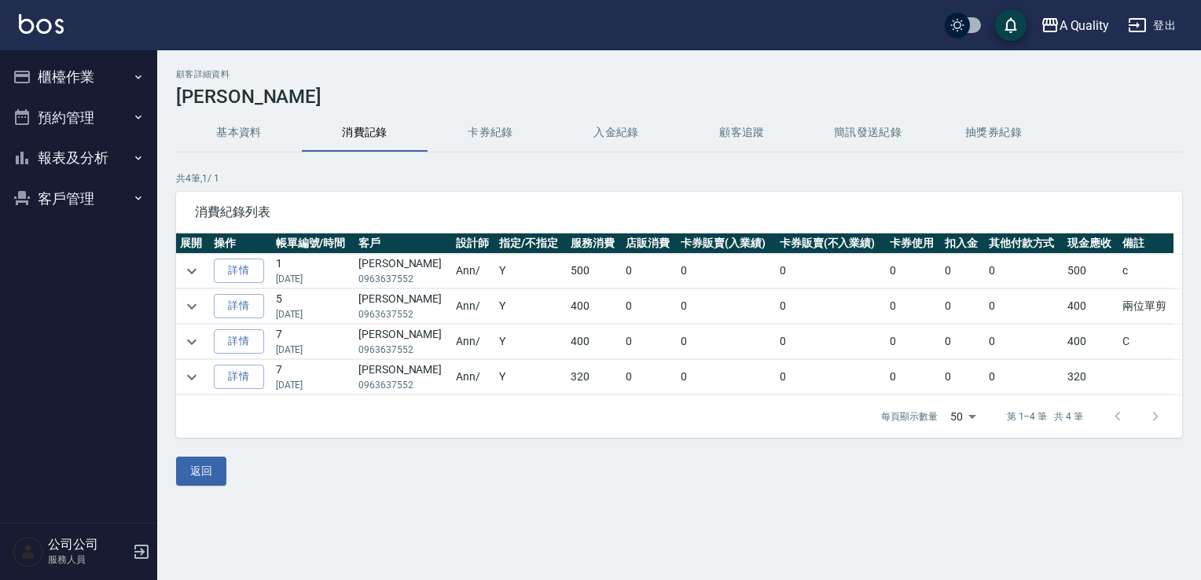
click at [68, 120] on button "預約管理" at bounding box center [78, 117] width 145 height 41
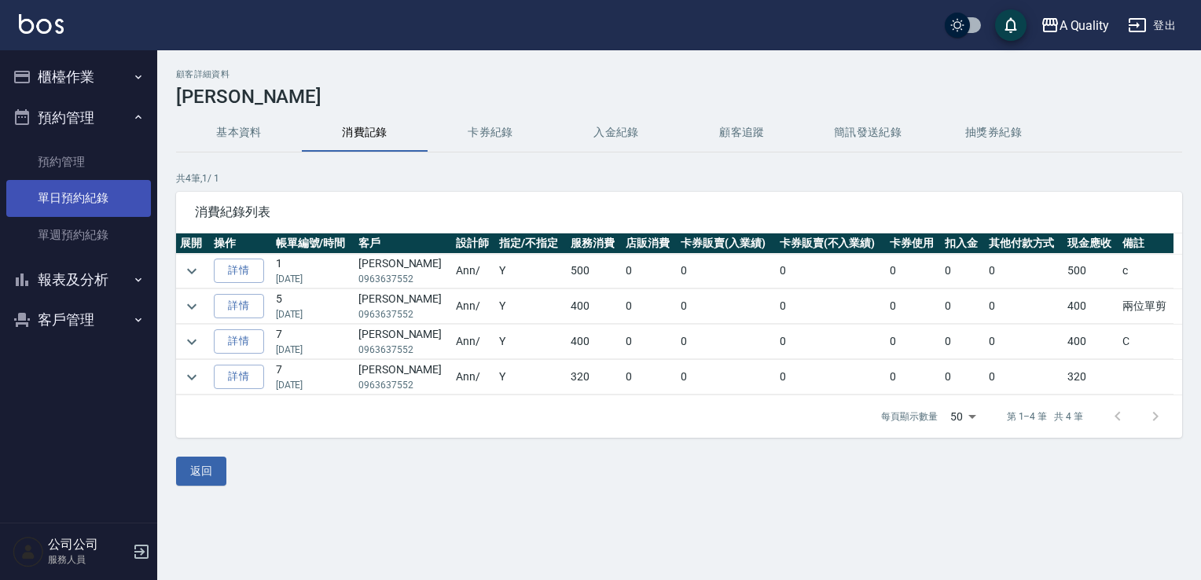
click at [94, 188] on link "單日預約紀錄" at bounding box center [78, 198] width 145 height 36
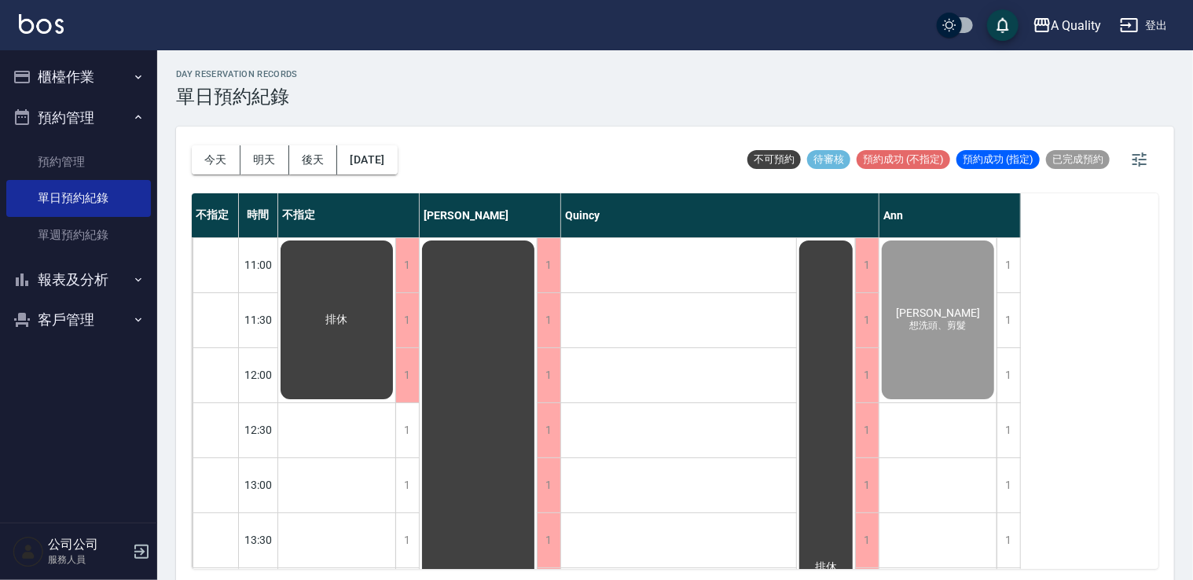
click at [110, 272] on button "報表及分析" at bounding box center [78, 279] width 145 height 41
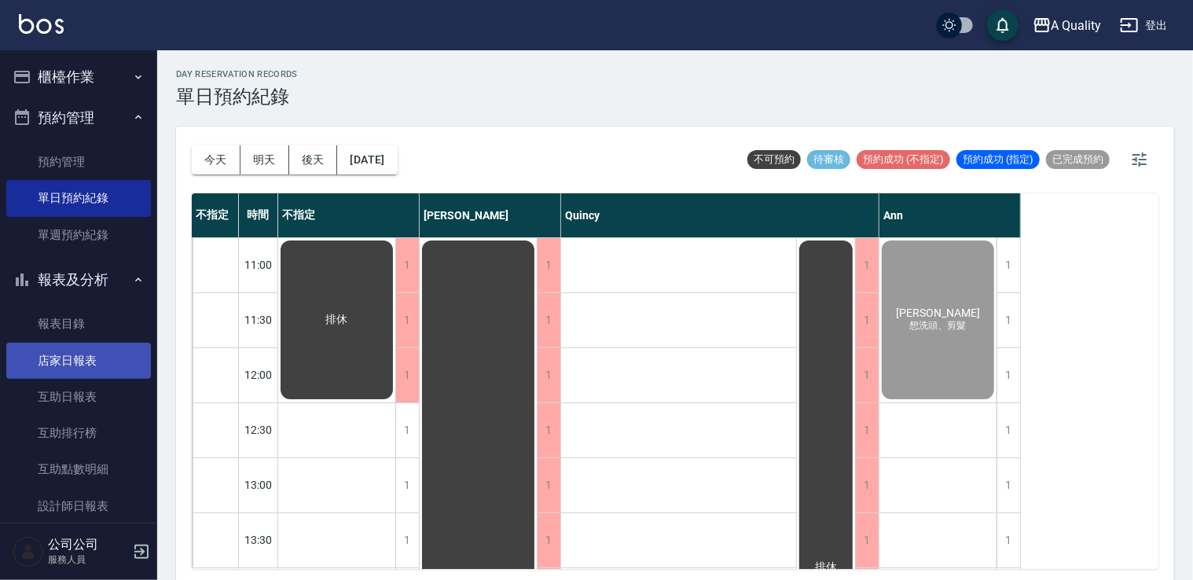
click at [86, 351] on link "店家日報表" at bounding box center [78, 361] width 145 height 36
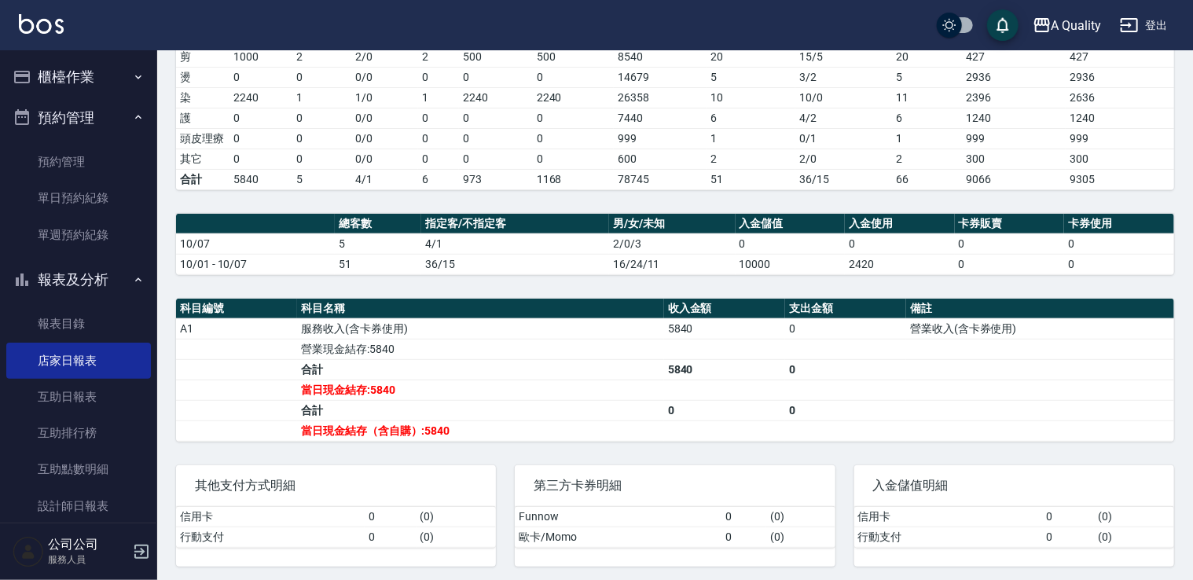
scroll to position [270, 0]
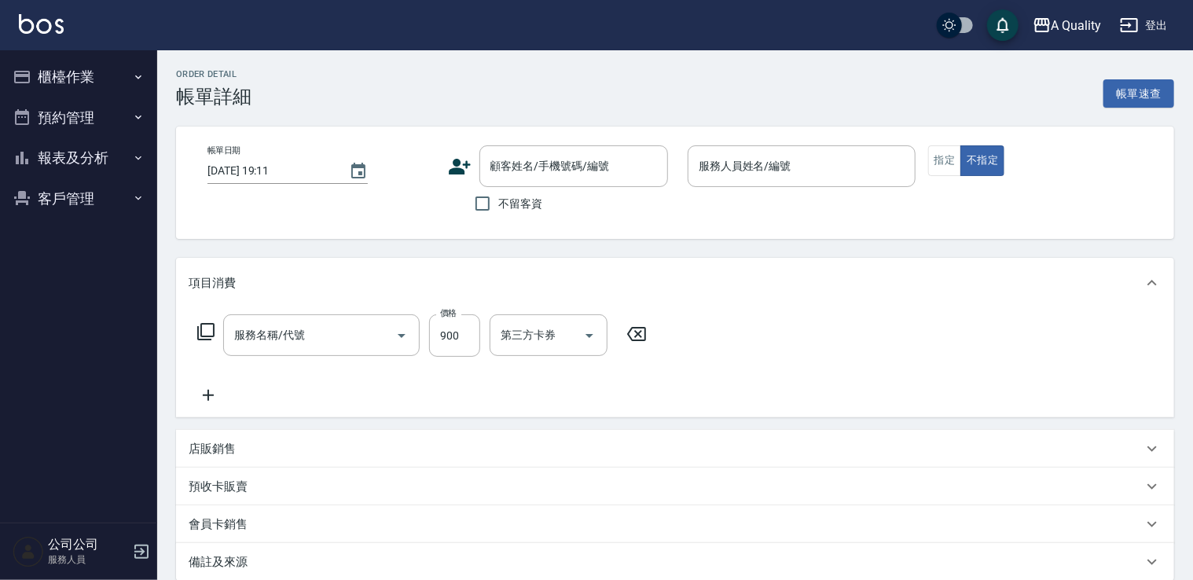
type input "[DATE] 18:30"
type input "Quincy(無代號)"
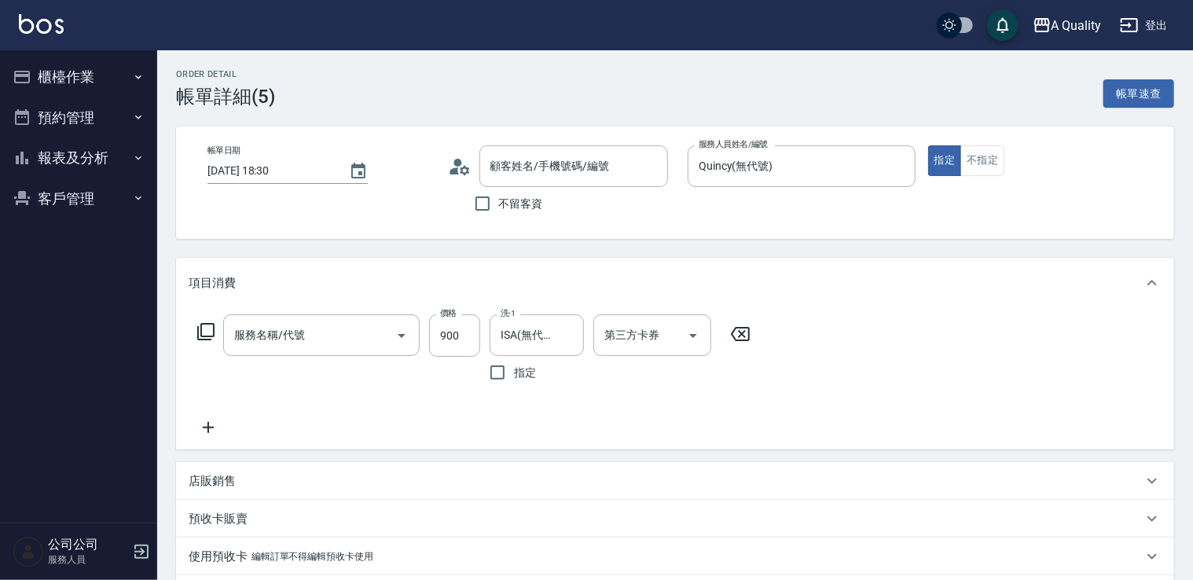
type input "洗剪(103)"
type input "高小姐/0961072710/"
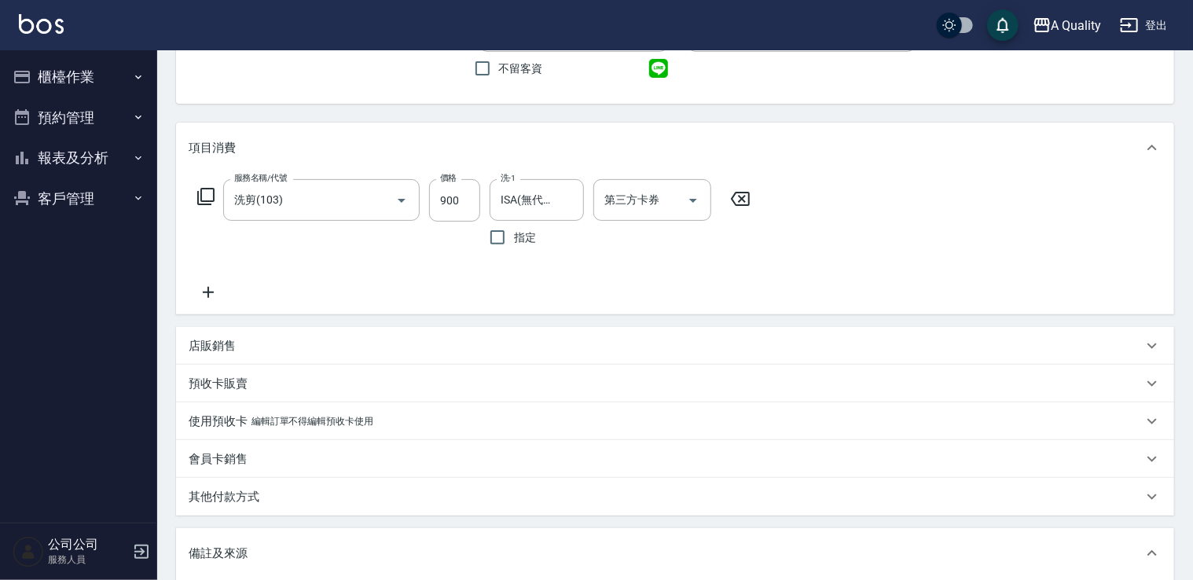
scroll to position [314, 0]
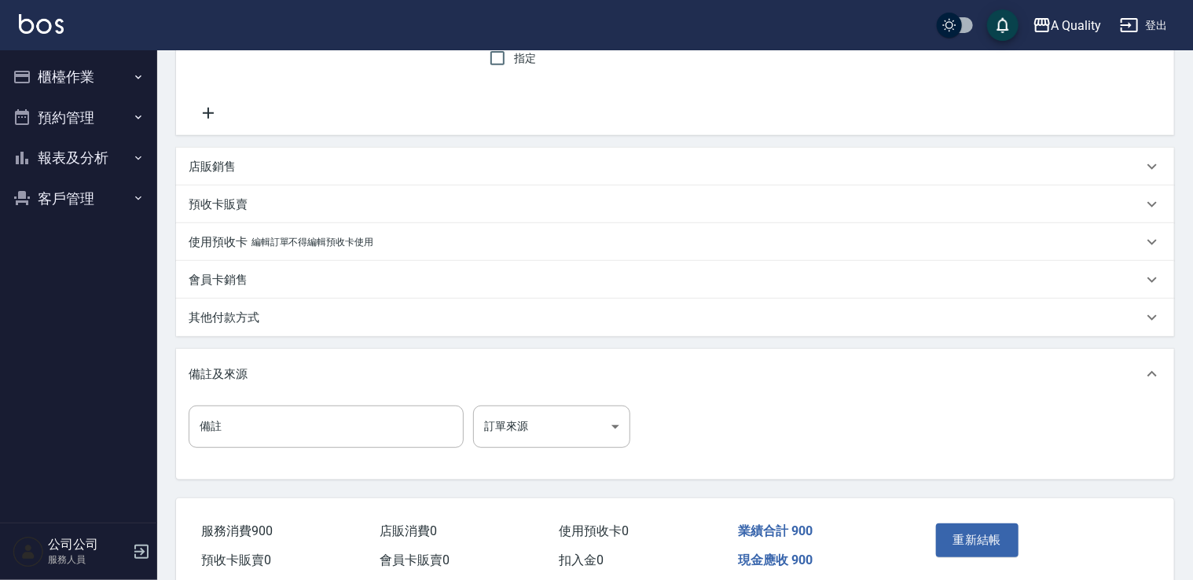
drag, startPoint x: 964, startPoint y: 536, endPoint x: 941, endPoint y: 536, distance: 22.8
click at [962, 536] on button "重新結帳" at bounding box center [977, 540] width 83 height 33
click at [39, 115] on button "預約管理" at bounding box center [78, 117] width 145 height 41
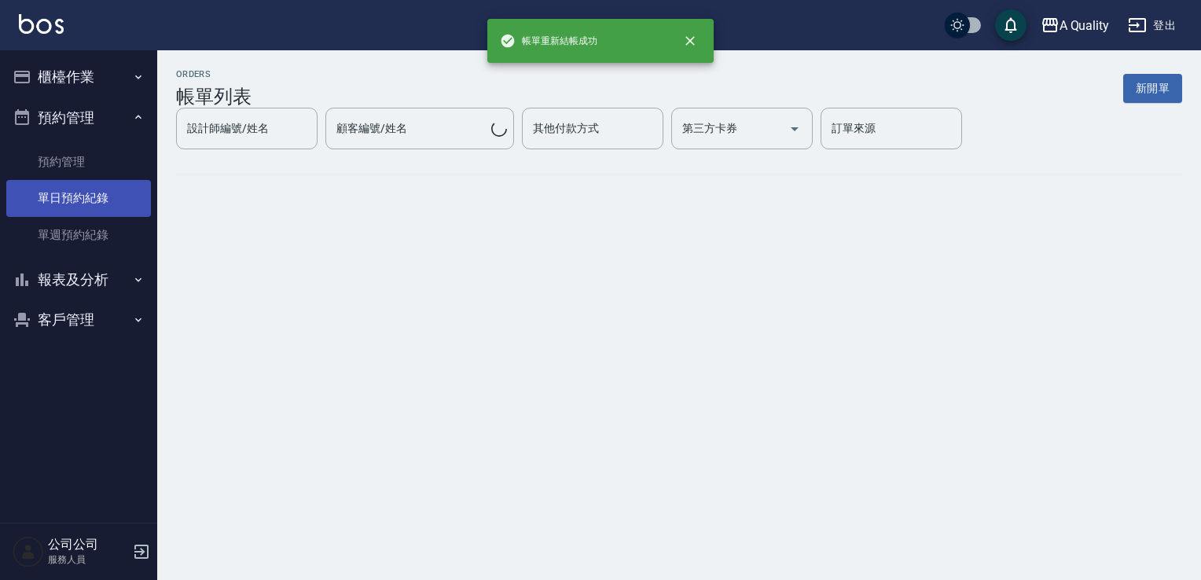
click at [104, 193] on link "單日預約紀錄" at bounding box center [78, 198] width 145 height 36
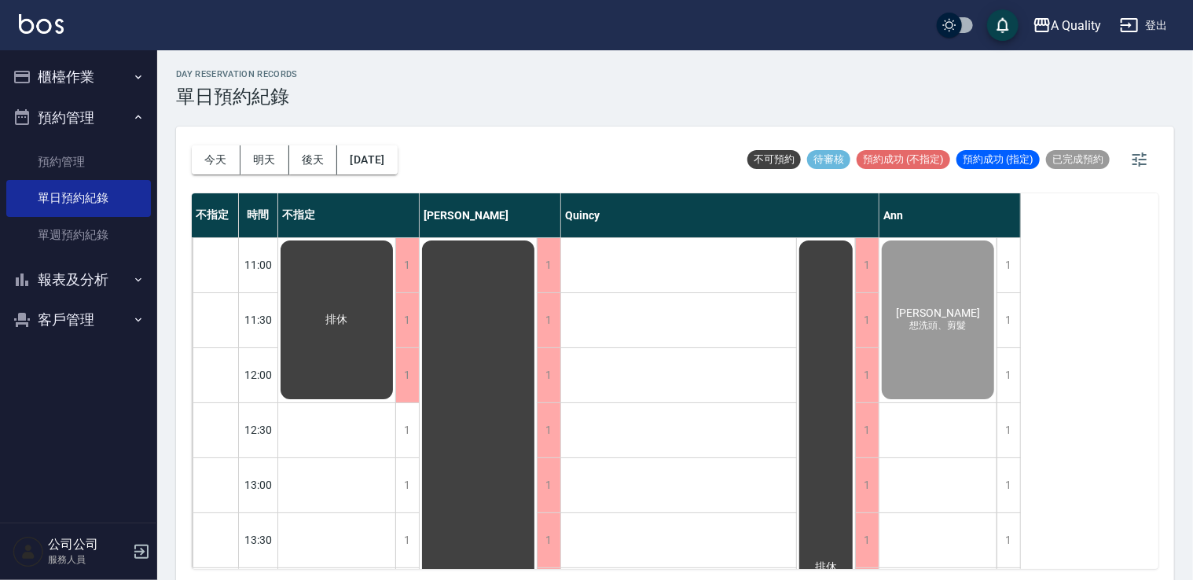
click at [91, 268] on button "報表及分析" at bounding box center [78, 279] width 145 height 41
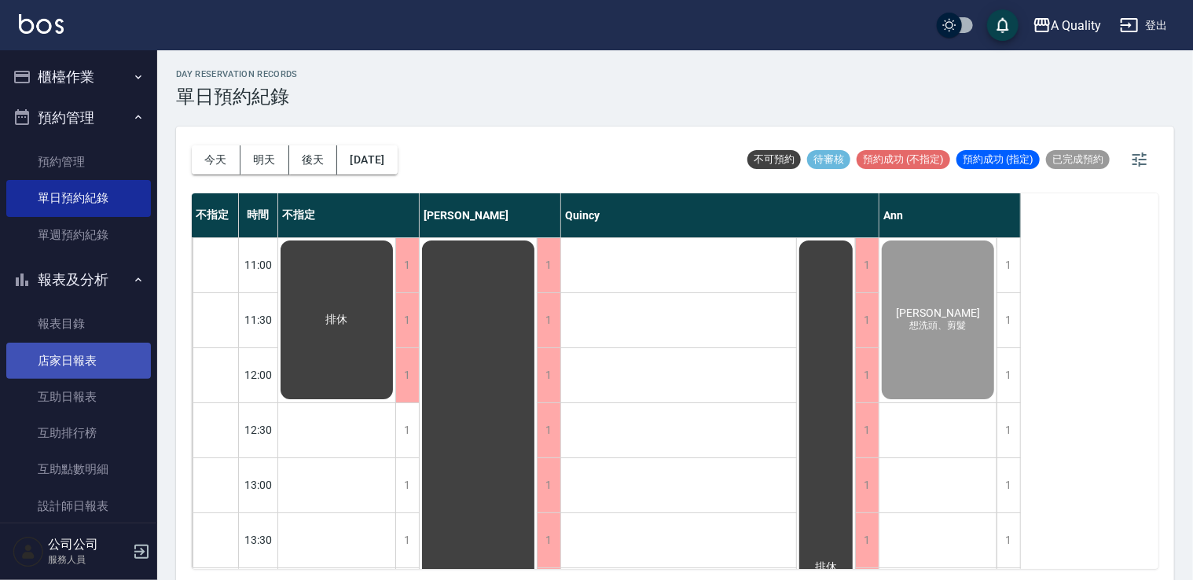
click at [79, 370] on link "店家日報表" at bounding box center [78, 361] width 145 height 36
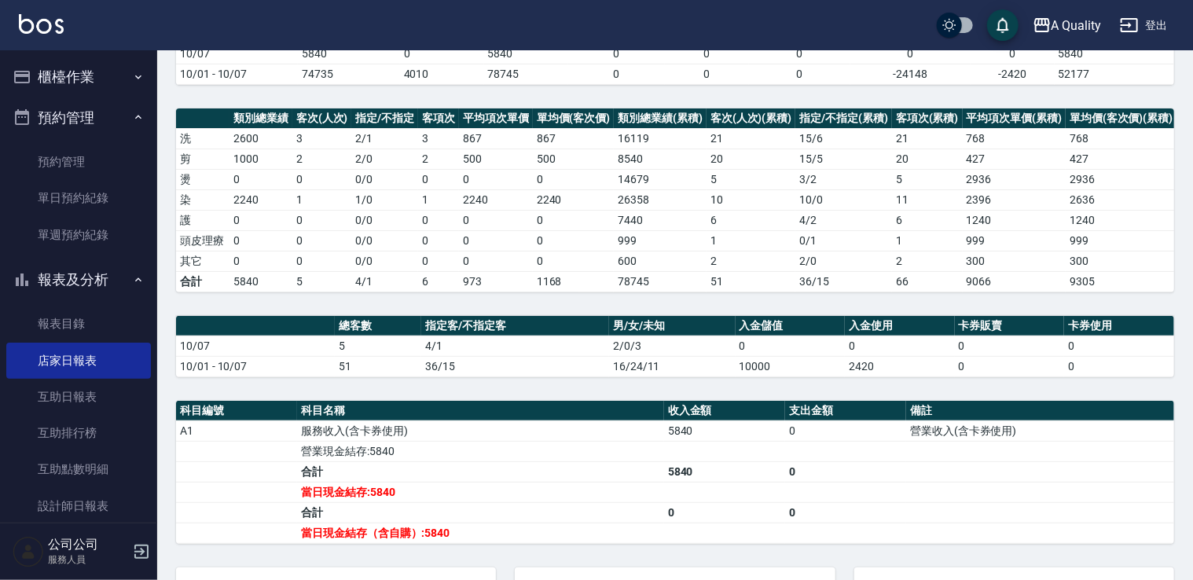
scroll to position [270, 0]
